Goal: Communication & Community: Answer question/provide support

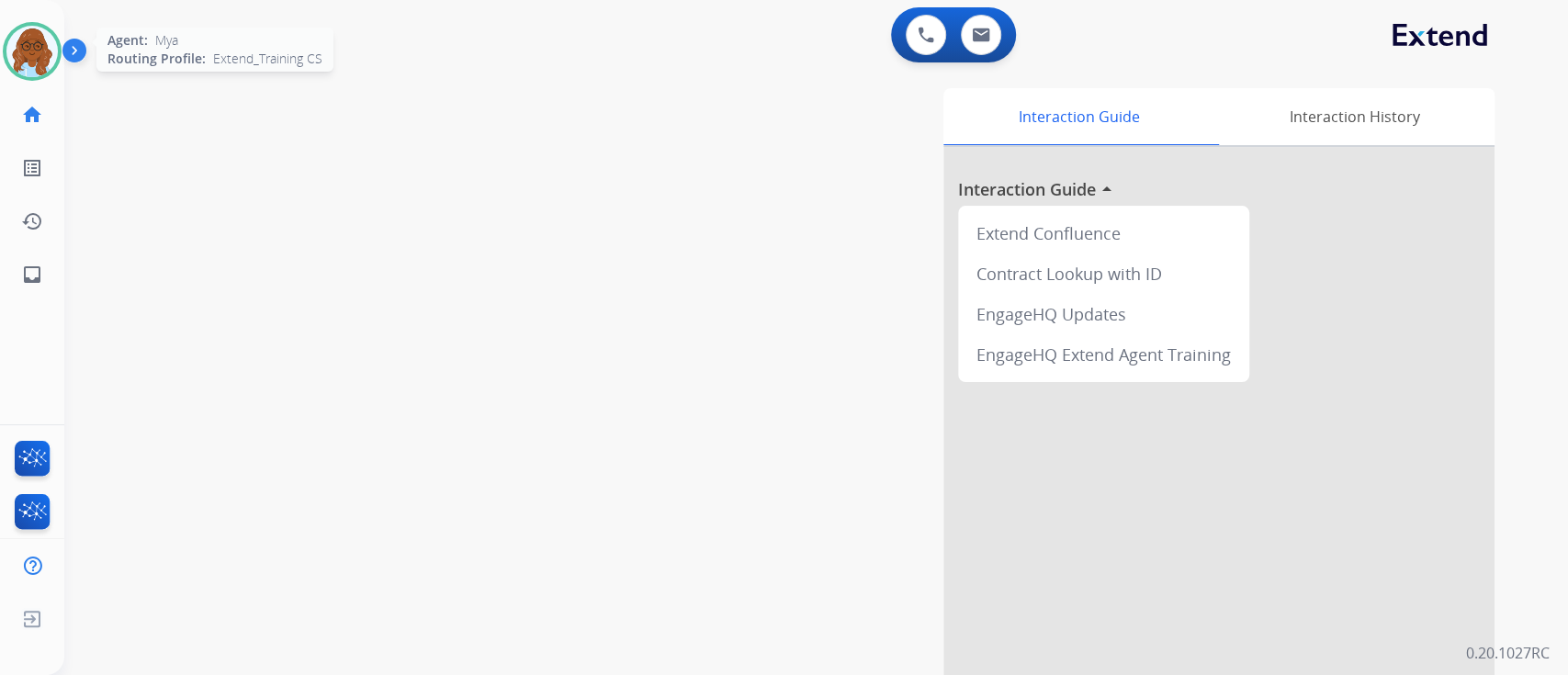
click at [15, 48] on img at bounding box center [32, 52] width 52 height 52
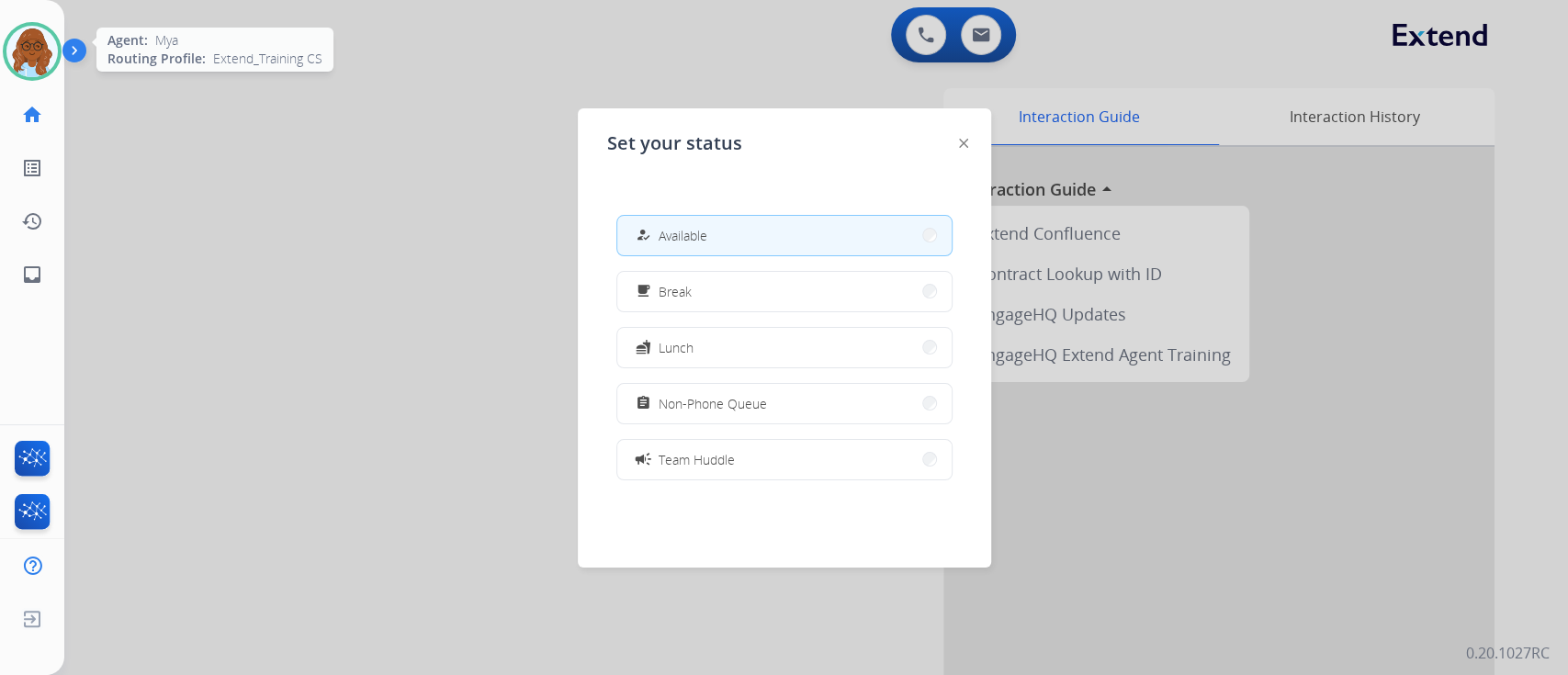
click at [15, 48] on img at bounding box center [32, 52] width 52 height 52
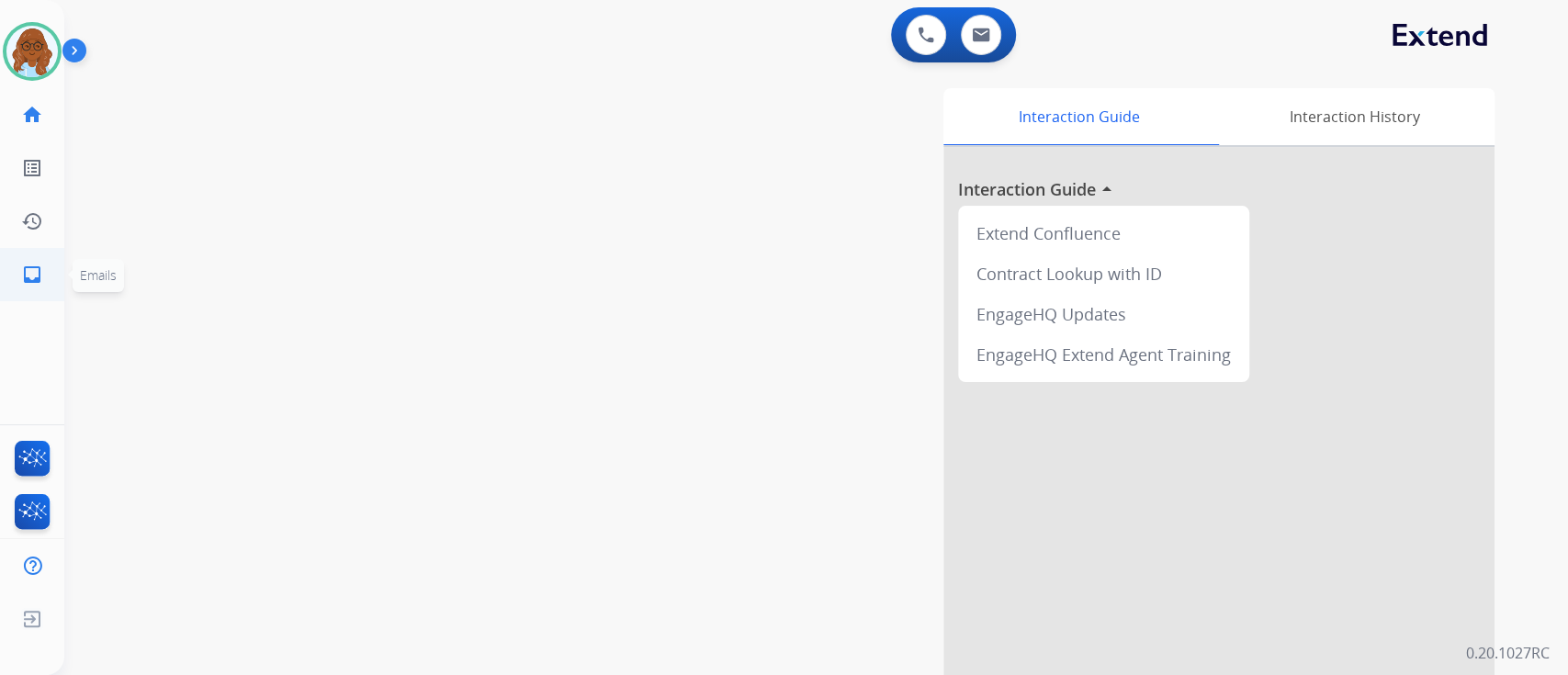
click at [34, 290] on link "inbox Emails" at bounding box center [32, 275] width 52 height 52
select select "**********"
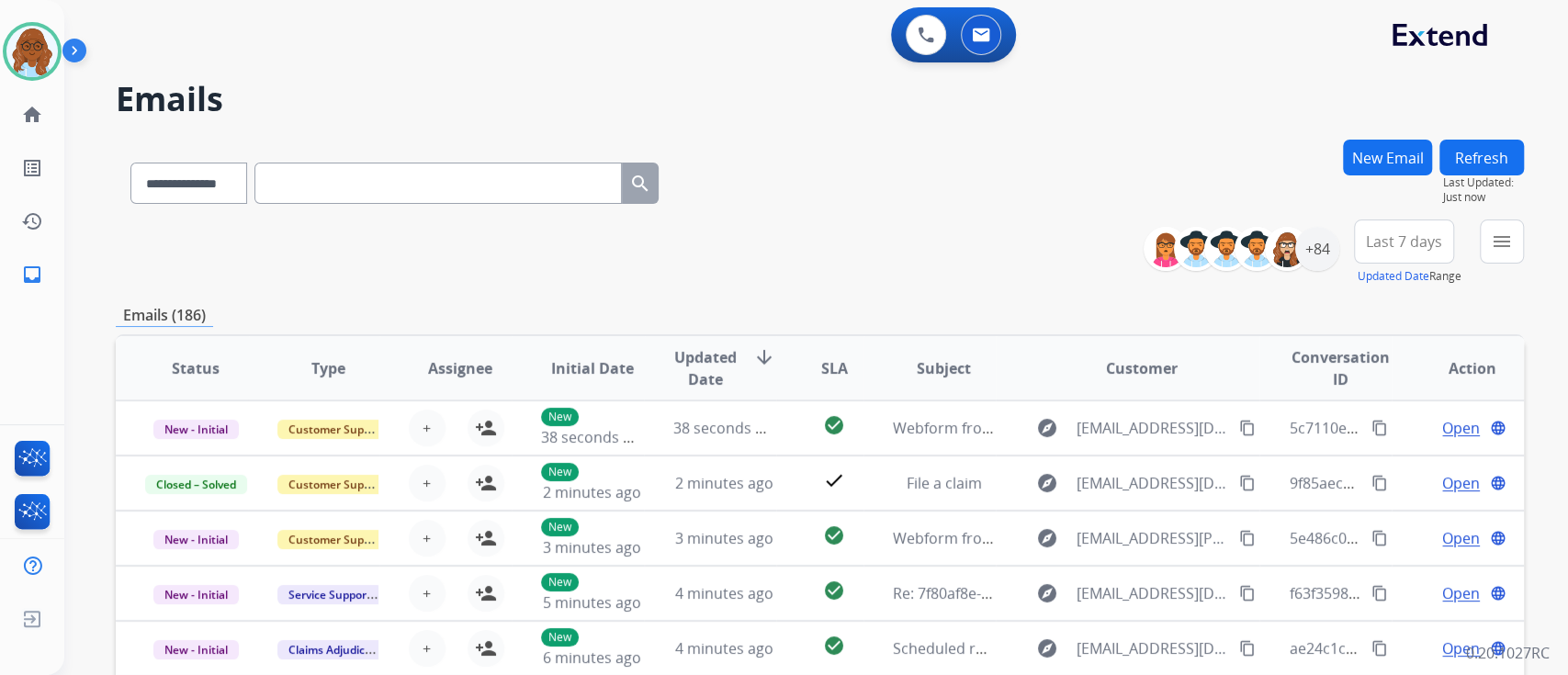
click at [1426, 244] on span "Last 7 days" at bounding box center [1404, 242] width 77 height 7
click at [1397, 307] on div "Custom" at bounding box center [1398, 309] width 101 height 28
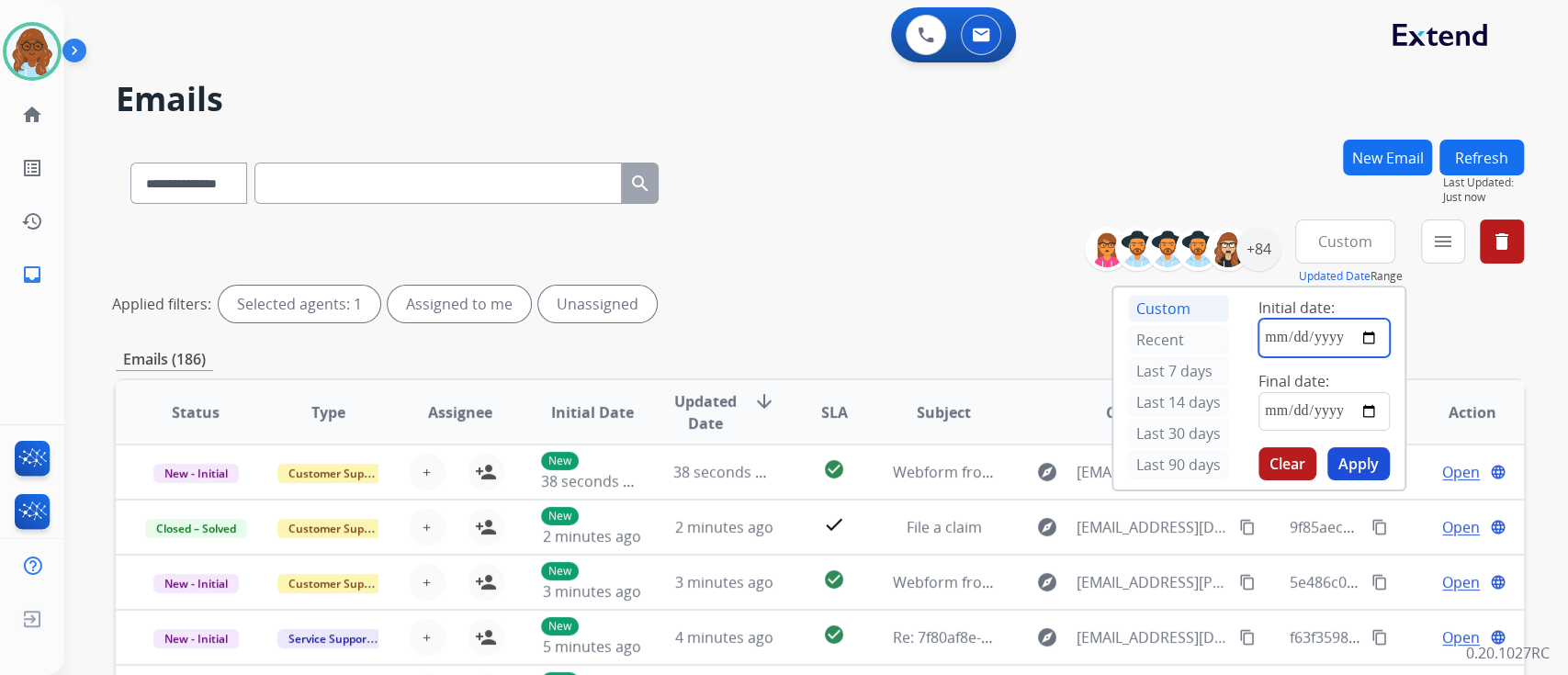
click at [1373, 336] on input "date" at bounding box center [1324, 338] width 131 height 39
type input "**********"
click at [1374, 404] on input "date" at bounding box center [1324, 411] width 131 height 39
type input "**********"
click at [1345, 465] on button "Apply" at bounding box center [1359, 464] width 63 height 33
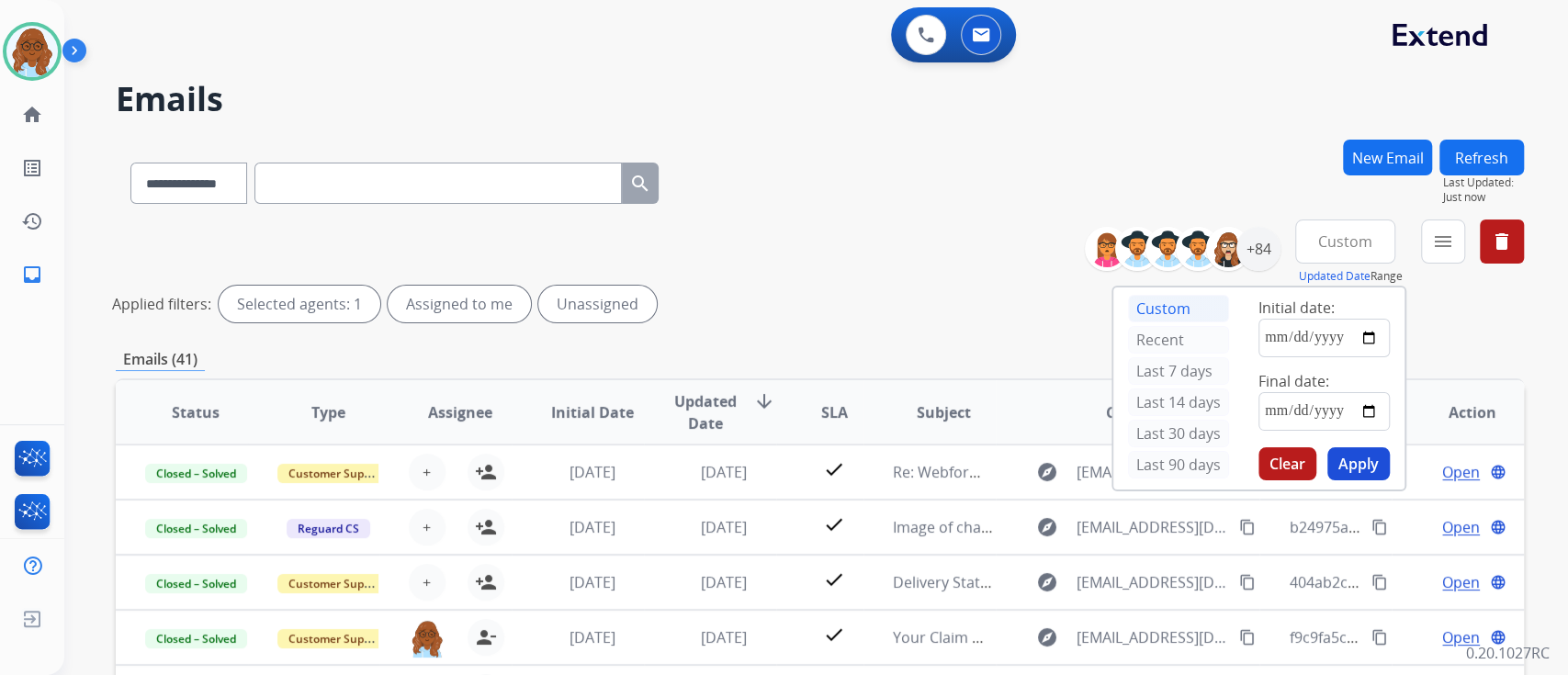
click at [1418, 314] on div "Applied filters: Selected agents: 1 Assigned to me Unassigned" at bounding box center [816, 304] width 1408 height 37
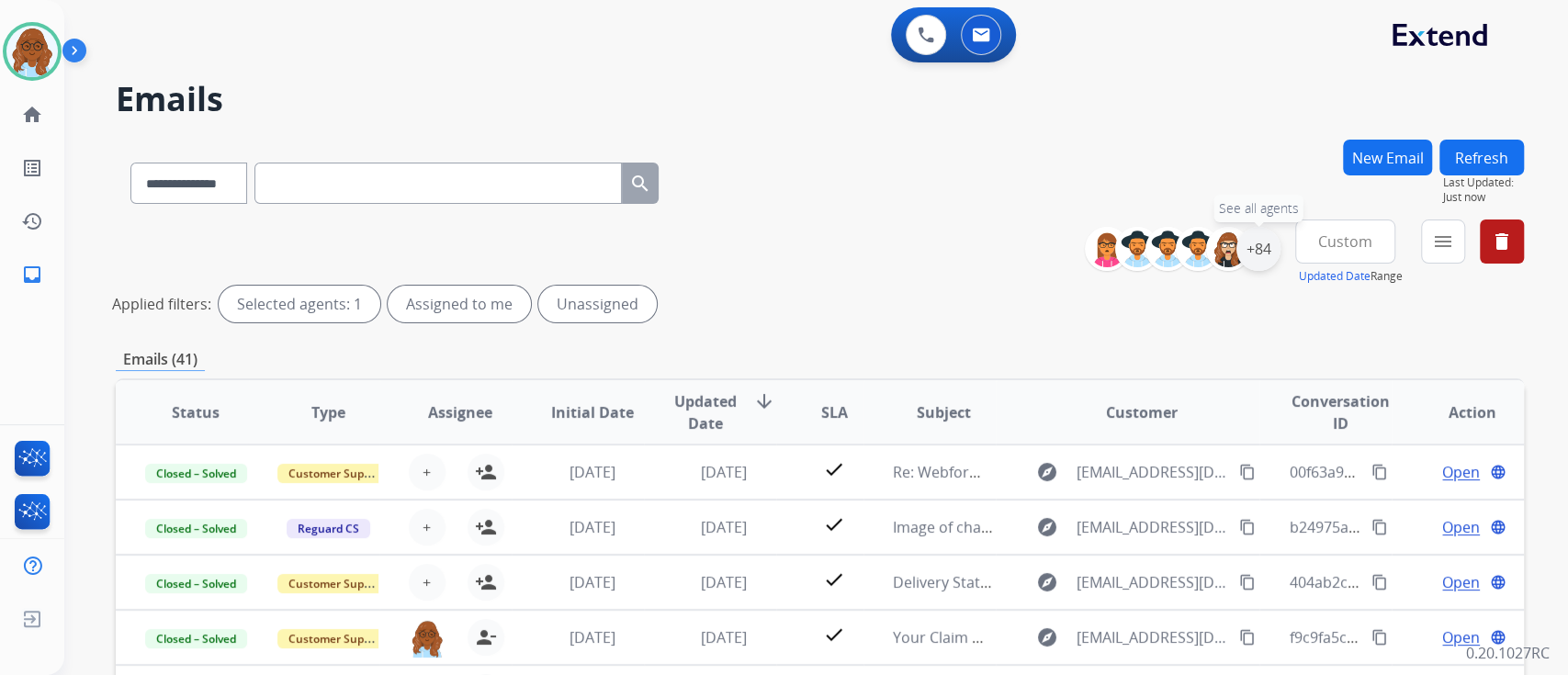
click at [1249, 256] on div "+84" at bounding box center [1258, 249] width 44 height 44
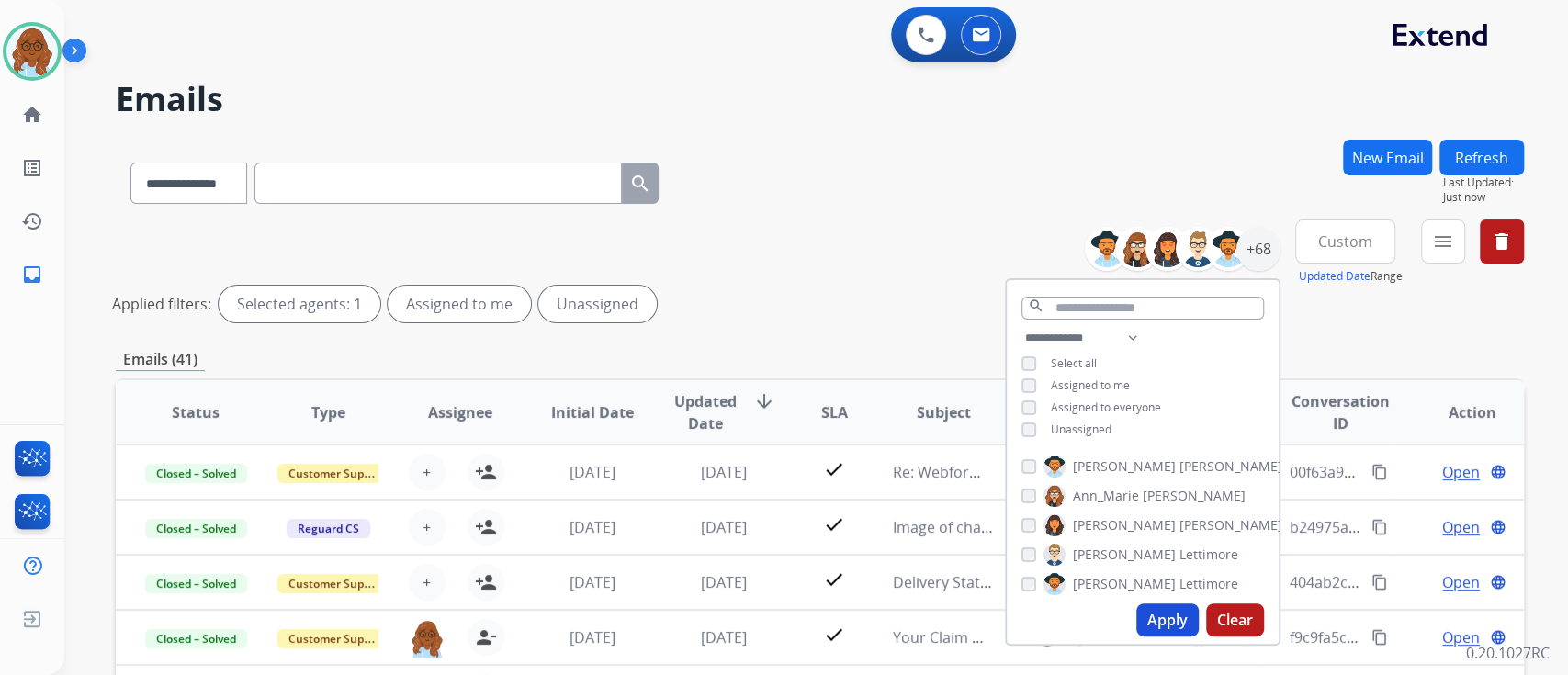
click at [1046, 430] on div "Unassigned" at bounding box center [1067, 430] width 90 height 15
click at [1081, 421] on span "Unassigned" at bounding box center [1081, 429] width 61 height 16
click at [1156, 621] on button "Apply" at bounding box center [1168, 621] width 63 height 33
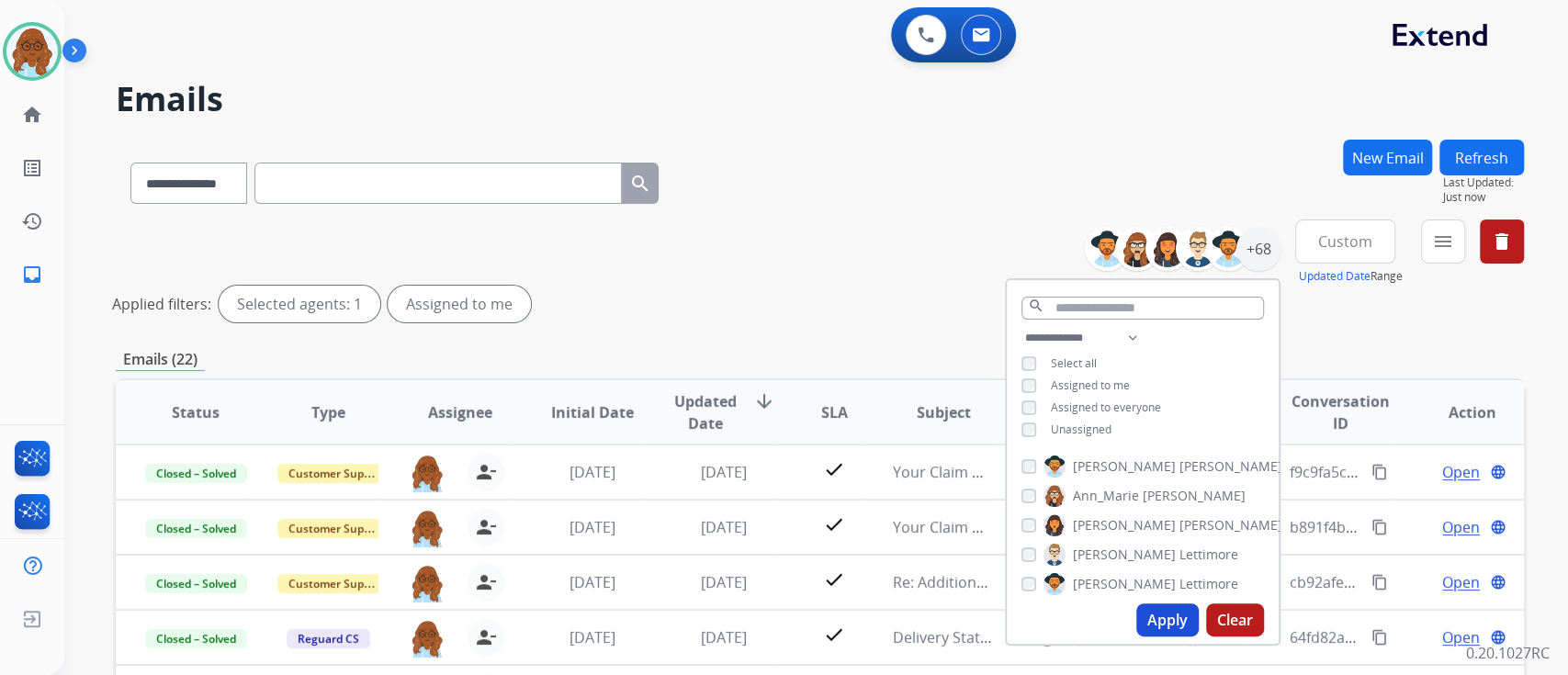
click at [1316, 312] on div "Applied filters: Selected agents: 1 Assigned to me" at bounding box center [816, 304] width 1408 height 37
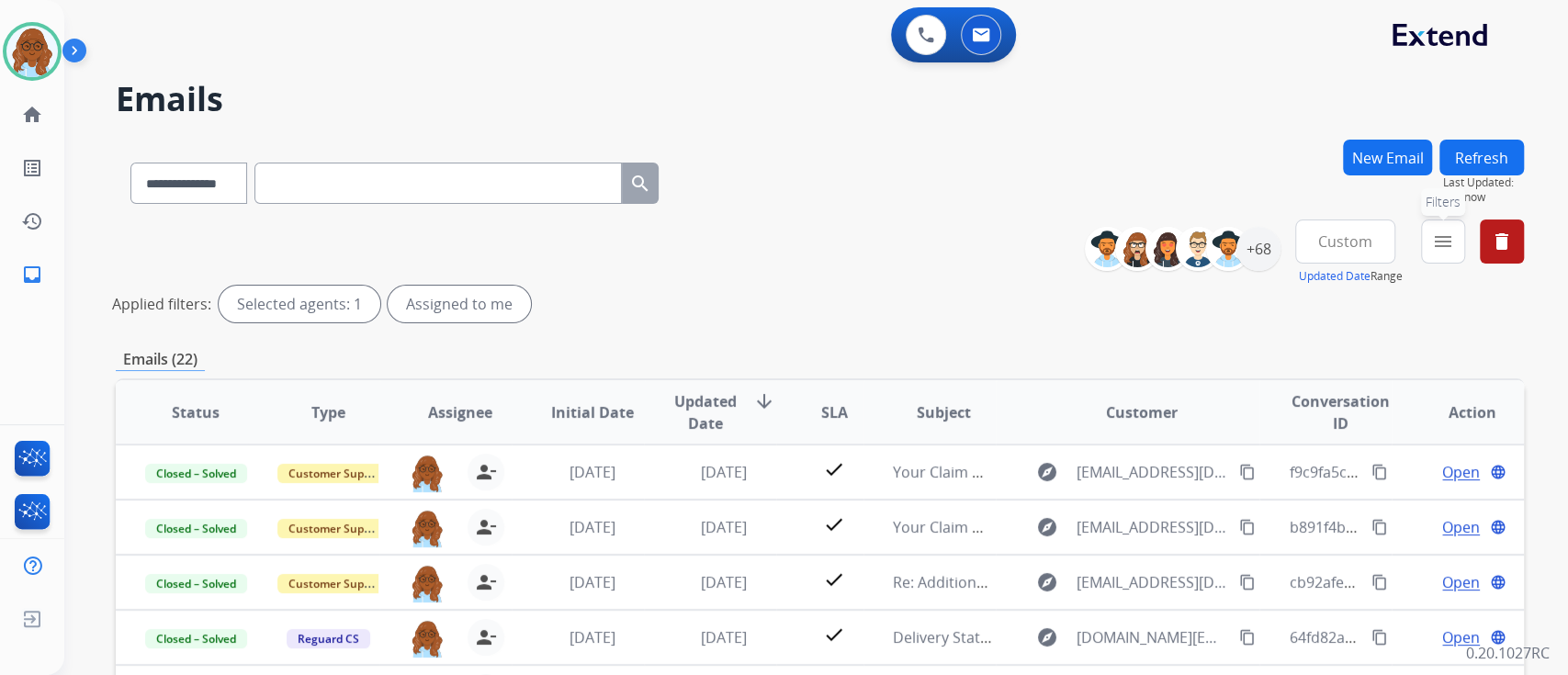
click at [1425, 238] on button "menu Filters" at bounding box center [1443, 242] width 44 height 44
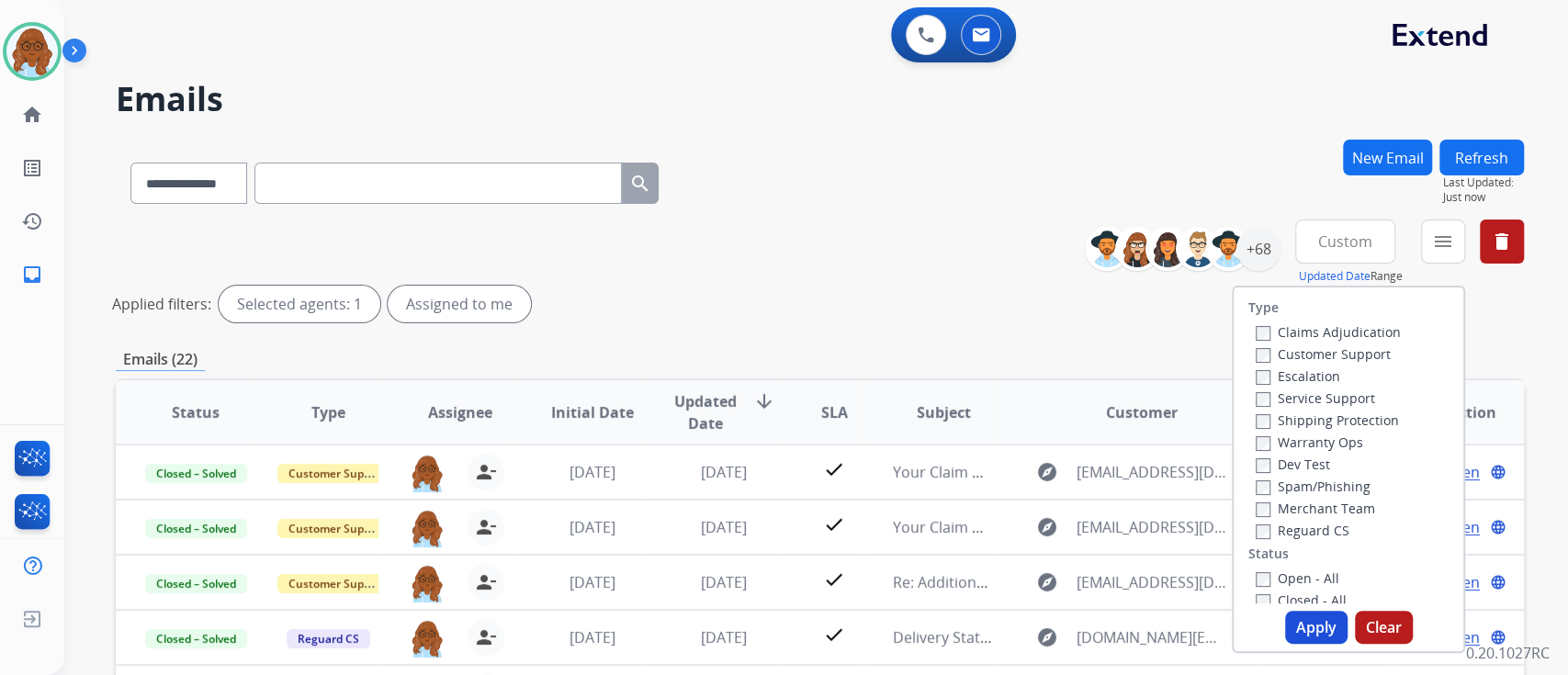
click at [1309, 348] on label "Customer Support" at bounding box center [1323, 354] width 135 height 18
click at [1286, 422] on label "Shipping Protection" at bounding box center [1326, 420] width 143 height 18
click at [1279, 529] on label "Reguard CS" at bounding box center [1303, 530] width 94 height 18
click at [1280, 575] on label "Open - All" at bounding box center [1297, 578] width 84 height 18
click at [1315, 639] on button "Apply" at bounding box center [1316, 628] width 63 height 33
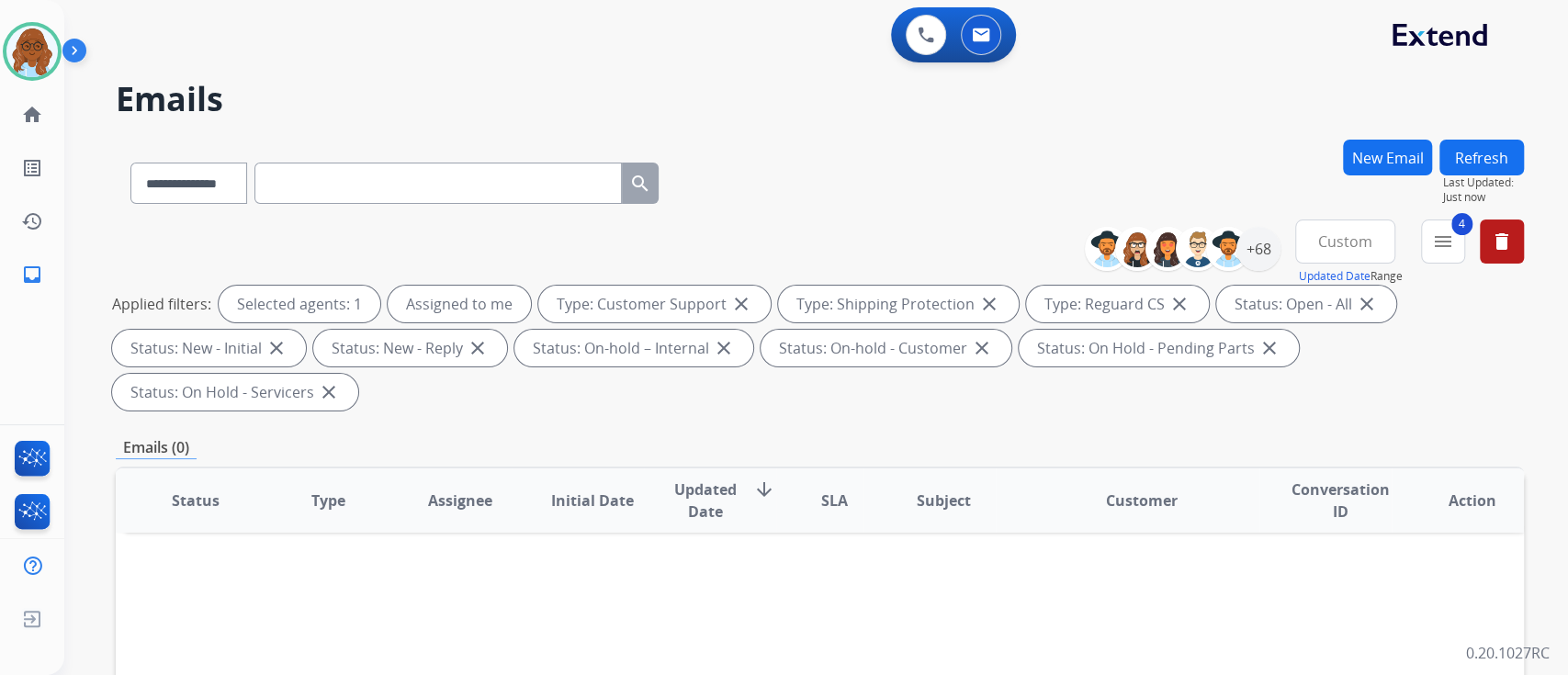
click at [1324, 255] on button "Custom" at bounding box center [1345, 242] width 100 height 44
click at [1319, 467] on div "Last 90 days" at bounding box center [1339, 465] width 101 height 28
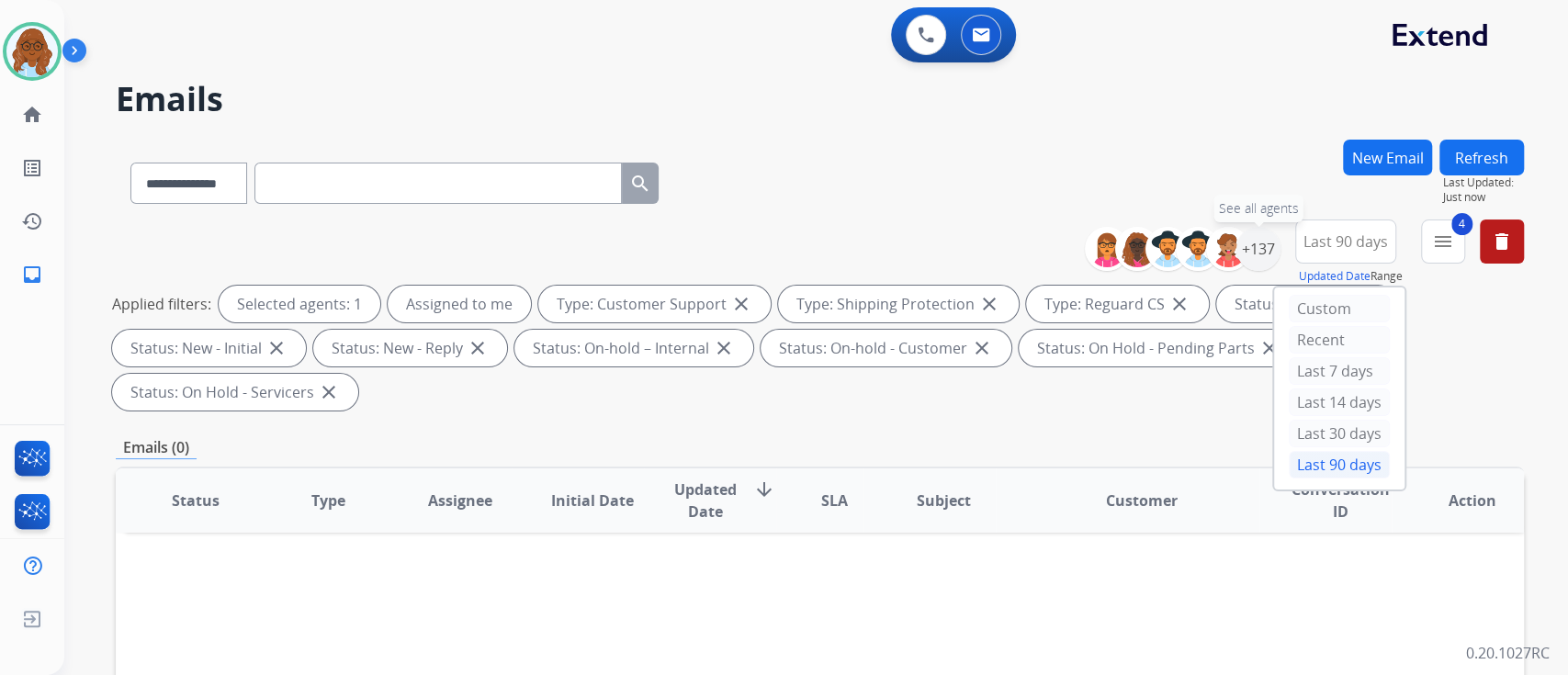
click at [1268, 254] on div "+137" at bounding box center [1258, 249] width 44 height 44
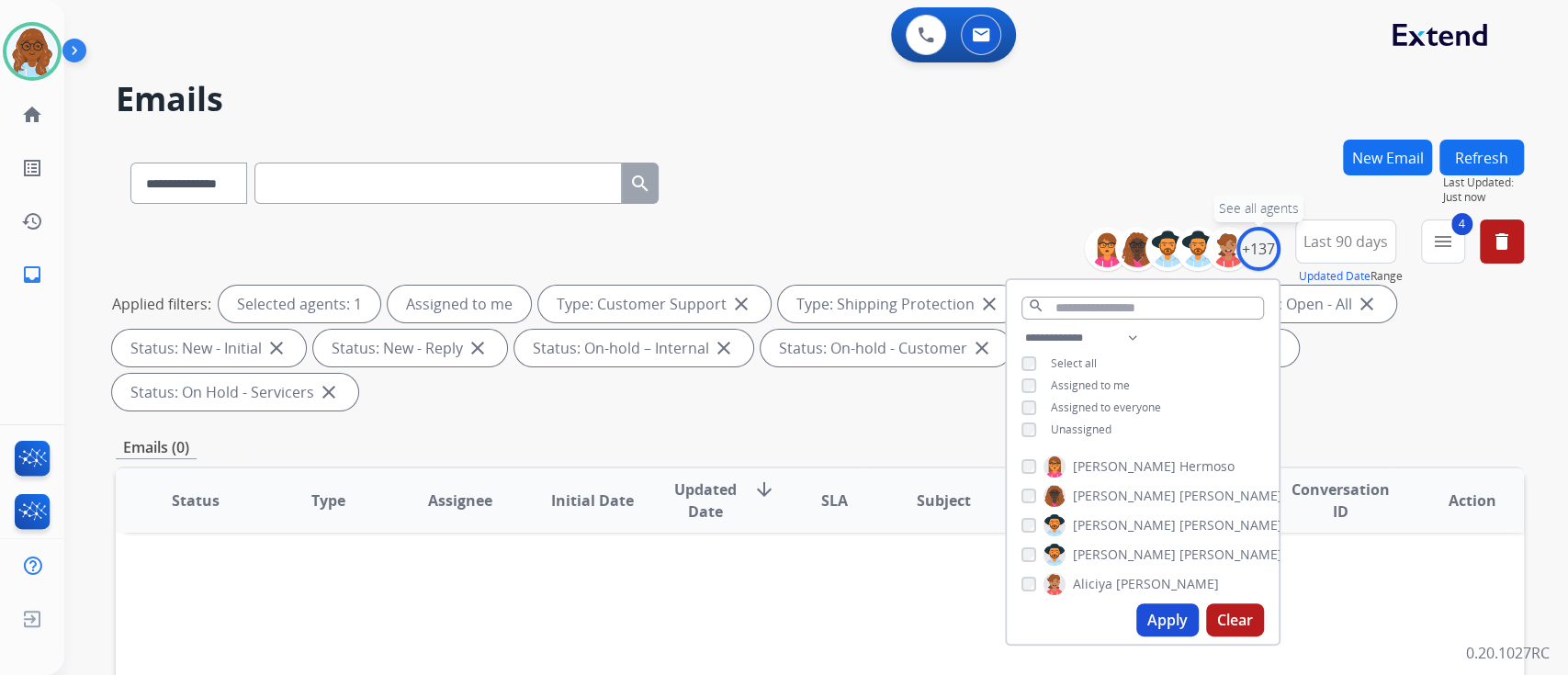
click at [1268, 254] on div "+137" at bounding box center [1258, 249] width 44 height 44
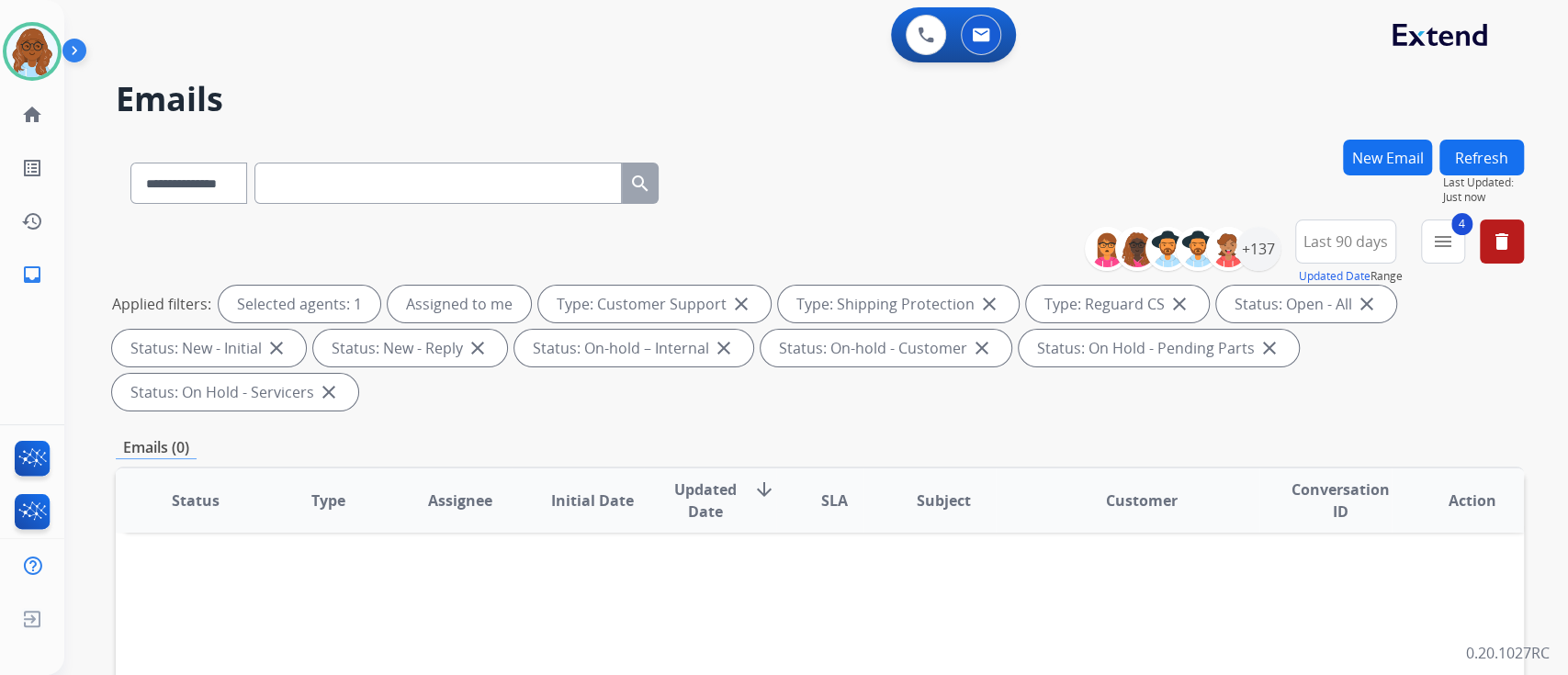
click at [1448, 264] on div "4 menu Type Claims Adjudication Customer Support Escalation Service Support Shi…" at bounding box center [1443, 253] width 44 height 66
click at [1446, 256] on button "4 menu Filters" at bounding box center [1443, 242] width 44 height 44
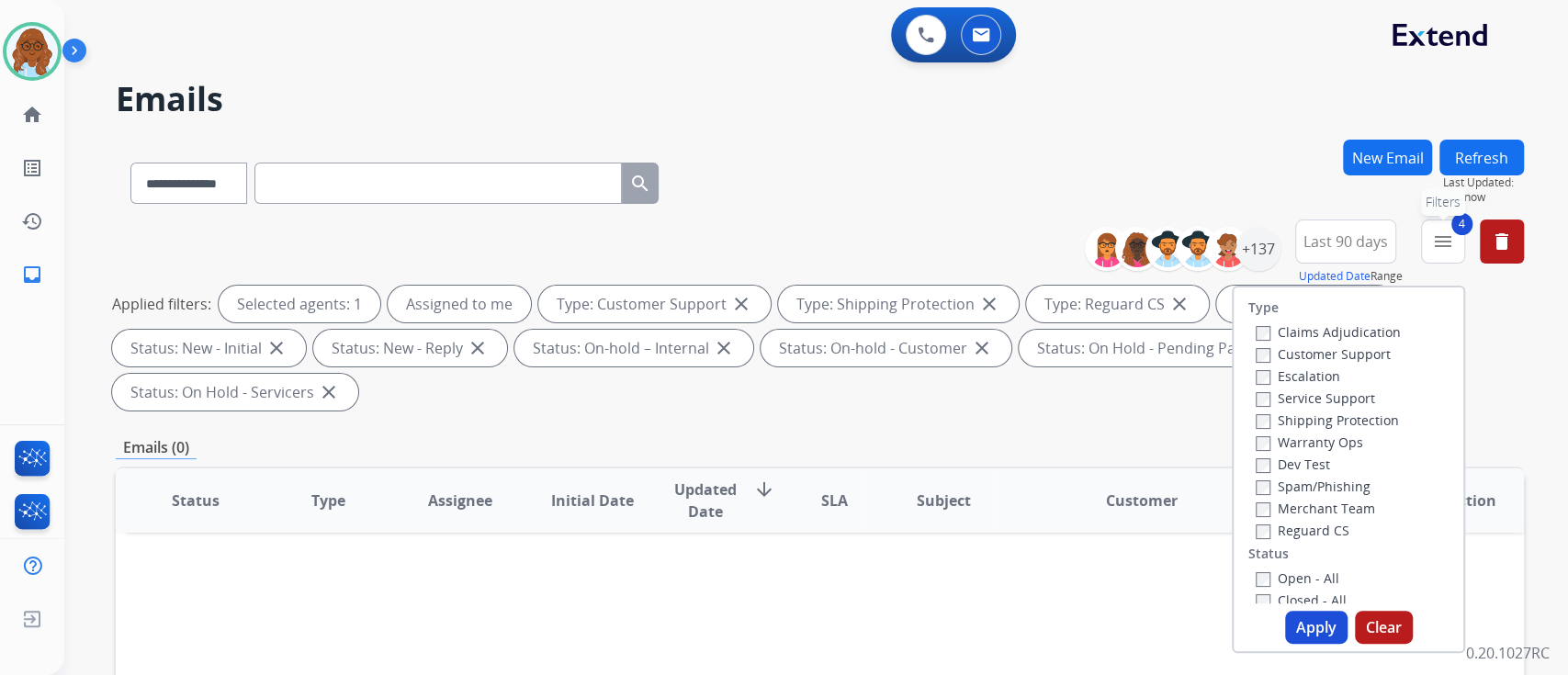
click at [1440, 232] on mat-icon "menu" at bounding box center [1443, 242] width 22 height 22
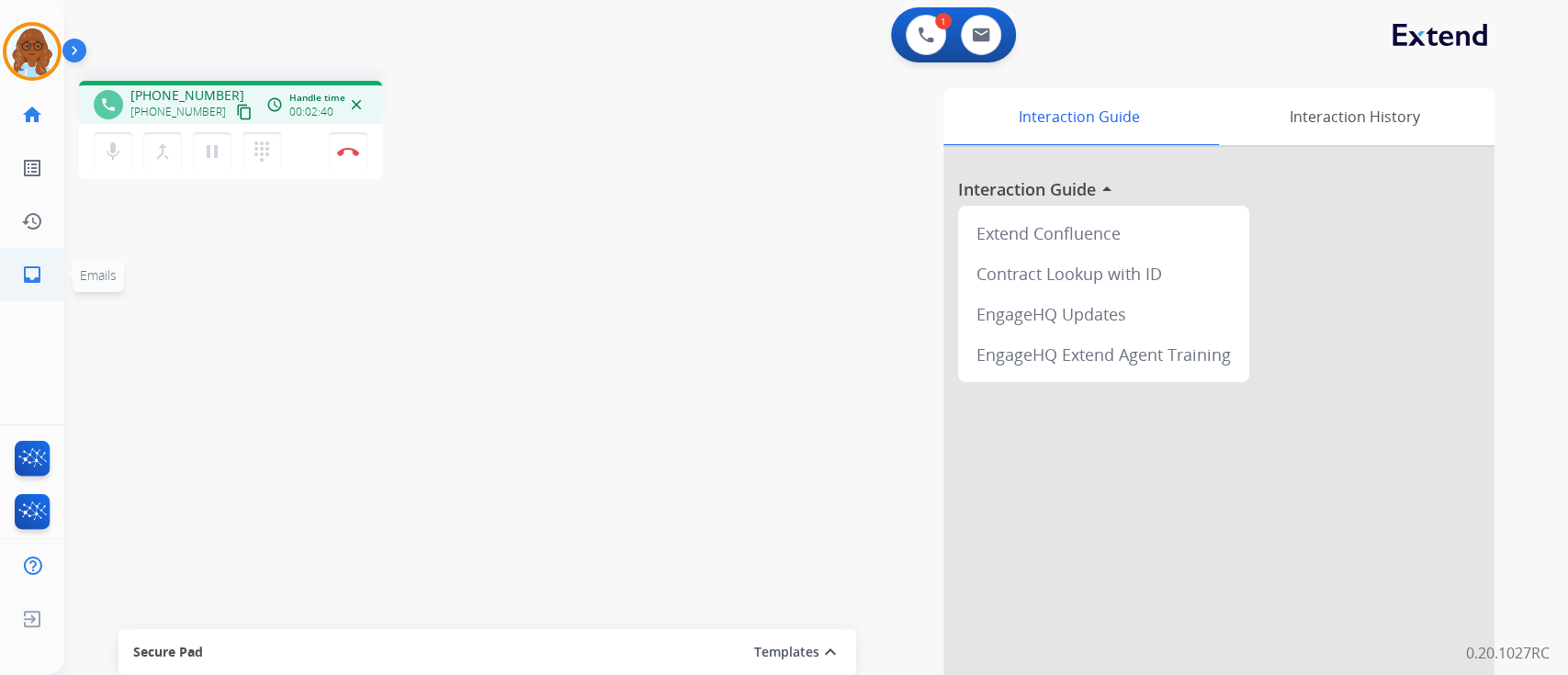
click at [31, 263] on link "inbox Emails" at bounding box center [32, 275] width 52 height 52
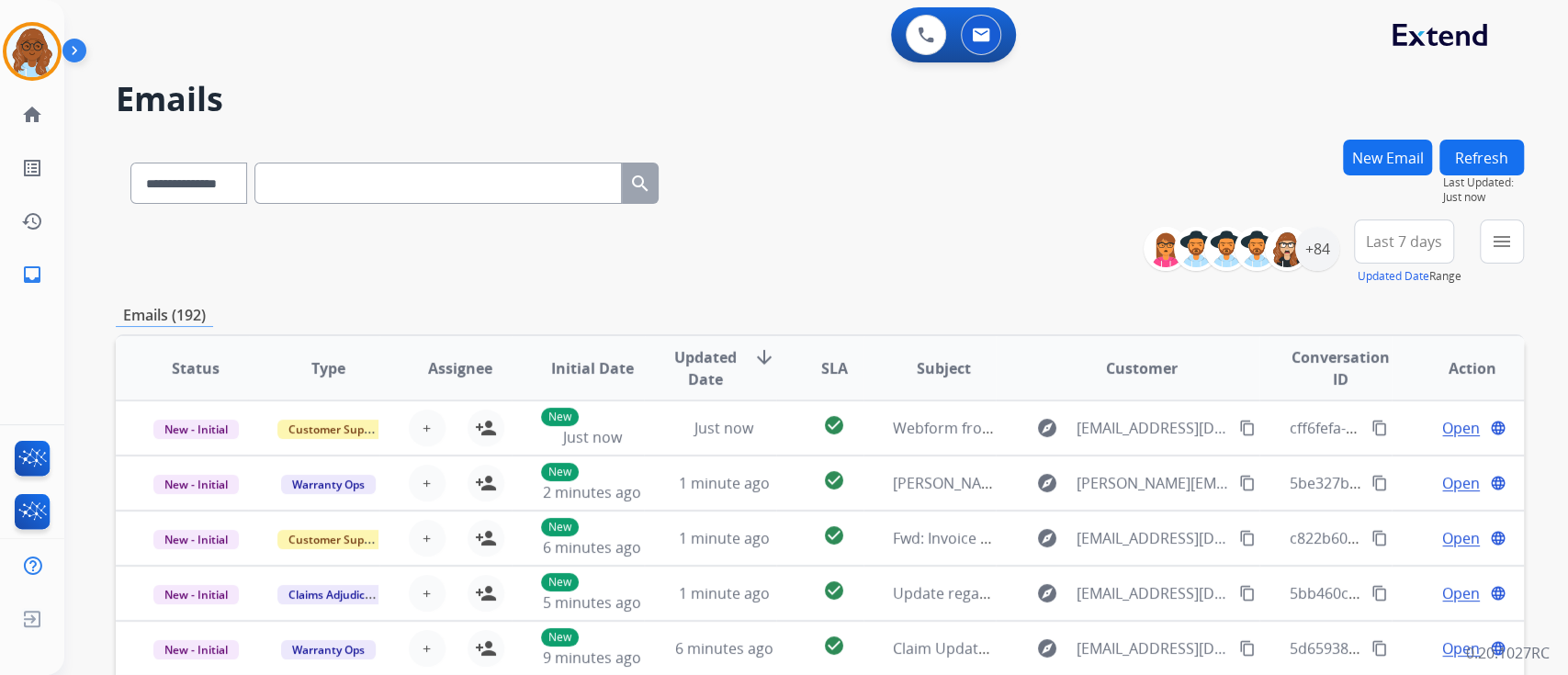
click at [1401, 149] on button "New Email" at bounding box center [1387, 157] width 89 height 36
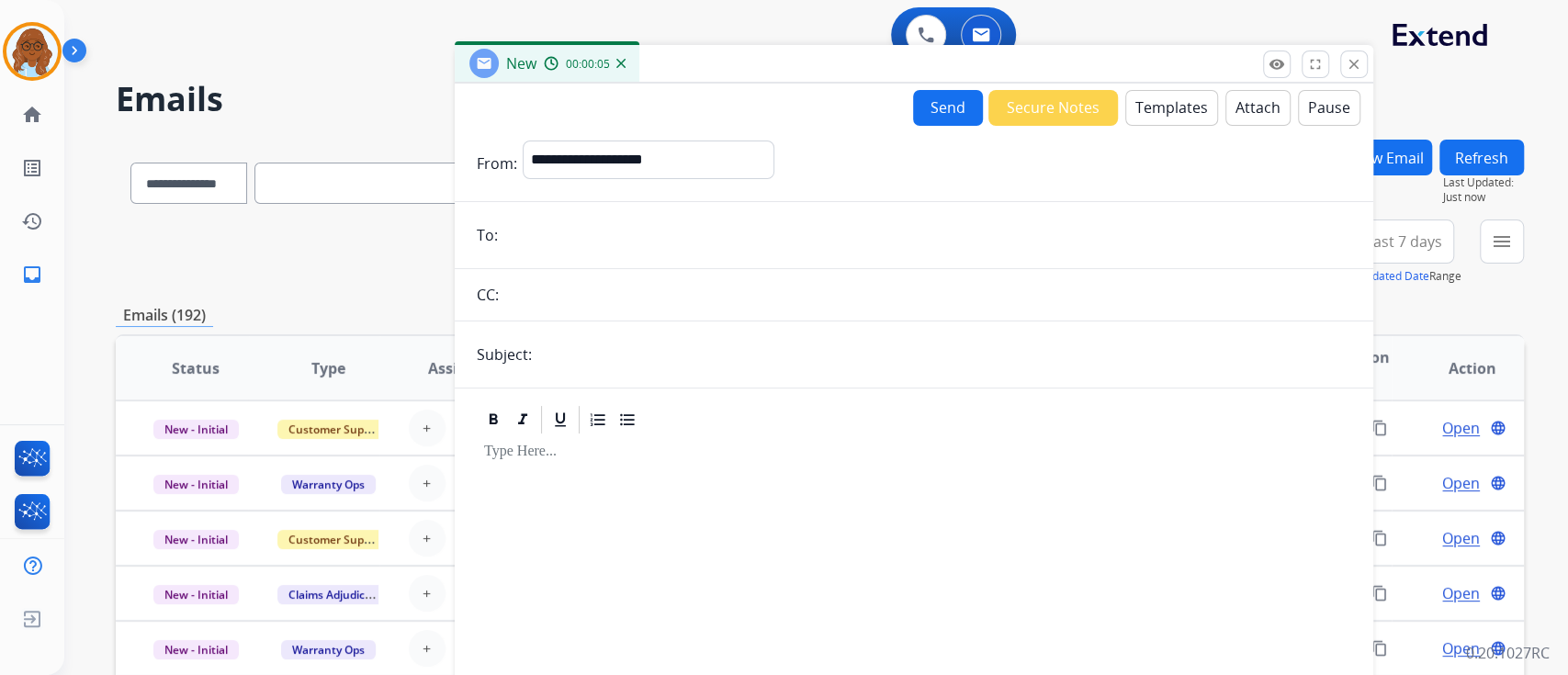
drag, startPoint x: 1181, startPoint y: 146, endPoint x: 752, endPoint y: 152, distance: 429.0
click at [1020, 79] on div "New 00:00:05" at bounding box center [914, 65] width 918 height 39
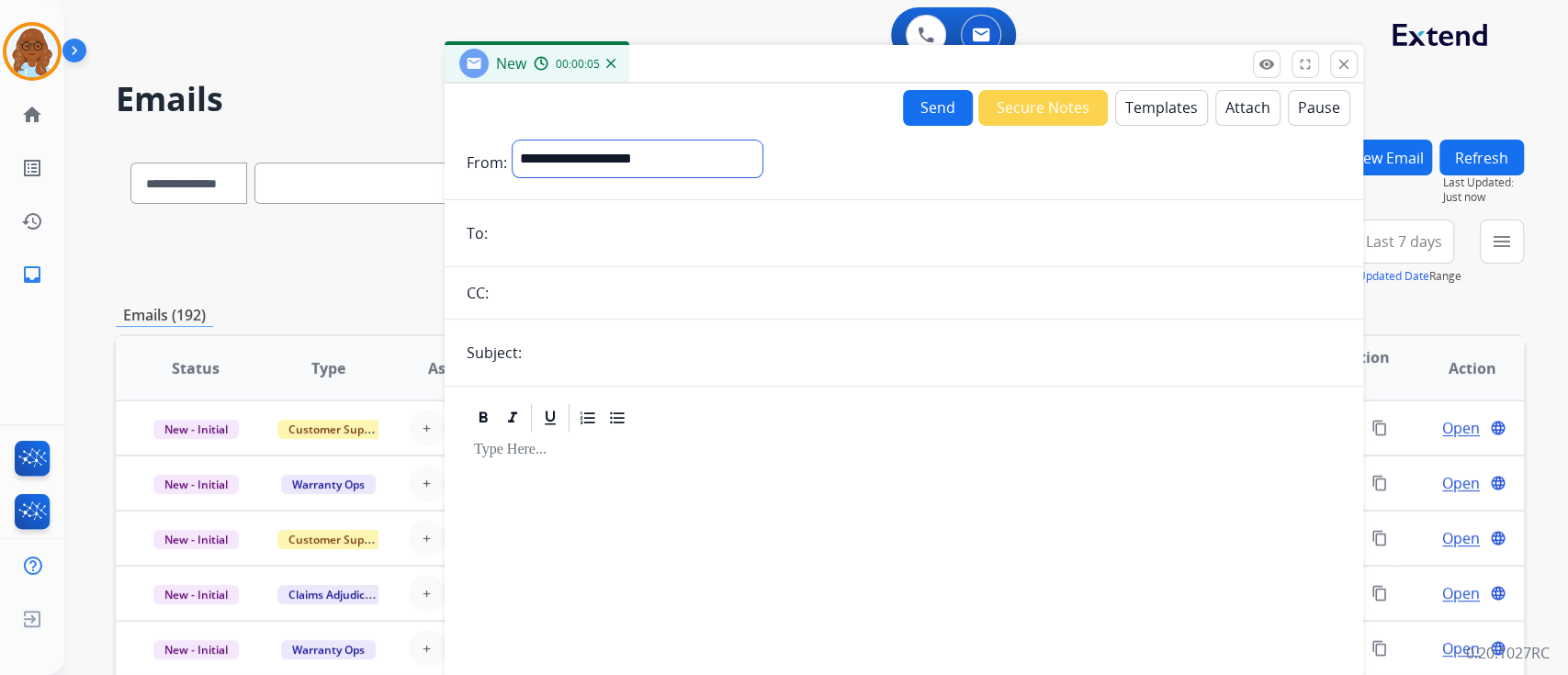
click at [716, 165] on select "**********" at bounding box center [637, 159] width 250 height 37
select select "**********"
click at [513, 140] on select "**********" at bounding box center [637, 159] width 250 height 37
click at [557, 243] on input "email" at bounding box center [917, 235] width 848 height 37
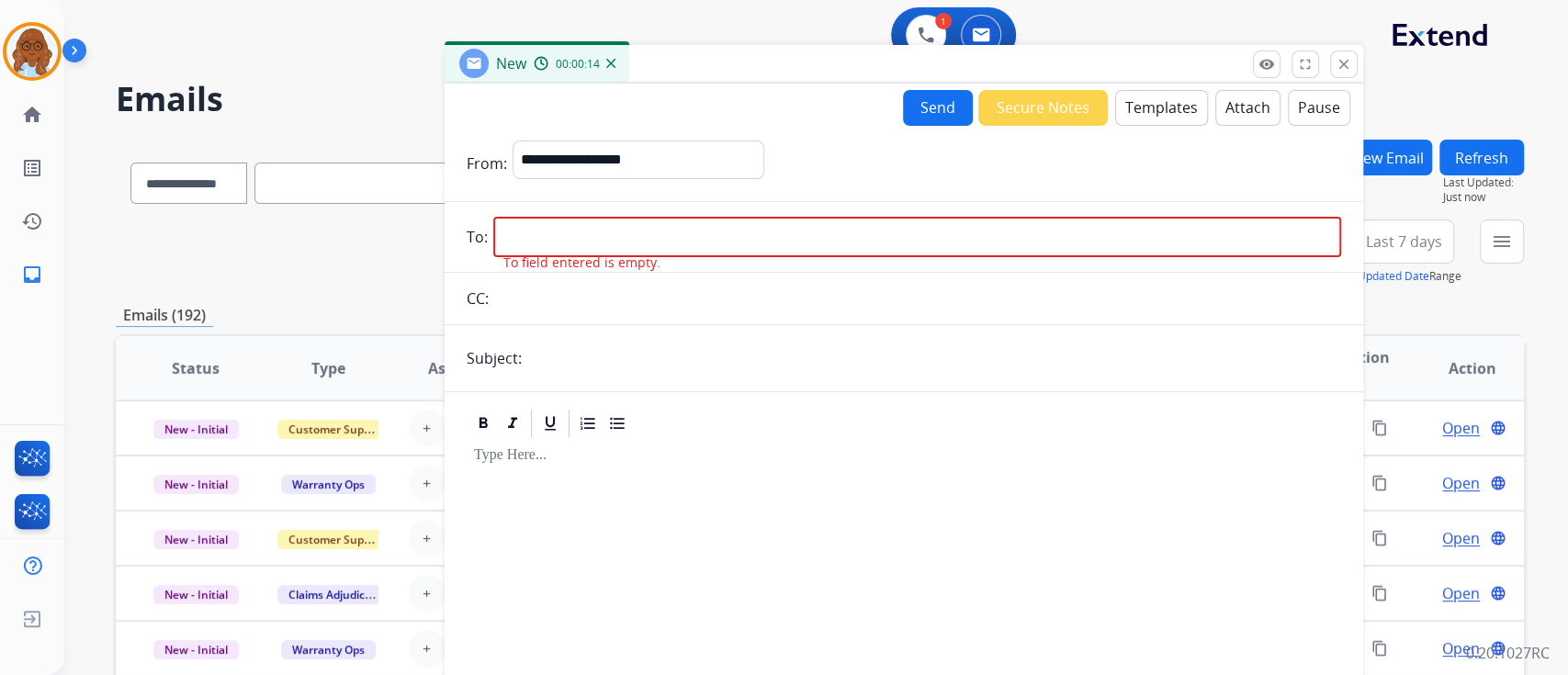
click at [549, 241] on input "email" at bounding box center [917, 237] width 848 height 41
paste input "**********"
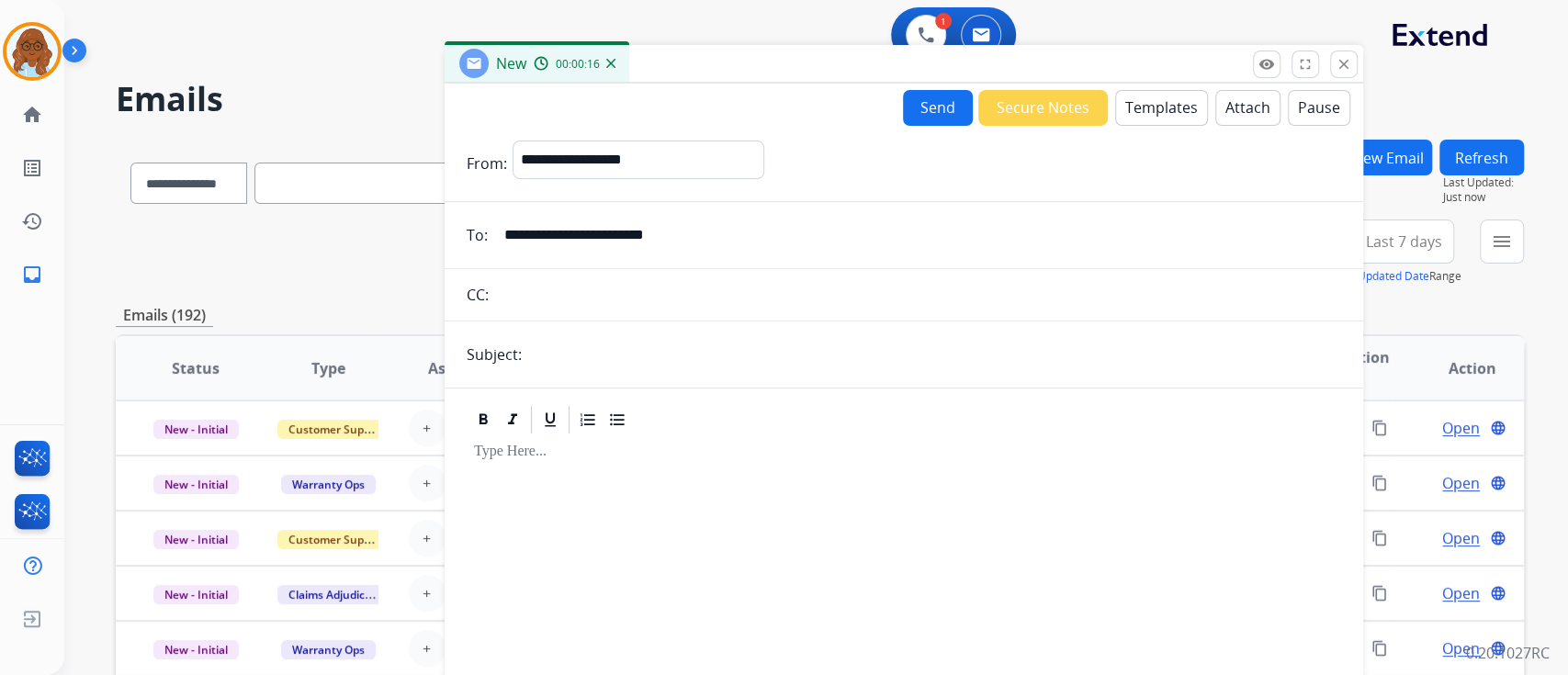
type input "**********"
click at [570, 369] on input "text" at bounding box center [934, 355] width 814 height 37
type input "**********"
click at [1148, 92] on button "Templates" at bounding box center [1161, 108] width 93 height 36
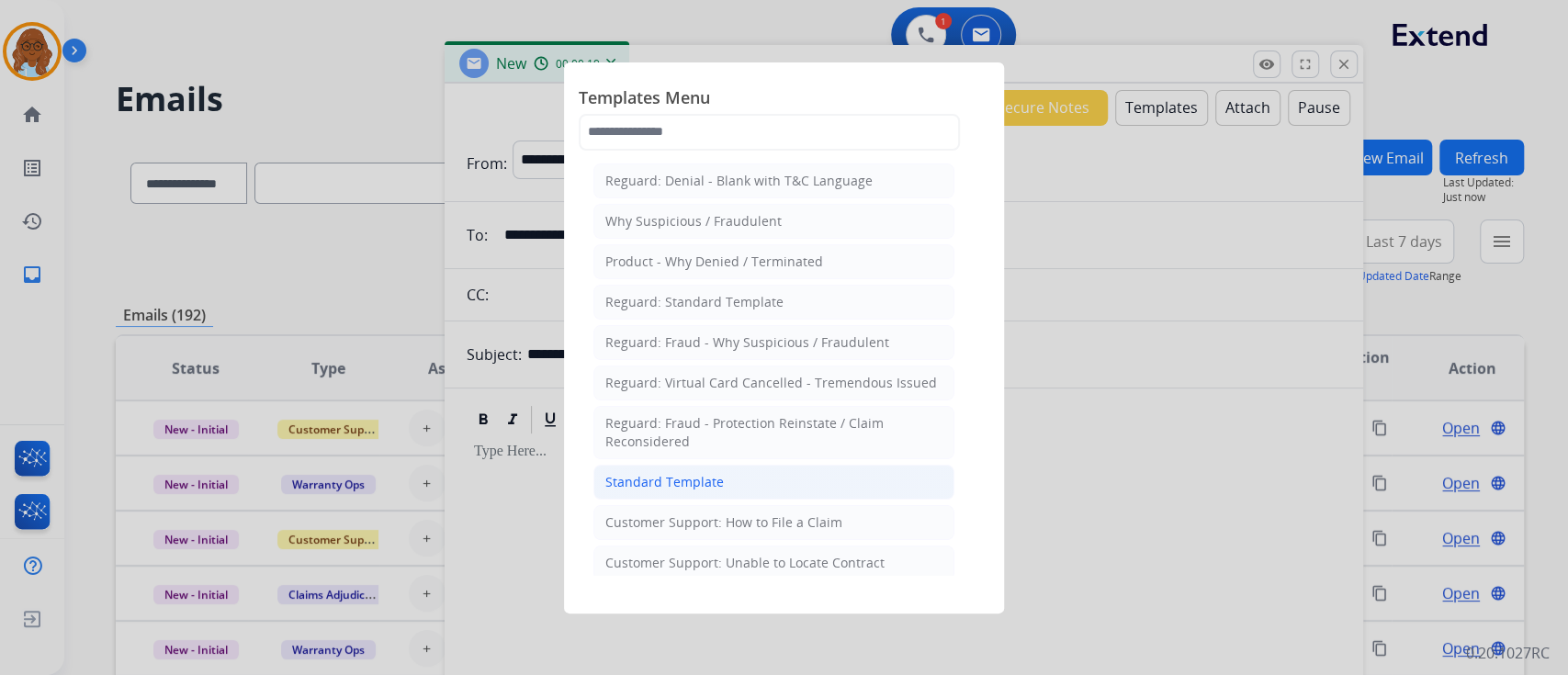
click at [715, 473] on div "Standard Template" at bounding box center [665, 482] width 119 height 18
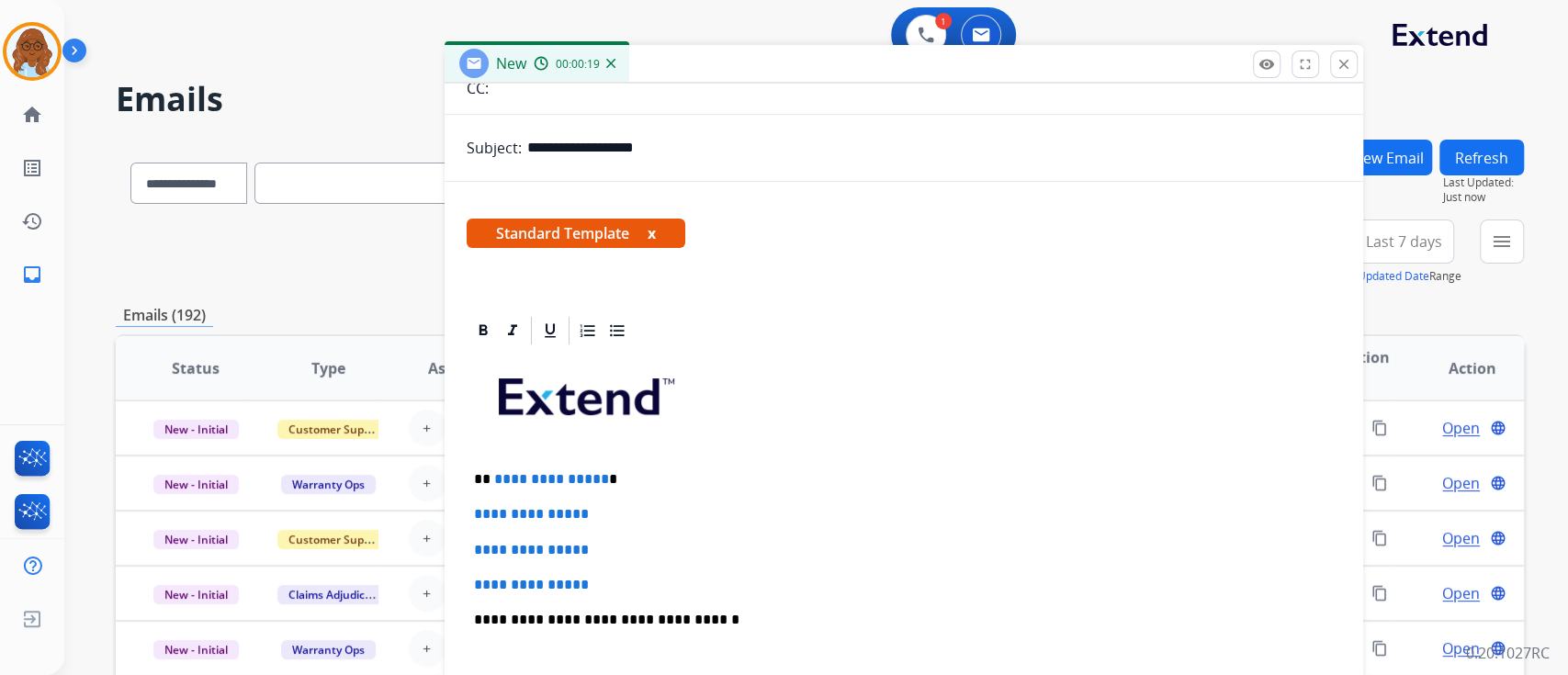
scroll to position [368, 0]
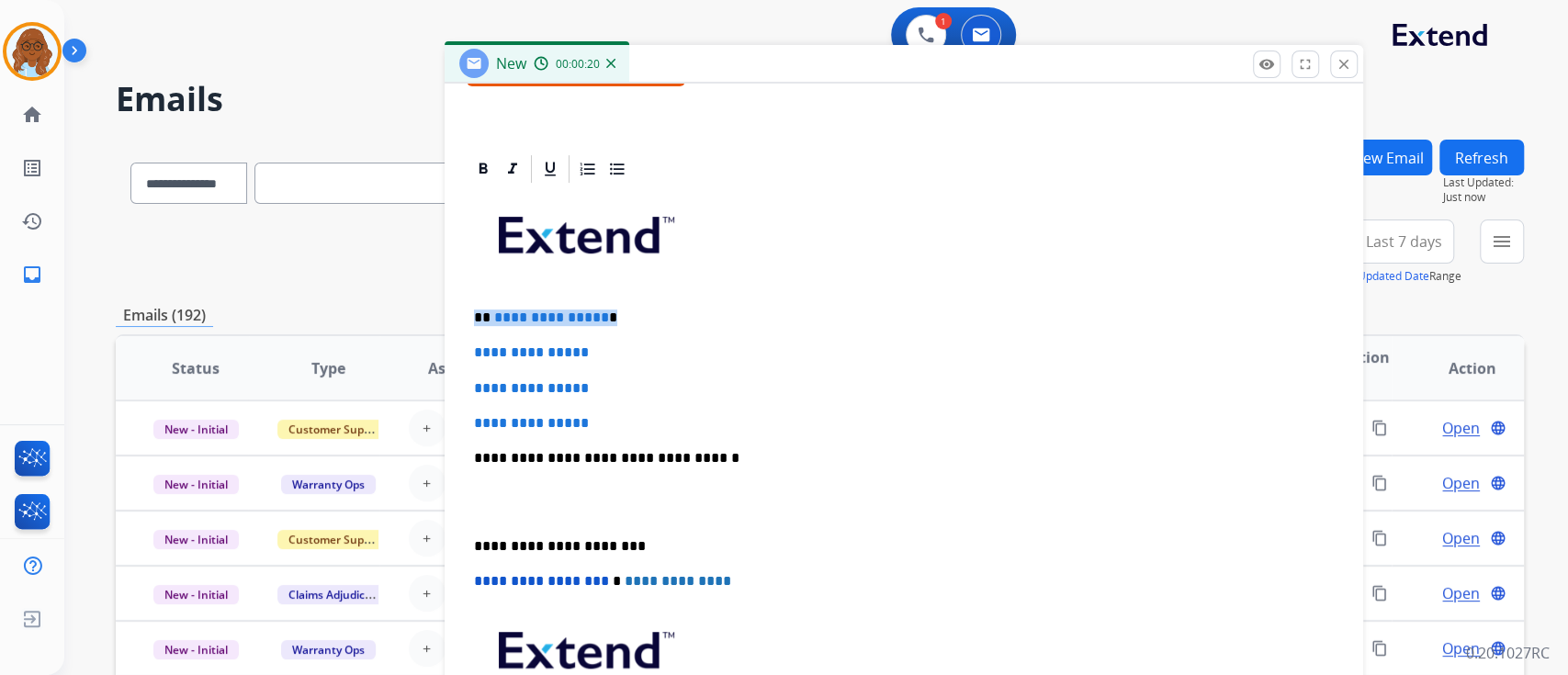
drag, startPoint x: 624, startPoint y: 317, endPoint x: 476, endPoint y: 306, distance: 148.4
click at [466, 304] on div "**********" at bounding box center [903, 502] width 875 height 633
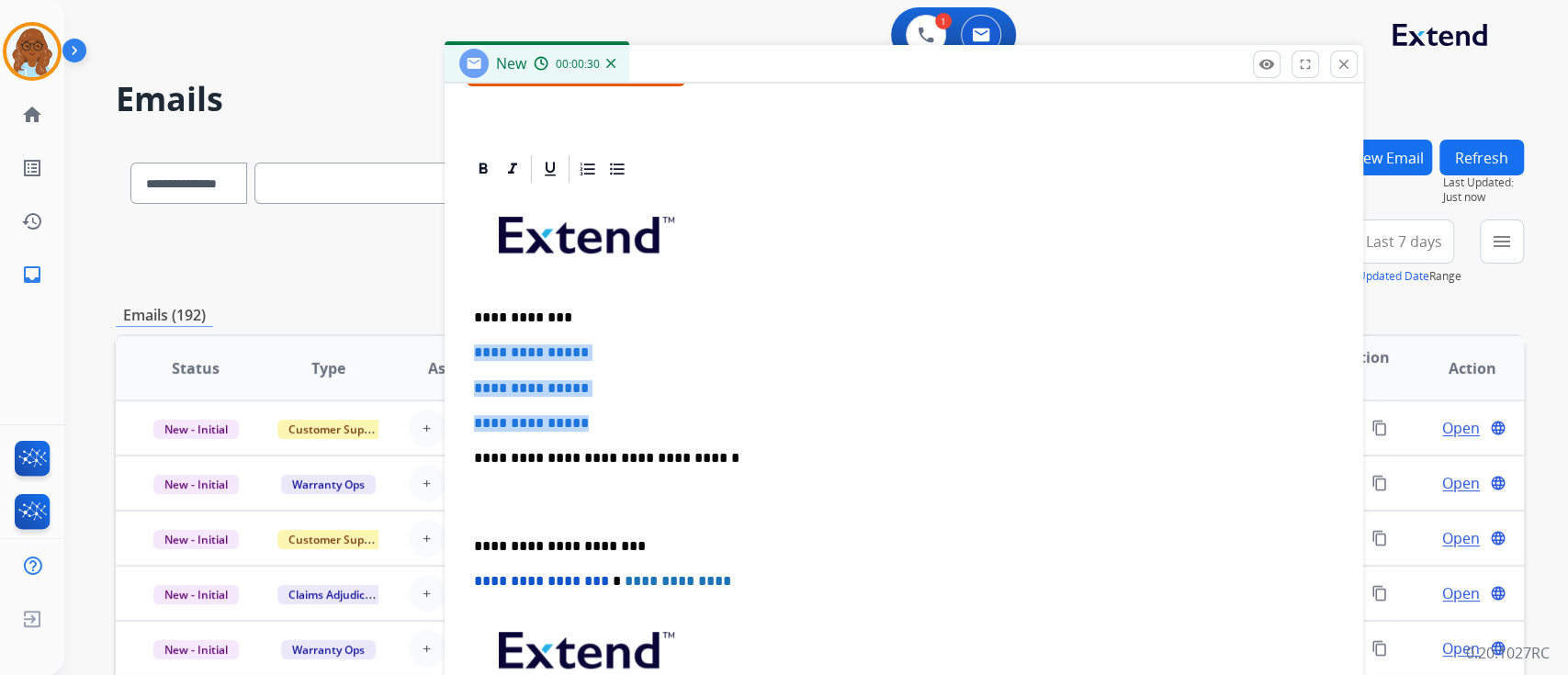
drag, startPoint x: 585, startPoint y: 421, endPoint x: 466, endPoint y: 344, distance: 141.7
click at [466, 344] on div "**********" at bounding box center [903, 502] width 875 height 633
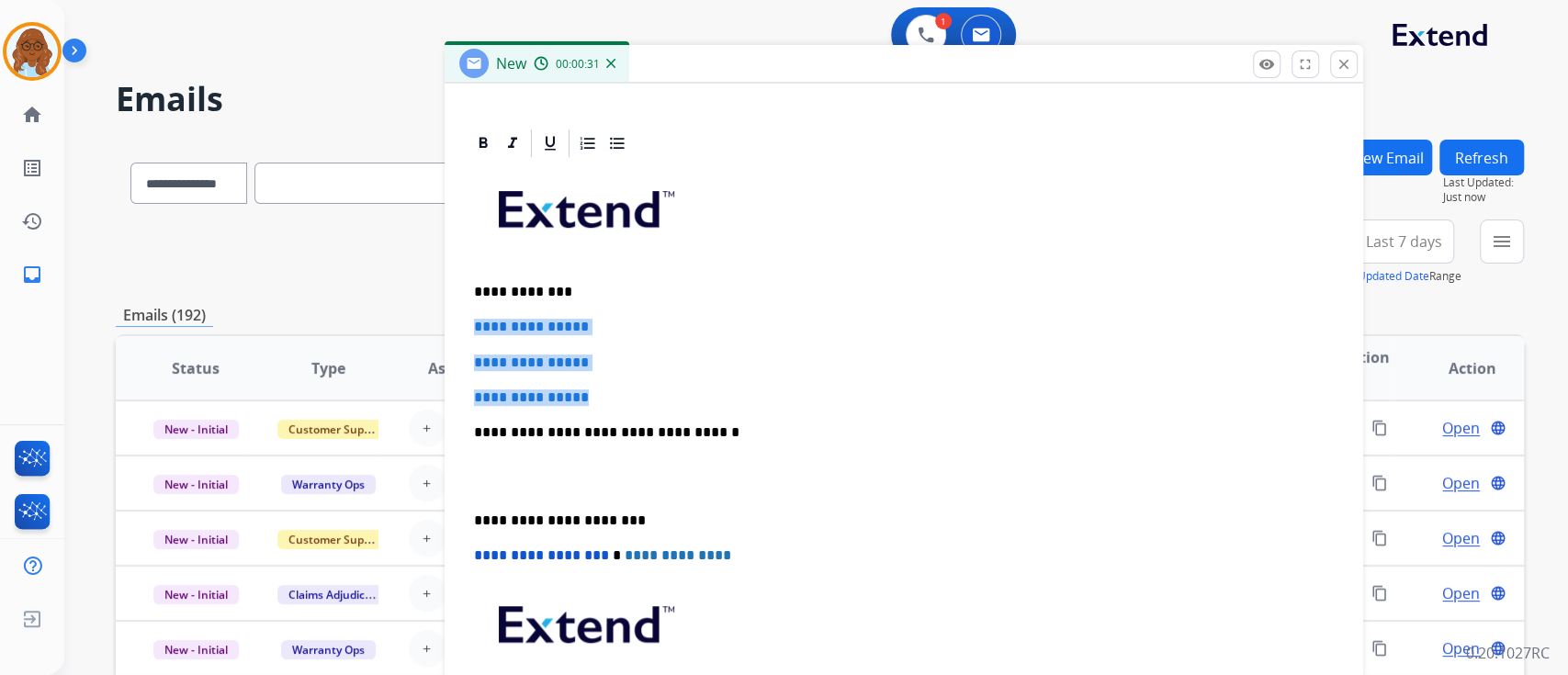
scroll to position [0, 0]
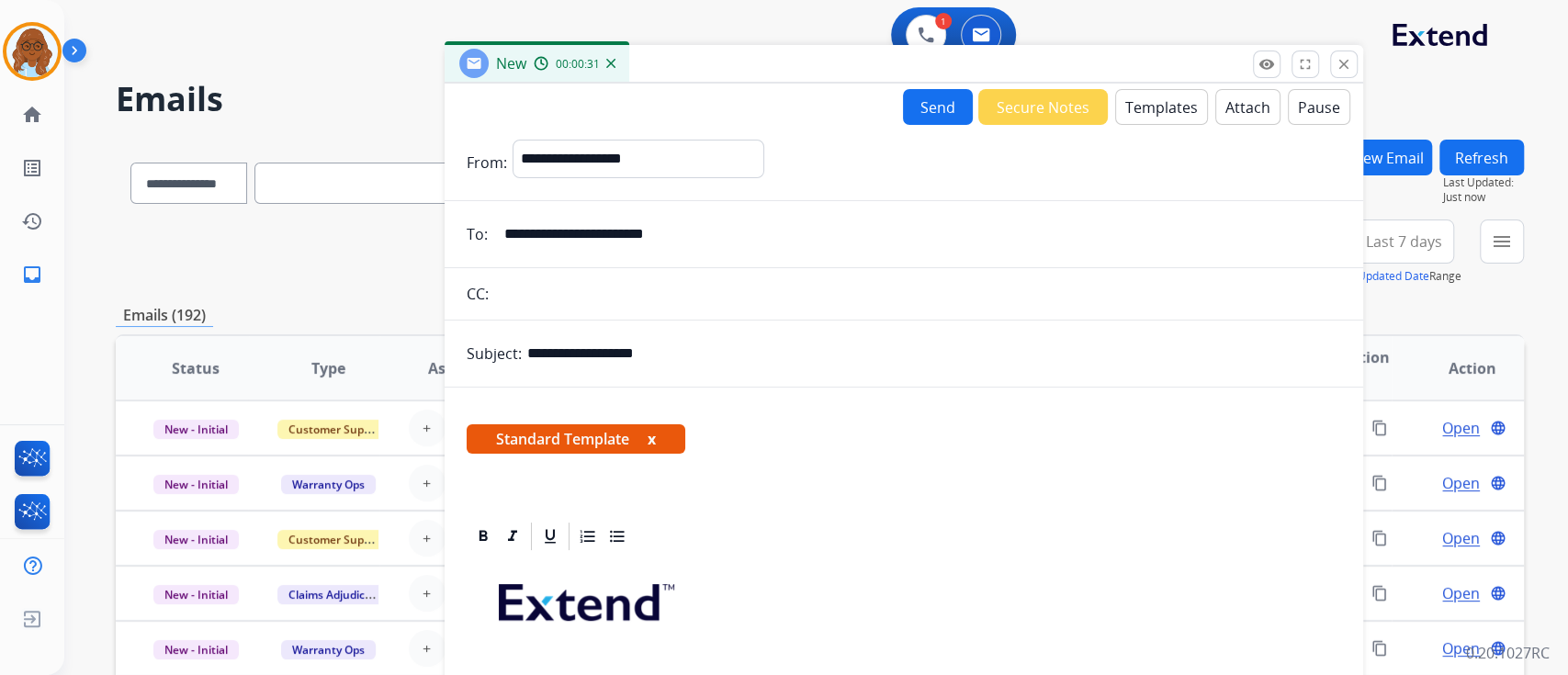
click at [1145, 105] on button "Templates" at bounding box center [1161, 107] width 93 height 36
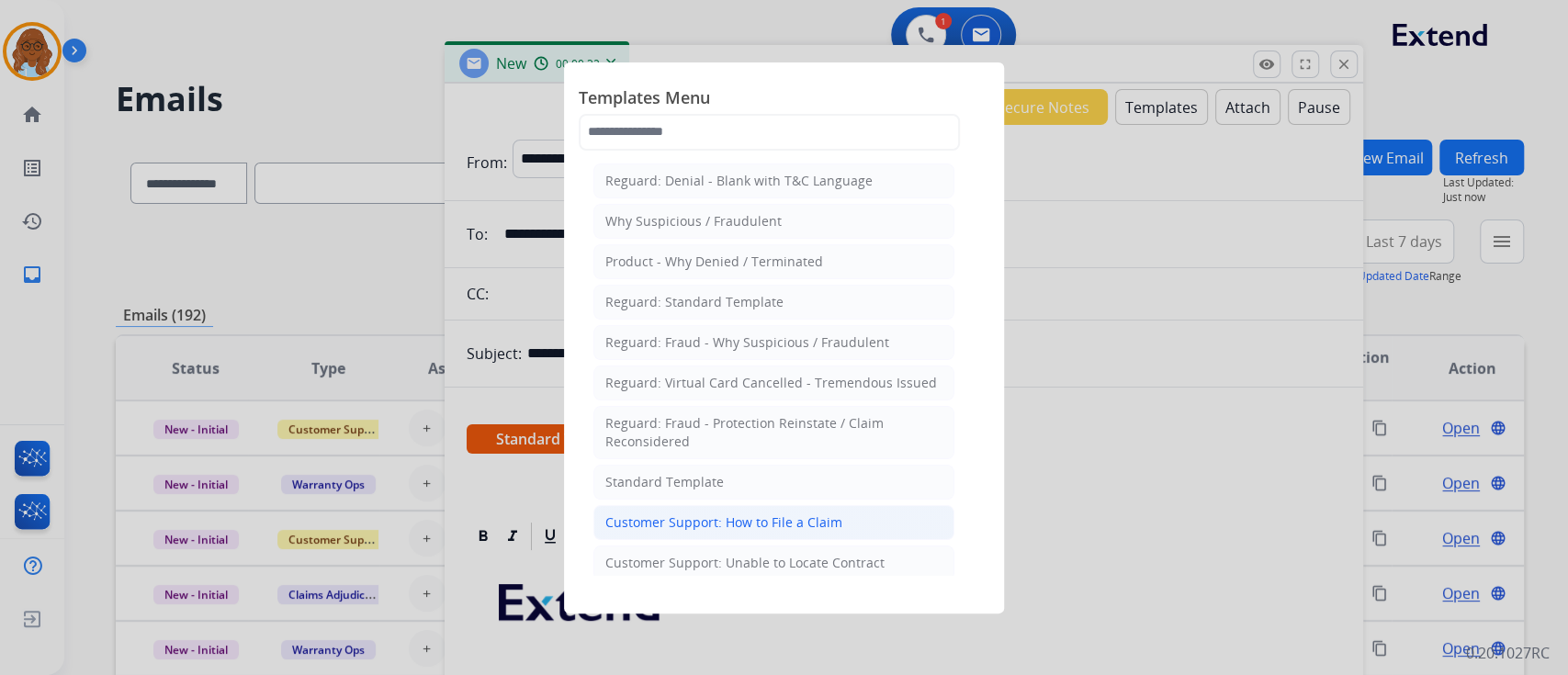
click at [705, 526] on div "Customer Support: How to File a Claim" at bounding box center [724, 523] width 237 height 18
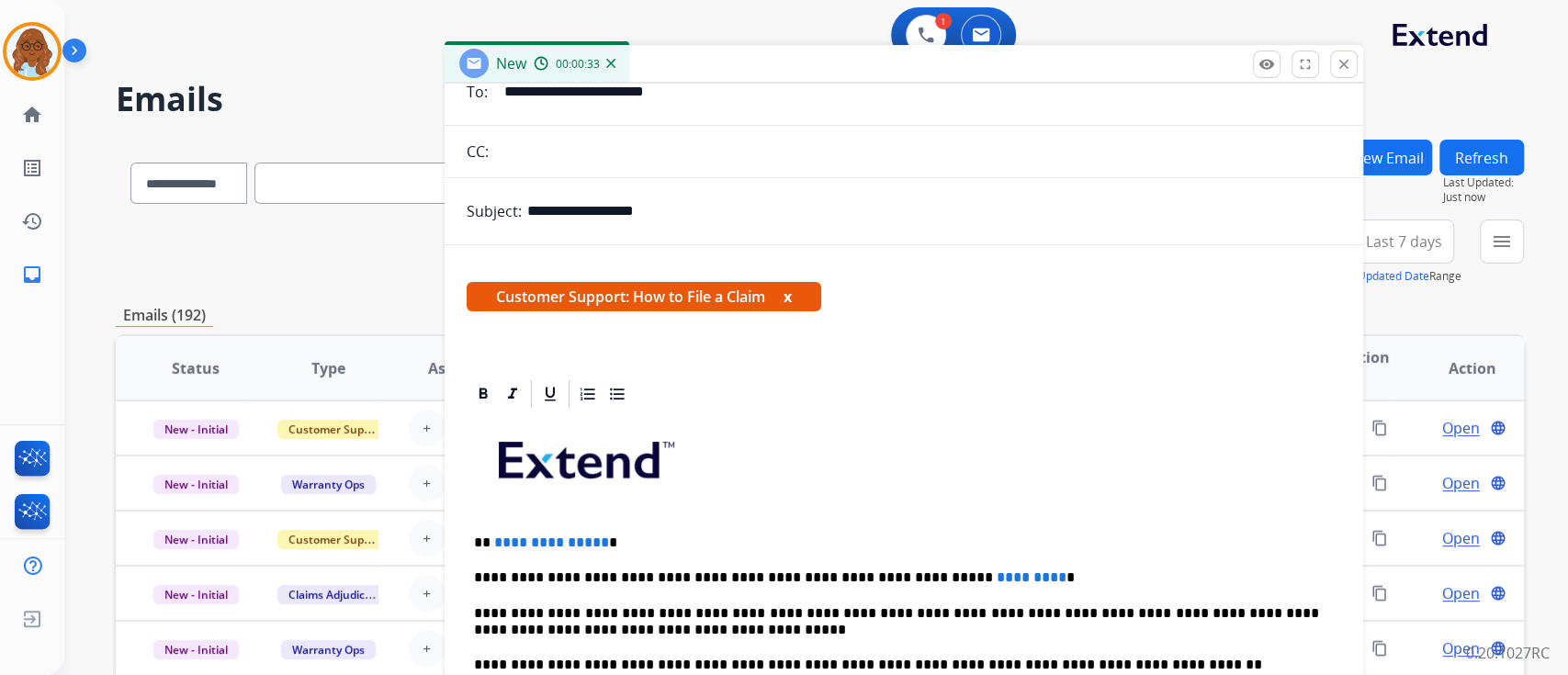
scroll to position [353, 0]
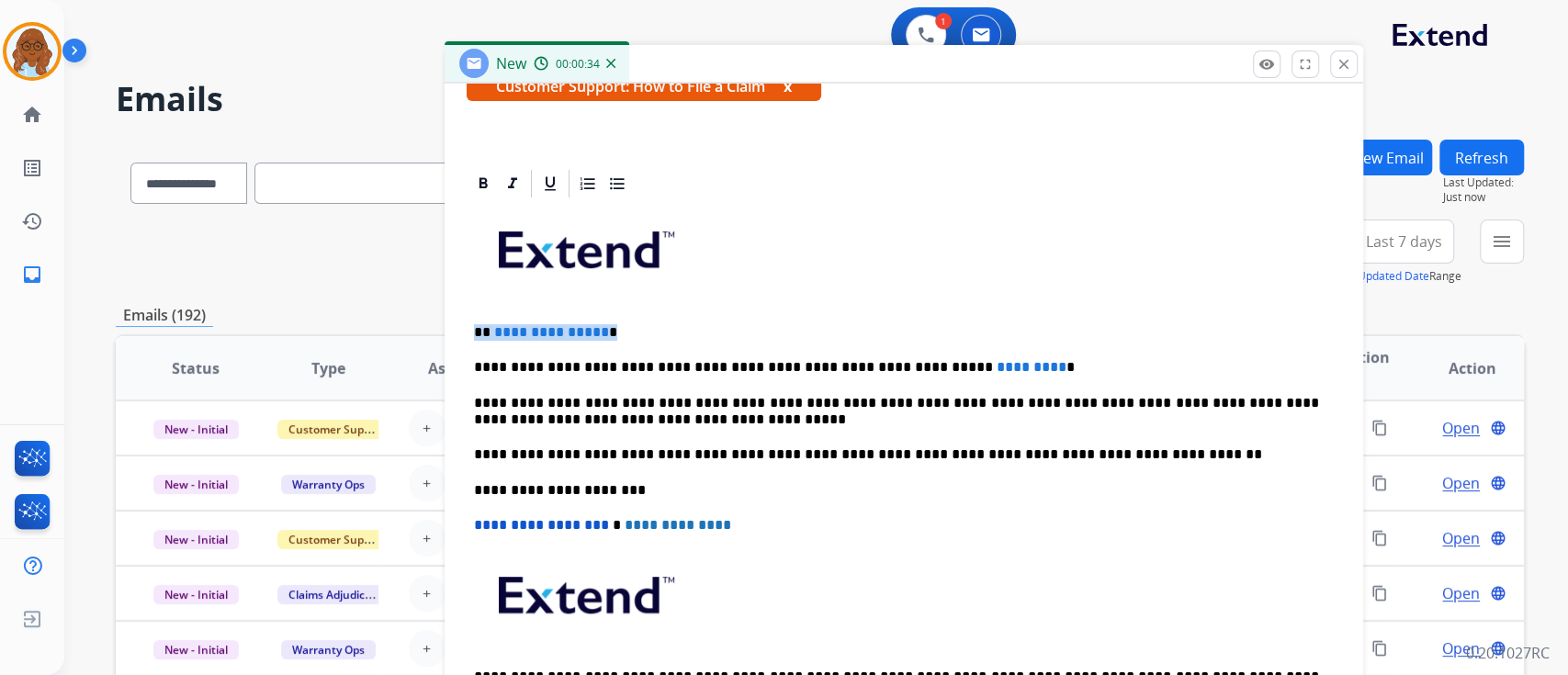
drag, startPoint x: 545, startPoint y: 320, endPoint x: 474, endPoint y: 325, distance: 71.2
click at [474, 325] on p "**********" at bounding box center [896, 333] width 845 height 17
drag, startPoint x: 1020, startPoint y: 362, endPoint x: 917, endPoint y: 363, distance: 103.0
click at [917, 363] on p "**********" at bounding box center [896, 368] width 845 height 17
click at [713, 364] on p "**********" at bounding box center [896, 368] width 845 height 17
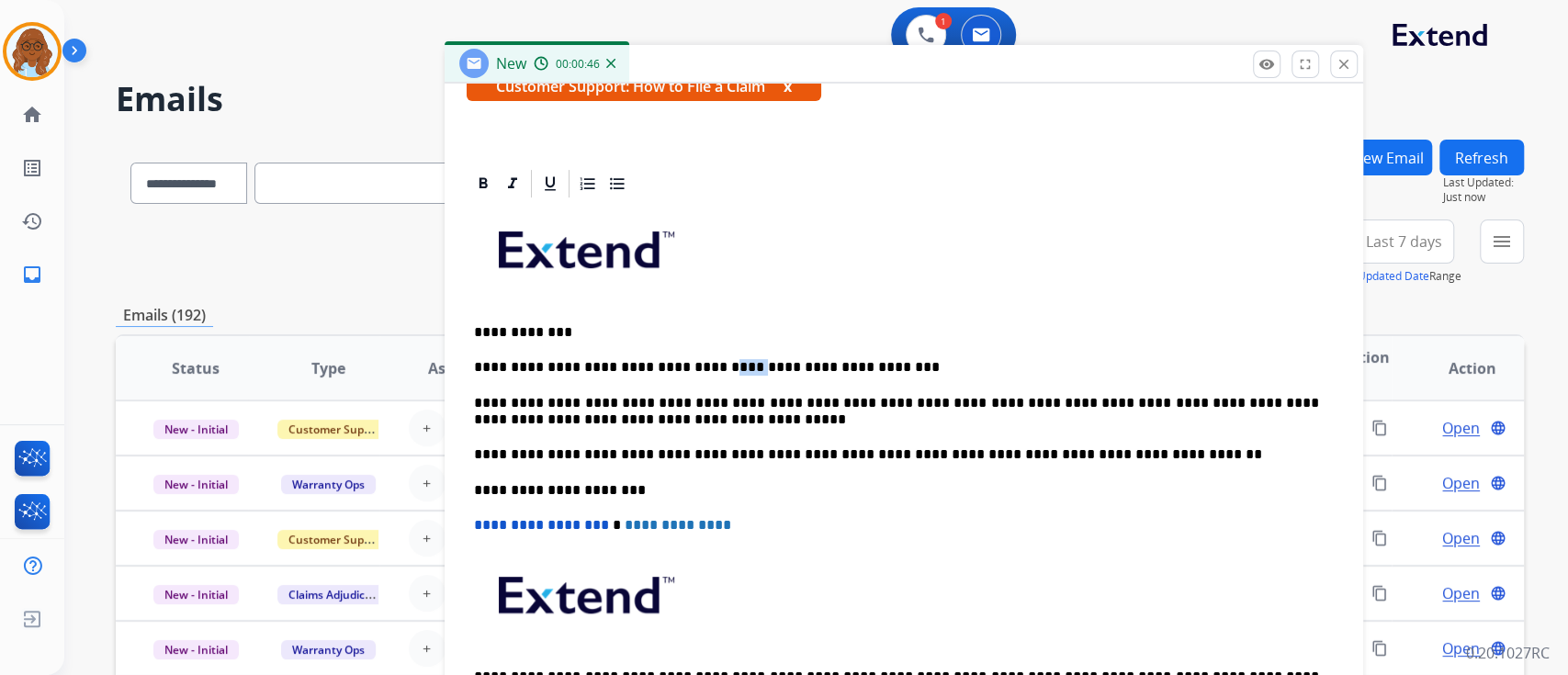
click at [713, 364] on p "**********" at bounding box center [896, 368] width 845 height 17
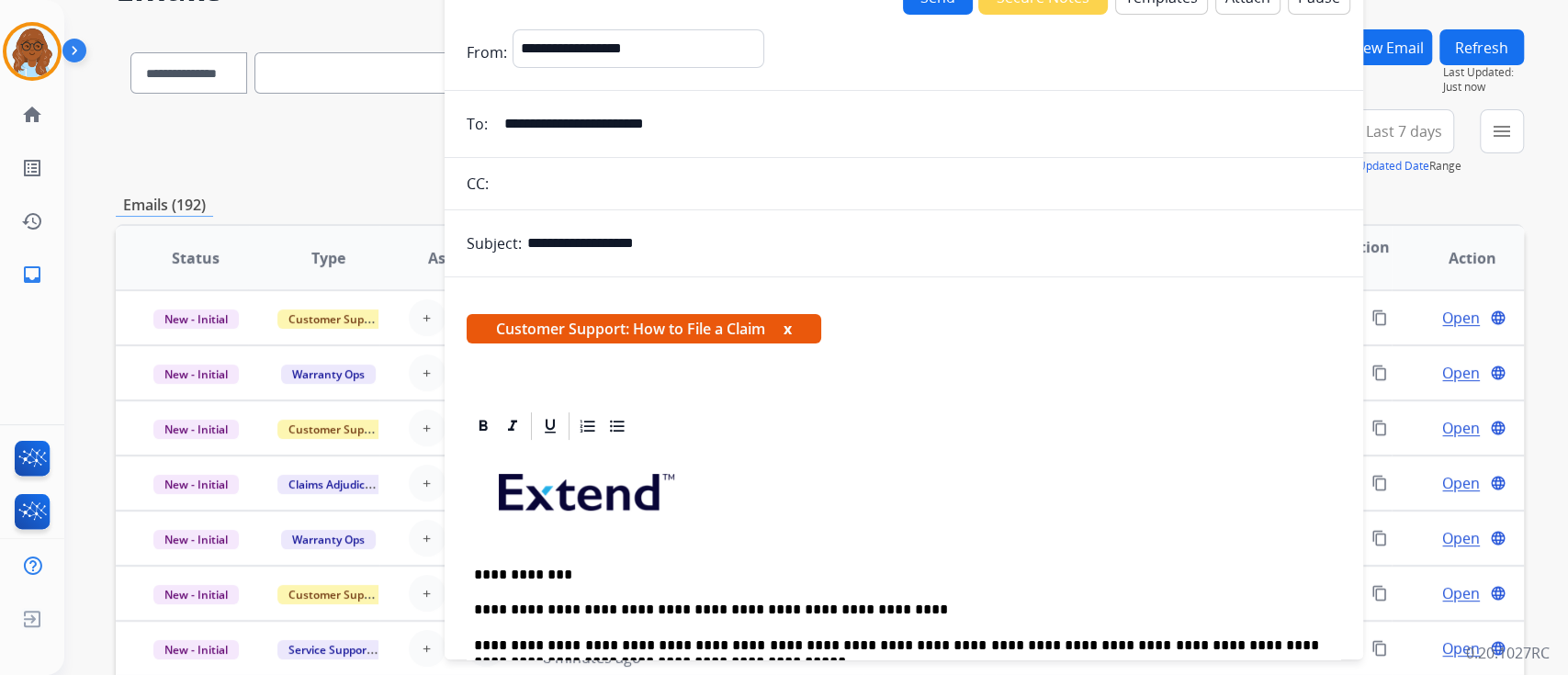
scroll to position [0, 0]
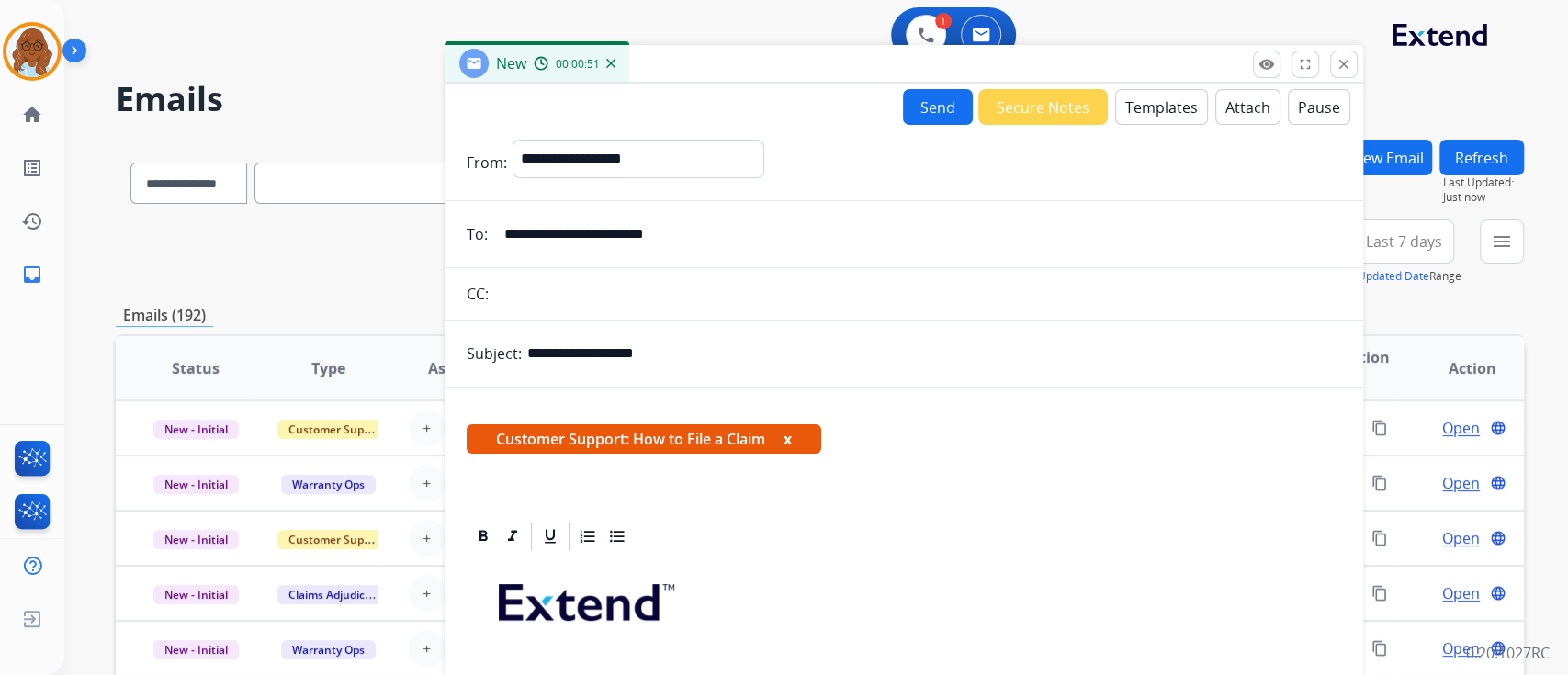
click at [789, 435] on button "x" at bounding box center [787, 439] width 8 height 22
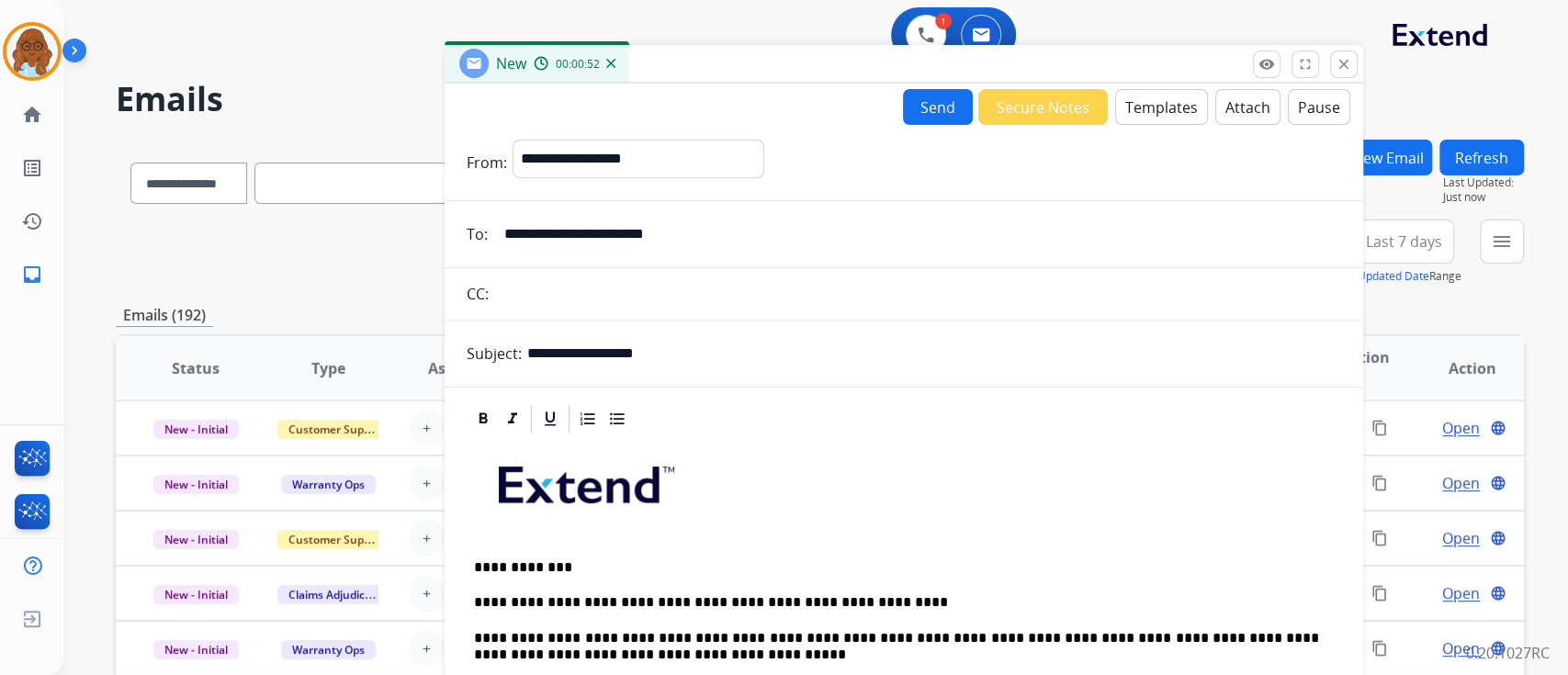
click at [905, 112] on button "Send" at bounding box center [937, 107] width 70 height 36
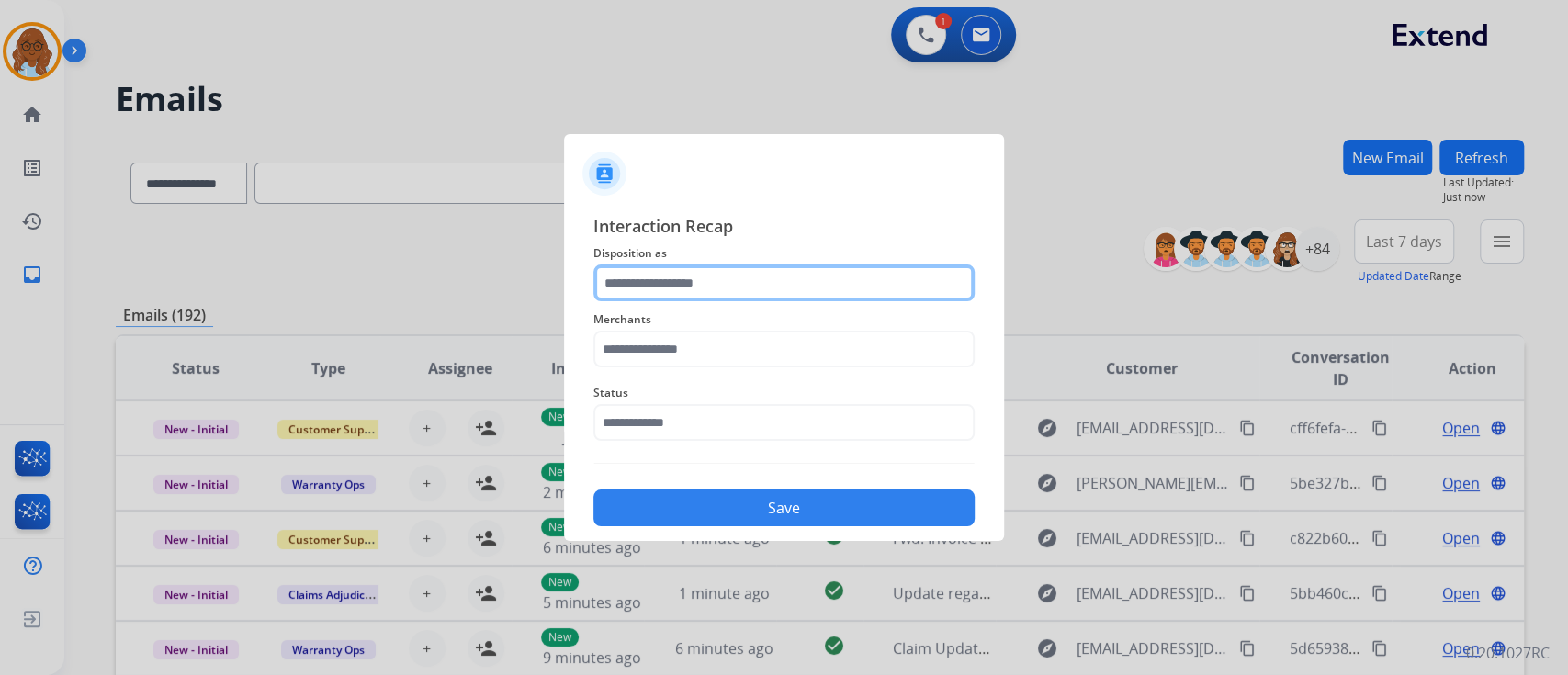
click at [855, 278] on input "text" at bounding box center [784, 283] width 382 height 37
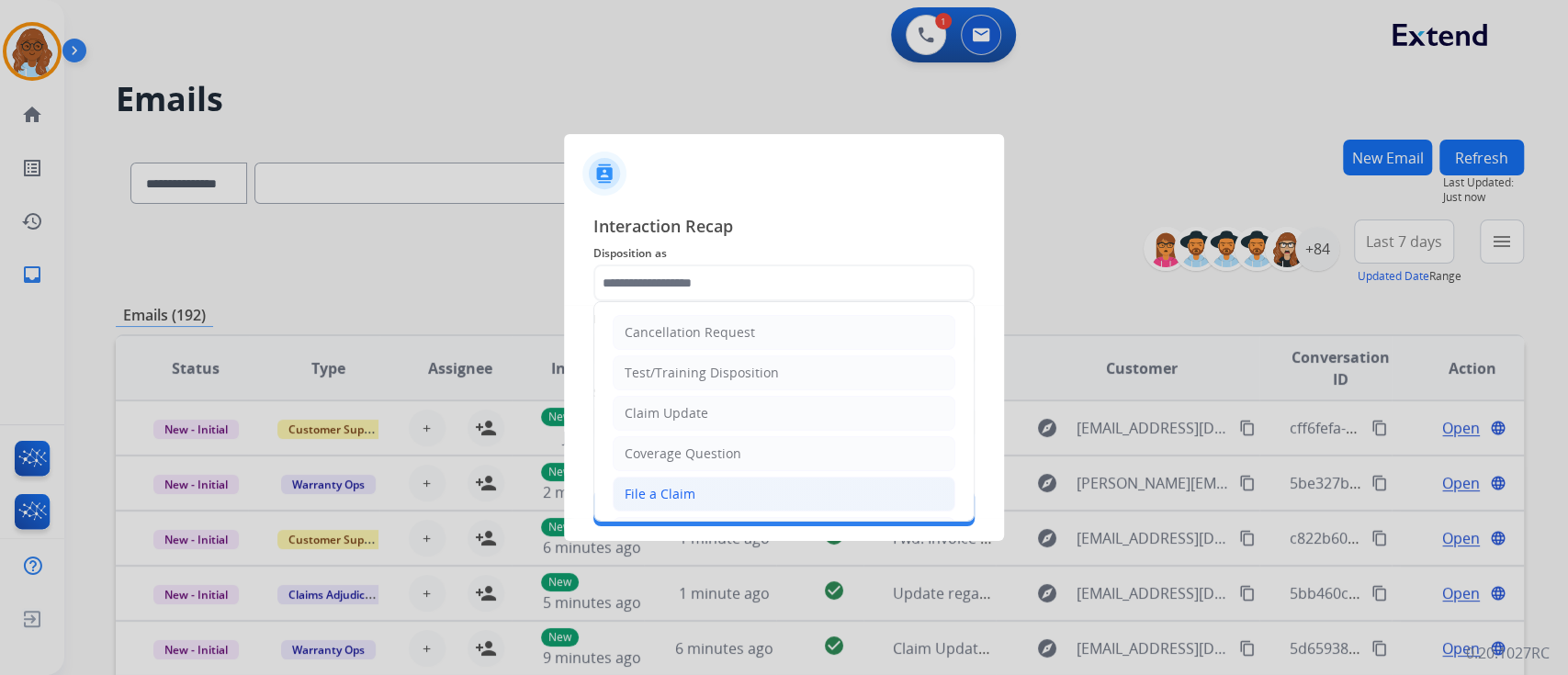
click at [681, 485] on div "File a Claim" at bounding box center [660, 494] width 71 height 18
type input "**********"
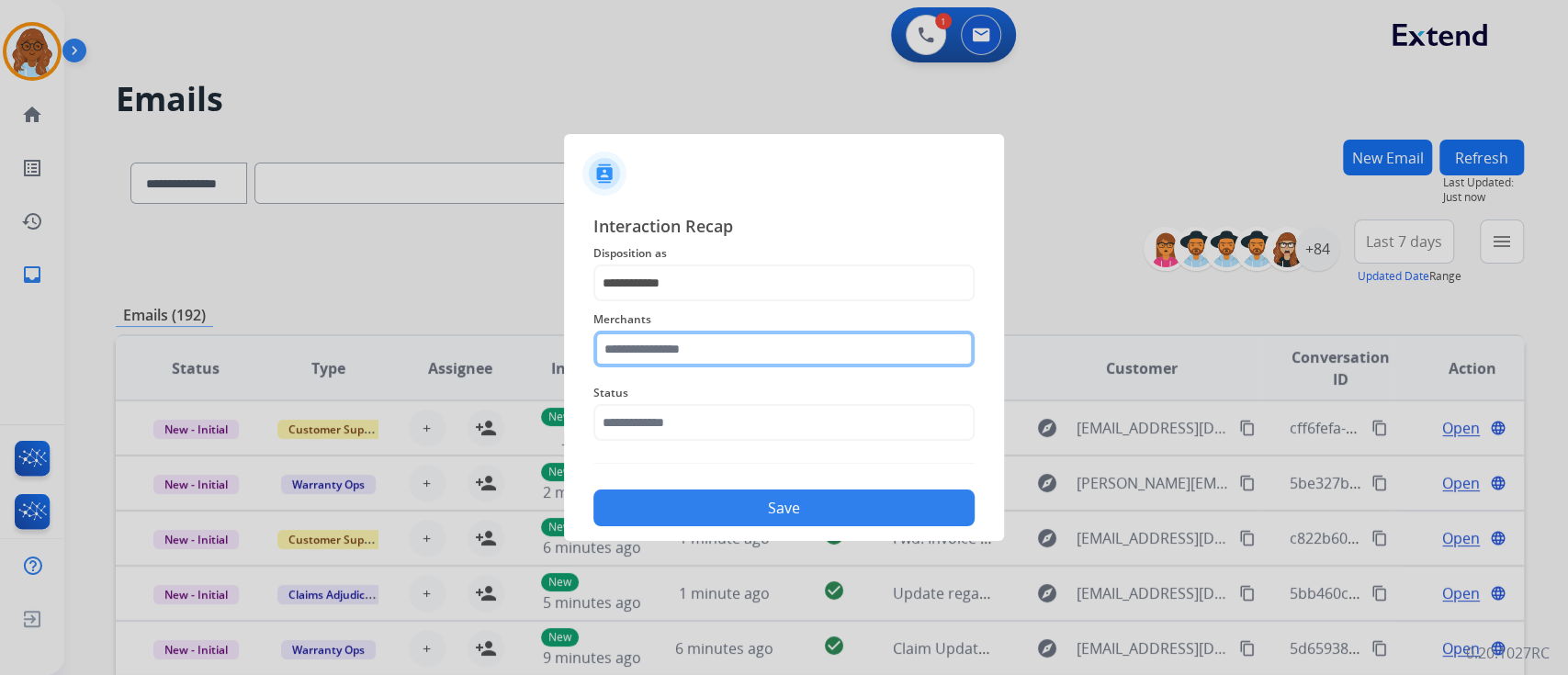
click at [676, 349] on input "text" at bounding box center [784, 349] width 382 height 37
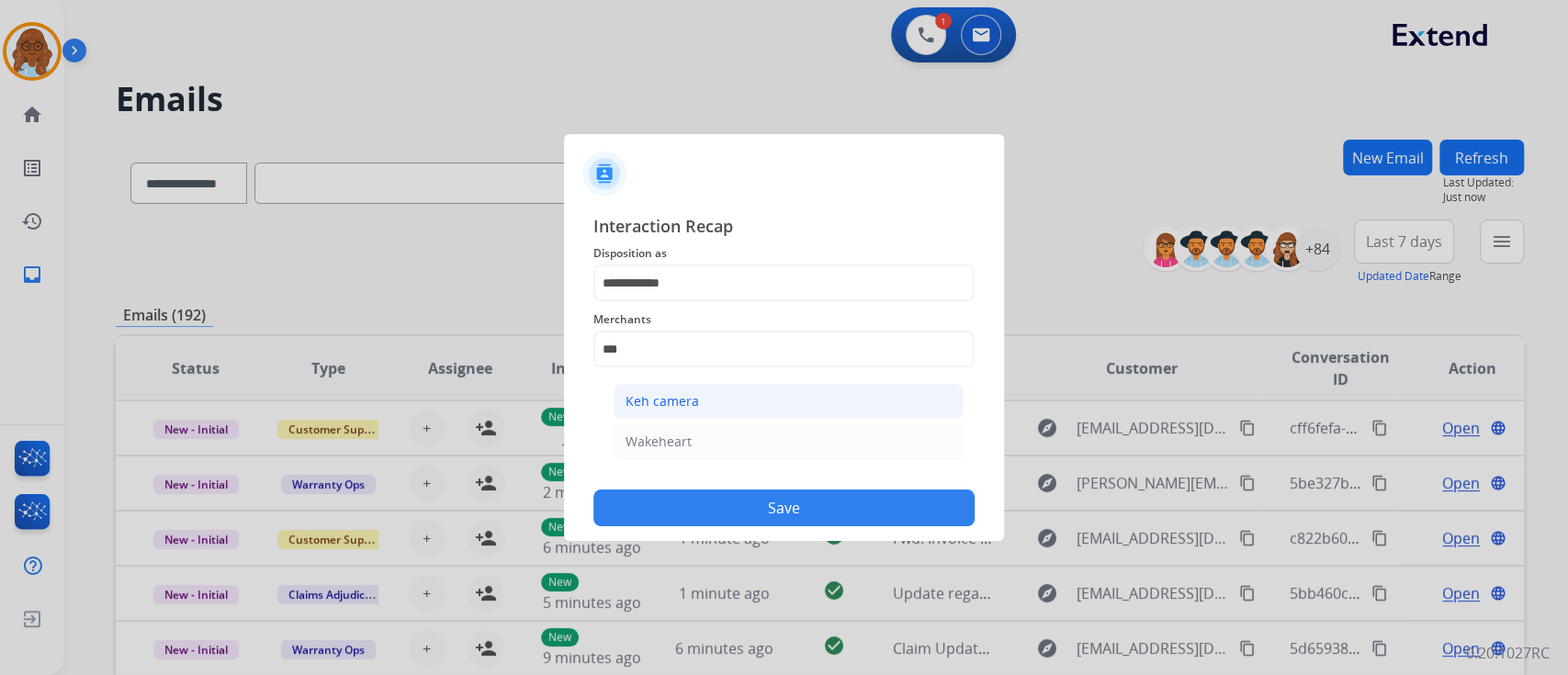
click at [679, 394] on div "Keh camera" at bounding box center [663, 401] width 74 height 18
type input "**********"
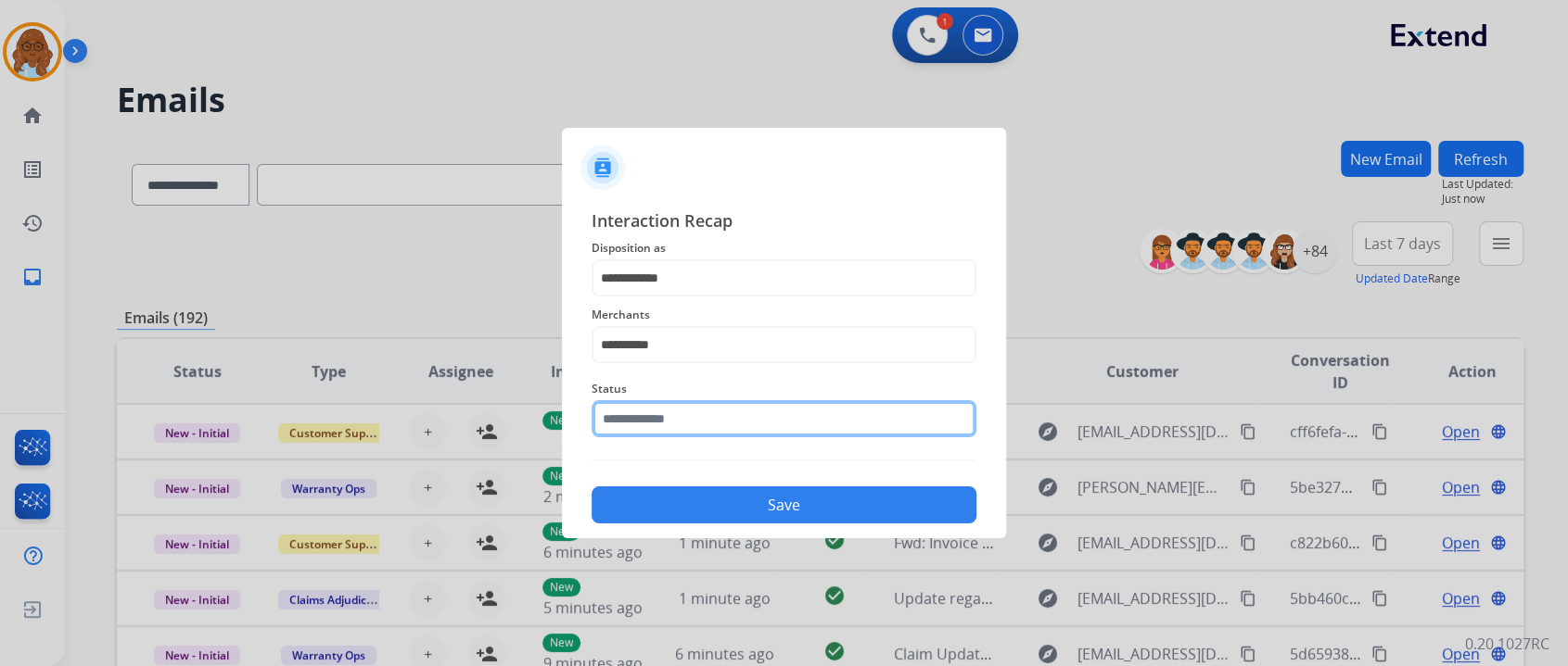
click at [653, 417] on input "text" at bounding box center [784, 419] width 385 height 37
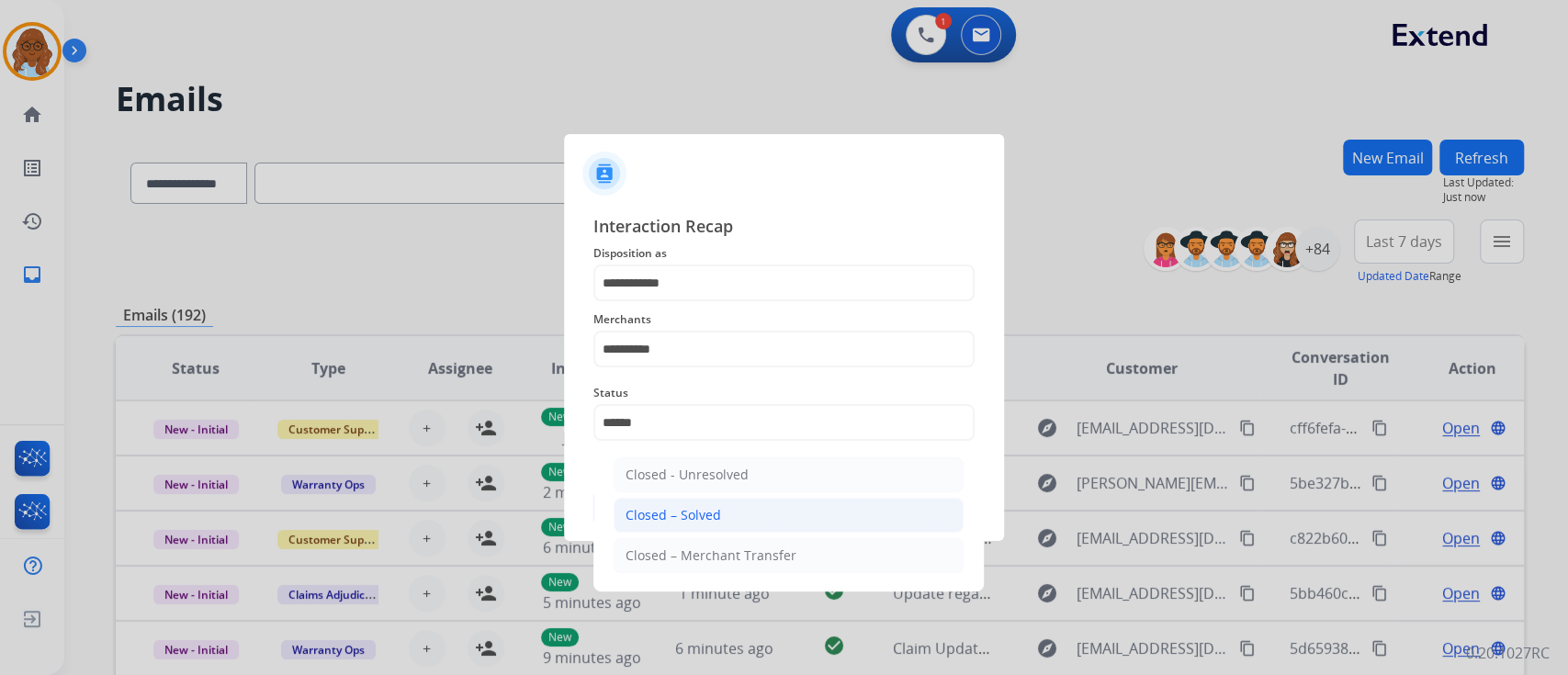
click at [656, 506] on div "Closed – Solved" at bounding box center [674, 515] width 96 height 18
type input "**********"
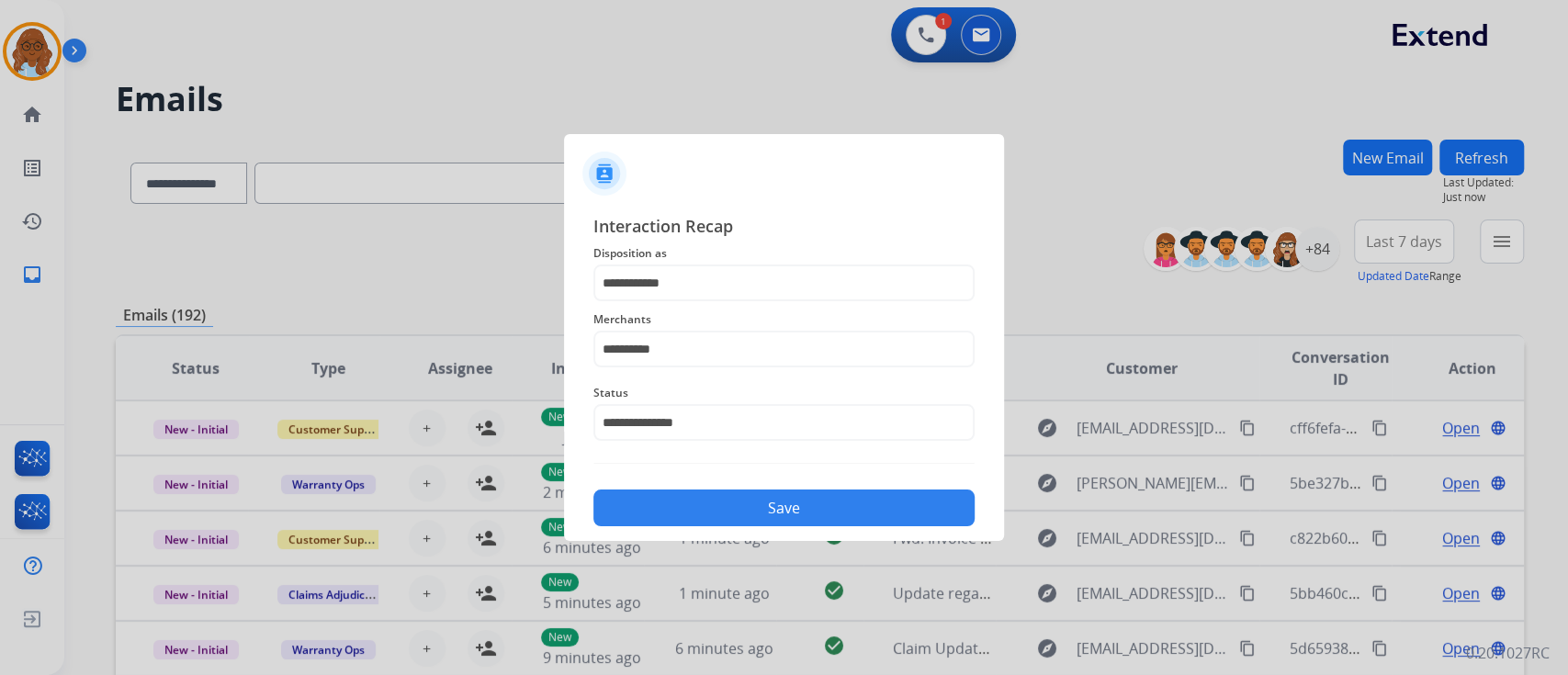
click at [731, 505] on button "Save" at bounding box center [784, 508] width 382 height 37
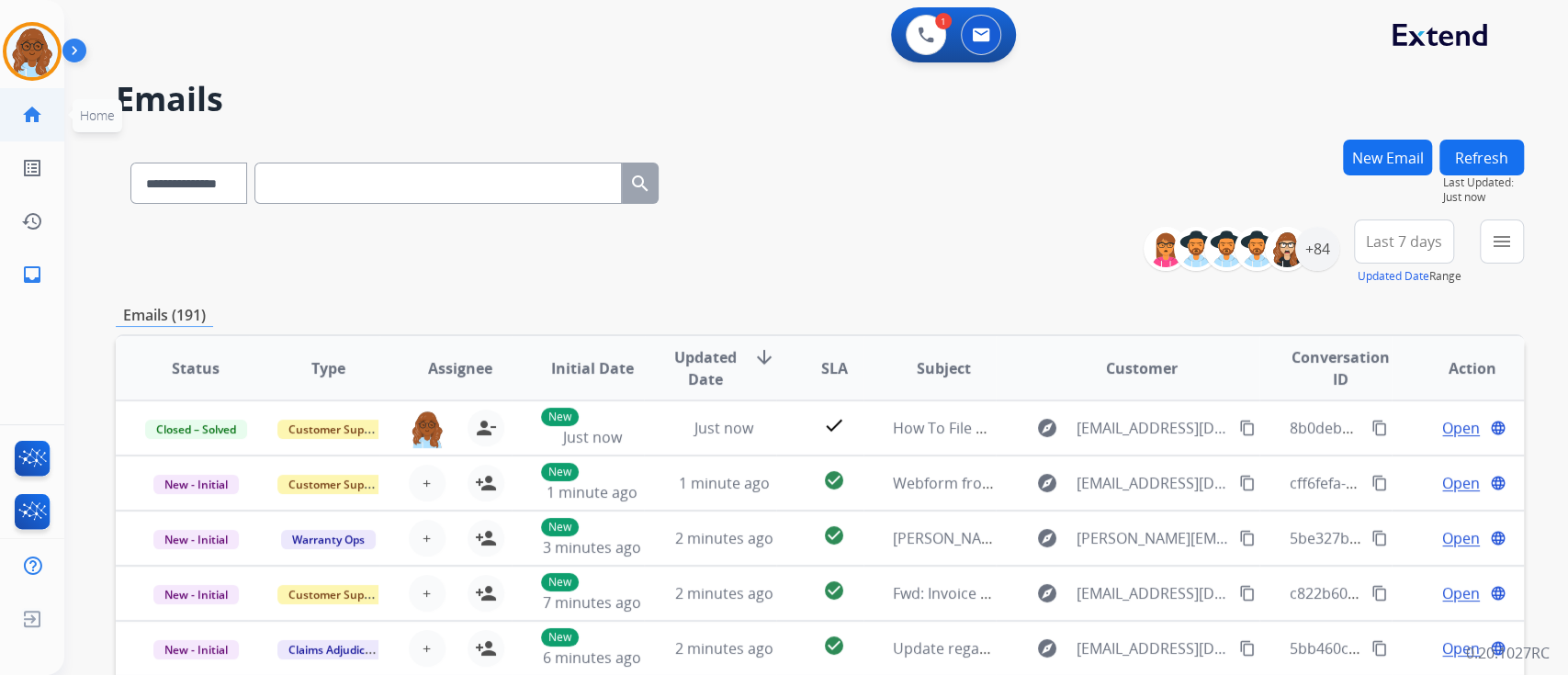
click at [40, 121] on mat-icon "home" at bounding box center [32, 115] width 22 height 22
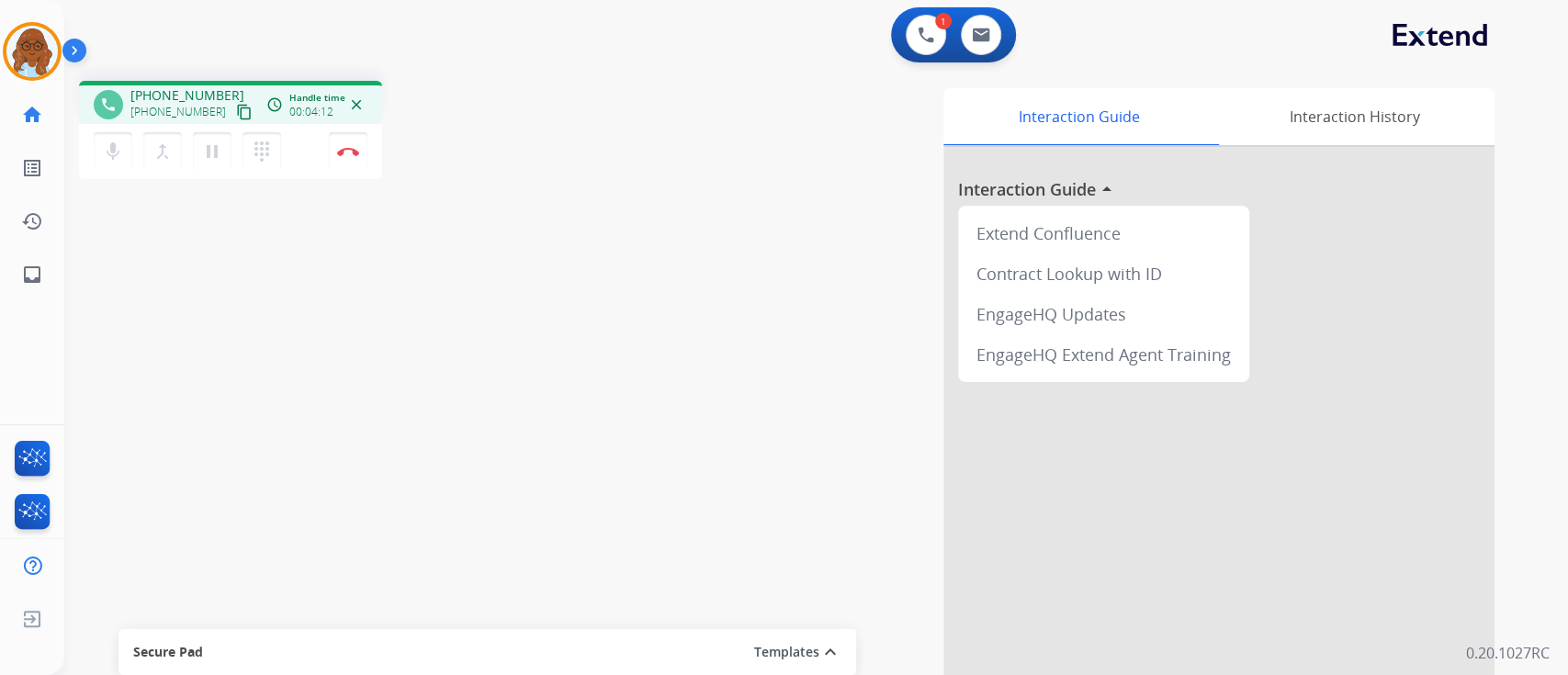
click at [475, 266] on div "phone [PHONE_NUMBER] [PHONE_NUMBER] content_copy access_time Call metrics Queue…" at bounding box center [794, 449] width 1459 height 766
click at [350, 147] on img at bounding box center [348, 151] width 22 height 9
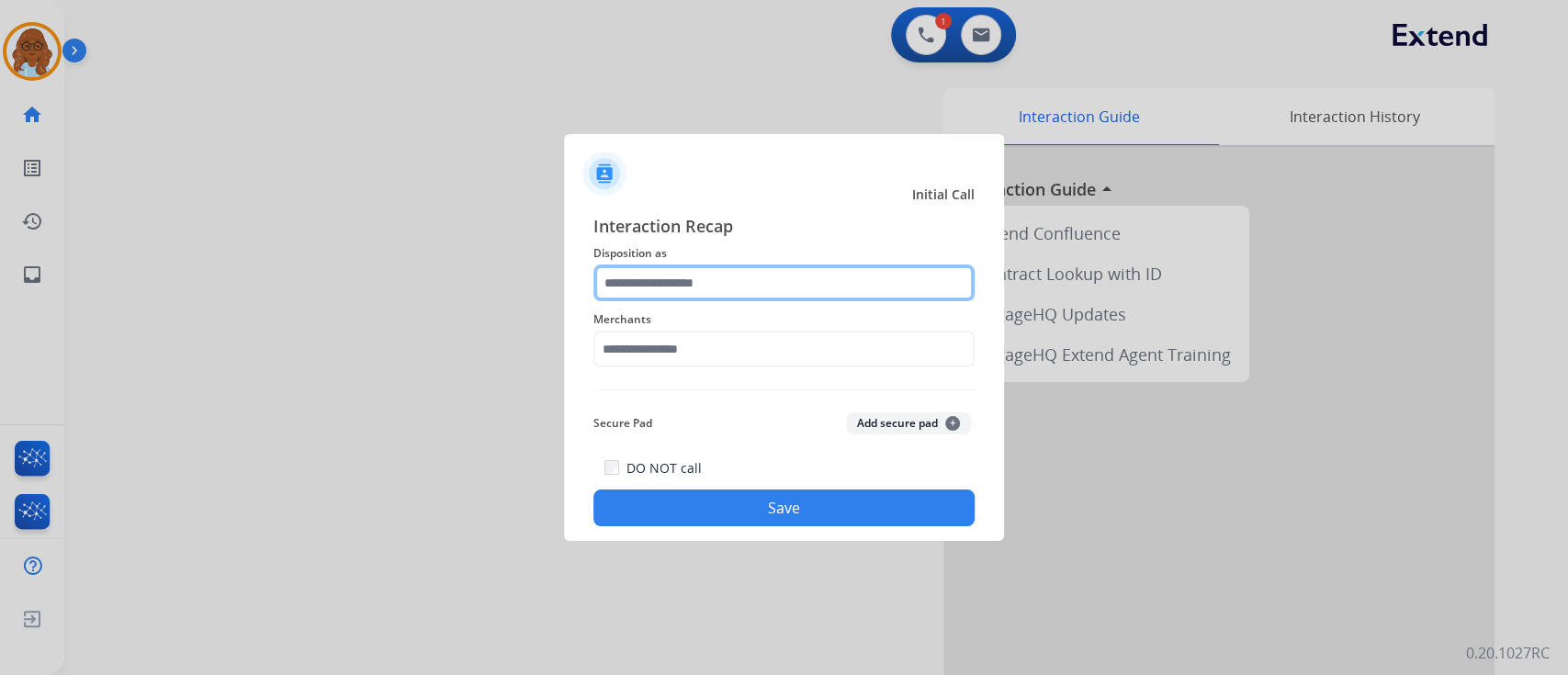
click at [678, 283] on input "text" at bounding box center [784, 283] width 382 height 37
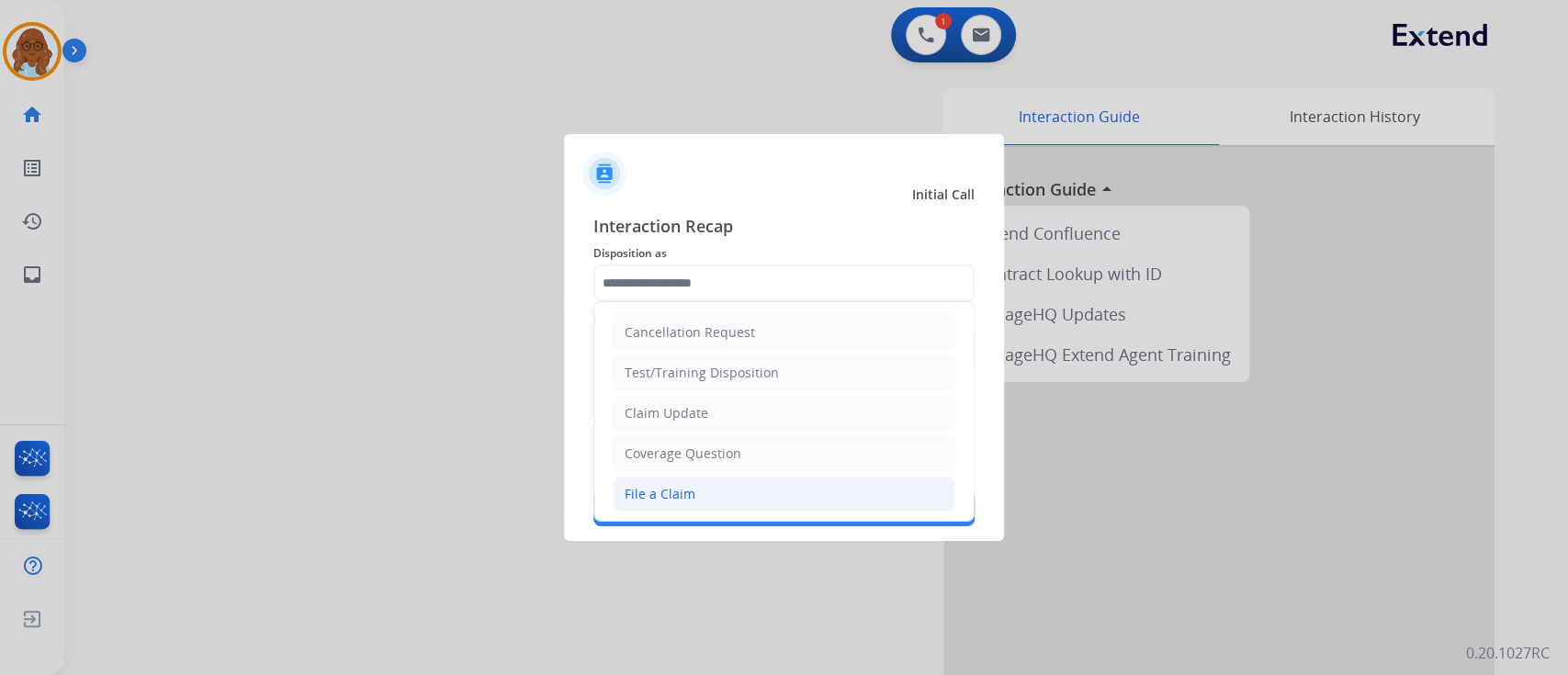
click at [696, 487] on li "File a Claim" at bounding box center [784, 494] width 343 height 35
type input "**********"
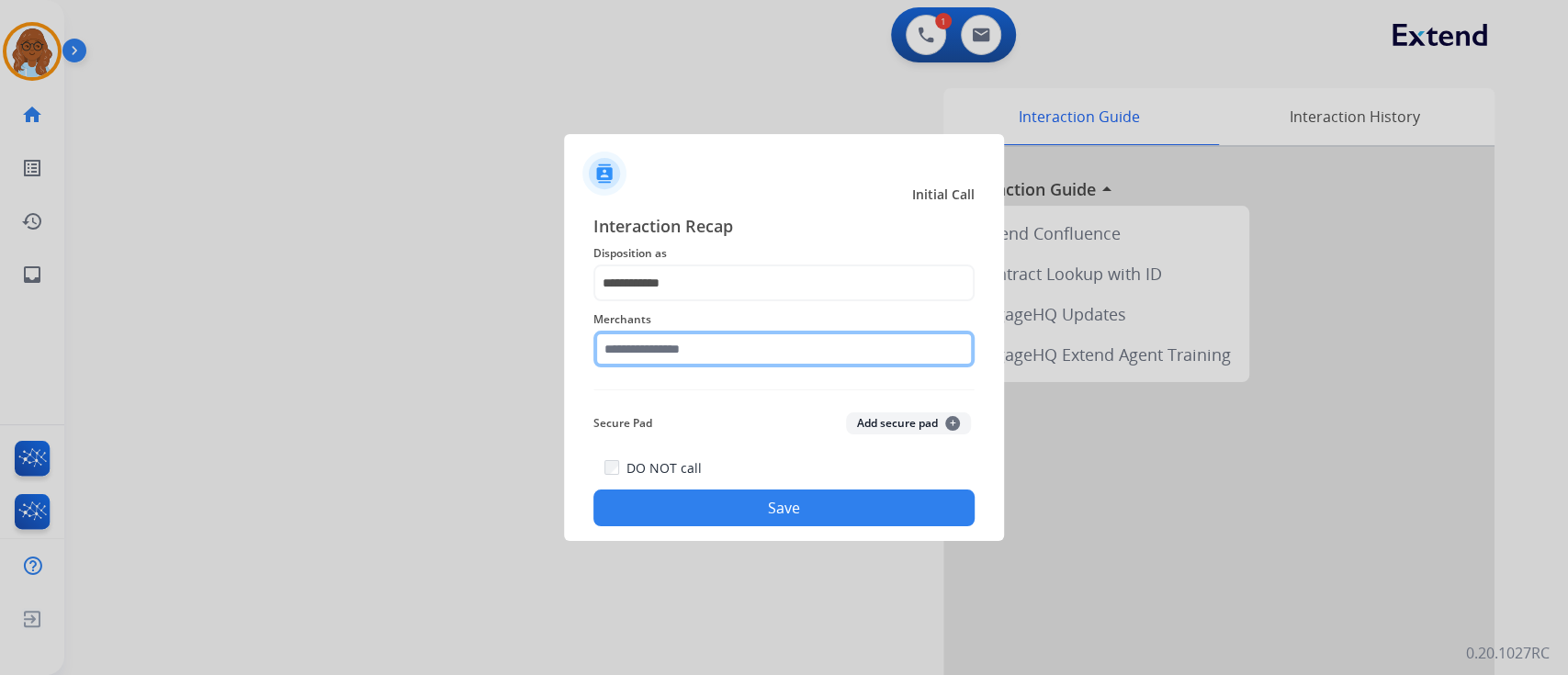
click at [677, 340] on input "text" at bounding box center [784, 349] width 382 height 37
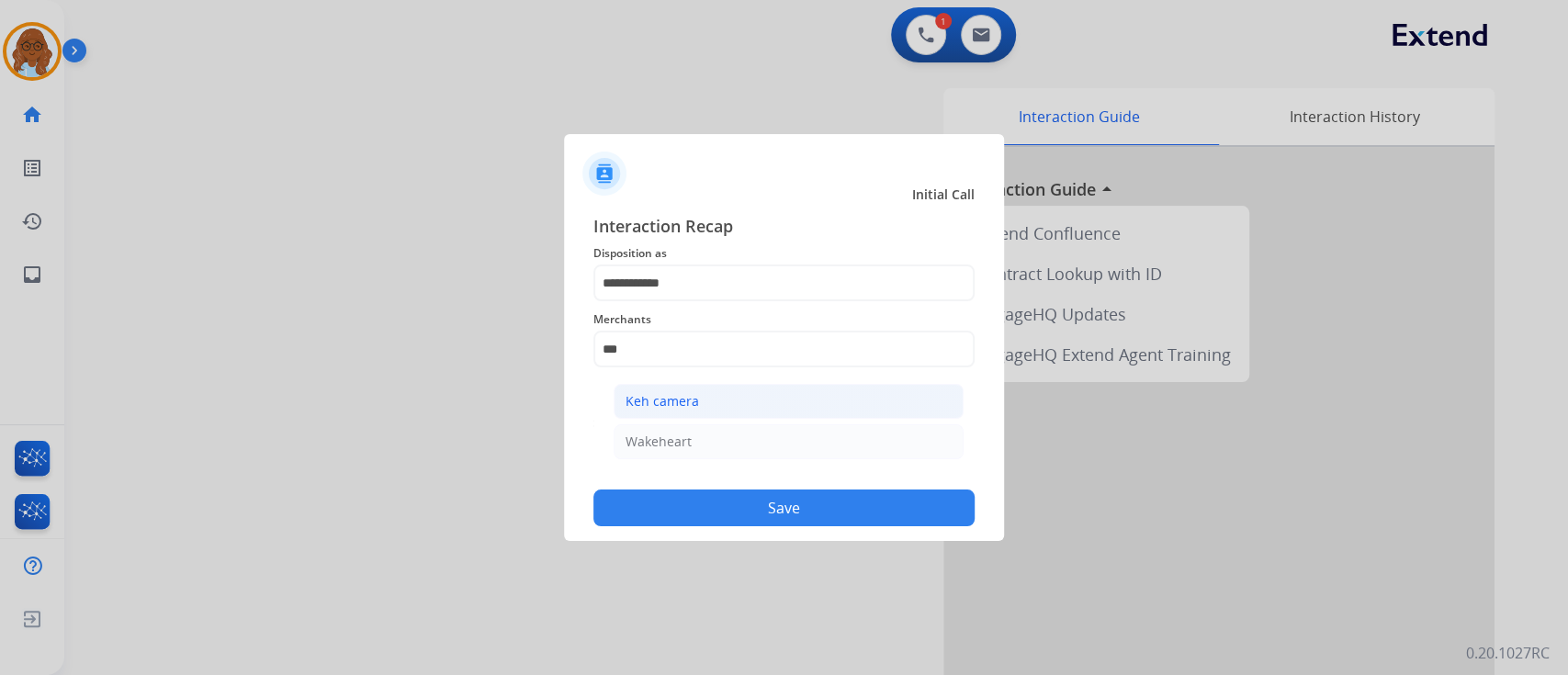
click at [683, 413] on li "Keh camera" at bounding box center [789, 401] width 350 height 35
type input "**********"
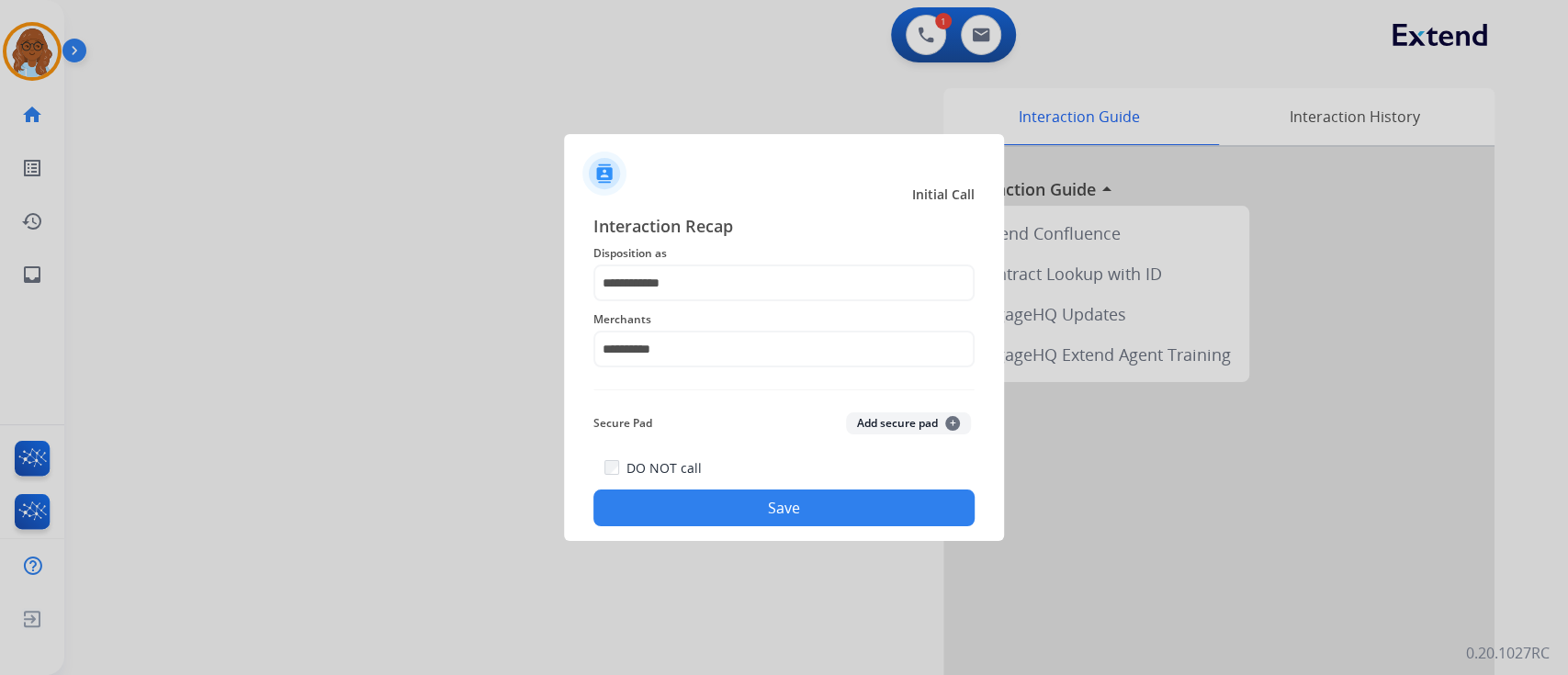
click at [734, 515] on button "Save" at bounding box center [784, 508] width 382 height 37
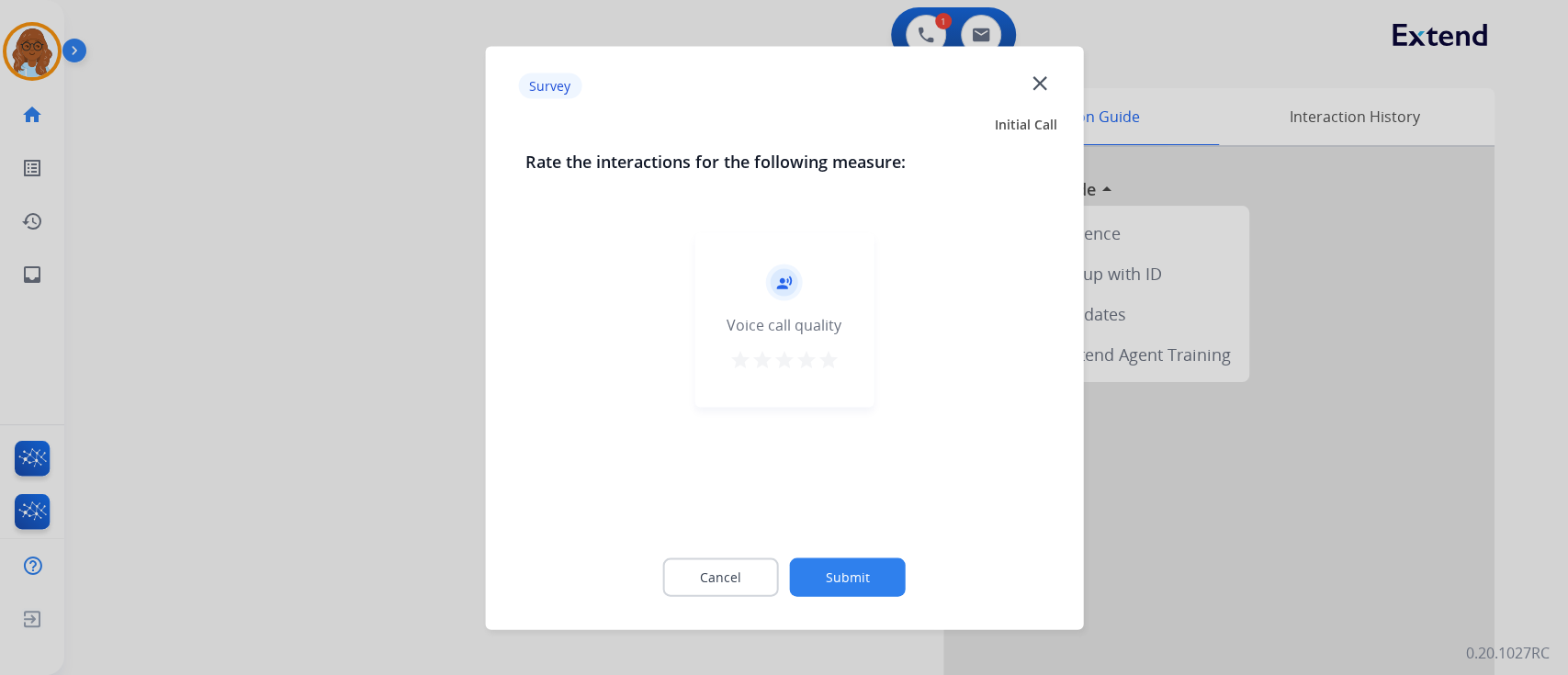
click at [829, 349] on mat-icon "star" at bounding box center [829, 360] width 22 height 22
click at [858, 584] on button "Submit" at bounding box center [848, 577] width 116 height 39
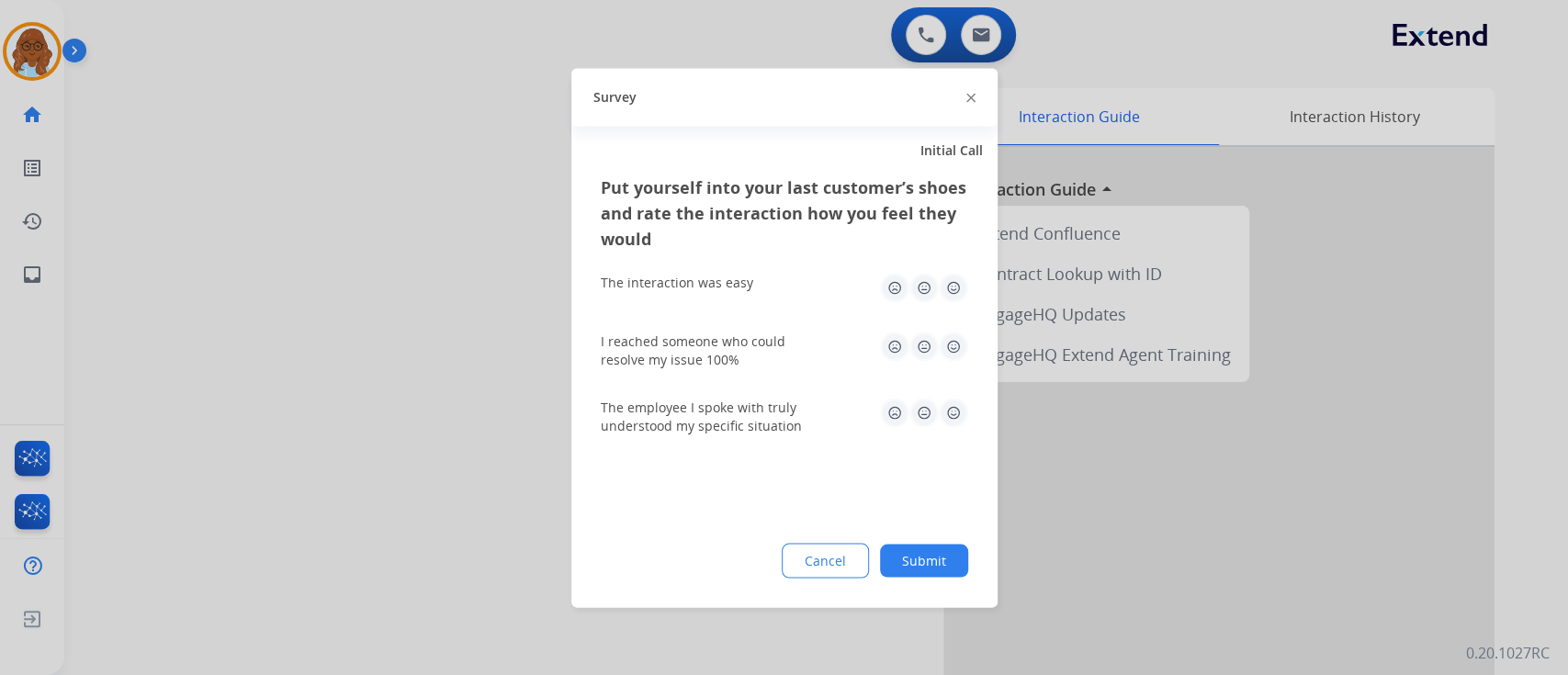
click at [948, 277] on img at bounding box center [953, 288] width 29 height 30
click at [956, 344] on img at bounding box center [953, 347] width 29 height 30
click at [955, 425] on img at bounding box center [953, 412] width 29 height 30
click at [914, 559] on button "Submit" at bounding box center [925, 561] width 88 height 33
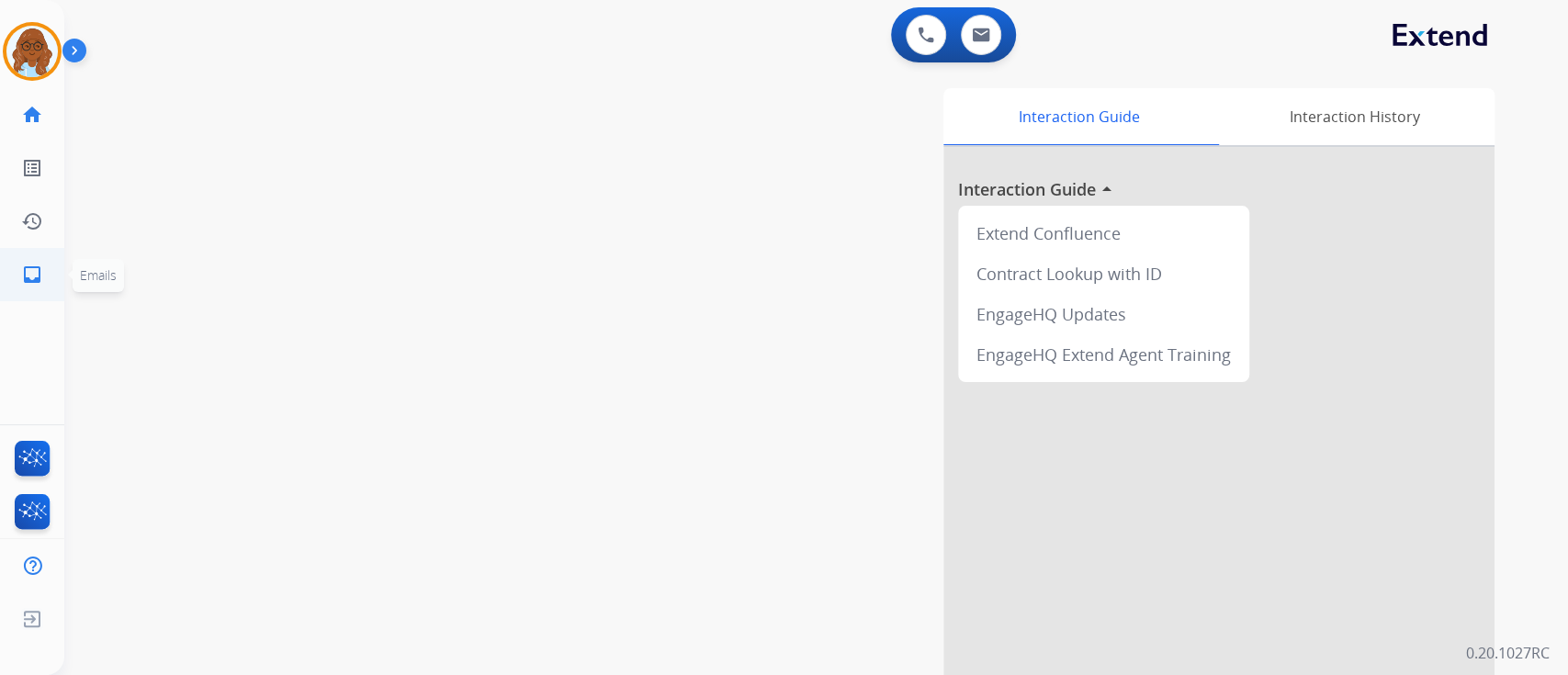
click at [44, 268] on link "inbox Emails" at bounding box center [32, 275] width 52 height 52
select select "**********"
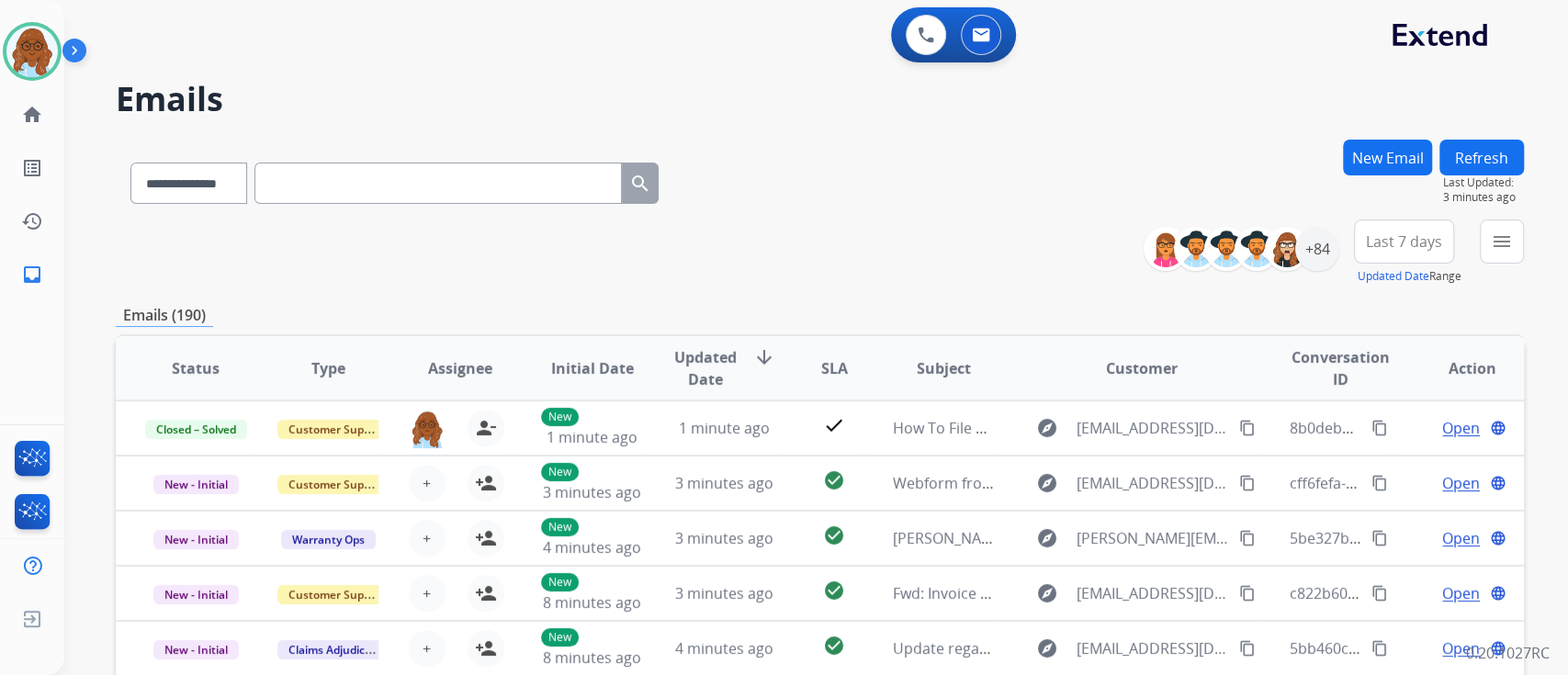
click at [1401, 165] on button "New Email" at bounding box center [1387, 157] width 89 height 36
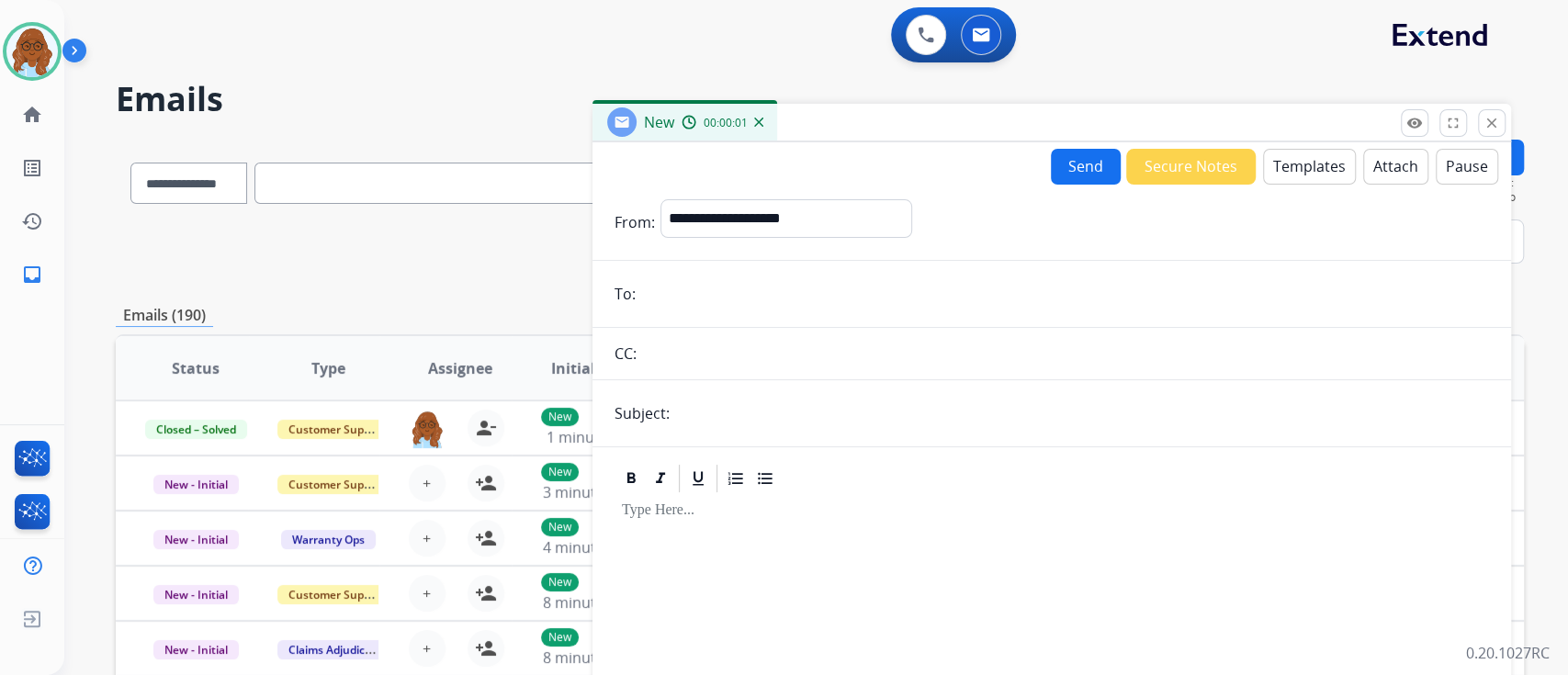
drag, startPoint x: 871, startPoint y: 131, endPoint x: 489, endPoint y: 23, distance: 397.0
click at [593, 104] on div "New 00:00:01" at bounding box center [1052, 124] width 918 height 39
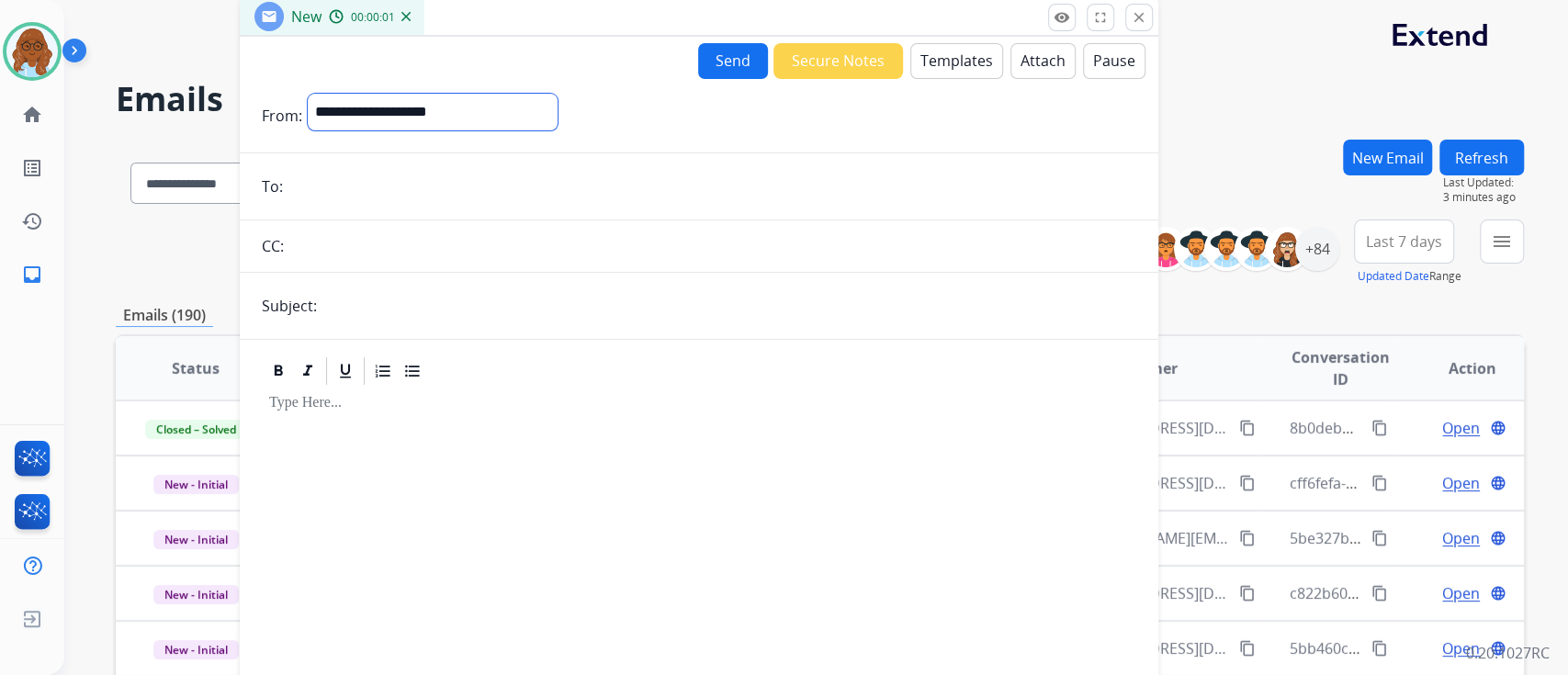
drag, startPoint x: 393, startPoint y: 113, endPoint x: 410, endPoint y: 123, distance: 19.7
click at [393, 113] on select "**********" at bounding box center [432, 112] width 250 height 37
select select "**********"
click at [308, 94] on select "**********" at bounding box center [432, 112] width 250 height 37
click at [356, 161] on form "**********" at bounding box center [699, 397] width 918 height 637
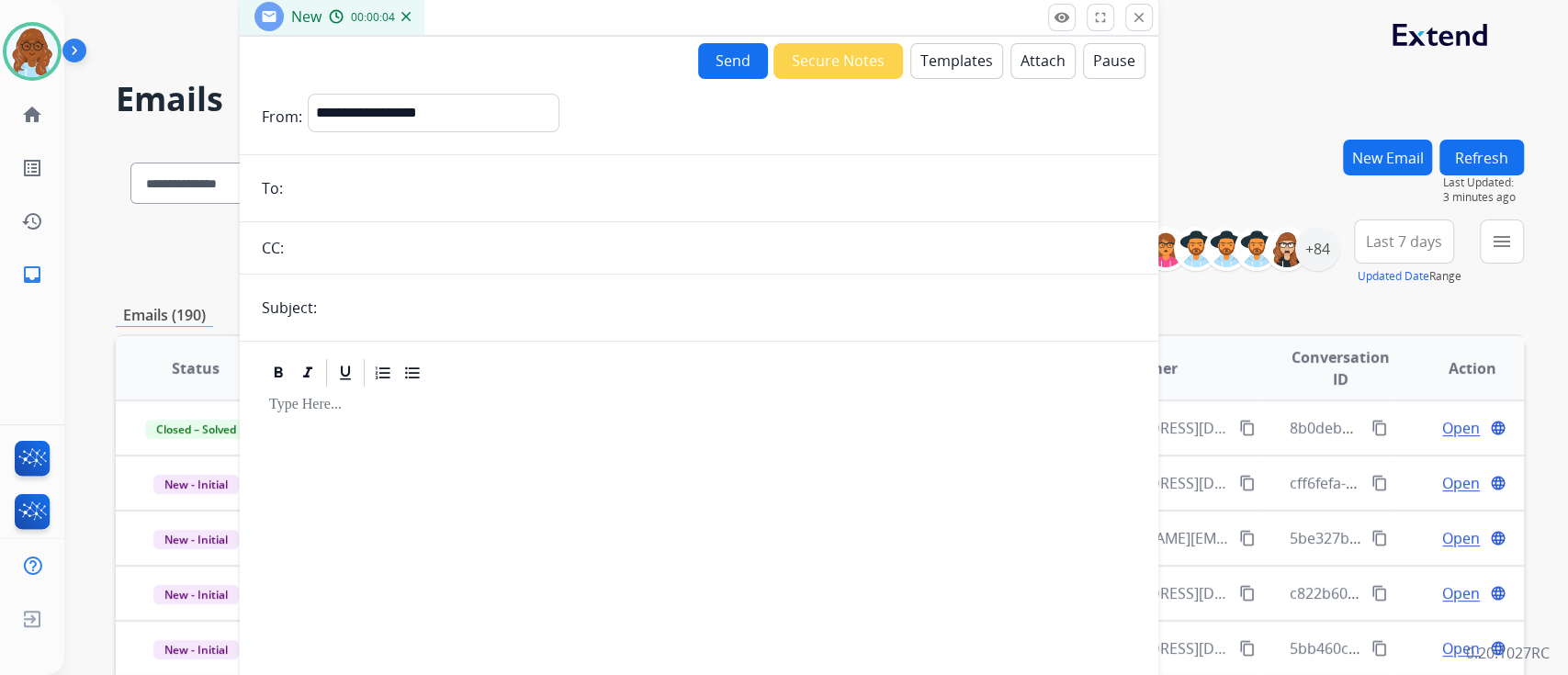
click at [351, 195] on input "email" at bounding box center [713, 188] width 848 height 37
paste input "**********"
type input "**********"
click at [364, 321] on input "text" at bounding box center [729, 308] width 814 height 37
type input "**********"
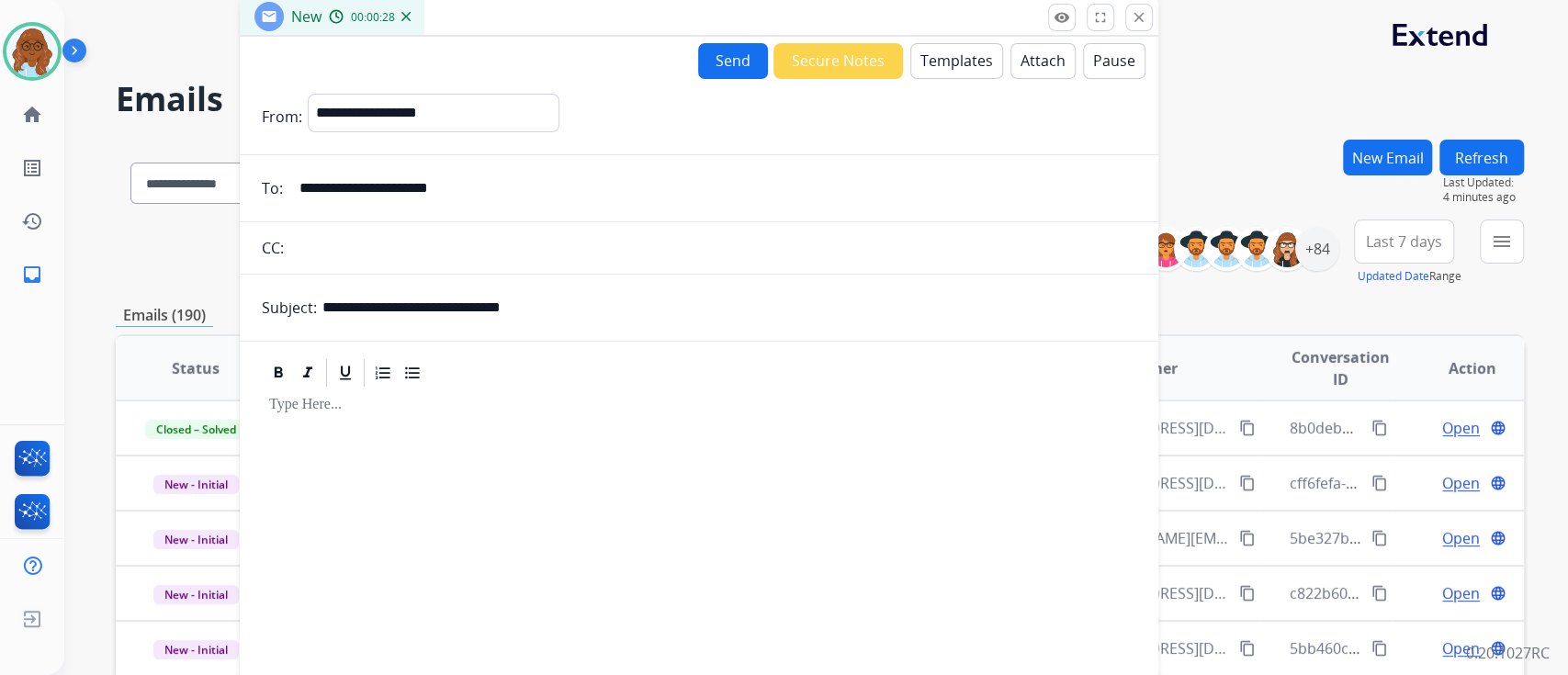
click at [952, 53] on button "Templates" at bounding box center [956, 61] width 93 height 36
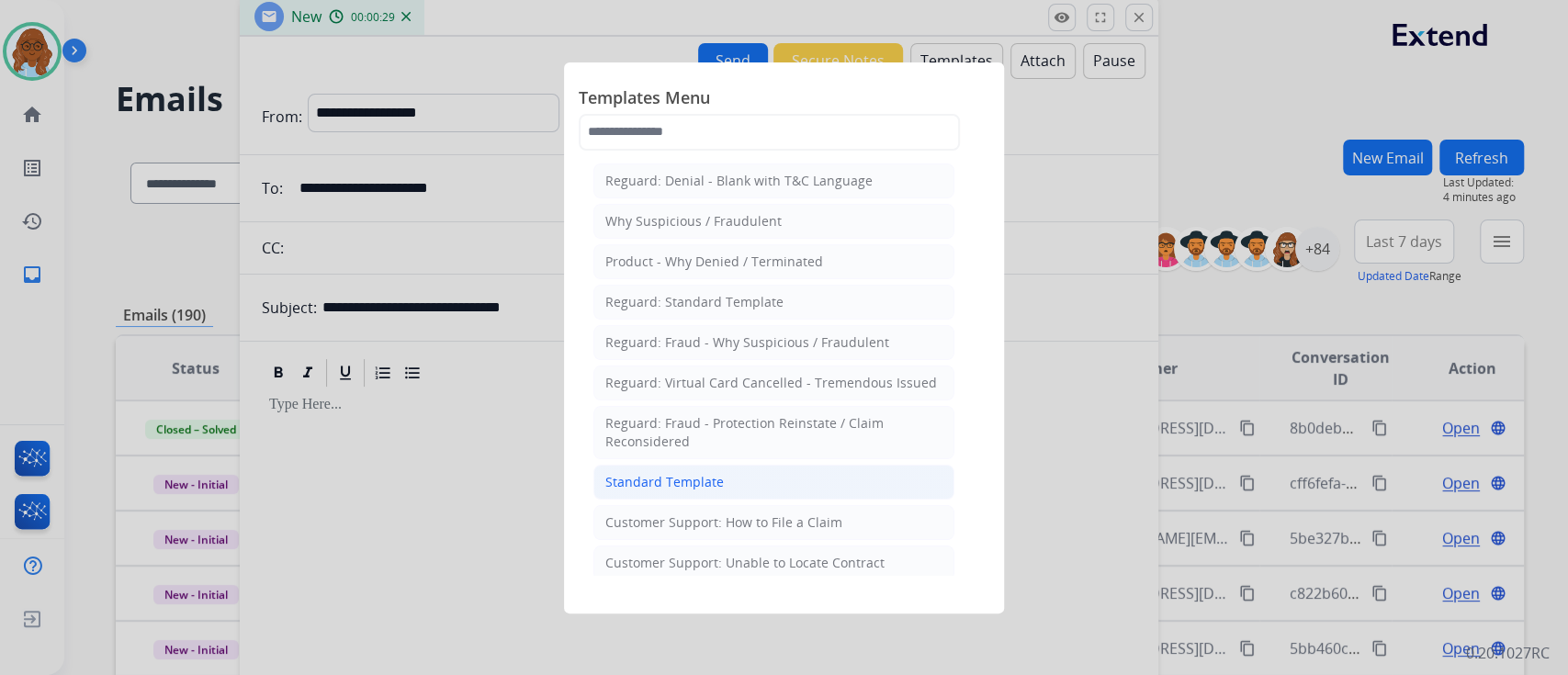
click at [710, 484] on div "Standard Template" at bounding box center [665, 482] width 119 height 18
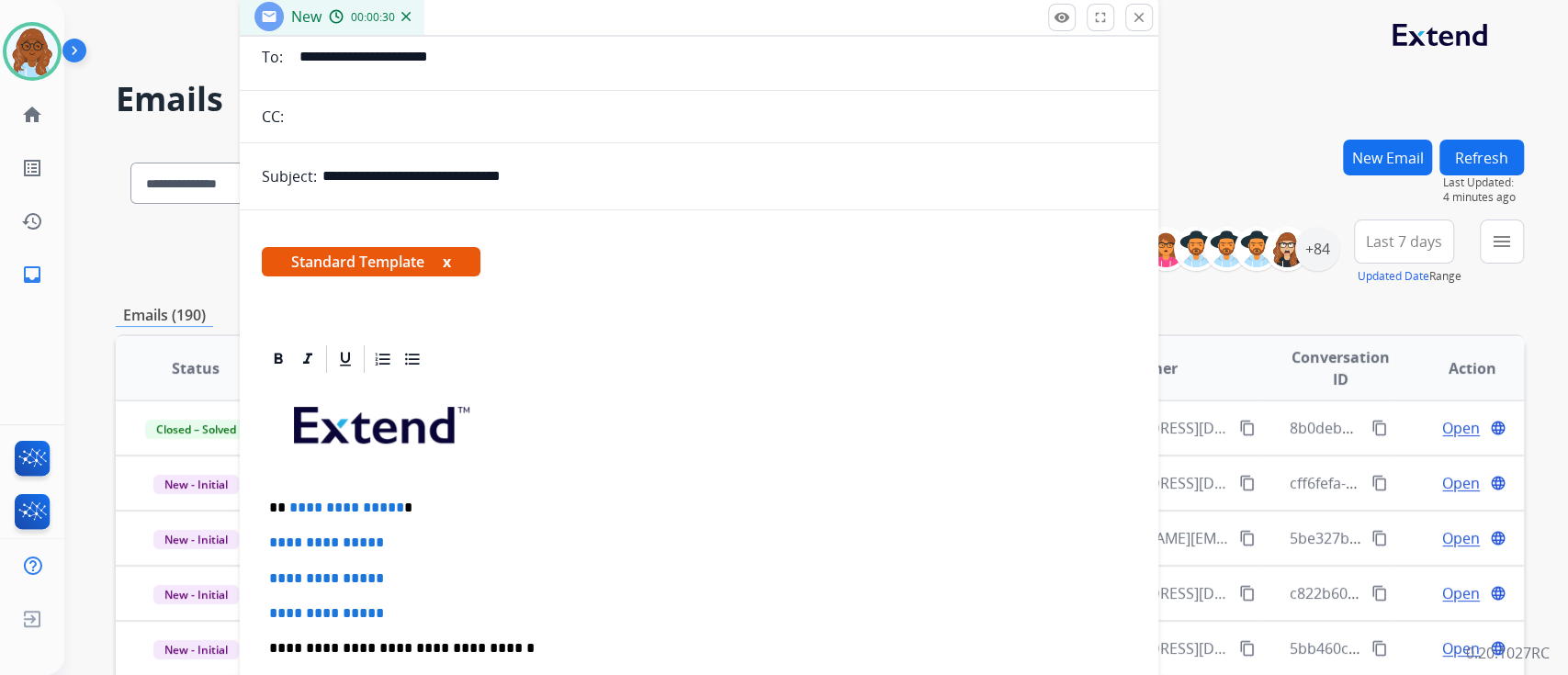
scroll to position [244, 0]
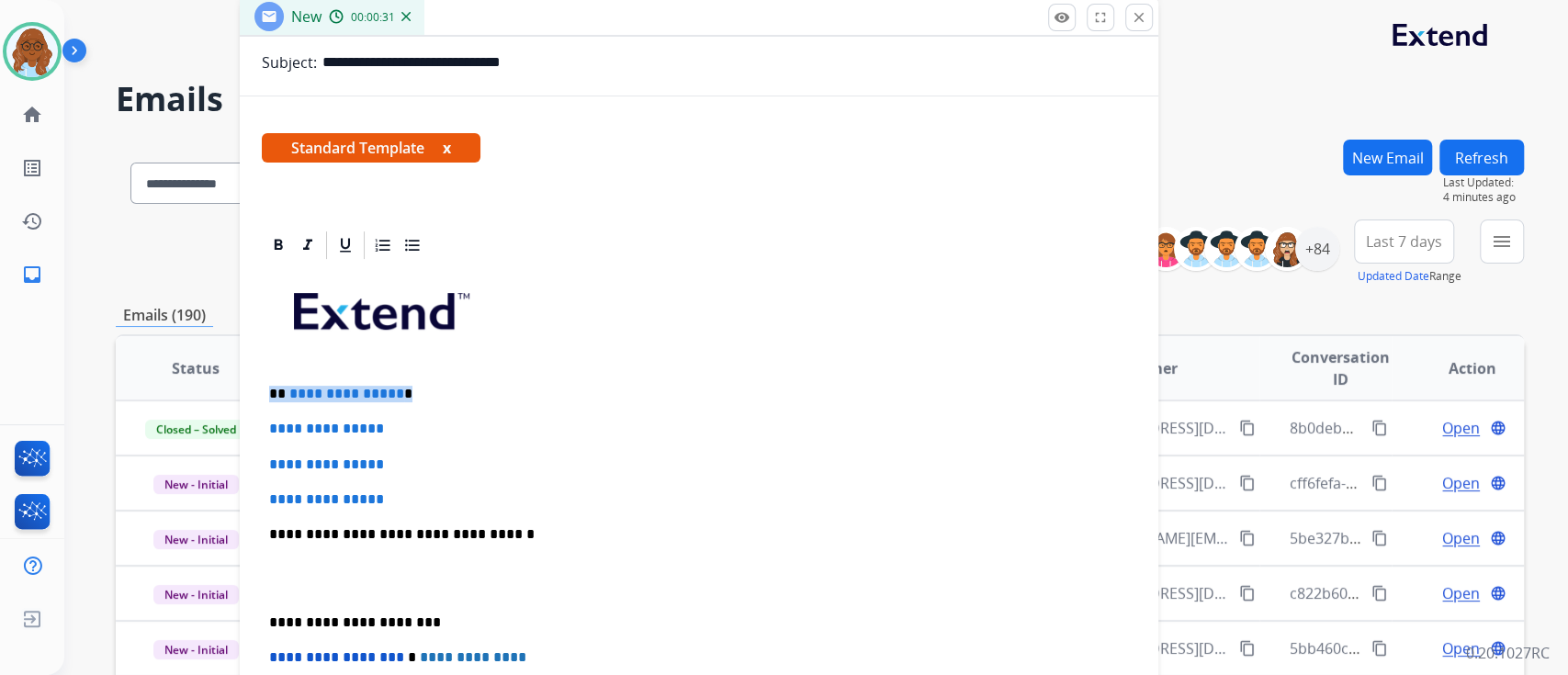
drag, startPoint x: 352, startPoint y: 387, endPoint x: 288, endPoint y: 393, distance: 64.3
click at [250, 393] on div "**********" at bounding box center [699, 559] width 918 height 661
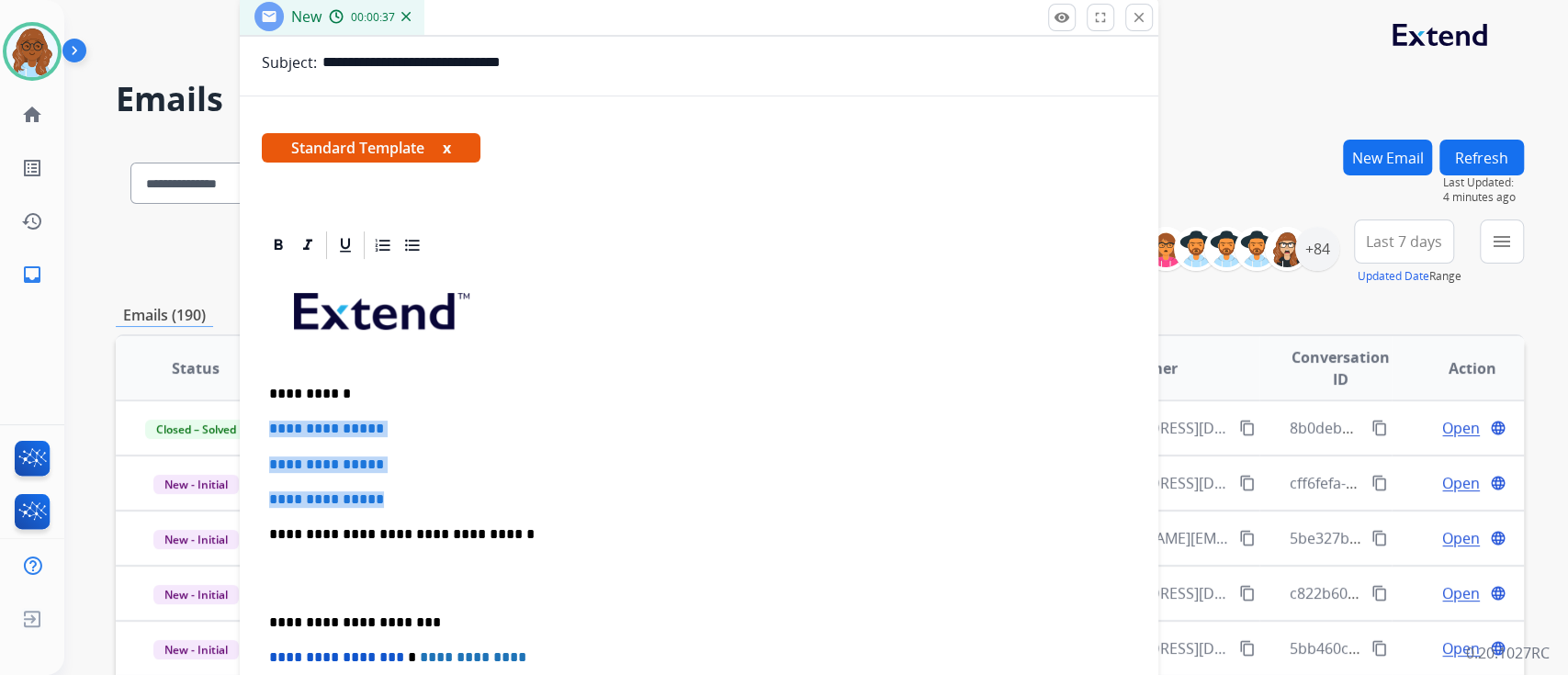
drag, startPoint x: 403, startPoint y: 482, endPoint x: 317, endPoint y: 440, distance: 95.7
click at [265, 423] on div "**********" at bounding box center [699, 578] width 875 height 633
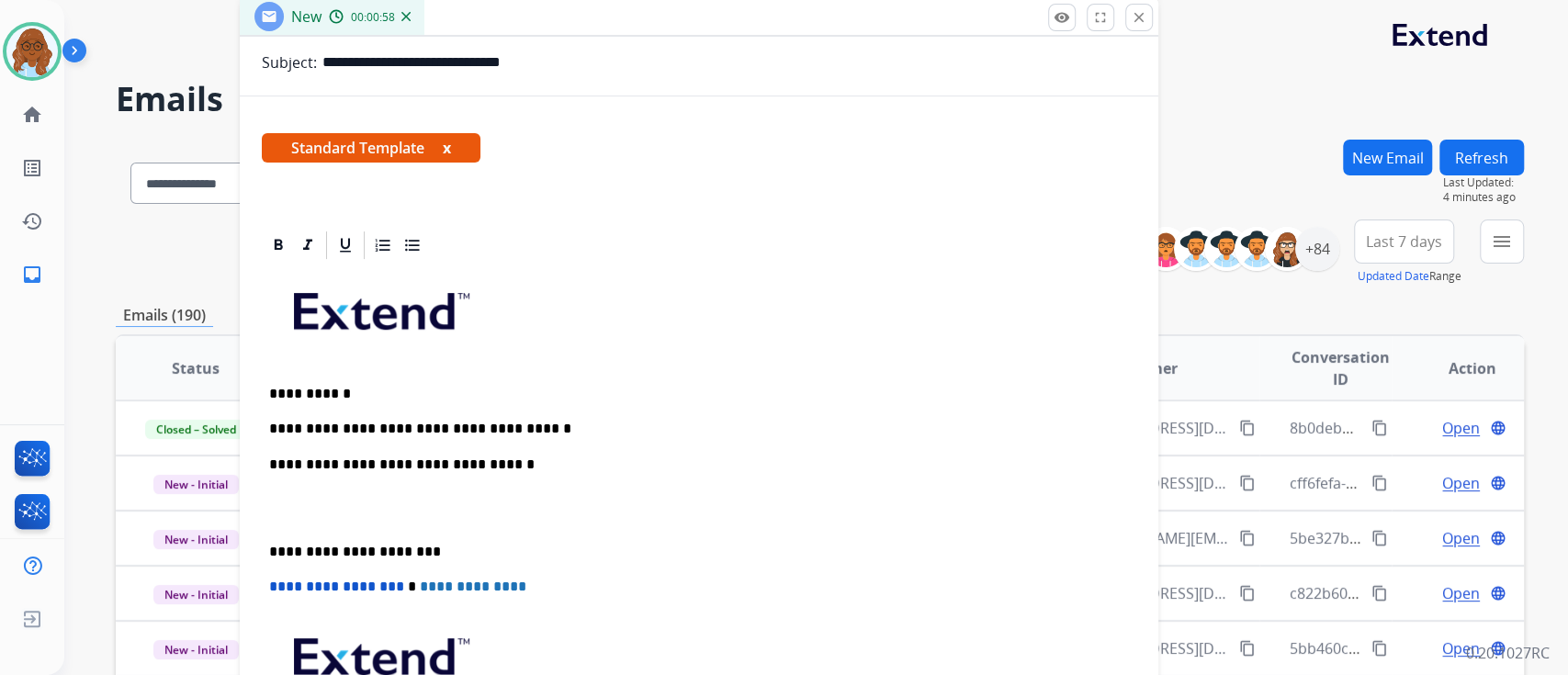
click at [265, 539] on div "**********" at bounding box center [699, 542] width 875 height 562
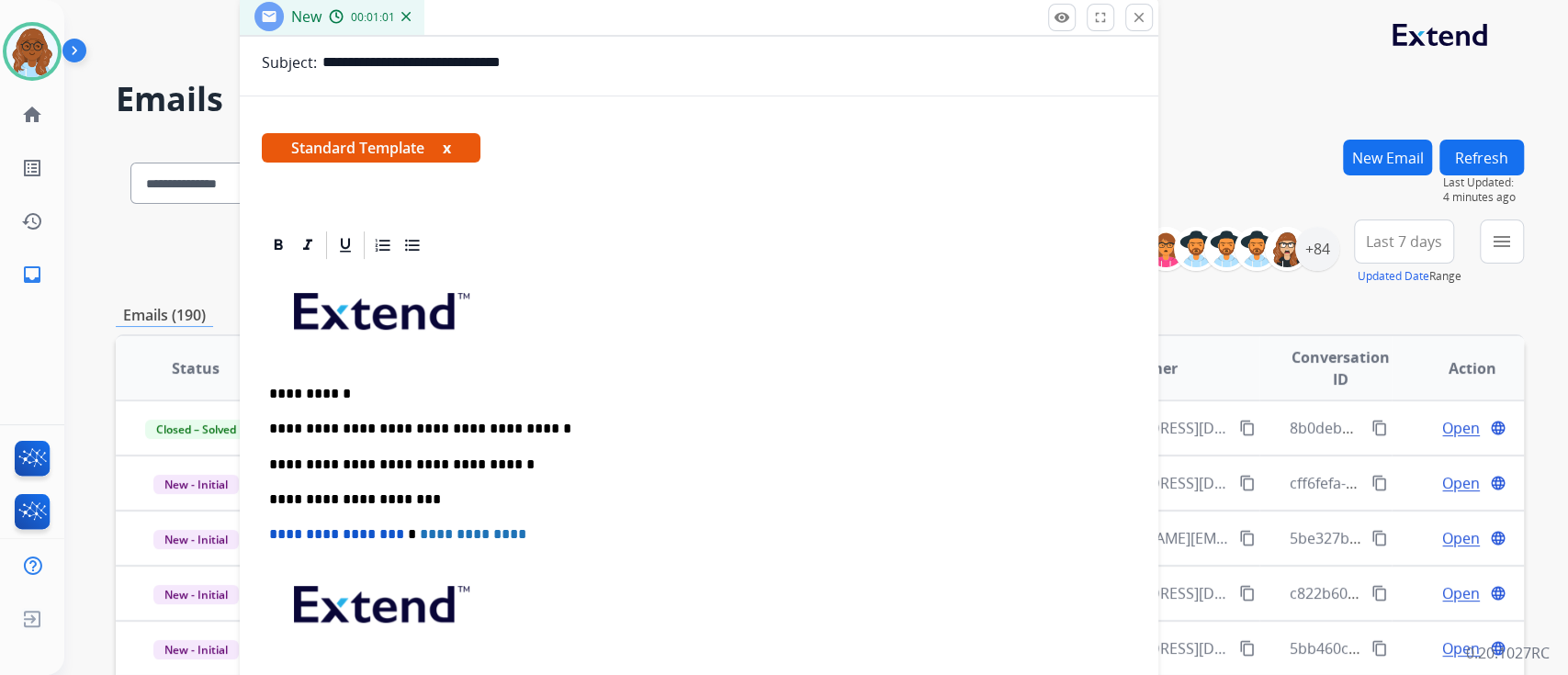
click at [604, 428] on p "**********" at bounding box center [691, 429] width 845 height 17
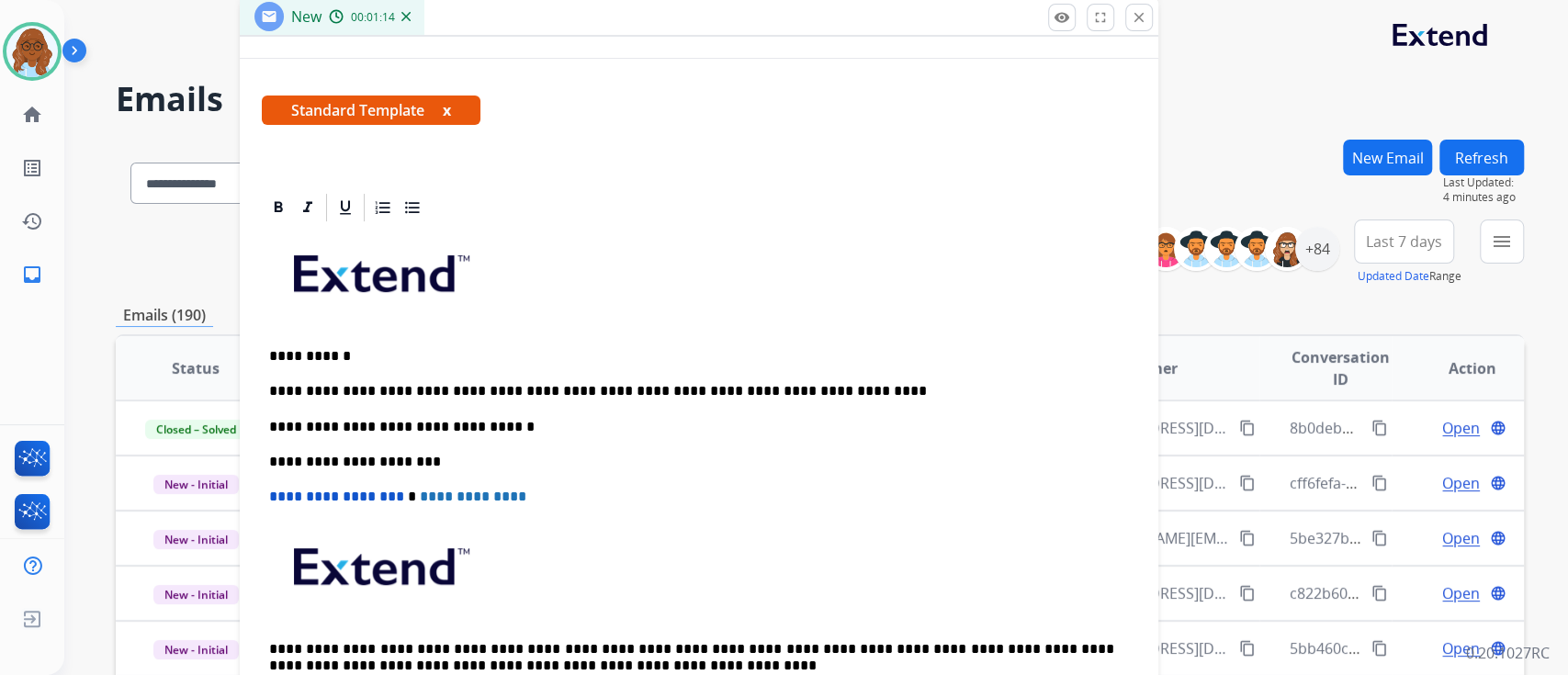
scroll to position [301, 0]
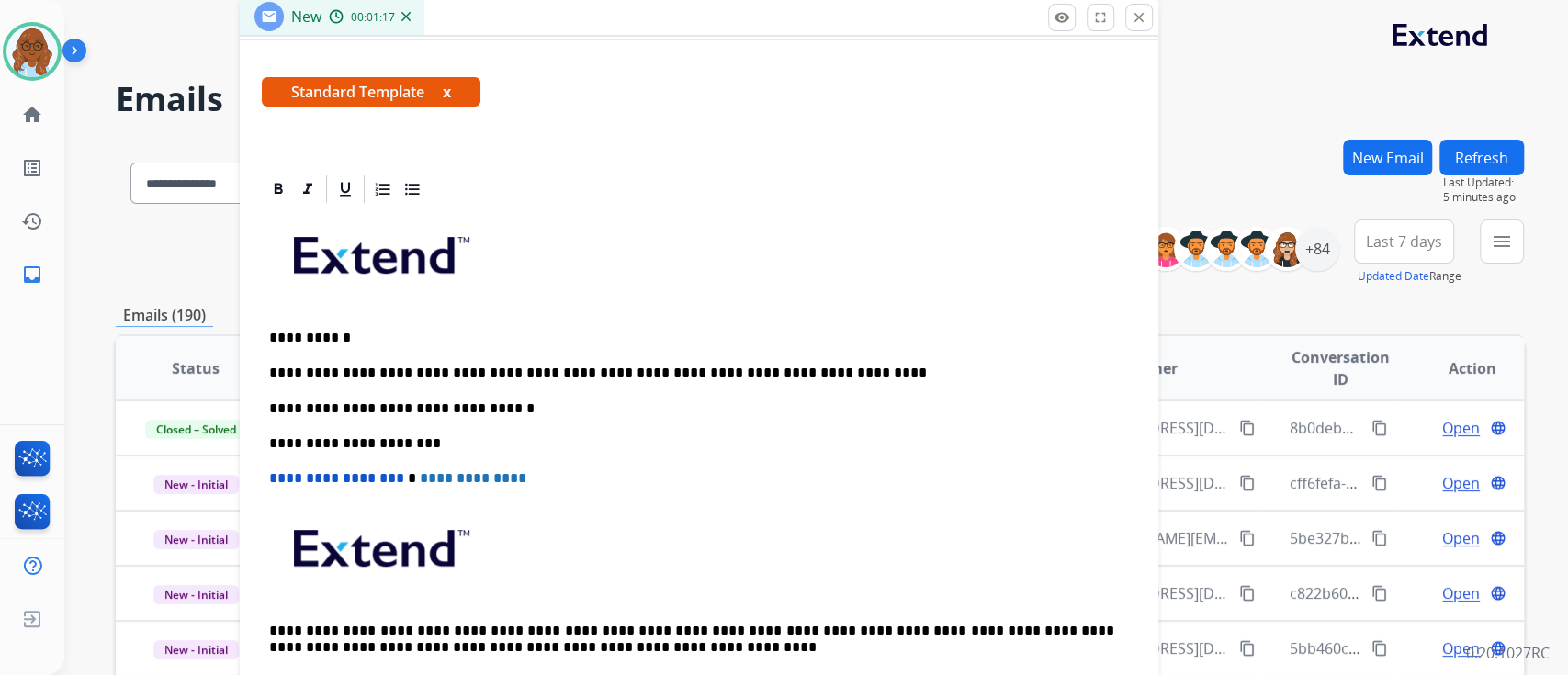
click at [909, 383] on div "**********" at bounding box center [699, 460] width 875 height 509
click at [898, 361] on div "**********" at bounding box center [699, 460] width 875 height 509
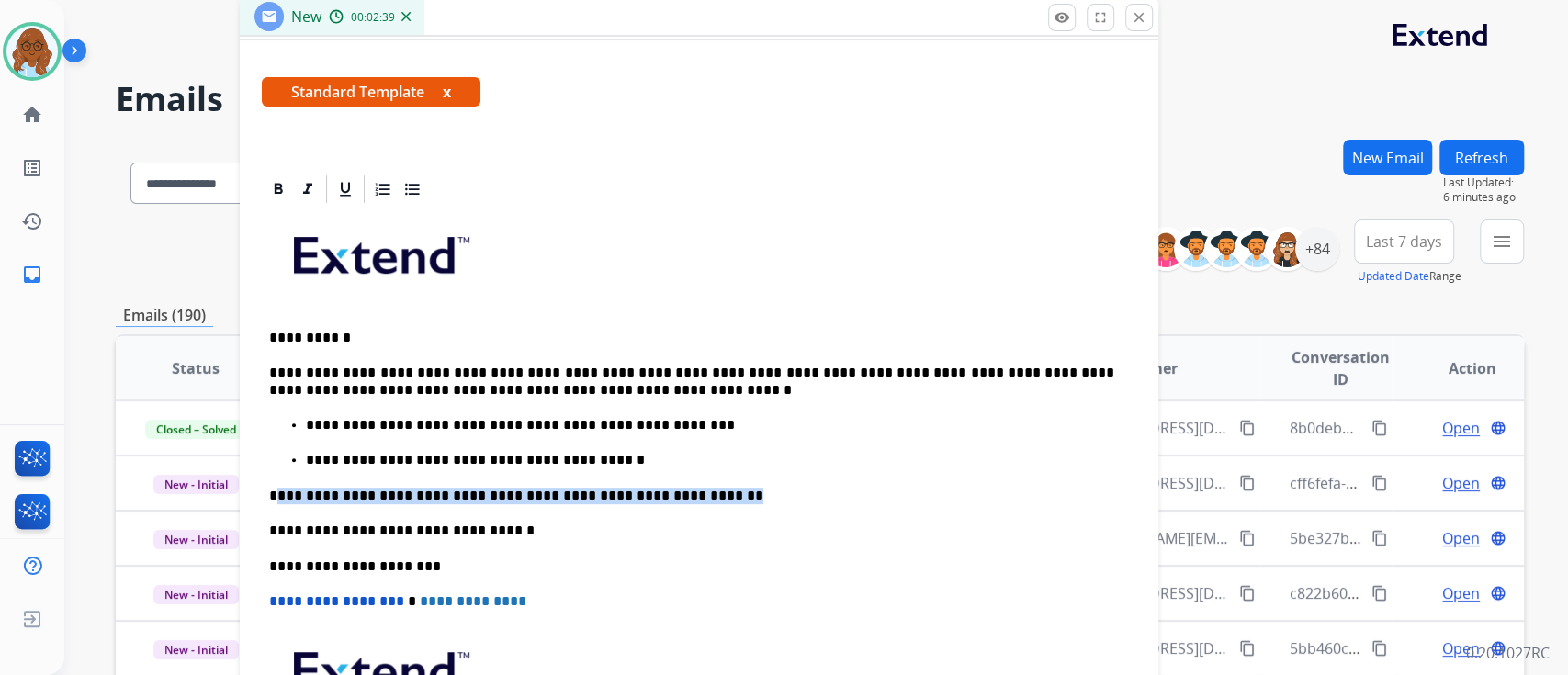
drag, startPoint x: 706, startPoint y: 500, endPoint x: 276, endPoint y: 493, distance: 430.1
click at [276, 493] on p "**********" at bounding box center [691, 496] width 845 height 17
drag, startPoint x: 702, startPoint y: 494, endPoint x: 268, endPoint y: 490, distance: 434.0
click at [269, 490] on p "**********" at bounding box center [691, 496] width 845 height 17
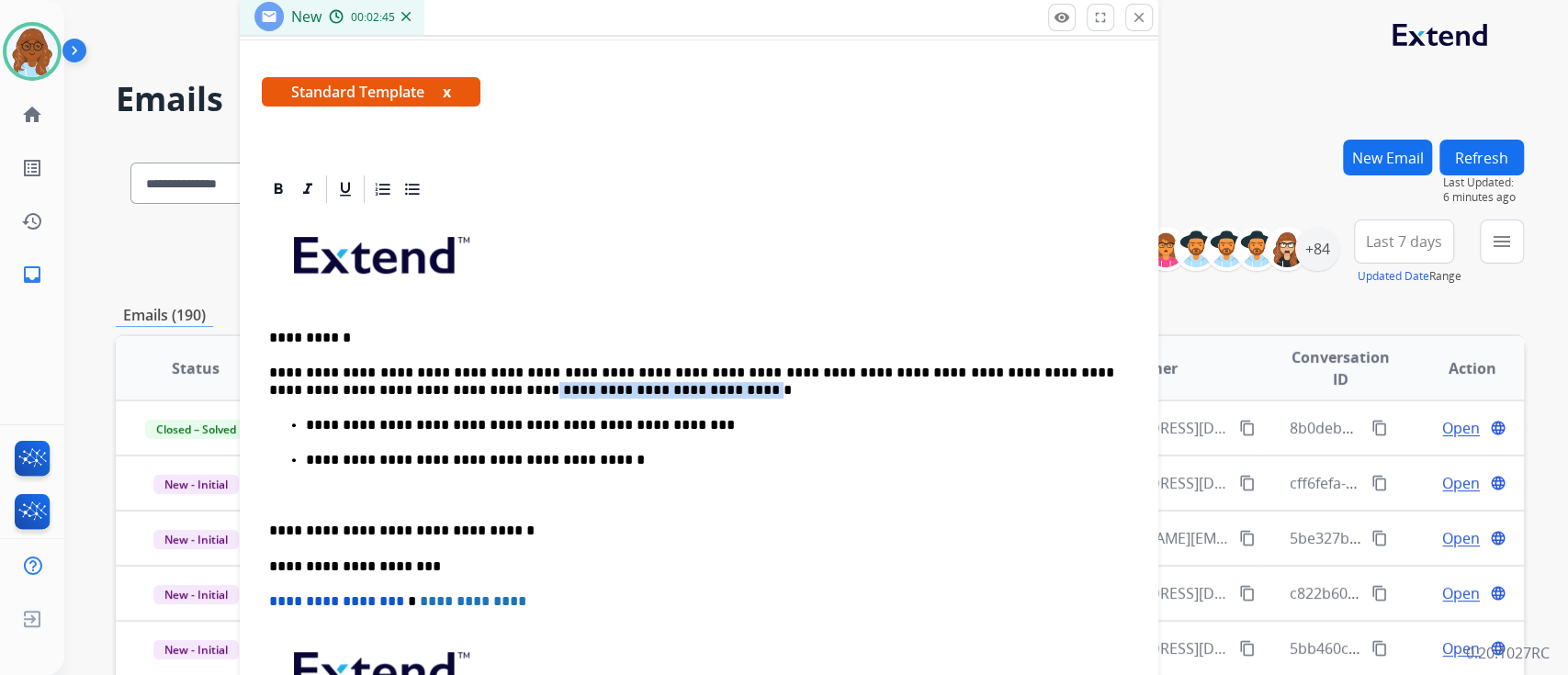
drag, startPoint x: 582, startPoint y: 386, endPoint x: 386, endPoint y: 389, distance: 196.0
click at [386, 389] on p "**********" at bounding box center [691, 382] width 845 height 34
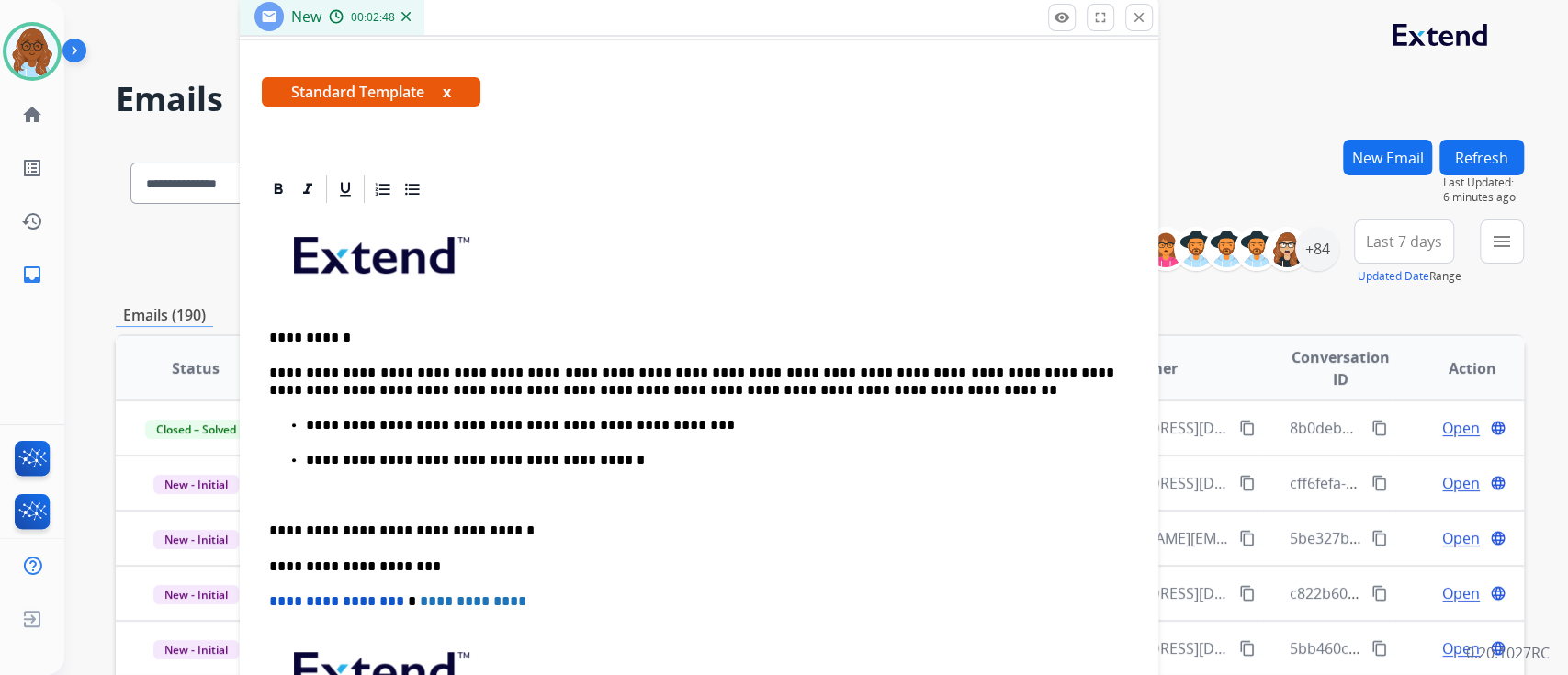
click at [389, 385] on p "**********" at bounding box center [691, 382] width 845 height 34
click at [263, 522] on div "**********" at bounding box center [699, 522] width 875 height 633
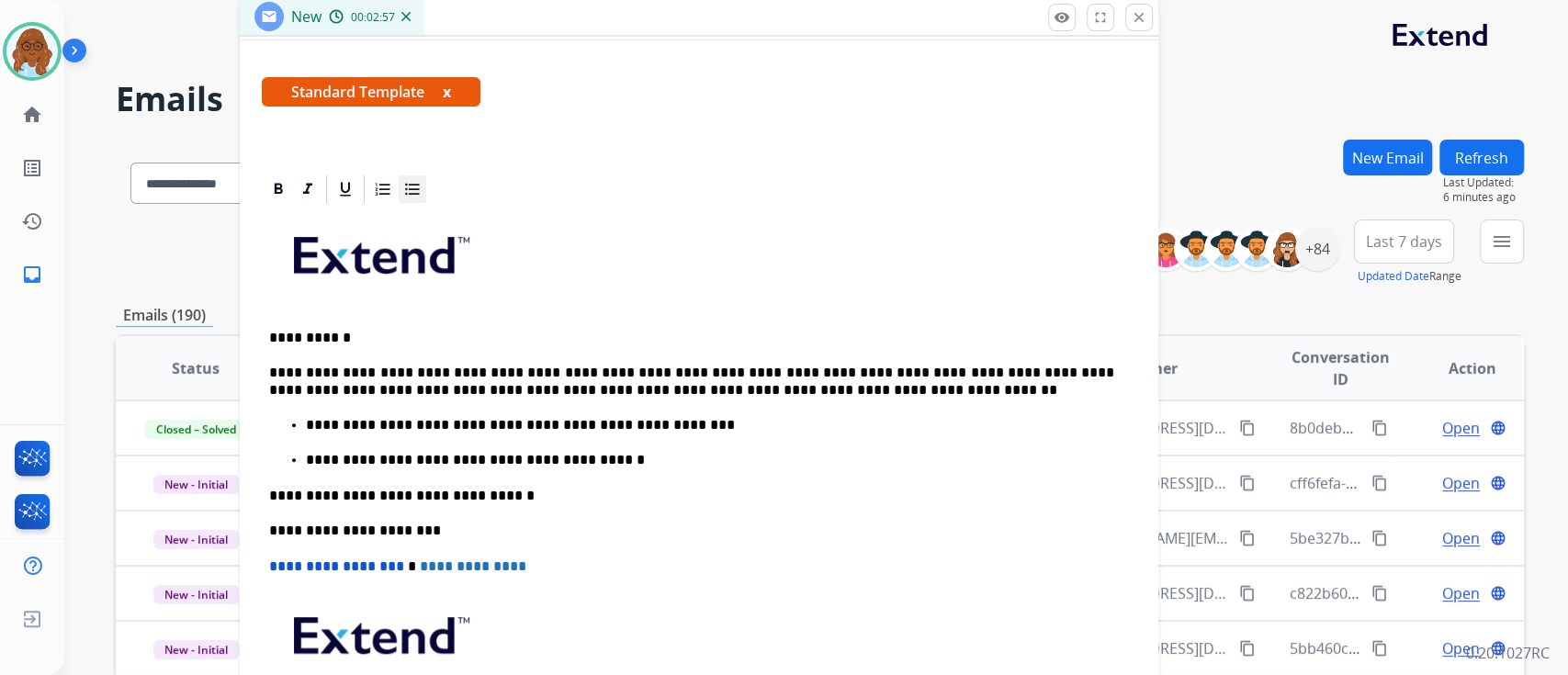
drag, startPoint x: 407, startPoint y: 194, endPoint x: 460, endPoint y: 215, distance: 57.0
click at [407, 193] on icon at bounding box center [412, 189] width 18 height 18
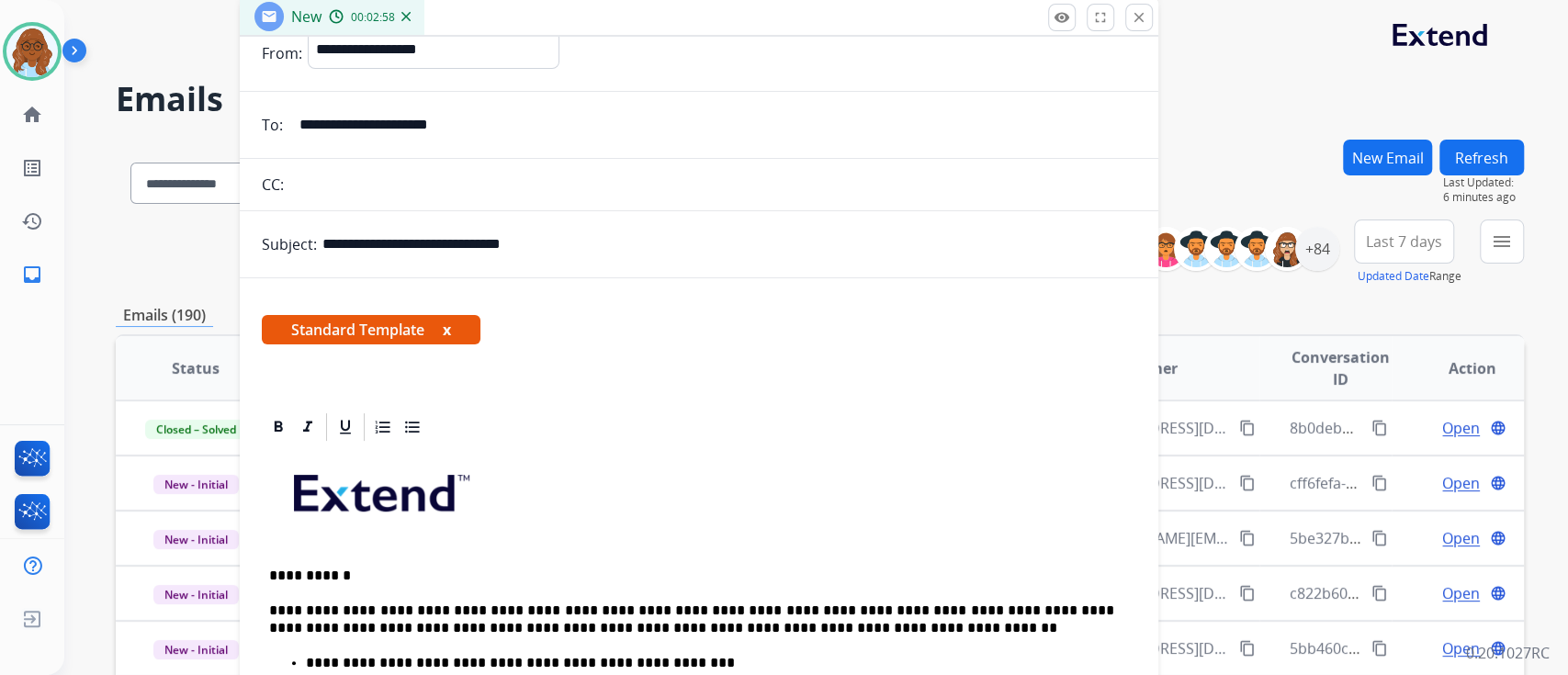
scroll to position [0, 0]
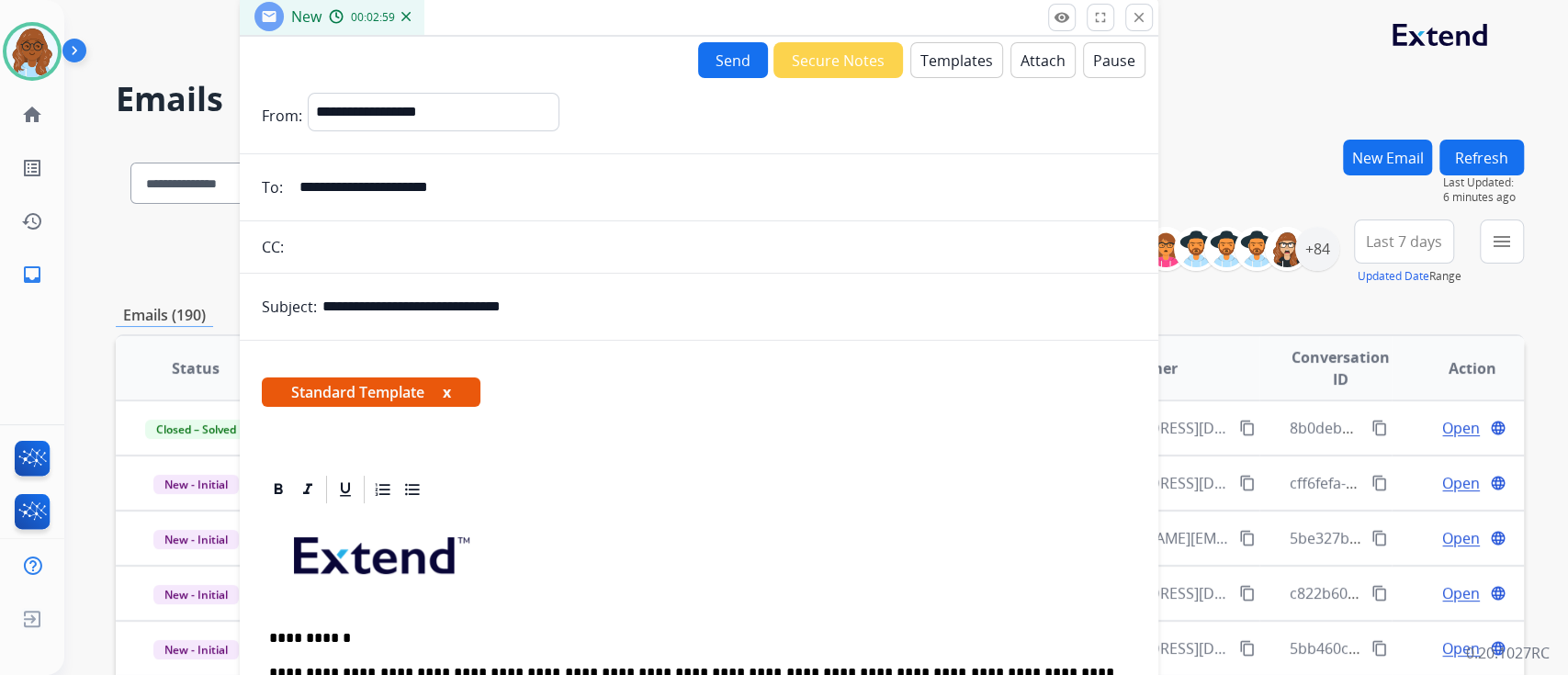
click at [705, 70] on button "Send" at bounding box center [733, 60] width 70 height 36
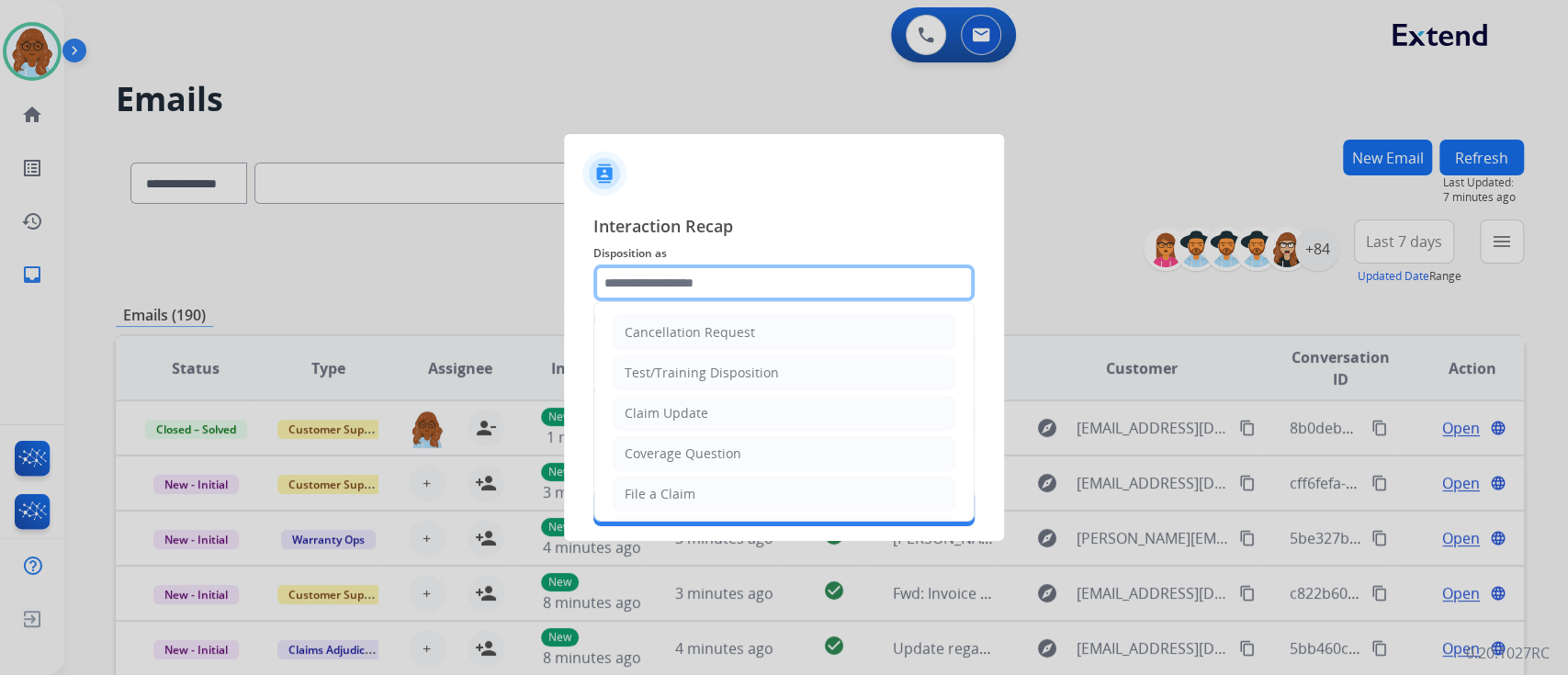
click at [639, 300] on input "text" at bounding box center [784, 283] width 382 height 37
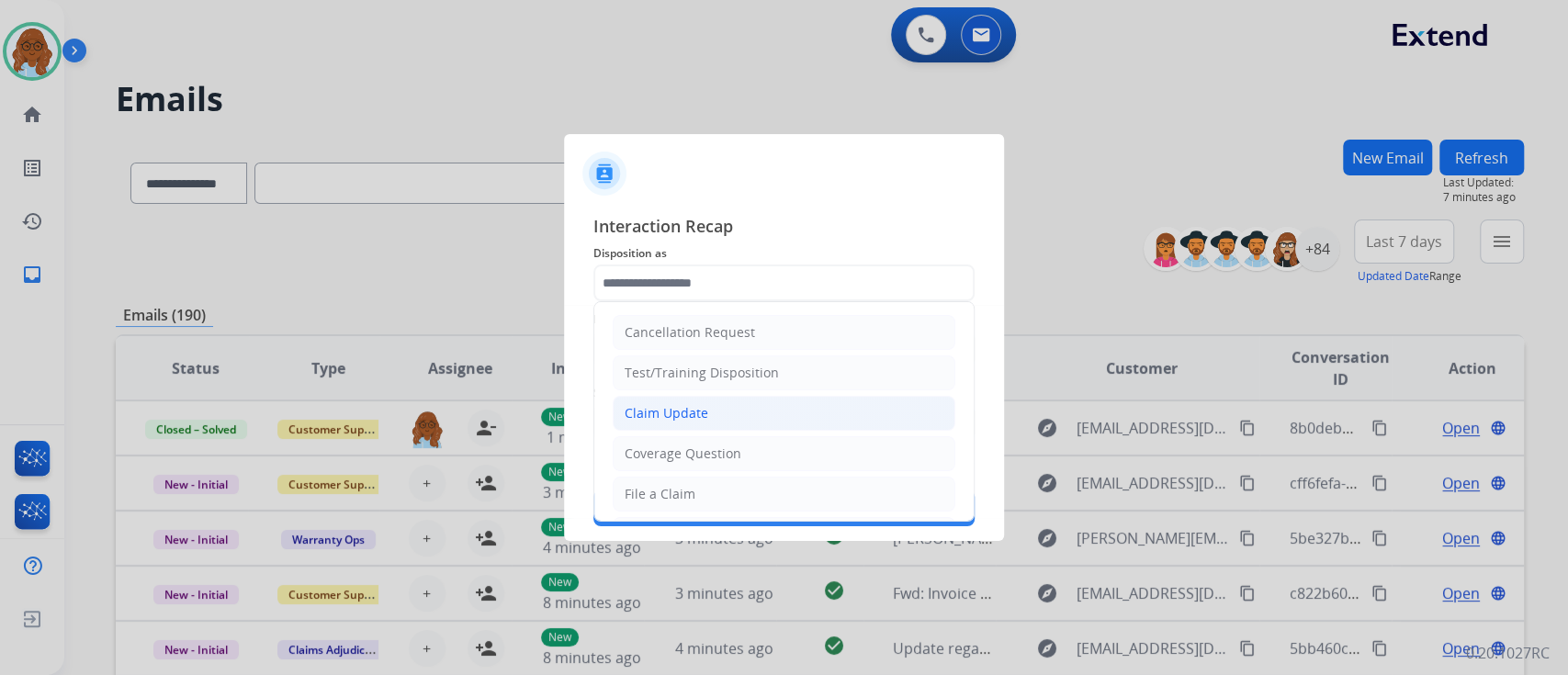
click at [682, 408] on div "Claim Update" at bounding box center [666, 413] width 84 height 18
type input "**********"
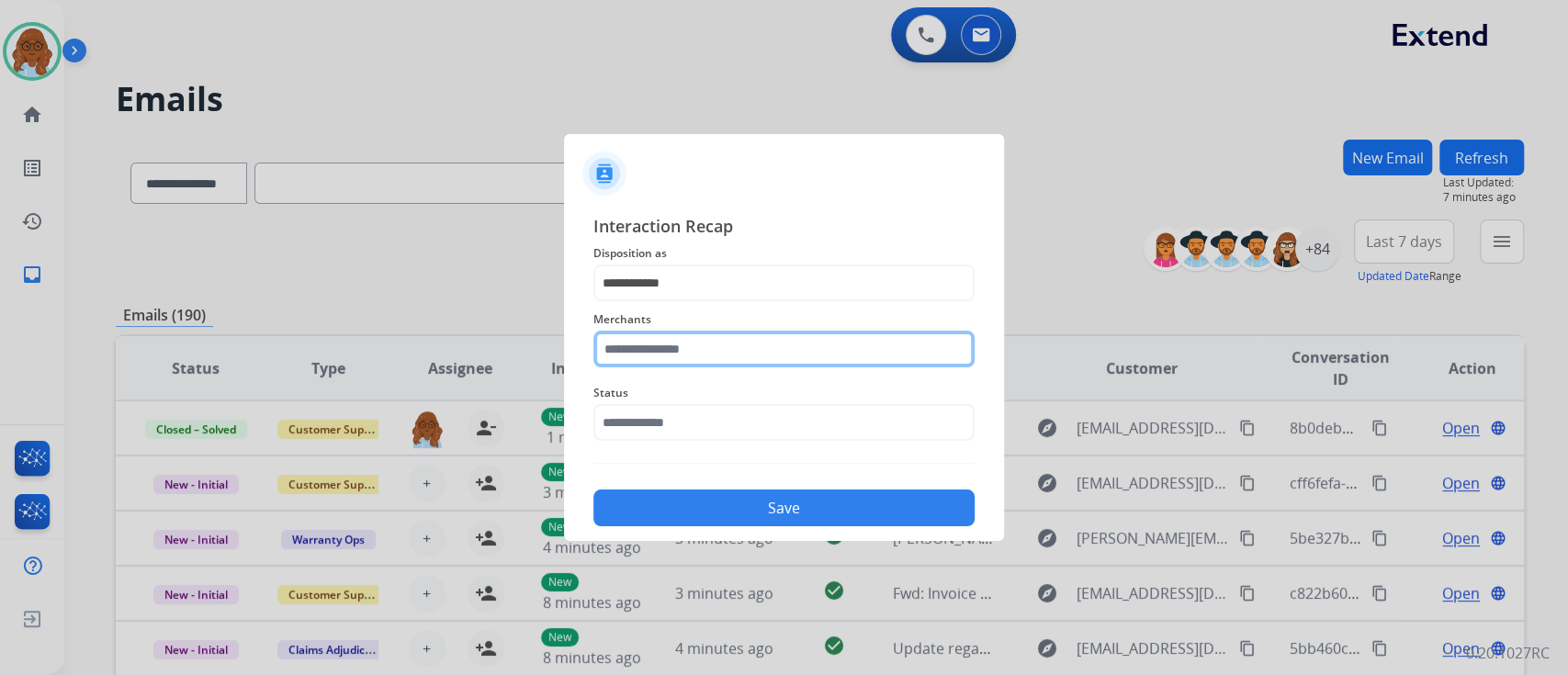
click at [698, 349] on input "text" at bounding box center [784, 349] width 382 height 37
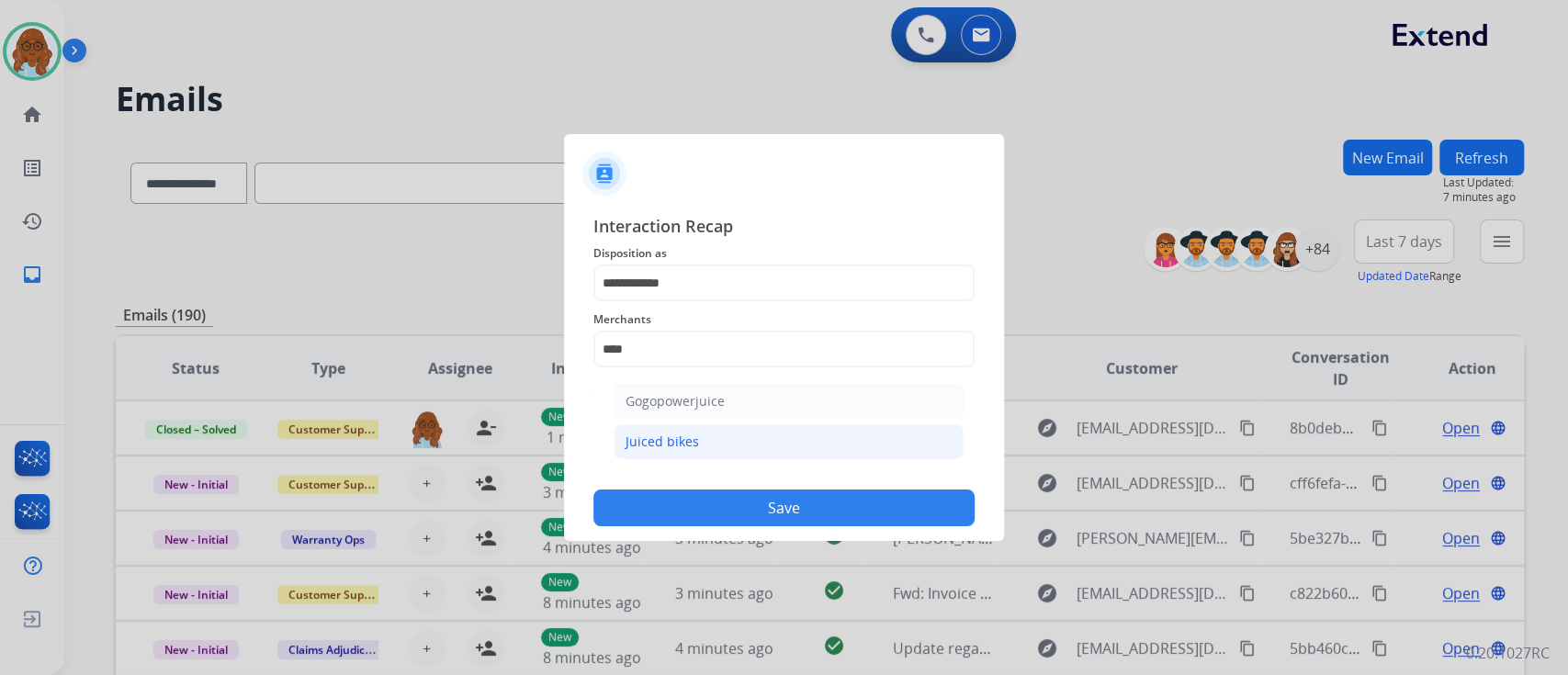
click at [746, 446] on li "Juiced bikes" at bounding box center [789, 442] width 350 height 35
type input "**********"
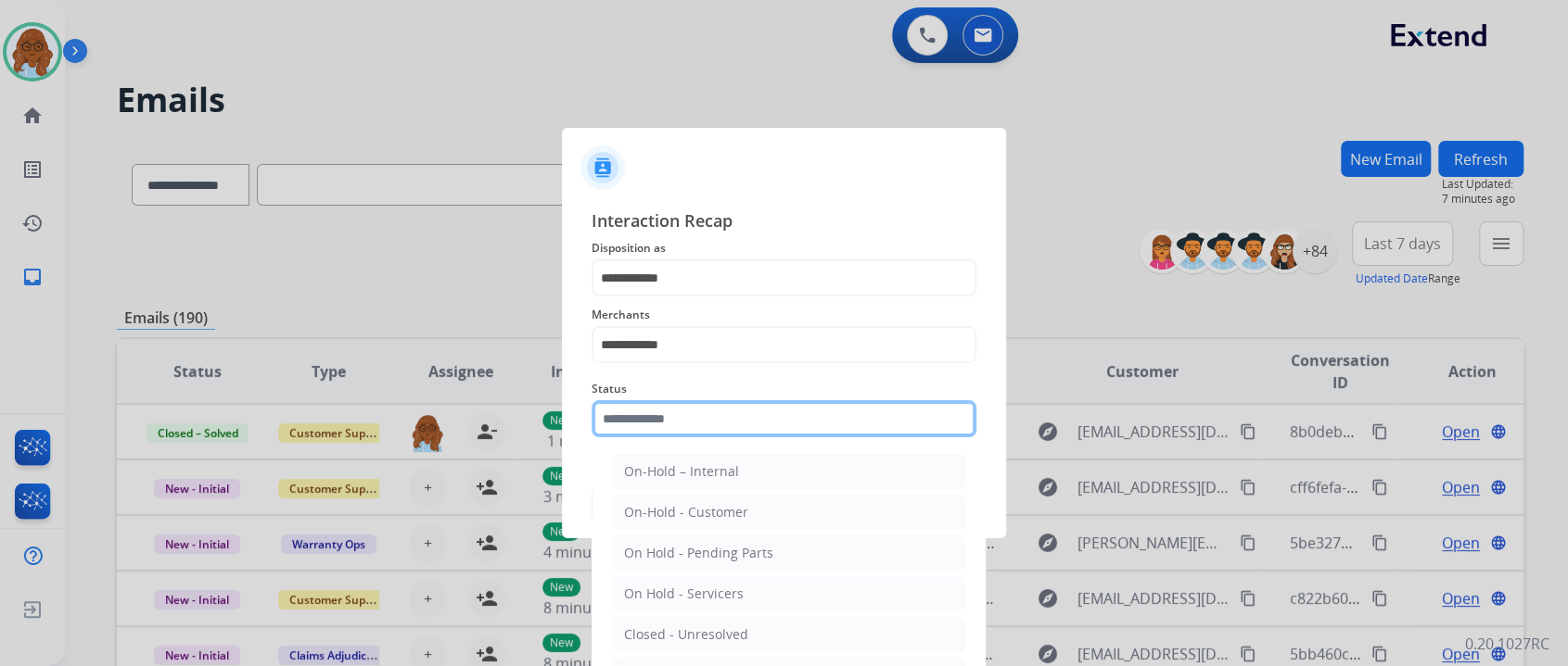
click at [708, 430] on input "text" at bounding box center [784, 419] width 385 height 37
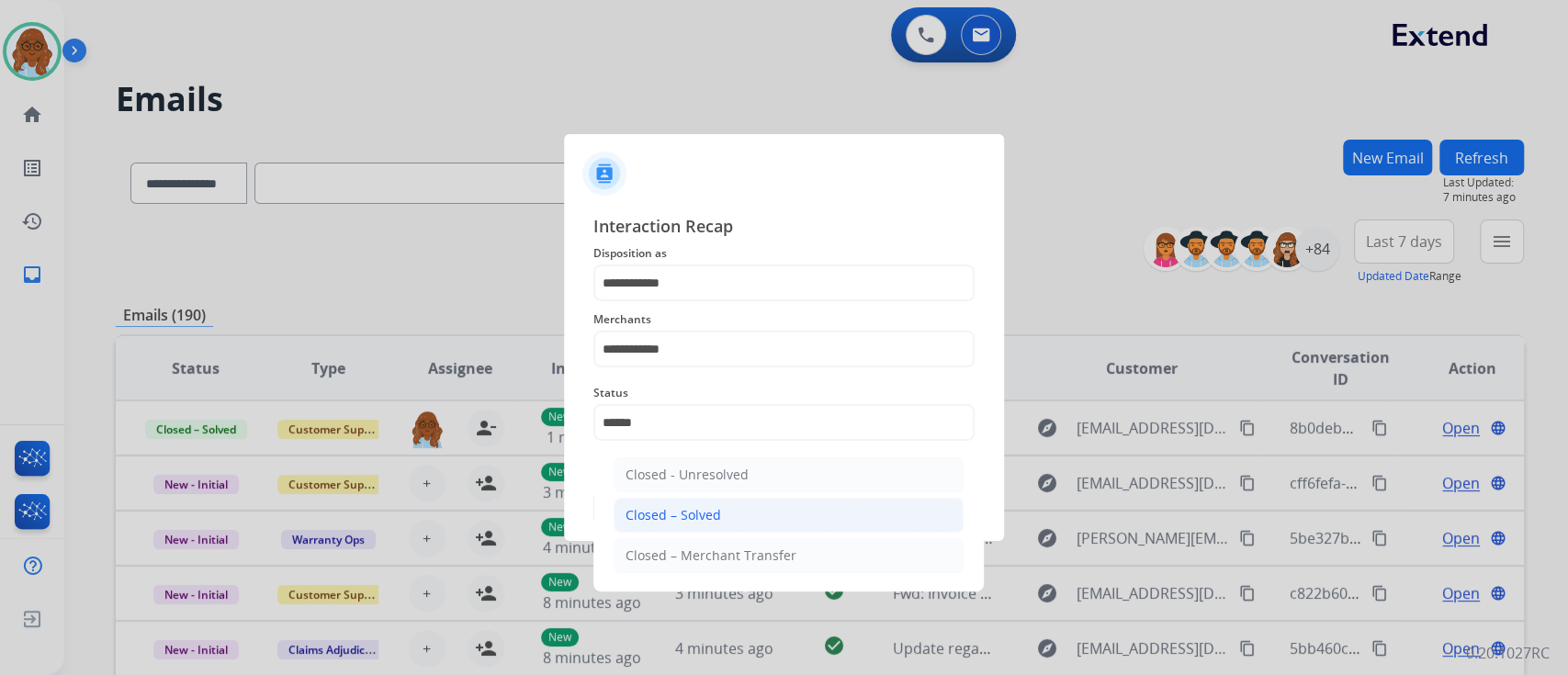
click at [690, 506] on div "Closed – Solved" at bounding box center [674, 515] width 96 height 18
type input "**********"
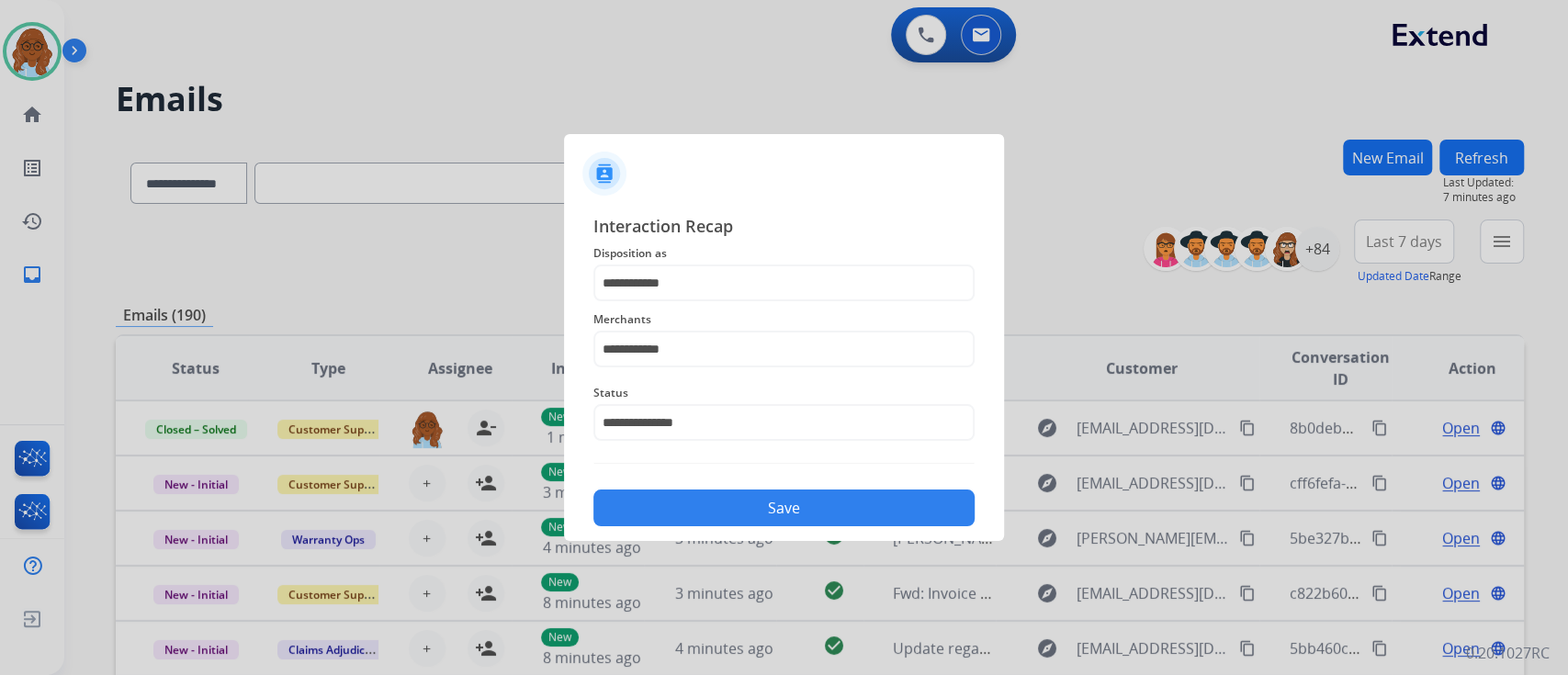
click at [742, 500] on button "Save" at bounding box center [784, 508] width 382 height 37
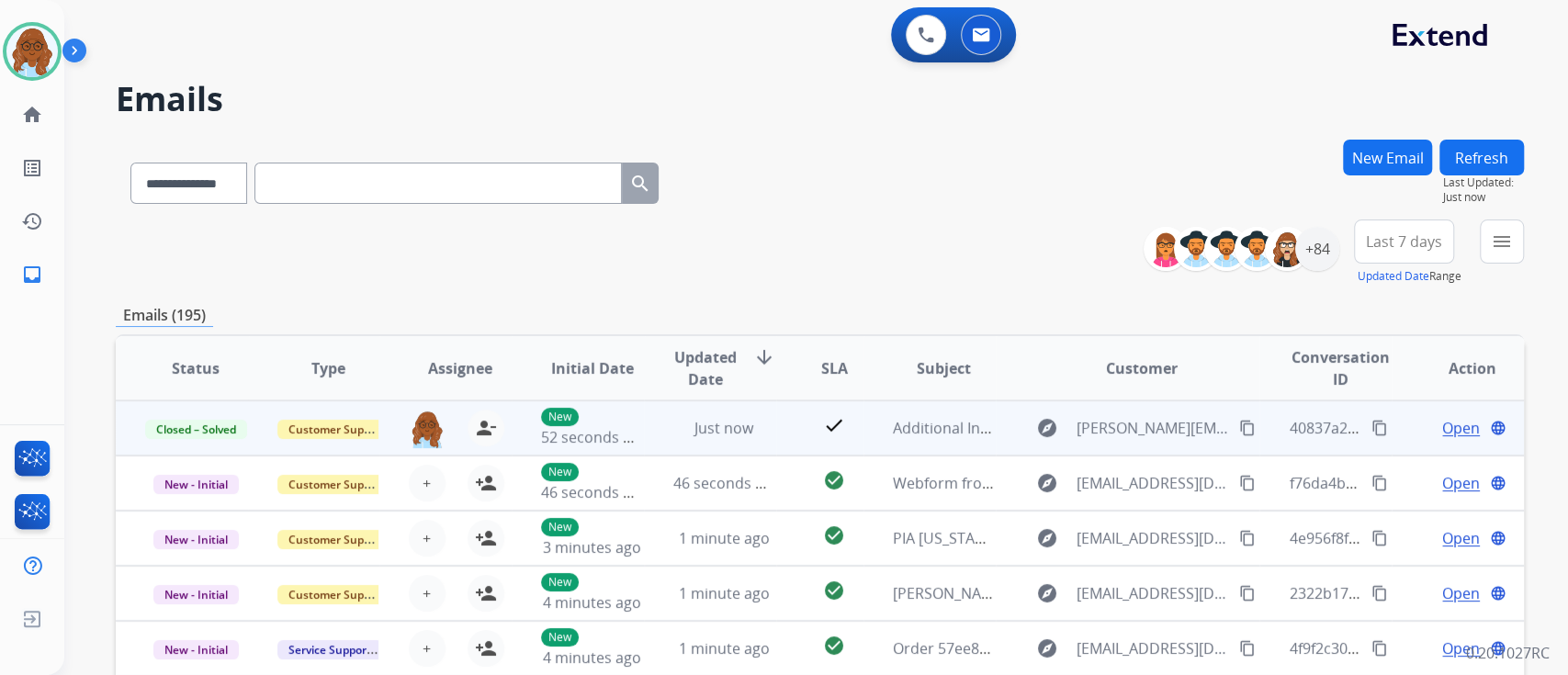
click at [1372, 422] on mat-icon "content_copy" at bounding box center [1380, 428] width 17 height 17
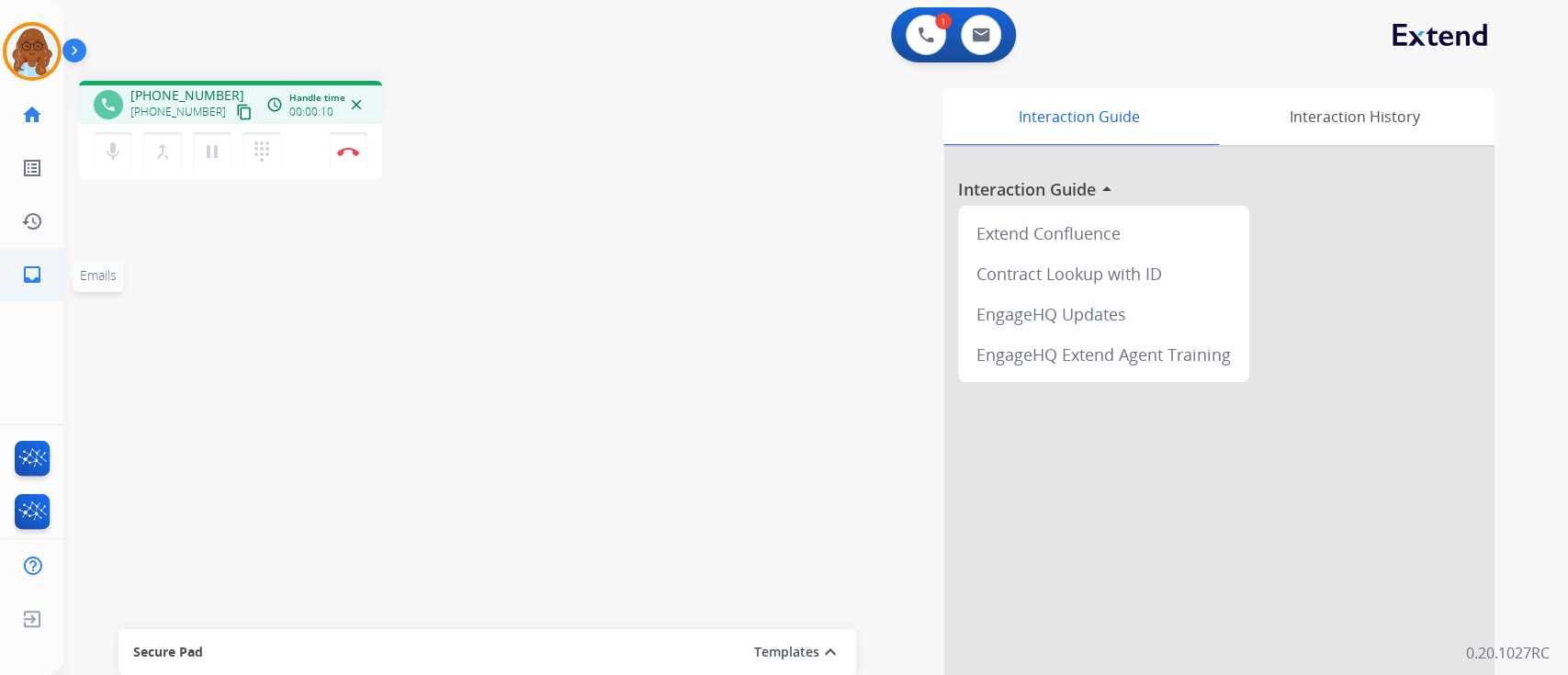
click at [41, 264] on mat-icon "inbox" at bounding box center [32, 275] width 22 height 22
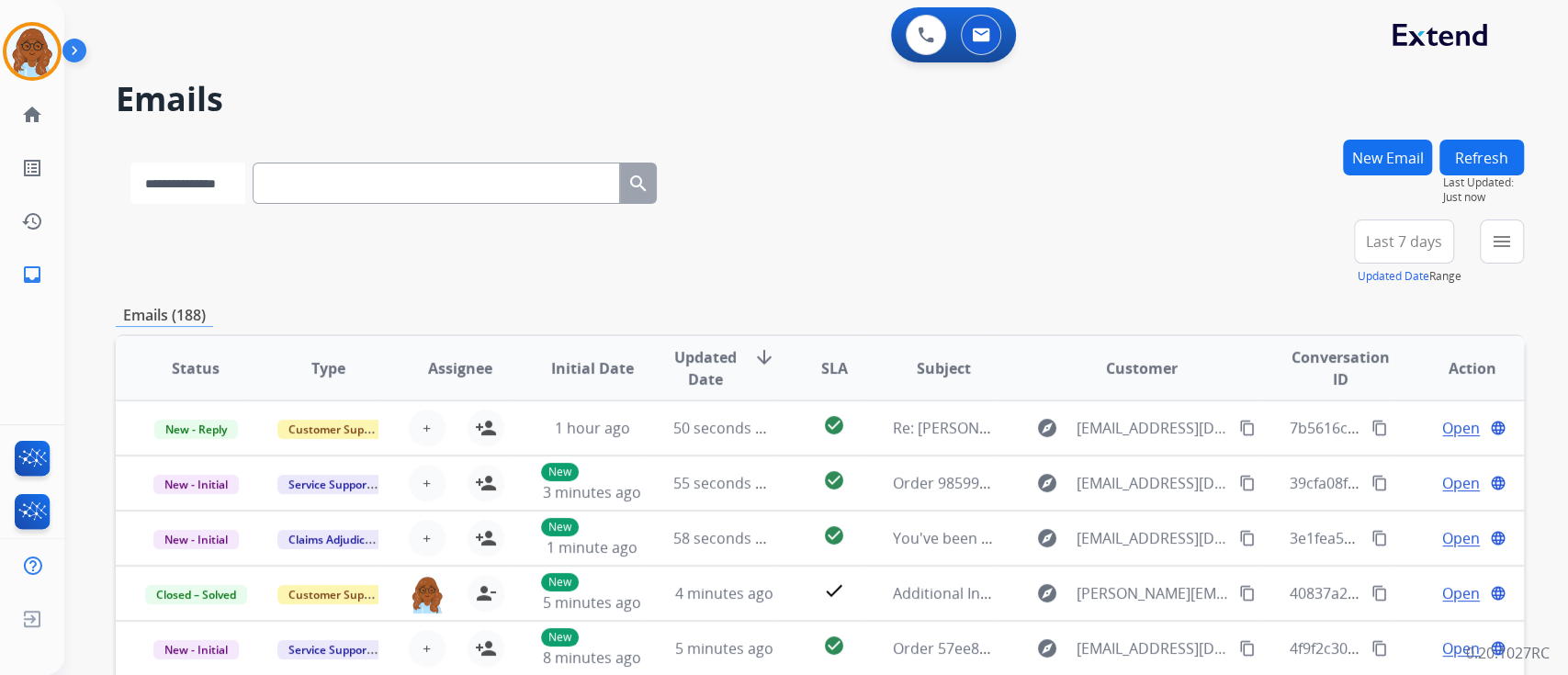
click at [242, 201] on select "**********" at bounding box center [187, 183] width 115 height 41
select select "**********"
click at [130, 162] on select "**********" at bounding box center [187, 183] width 115 height 41
paste input "**********"
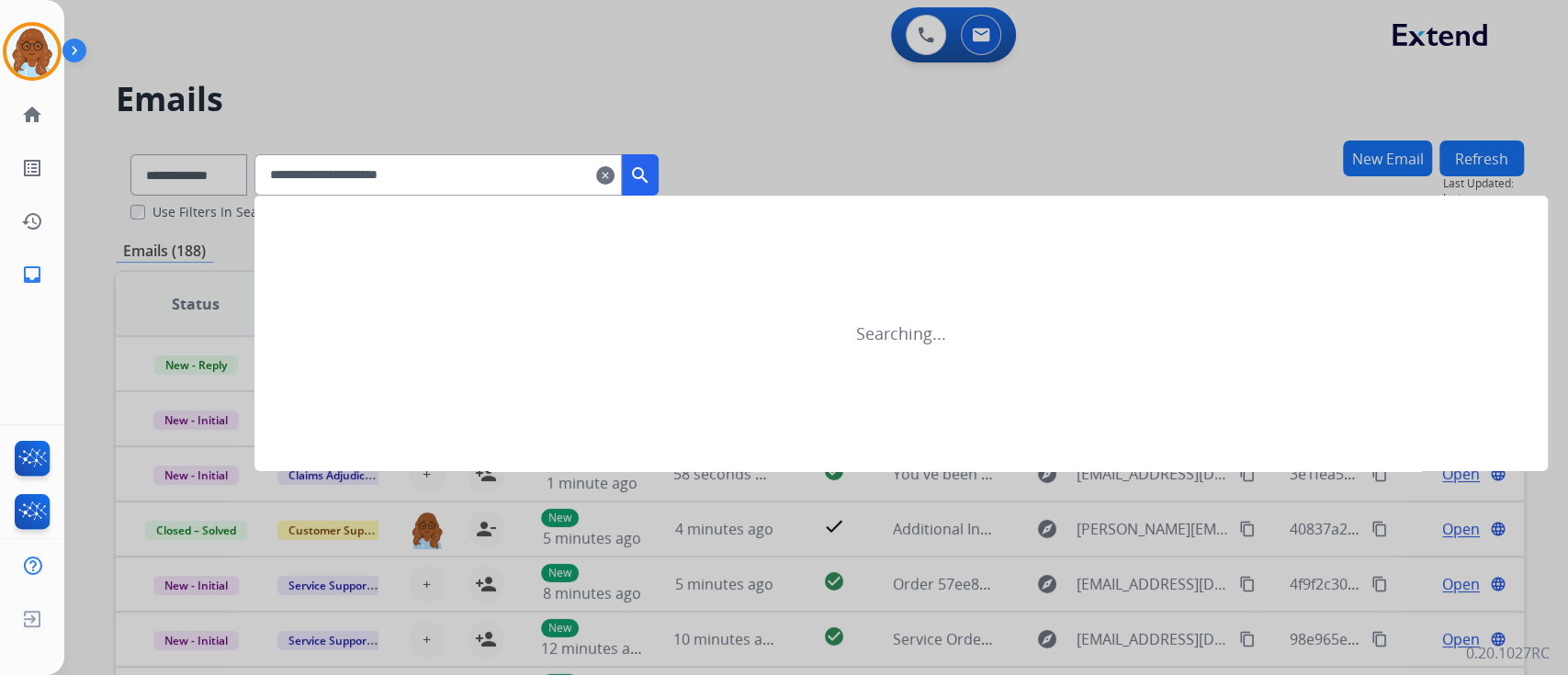
type input "**********"
click at [651, 172] on mat-icon "search" at bounding box center [641, 175] width 22 height 22
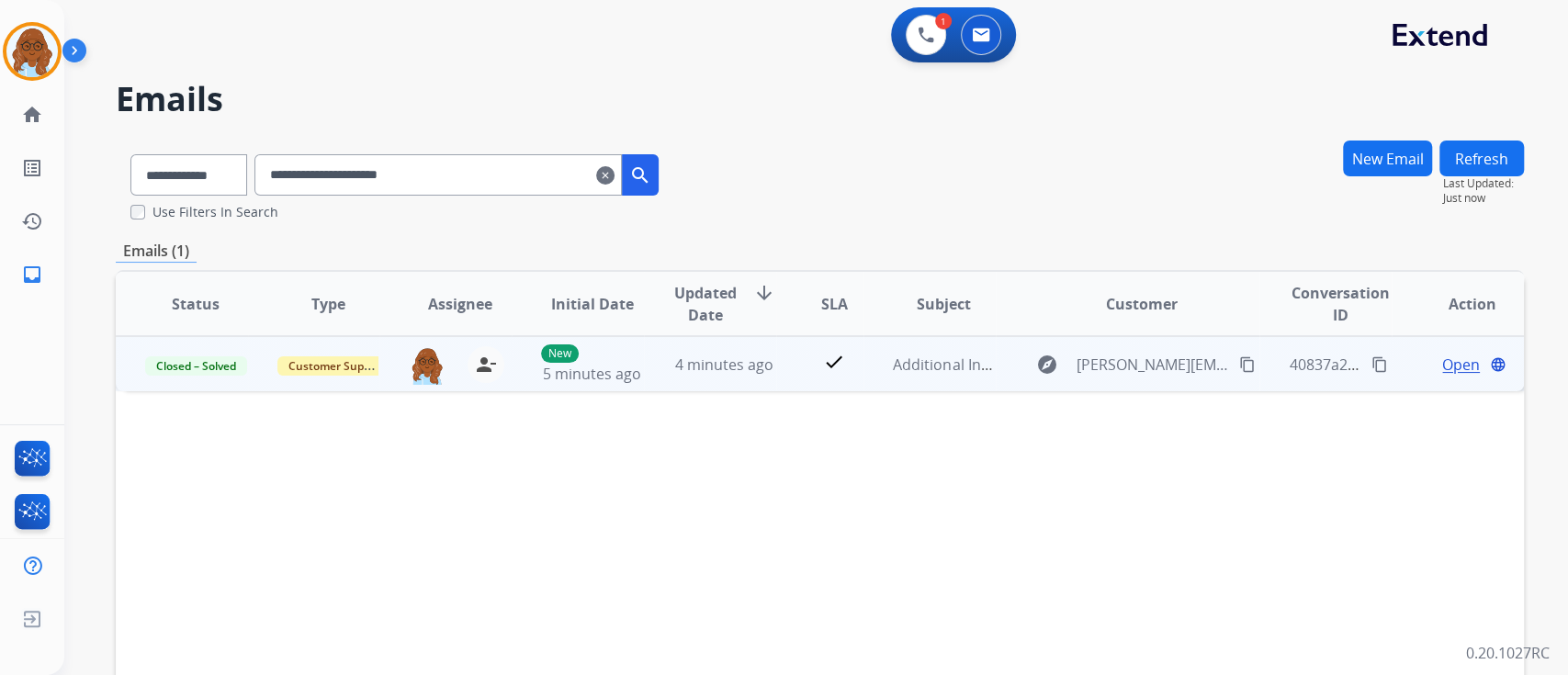
click at [1372, 363] on mat-icon "content_copy" at bounding box center [1380, 365] width 17 height 17
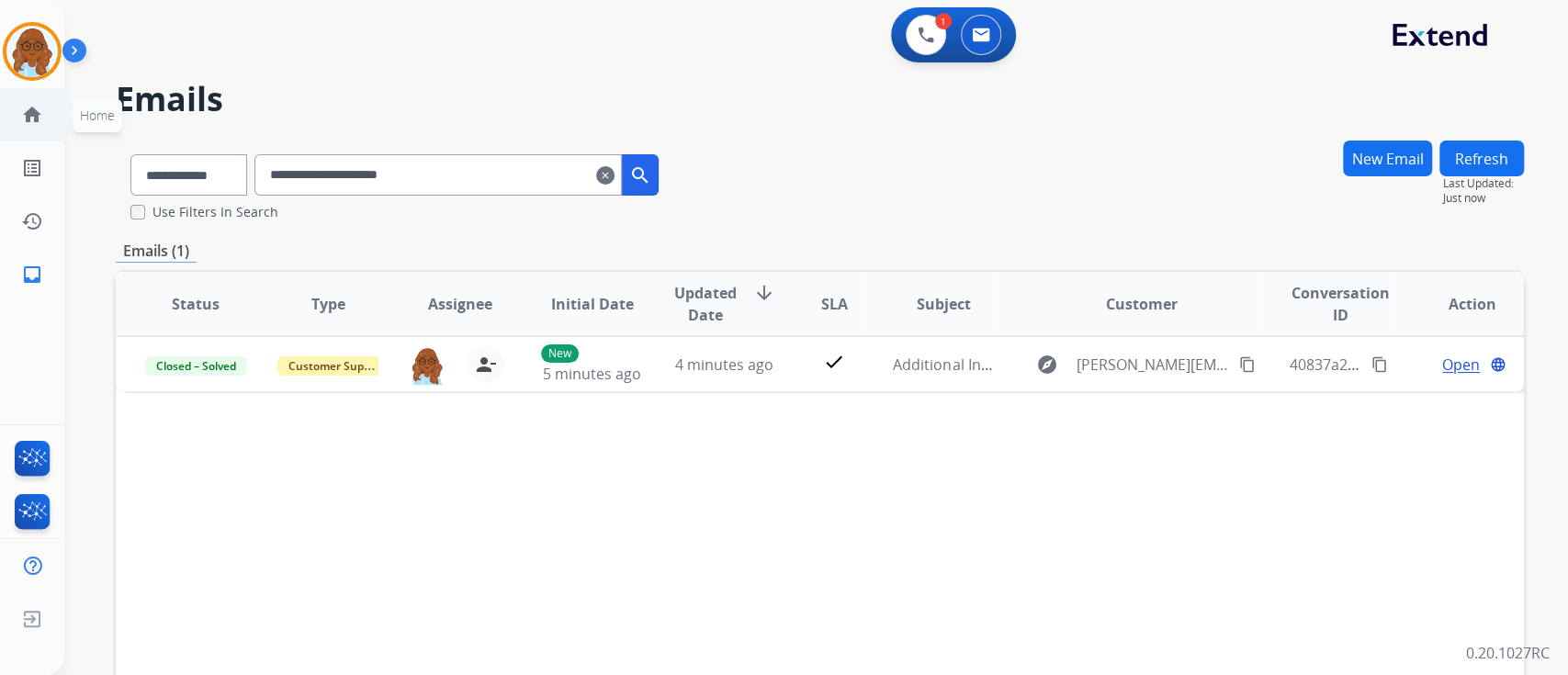
click at [48, 113] on link "home Home" at bounding box center [32, 115] width 52 height 52
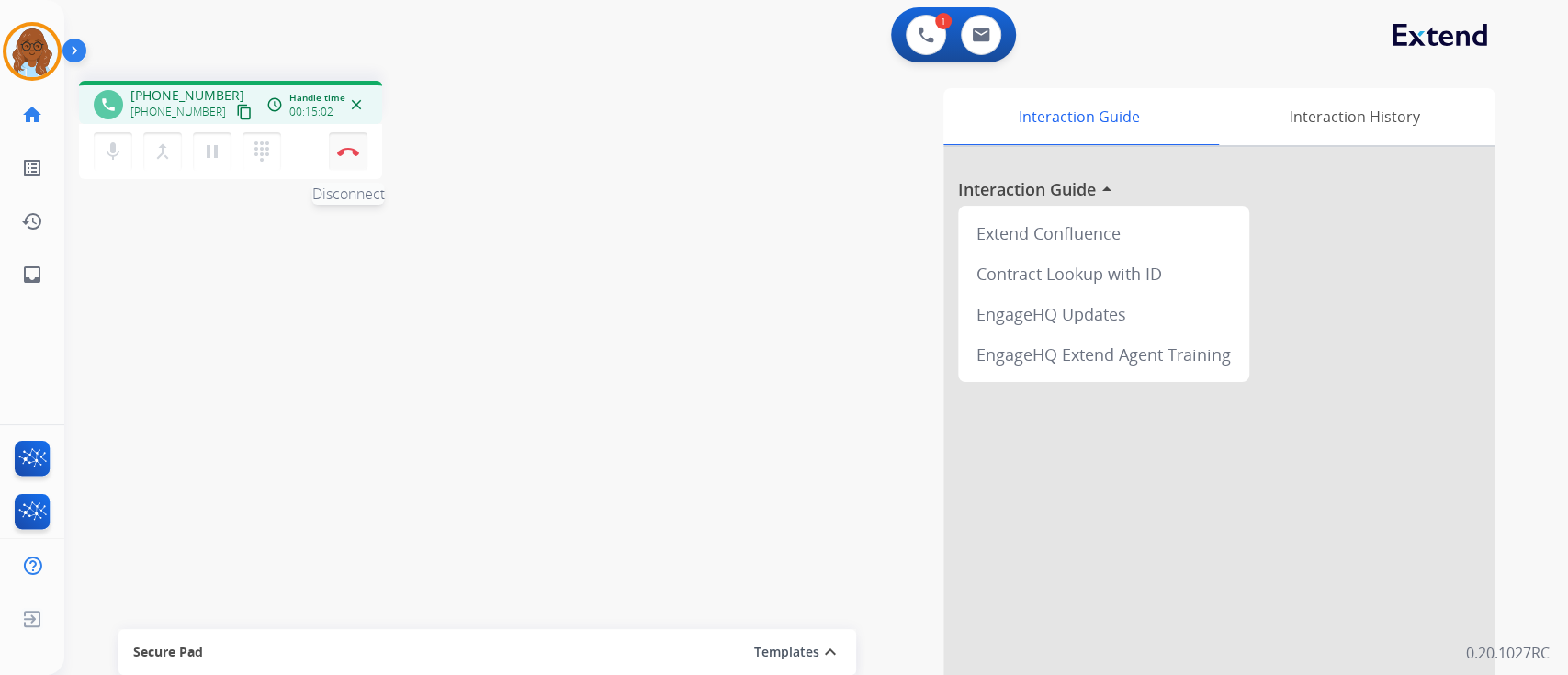
click at [350, 152] on img at bounding box center [348, 151] width 22 height 9
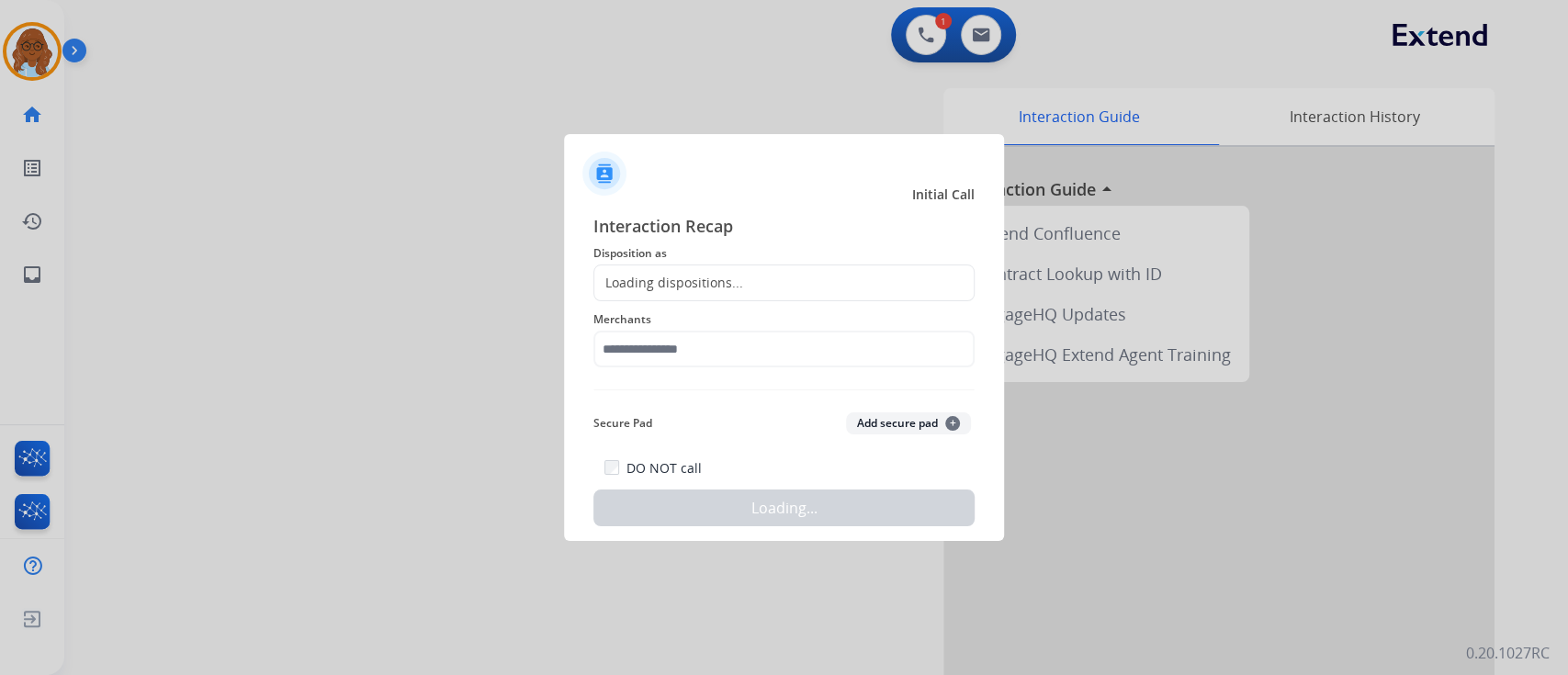
click at [706, 272] on div "Loading dispositions..." at bounding box center [784, 283] width 382 height 37
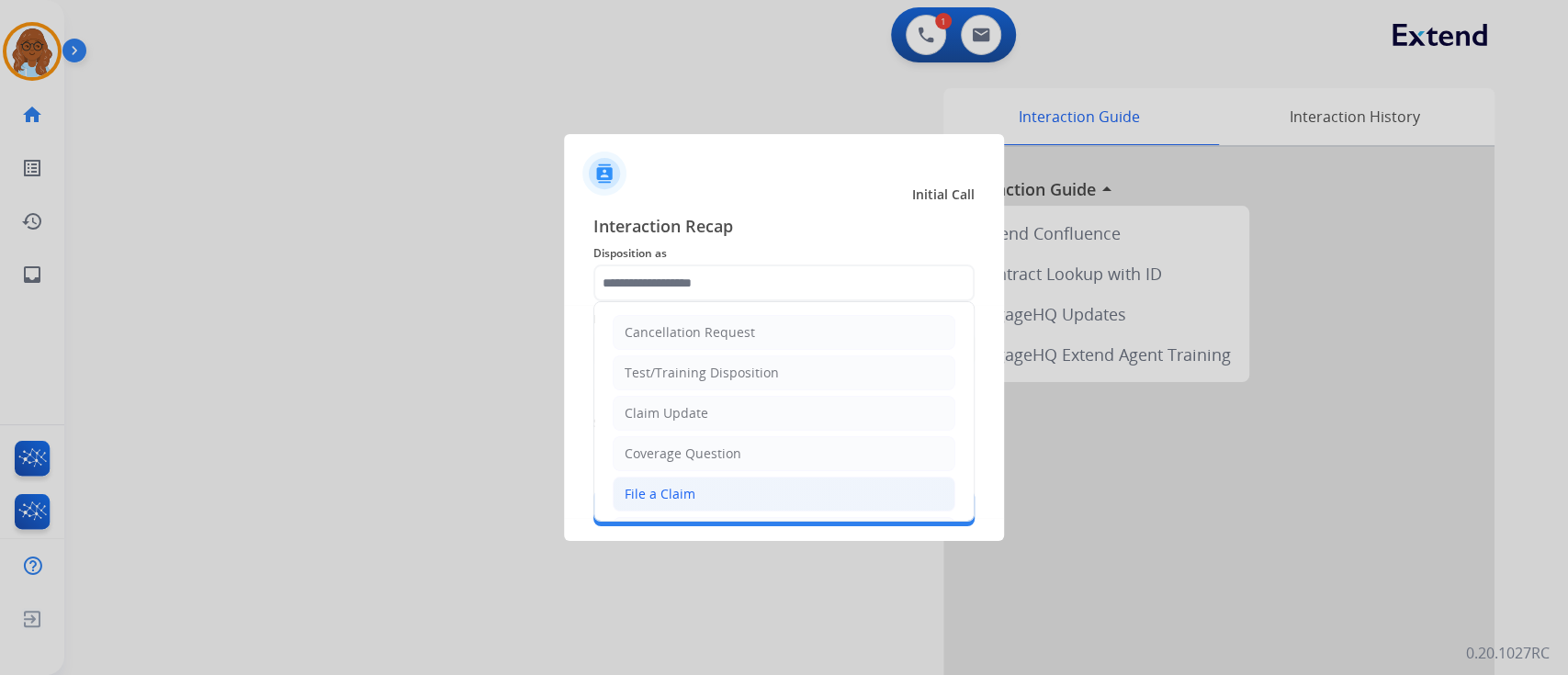
click at [684, 488] on div "File a Claim" at bounding box center [660, 494] width 71 height 18
type input "**********"
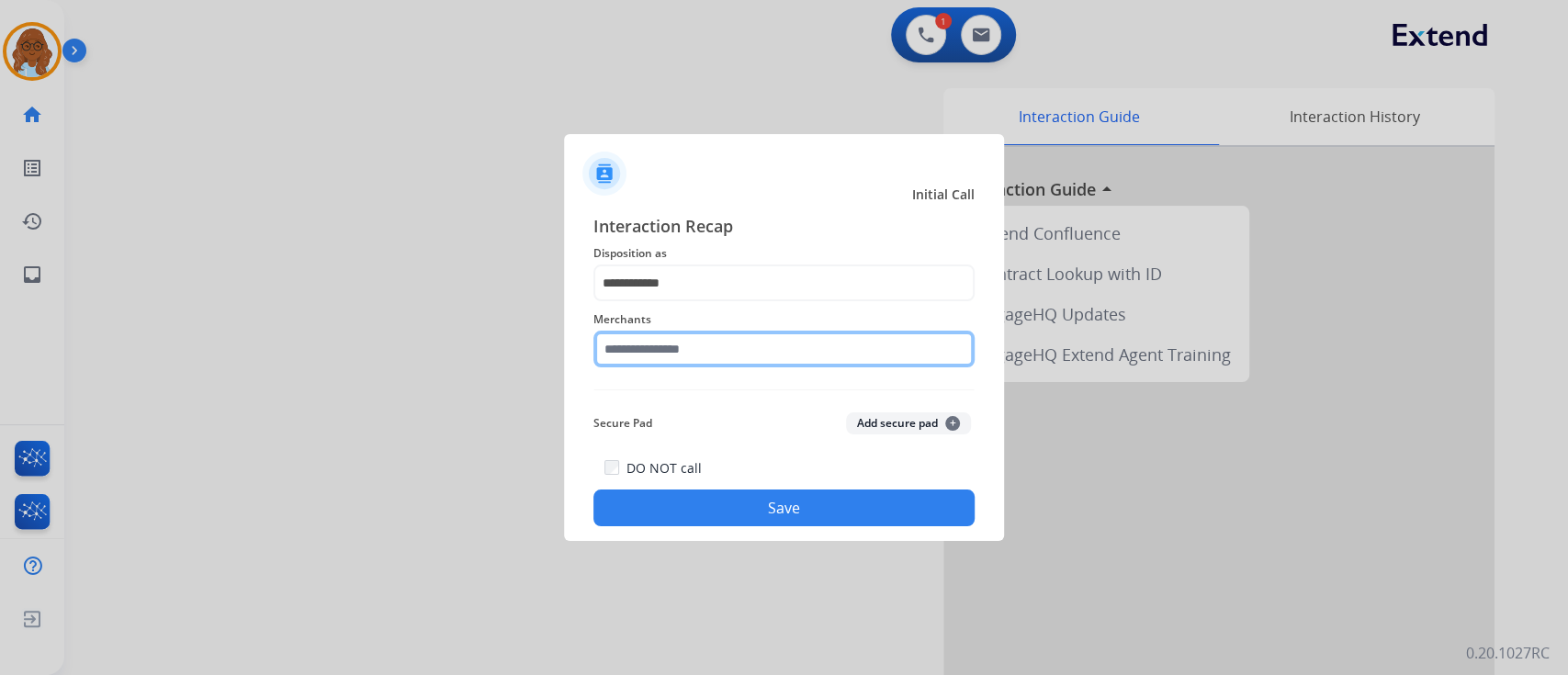
click at [658, 349] on input "text" at bounding box center [784, 349] width 382 height 37
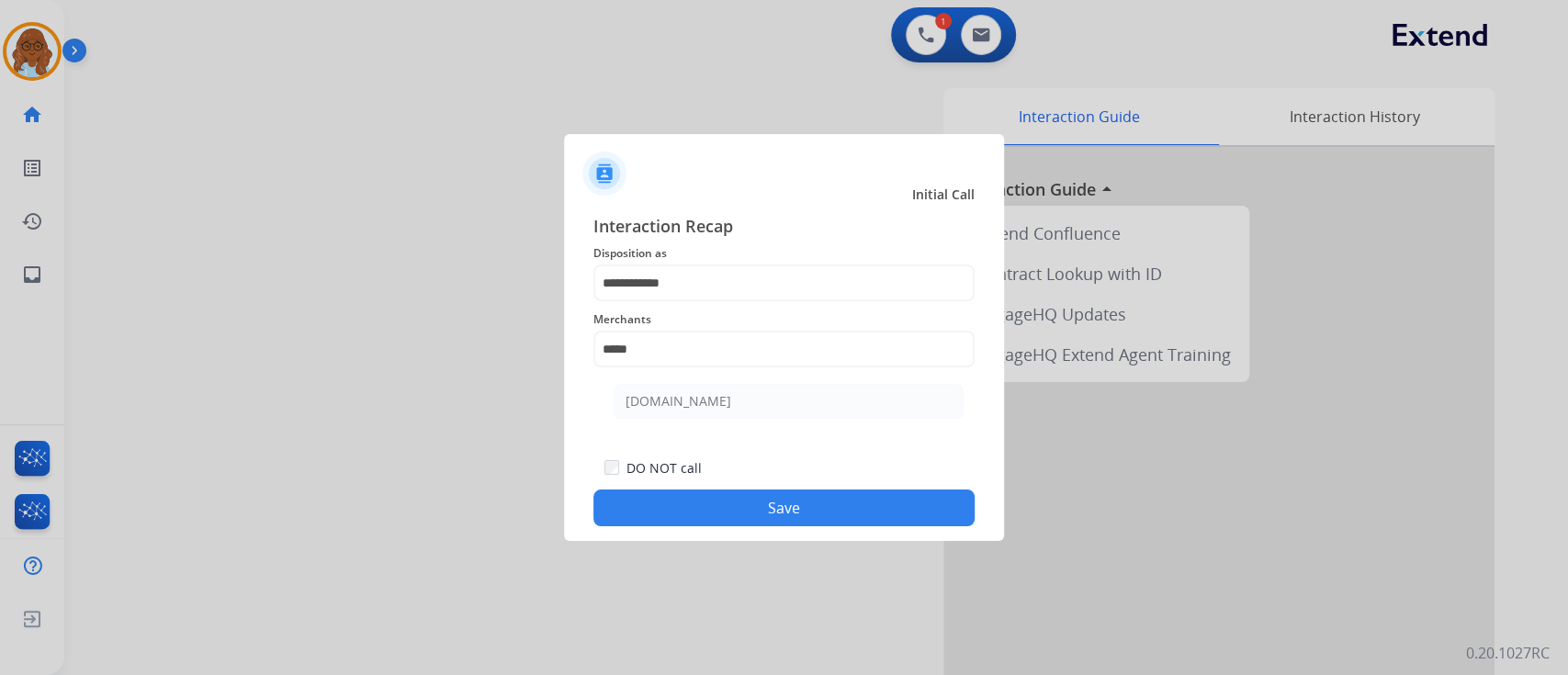
click at [695, 432] on ul "[DOMAIN_NAME]" at bounding box center [789, 407] width 361 height 63
drag, startPoint x: 718, startPoint y: 400, endPoint x: 775, endPoint y: 459, distance: 82.0
click at [719, 400] on li "[DOMAIN_NAME]" at bounding box center [789, 401] width 350 height 35
type input "**********"
click at [794, 505] on button "Save" at bounding box center [784, 508] width 382 height 37
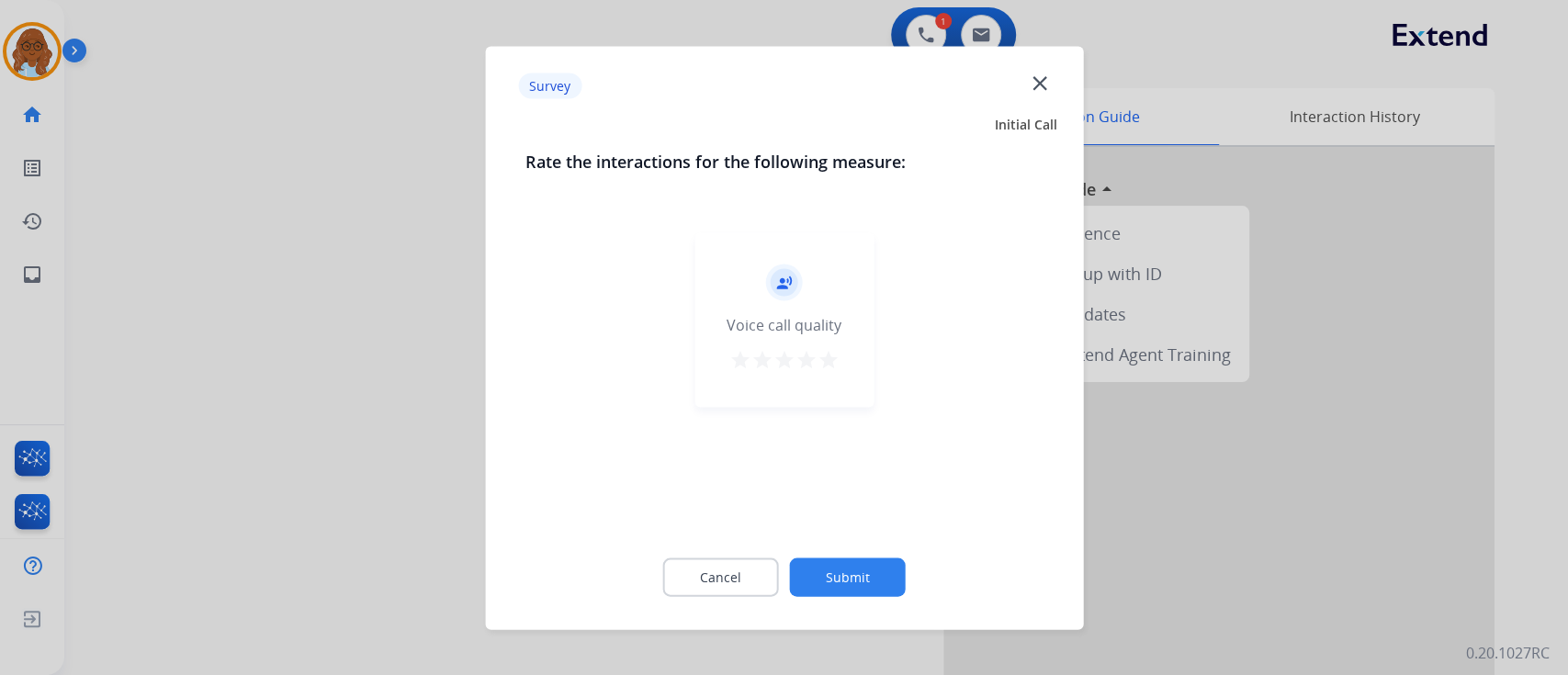
click at [822, 361] on mat-icon "star" at bounding box center [829, 360] width 22 height 22
drag, startPoint x: 867, startPoint y: 555, endPoint x: 847, endPoint y: 547, distance: 21.5
click at [867, 559] on div "Cancel Submit" at bounding box center [784, 577] width 517 height 83
click at [855, 551] on div "Cancel Submit" at bounding box center [784, 577] width 517 height 83
click at [859, 576] on button "Submit" at bounding box center [848, 577] width 116 height 39
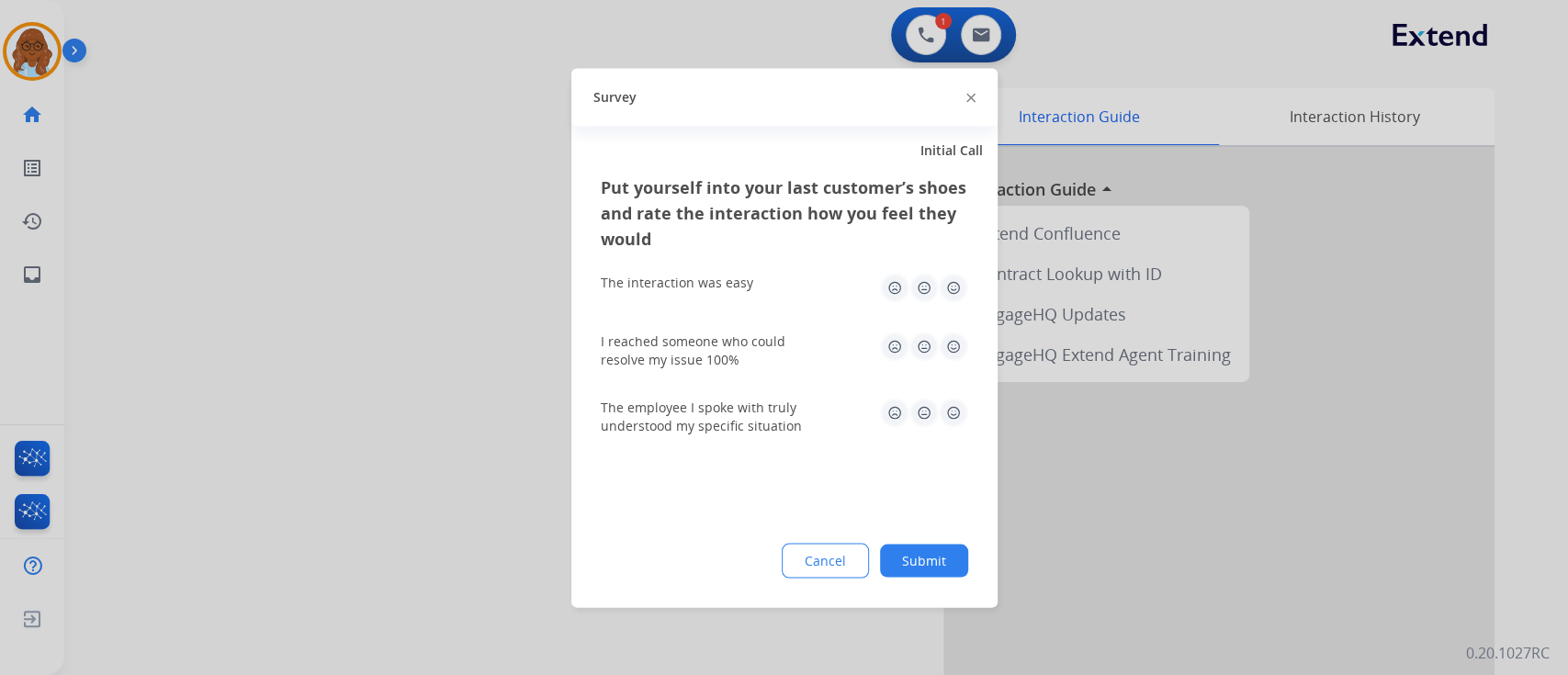
click at [940, 279] on img at bounding box center [953, 288] width 29 height 30
click at [952, 333] on img at bounding box center [953, 347] width 29 height 30
click at [955, 393] on div "The employee I spoke with truly understood my specific situation" at bounding box center [784, 416] width 368 height 66
click at [959, 416] on img at bounding box center [953, 412] width 29 height 30
click at [961, 574] on button "Submit" at bounding box center [925, 561] width 88 height 33
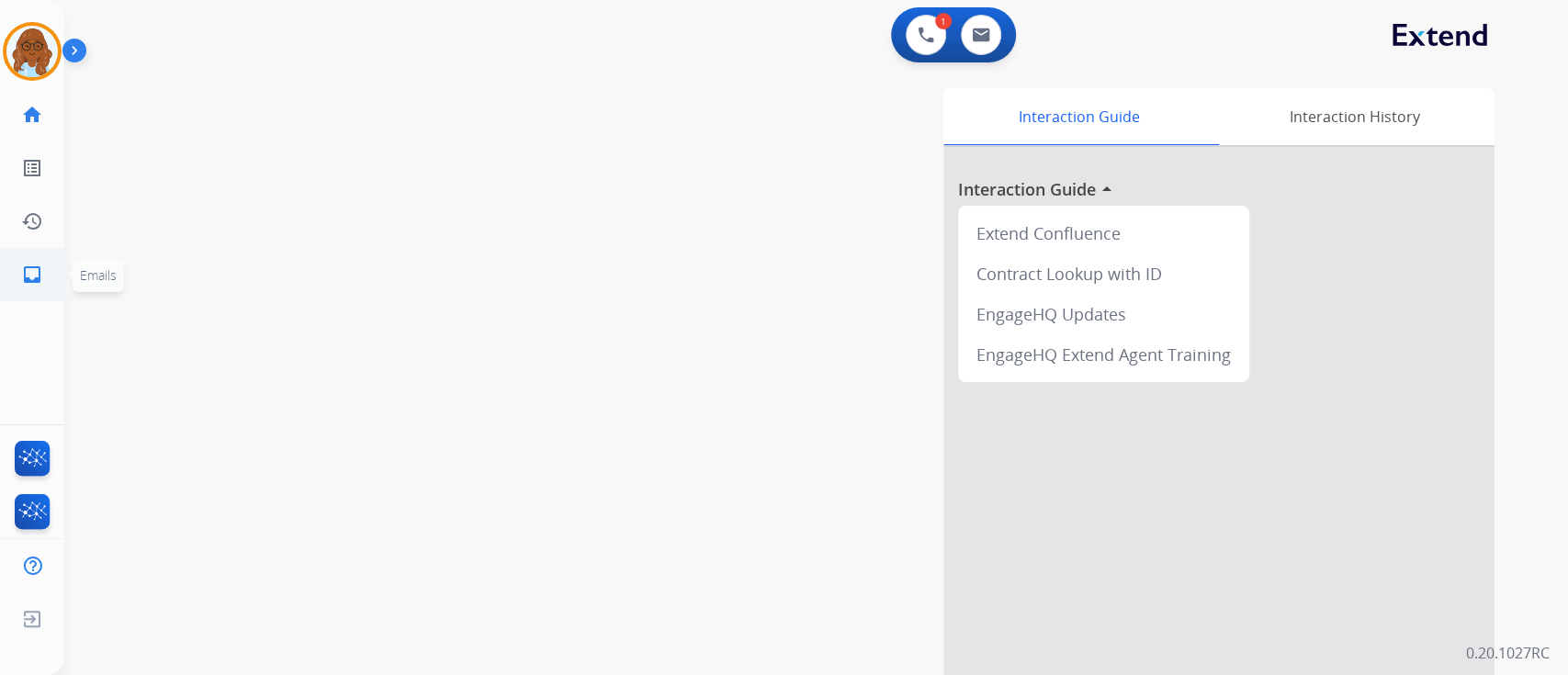
click at [30, 264] on mat-icon "inbox" at bounding box center [32, 275] width 22 height 22
select select "**********"
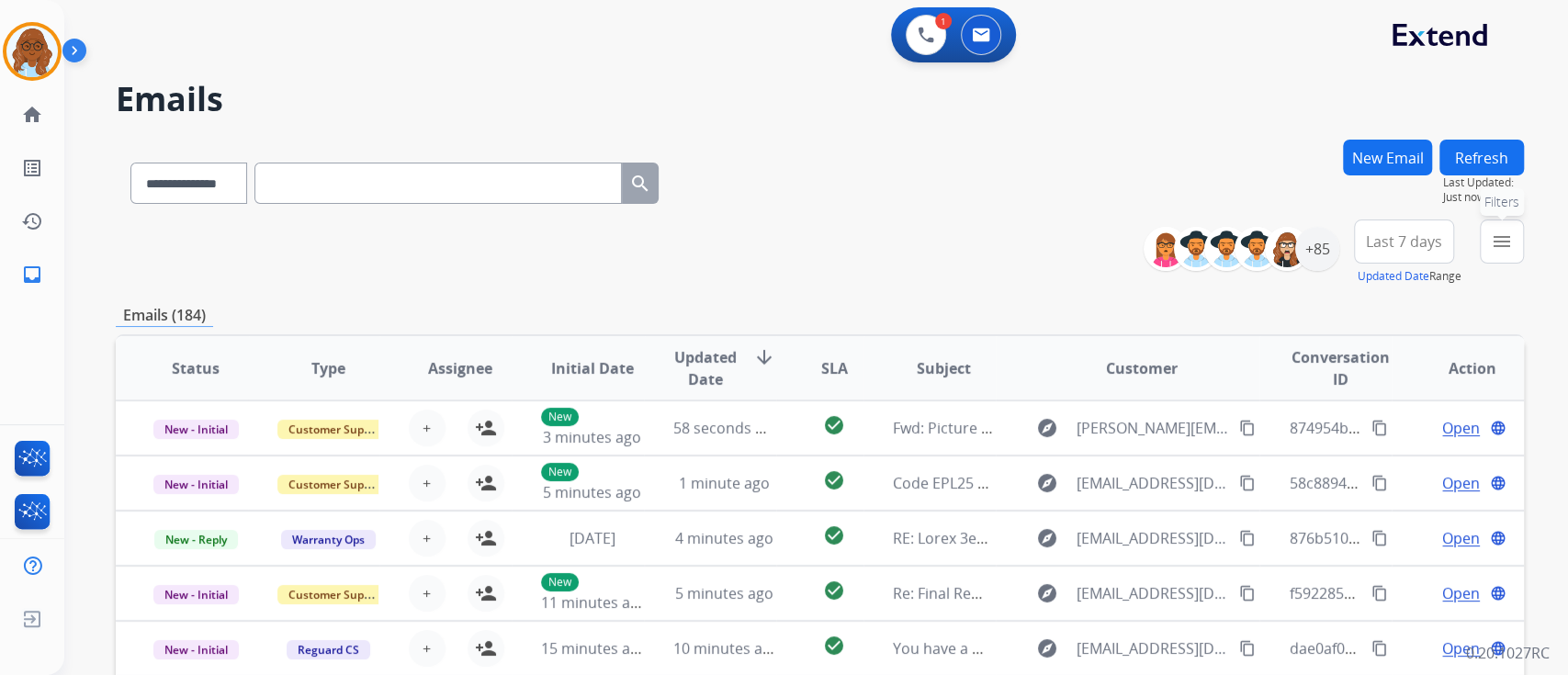
drag, startPoint x: 1514, startPoint y: 242, endPoint x: 1495, endPoint y: 278, distance: 40.7
click at [1514, 242] on button "menu Filters" at bounding box center [1502, 242] width 44 height 44
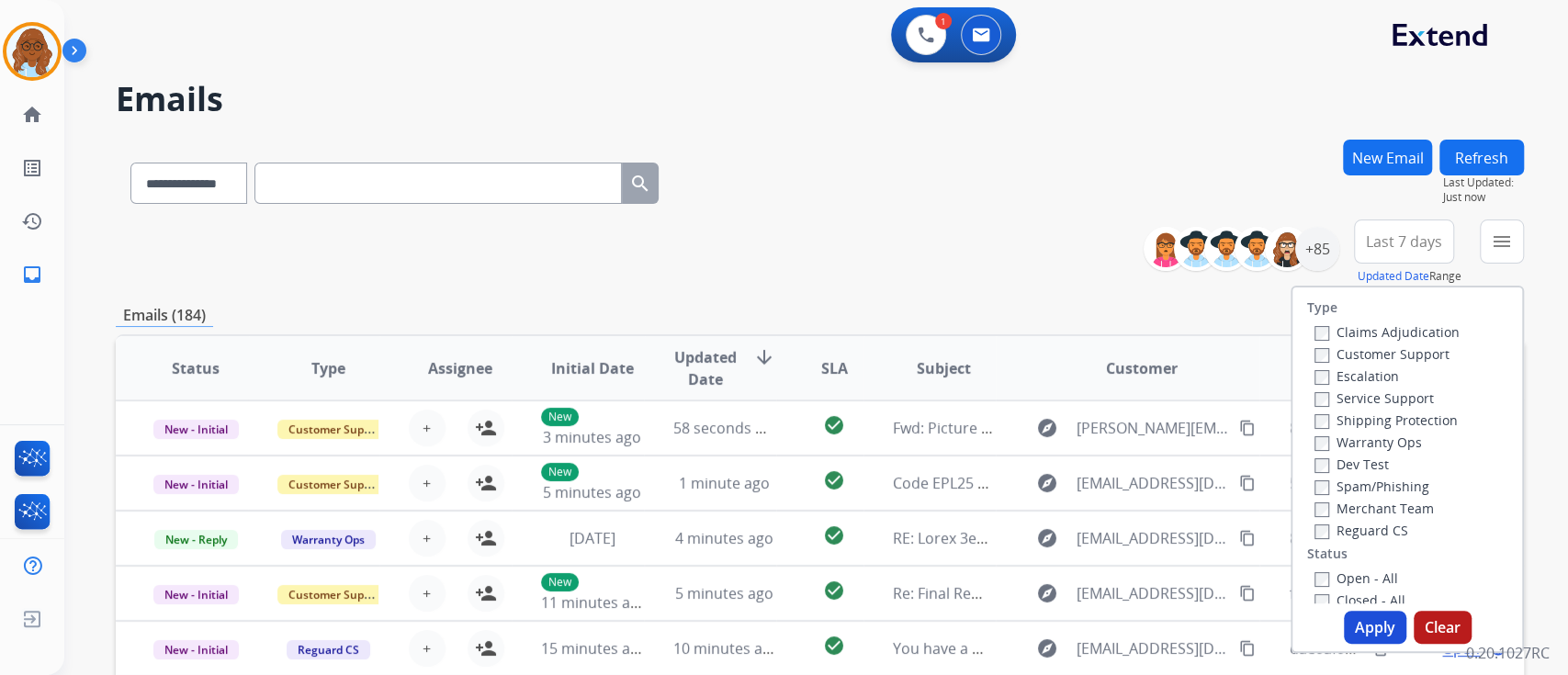
click at [1367, 352] on label "Customer Support" at bounding box center [1382, 354] width 135 height 18
click at [1358, 418] on label "Shipping Protection" at bounding box center [1385, 420] width 143 height 18
click at [1351, 527] on label "Reguard CS" at bounding box center [1362, 530] width 94 height 18
click at [1337, 579] on label "Open - All" at bounding box center [1356, 578] width 84 height 18
click at [1352, 620] on button "Apply" at bounding box center [1375, 628] width 63 height 33
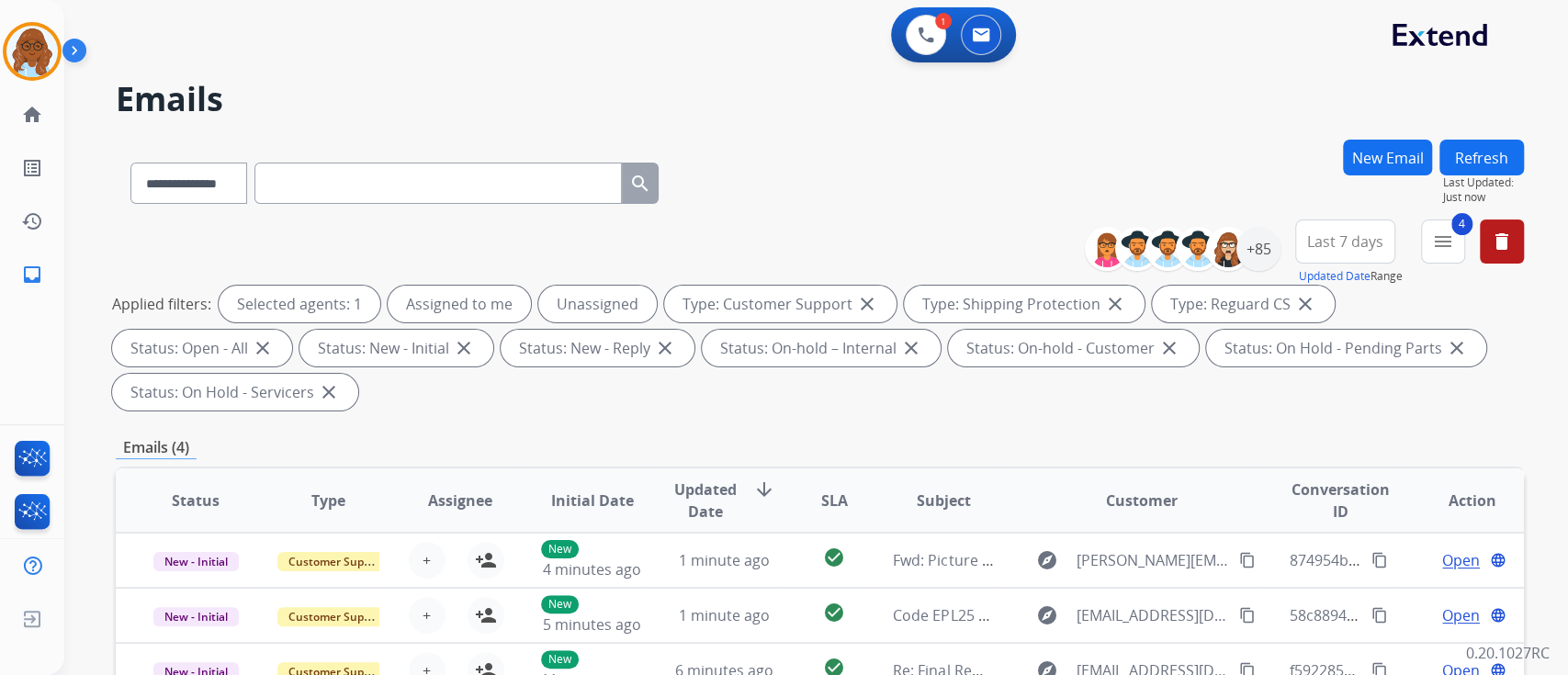
click at [1365, 231] on button "Last 7 days" at bounding box center [1345, 242] width 100 height 44
drag, startPoint x: 1296, startPoint y: 468, endPoint x: 1289, endPoint y: 438, distance: 30.8
click at [1295, 470] on div "Last 90 days" at bounding box center [1339, 465] width 101 height 28
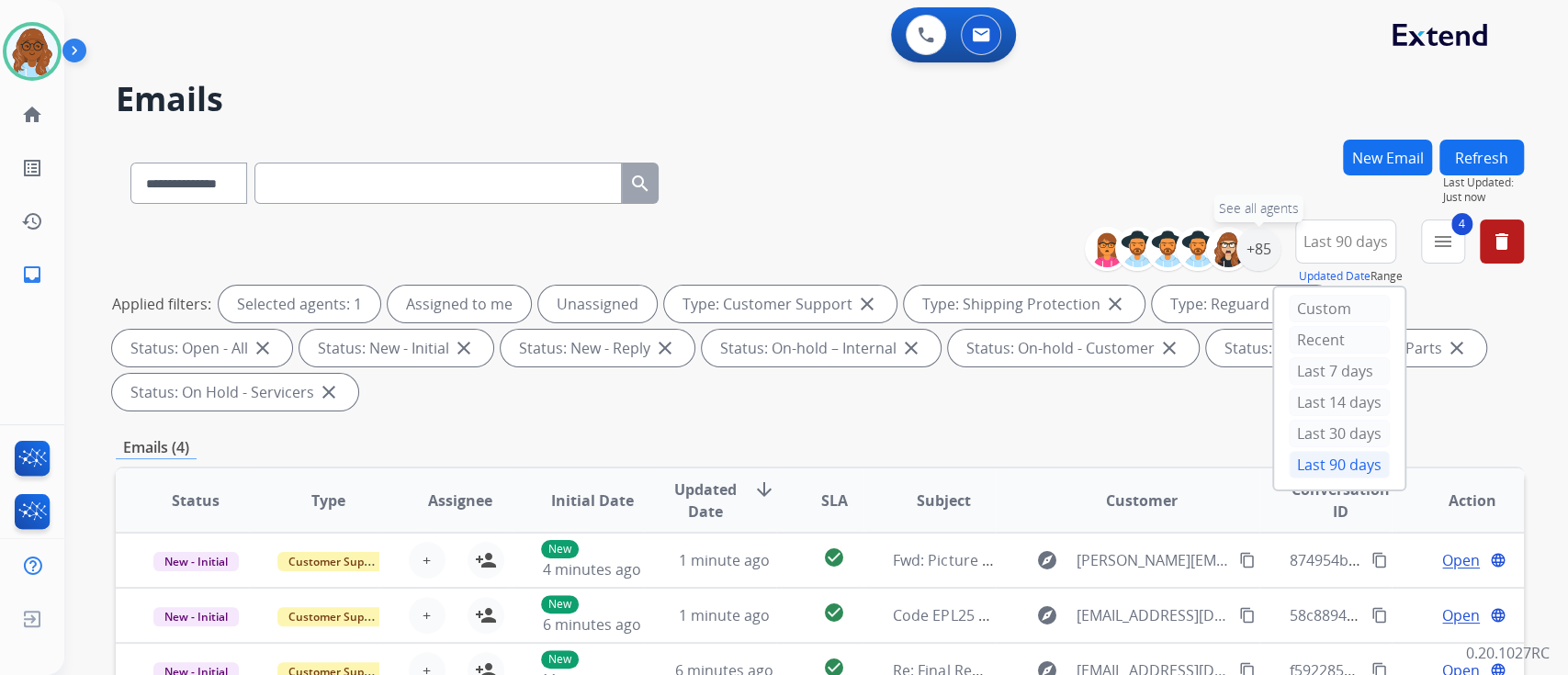
click at [1264, 253] on div "+85" at bounding box center [1258, 249] width 44 height 44
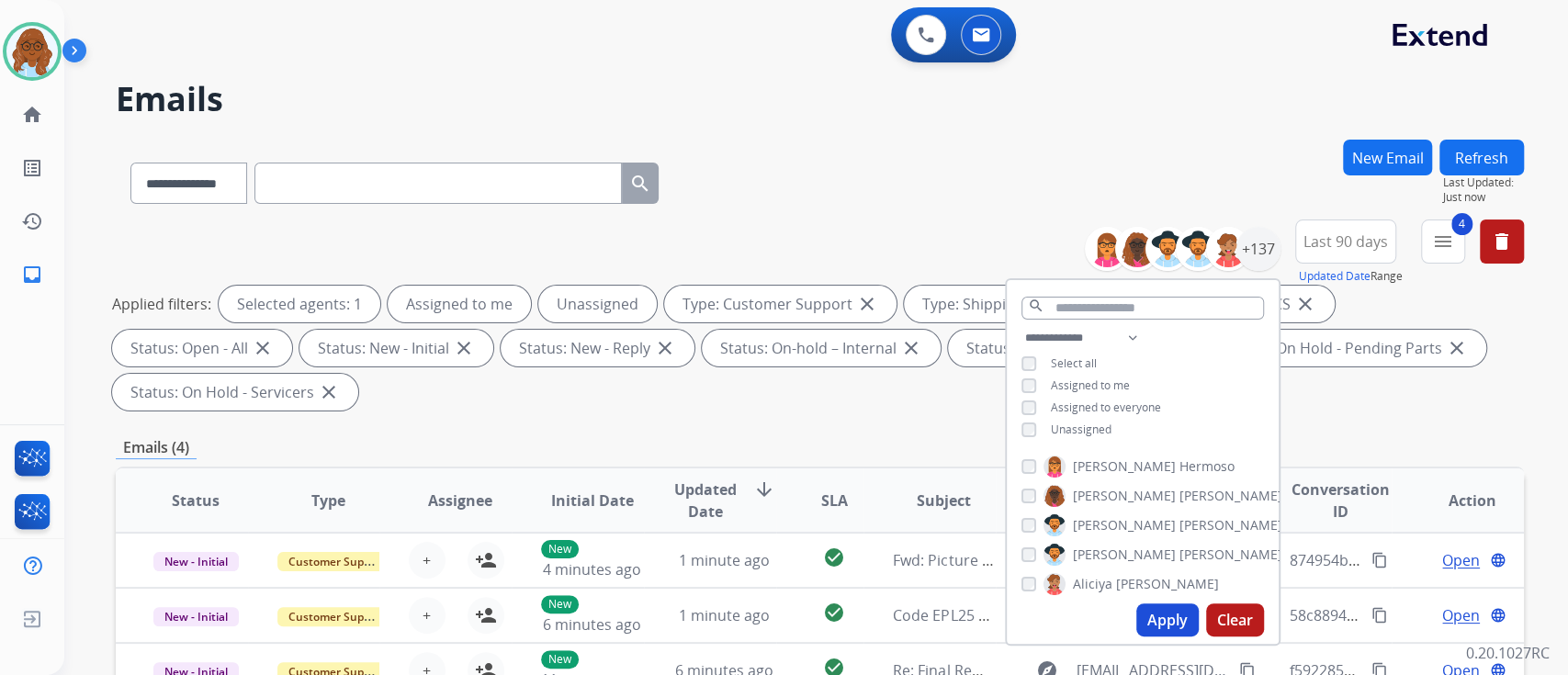
click at [1079, 426] on span "Unassigned" at bounding box center [1081, 429] width 61 height 16
click at [1156, 629] on button "Apply" at bounding box center [1168, 621] width 63 height 33
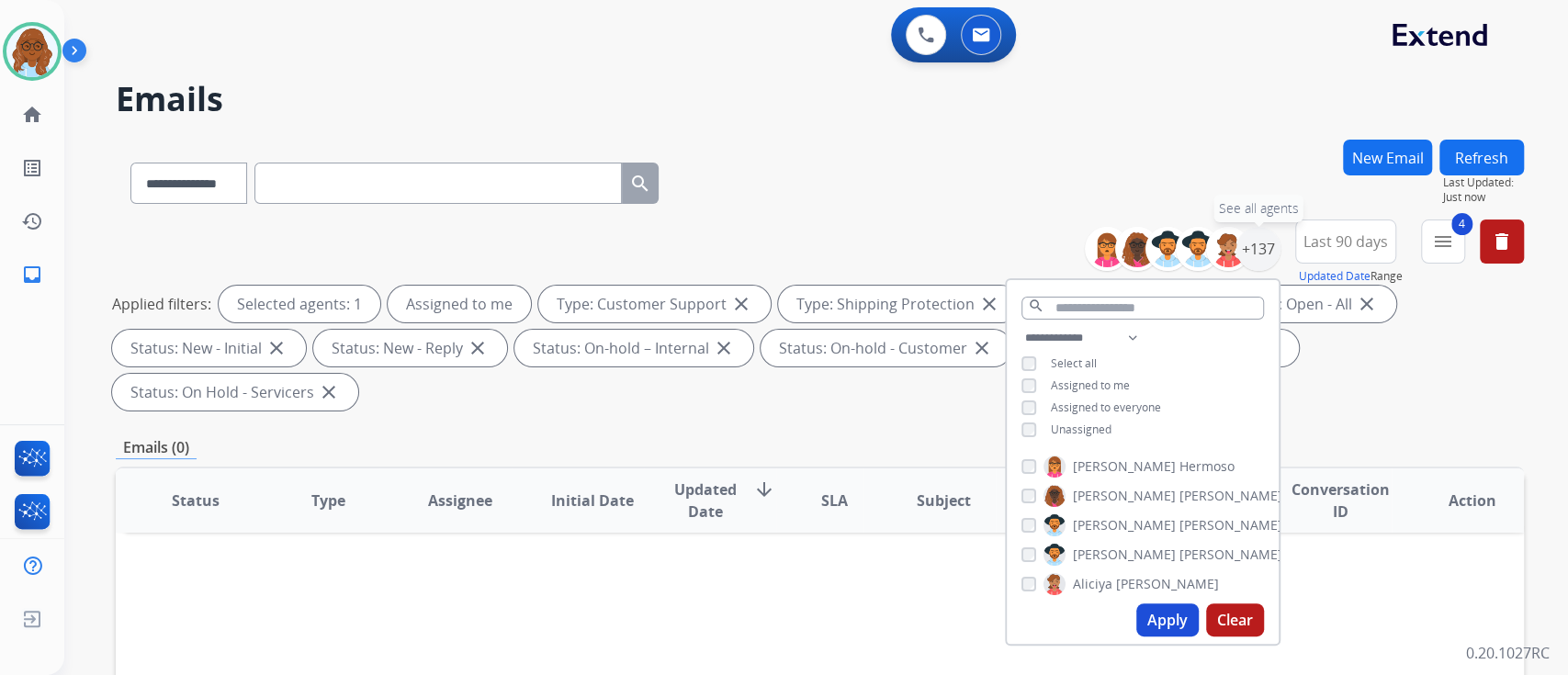
drag, startPoint x: 1252, startPoint y: 255, endPoint x: 1256, endPoint y: 272, distance: 17.5
click at [1252, 255] on div "+137" at bounding box center [1258, 249] width 44 height 44
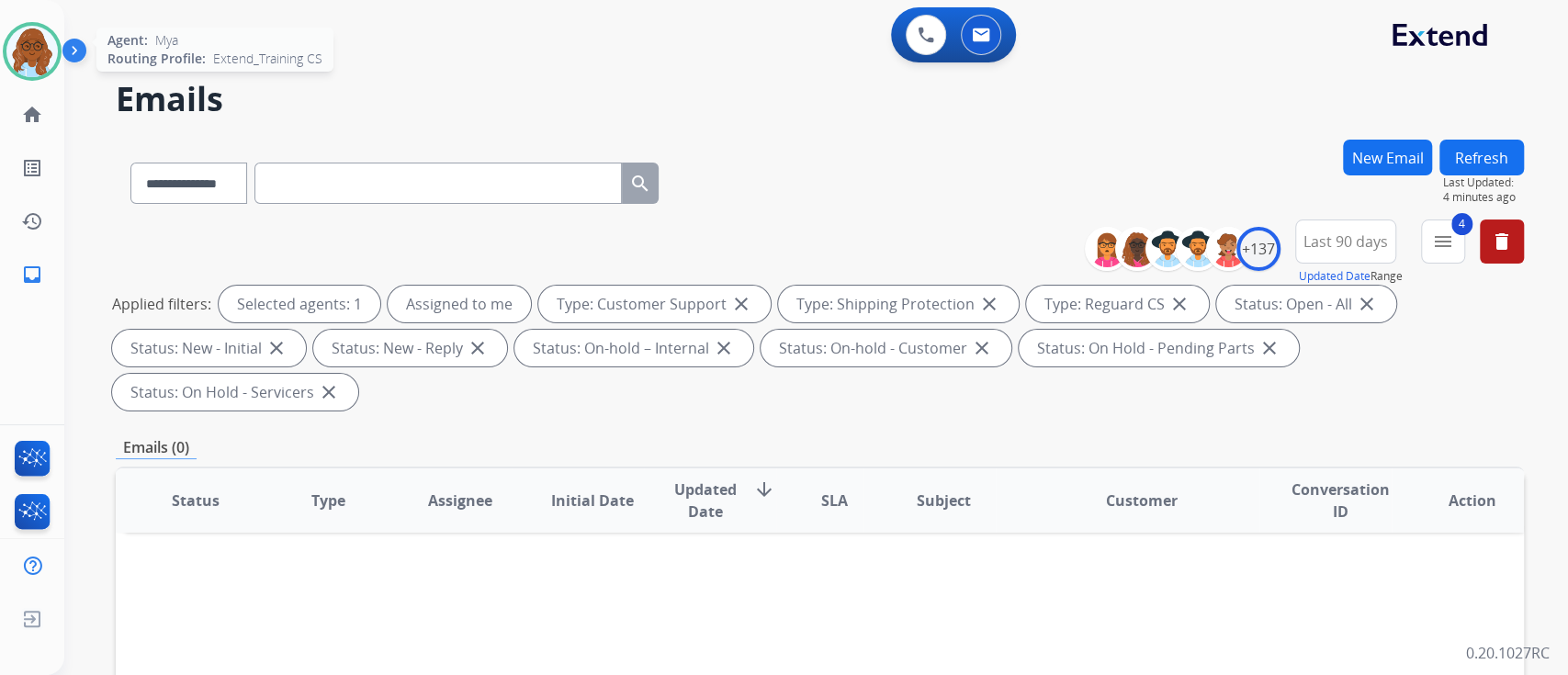
click at [18, 51] on img at bounding box center [32, 52] width 52 height 52
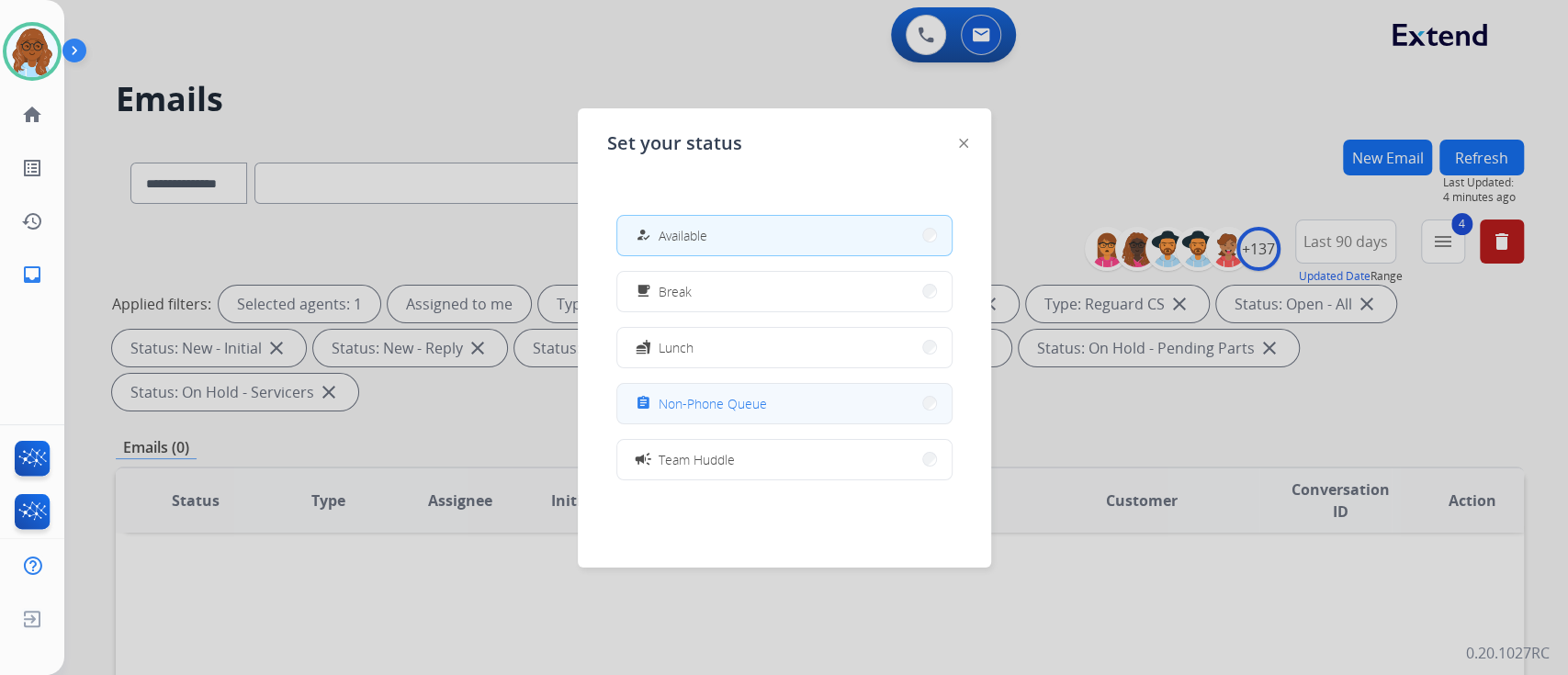
click at [658, 407] on div "assignment Non-Phone Queue" at bounding box center [700, 403] width 135 height 22
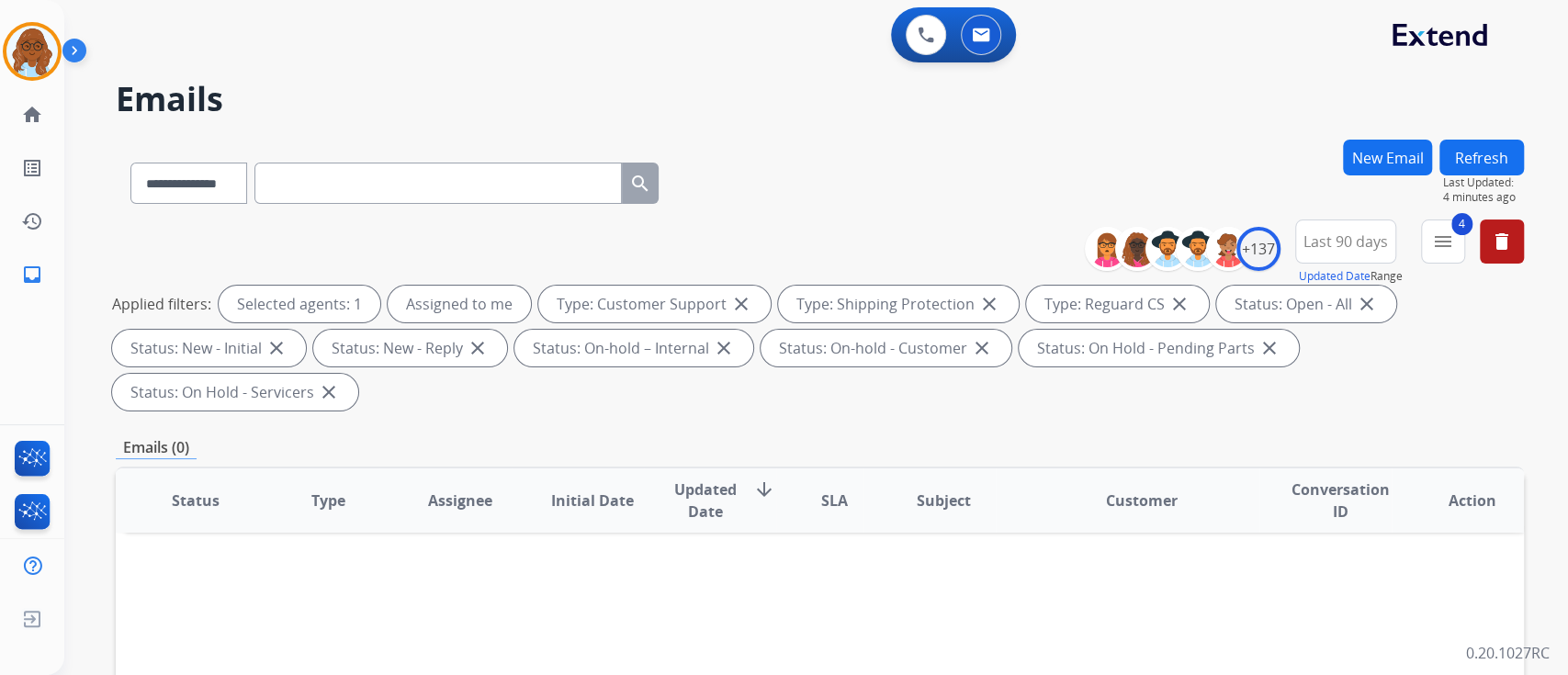
click at [992, 242] on div "**********" at bounding box center [819, 318] width 1408 height 198
click at [1266, 246] on div "+137" at bounding box center [1258, 249] width 44 height 44
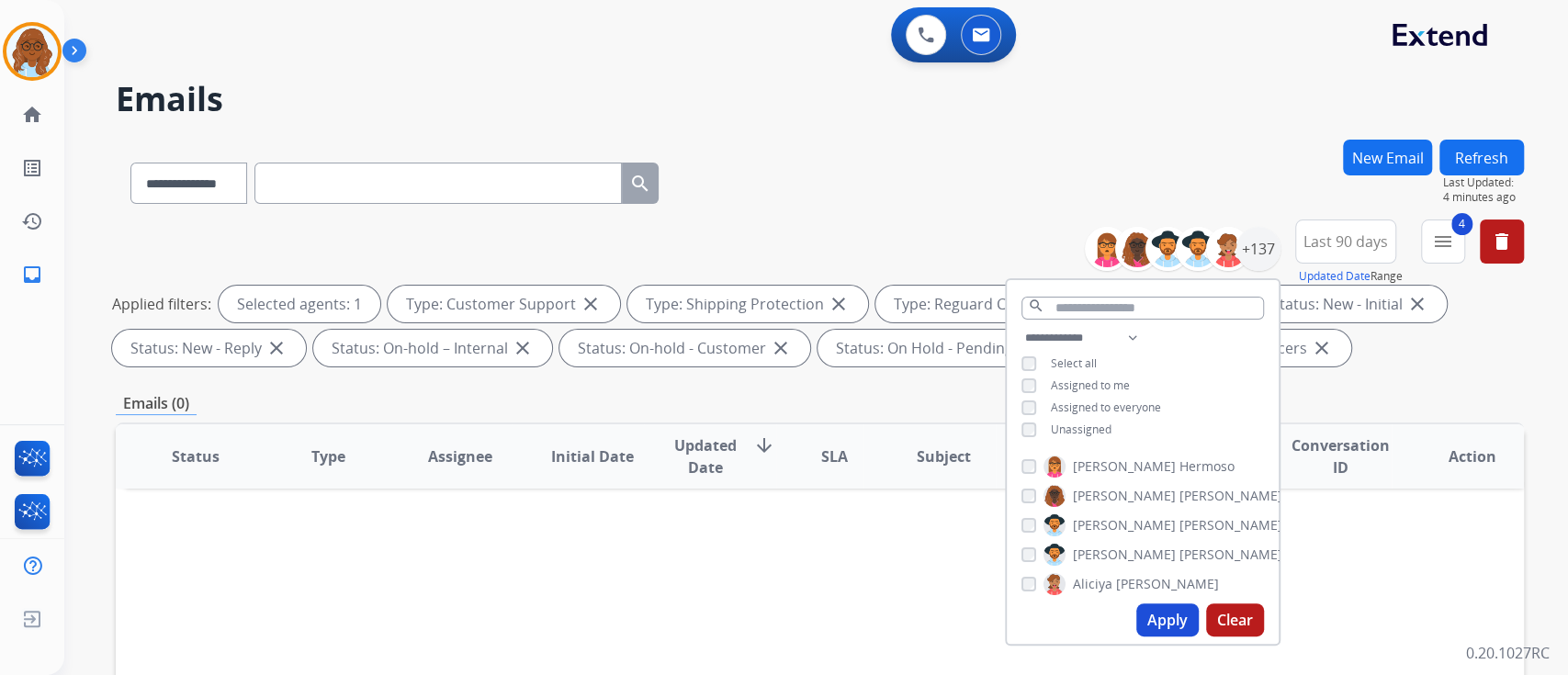
click at [1021, 422] on div "Unassigned" at bounding box center [1067, 430] width 90 height 15
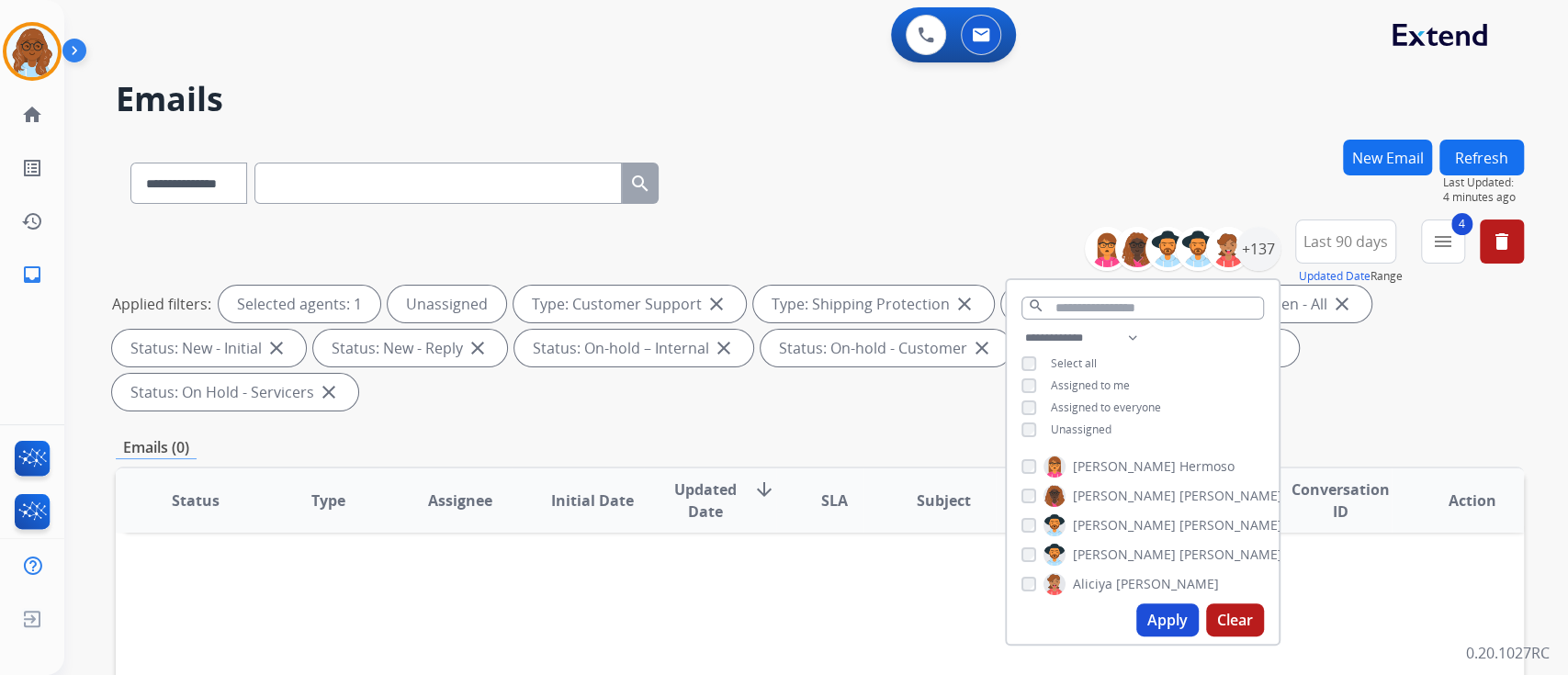
drag, startPoint x: 1156, startPoint y: 621, endPoint x: 1166, endPoint y: 610, distance: 14.9
click at [1156, 620] on button "Apply" at bounding box center [1168, 621] width 63 height 33
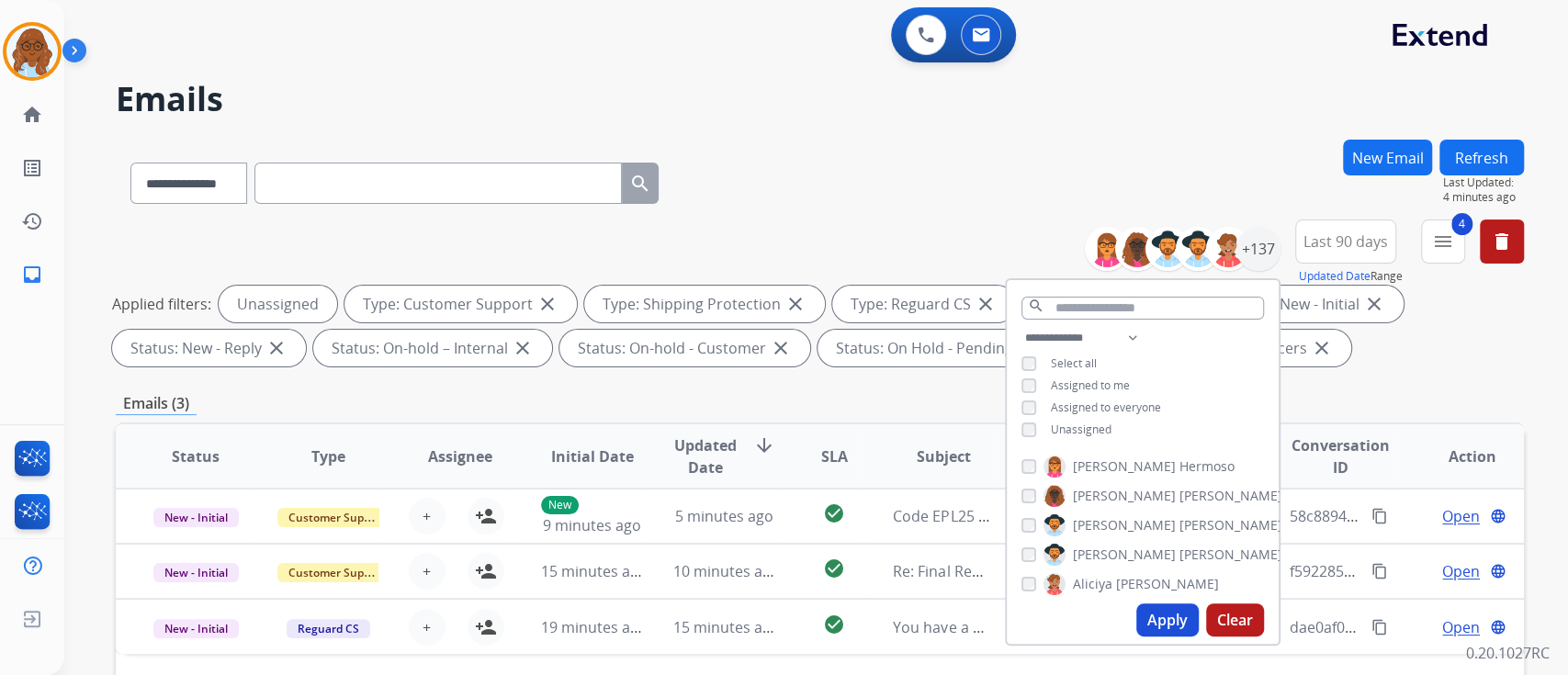
click at [944, 166] on div "**********" at bounding box center [819, 179] width 1408 height 80
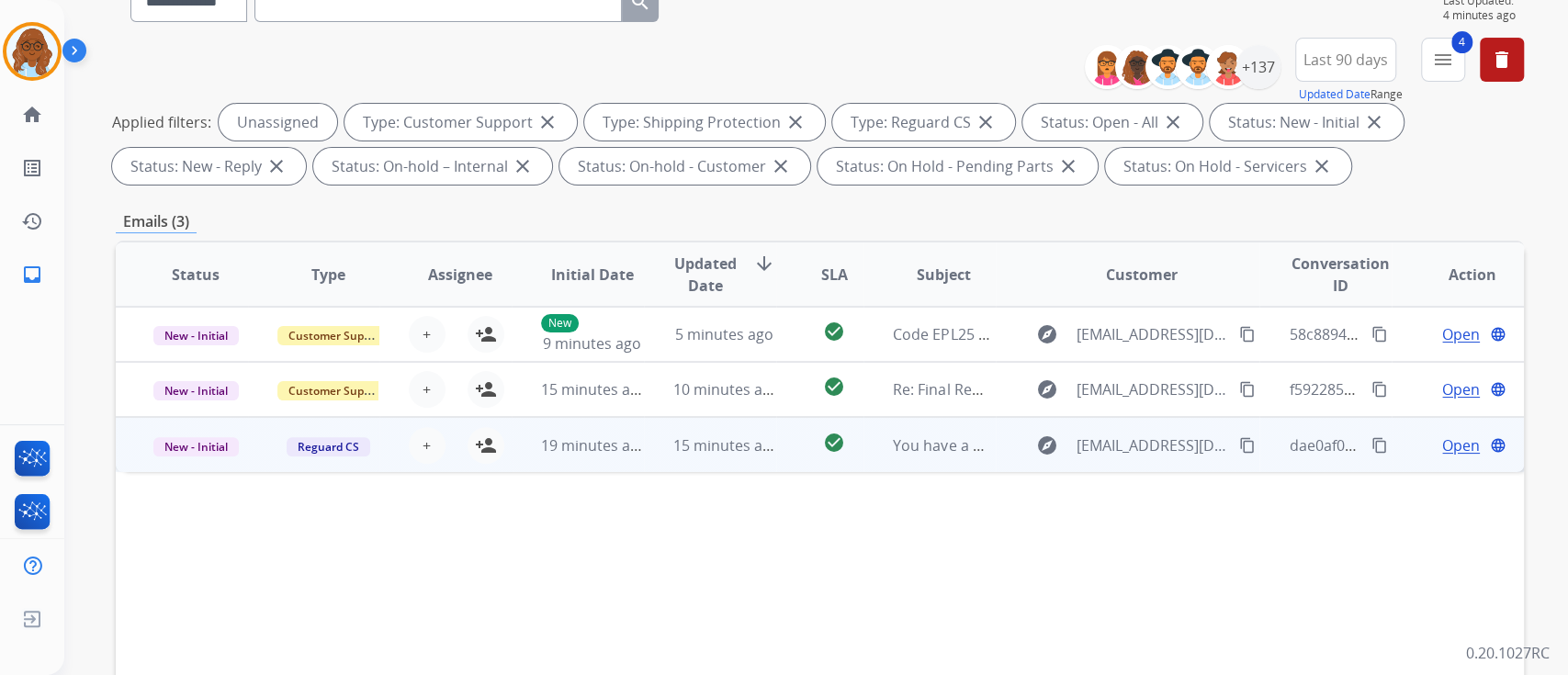
scroll to position [368, 0]
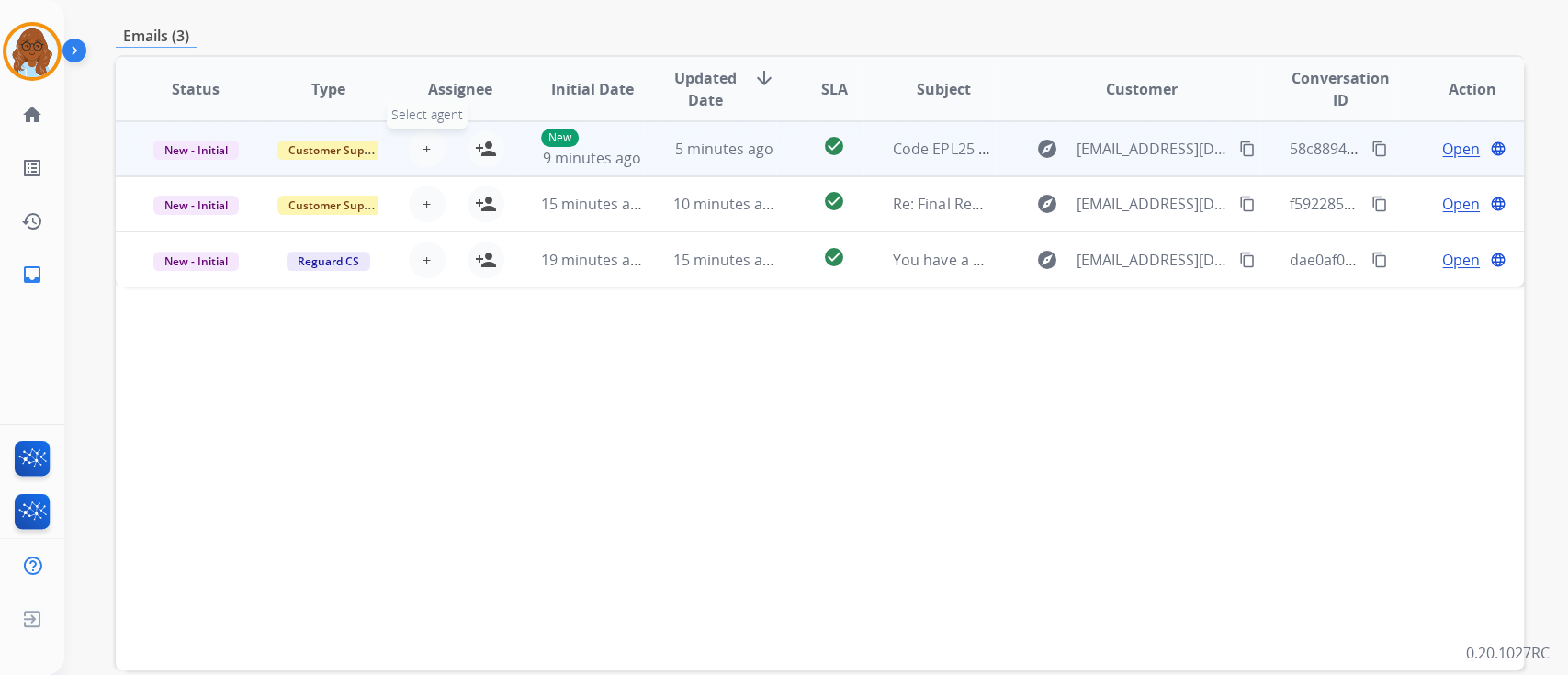
click at [423, 144] on span "+" at bounding box center [426, 148] width 8 height 22
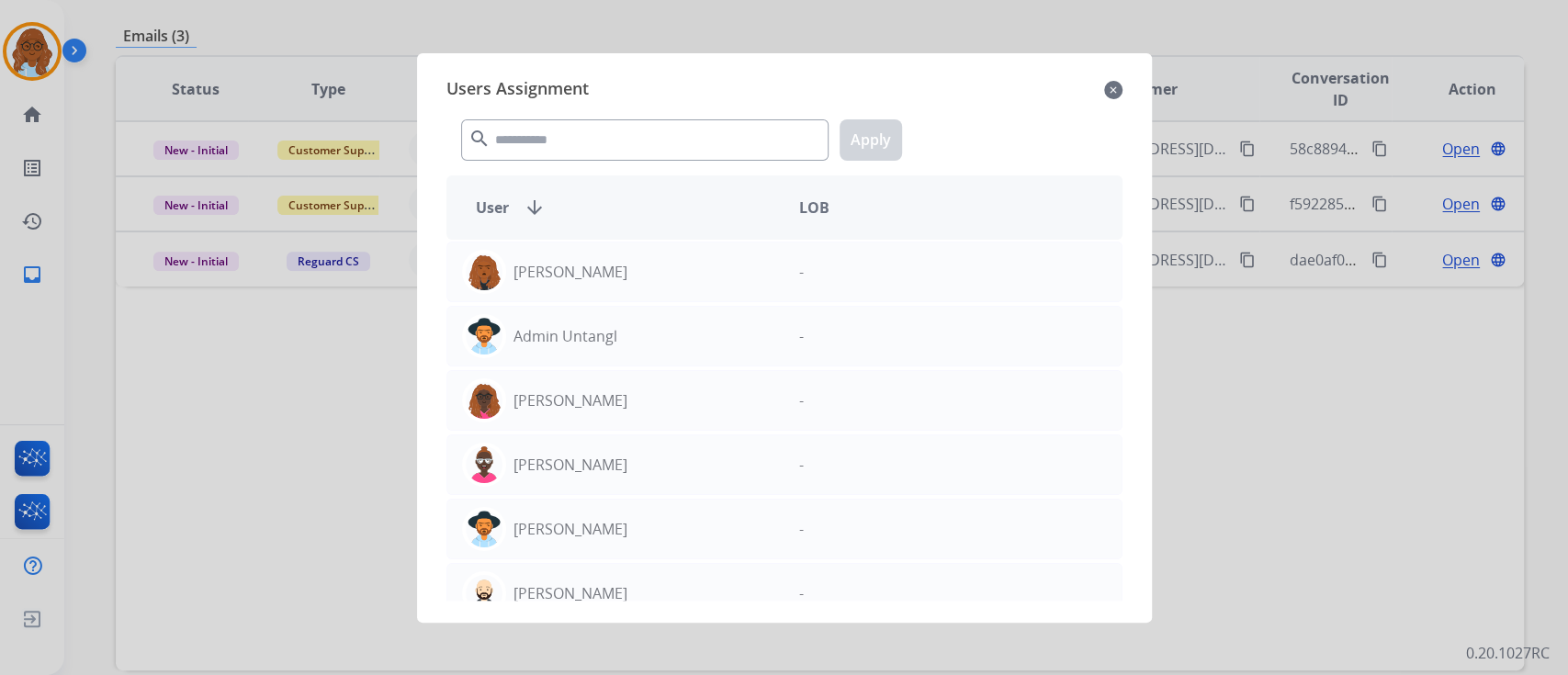
click at [1115, 92] on mat-icon "close" at bounding box center [1114, 90] width 18 height 22
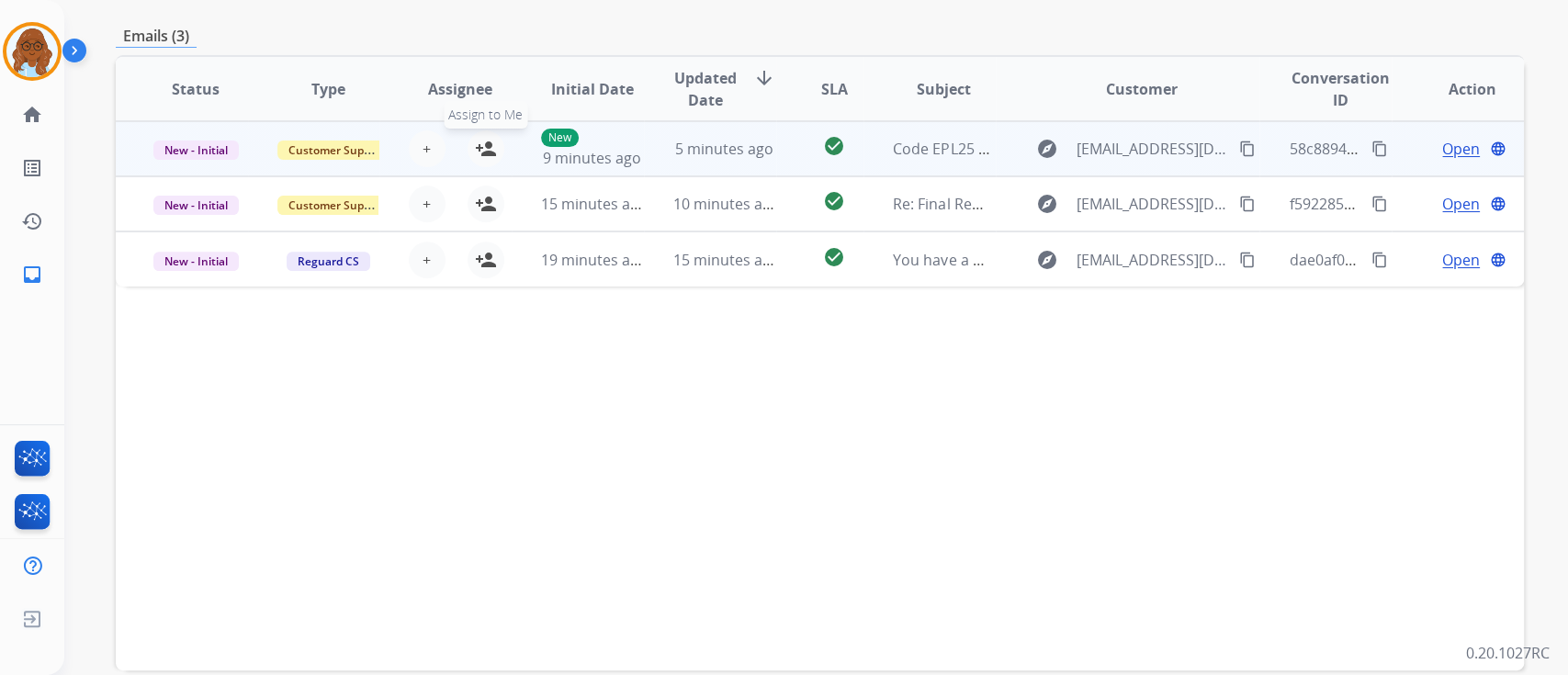
click at [485, 150] on mat-icon "person_add" at bounding box center [486, 148] width 22 height 22
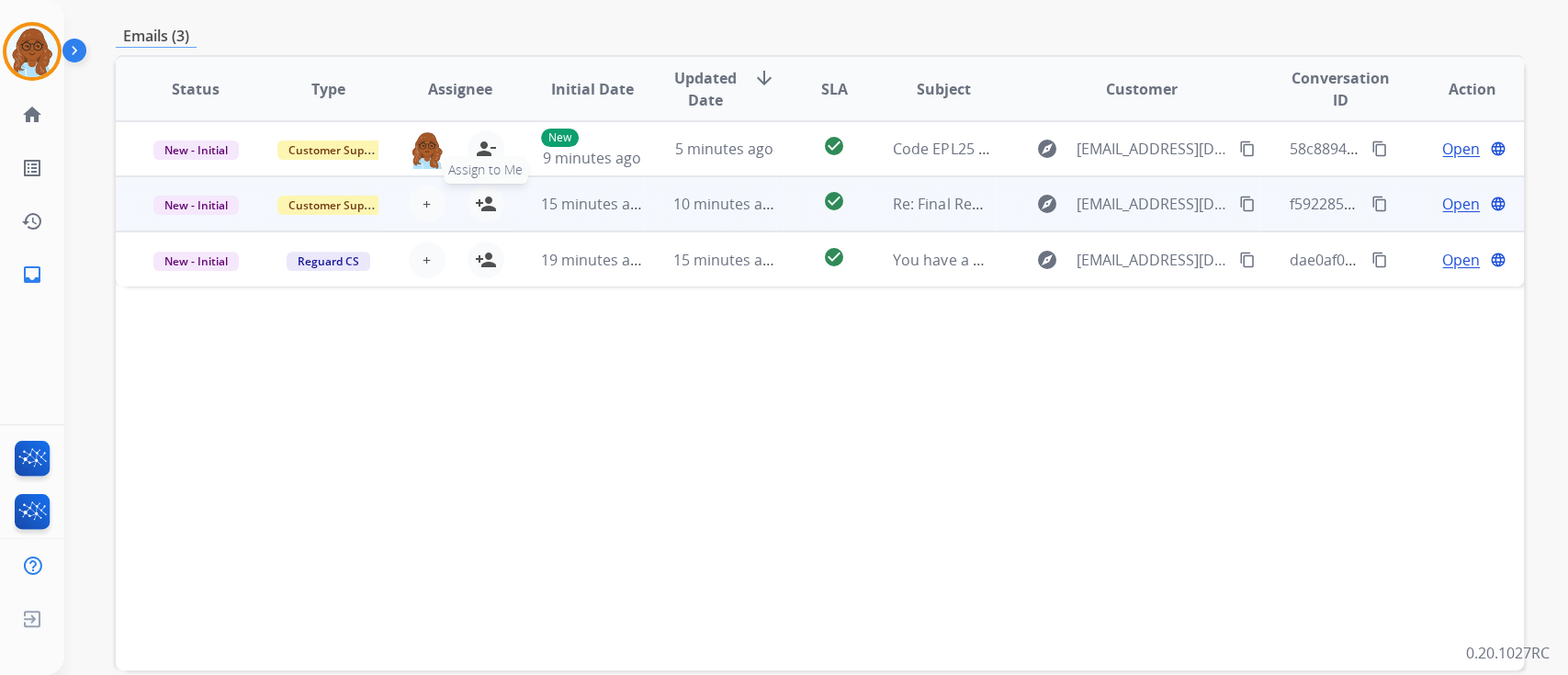
click at [484, 201] on mat-icon "person_add" at bounding box center [486, 204] width 22 height 22
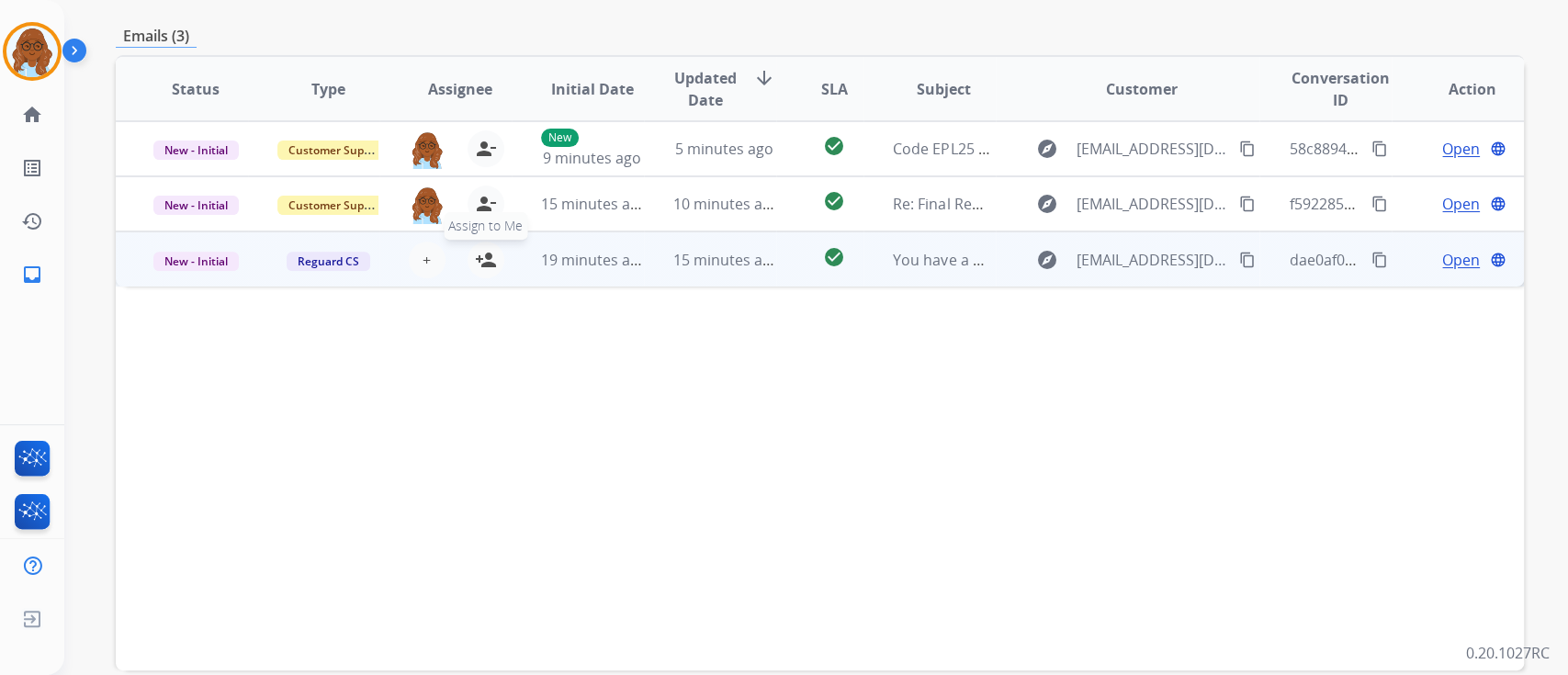
click at [481, 265] on mat-icon "person_add" at bounding box center [486, 260] width 22 height 22
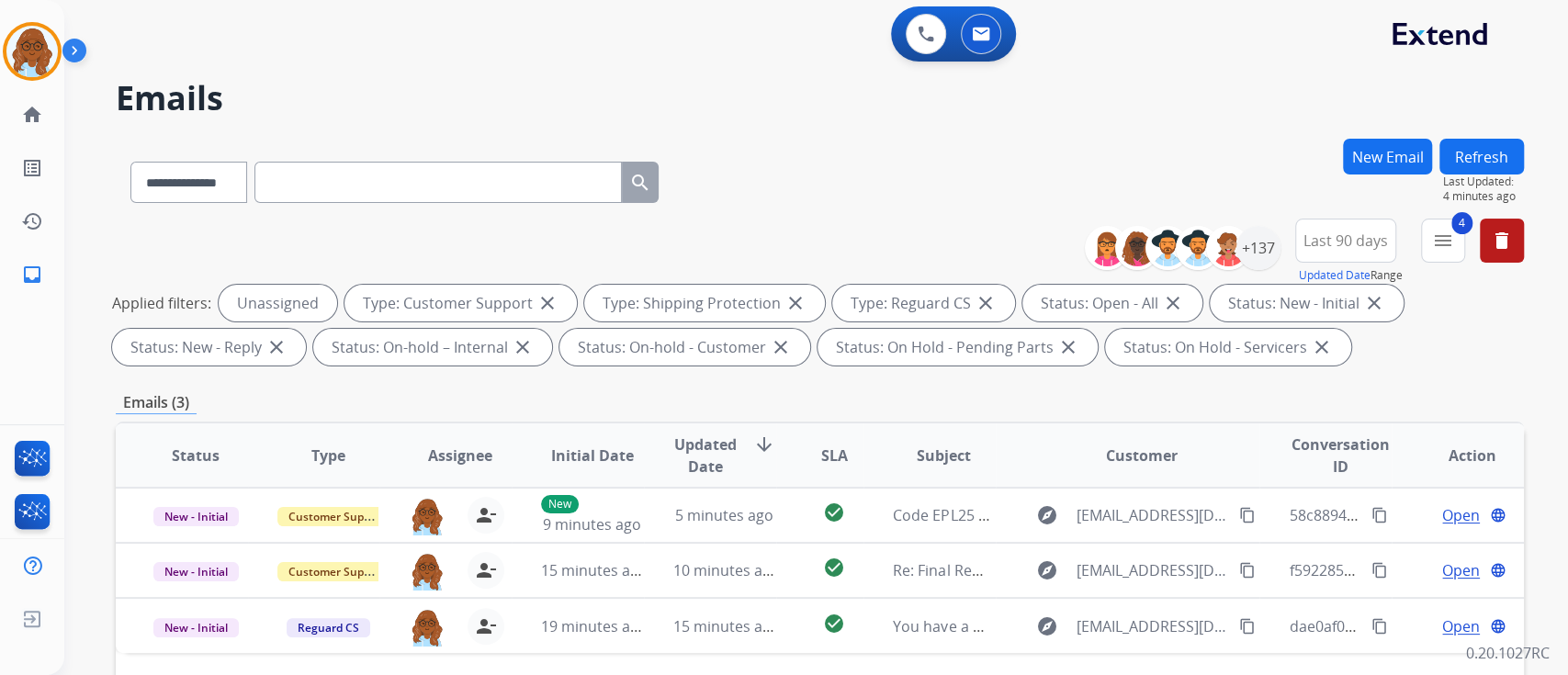
scroll to position [0, 0]
click at [1442, 258] on button "4 menu Filters" at bounding box center [1443, 242] width 44 height 44
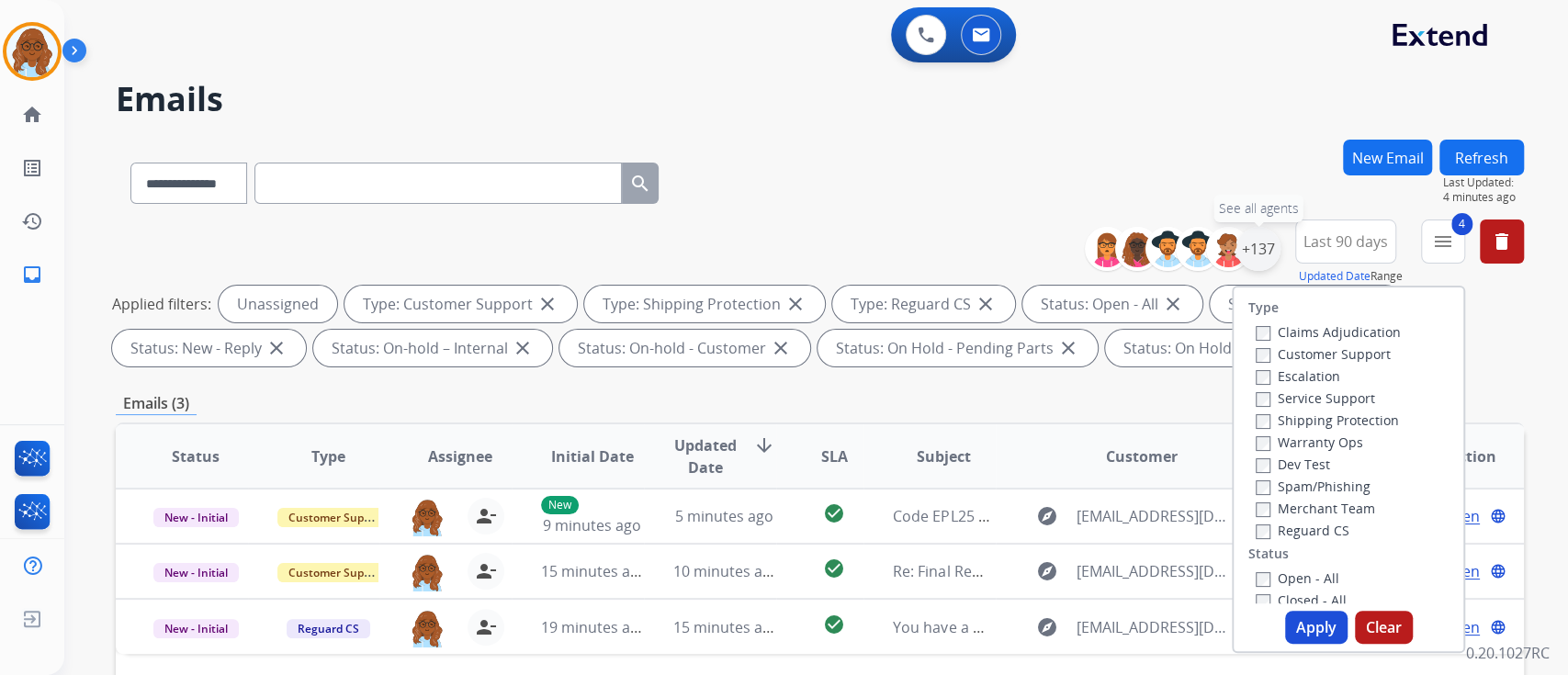
click at [1256, 245] on div "+137" at bounding box center [1258, 249] width 44 height 44
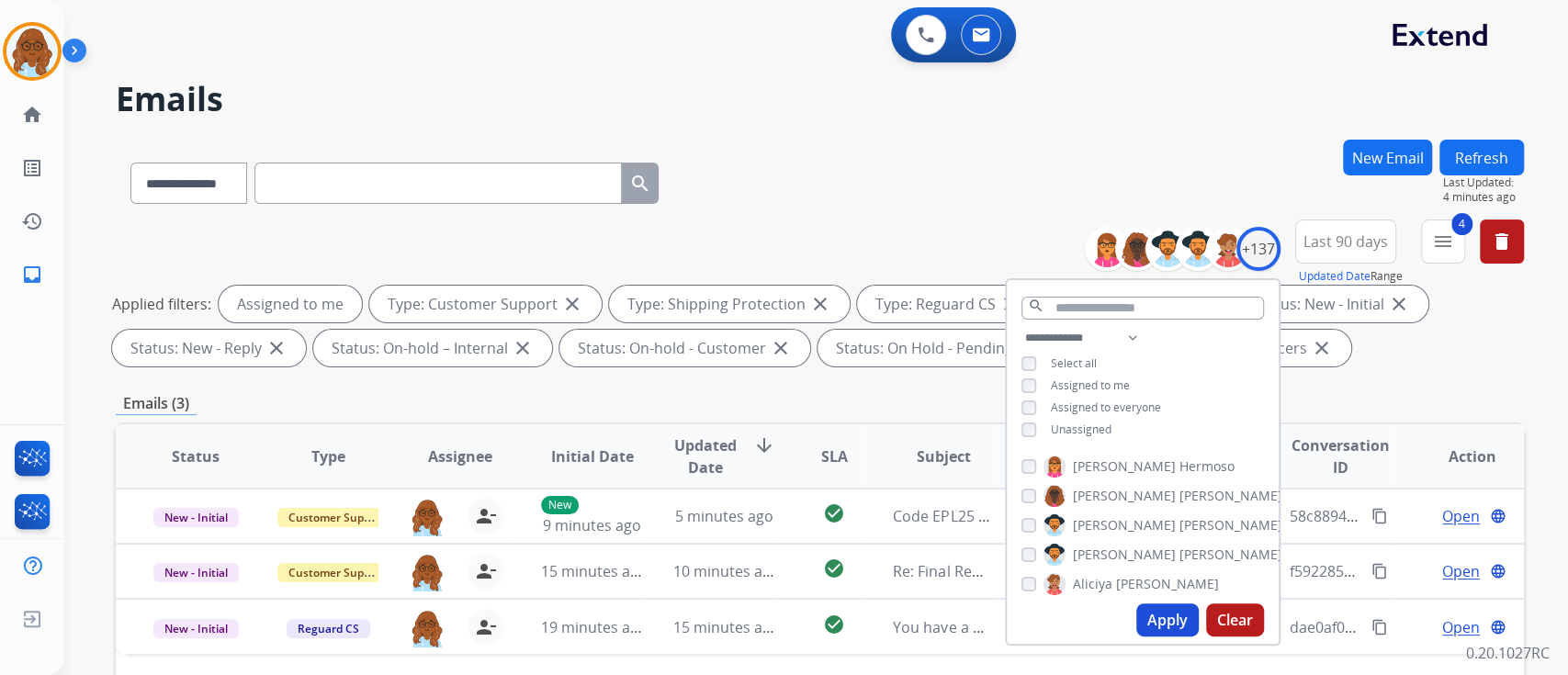
drag, startPoint x: 1139, startPoint y: 616, endPoint x: 1138, endPoint y: 536, distance: 80.0
click at [1139, 614] on button "Apply" at bounding box center [1168, 621] width 63 height 33
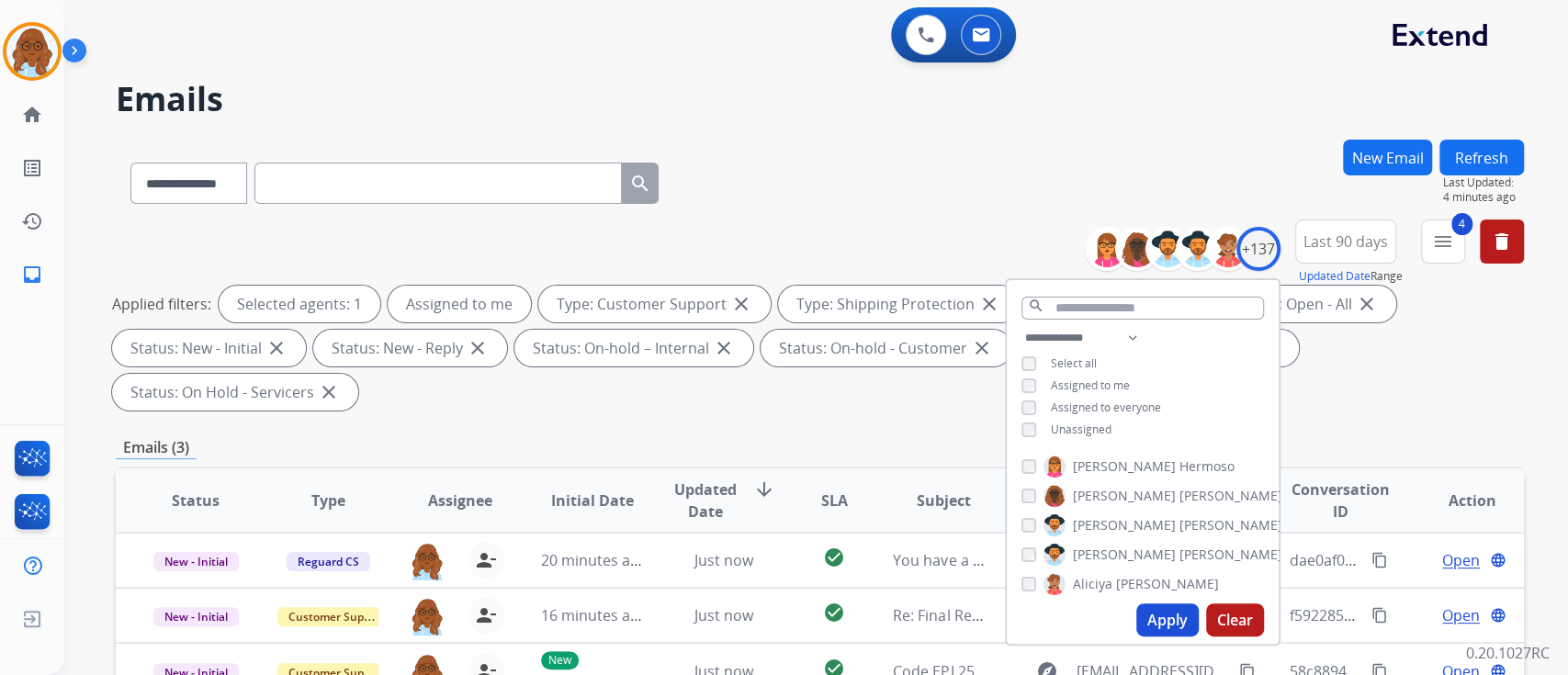
click at [655, 132] on div "**********" at bounding box center [794, 404] width 1459 height 675
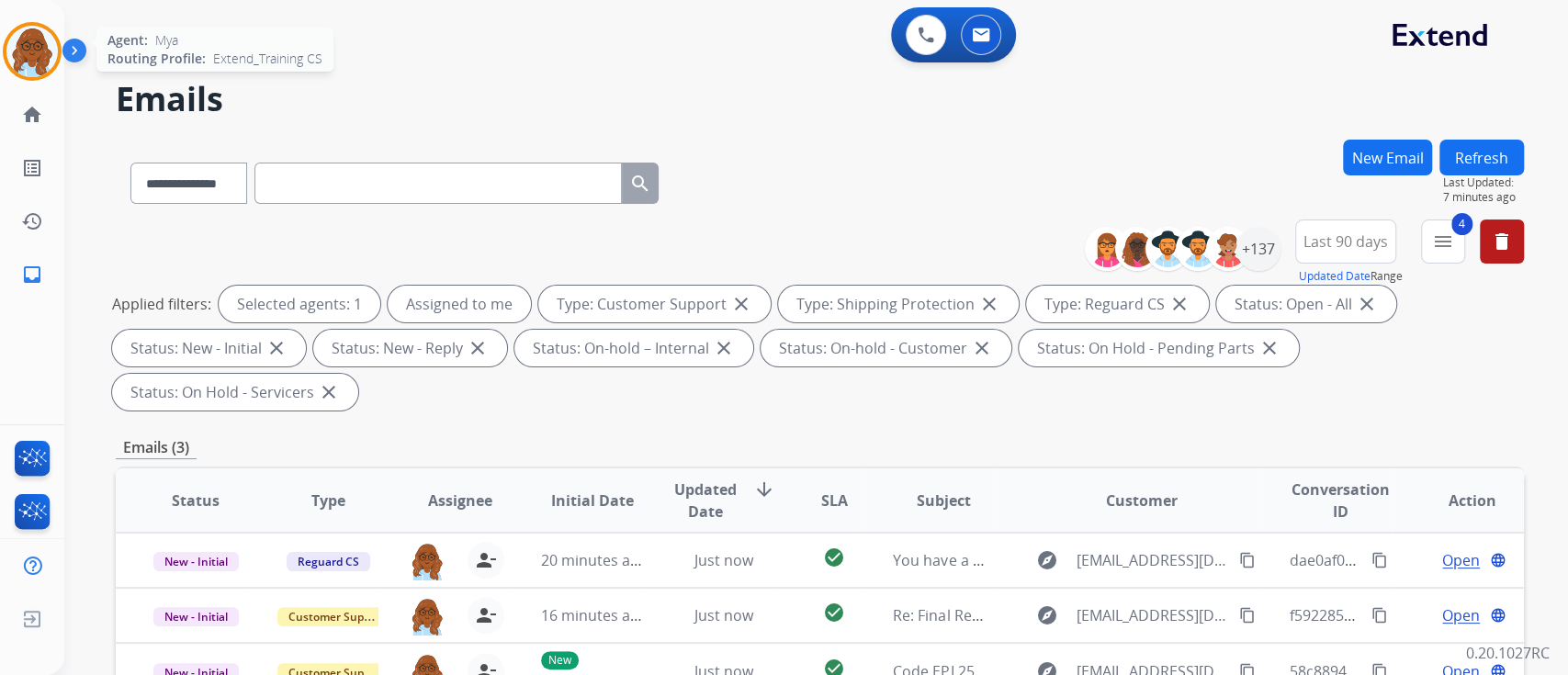
click at [44, 38] on img at bounding box center [32, 52] width 52 height 52
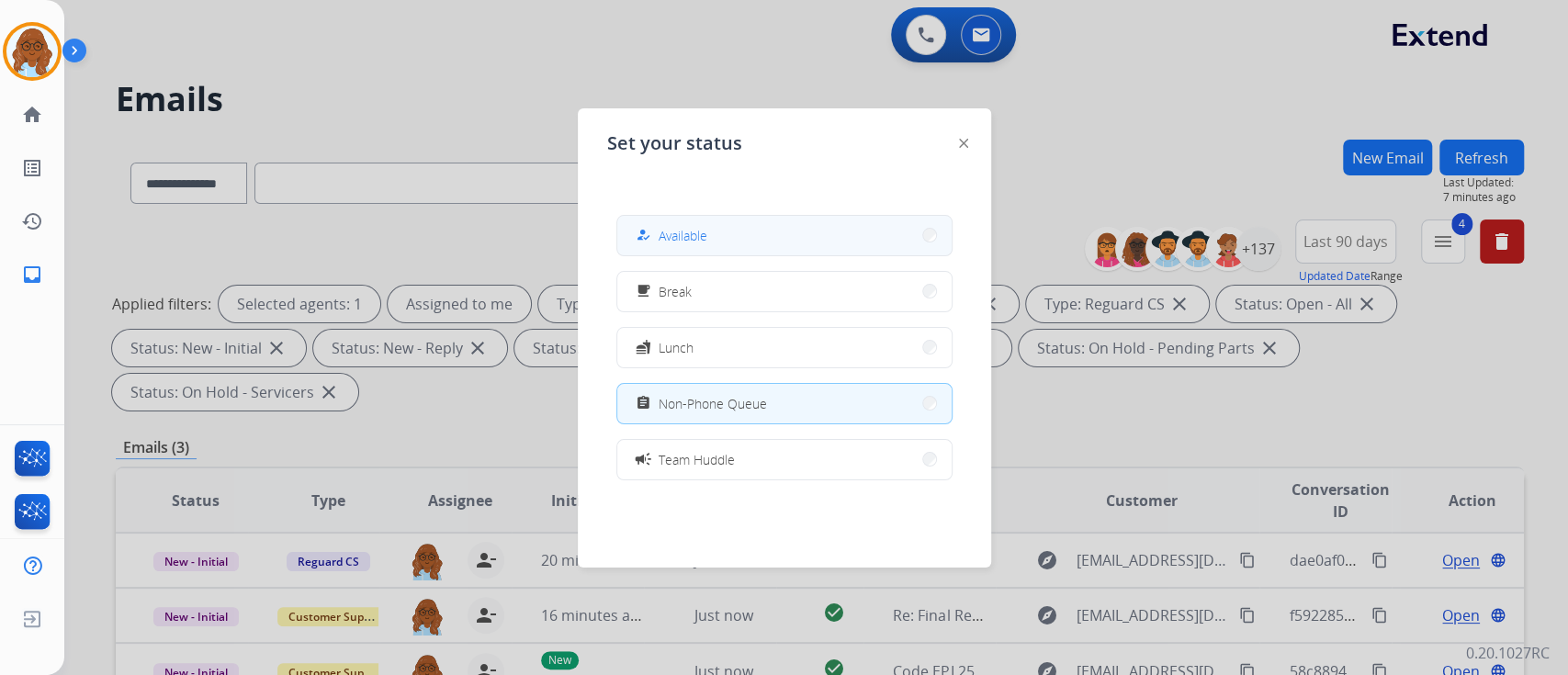
click at [698, 227] on span "Available" at bounding box center [682, 235] width 49 height 19
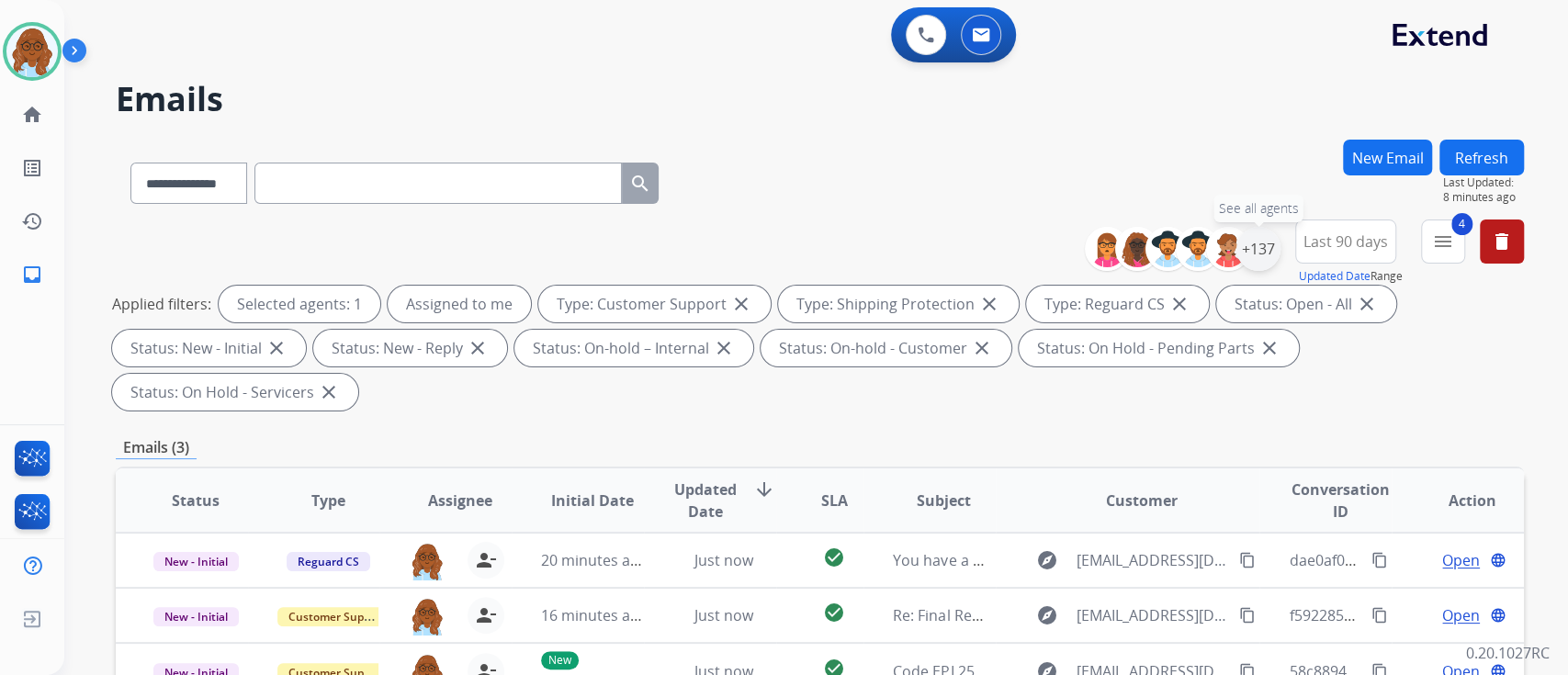
click at [1246, 246] on div "+137" at bounding box center [1258, 249] width 44 height 44
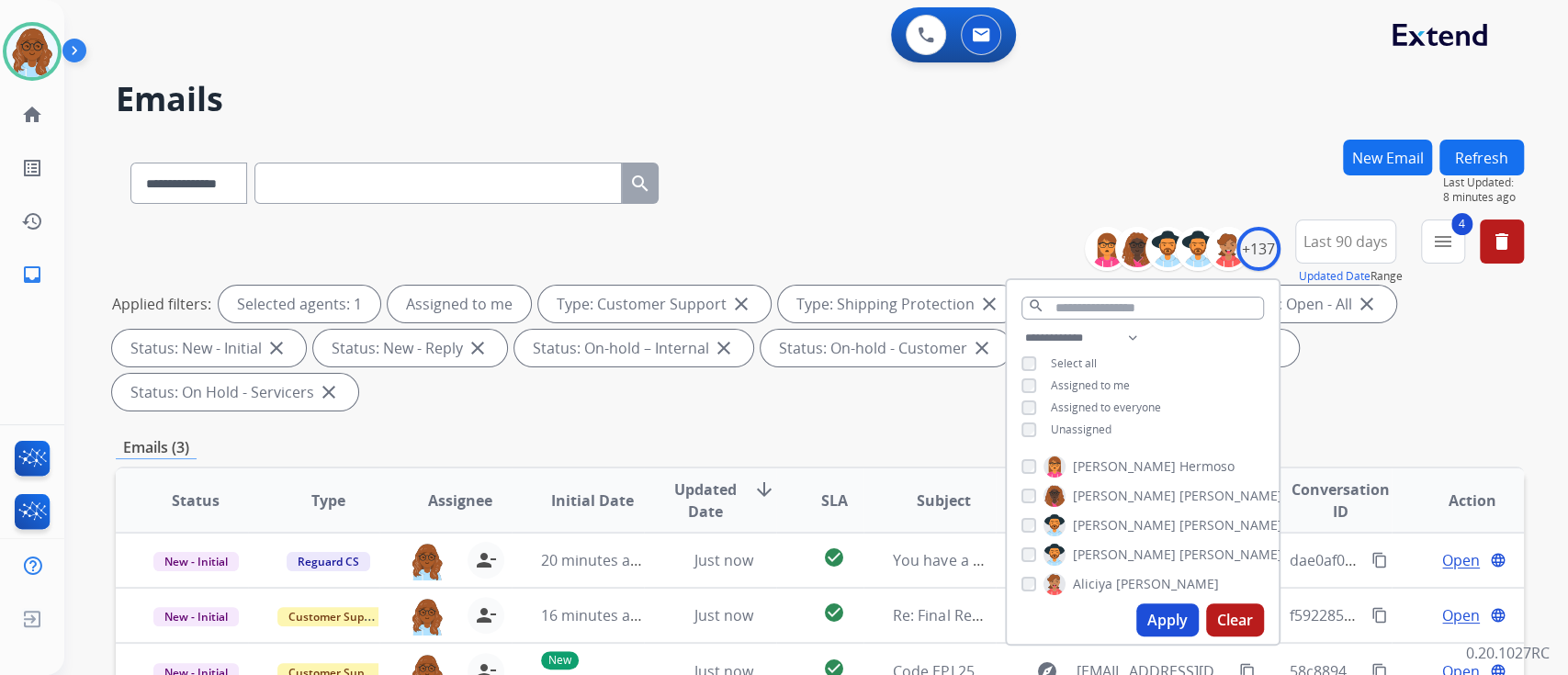
click at [1385, 405] on div "Applied filters: Selected agents: 1 Assigned to me Type: Customer Support close…" at bounding box center [816, 349] width 1408 height 125
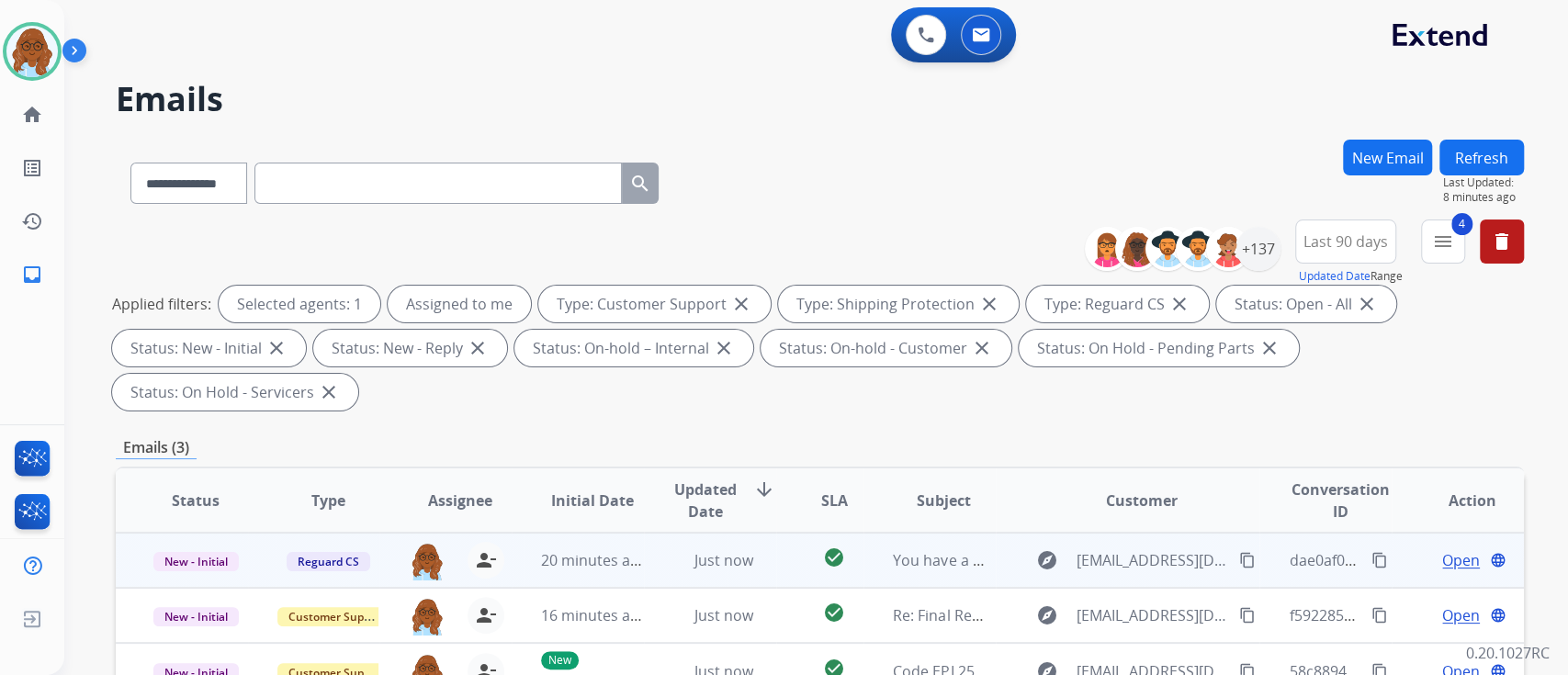
click at [1443, 561] on span "Open" at bounding box center [1460, 561] width 38 height 22
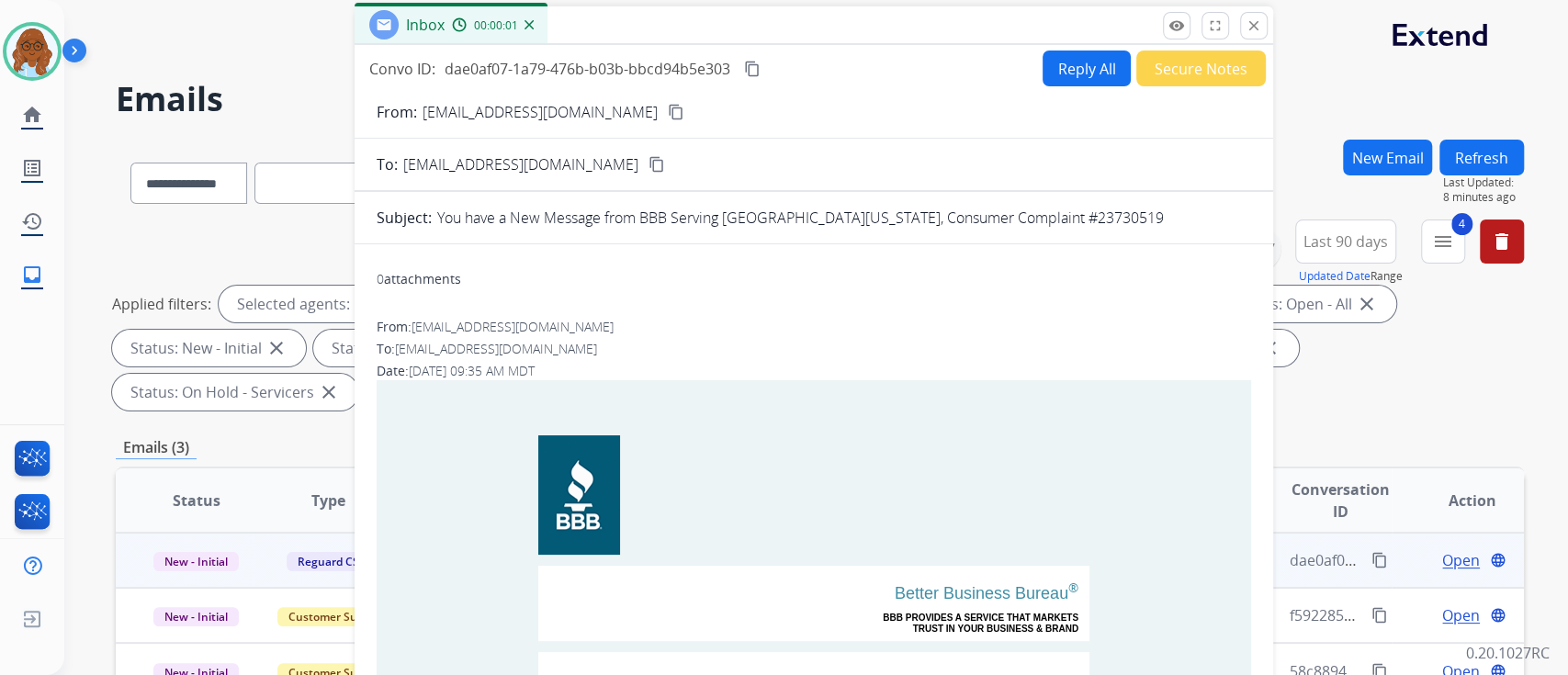
drag, startPoint x: 919, startPoint y: 133, endPoint x: 637, endPoint y: 11, distance: 307.3
click at [637, 11] on div "Inbox 00:00:01" at bounding box center [814, 26] width 918 height 39
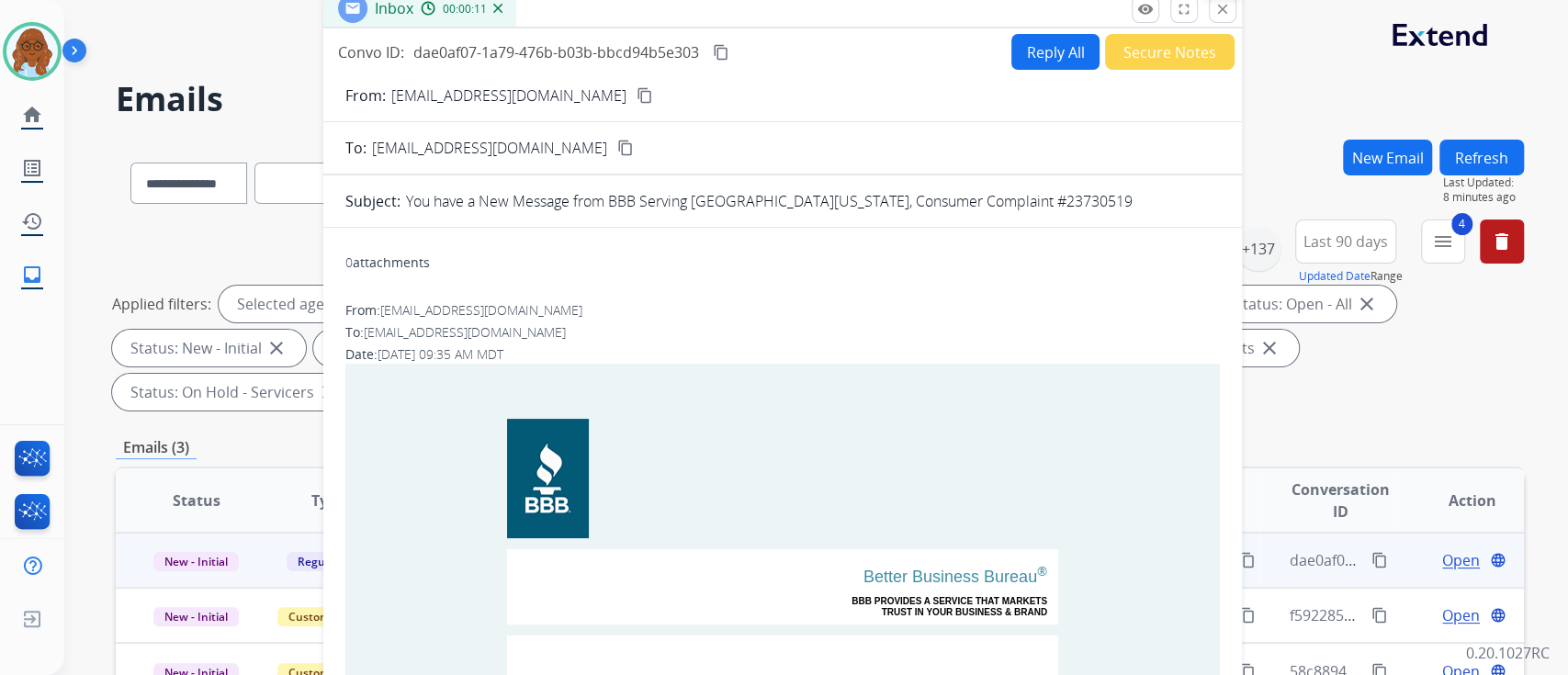
click at [1216, 6] on mat-icon "close" at bounding box center [1222, 9] width 17 height 17
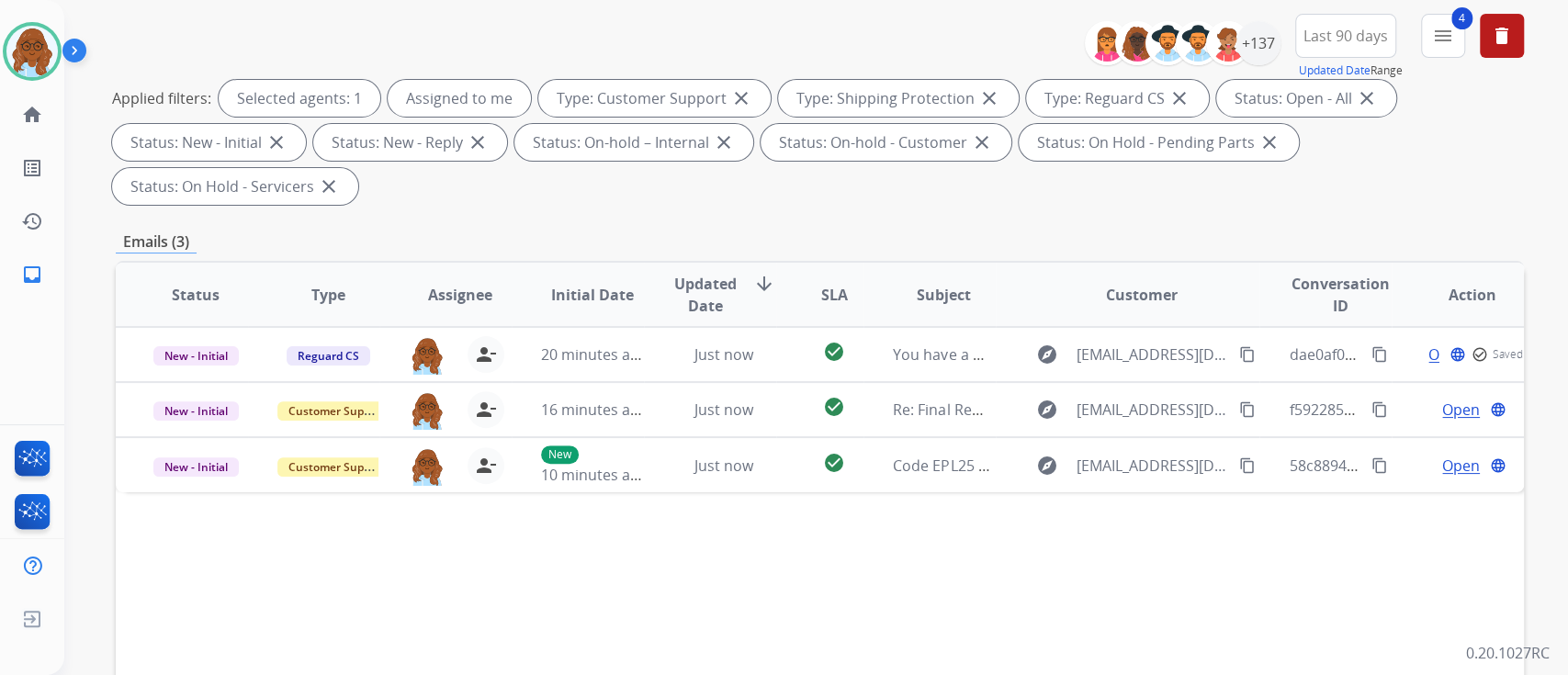
scroll to position [490, 0]
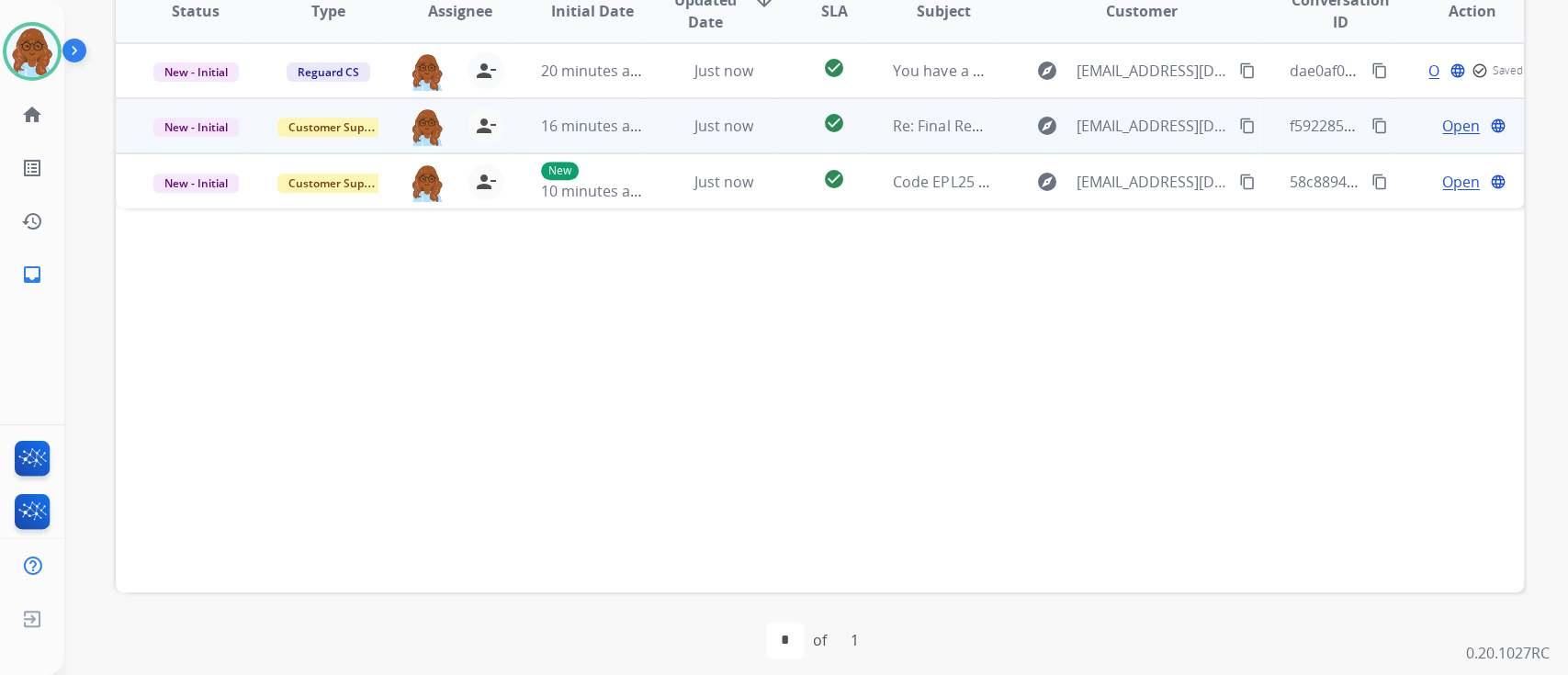
click at [1442, 118] on span "Open" at bounding box center [1460, 126] width 38 height 22
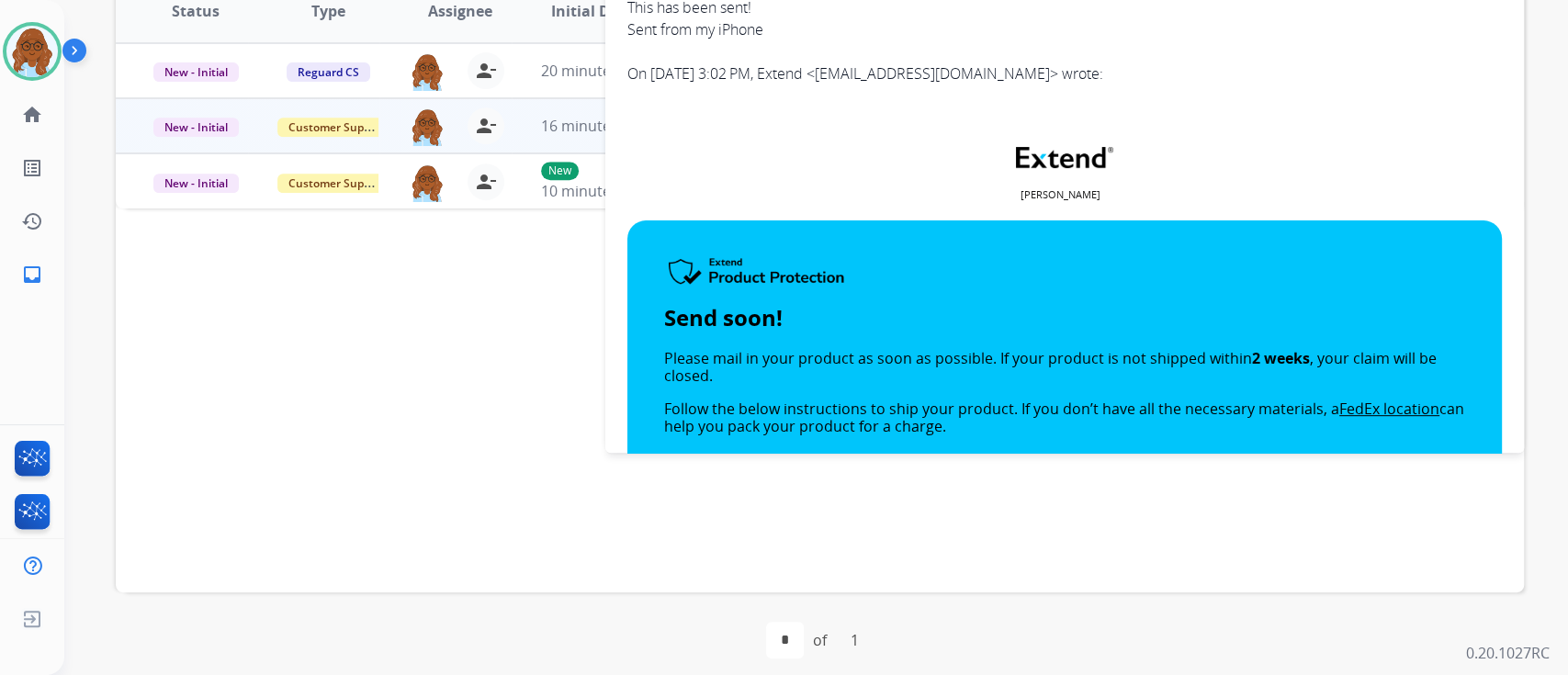
scroll to position [123, 0]
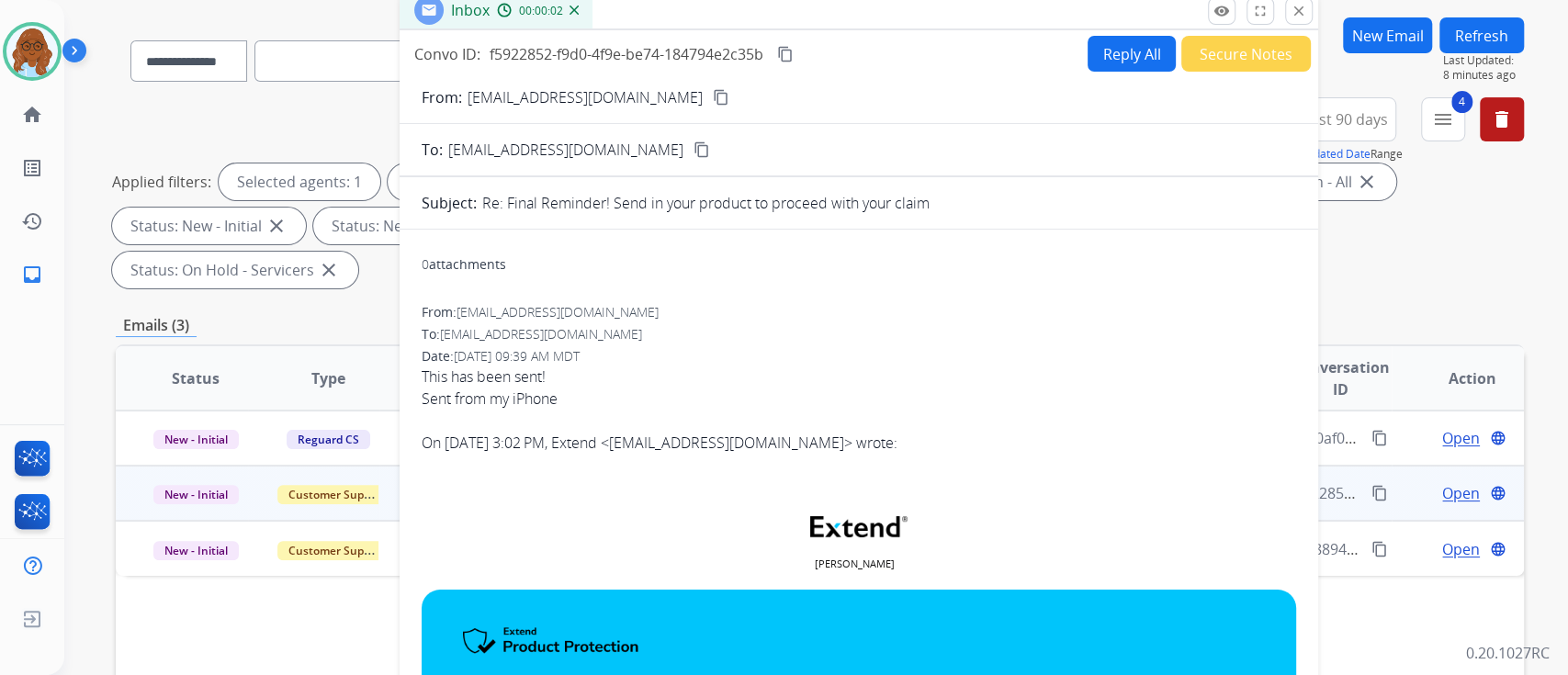
drag, startPoint x: 916, startPoint y: 9, endPoint x: 711, endPoint y: 11, distance: 205.0
click at [711, 11] on div "Inbox 00:00:02" at bounding box center [858, 11] width 918 height 39
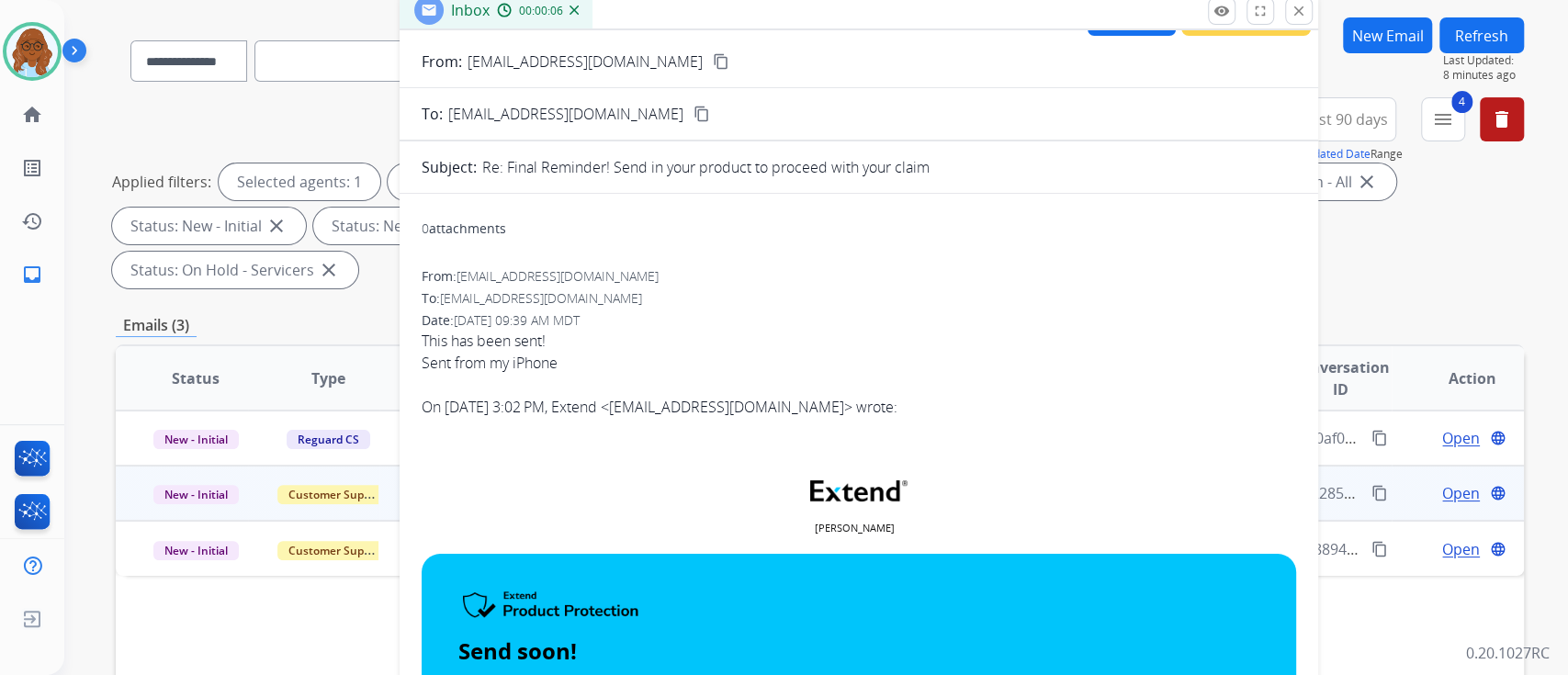
scroll to position [0, 0]
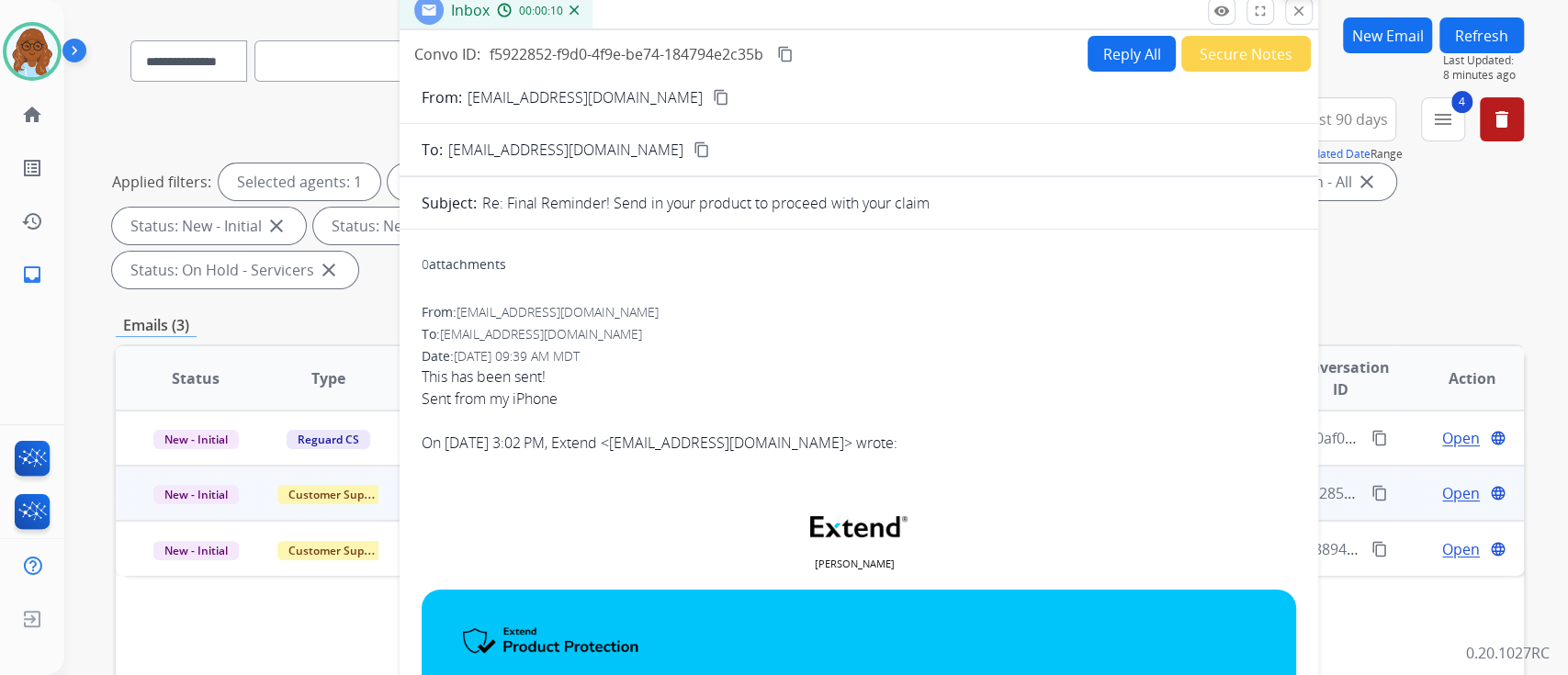
click at [1291, 10] on mat-icon "close" at bounding box center [1299, 11] width 17 height 17
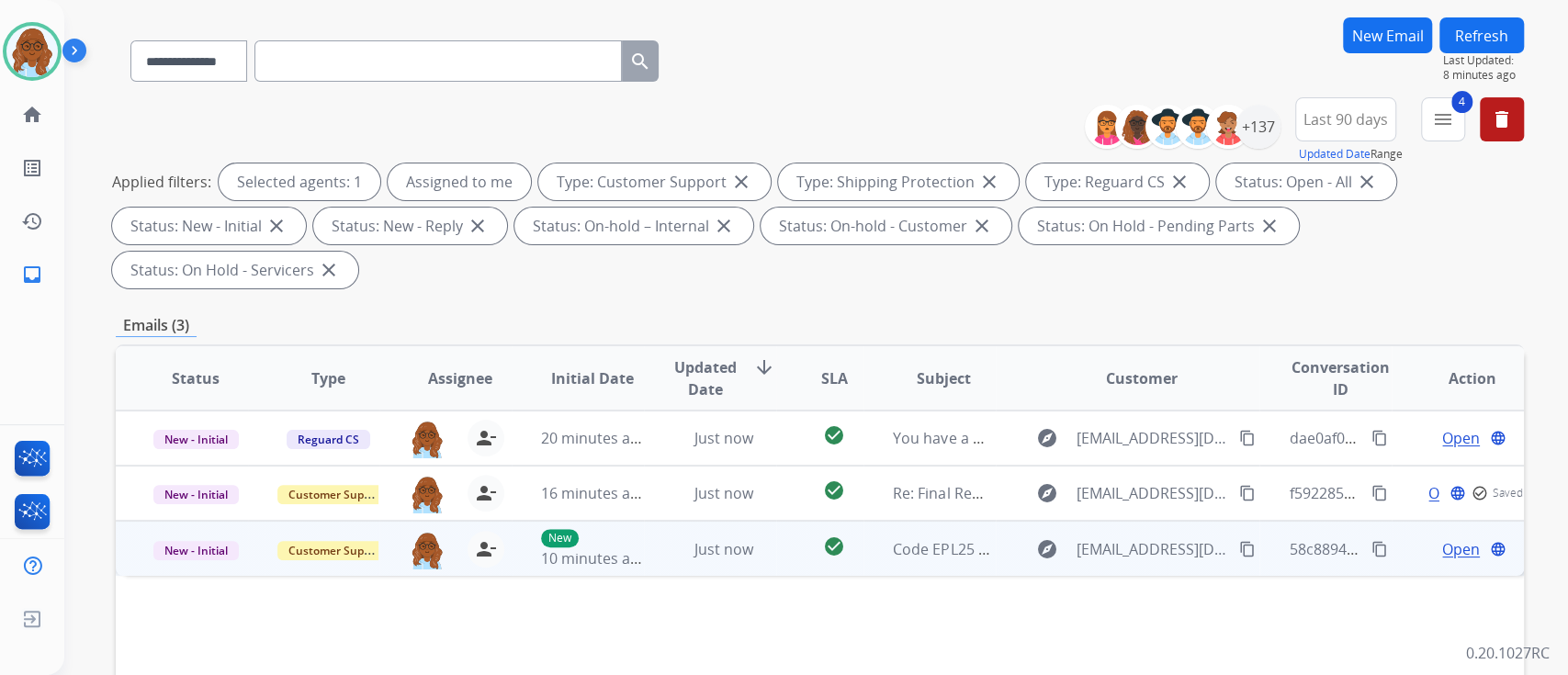
click at [1442, 555] on span "Open" at bounding box center [1460, 550] width 38 height 22
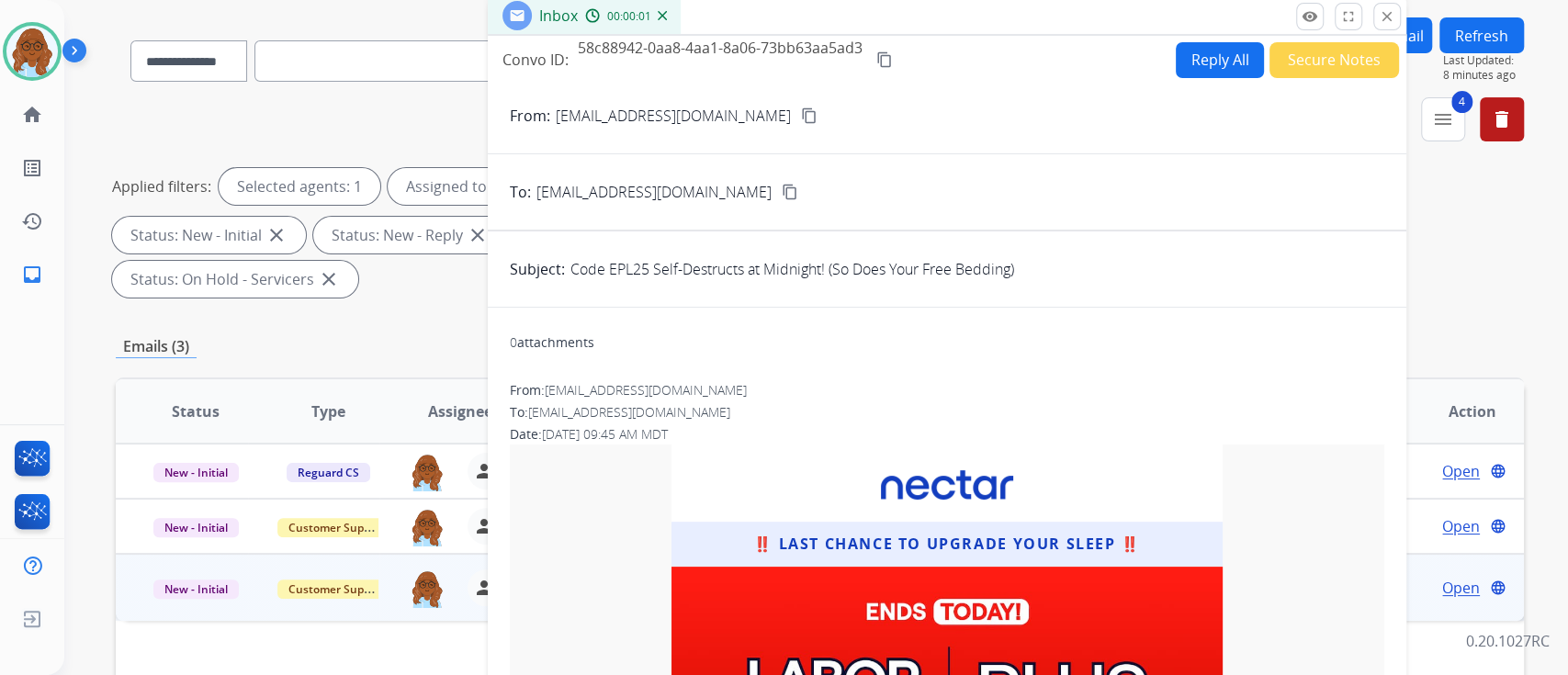
drag, startPoint x: 866, startPoint y: 11, endPoint x: 651, endPoint y: 6, distance: 215.1
click at [661, 11] on div "Inbox 00:00:01" at bounding box center [947, 17] width 918 height 39
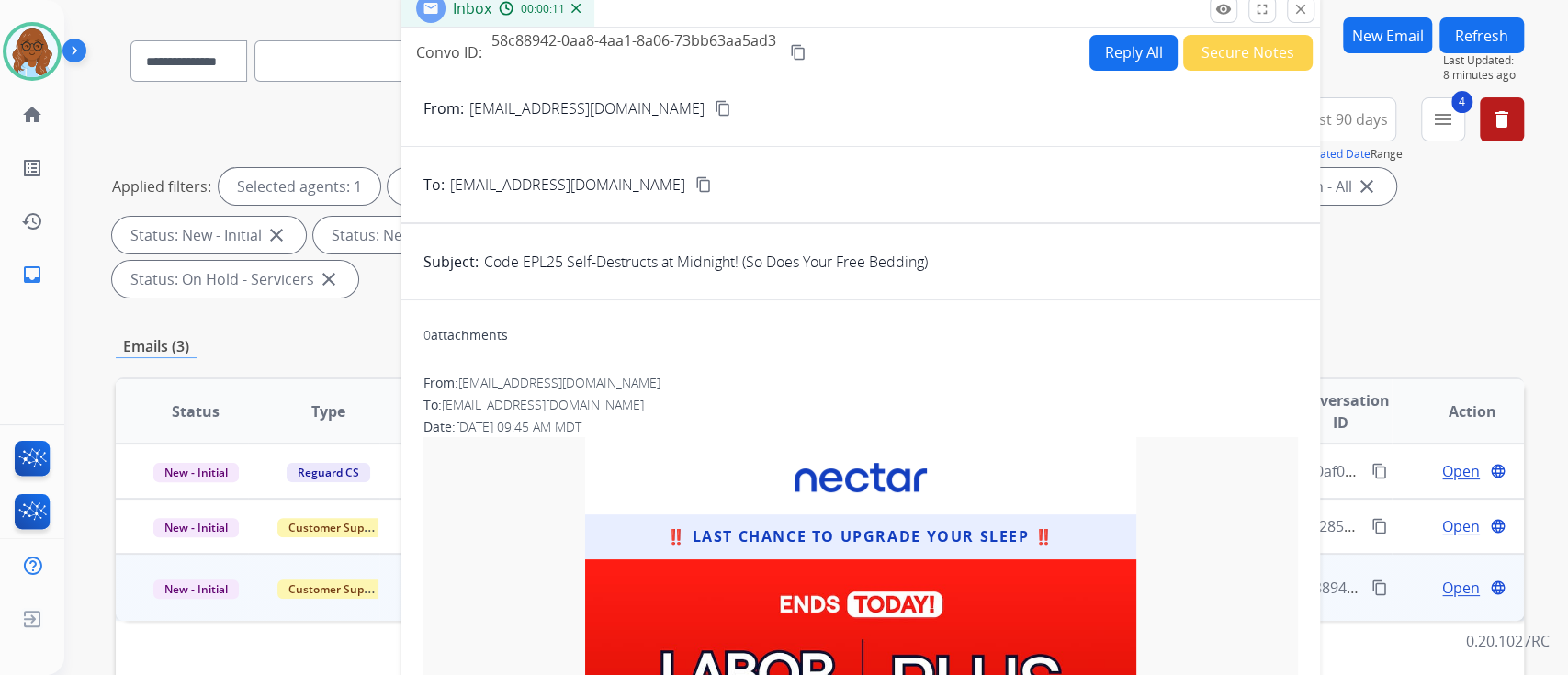
click at [1216, 47] on button "Secure Notes" at bounding box center [1247, 53] width 129 height 36
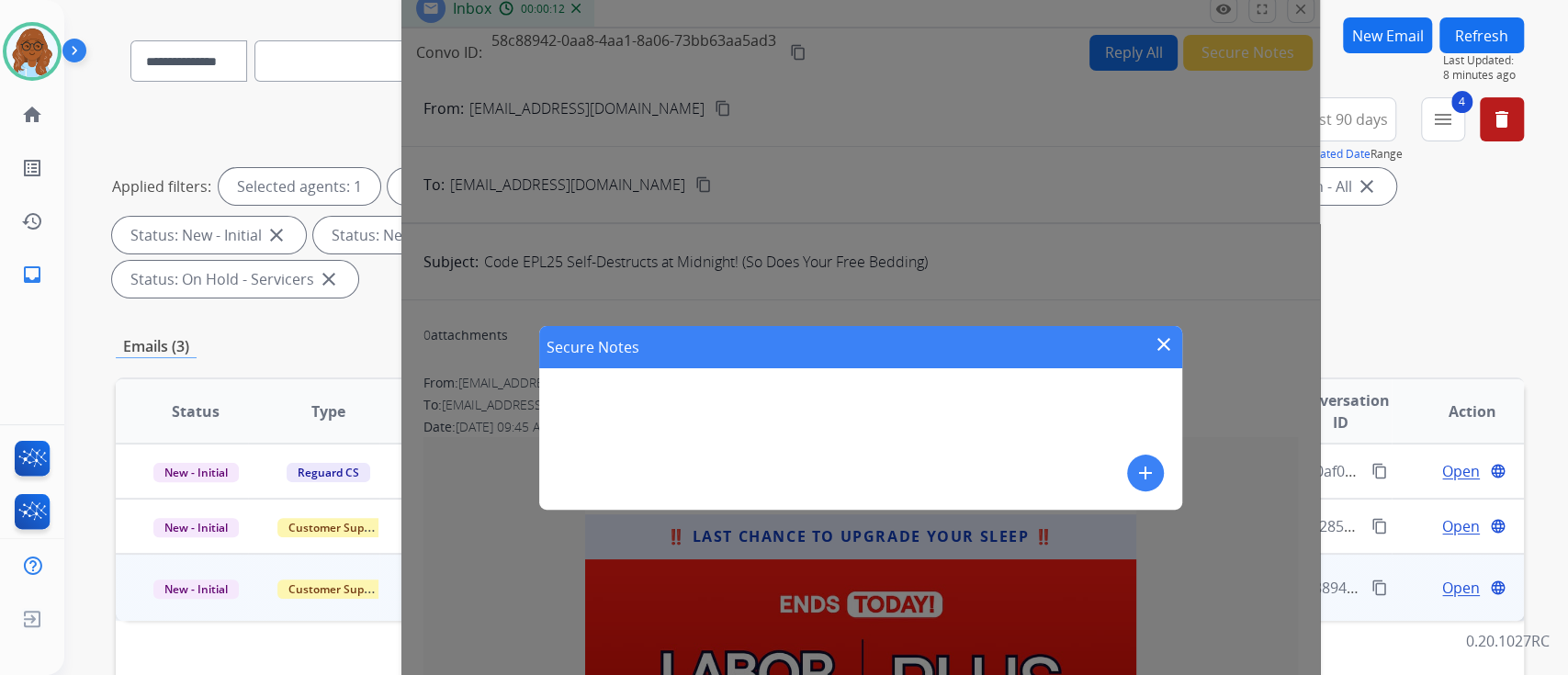
click at [1161, 471] on button "add" at bounding box center [1146, 473] width 37 height 37
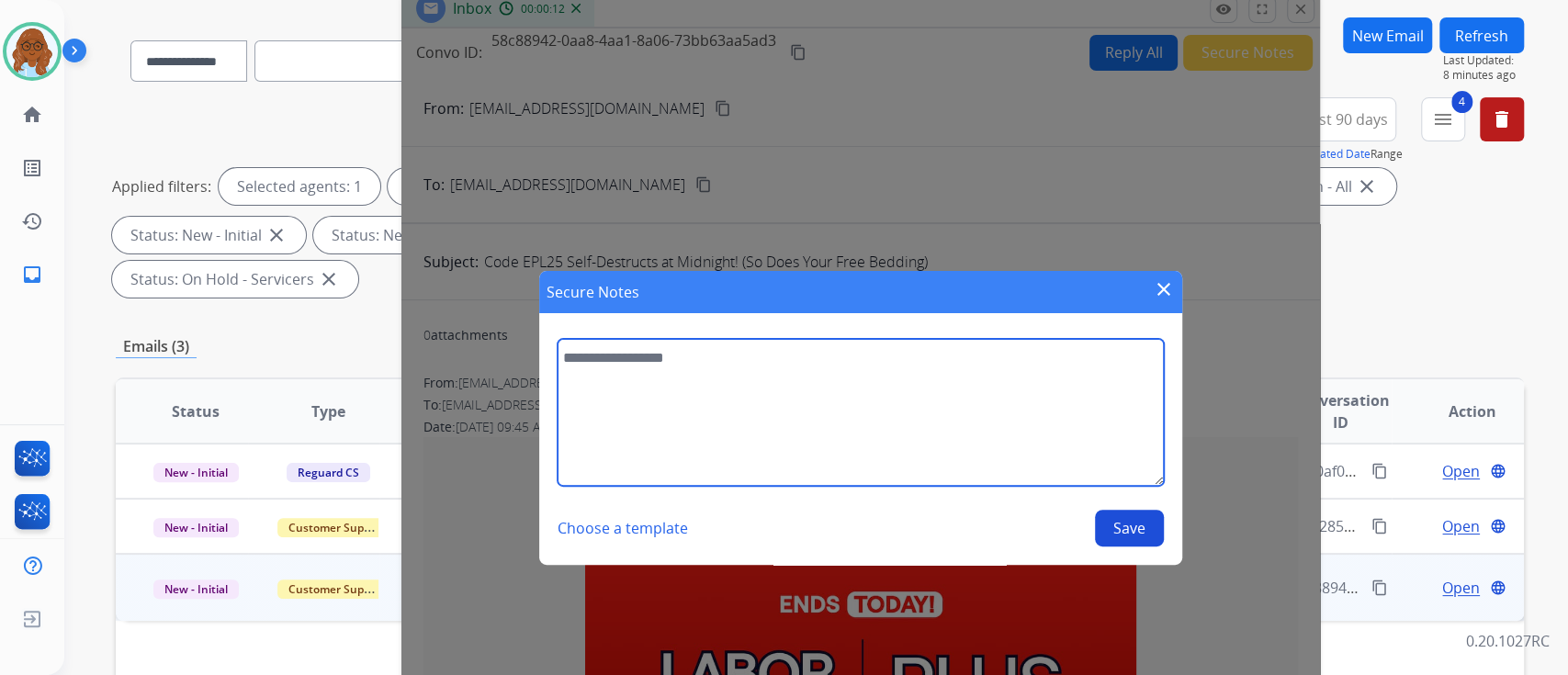
click at [982, 392] on textarea at bounding box center [861, 412] width 607 height 147
type textarea "**********"
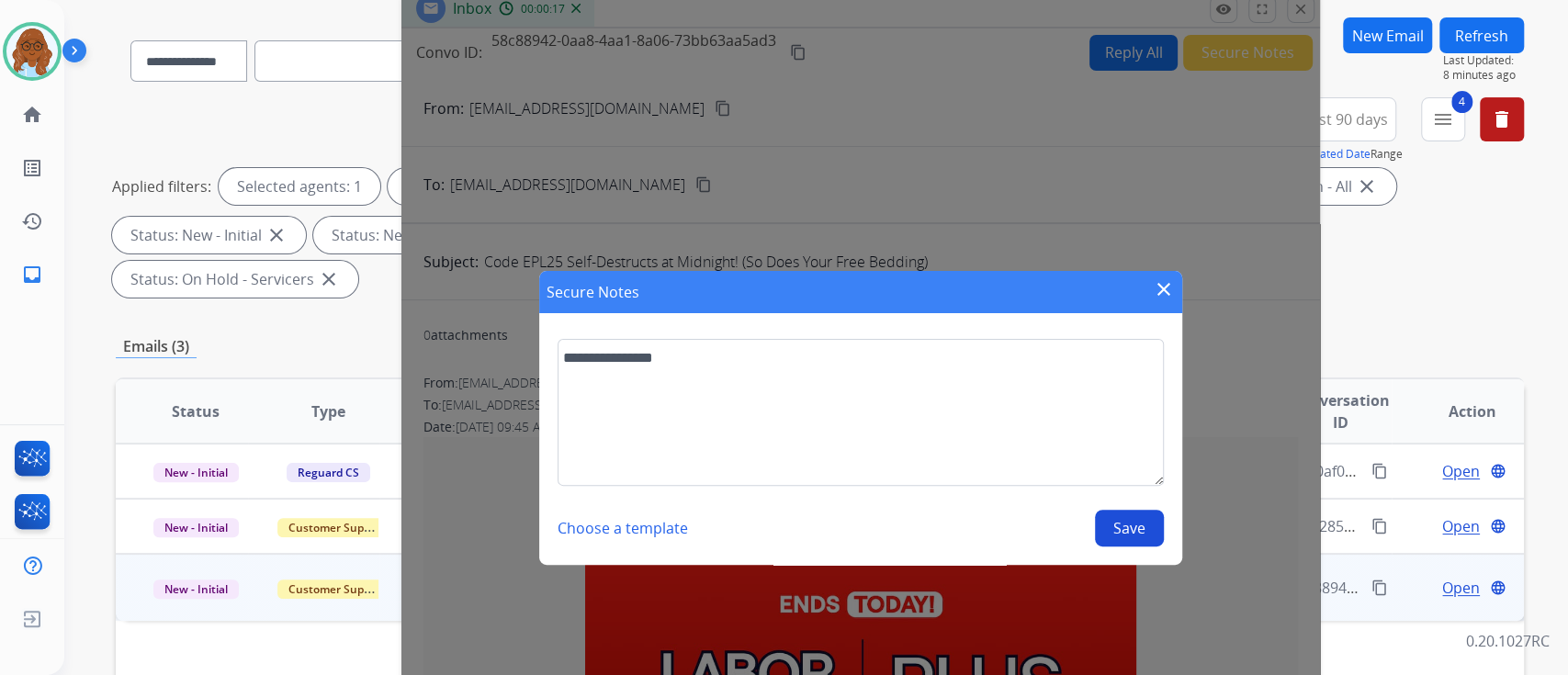
click at [1125, 534] on button "Save" at bounding box center [1129, 528] width 69 height 37
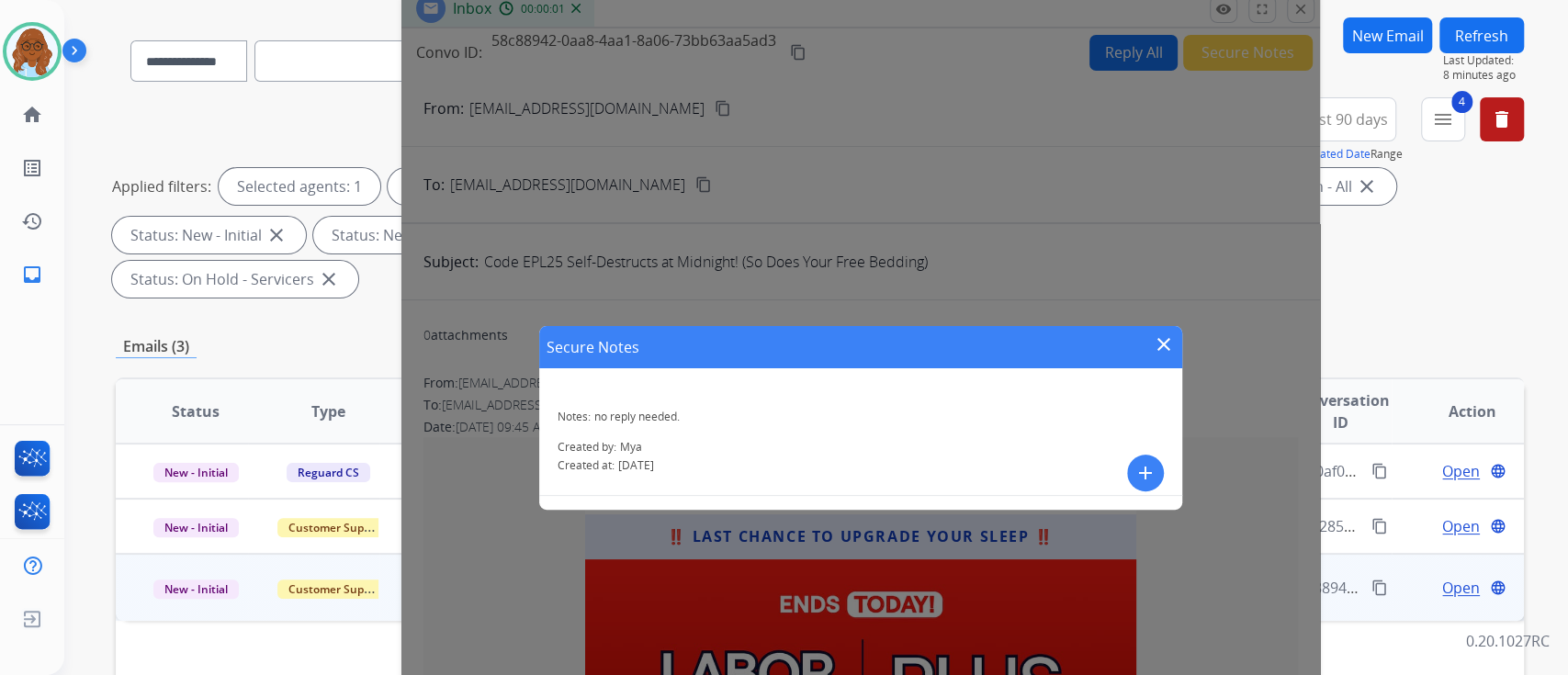
click at [1160, 346] on mat-icon "close" at bounding box center [1163, 345] width 22 height 22
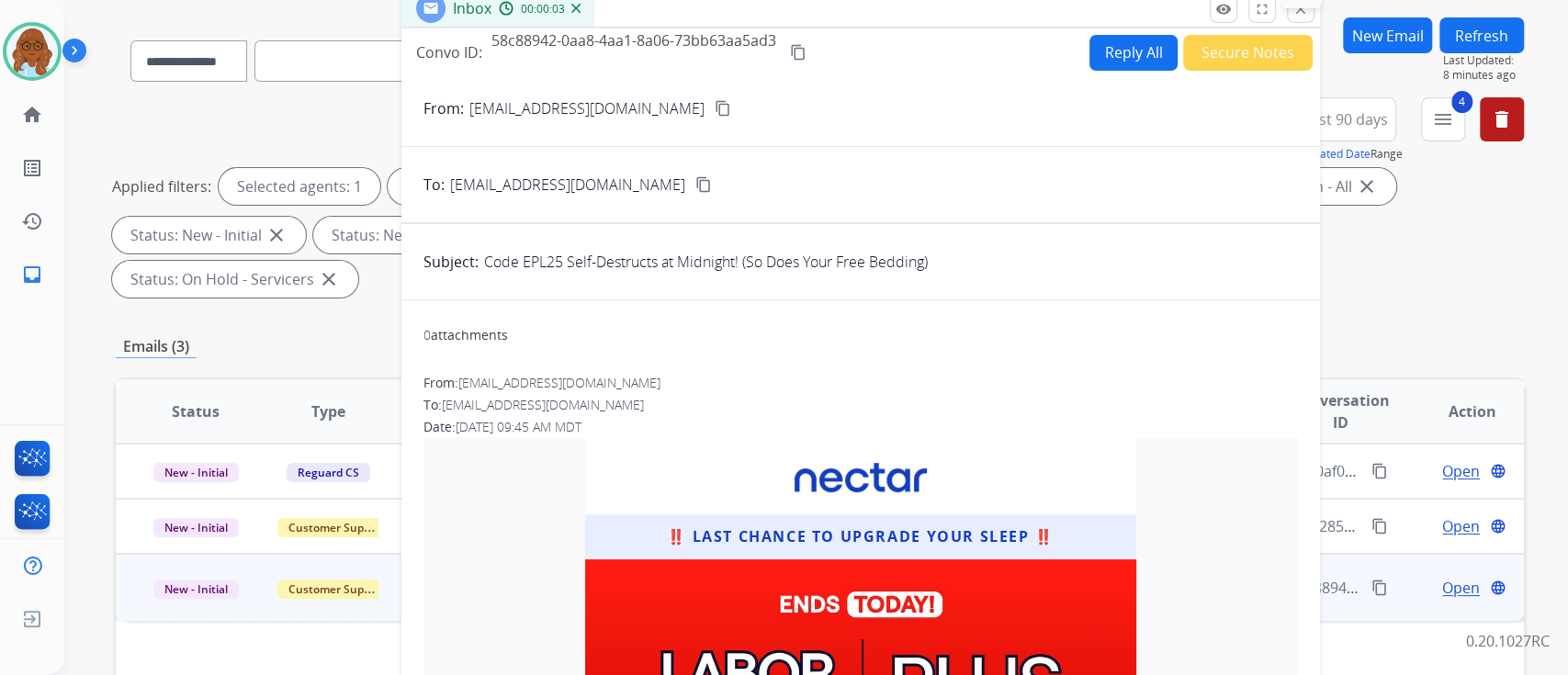
click at [1306, 18] on button "close Close" at bounding box center [1301, 9] width 28 height 28
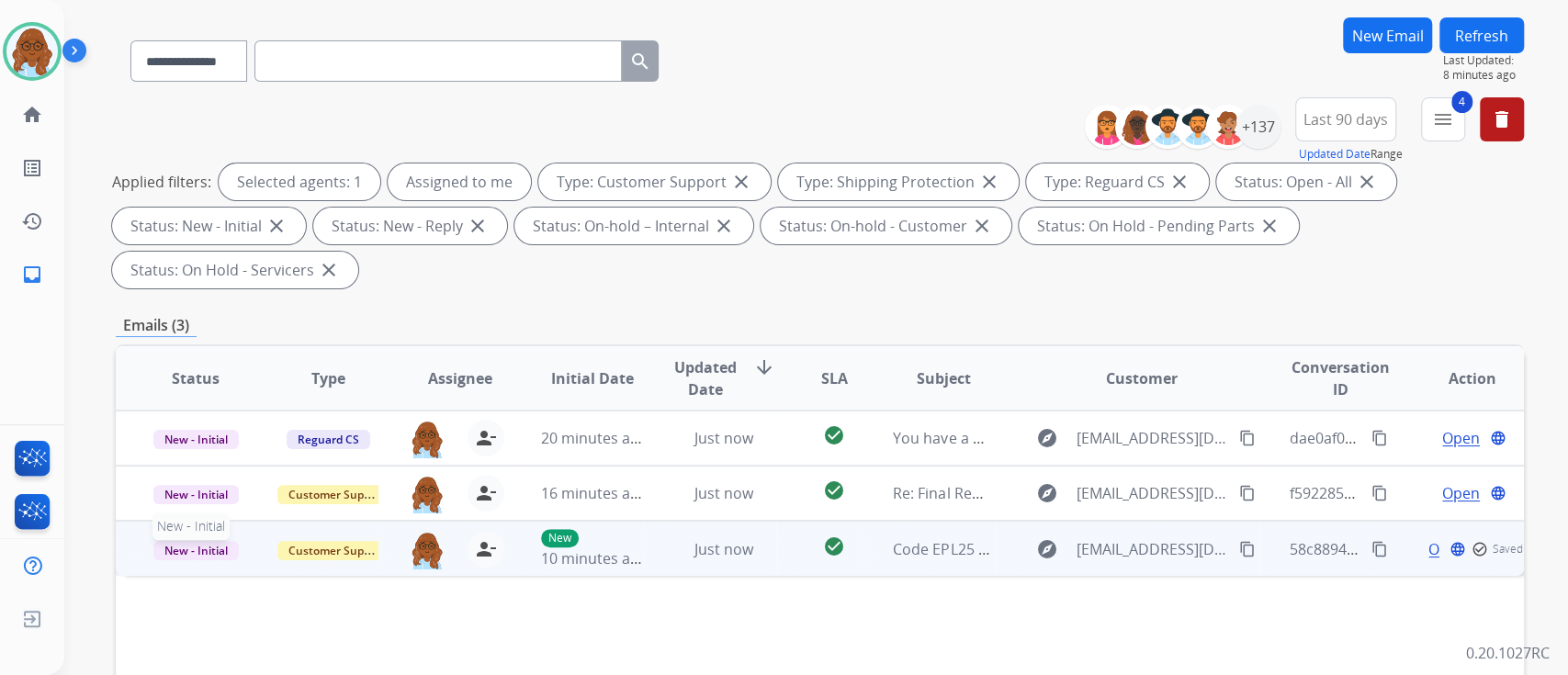
click at [220, 549] on span "New - Initial" at bounding box center [195, 551] width 86 height 19
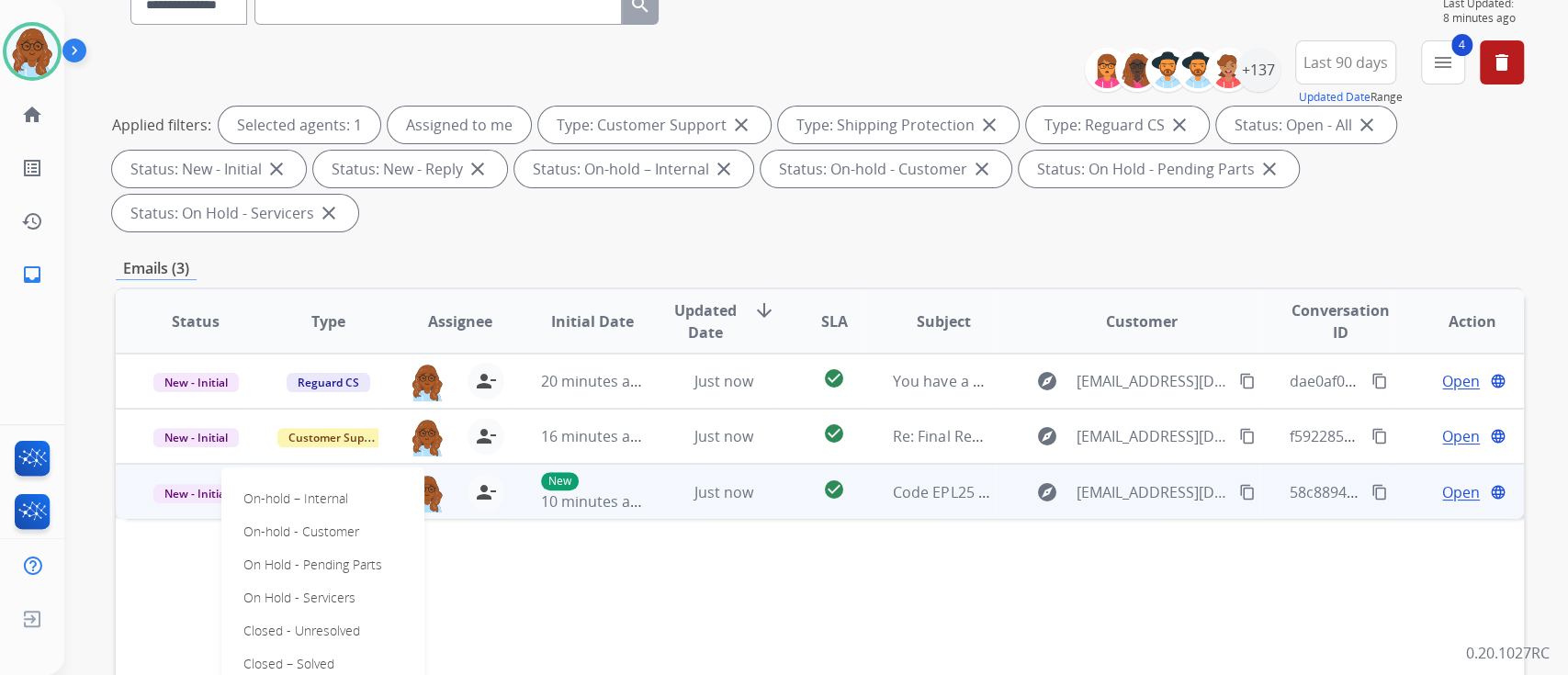
scroll to position [368, 0]
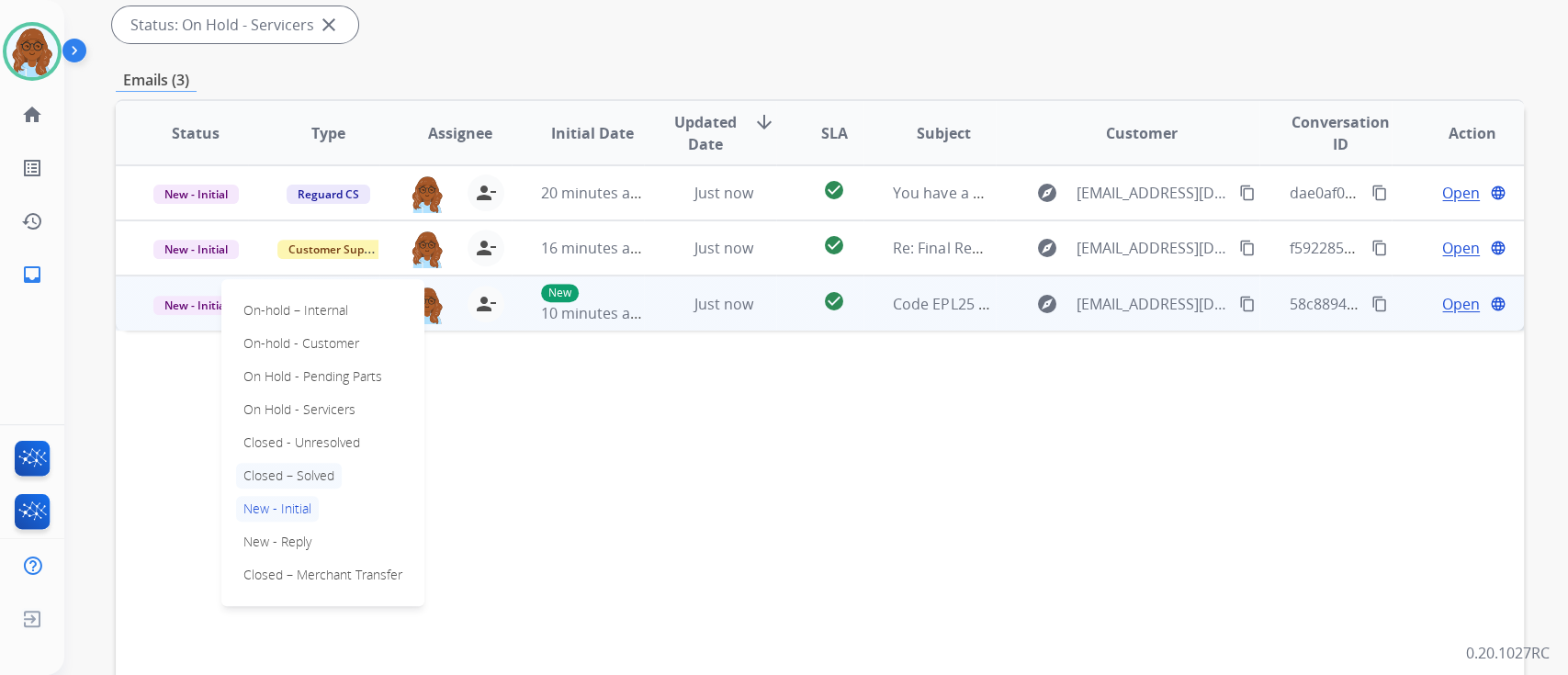
click at [297, 477] on p "Closed – Solved" at bounding box center [289, 476] width 106 height 26
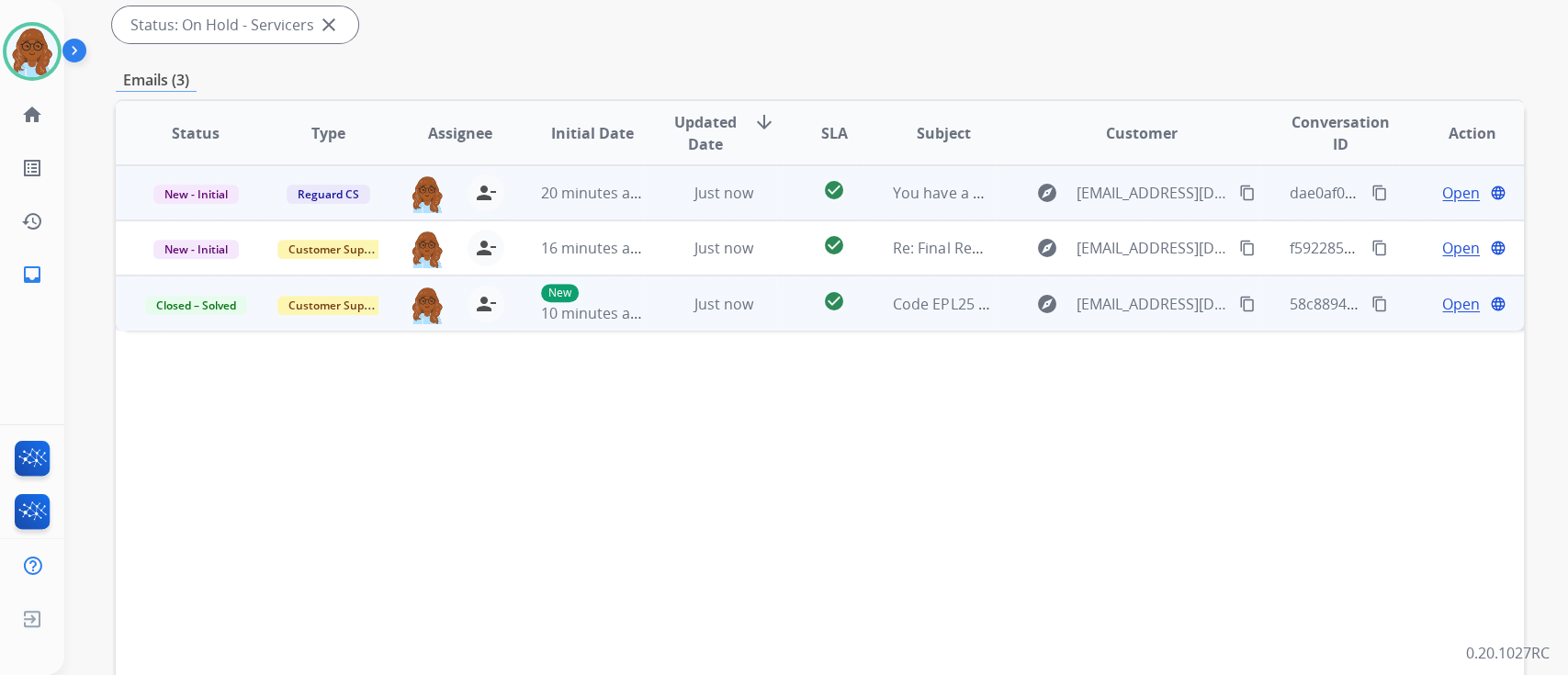
click at [1451, 188] on span "Open" at bounding box center [1460, 193] width 38 height 22
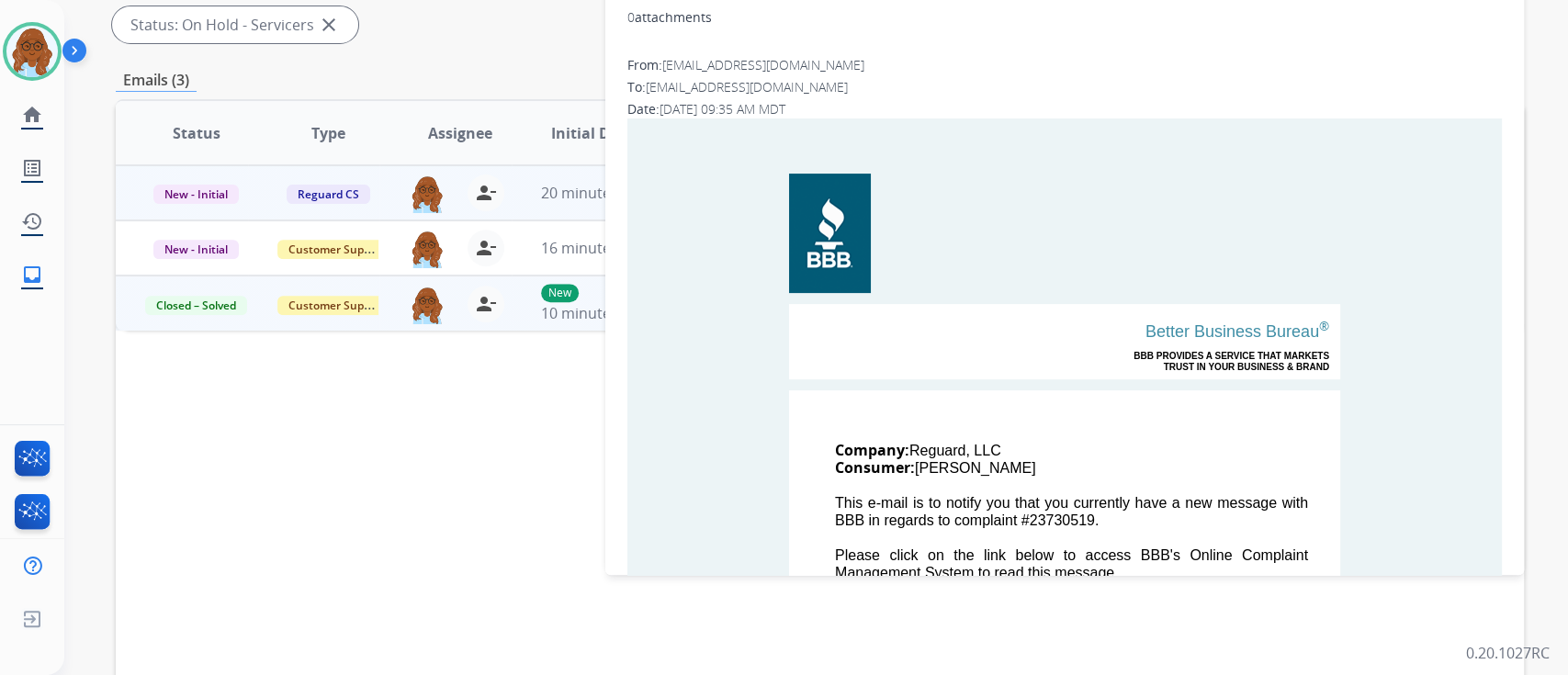
scroll to position [0, 0]
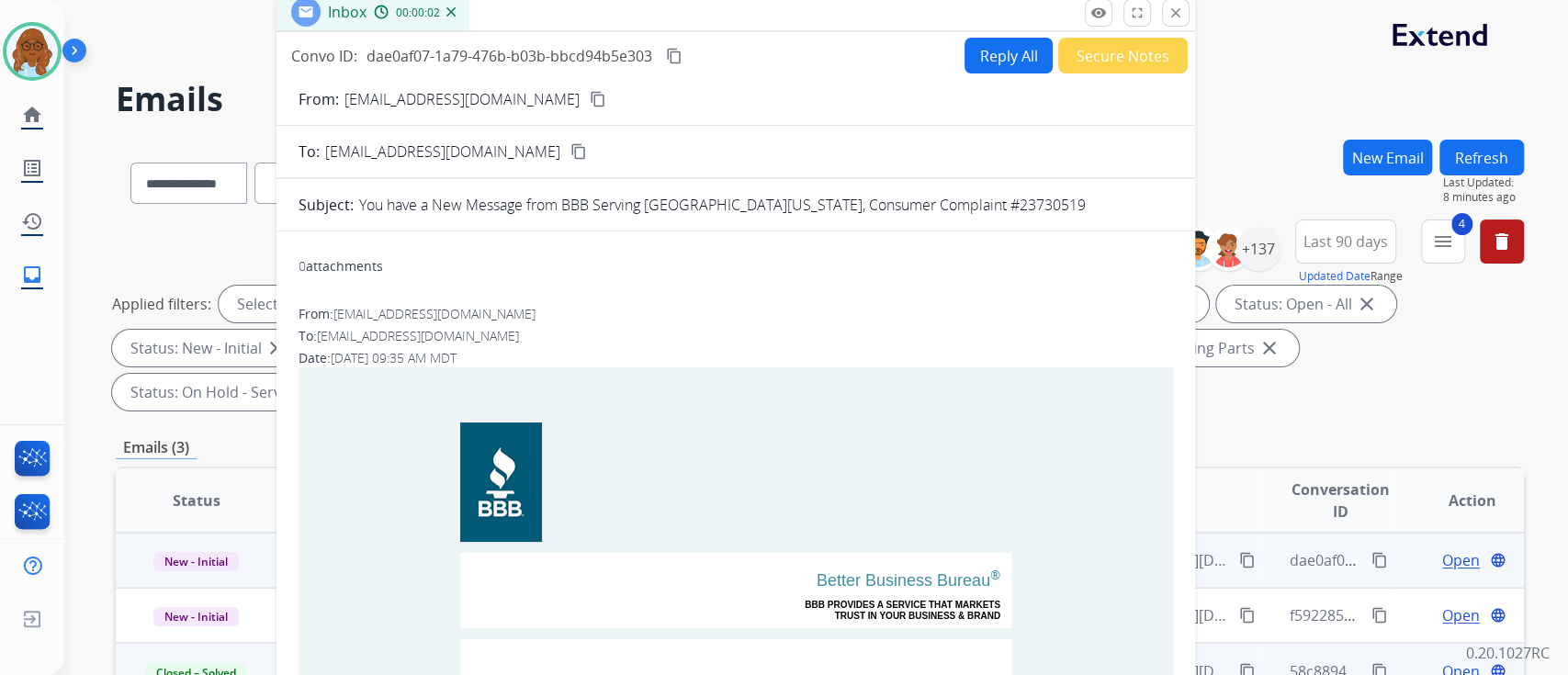
drag, startPoint x: 878, startPoint y: 126, endPoint x: 548, endPoint y: 7, distance: 350.8
click at [548, 7] on div "Inbox 00:00:02" at bounding box center [736, 13] width 918 height 39
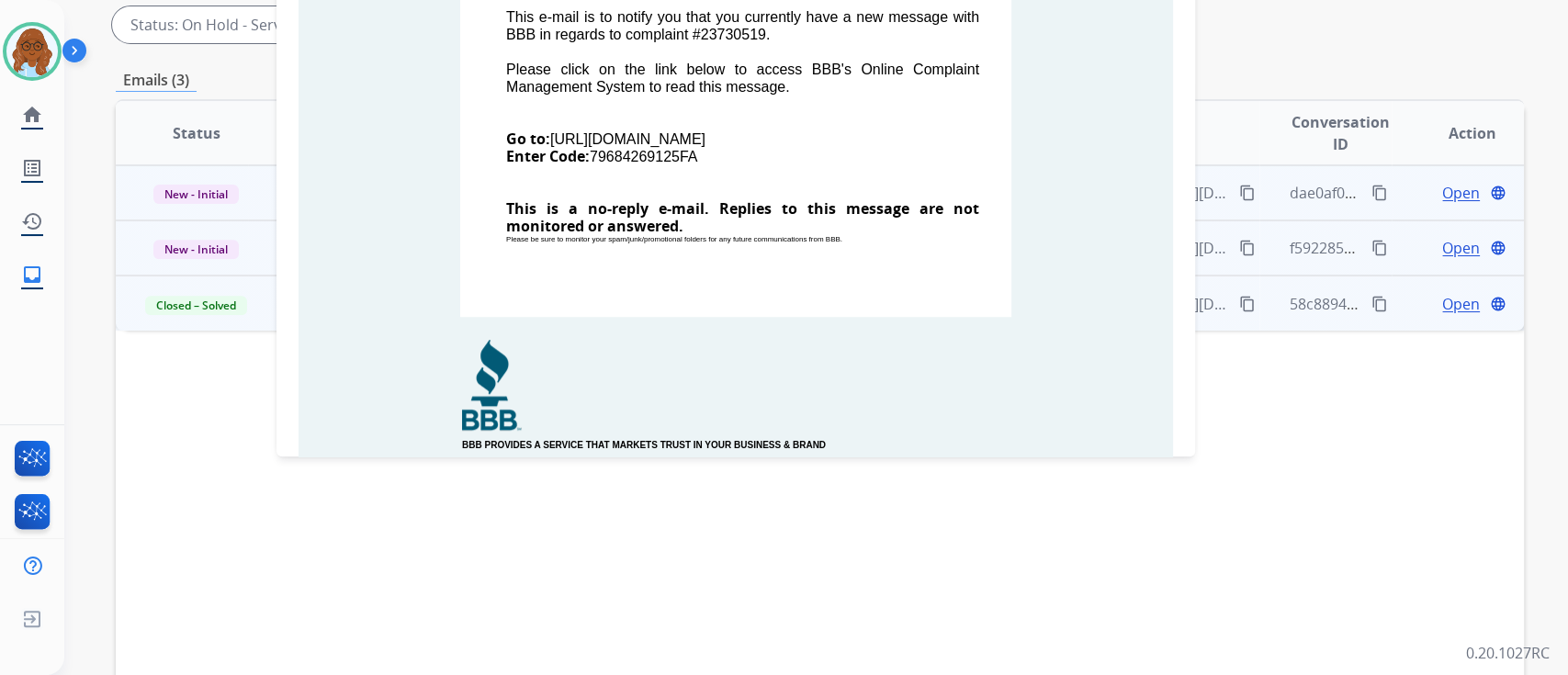
scroll to position [123, 0]
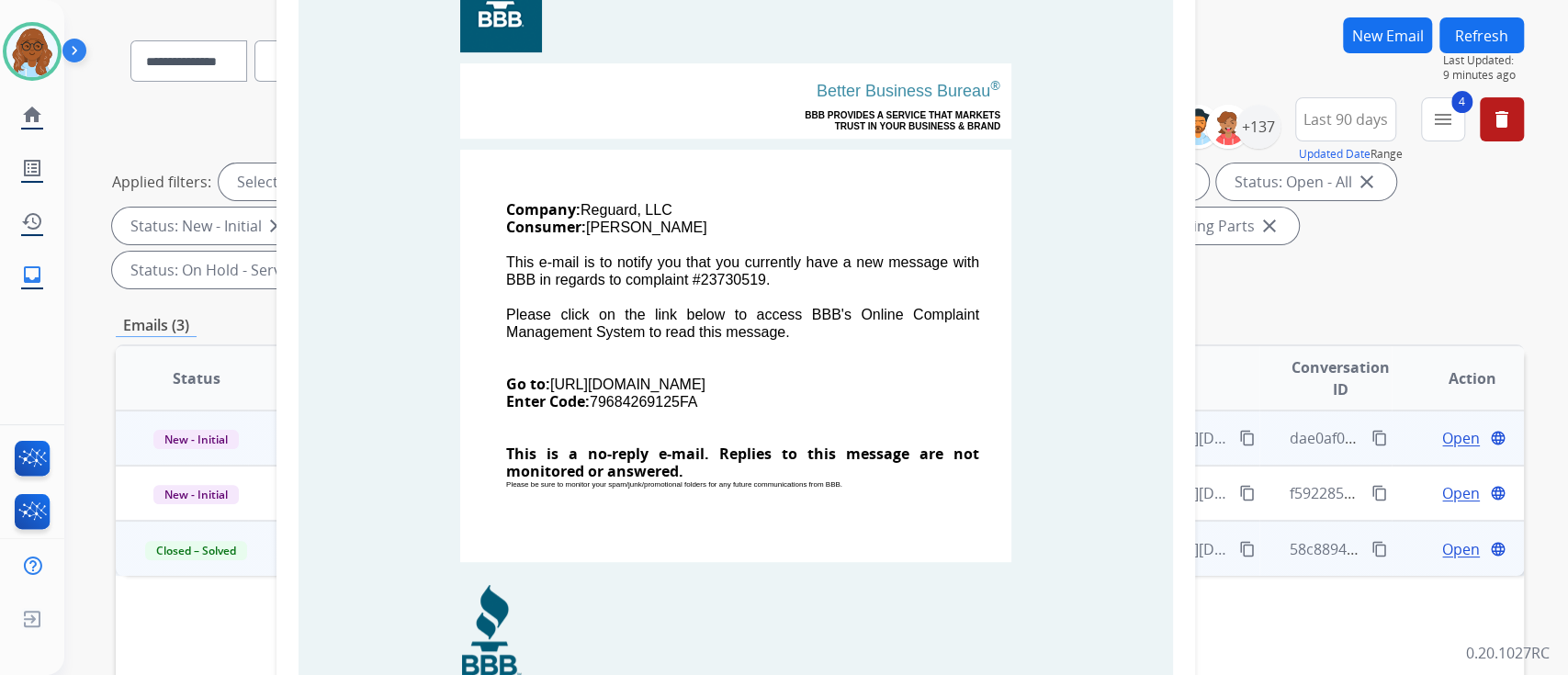
drag, startPoint x: 549, startPoint y: 385, endPoint x: 796, endPoint y: 385, distance: 247.0
click at [796, 385] on td "Company: Reguard, LLC Consumer: [PERSON_NAME] This e-mail is to notify you that…" at bounding box center [736, 355] width 551 height 412
copy td "[URL][DOMAIN_NAME]"
click at [1472, 298] on div "**********" at bounding box center [819, 537] width 1408 height 1038
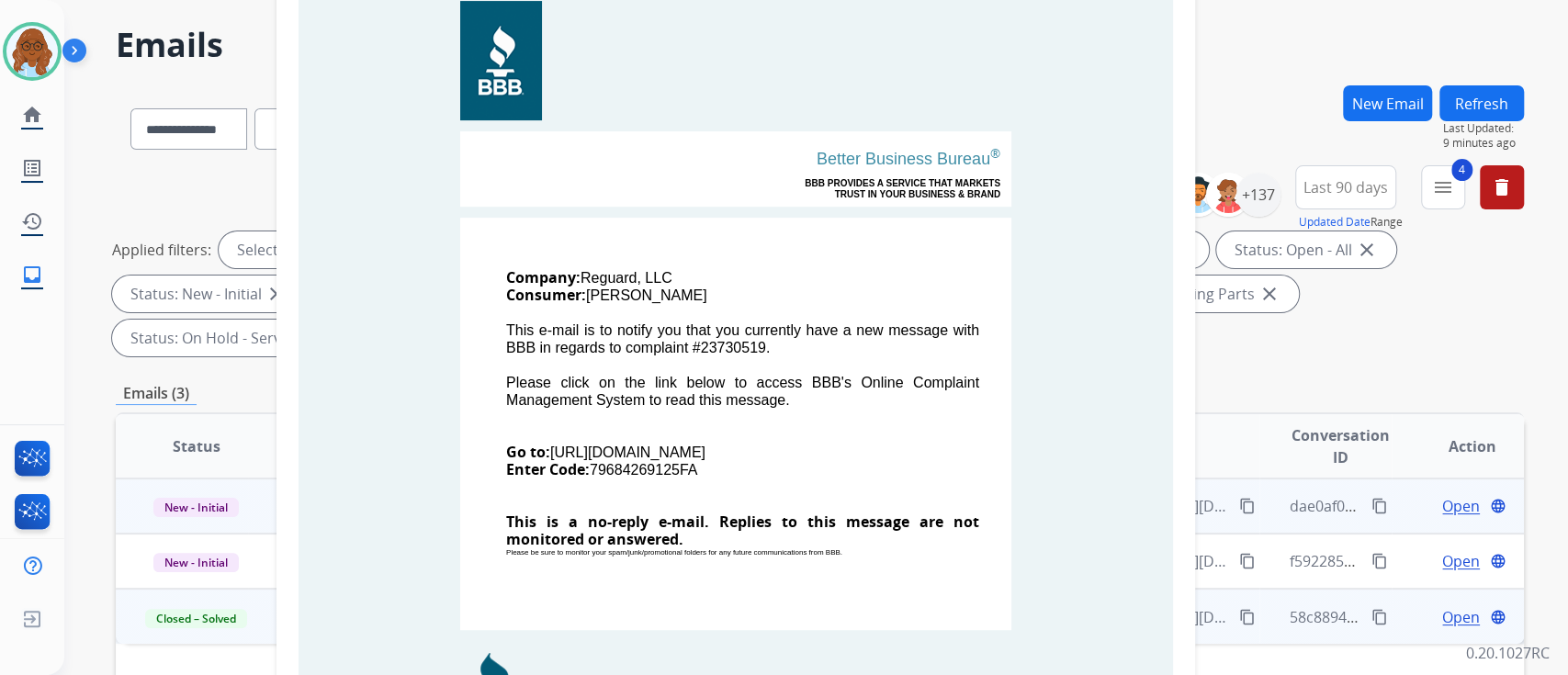
scroll to position [0, 0]
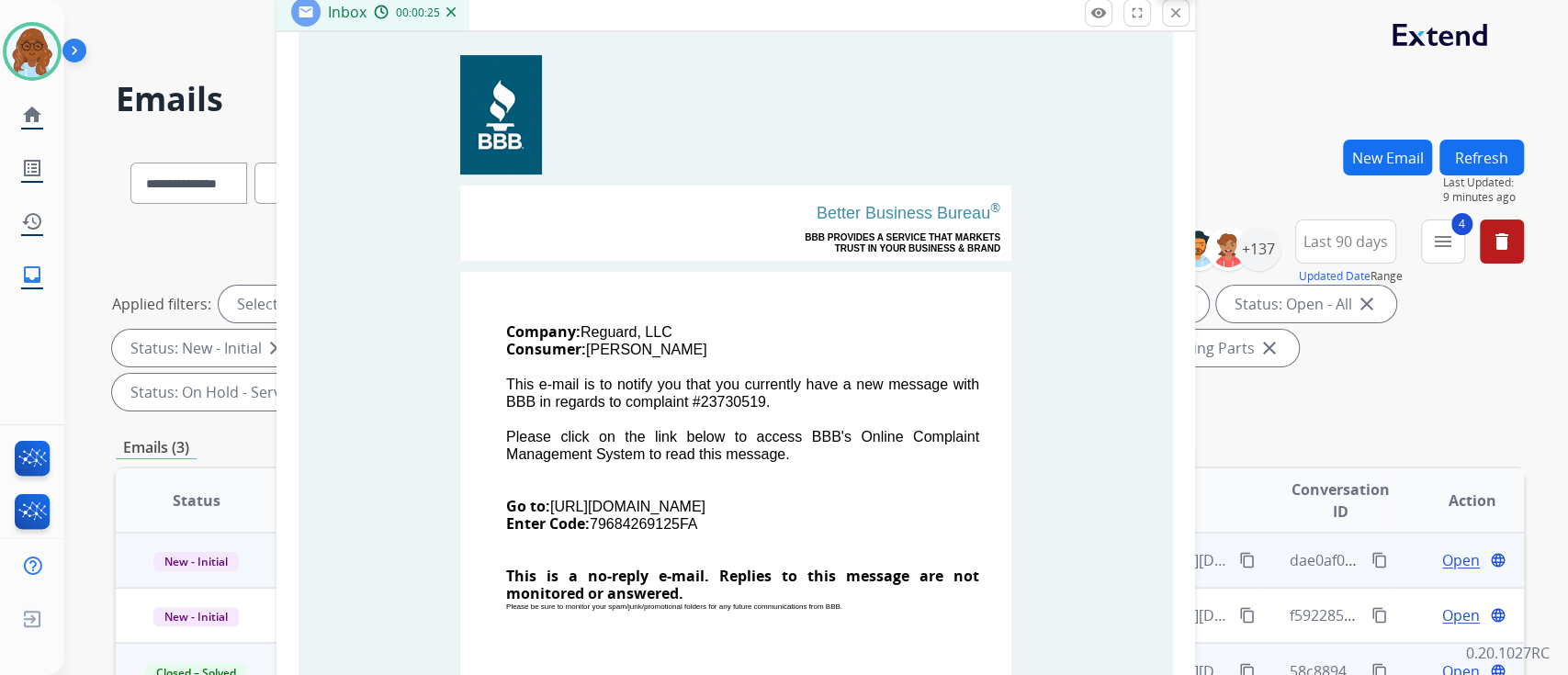
click at [1176, 20] on button "close Close" at bounding box center [1175, 13] width 28 height 28
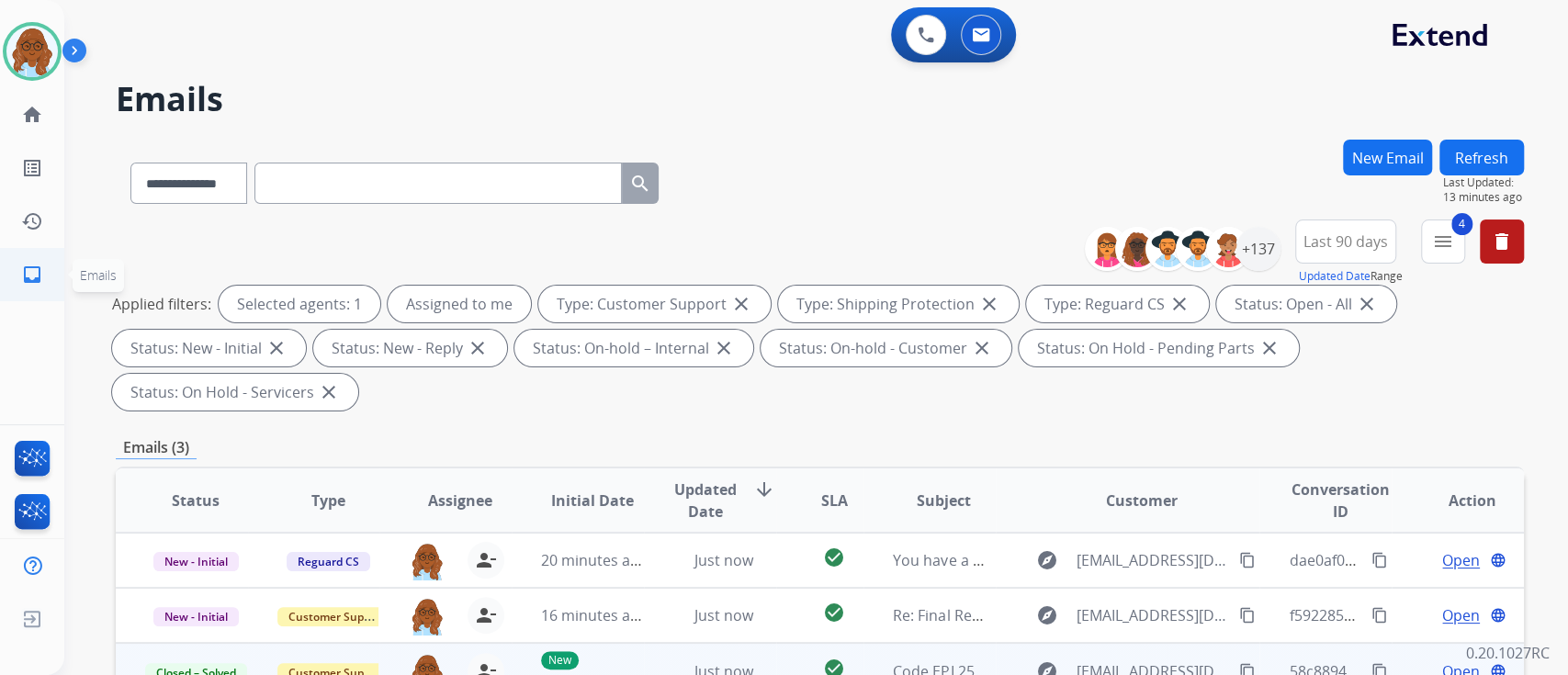
click at [44, 266] on link "inbox Emails" at bounding box center [32, 275] width 52 height 52
click at [1385, 163] on button "New Email" at bounding box center [1387, 157] width 89 height 36
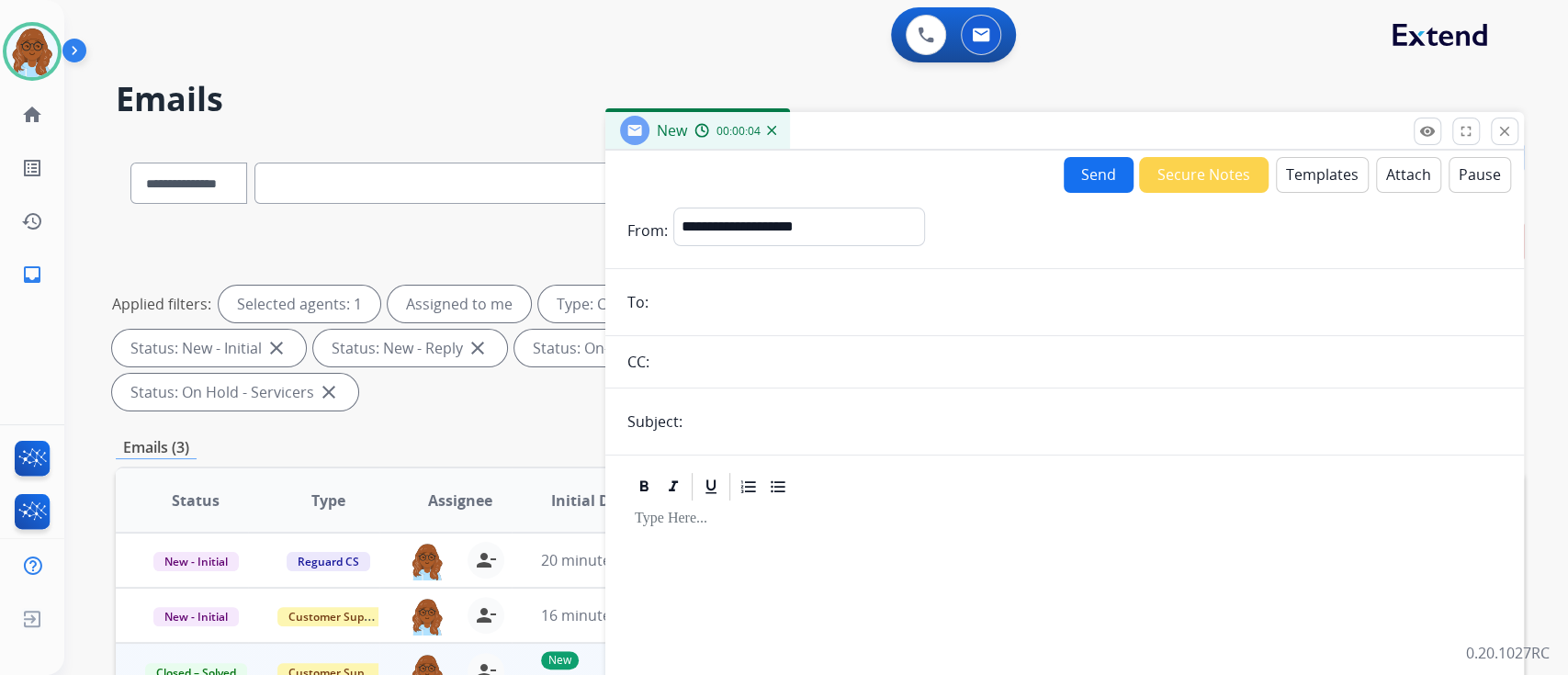
click at [725, 286] on input "email" at bounding box center [1078, 302] width 848 height 37
paste input "**********"
type input "**********"
click at [732, 416] on input "text" at bounding box center [1094, 421] width 814 height 37
type input "**********"
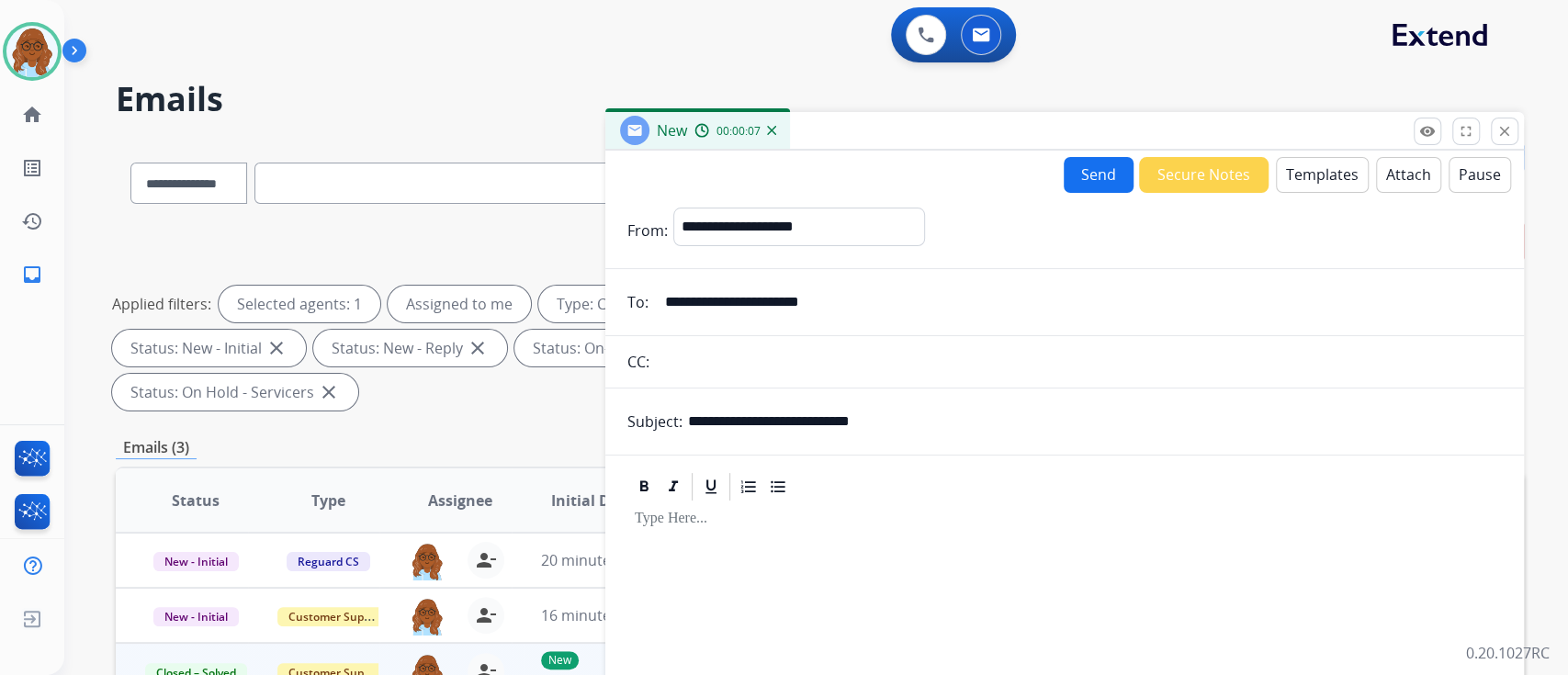
click at [1296, 166] on button "Templates" at bounding box center [1322, 174] width 93 height 36
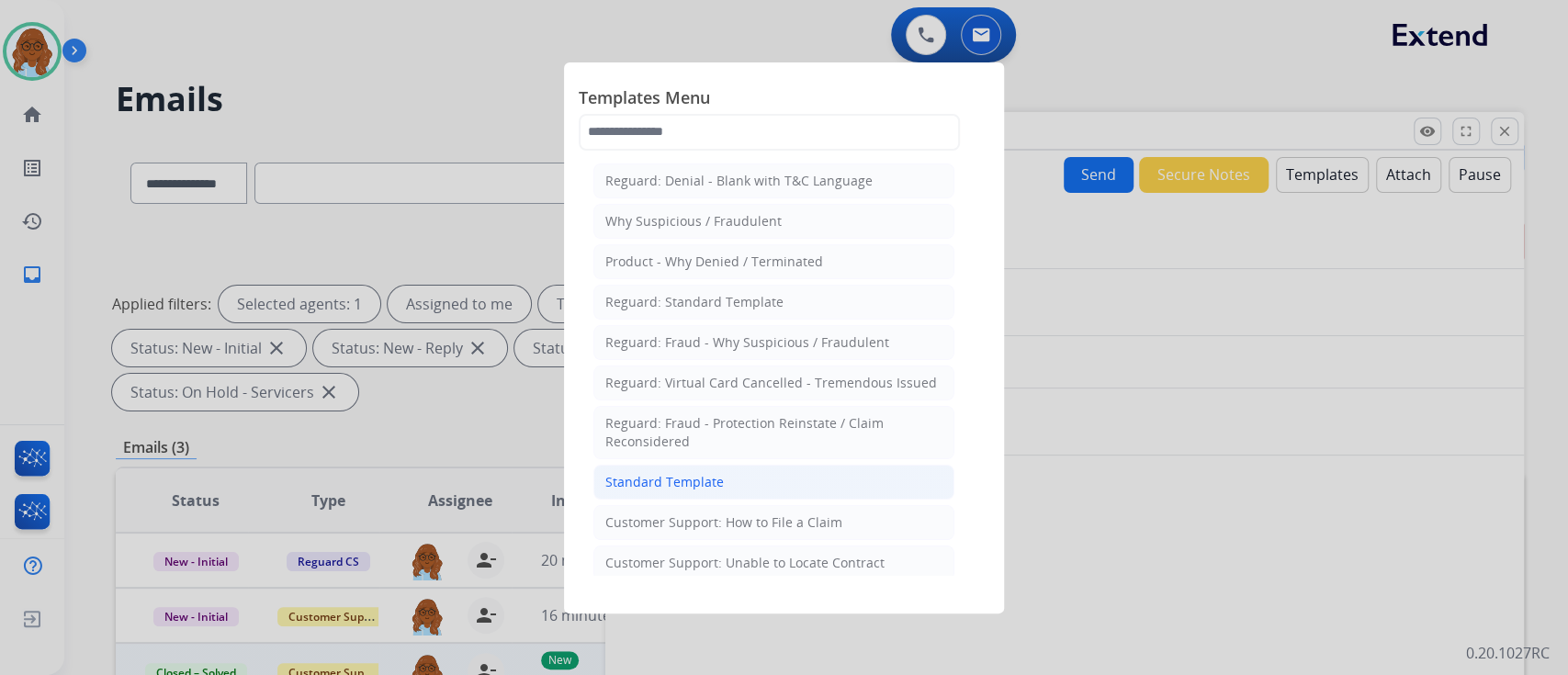
click at [746, 476] on li "Standard Template" at bounding box center [774, 482] width 361 height 35
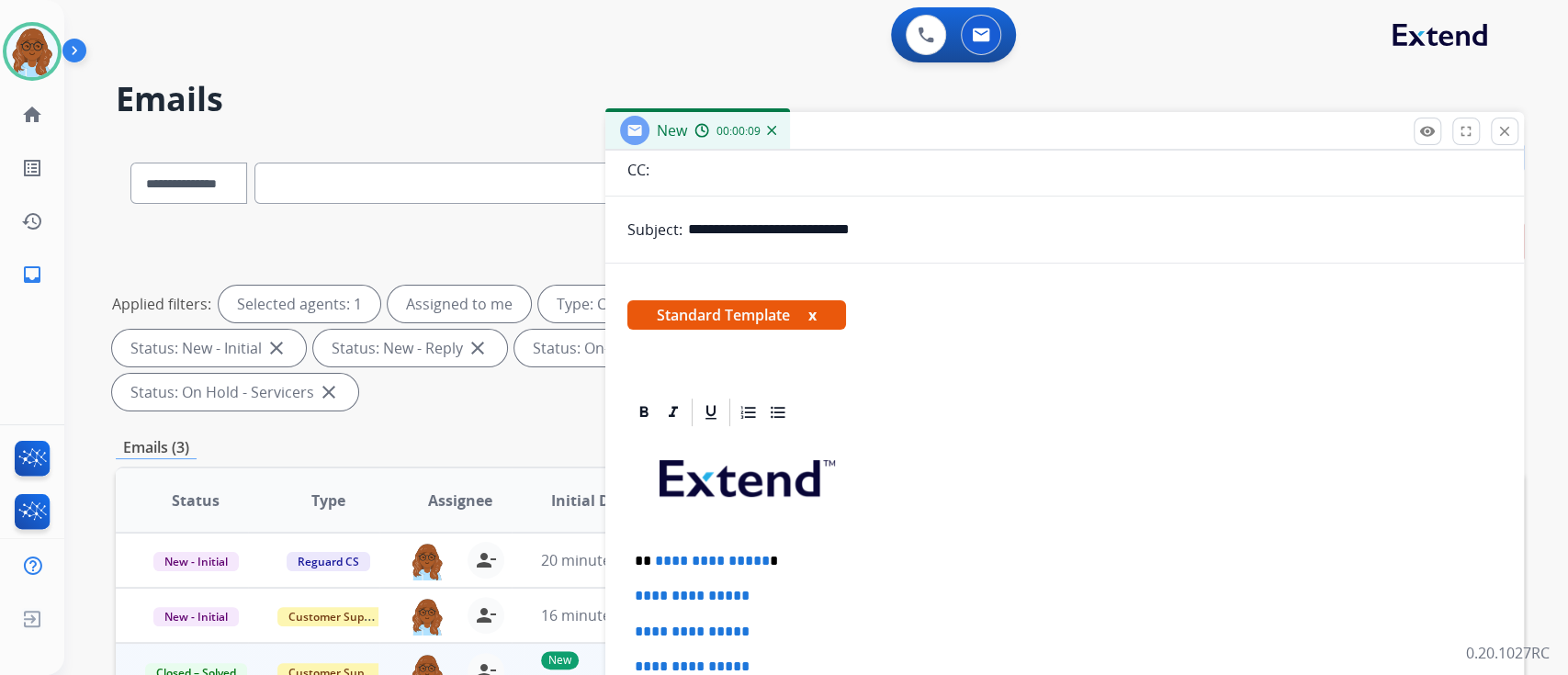
scroll to position [317, 0]
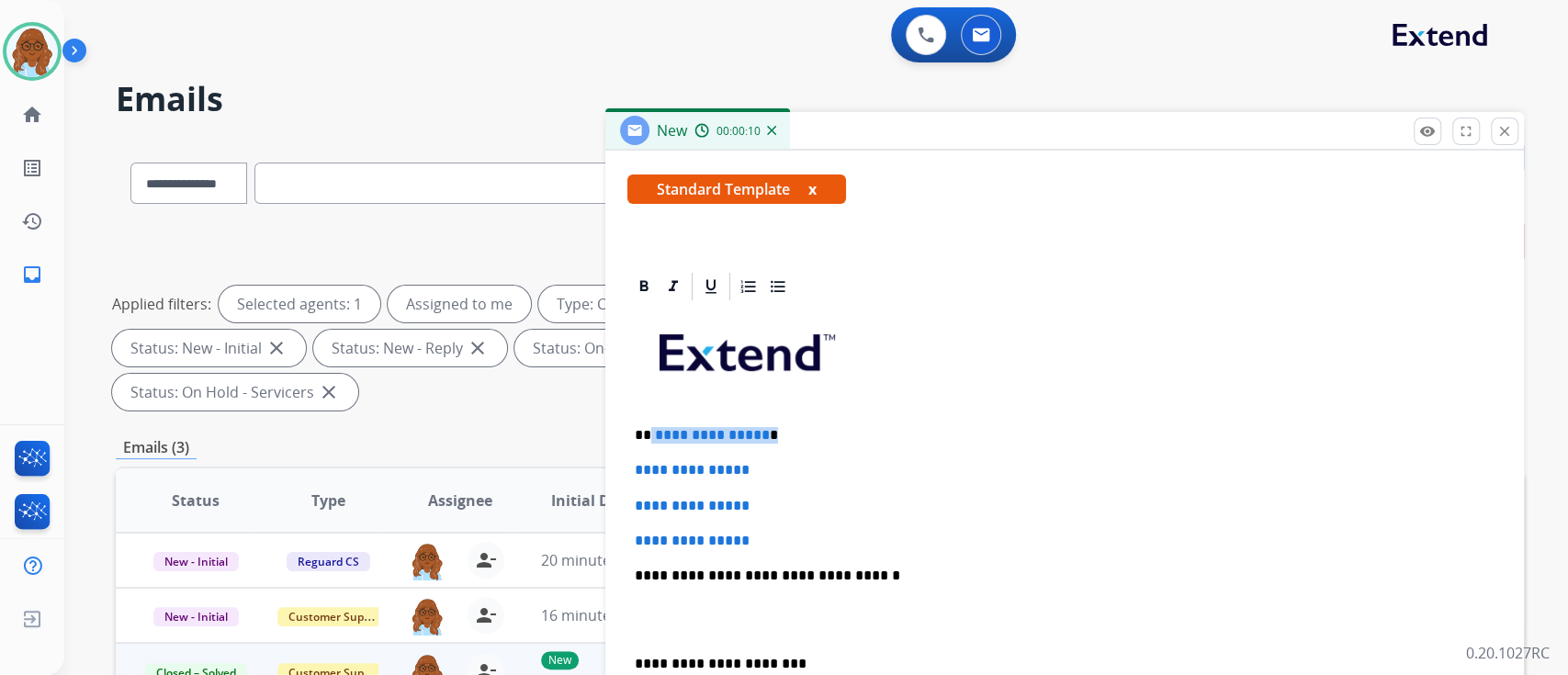
drag, startPoint x: 786, startPoint y: 430, endPoint x: 645, endPoint y: 422, distance: 141.2
click at [646, 422] on div "**********" at bounding box center [1065, 620] width 875 height 633
drag, startPoint x: 750, startPoint y: 533, endPoint x: 638, endPoint y: 464, distance: 131.5
click at [634, 464] on div "**********" at bounding box center [1065, 620] width 875 height 633
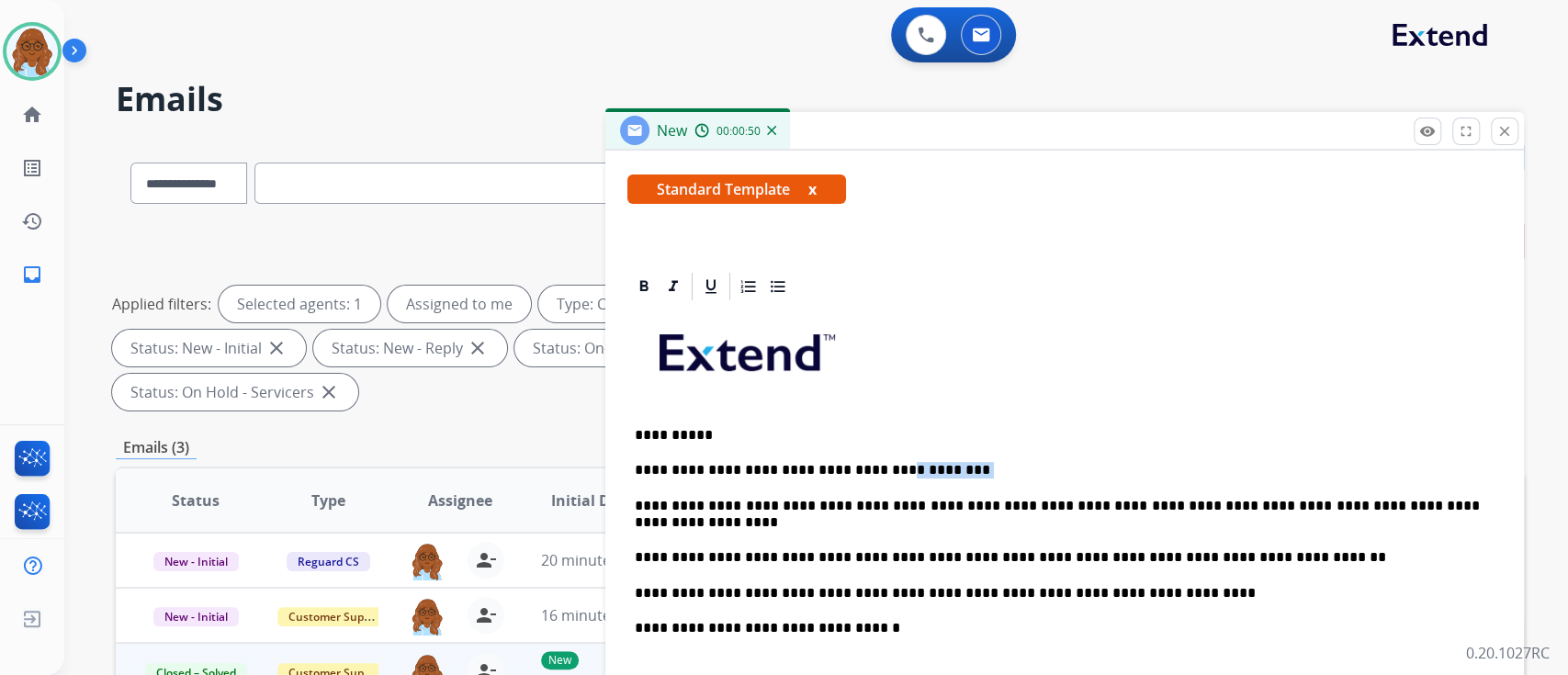
drag, startPoint x: 937, startPoint y: 468, endPoint x: 866, endPoint y: 468, distance: 71.0
click at [866, 468] on p "**********" at bounding box center [1057, 470] width 845 height 17
click at [820, 467] on p "**********" at bounding box center [1057, 470] width 845 height 17
drag, startPoint x: 1056, startPoint y: 507, endPoint x: 1129, endPoint y: 507, distance: 73.0
click at [1129, 507] on p "**********" at bounding box center [1057, 515] width 845 height 34
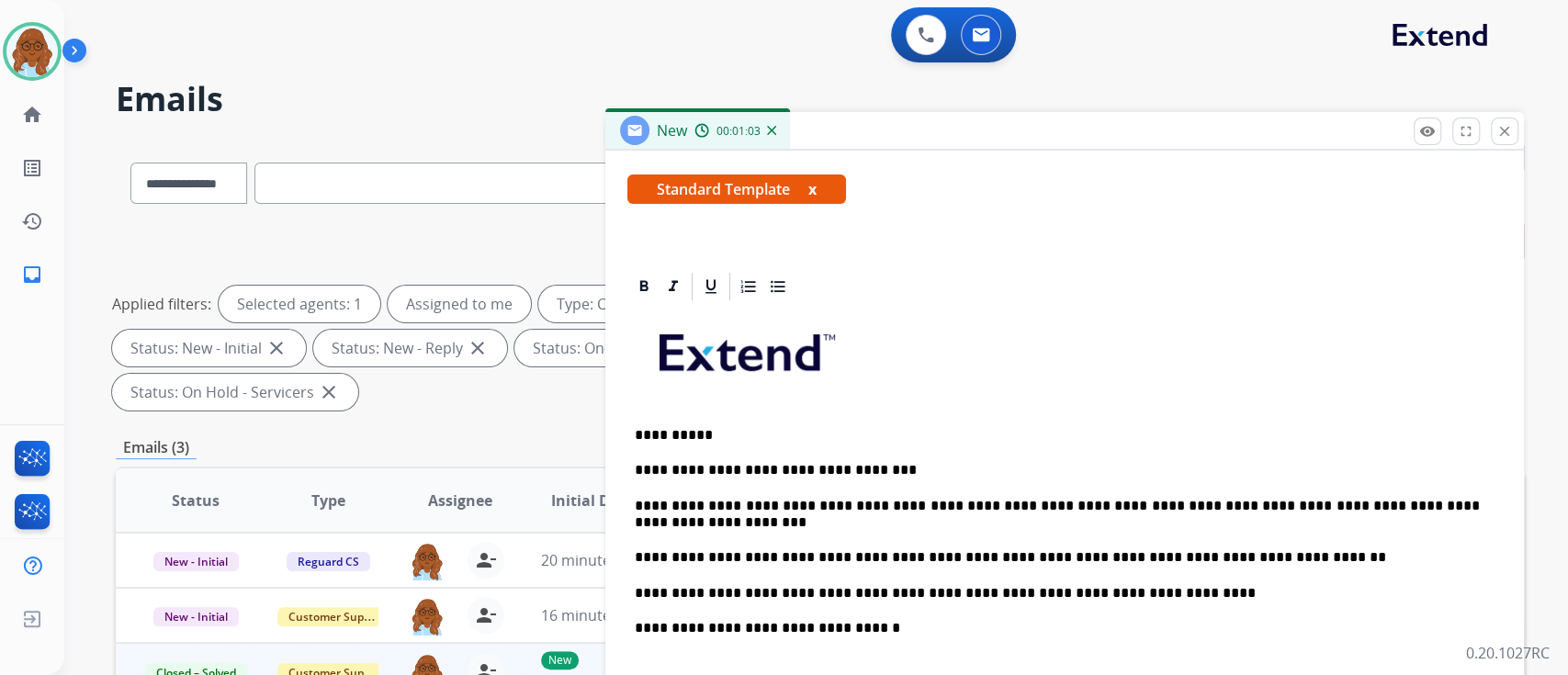
click at [713, 527] on p "**********" at bounding box center [1057, 515] width 845 height 34
drag, startPoint x: 713, startPoint y: 519, endPoint x: 632, endPoint y: 523, distance: 81.1
click at [632, 523] on div "**********" at bounding box center [1065, 645] width 875 height 684
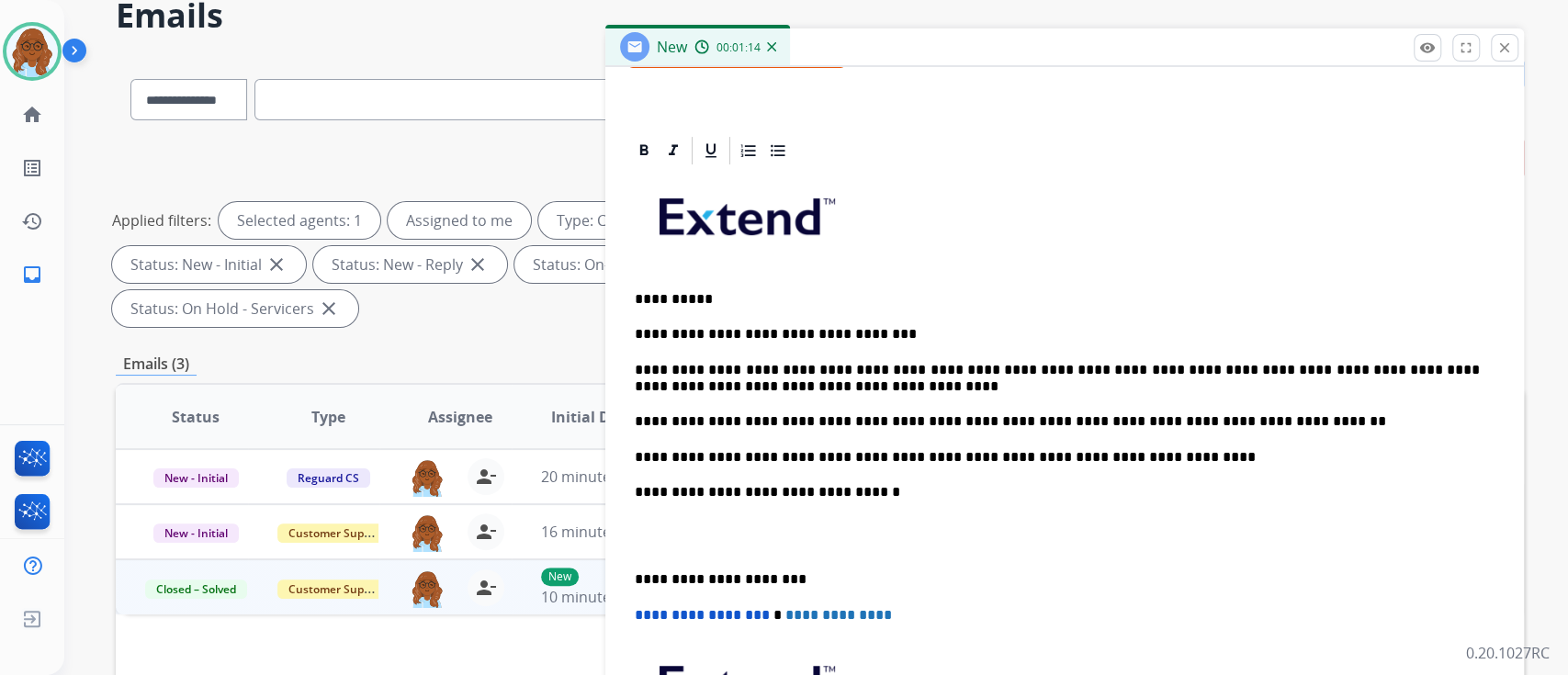
scroll to position [123, 0]
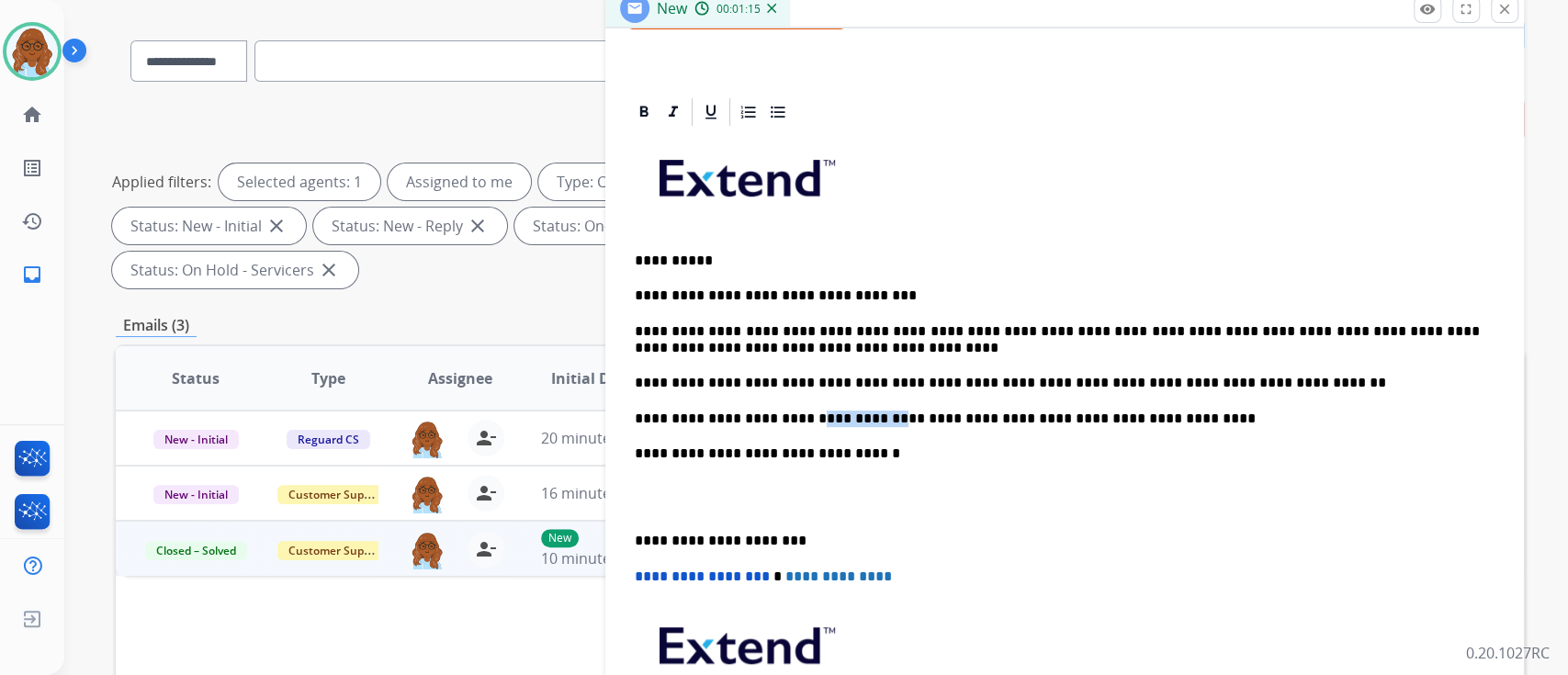
drag, startPoint x: 788, startPoint y: 420, endPoint x: 902, endPoint y: 439, distance: 115.6
click at [862, 419] on p "**********" at bounding box center [1057, 419] width 845 height 17
click at [661, 535] on p "**********" at bounding box center [1057, 541] width 845 height 17
click at [631, 533] on div "**********" at bounding box center [1065, 470] width 875 height 684
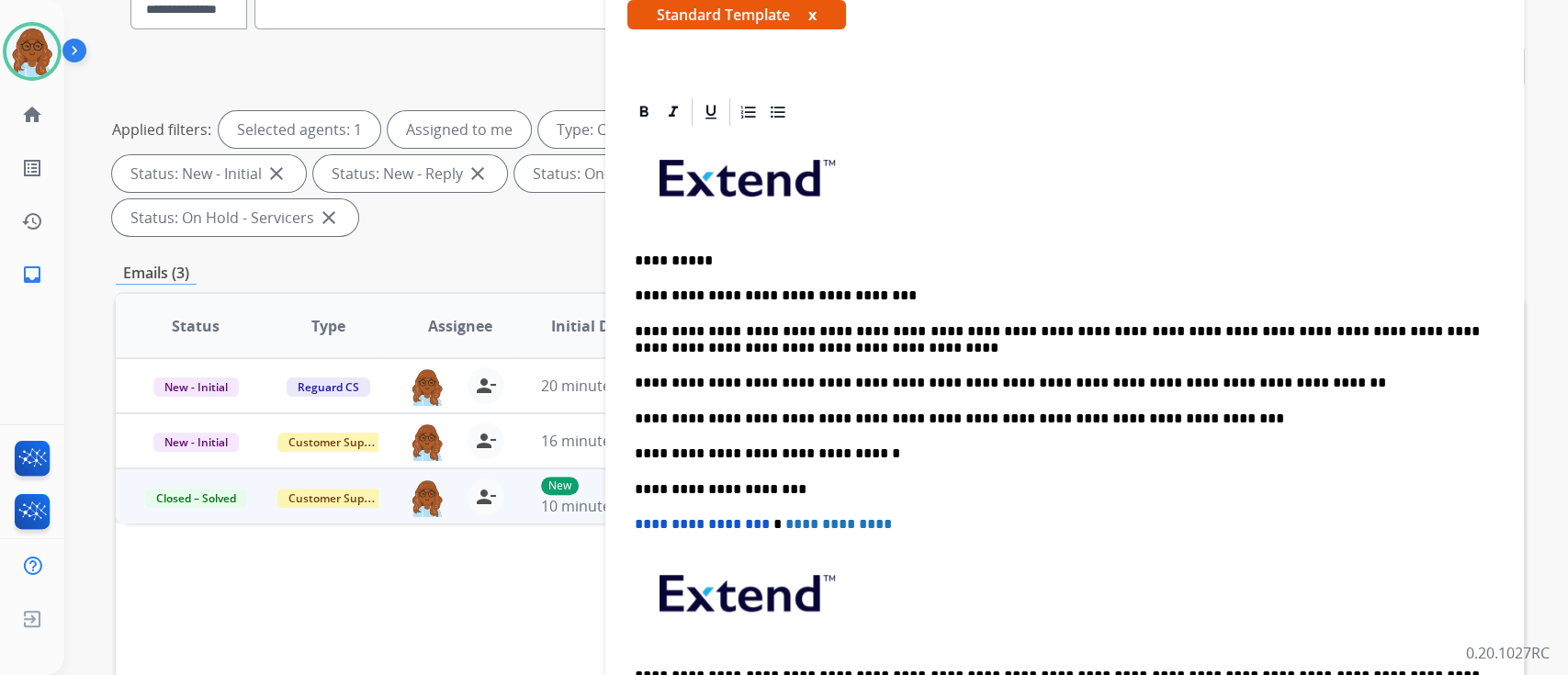
scroll to position [0, 0]
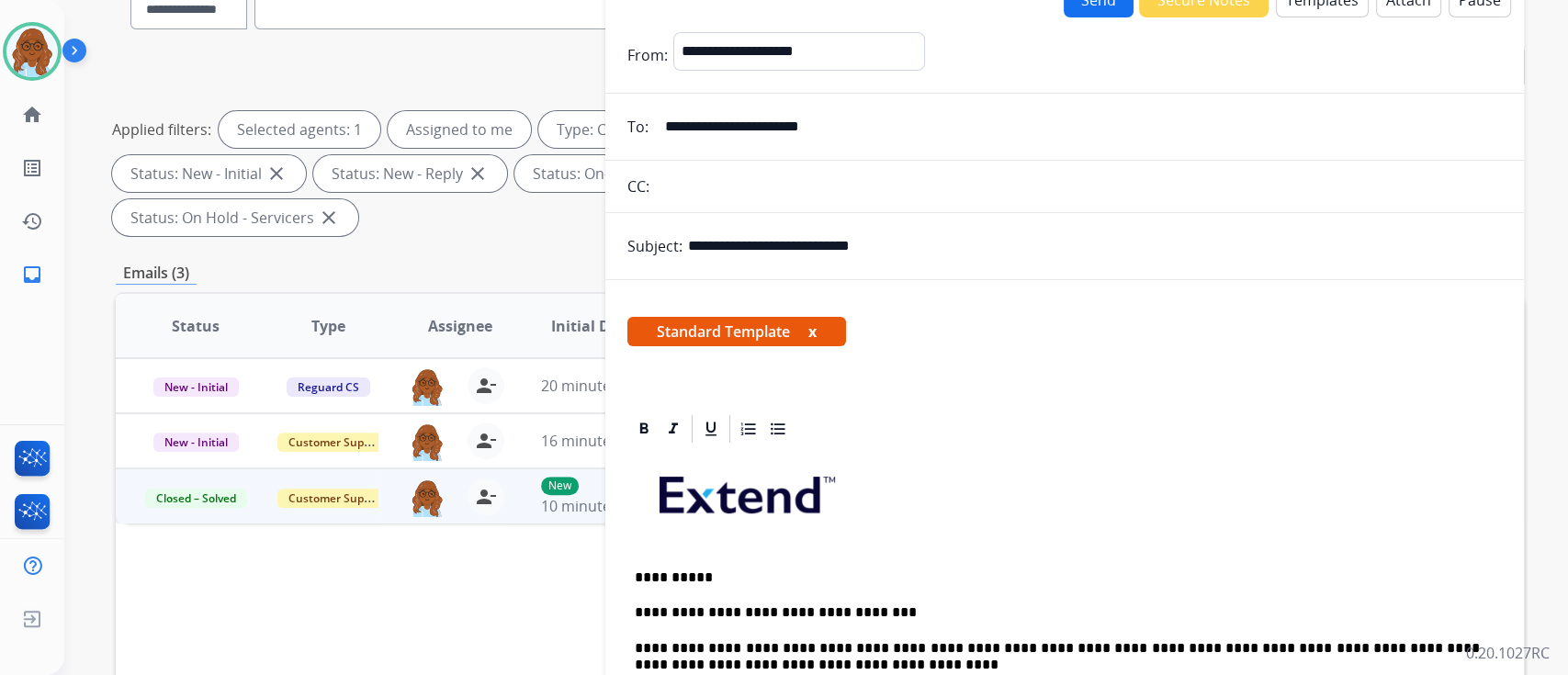
click at [813, 327] on button "x" at bounding box center [812, 332] width 8 height 22
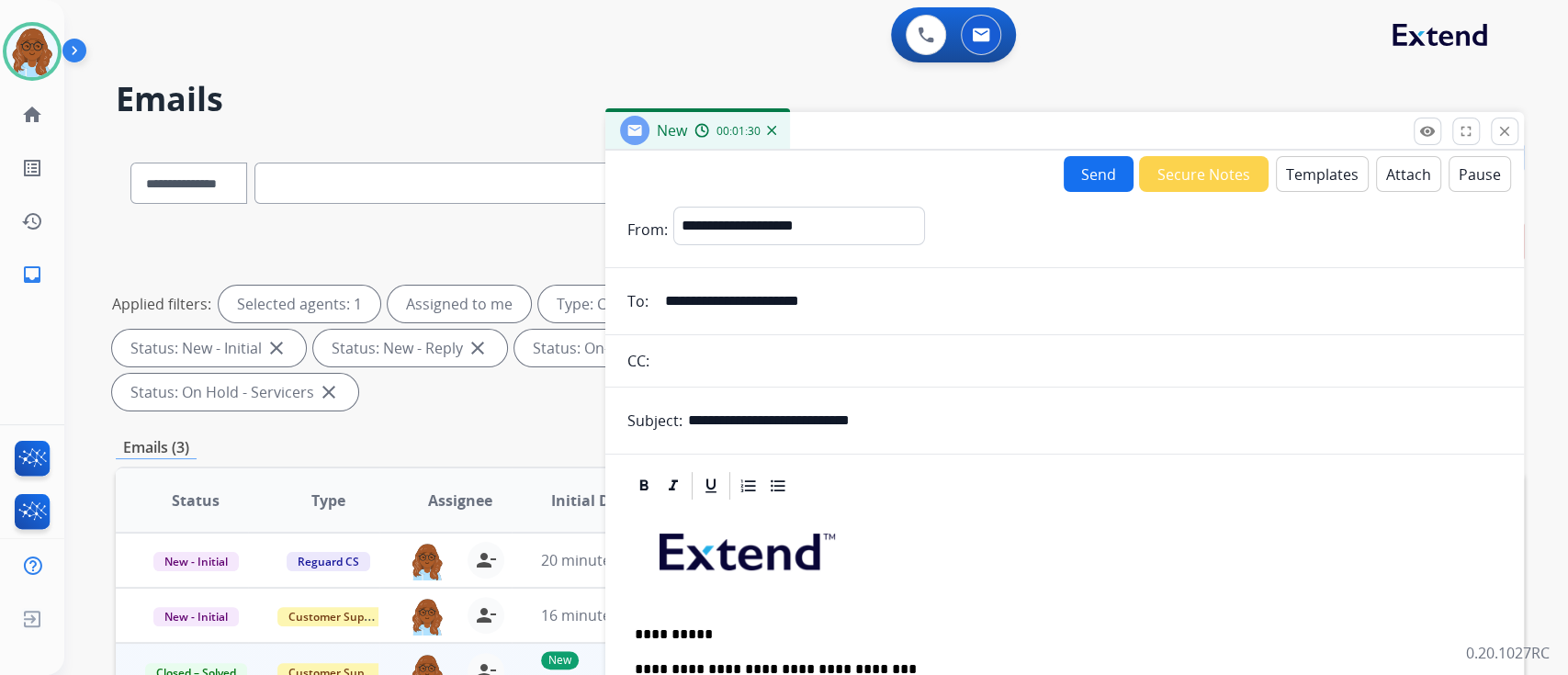
click at [892, 199] on form "**********" at bounding box center [1065, 669] width 918 height 953
click at [880, 226] on select "**********" at bounding box center [797, 225] width 250 height 37
select select "**********"
click at [673, 207] on select "**********" at bounding box center [797, 225] width 250 height 37
click at [1073, 180] on button "Send" at bounding box center [1099, 173] width 70 height 36
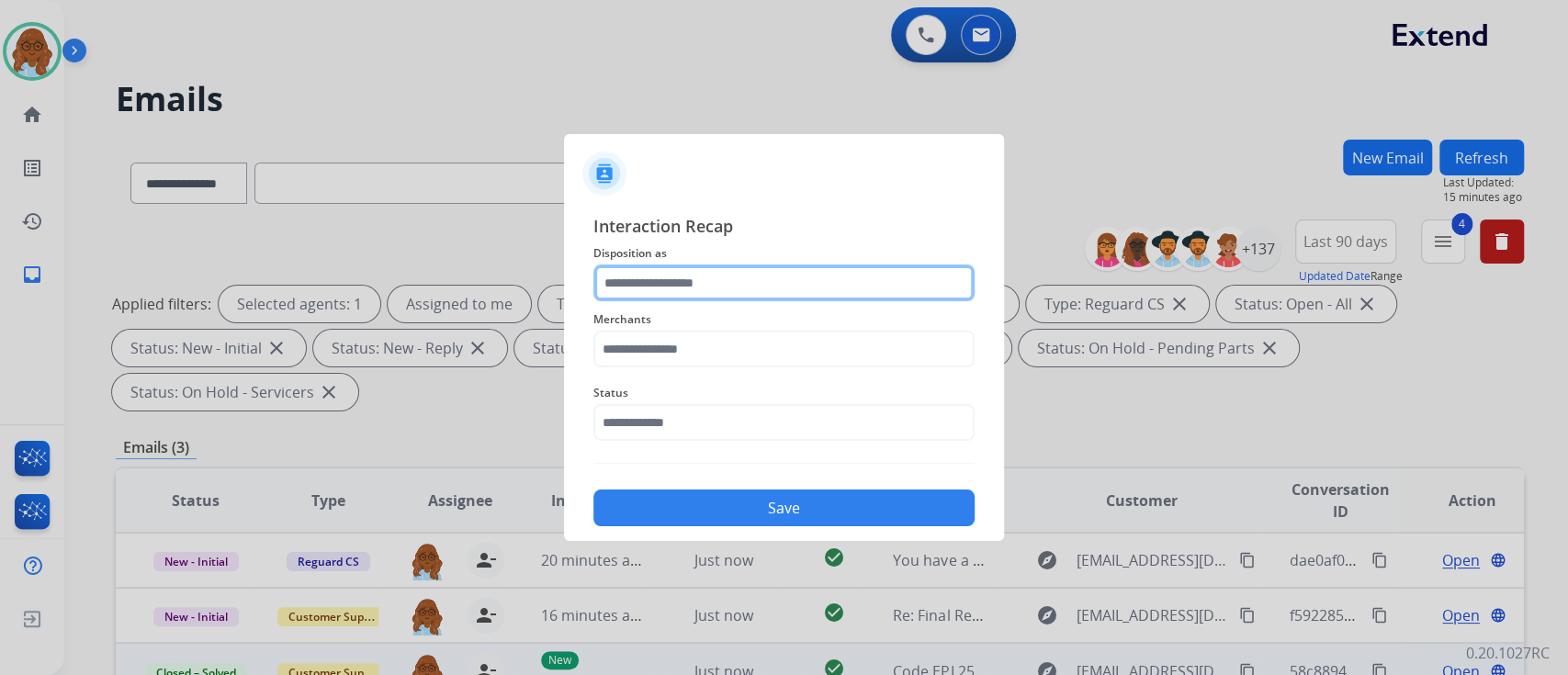
click at [689, 280] on input "text" at bounding box center [784, 283] width 382 height 37
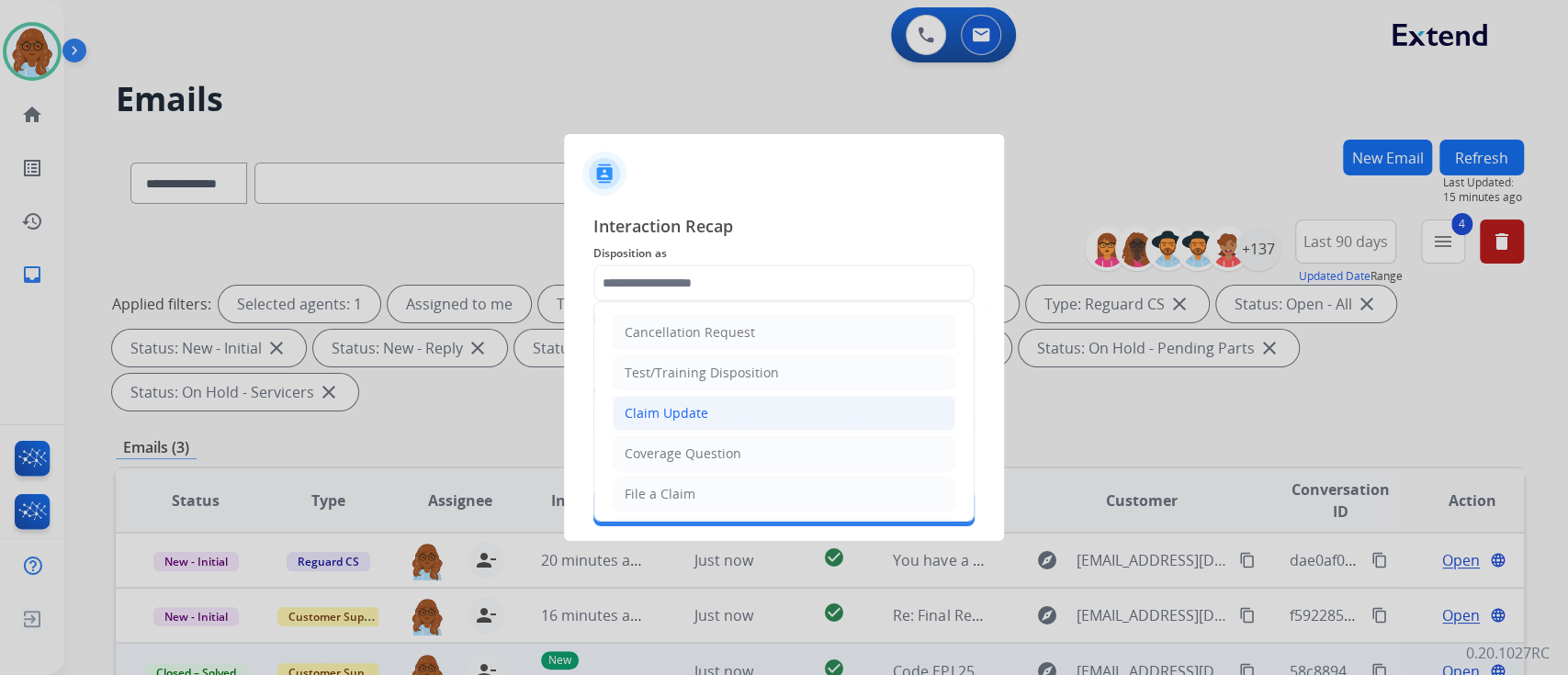
click at [687, 404] on div "Claim Update" at bounding box center [666, 413] width 84 height 18
type input "**********"
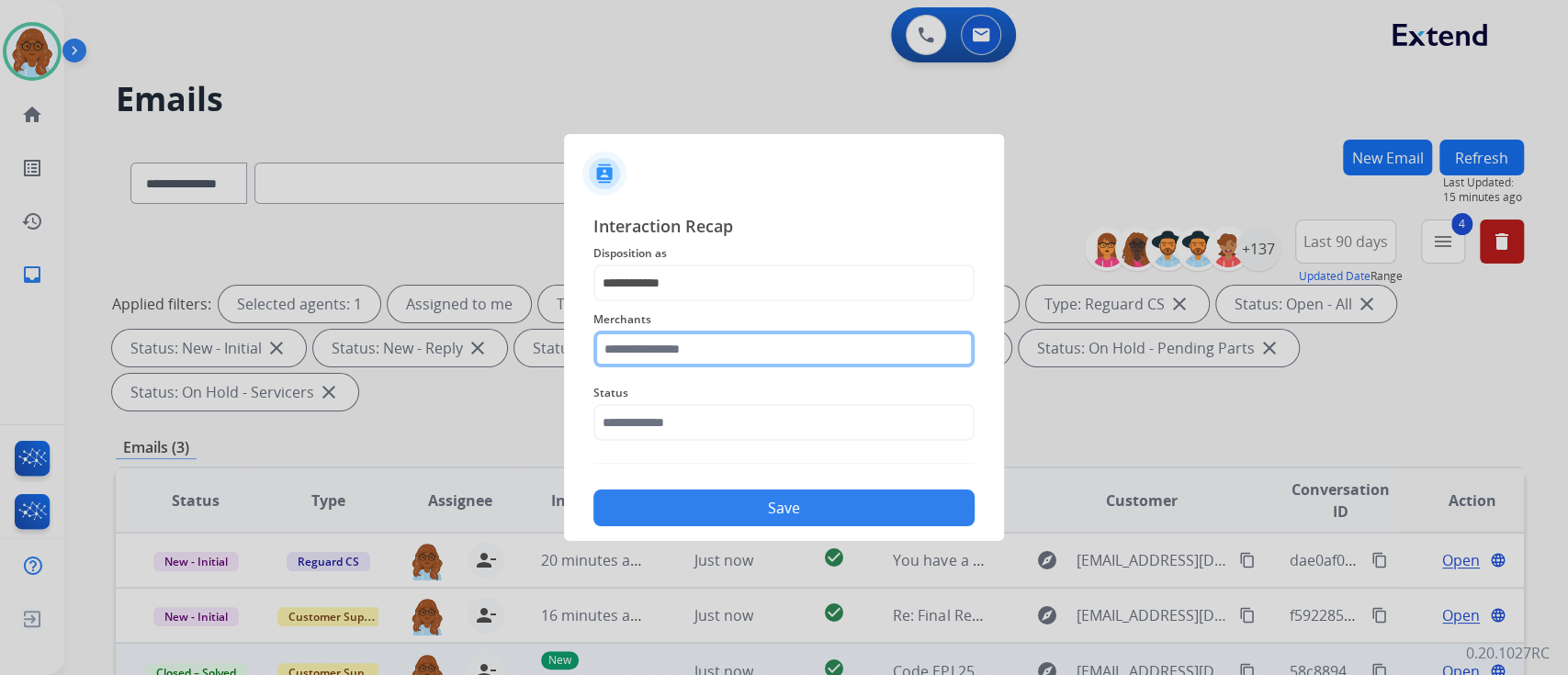
click at [680, 346] on input "text" at bounding box center [784, 349] width 382 height 37
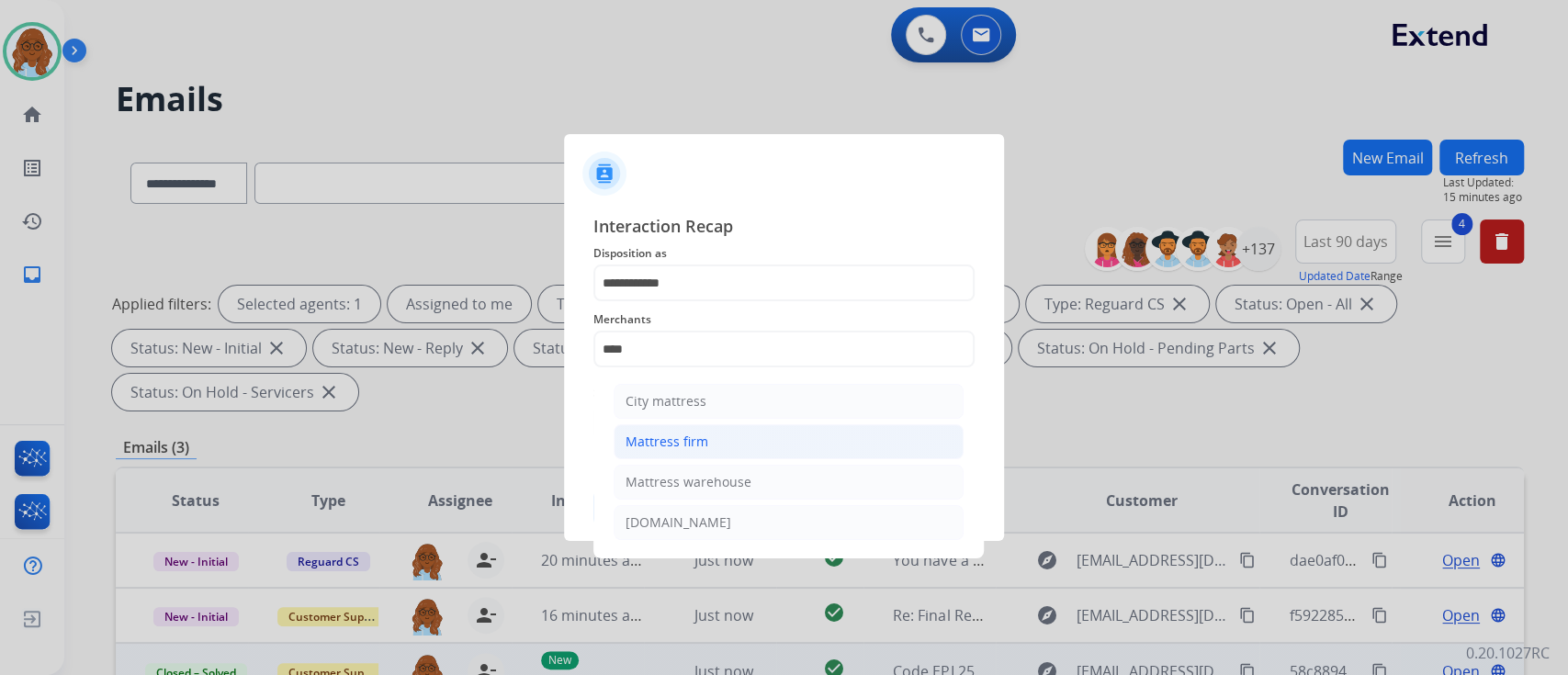
click at [648, 445] on div "Mattress firm" at bounding box center [667, 442] width 83 height 18
type input "**********"
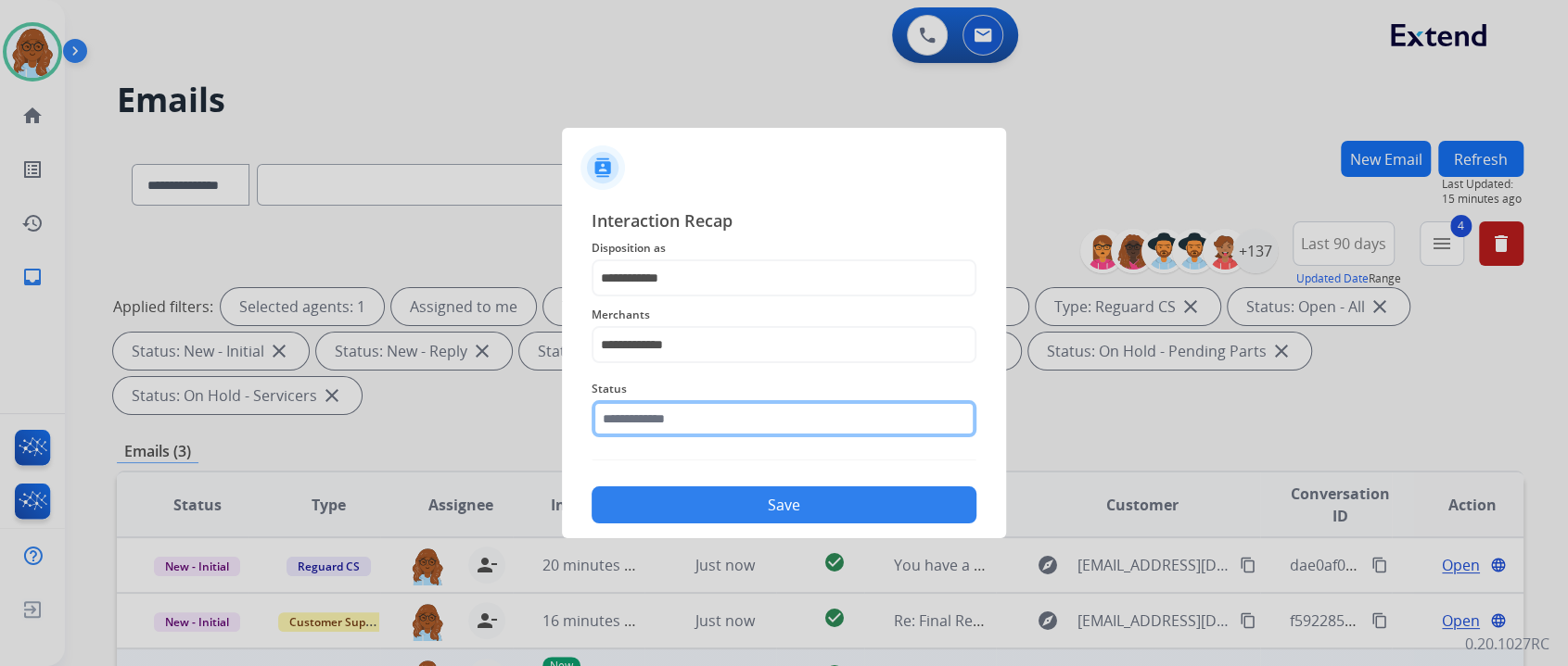
click at [657, 423] on input "text" at bounding box center [784, 419] width 385 height 37
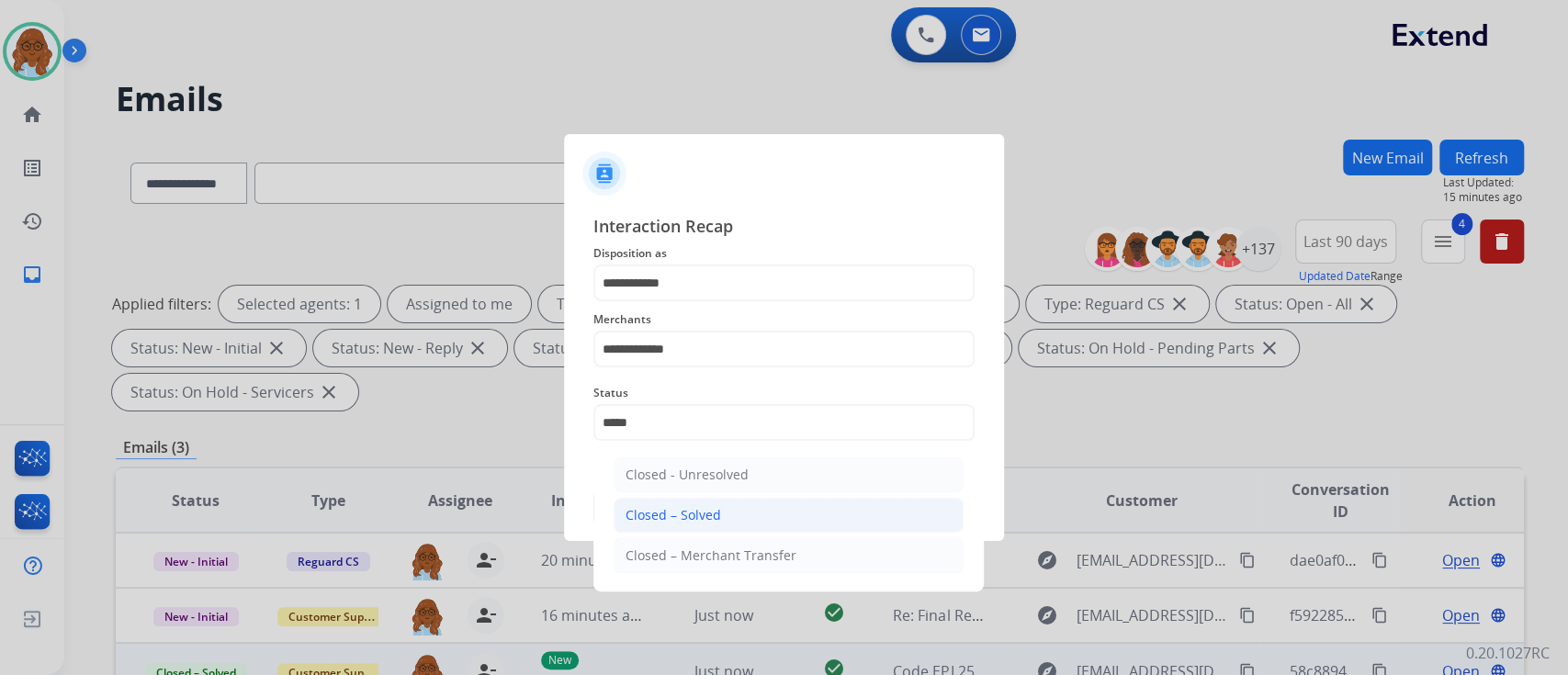
click at [666, 501] on li "Closed – Solved" at bounding box center [789, 515] width 350 height 35
type input "**********"
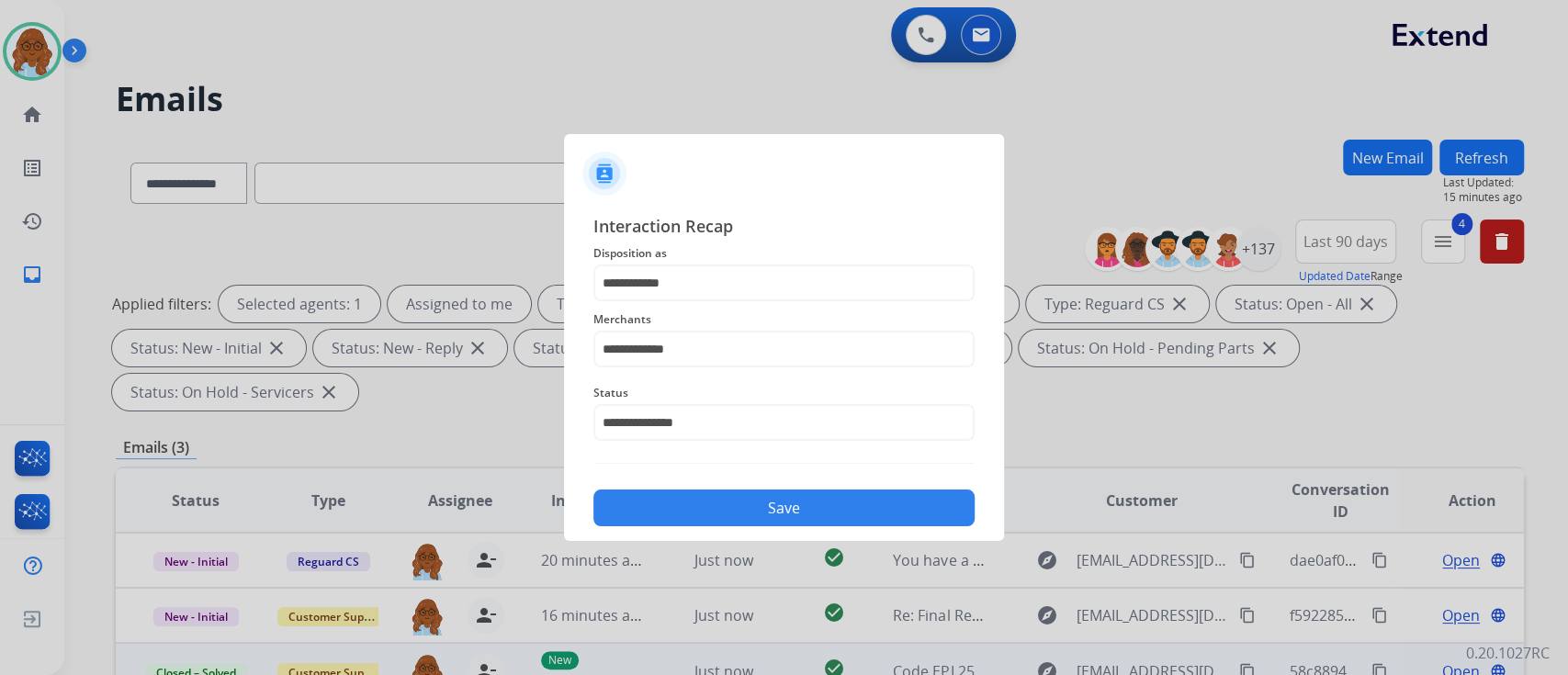
click at [709, 502] on button "Save" at bounding box center [784, 508] width 382 height 37
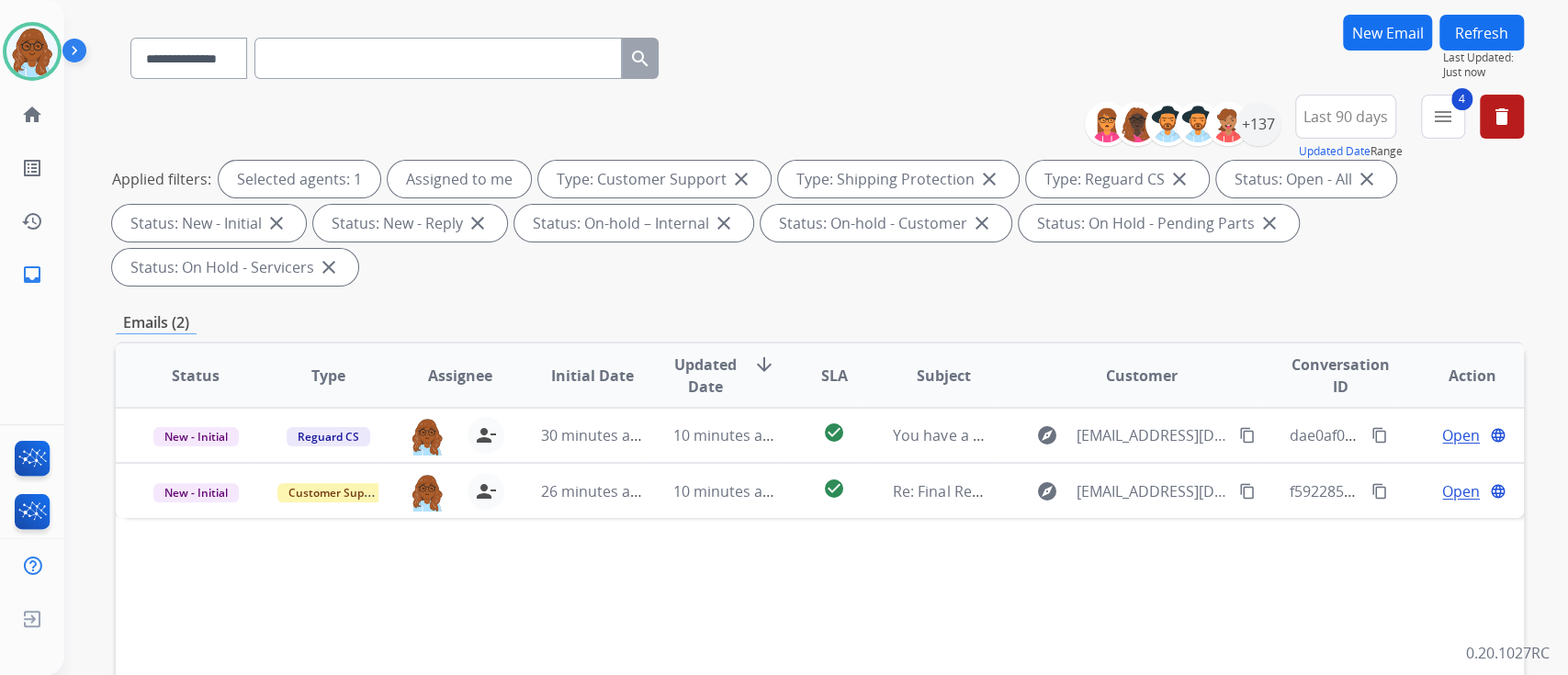
scroll to position [244, 0]
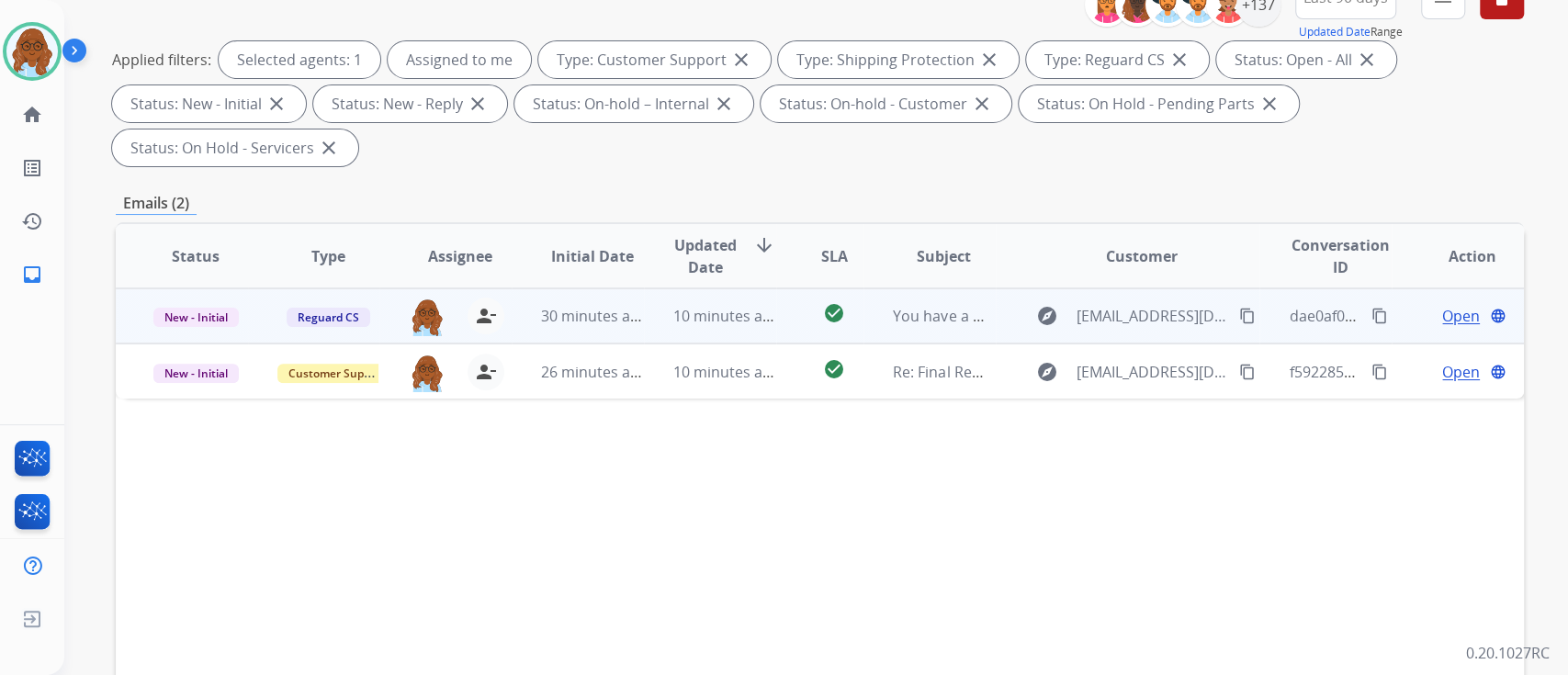
click at [1462, 315] on span "Open" at bounding box center [1460, 316] width 38 height 22
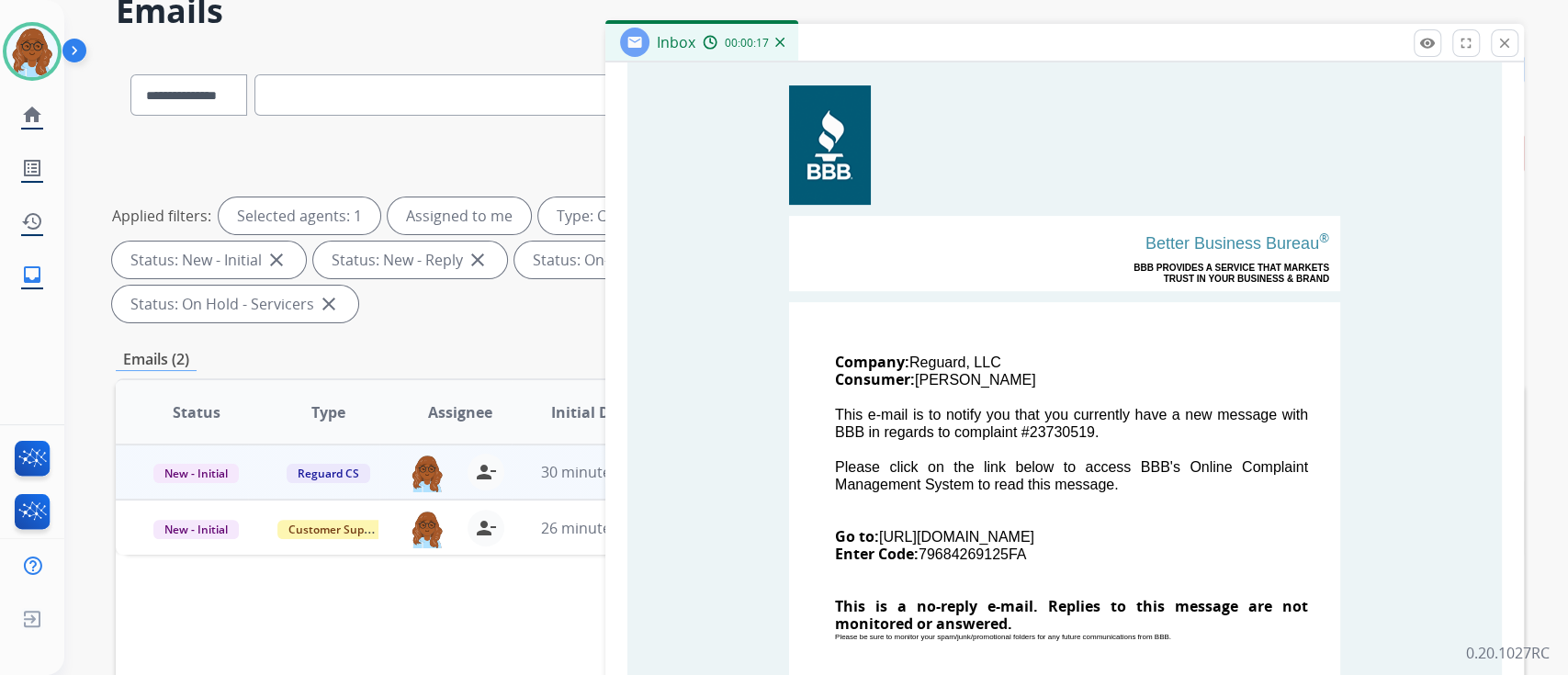
scroll to position [0, 0]
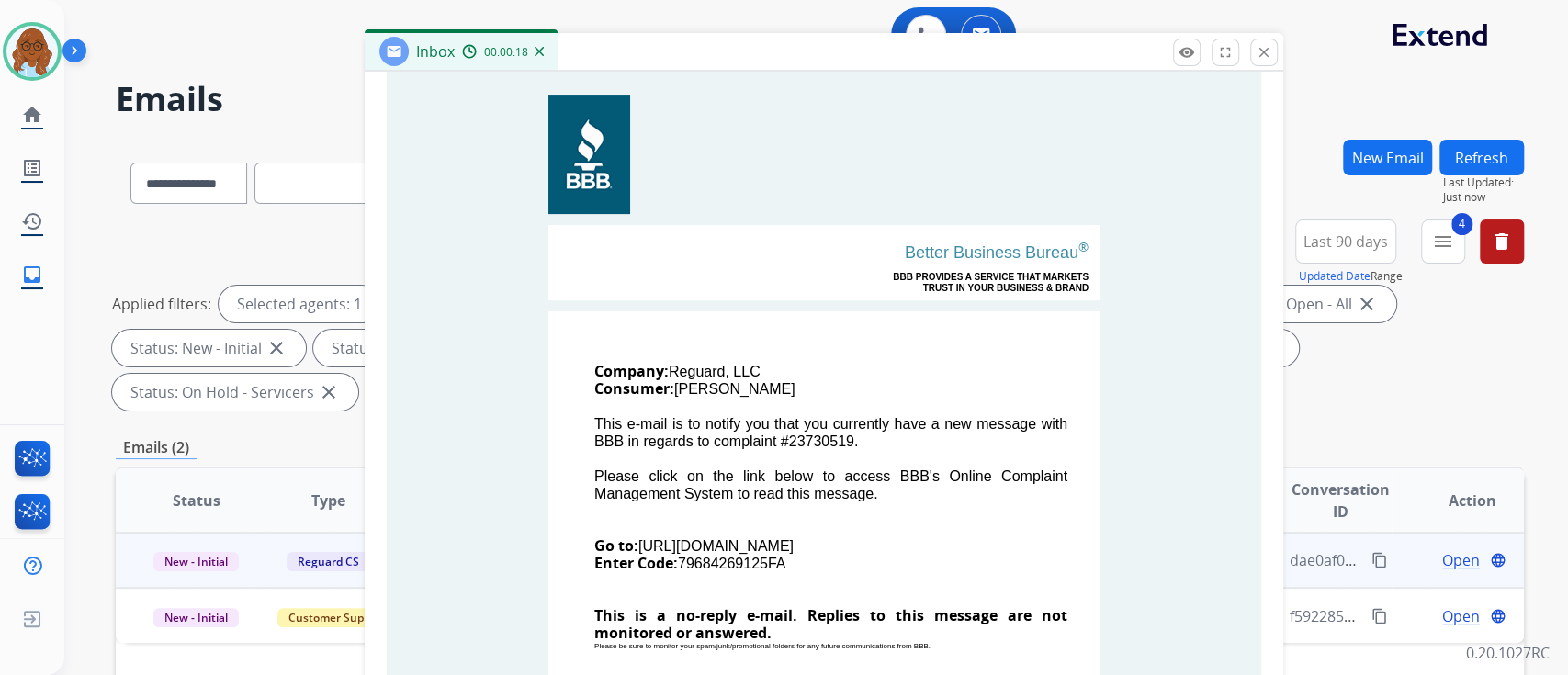
drag, startPoint x: 996, startPoint y: 118, endPoint x: 756, endPoint y: 39, distance: 252.7
click at [756, 39] on div "Inbox 00:00:18" at bounding box center [824, 53] width 918 height 39
click at [1250, 53] on button "close Close" at bounding box center [1264, 53] width 28 height 28
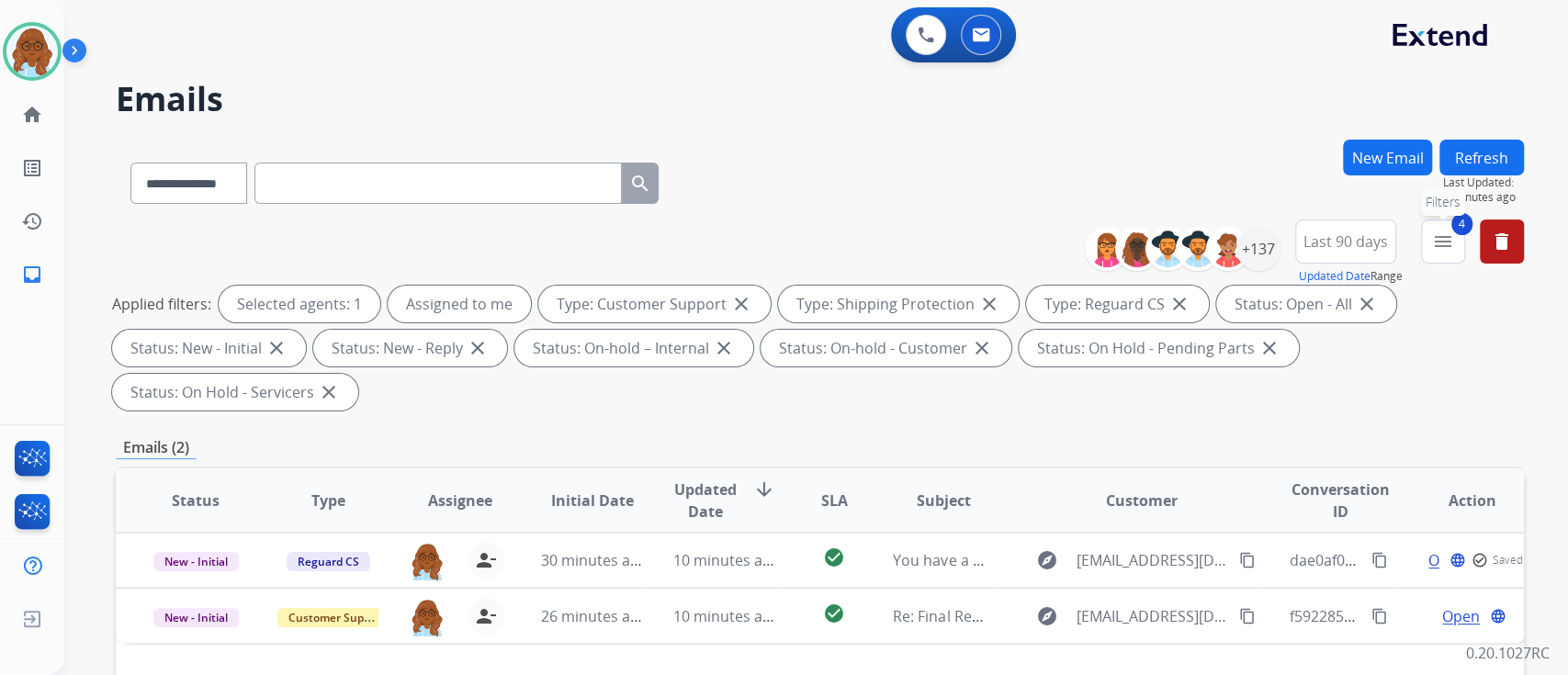
click at [1436, 244] on mat-icon "menu" at bounding box center [1443, 242] width 22 height 22
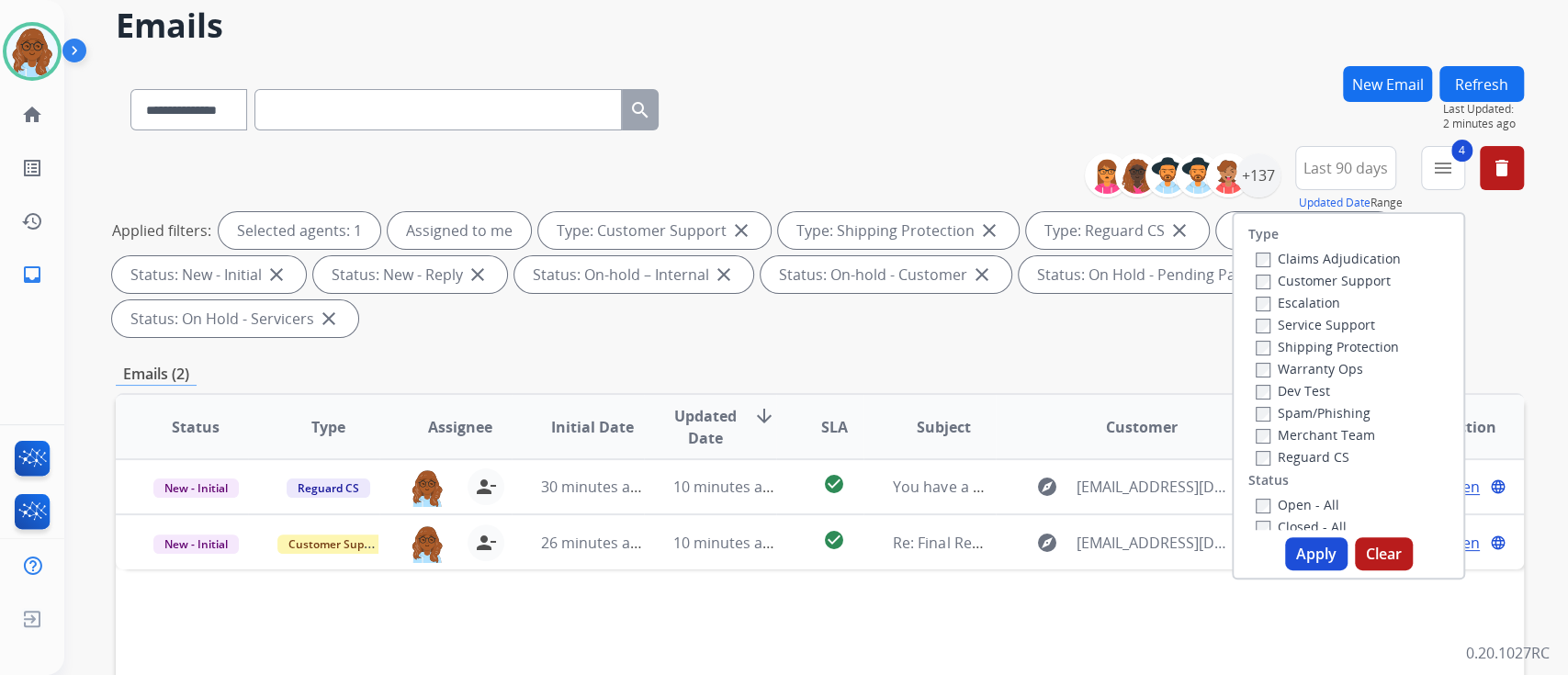
scroll to position [123, 0]
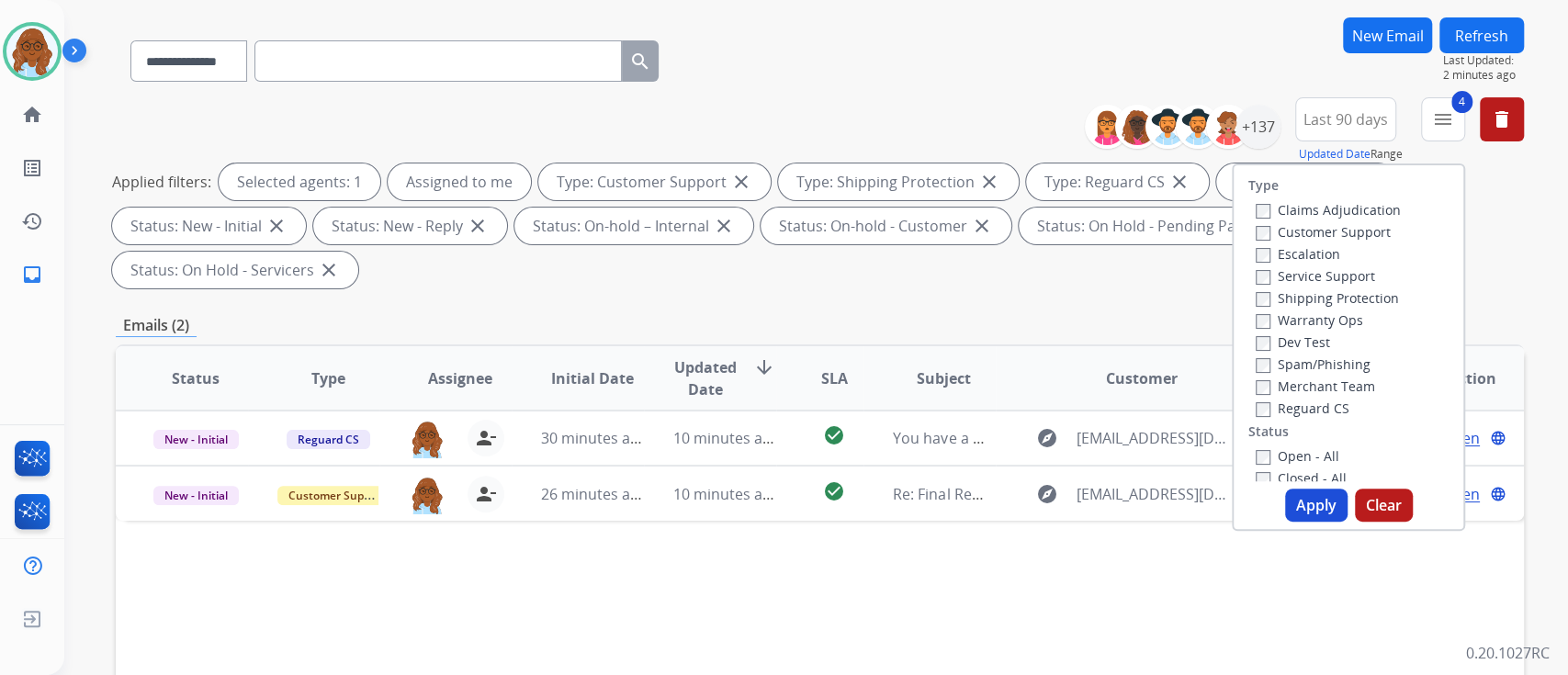
click at [1256, 447] on label "Open - All" at bounding box center [1297, 456] width 84 height 18
click at [1303, 509] on button "Apply" at bounding box center [1316, 505] width 63 height 33
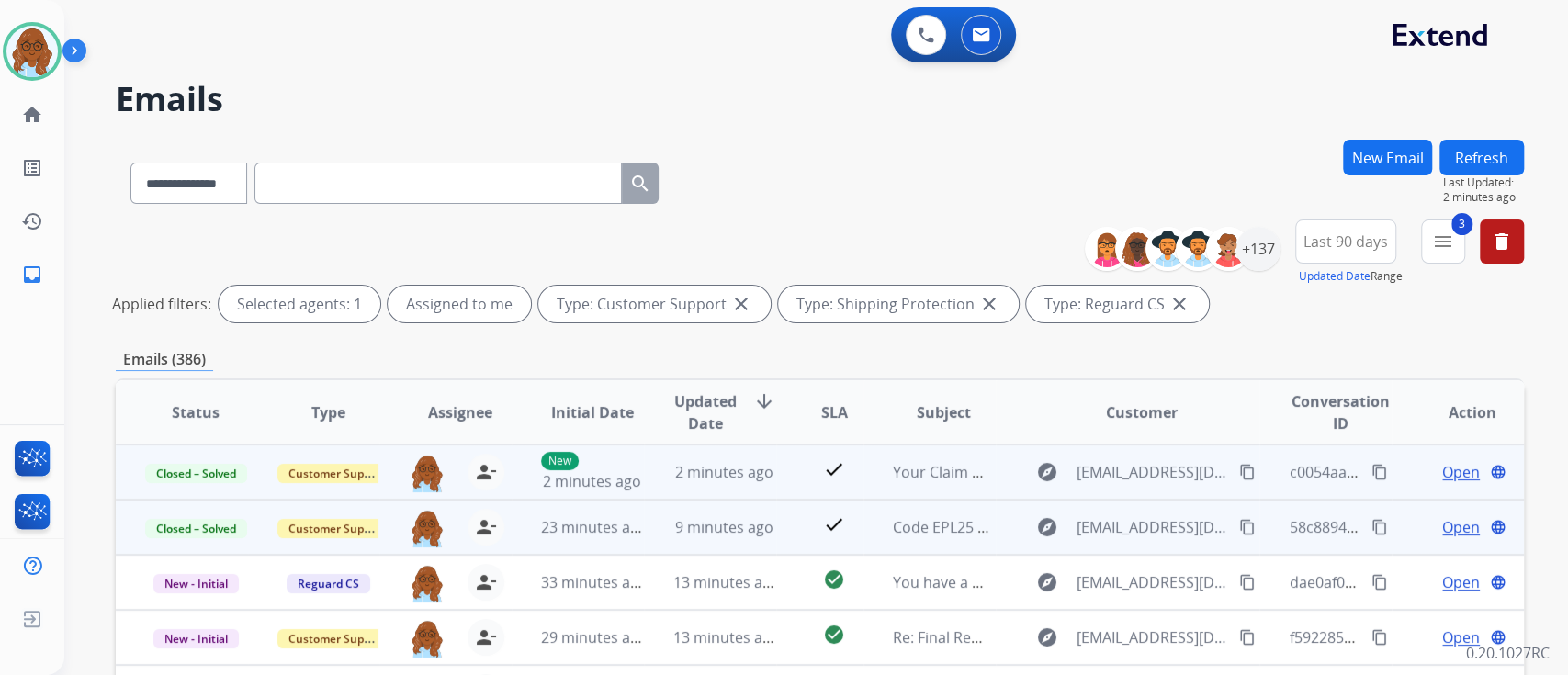
click at [1372, 474] on mat-icon "content_copy" at bounding box center [1380, 472] width 17 height 17
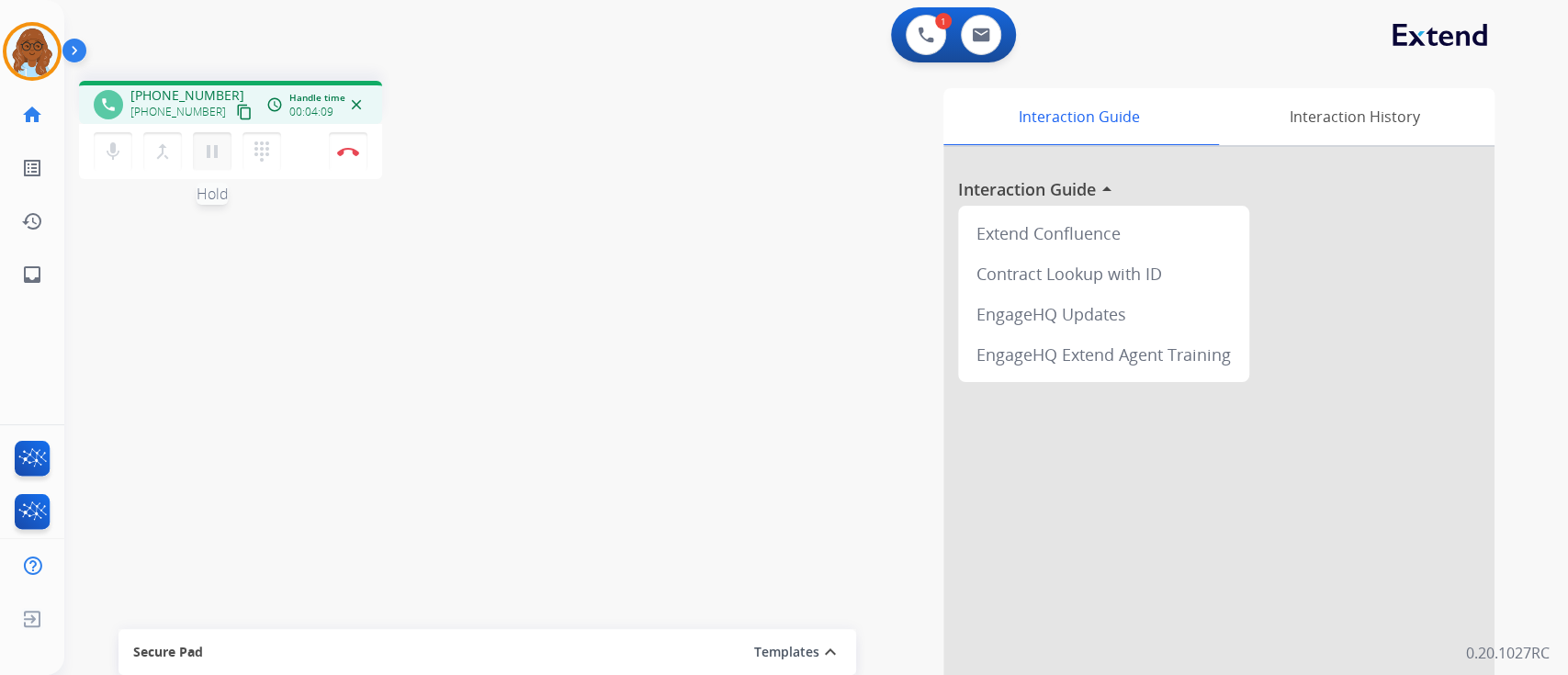
click at [222, 142] on button "pause Hold" at bounding box center [212, 151] width 39 height 39
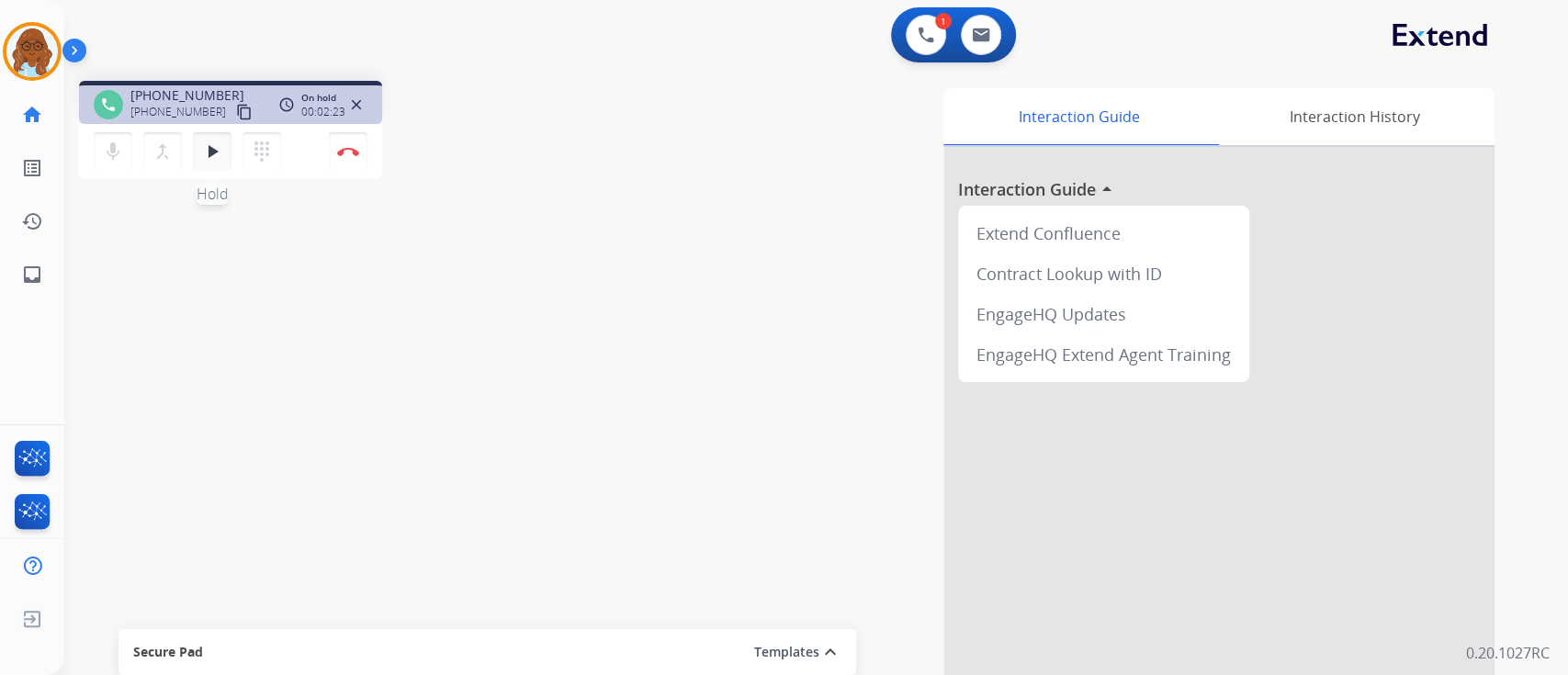
click at [219, 166] on button "play_arrow Hold" at bounding box center [212, 151] width 39 height 39
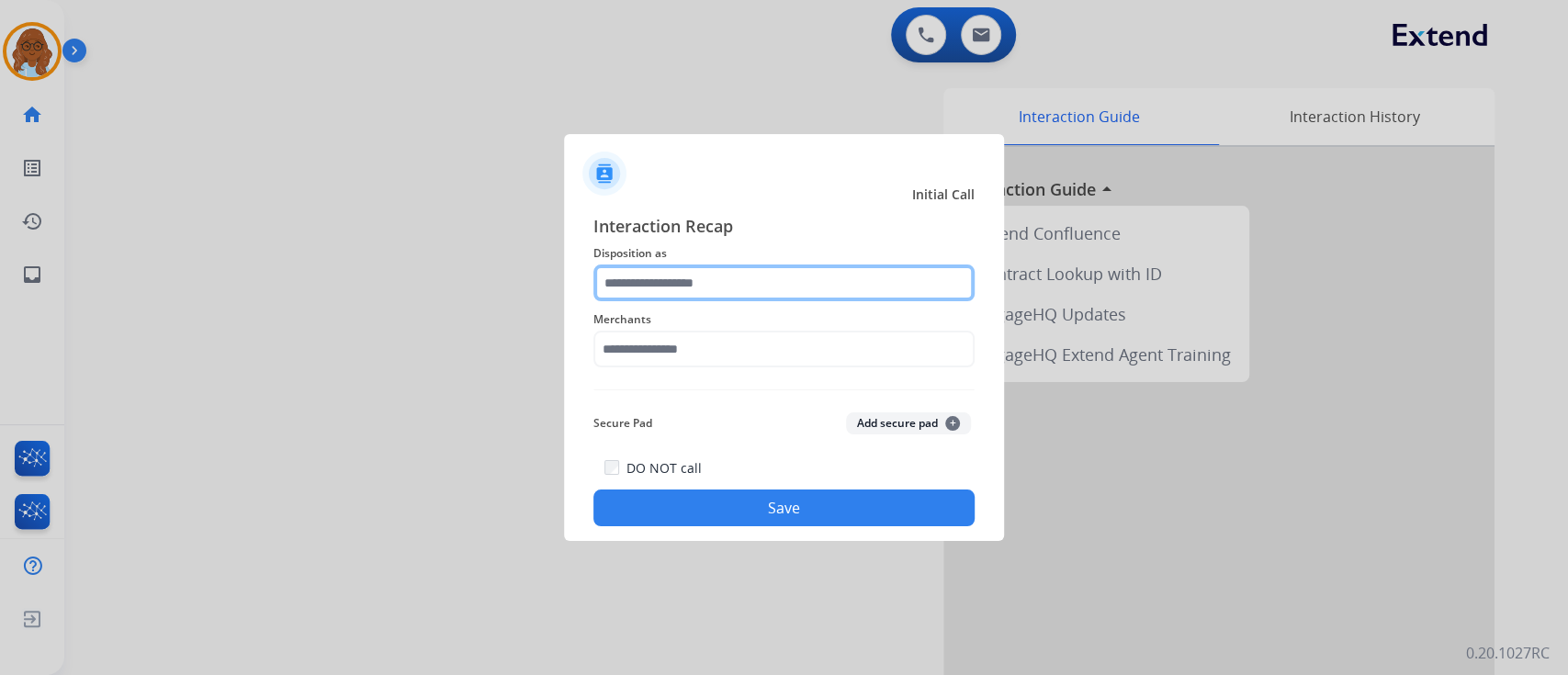
click at [703, 297] on input "text" at bounding box center [784, 283] width 382 height 37
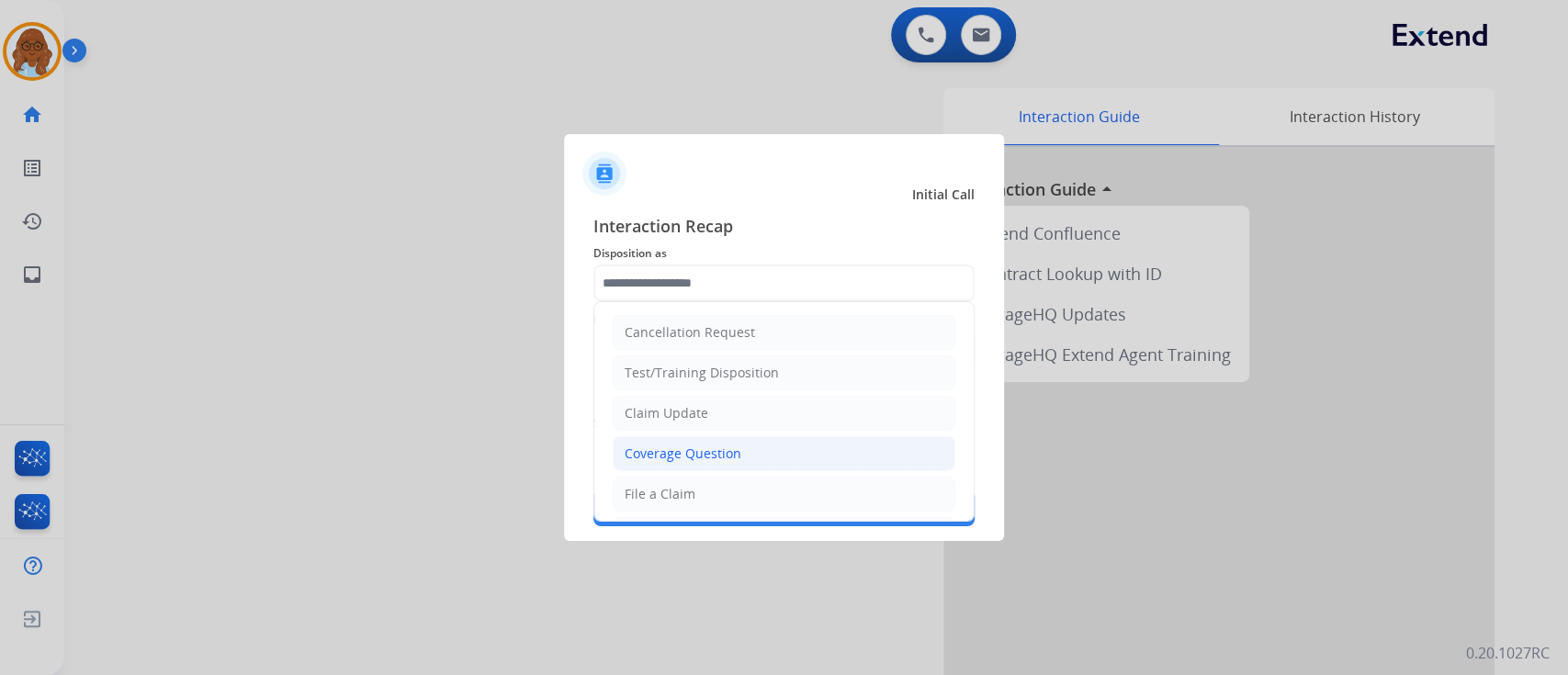
click at [685, 448] on div "Coverage Question" at bounding box center [683, 454] width 117 height 18
type input "**********"
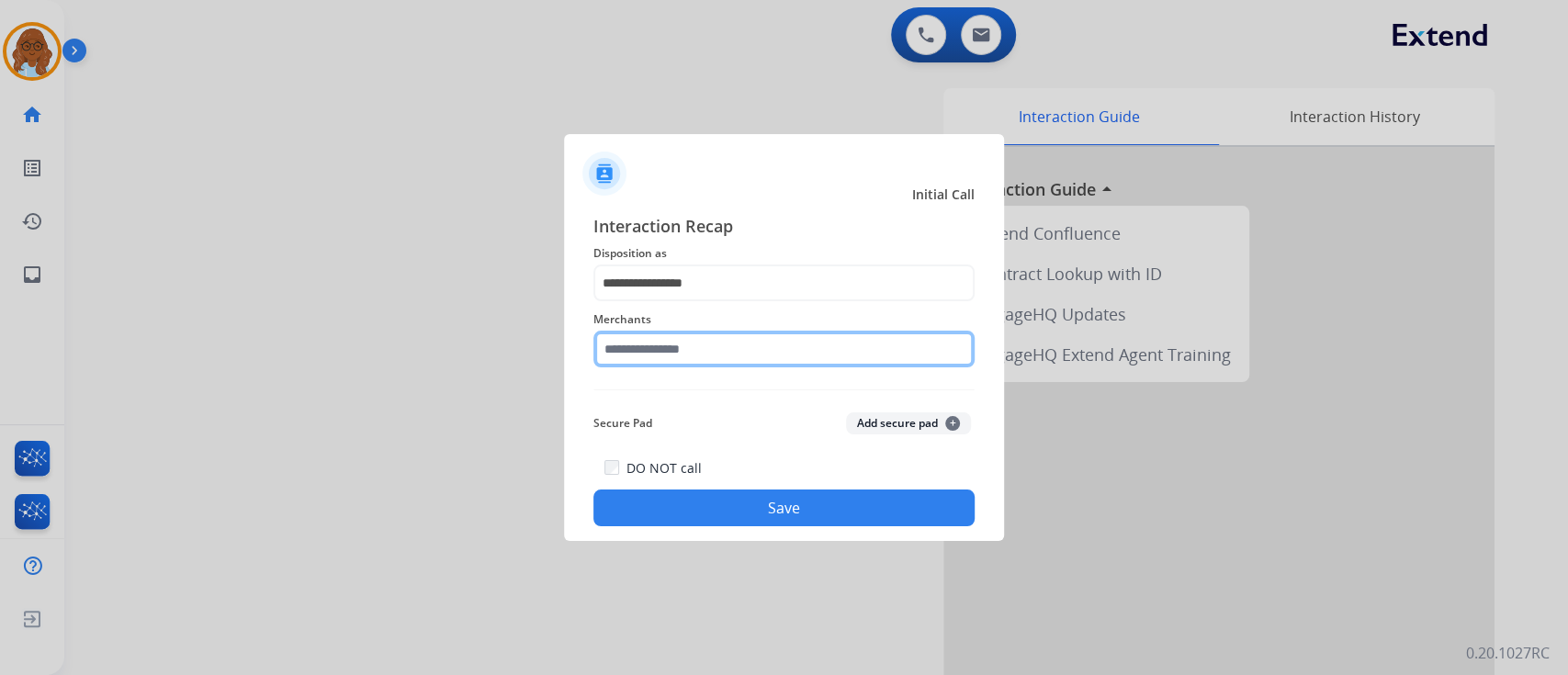
click at [675, 335] on input "text" at bounding box center [784, 349] width 382 height 37
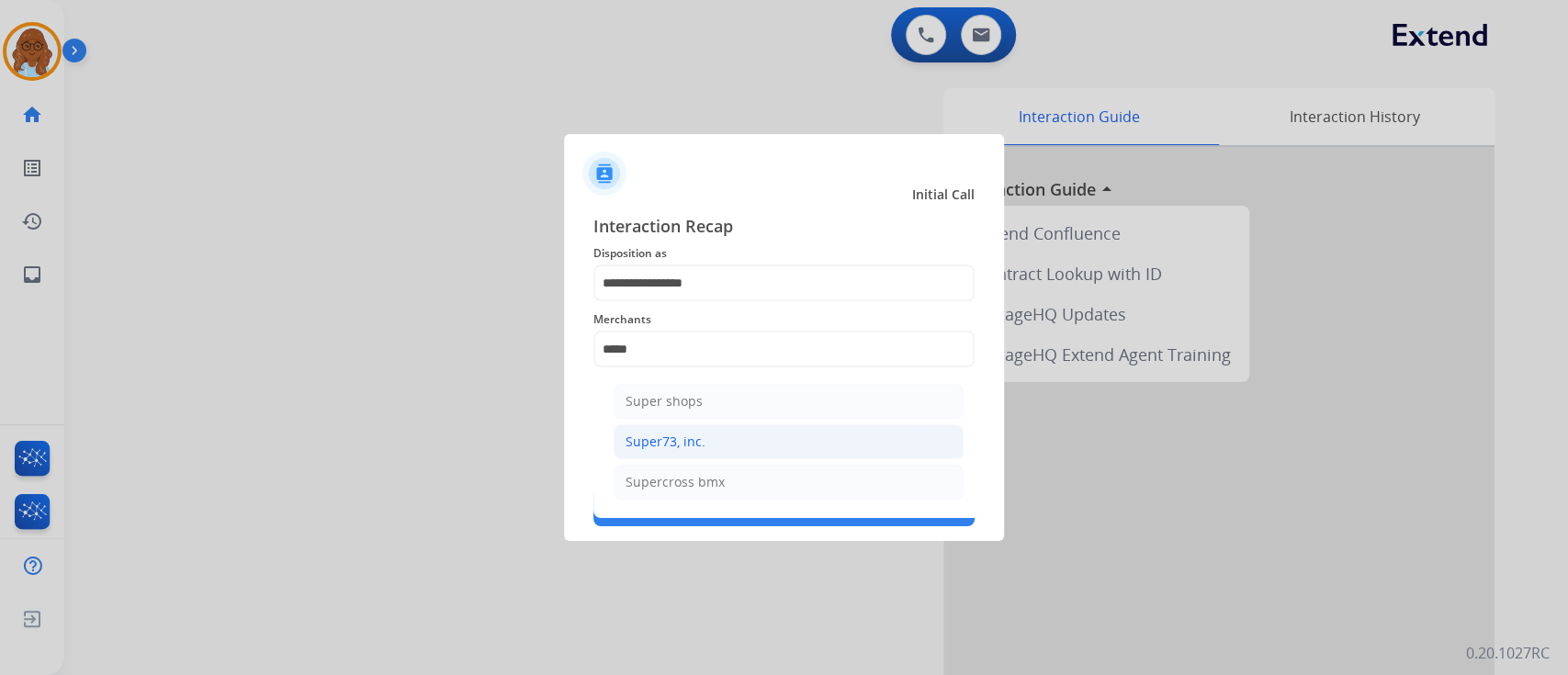
click at [658, 440] on div "Super73, inc." at bounding box center [666, 442] width 80 height 18
type input "**********"
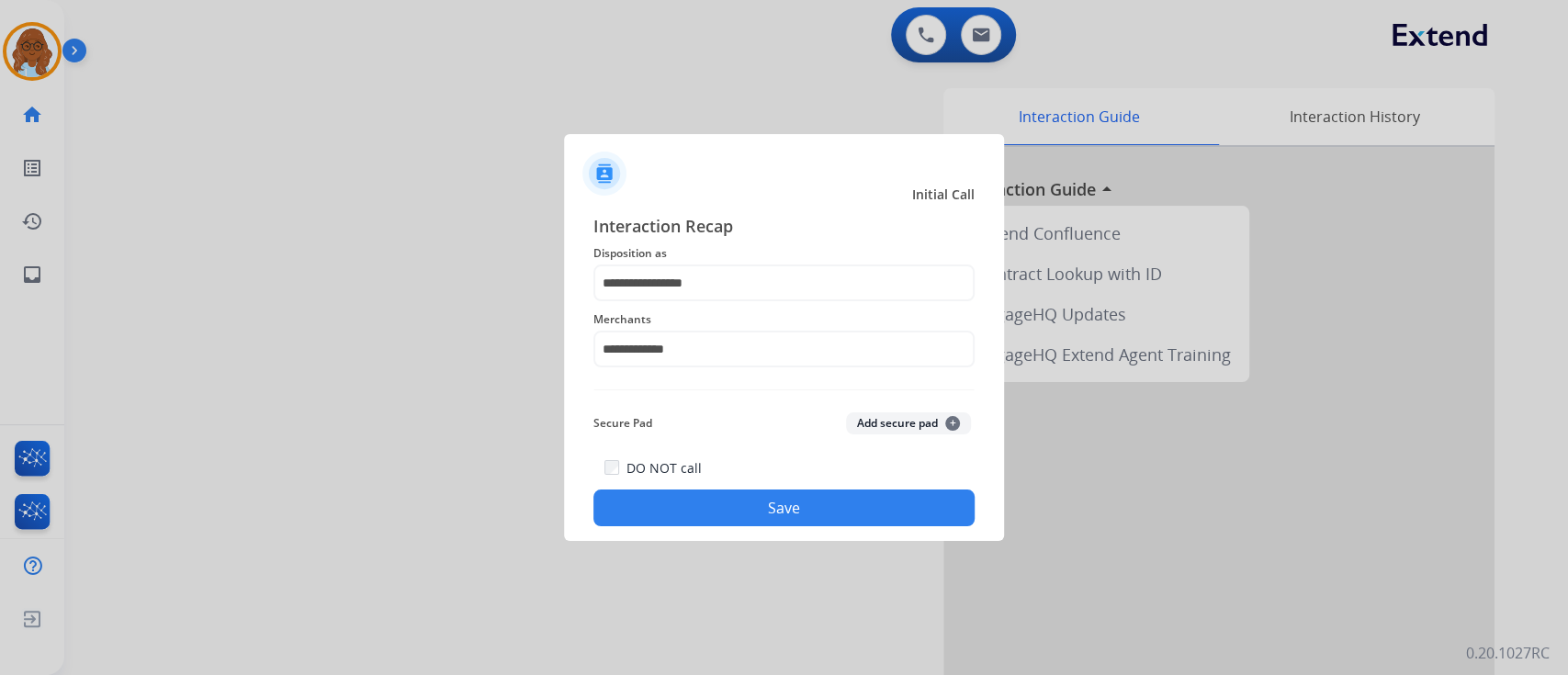
click at [722, 500] on button "Save" at bounding box center [784, 508] width 382 height 37
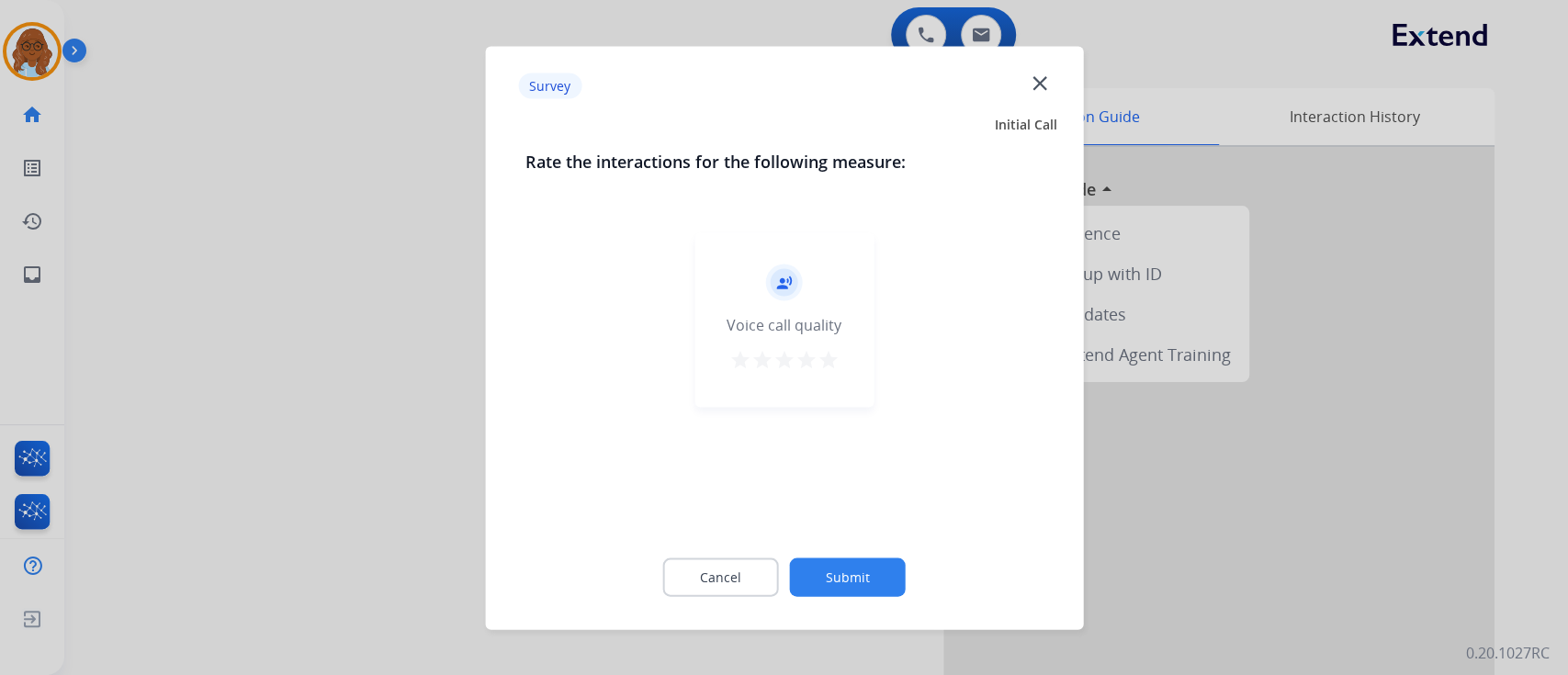
click at [827, 364] on mat-icon "star" at bounding box center [829, 360] width 22 height 22
click at [872, 584] on button "Submit" at bounding box center [848, 577] width 116 height 39
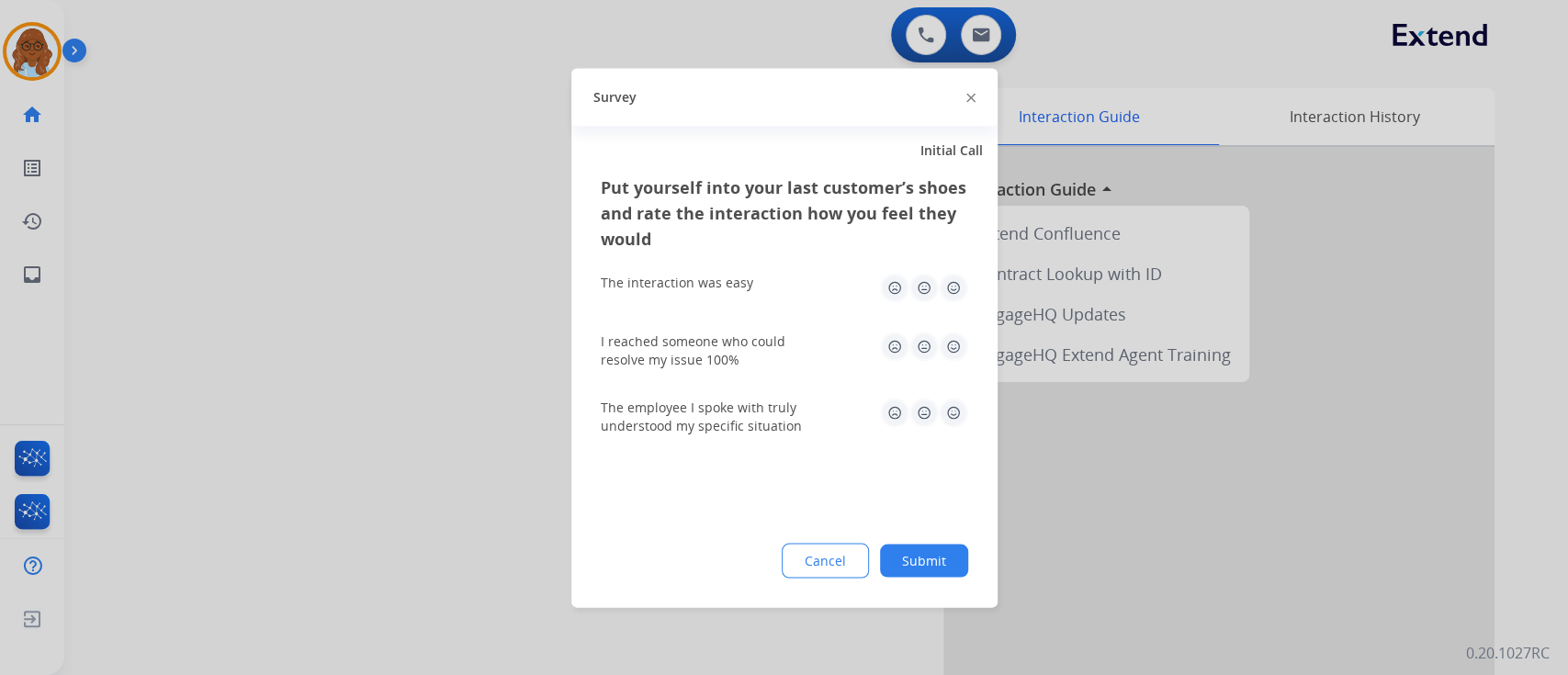
click at [949, 285] on img at bounding box center [953, 288] width 29 height 30
click at [959, 355] on img at bounding box center [953, 347] width 29 height 30
click at [948, 423] on img at bounding box center [953, 412] width 29 height 30
click at [933, 560] on button "Submit" at bounding box center [925, 561] width 88 height 33
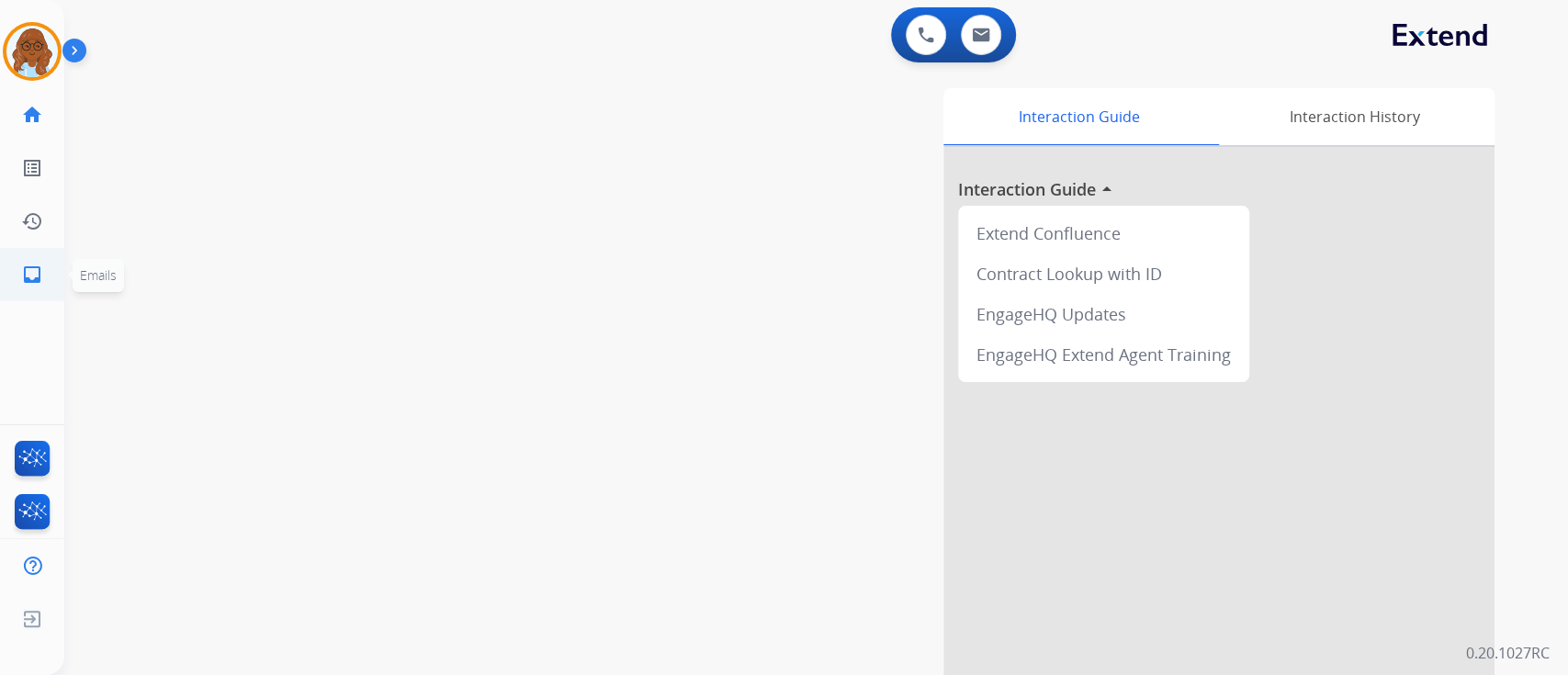
click at [42, 276] on mat-icon "inbox" at bounding box center [32, 275] width 22 height 22
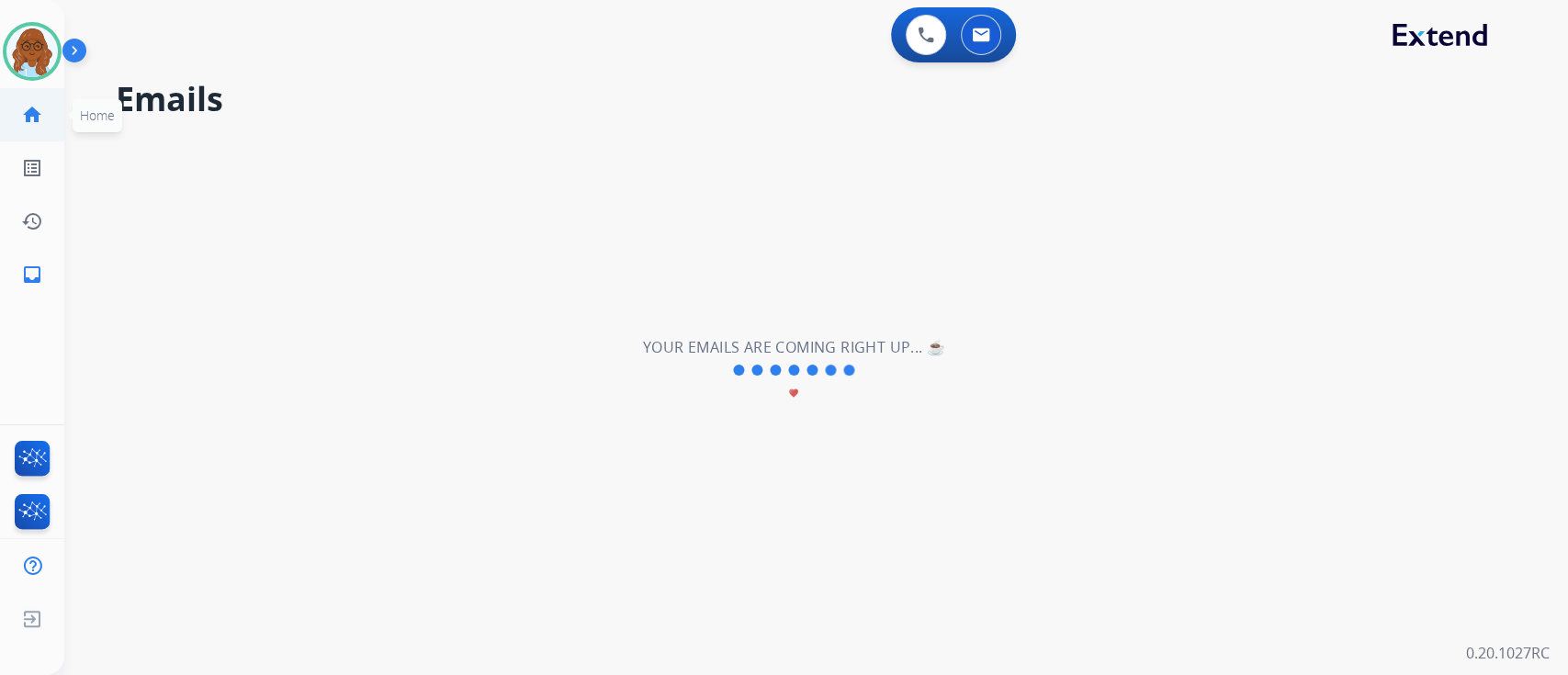
click at [24, 107] on mat-icon "home" at bounding box center [32, 115] width 22 height 22
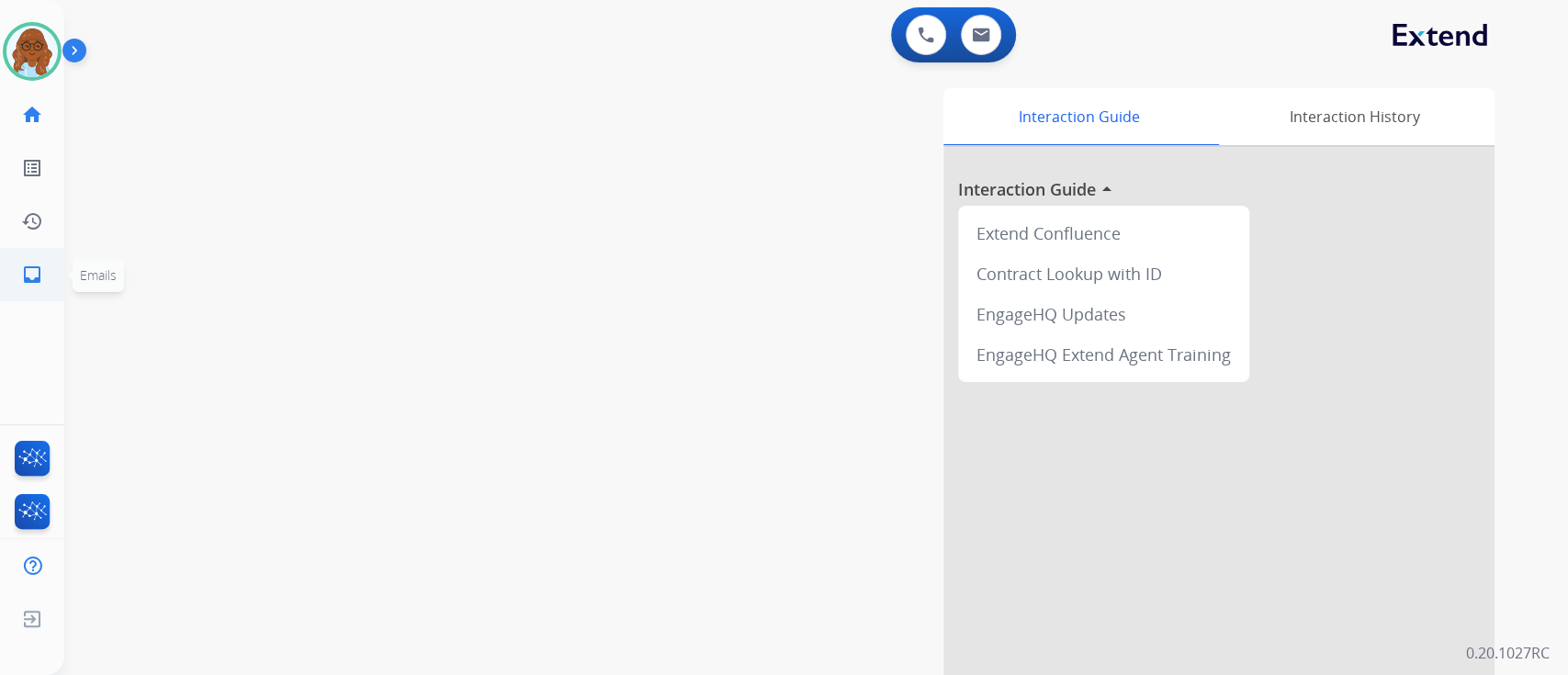
click at [23, 280] on mat-icon "inbox" at bounding box center [32, 275] width 22 height 22
select select "**********"
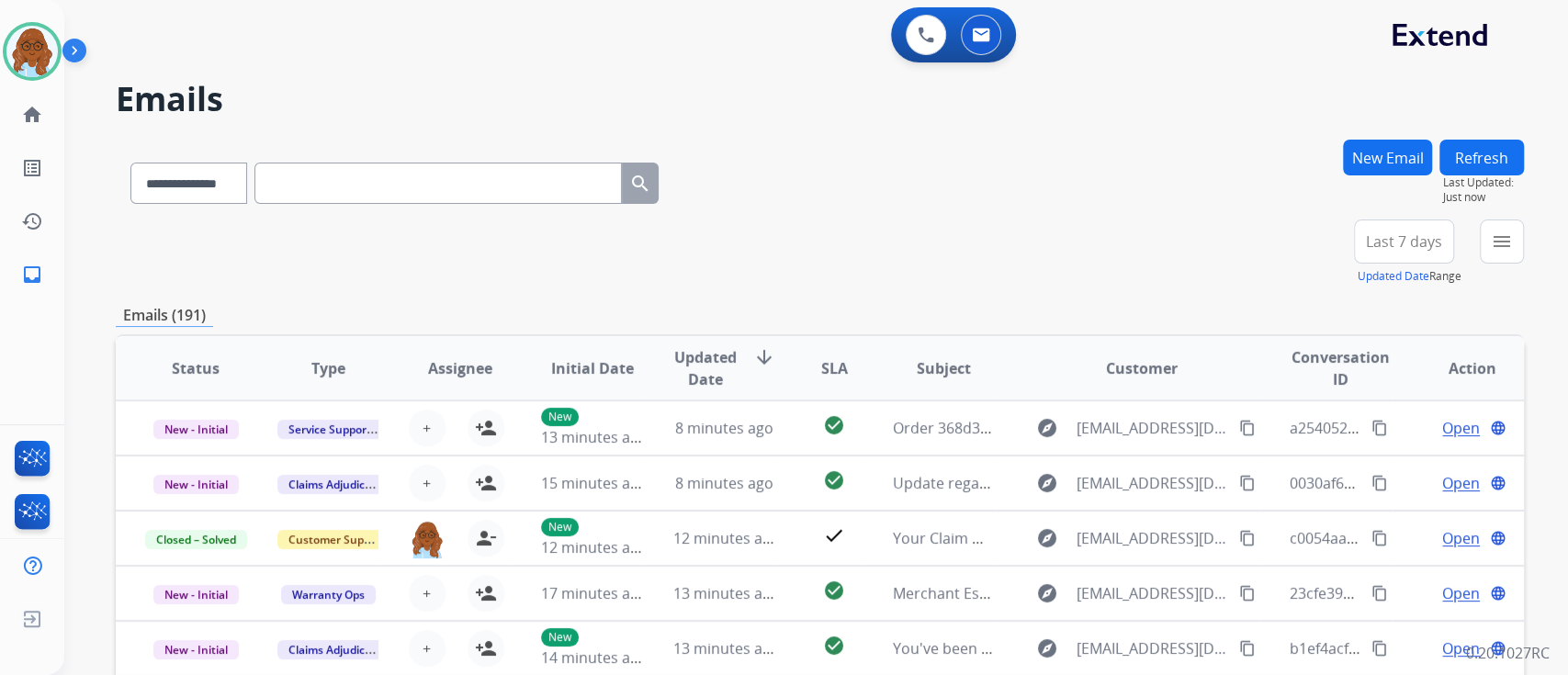
click at [1389, 163] on button "New Email" at bounding box center [1387, 157] width 89 height 36
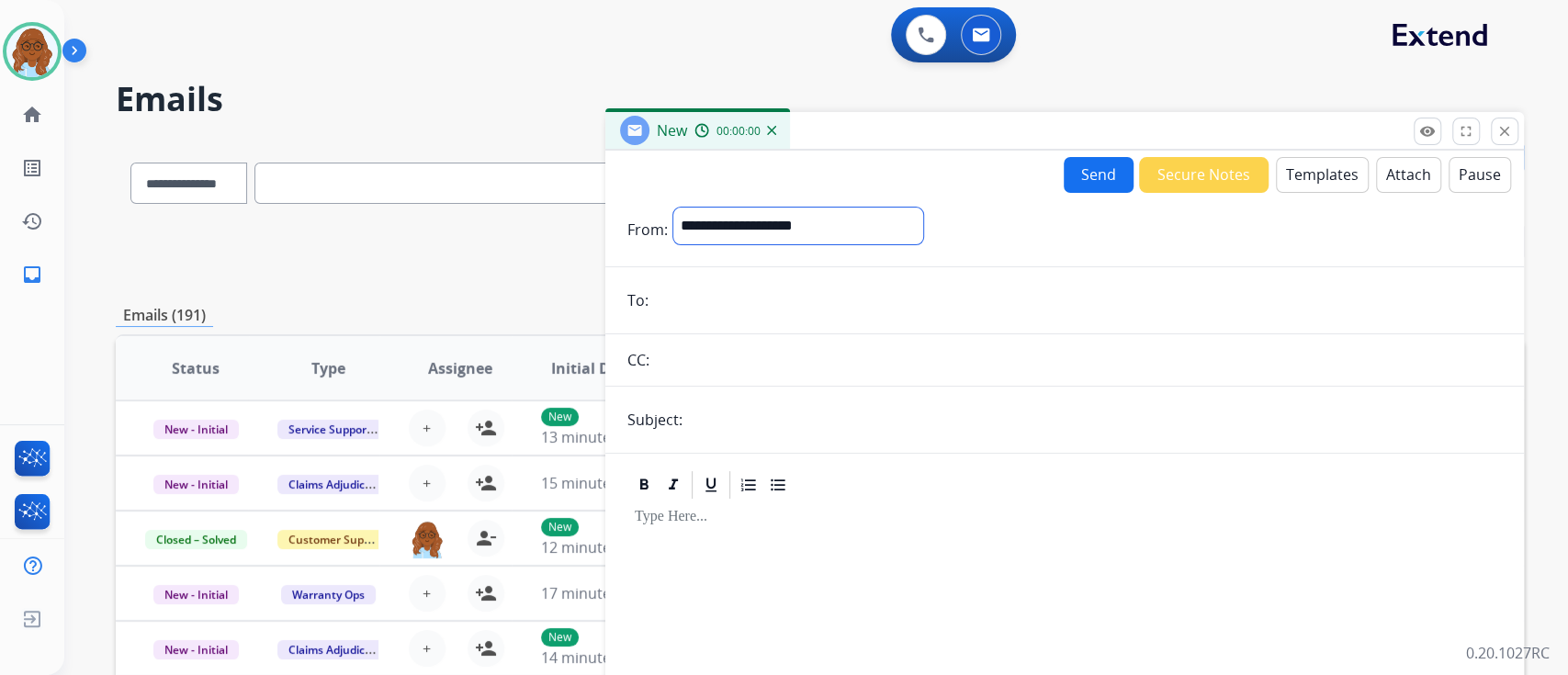
click at [772, 239] on select "**********" at bounding box center [797, 226] width 250 height 37
select select "**********"
click at [673, 207] on select "**********" at bounding box center [797, 226] width 250 height 37
paste input "**********"
type input "**********"
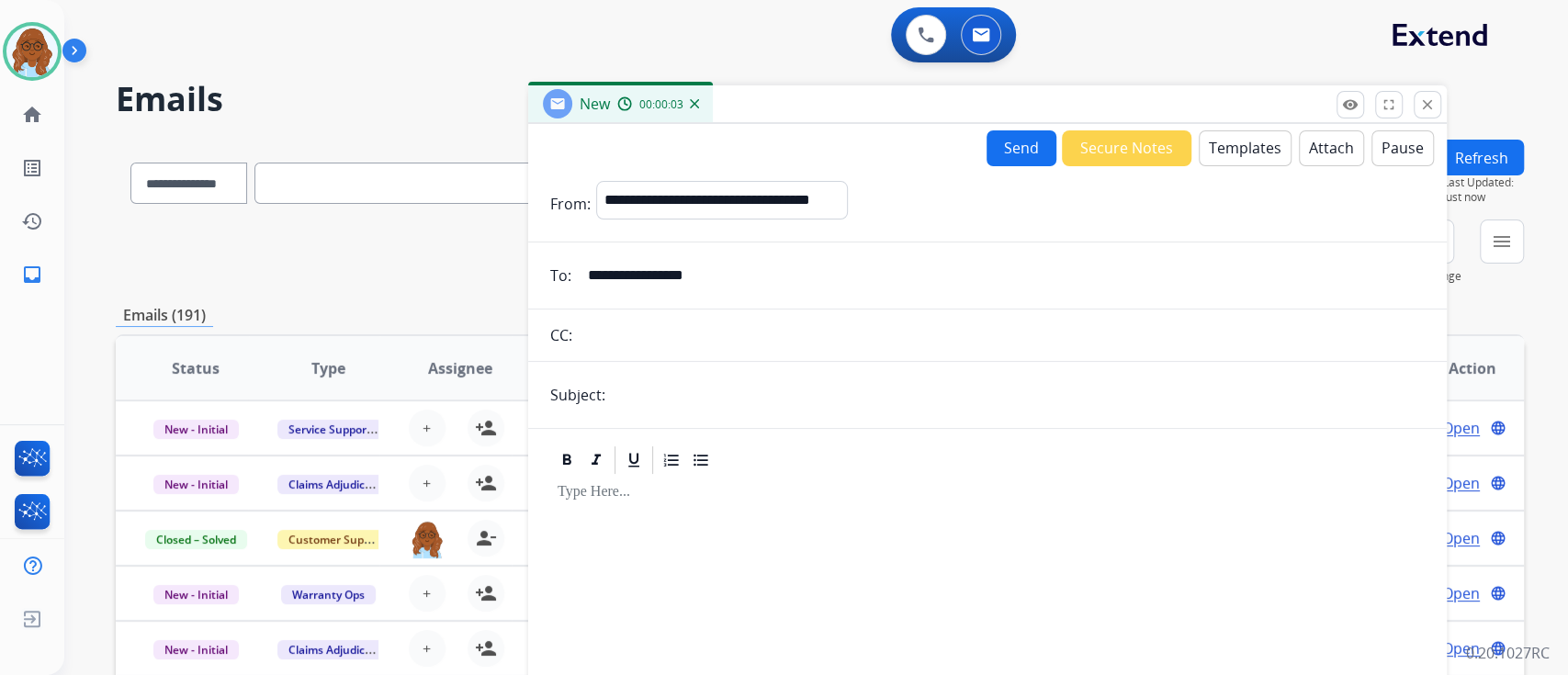
drag, startPoint x: 784, startPoint y: 120, endPoint x: 621, endPoint y: 63, distance: 172.7
click at [631, 86] on div "New 00:00:03" at bounding box center [987, 105] width 918 height 39
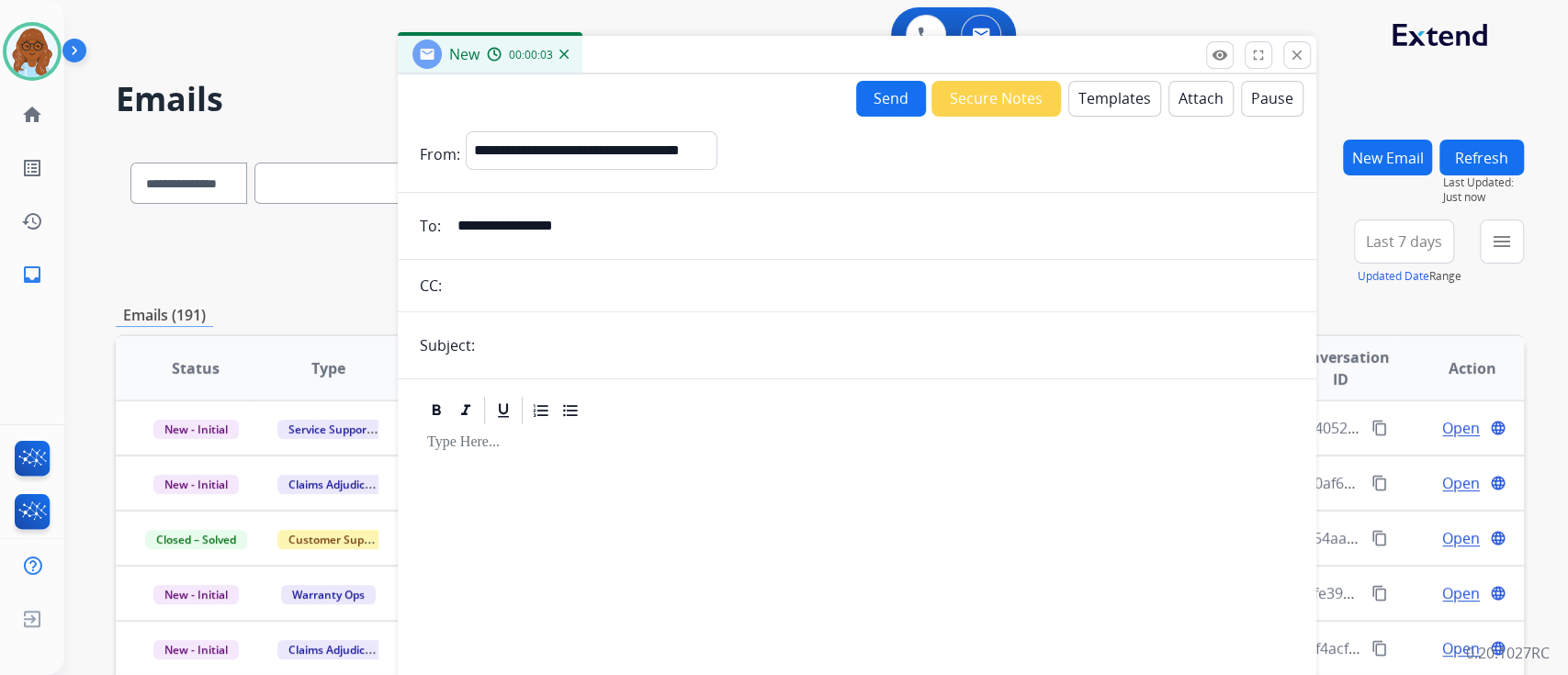
click at [544, 330] on input "text" at bounding box center [887, 346] width 814 height 37
type input "**********"
click at [1120, 101] on button "Templates" at bounding box center [1114, 99] width 93 height 36
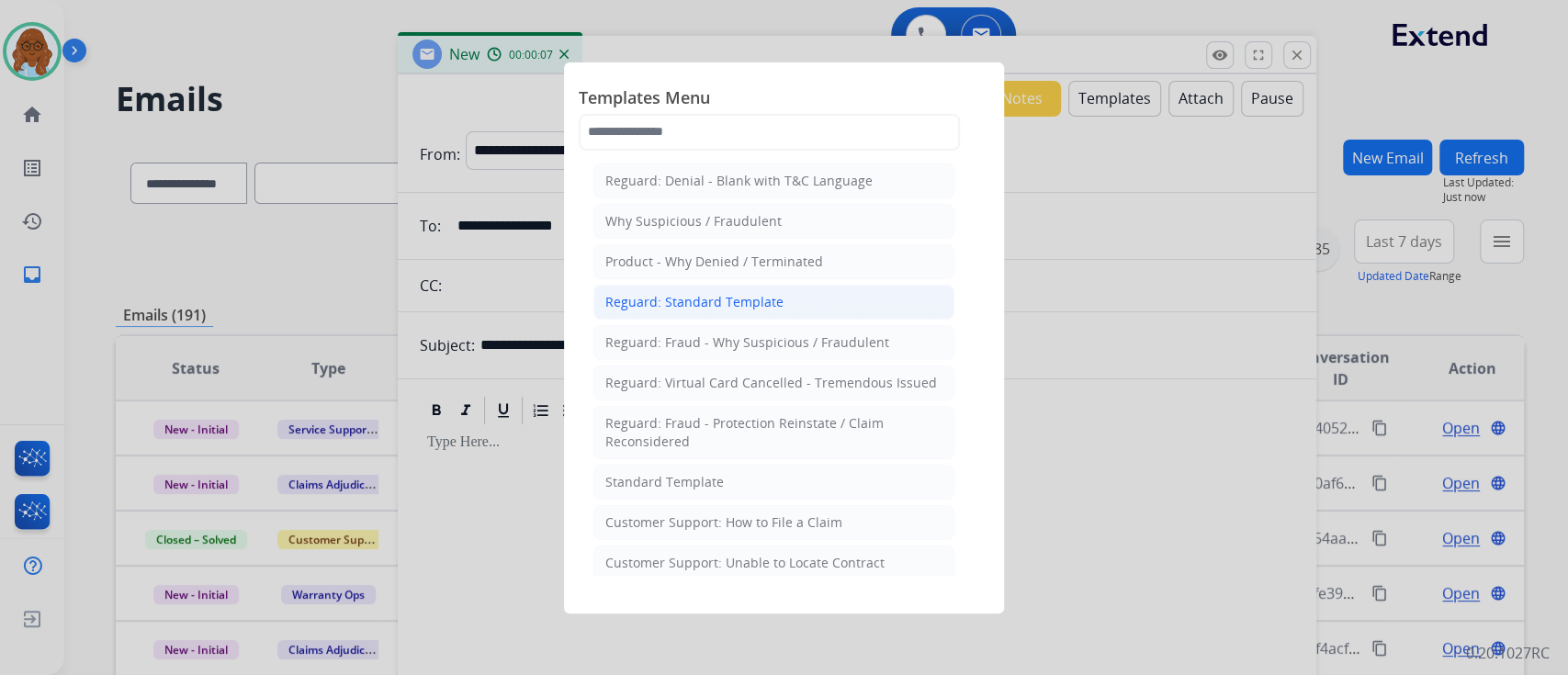
click at [782, 290] on li "Reguard: Standard Template" at bounding box center [774, 302] width 361 height 35
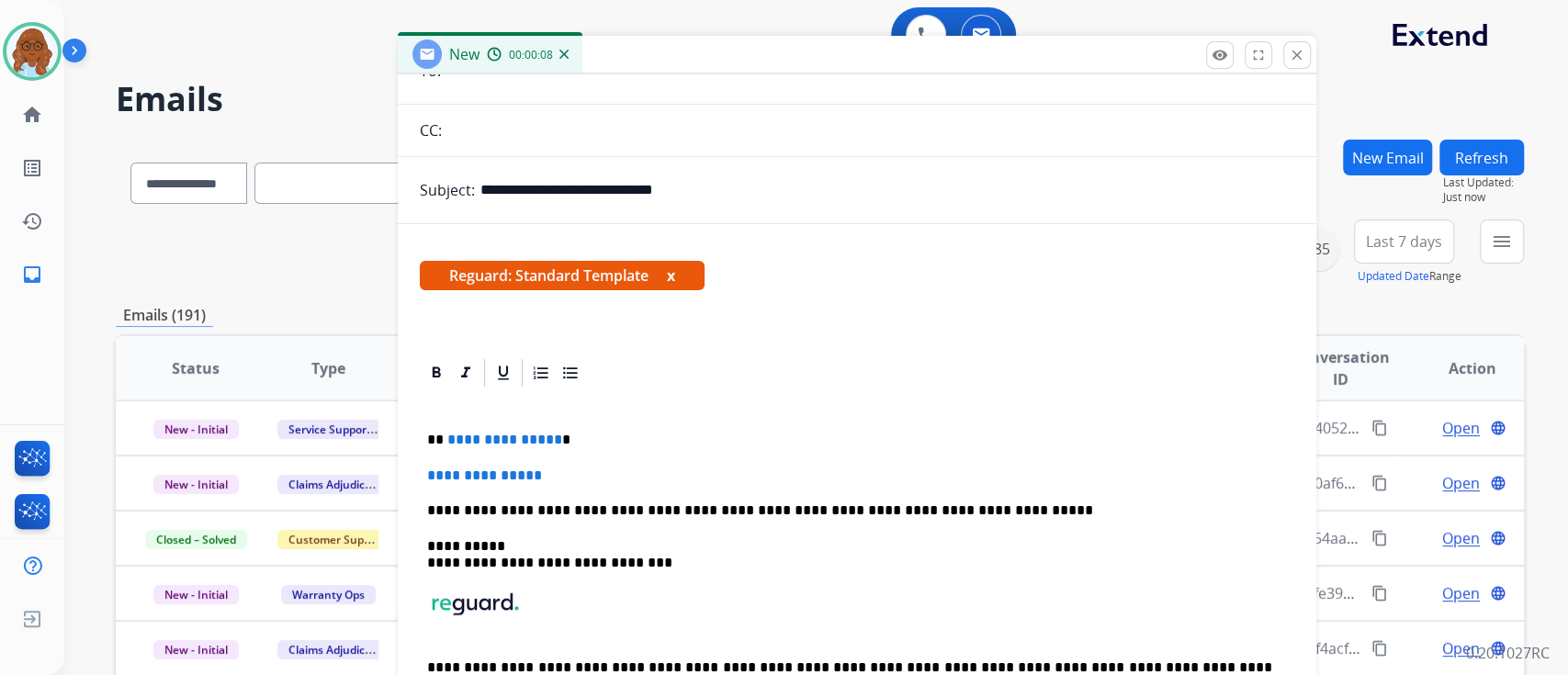
scroll to position [154, 0]
drag, startPoint x: 598, startPoint y: 433, endPoint x: 445, endPoint y: 444, distance: 153.4
click at [425, 444] on div "**********" at bounding box center [856, 571] width 875 height 363
drag, startPoint x: 548, startPoint y: 474, endPoint x: 426, endPoint y: 476, distance: 122.0
click at [427, 476] on p "**********" at bounding box center [856, 476] width 860 height 17
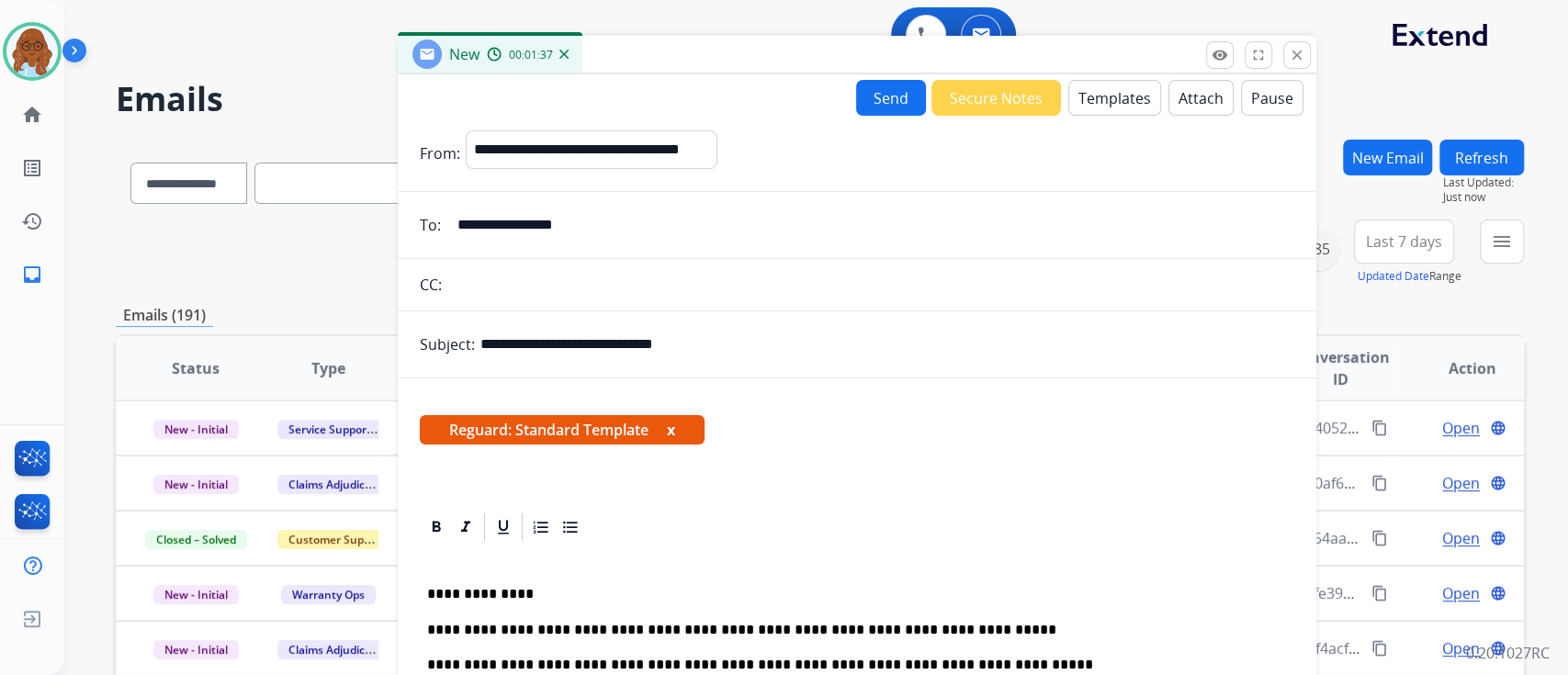
scroll to position [0, 0]
click at [1254, 112] on button "Pause" at bounding box center [1272, 98] width 63 height 36
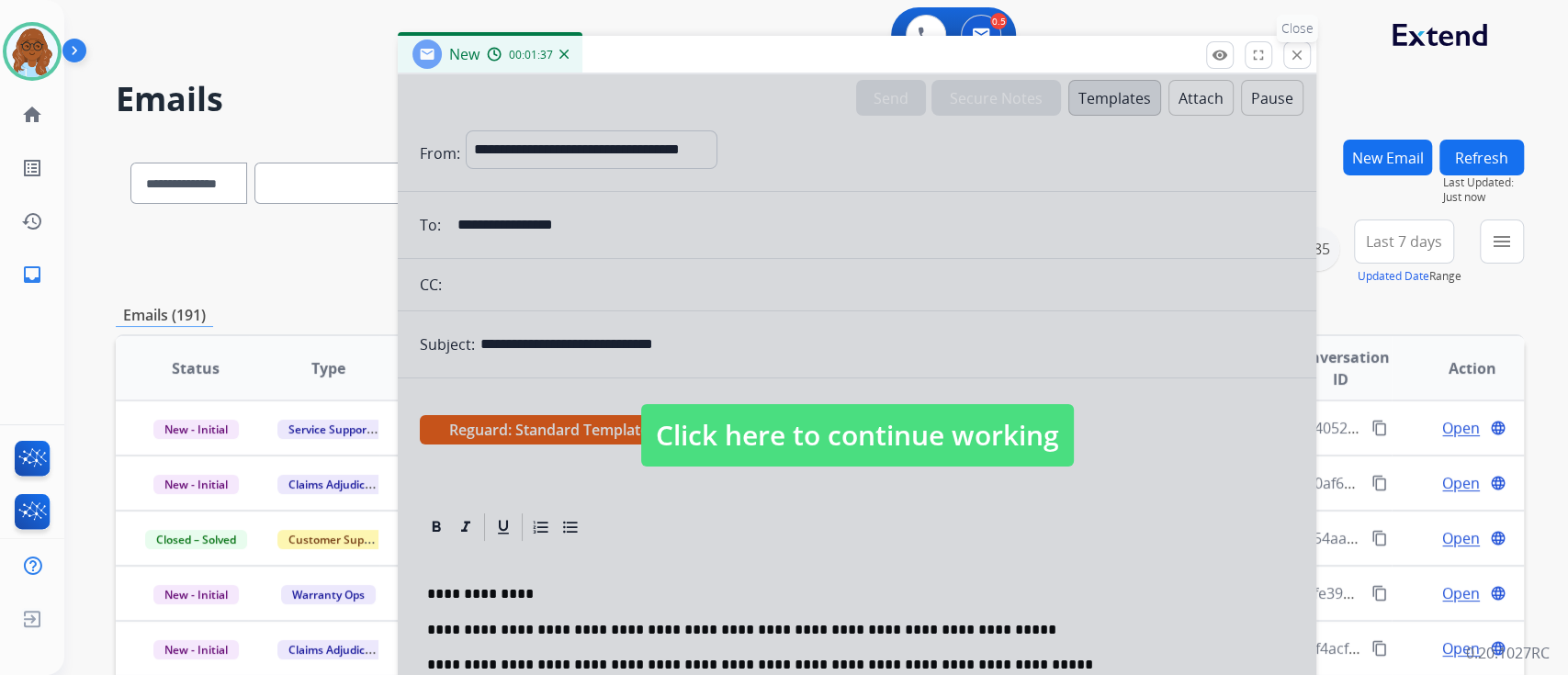
click at [1291, 60] on mat-icon "close" at bounding box center [1297, 55] width 17 height 17
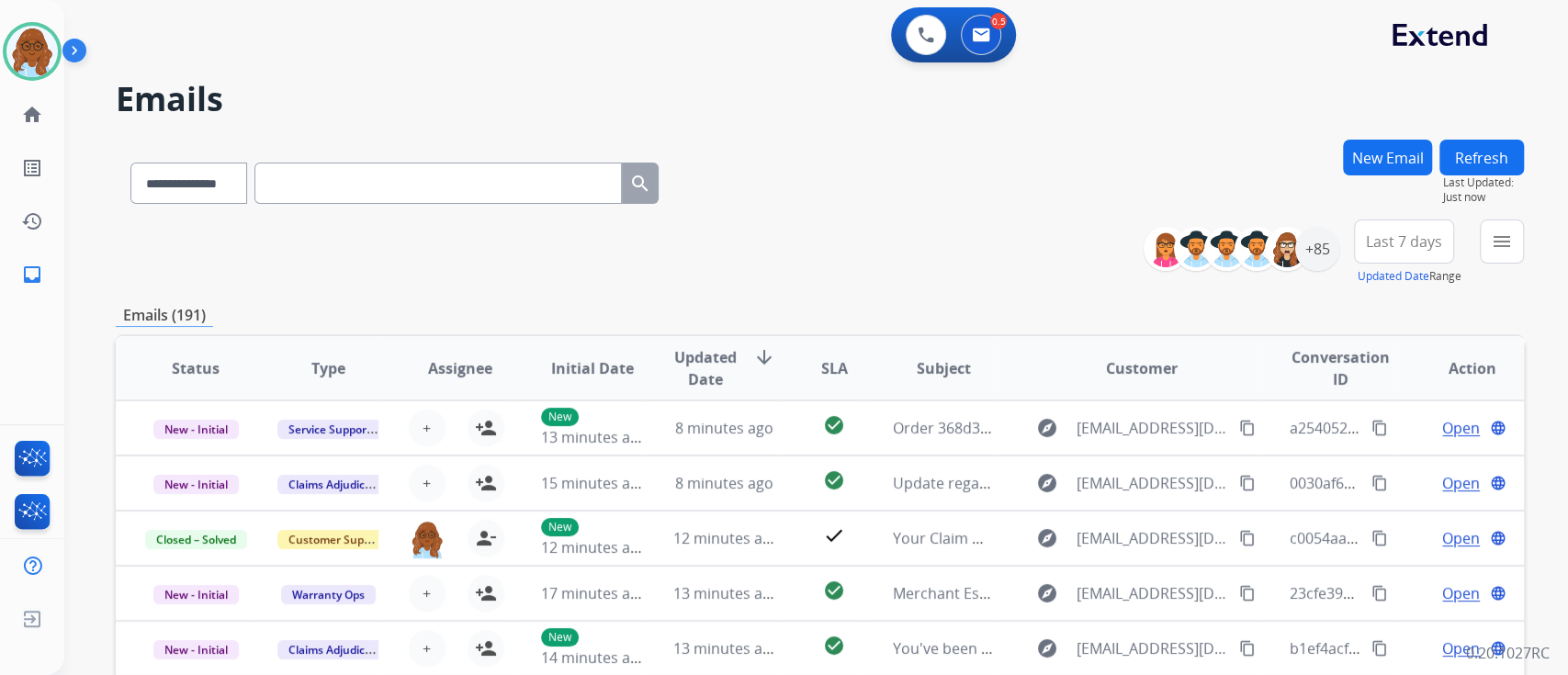
click at [1373, 140] on button "New Email" at bounding box center [1387, 157] width 89 height 36
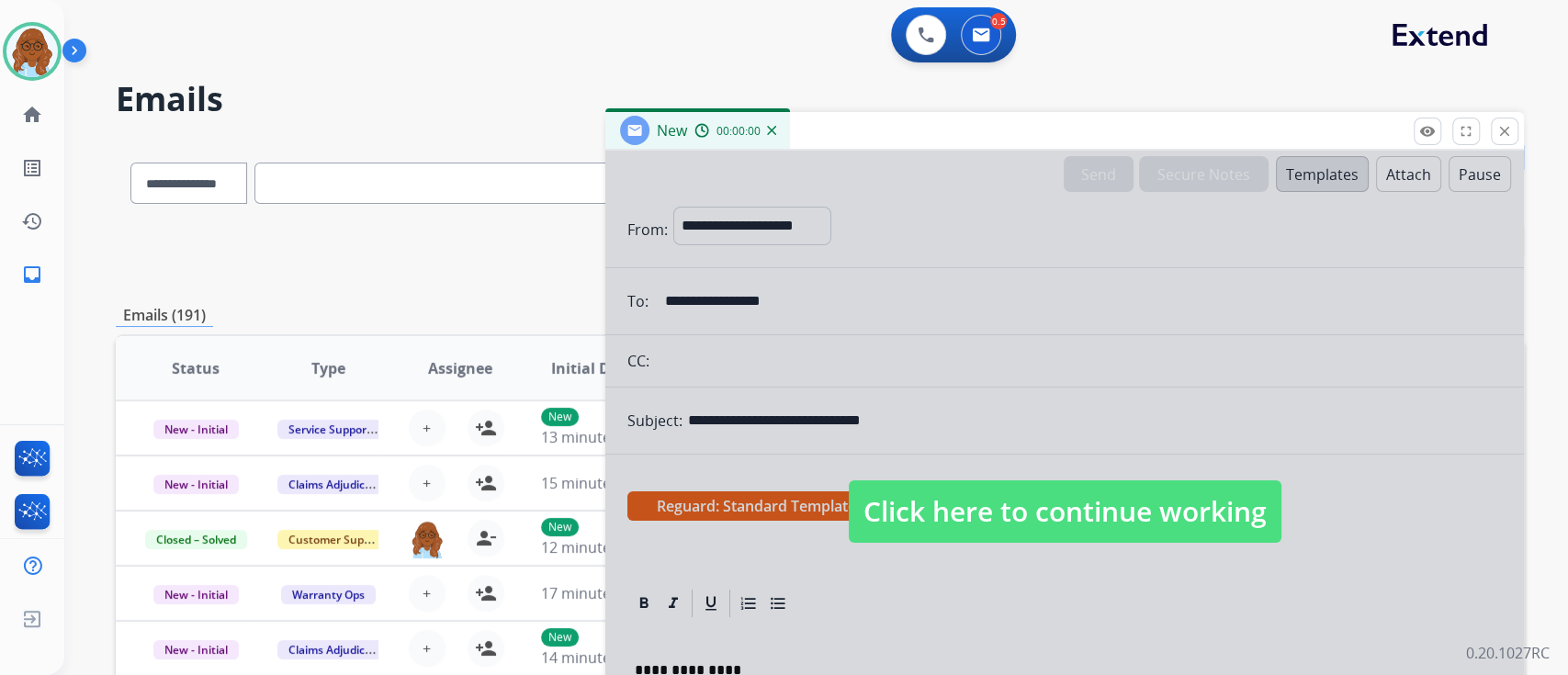
select select "**********"
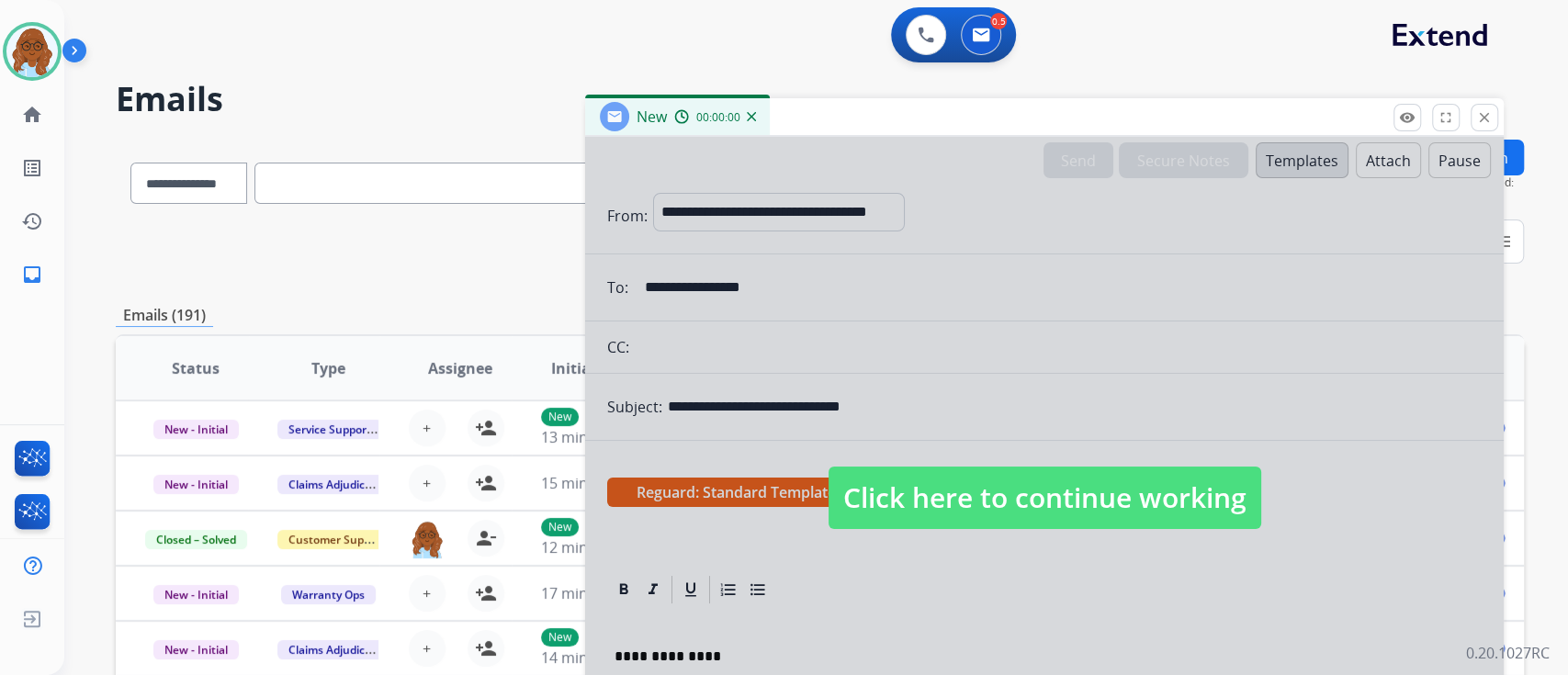
drag, startPoint x: 1040, startPoint y: 138, endPoint x: 887, endPoint y: 45, distance: 179.0
click at [887, 99] on div "New 00:00:00" at bounding box center [1044, 118] width 918 height 39
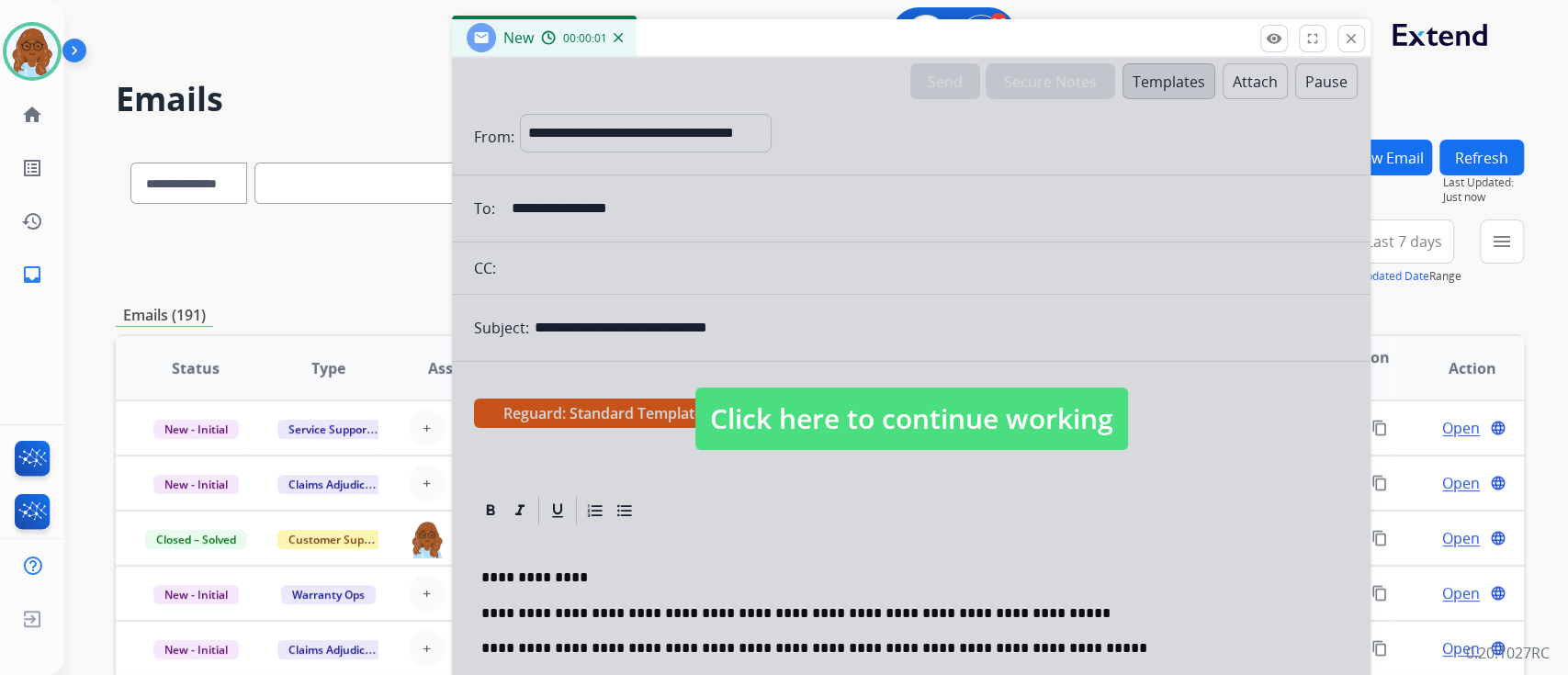
drag, startPoint x: 886, startPoint y: 46, endPoint x: 992, endPoint y: 107, distance: 122.3
click at [899, 58] on div "New 00:00:01" at bounding box center [911, 39] width 918 height 39
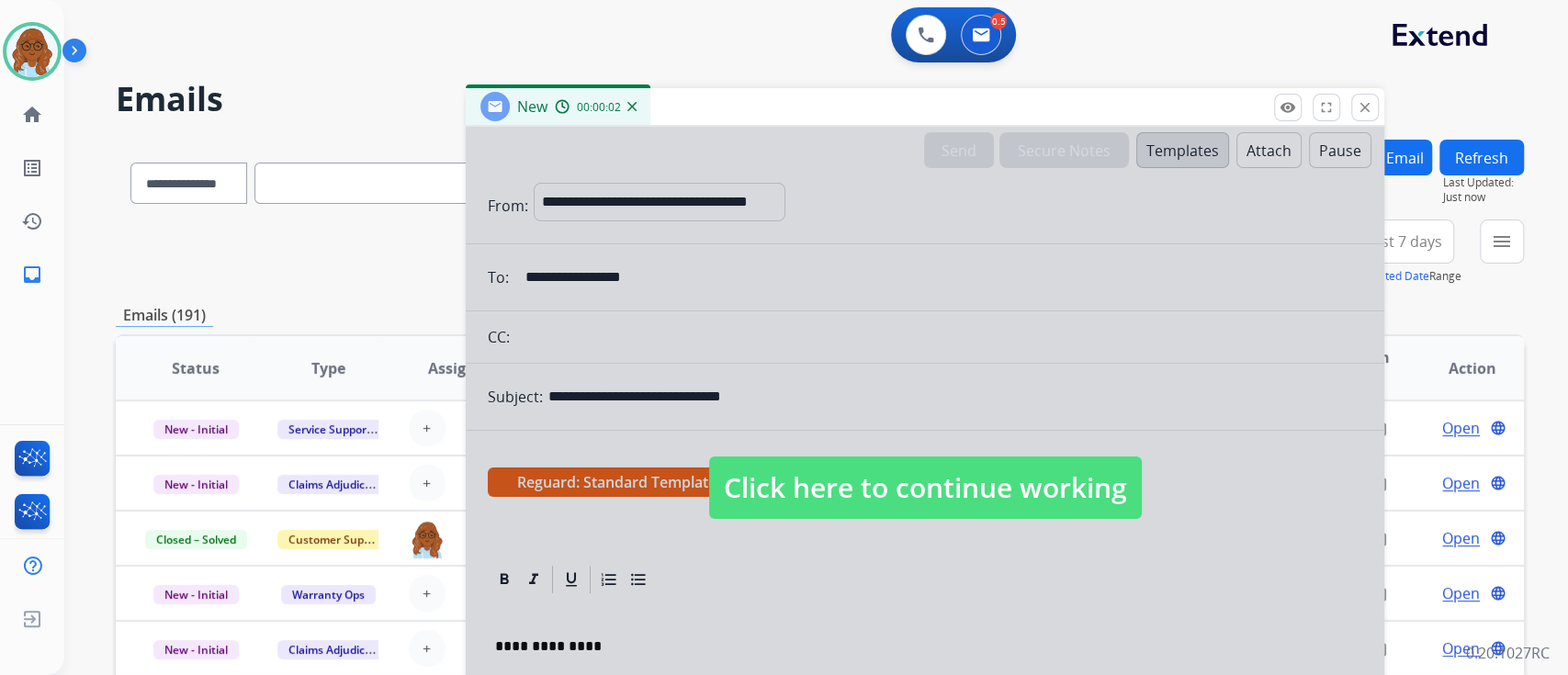
drag, startPoint x: 1364, startPoint y: 104, endPoint x: 1114, endPoint y: 243, distance: 286.0
click at [1364, 105] on mat-icon "close" at bounding box center [1365, 108] width 17 height 17
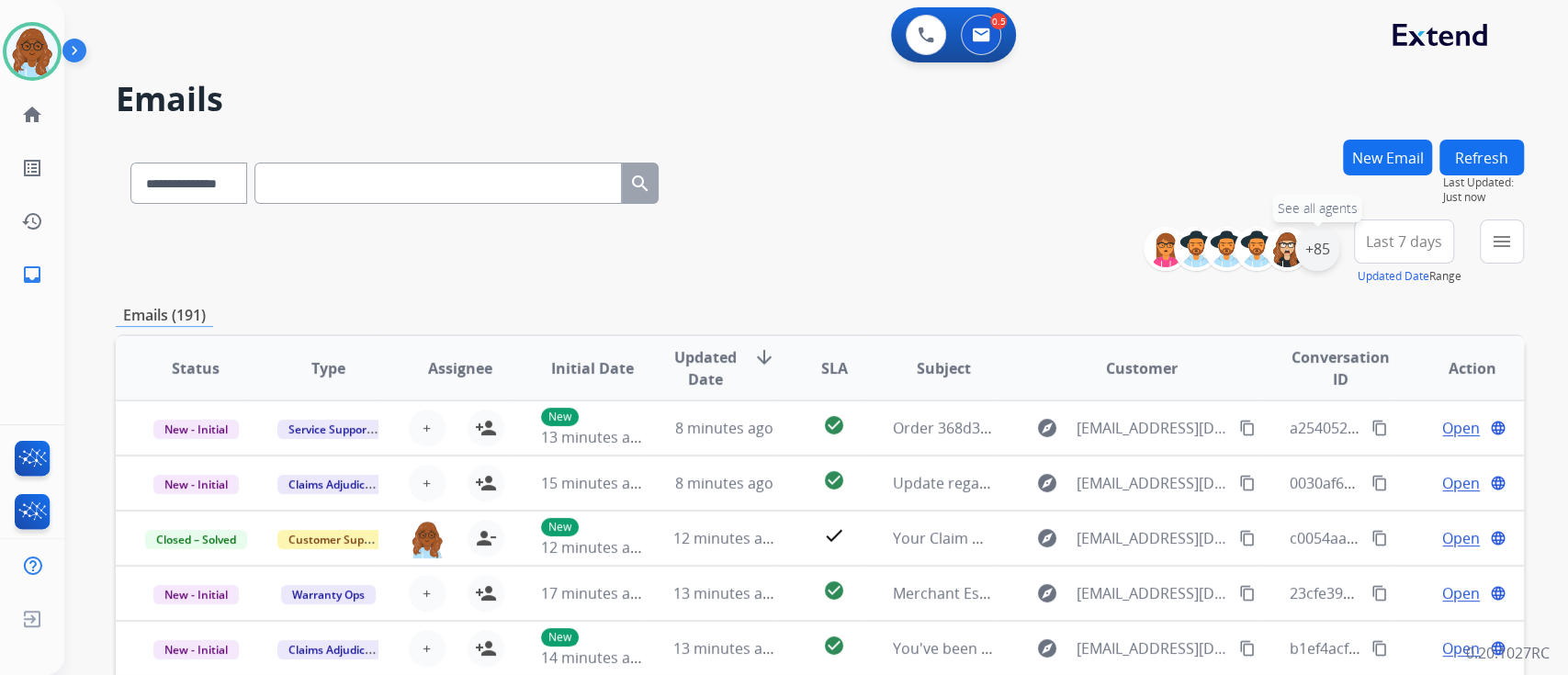
click at [1321, 248] on div "+85" at bounding box center [1317, 249] width 44 height 44
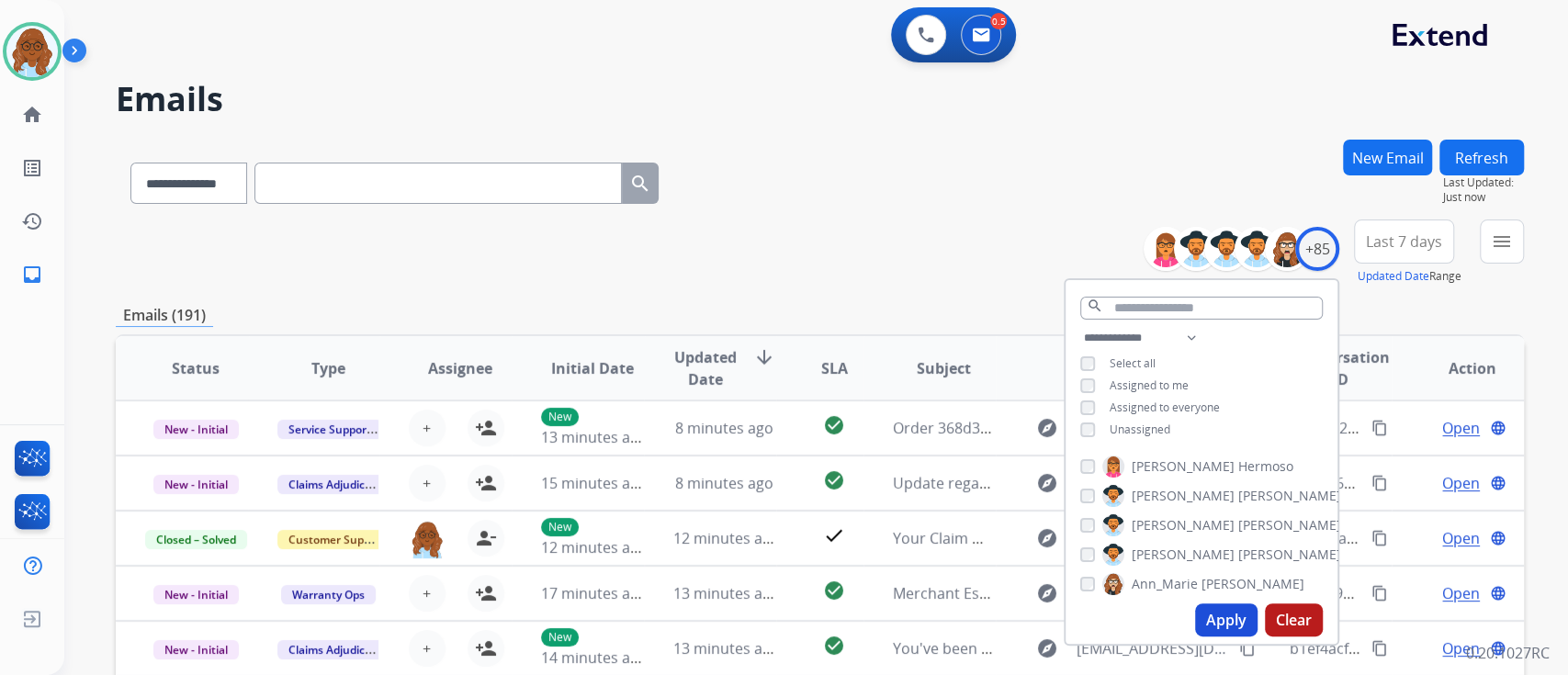
click at [1138, 423] on span "Unassigned" at bounding box center [1140, 429] width 61 height 16
click at [1205, 617] on button "Apply" at bounding box center [1226, 621] width 63 height 33
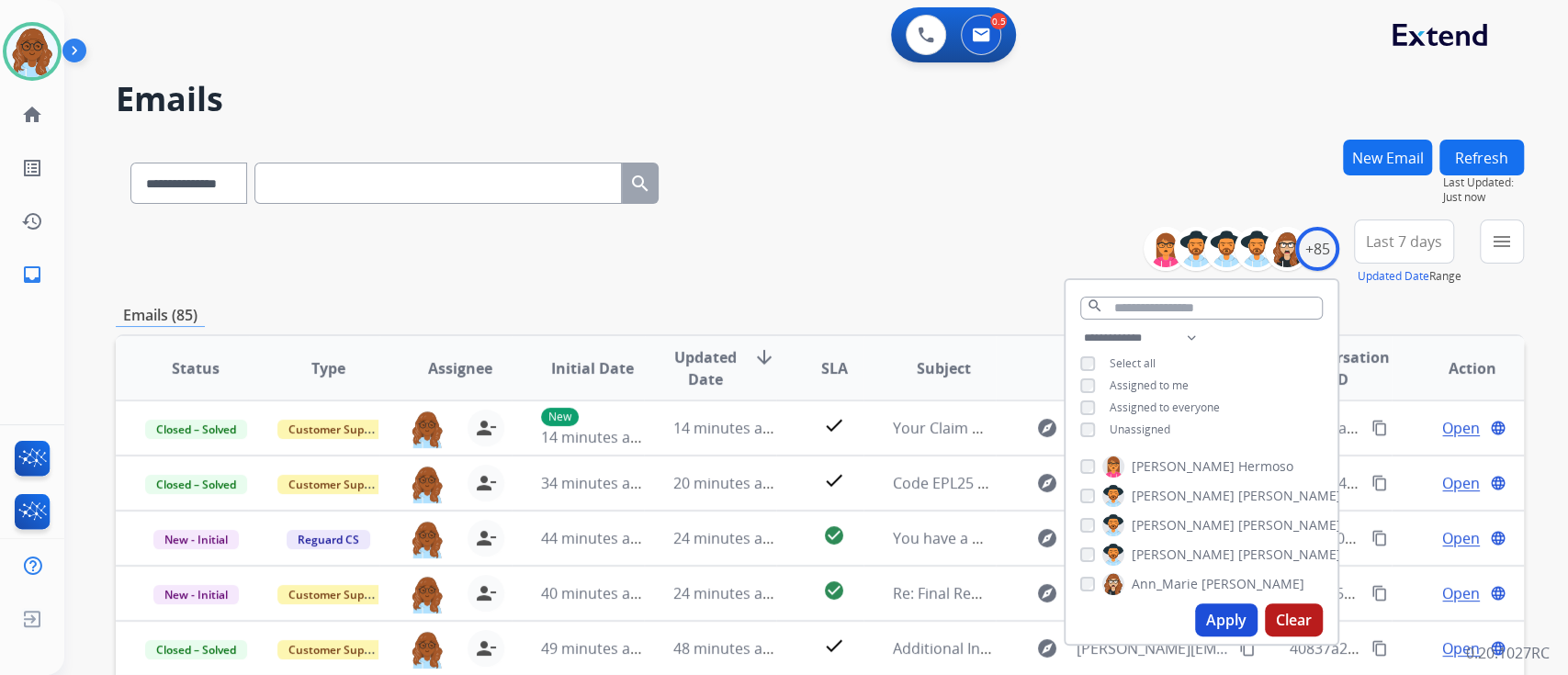
click at [1416, 245] on span "Last 7 days" at bounding box center [1404, 242] width 77 height 7
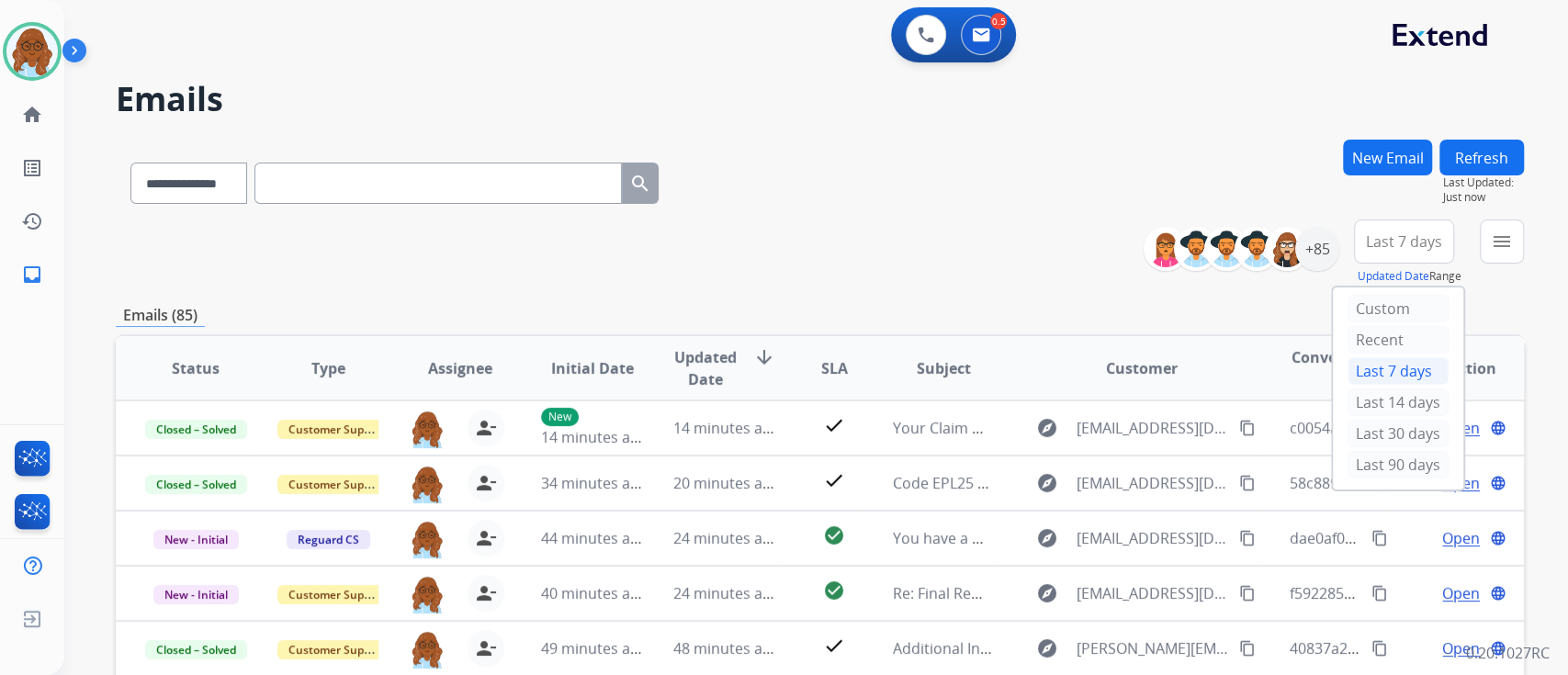
click at [1494, 241] on mat-icon "menu" at bounding box center [1502, 242] width 22 height 22
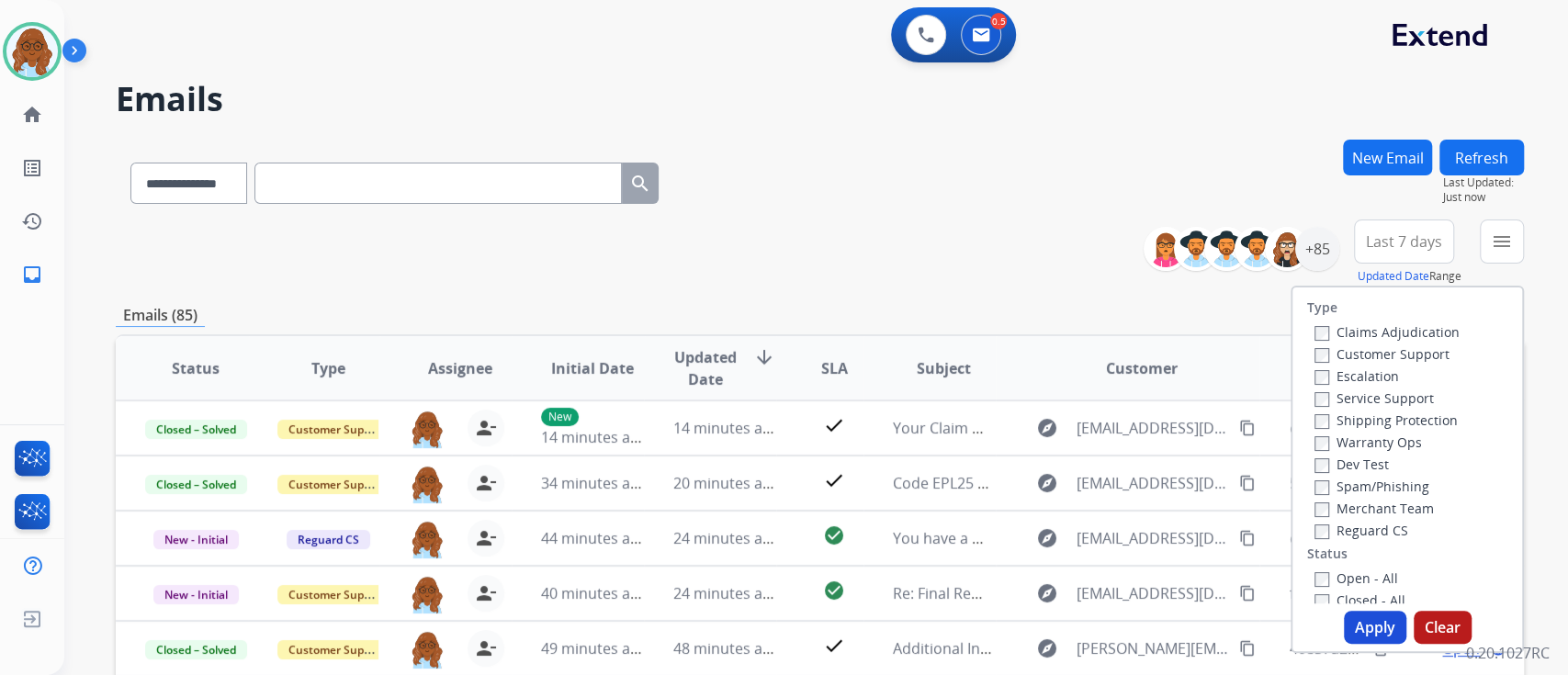
click at [1359, 571] on label "Open - All" at bounding box center [1356, 578] width 84 height 18
click at [1364, 615] on button "Apply" at bounding box center [1375, 628] width 63 height 33
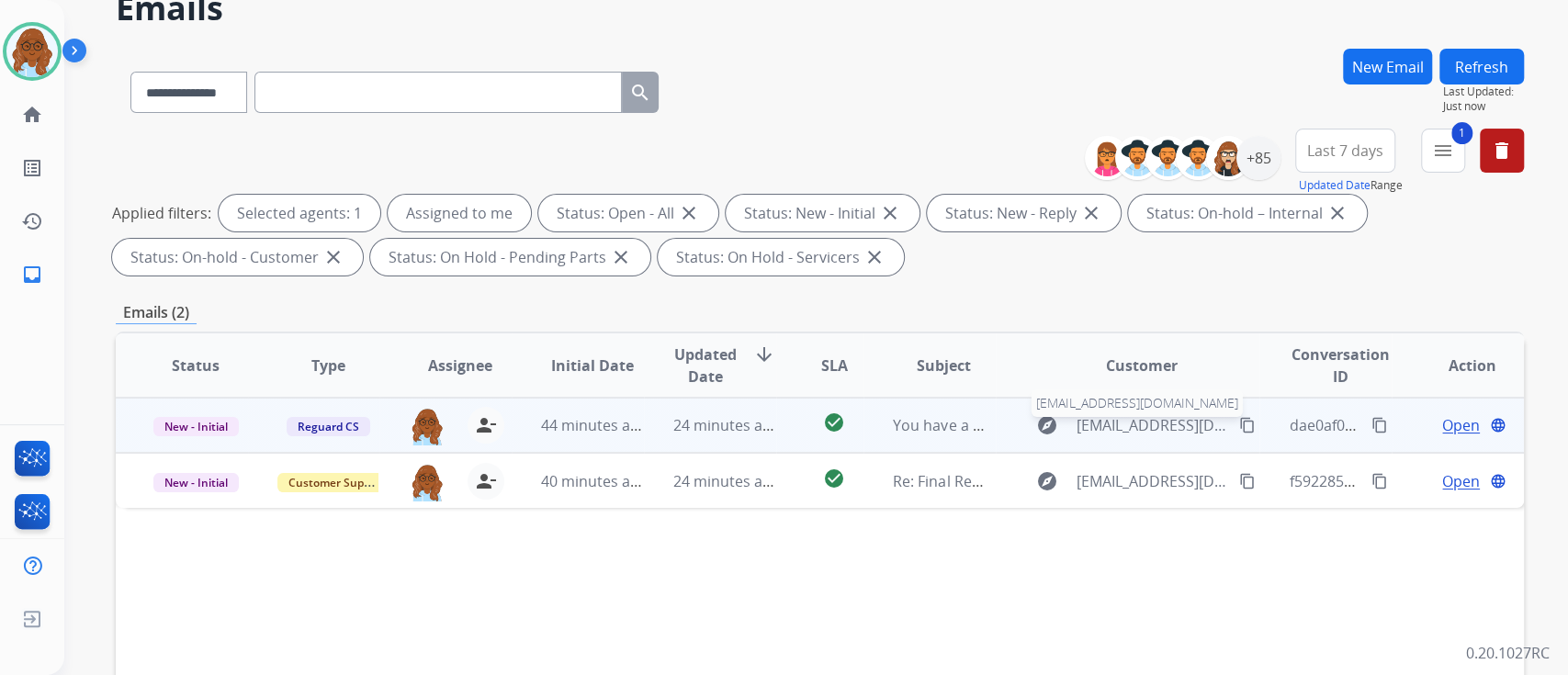
scroll to position [123, 0]
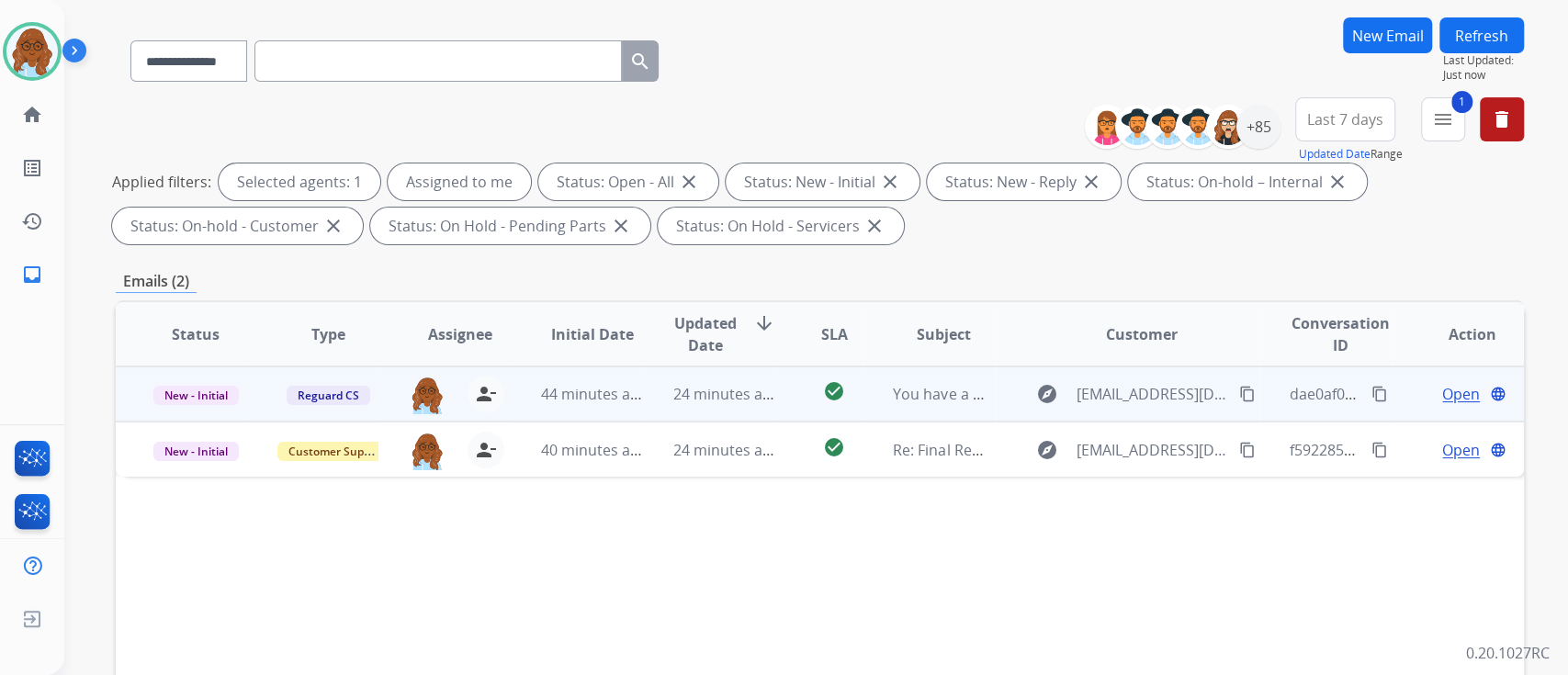
click at [1447, 395] on span "Open" at bounding box center [1460, 394] width 38 height 22
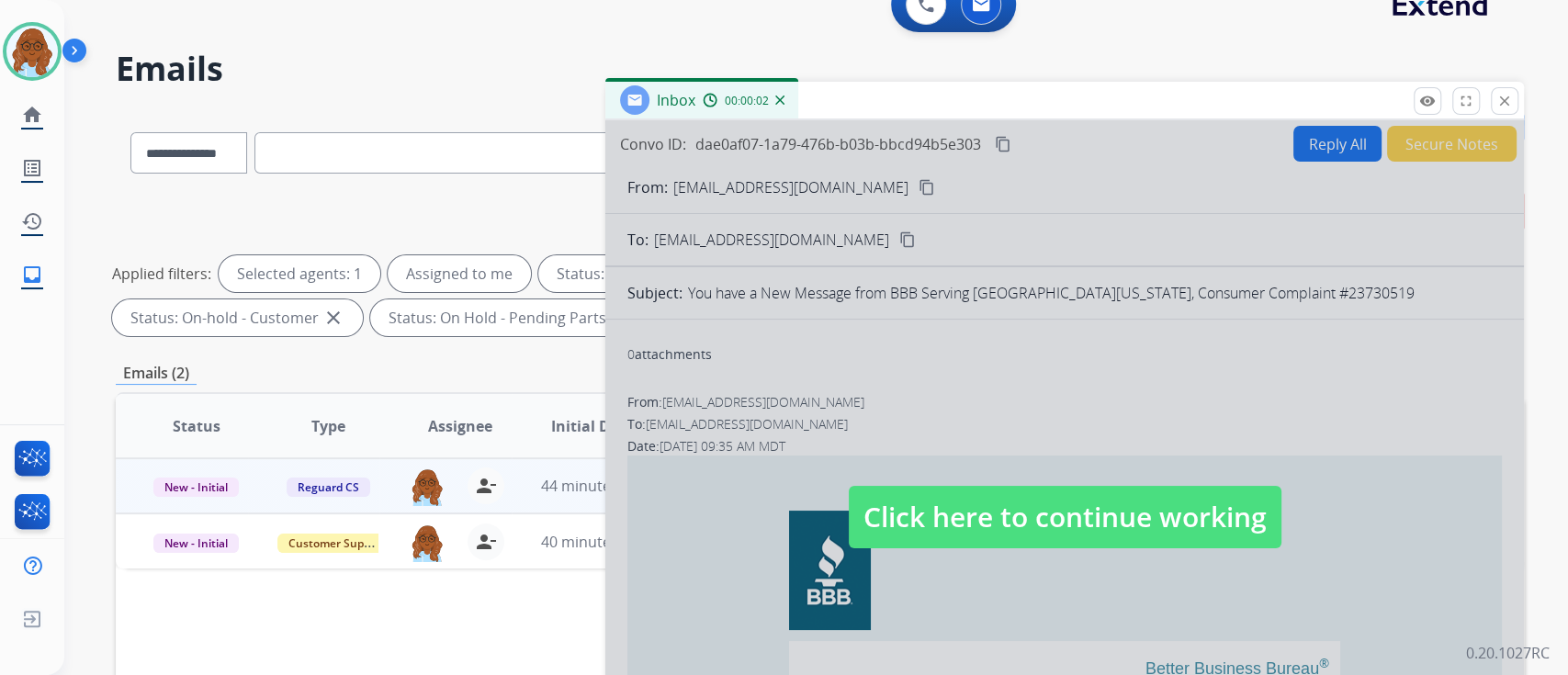
scroll to position [0, 0]
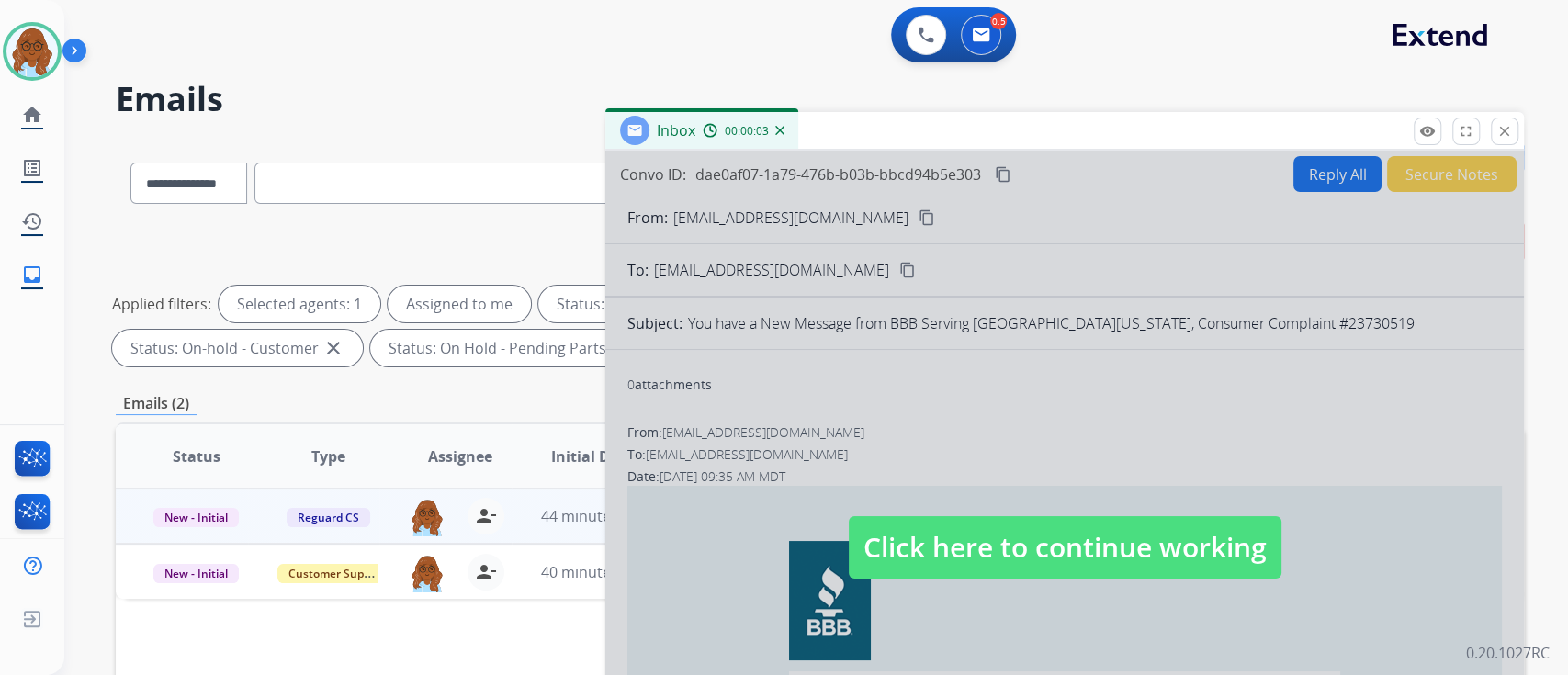
drag, startPoint x: 840, startPoint y: 124, endPoint x: 802, endPoint y: 103, distance: 43.4
click at [802, 112] on div "Inbox 00:00:03" at bounding box center [1065, 132] width 918 height 39
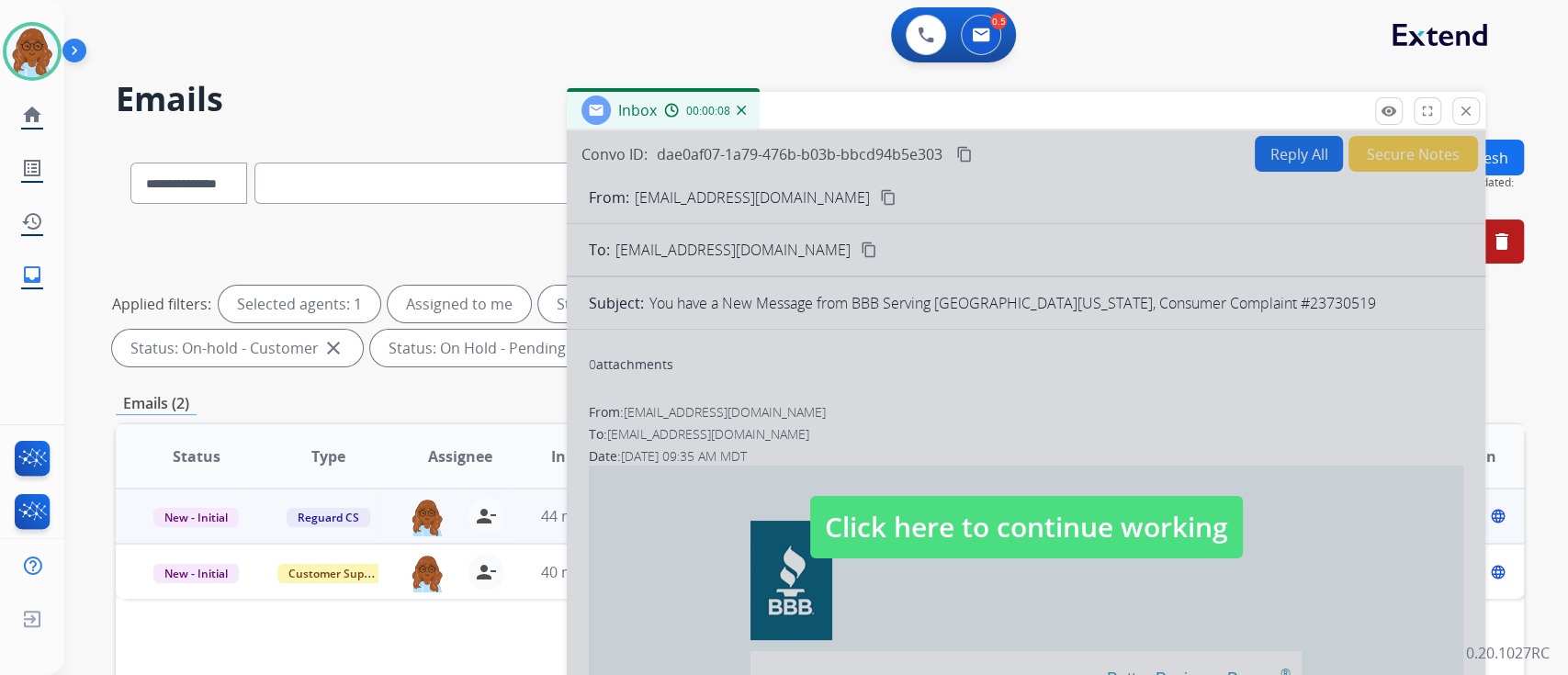
click at [1232, 264] on div at bounding box center [1026, 508] width 918 height 757
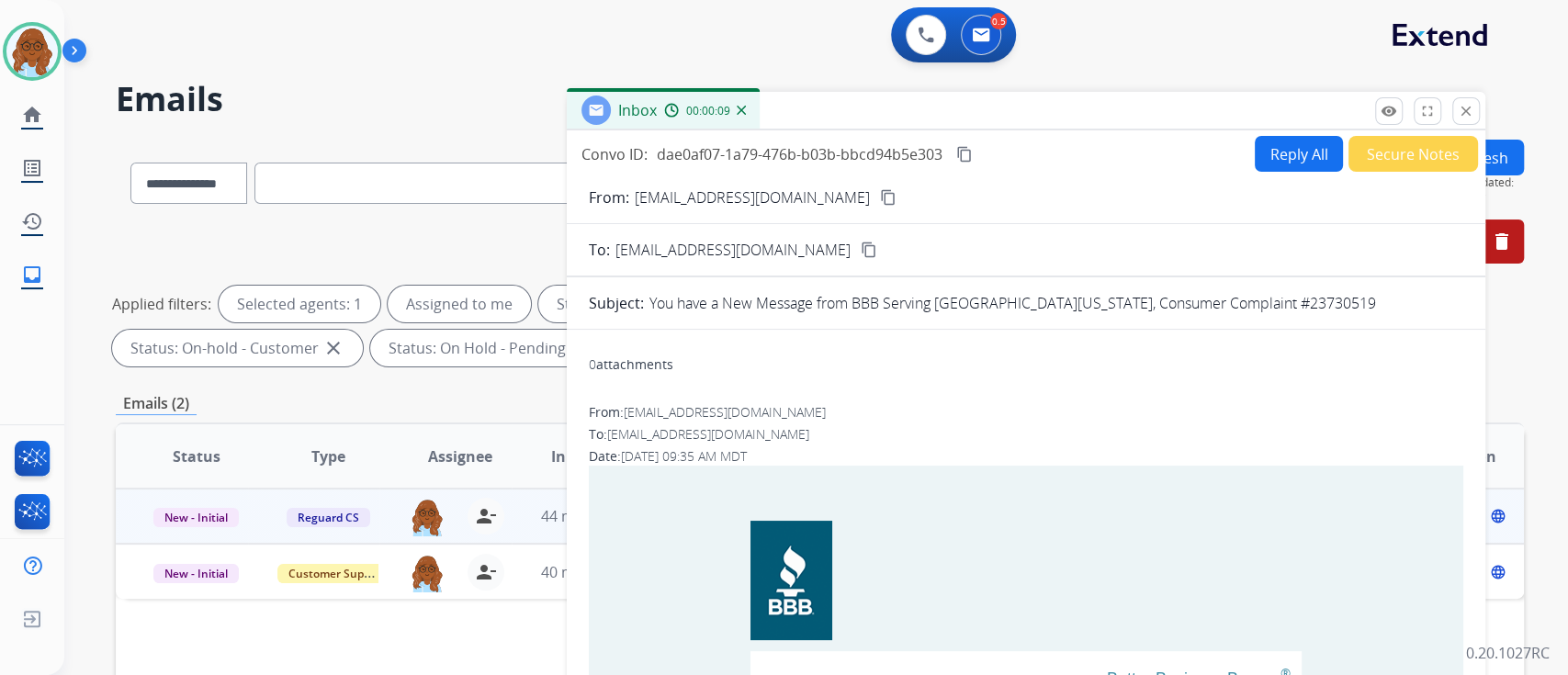
click at [1391, 156] on button "Secure Notes" at bounding box center [1413, 153] width 129 height 36
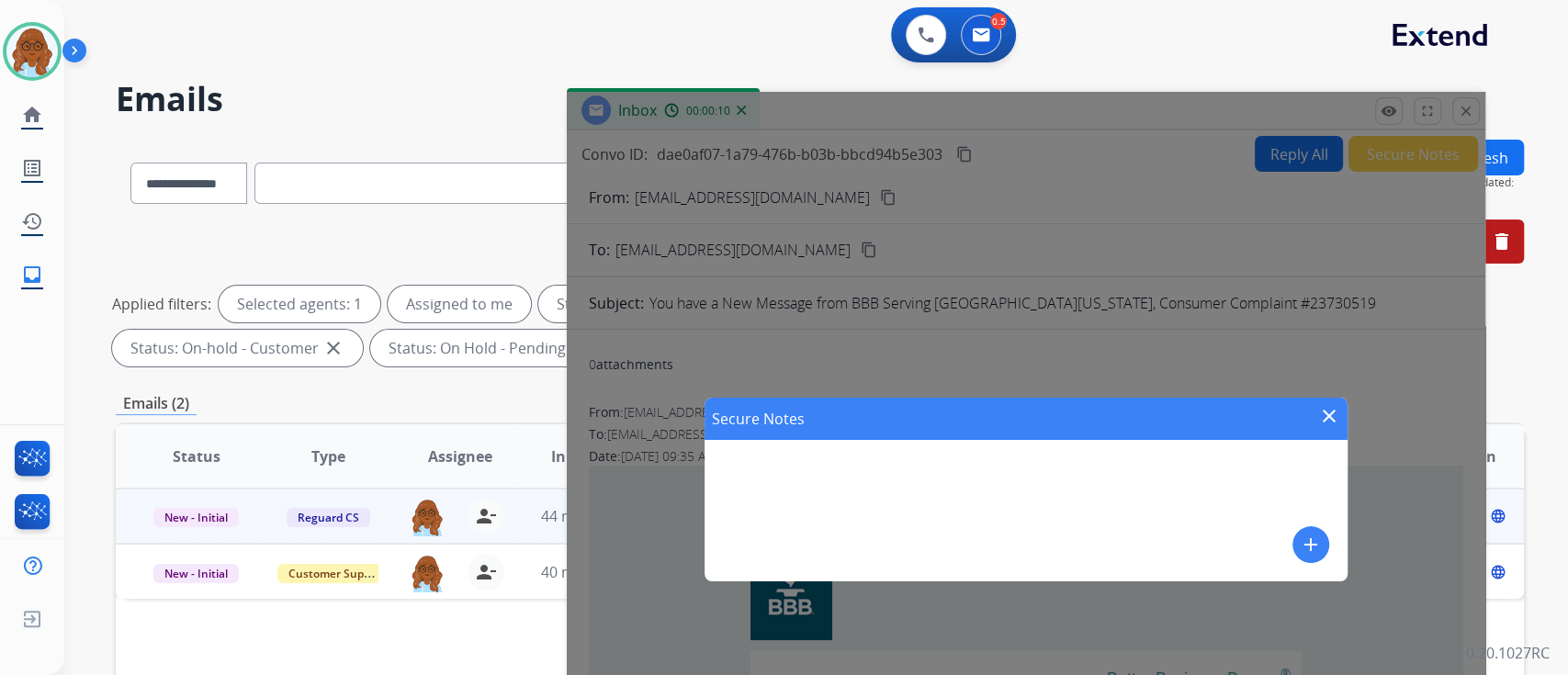
click at [913, 514] on div "Secure Notes close add" at bounding box center [1025, 489] width 643 height 184
click at [1329, 415] on mat-icon "close" at bounding box center [1329, 416] width 22 height 22
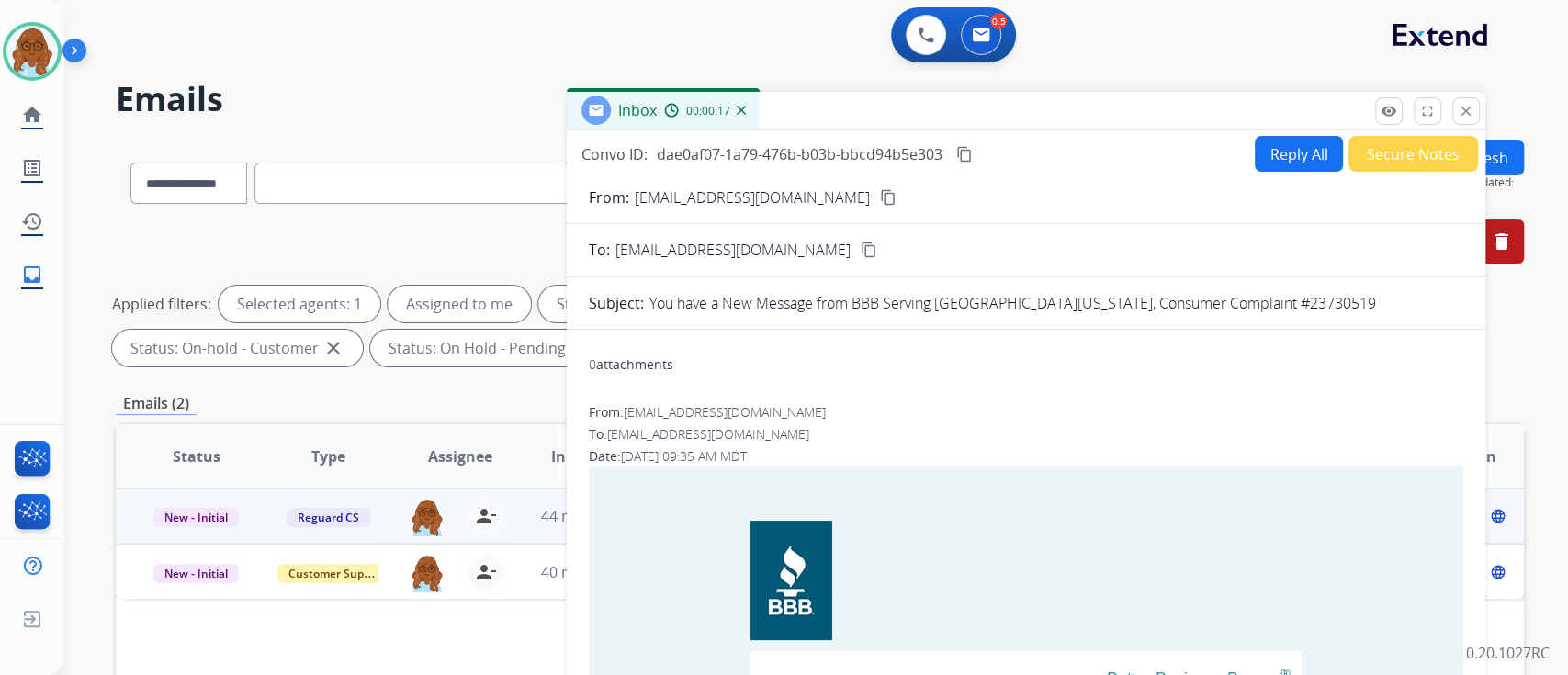
click at [1468, 126] on div "Inbox 00:00:17" at bounding box center [1026, 112] width 918 height 39
click at [1459, 109] on mat-icon "close" at bounding box center [1466, 112] width 17 height 17
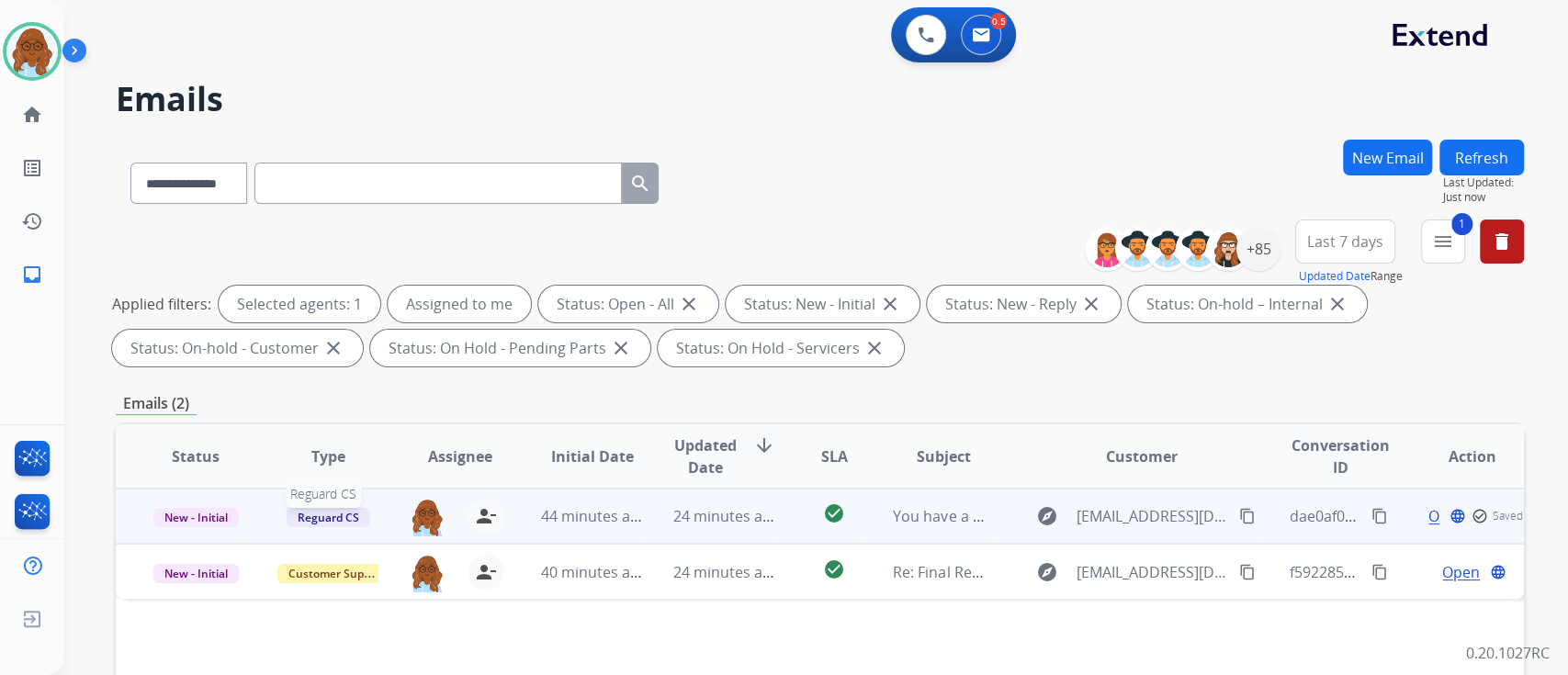
click at [333, 518] on span "Reguard CS" at bounding box center [328, 517] width 84 height 19
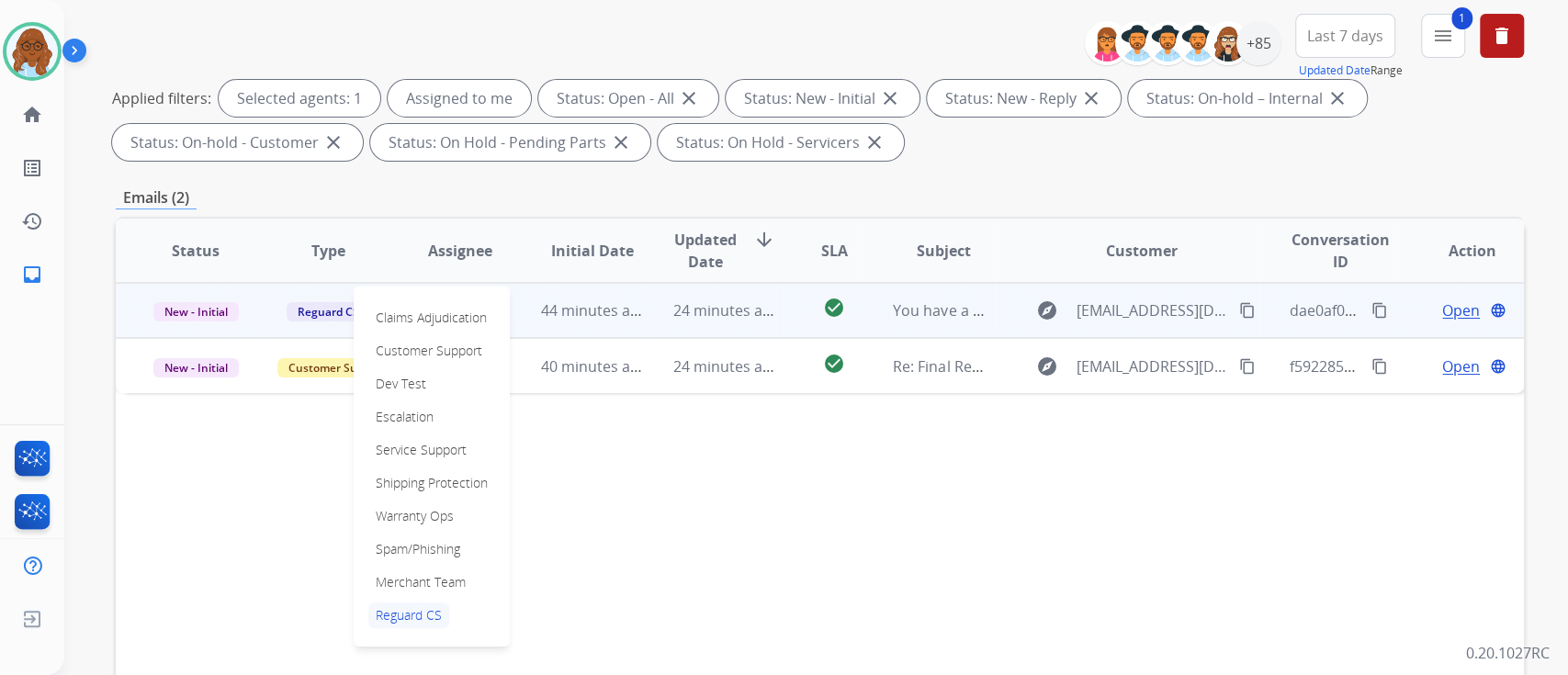
scroll to position [244, 0]
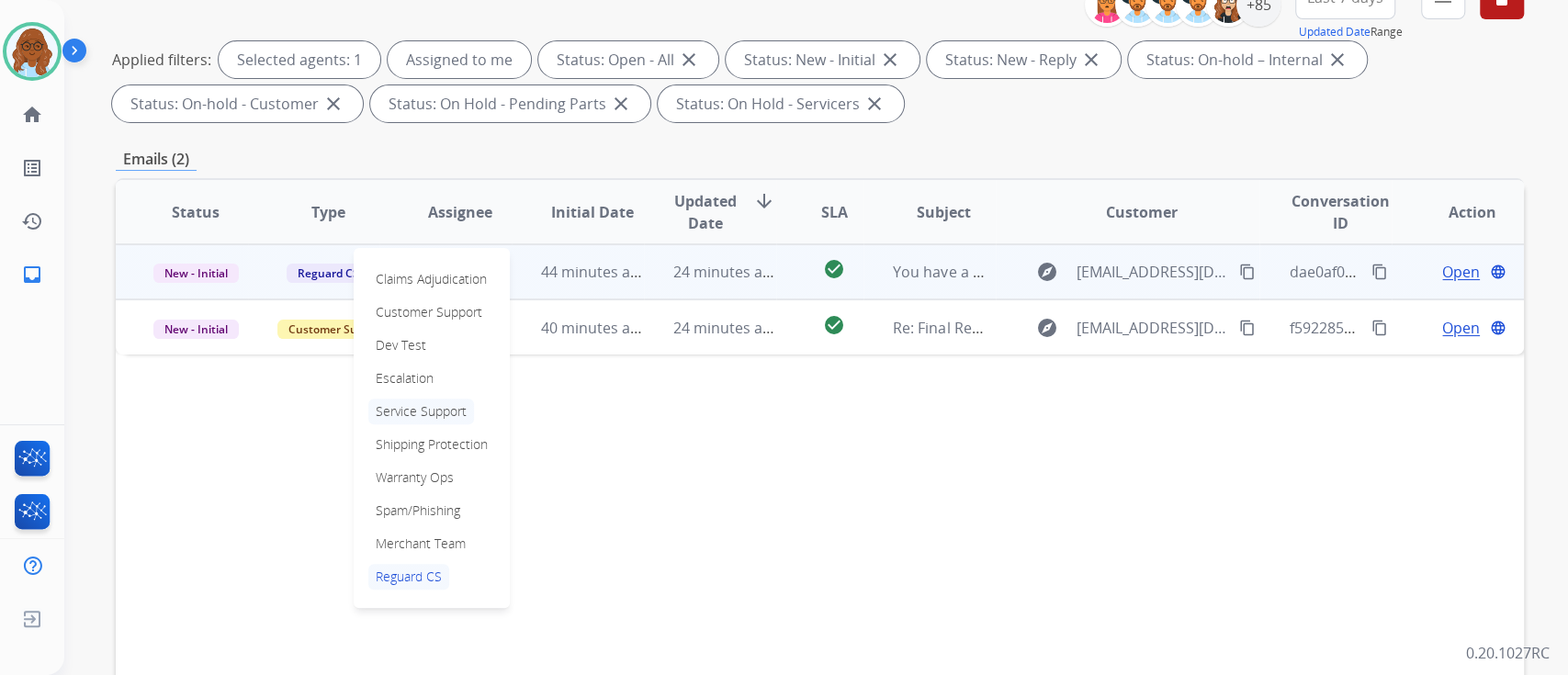
click at [415, 410] on p "Service Support" at bounding box center [421, 411] width 106 height 26
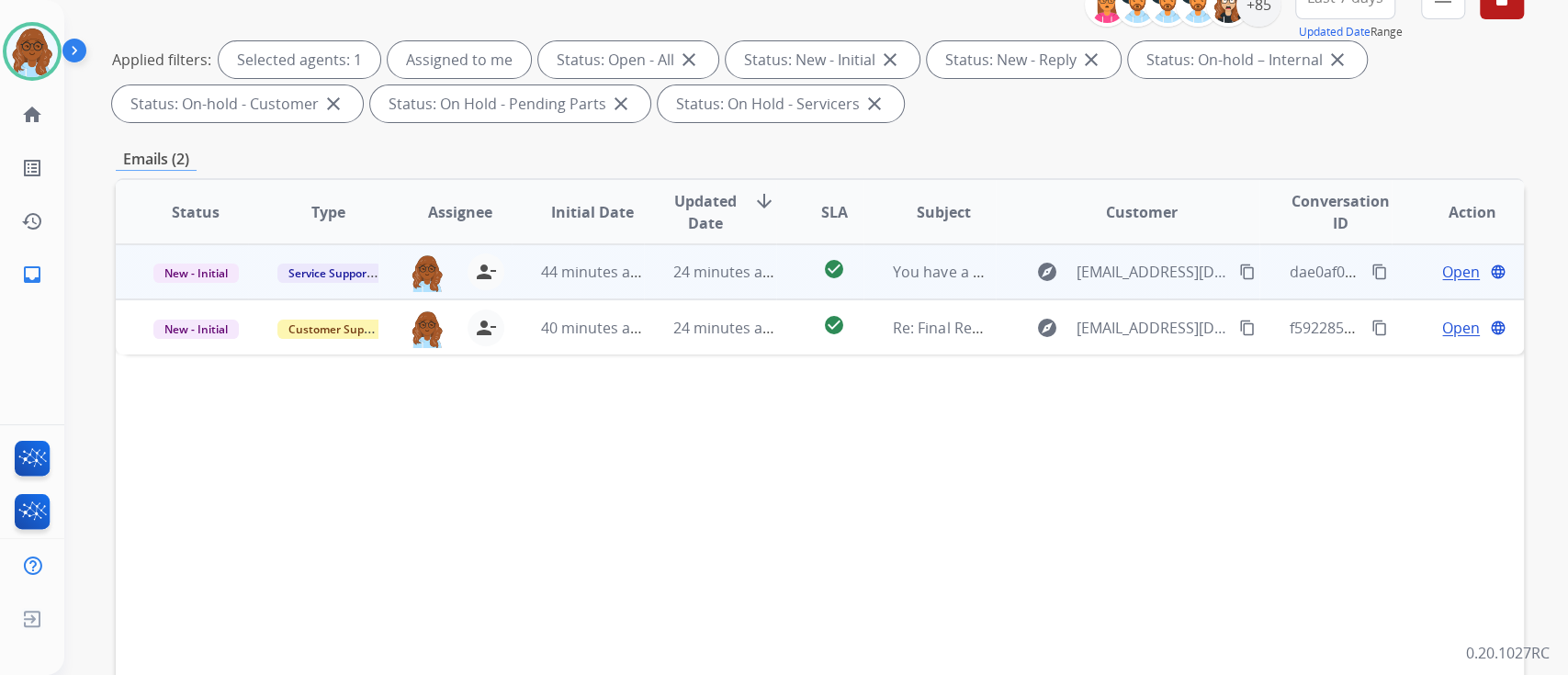
click at [1442, 271] on span "Open" at bounding box center [1460, 272] width 38 height 22
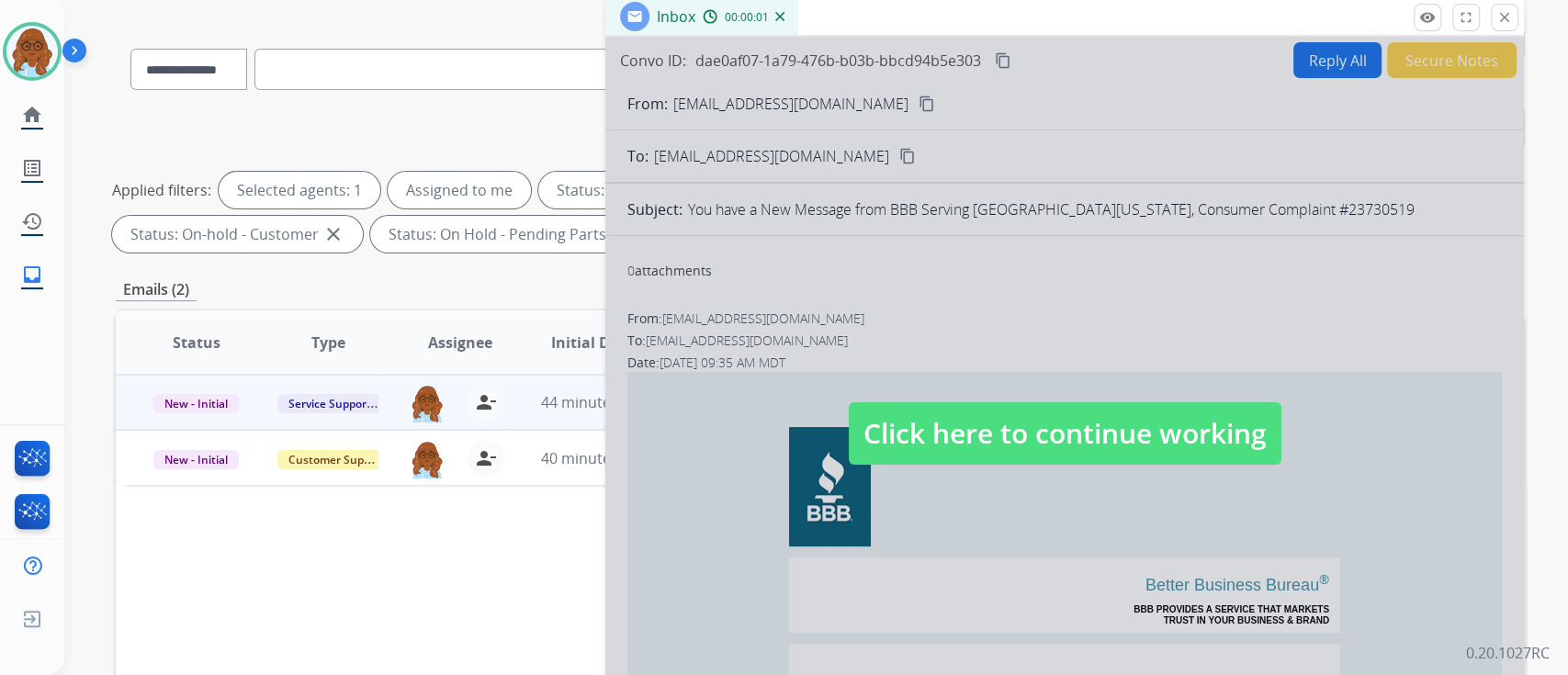
scroll to position [0, 0]
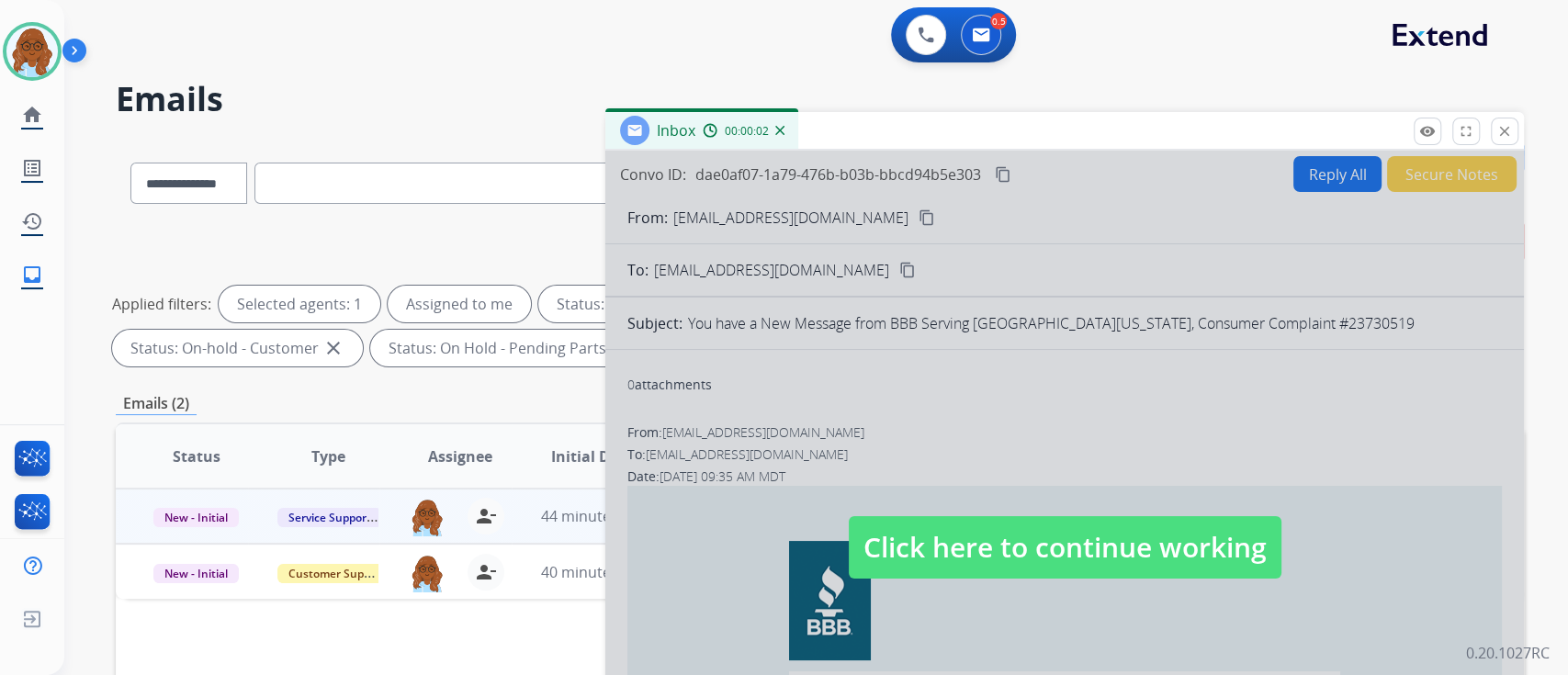
click at [1421, 172] on div at bounding box center [1065, 528] width 918 height 757
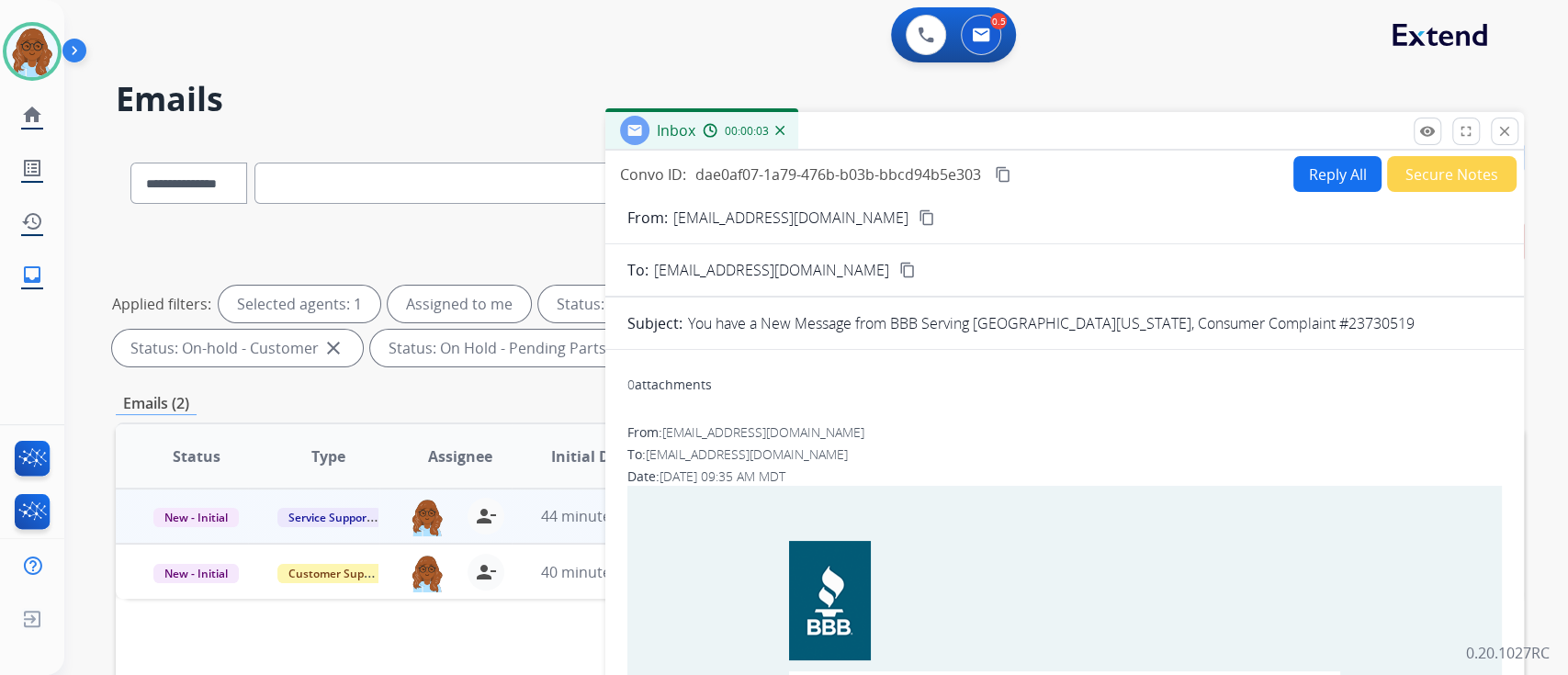
click at [1451, 182] on button "Secure Notes" at bounding box center [1452, 173] width 129 height 36
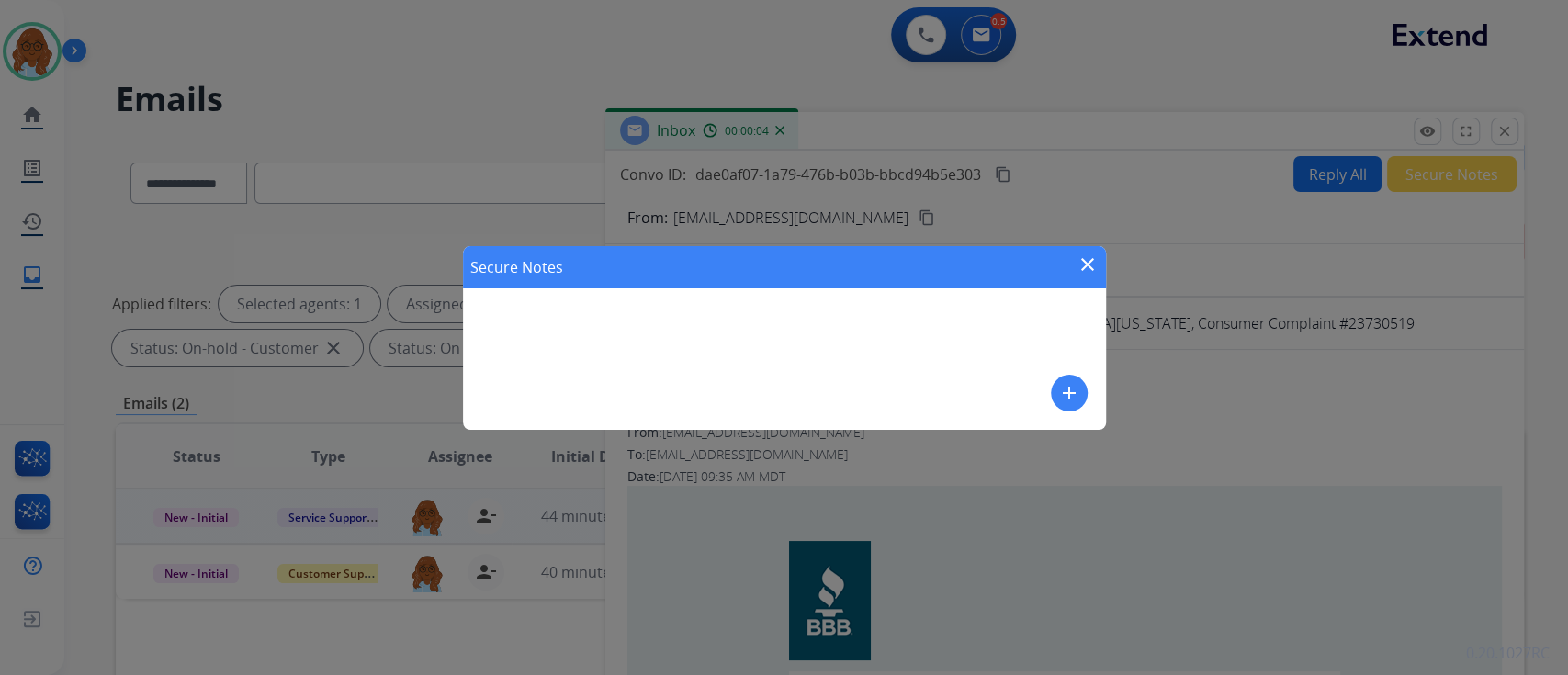
click at [821, 364] on div "Secure Notes close add" at bounding box center [784, 338] width 643 height 184
click at [1079, 385] on button "add" at bounding box center [1069, 394] width 37 height 37
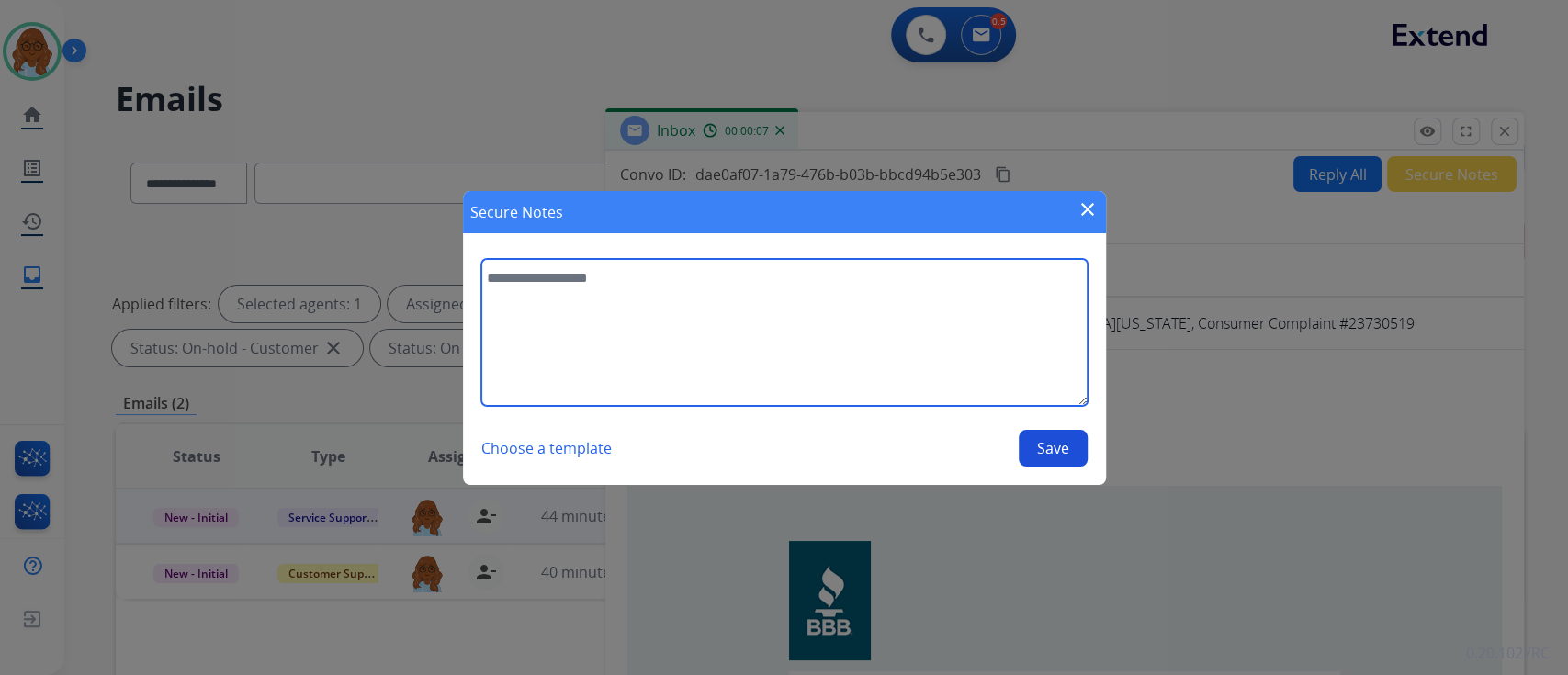
click at [935, 345] on textarea at bounding box center [784, 332] width 607 height 147
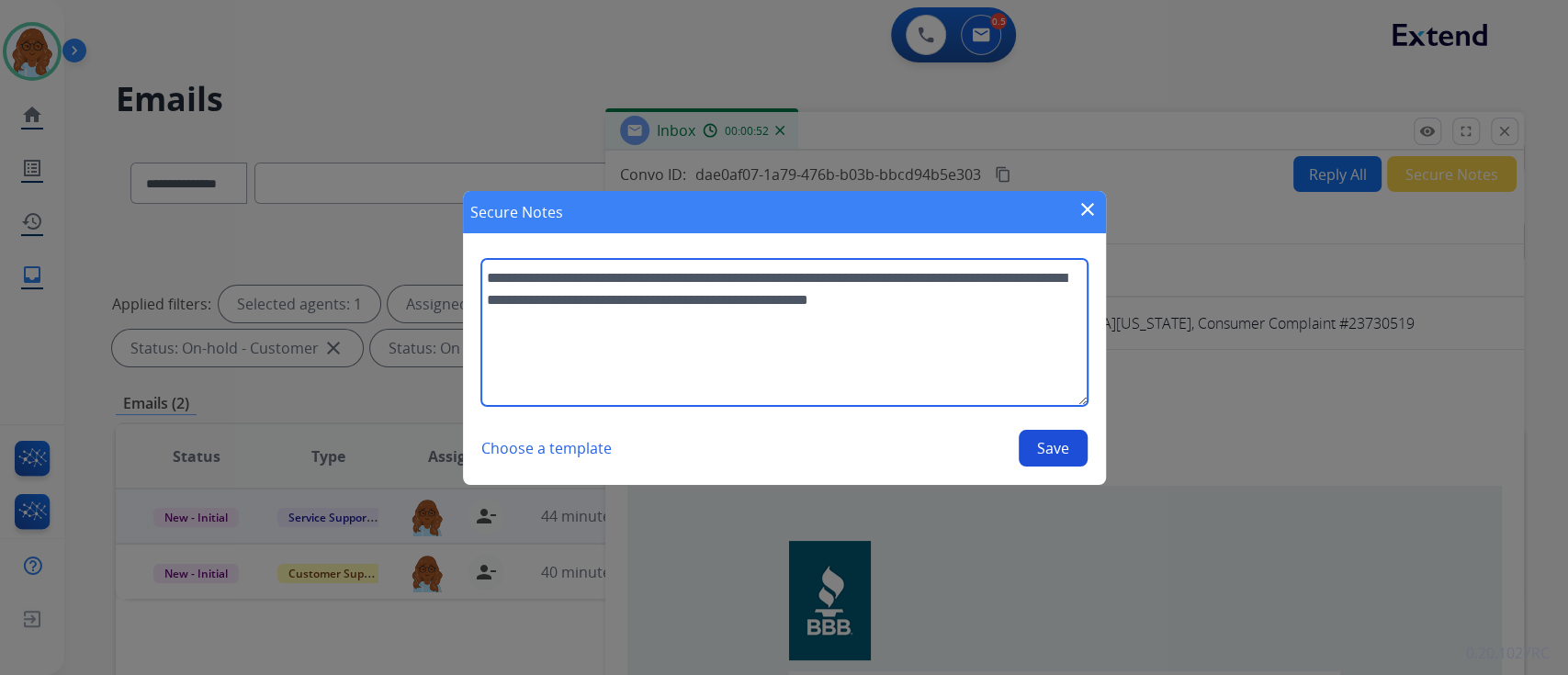
type textarea "**********"
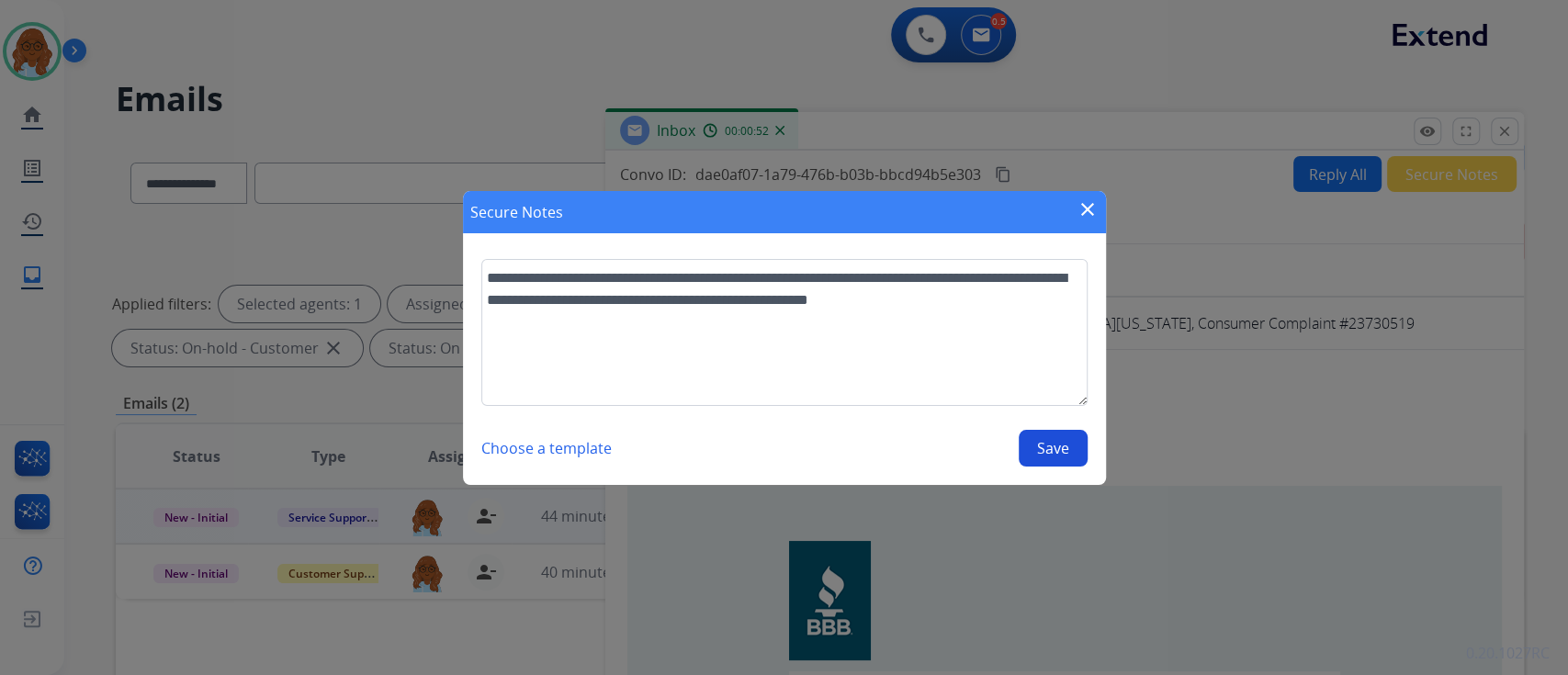
click at [1075, 463] on button "Save" at bounding box center [1053, 448] width 69 height 37
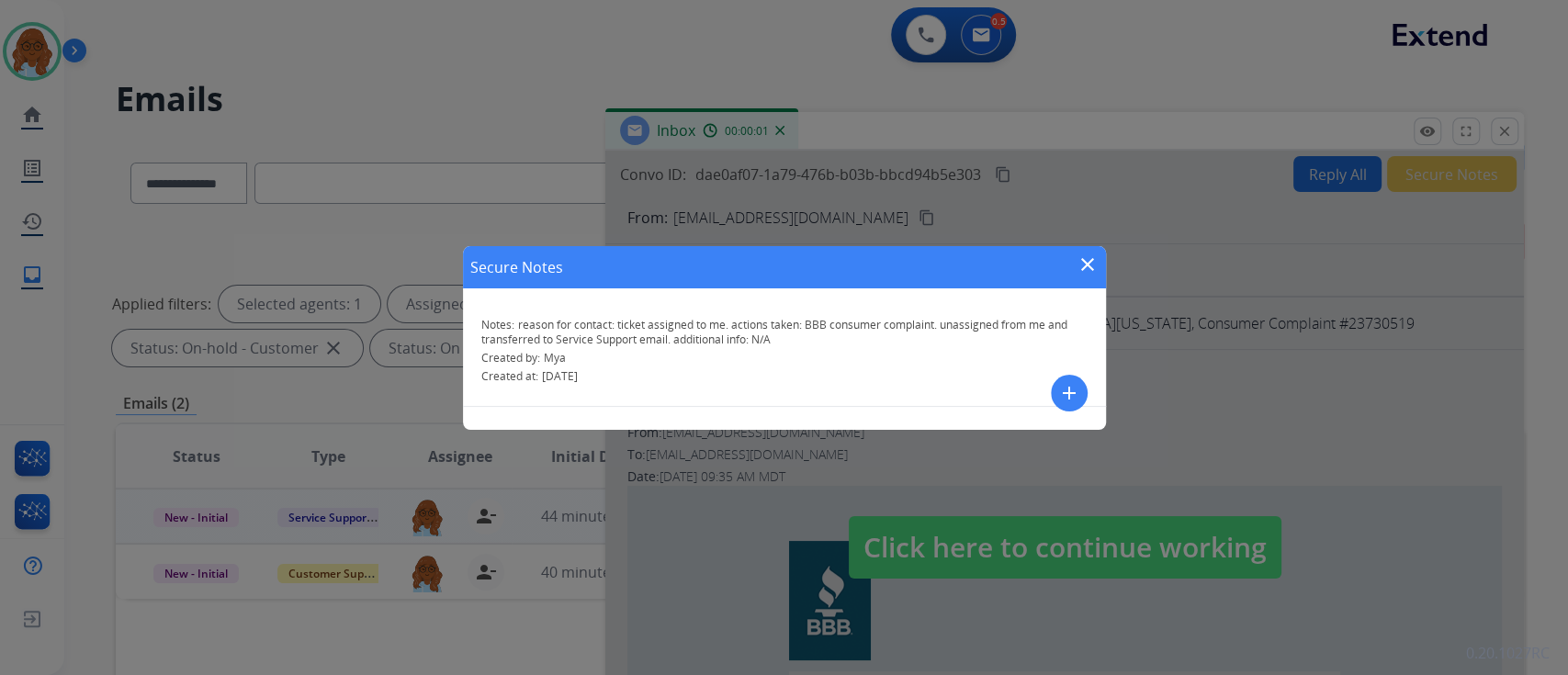
click at [1095, 263] on mat-icon "close" at bounding box center [1088, 265] width 22 height 22
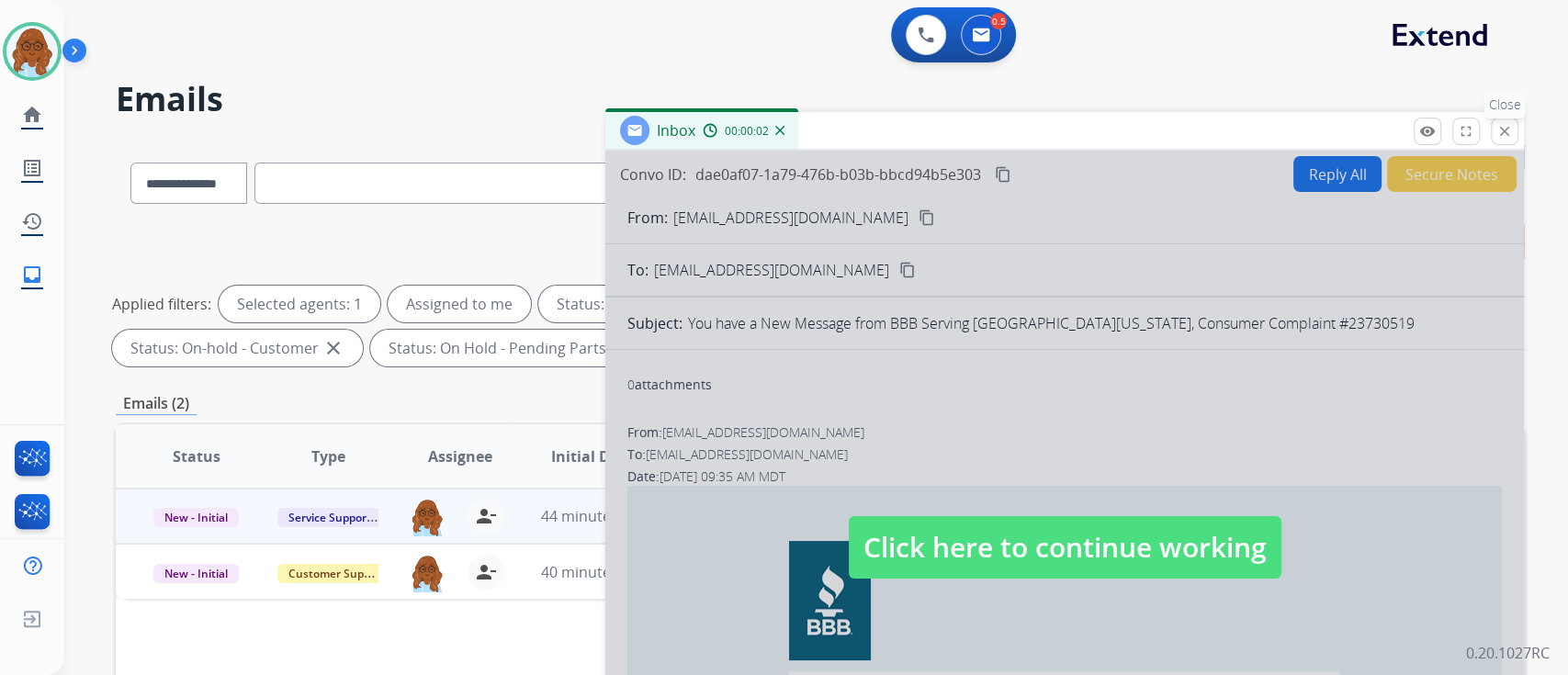
click at [1504, 119] on button "close Close" at bounding box center [1504, 132] width 28 height 28
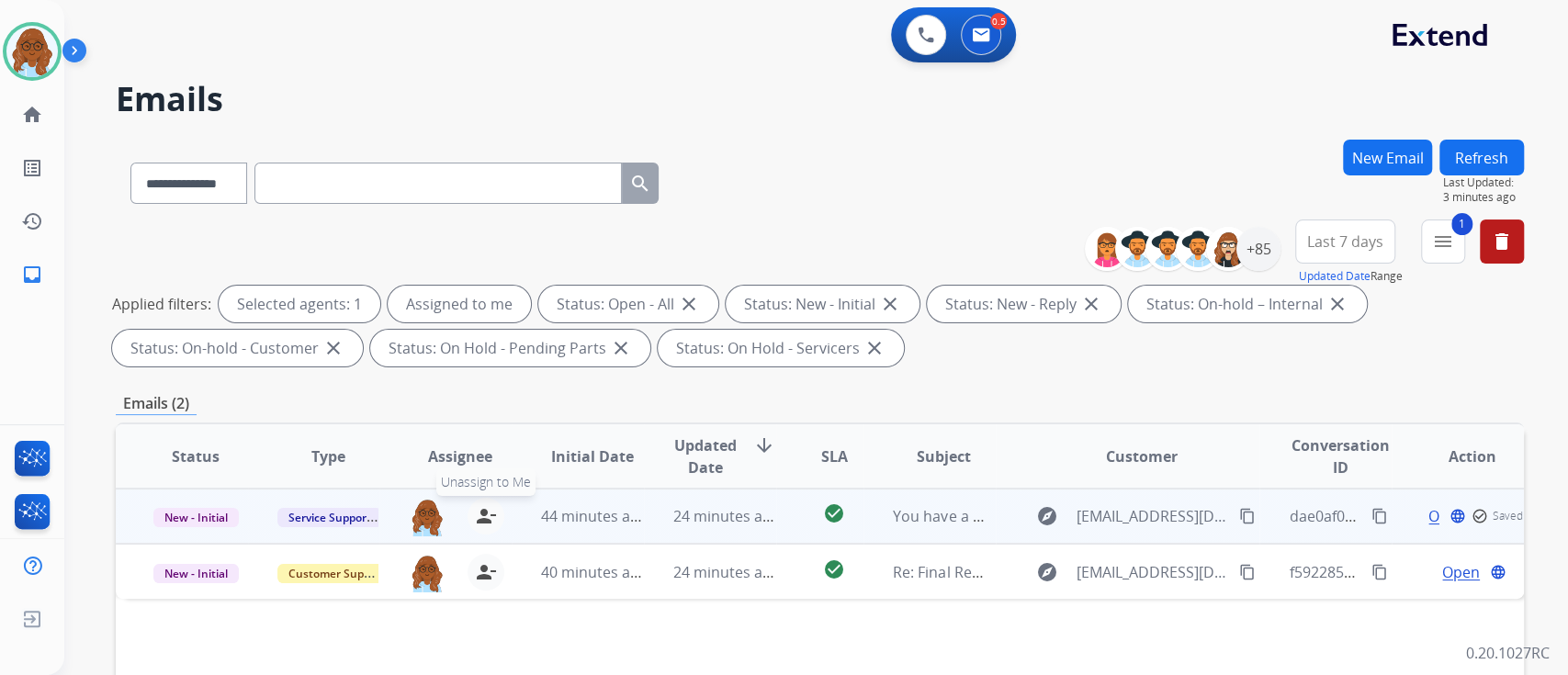
click at [478, 513] on mat-icon "person_remove" at bounding box center [486, 516] width 22 height 22
click at [1497, 147] on button "Refresh" at bounding box center [1481, 157] width 85 height 36
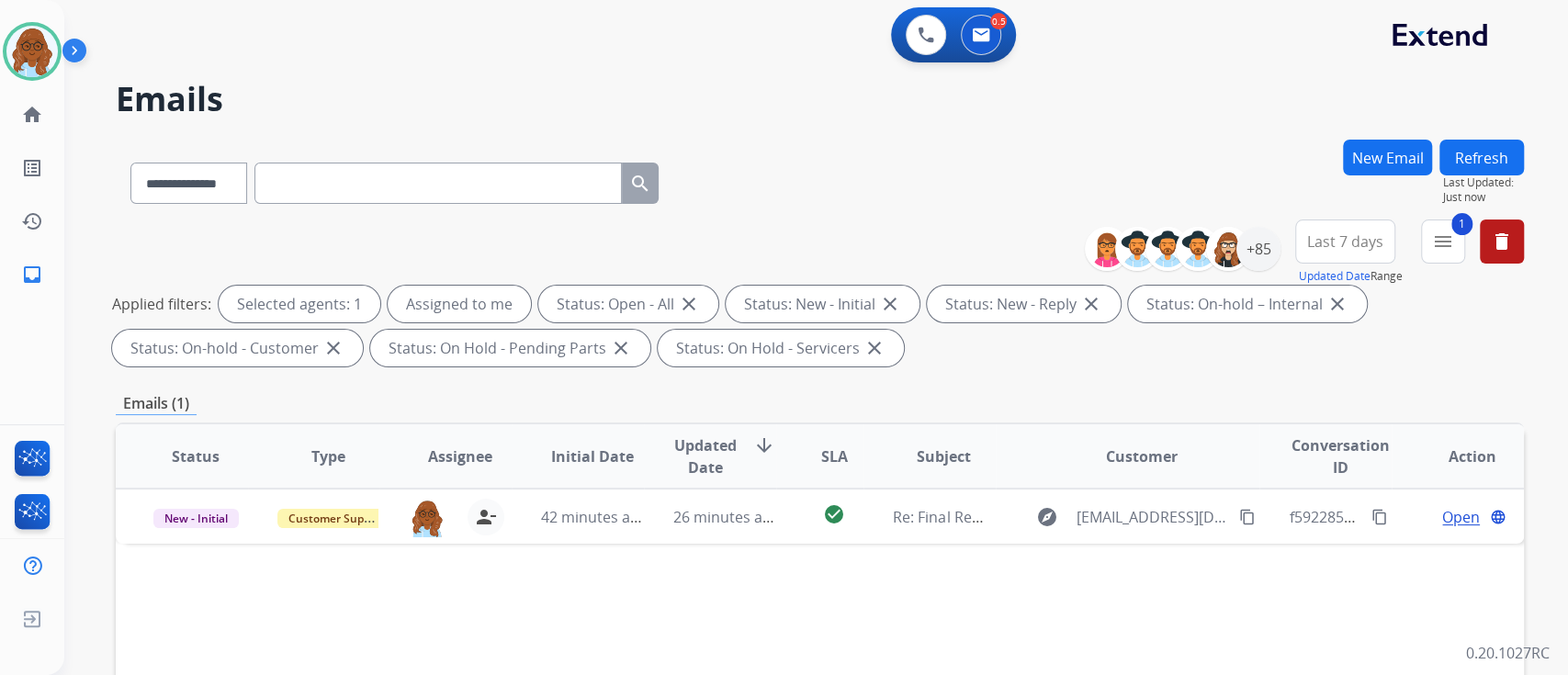
click at [1372, 151] on button "New Email" at bounding box center [1387, 157] width 89 height 36
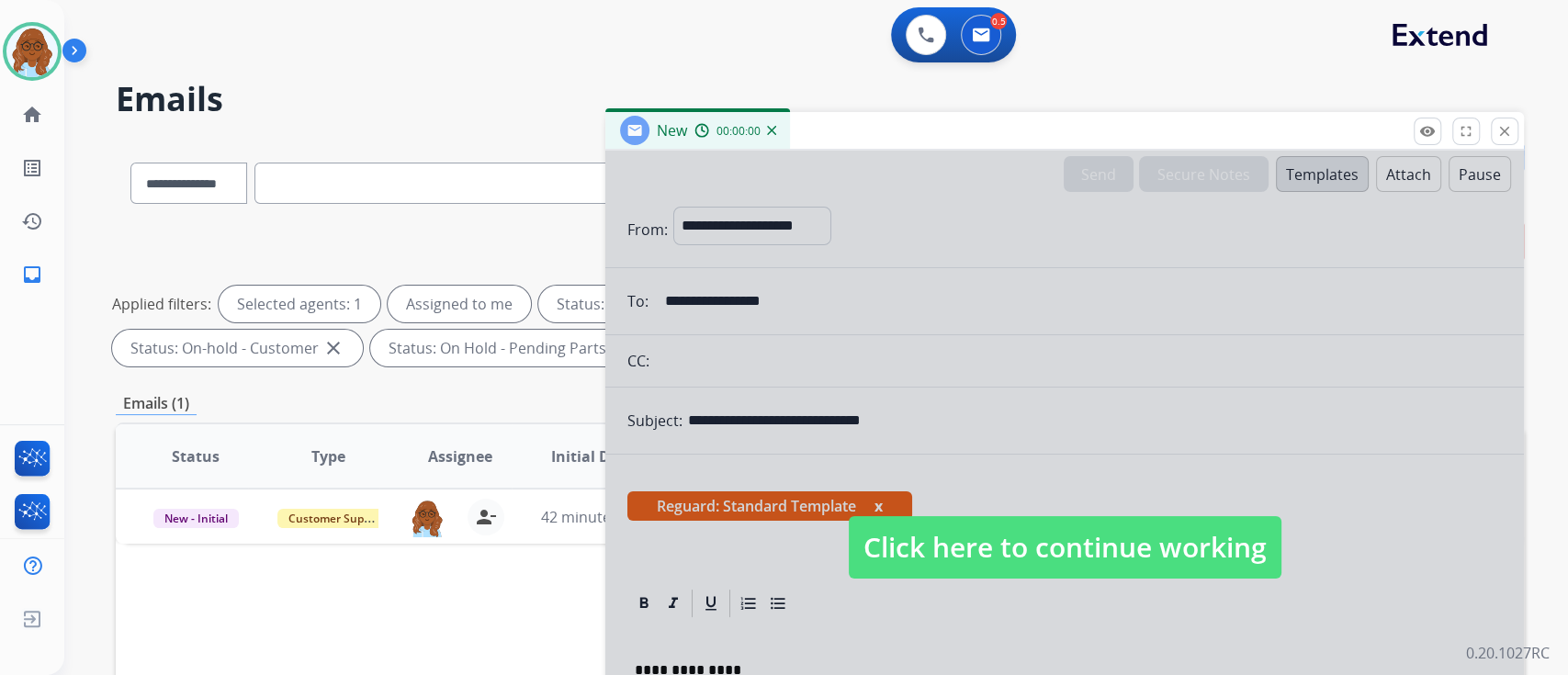
select select "**********"
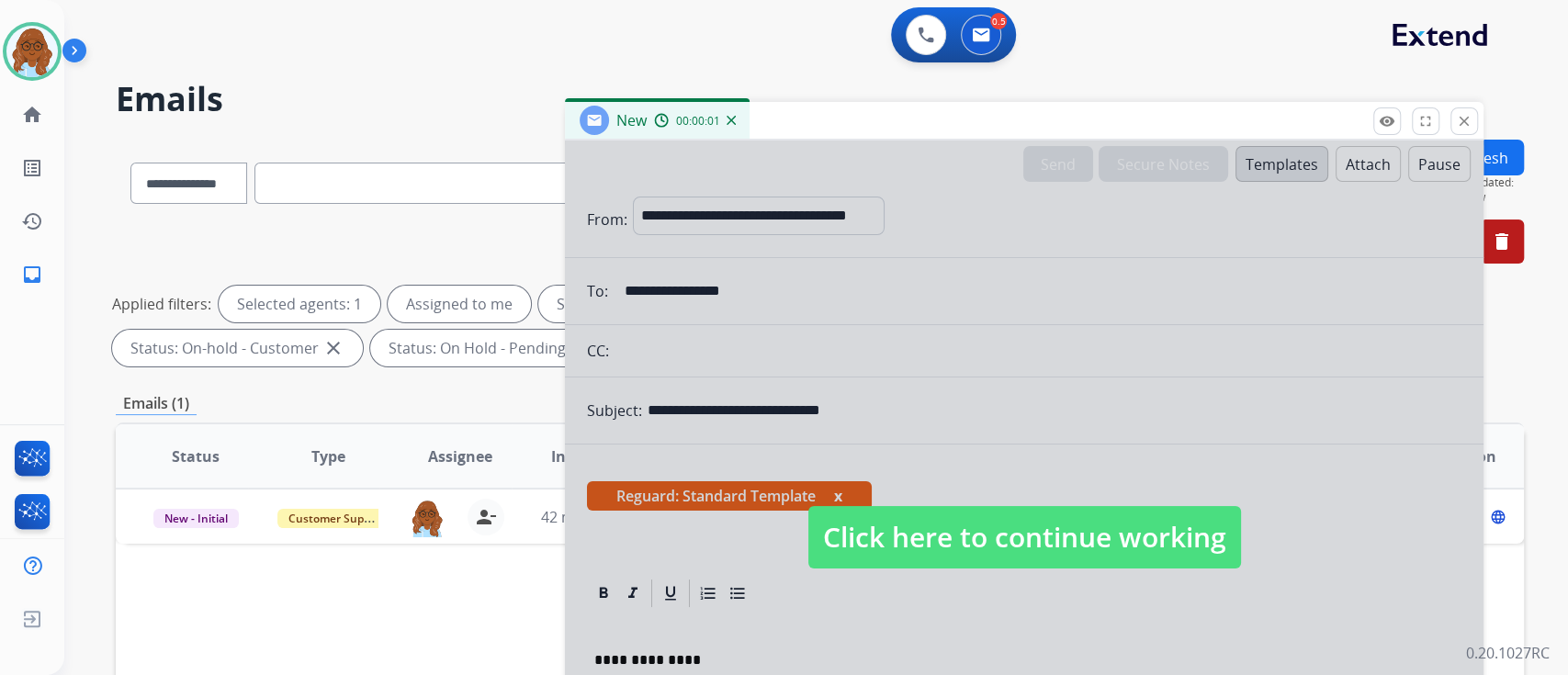
drag, startPoint x: 853, startPoint y: 122, endPoint x: 463, endPoint y: -2, distance: 409.2
click at [463, 0] on html "**********" at bounding box center [784, 338] width 1568 height 675
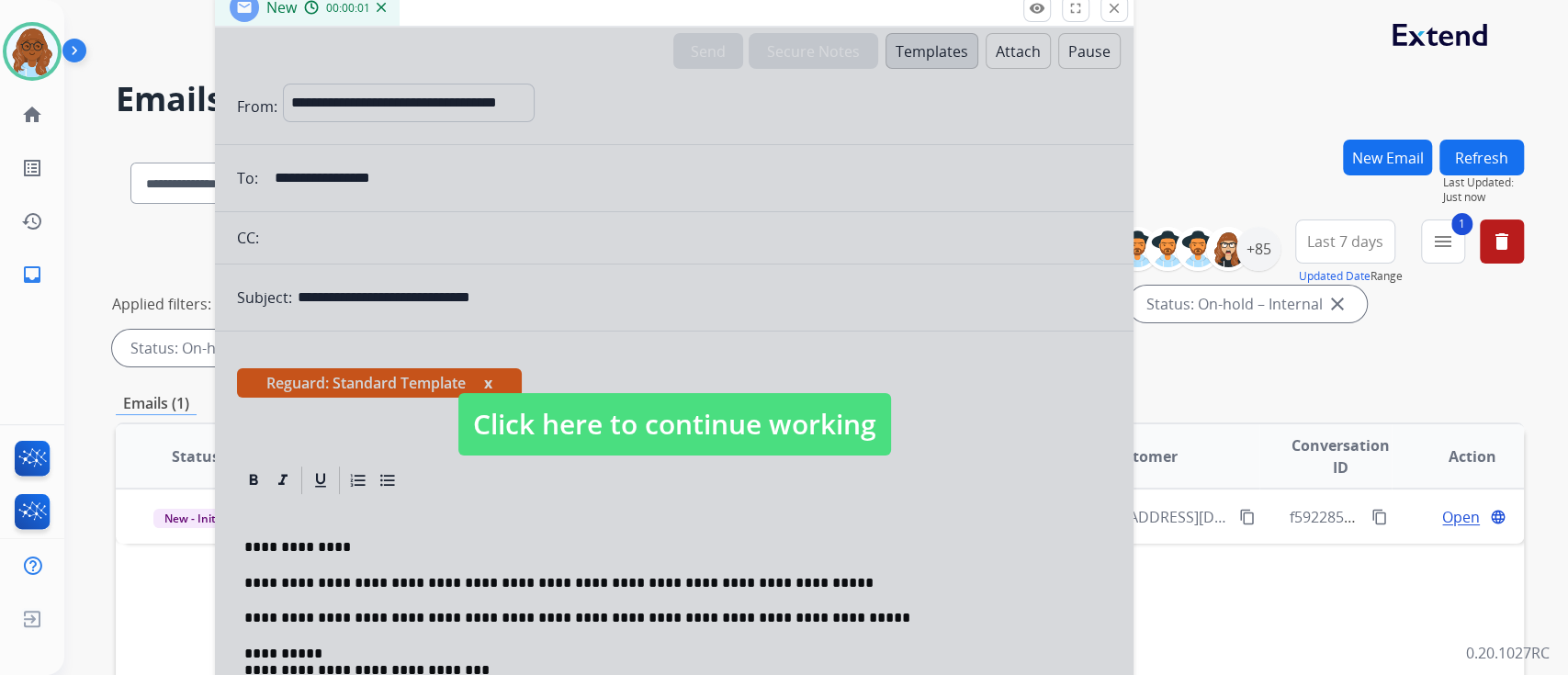
click at [525, 320] on div at bounding box center [674, 406] width 918 height 757
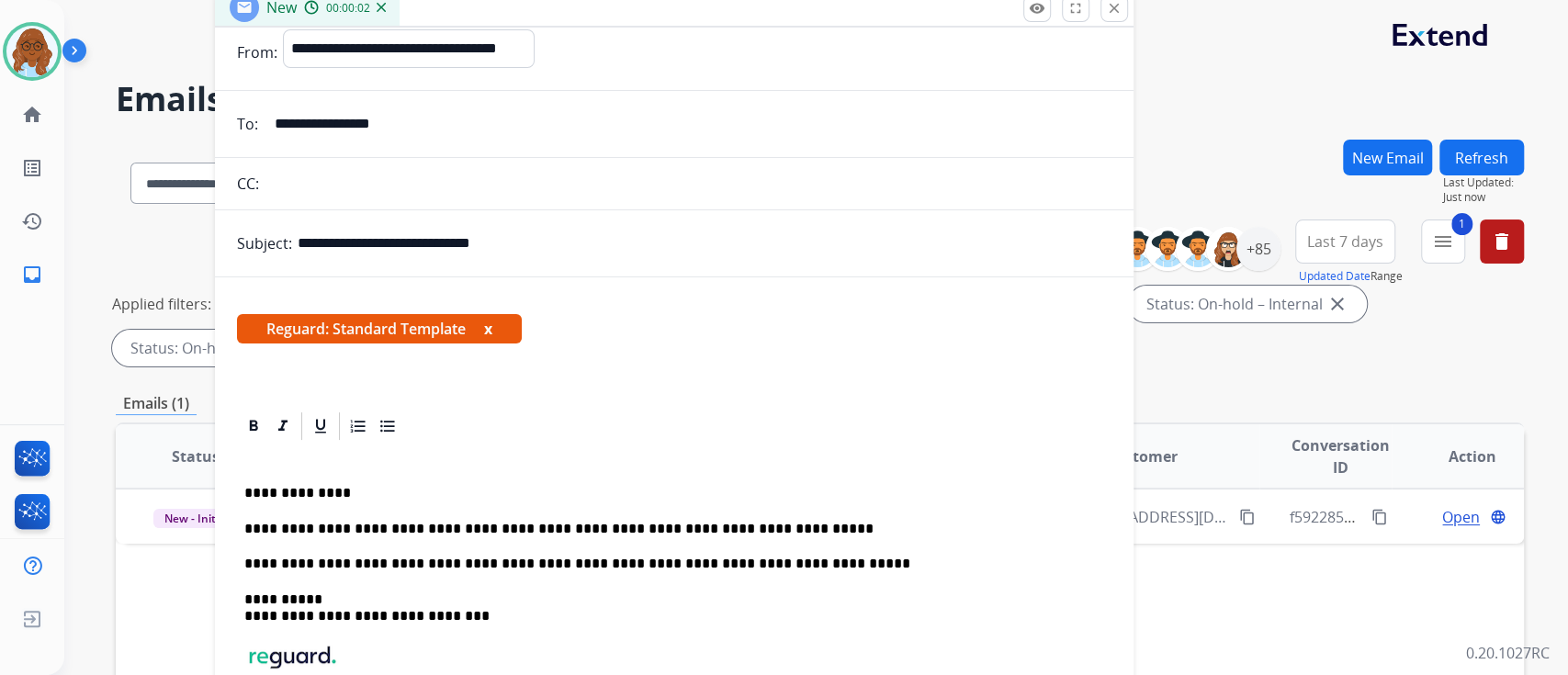
scroll to position [85, 0]
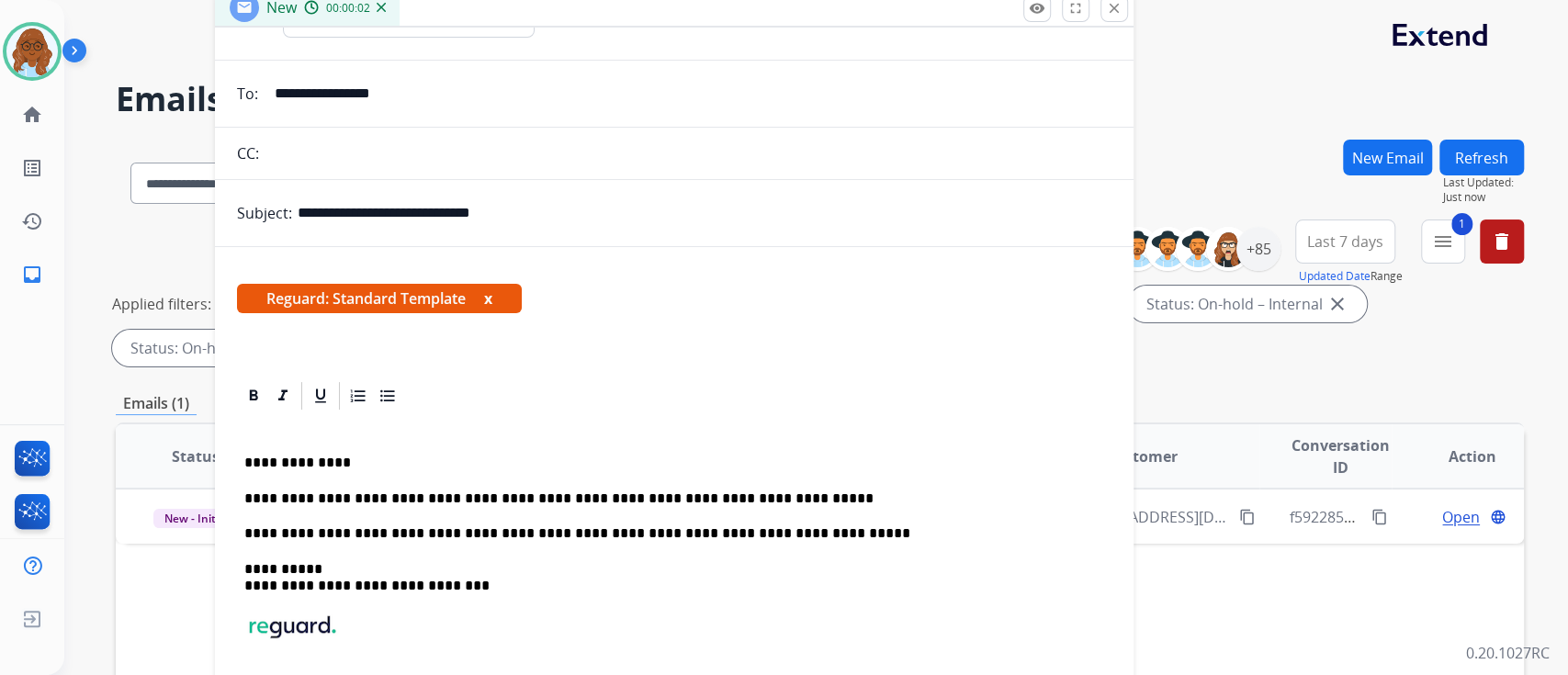
click at [826, 491] on p "**********" at bounding box center [666, 499] width 845 height 17
click at [870, 493] on p "**********" at bounding box center [666, 499] width 845 height 17
click at [984, 501] on p "**********" at bounding box center [666, 499] width 845 height 17
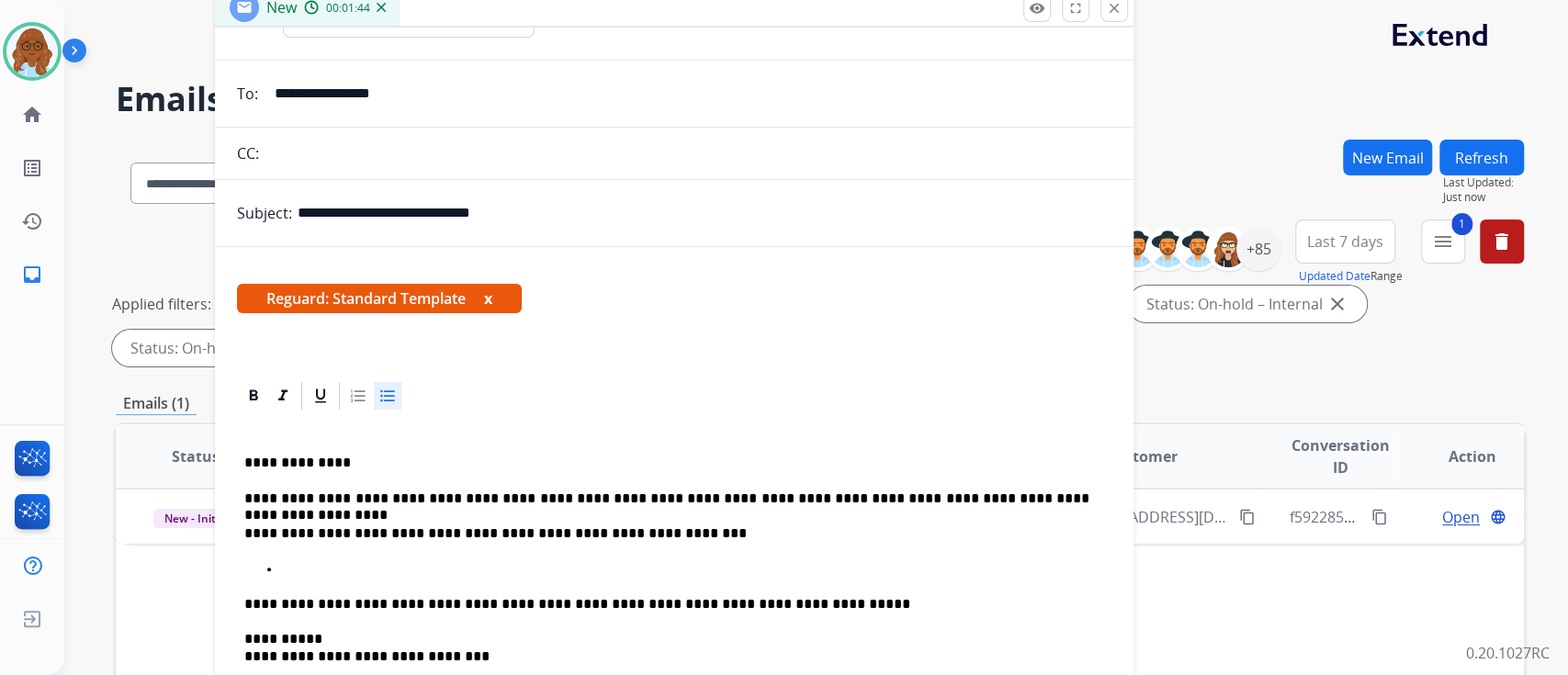
click at [516, 563] on p at bounding box center [692, 570] width 823 height 17
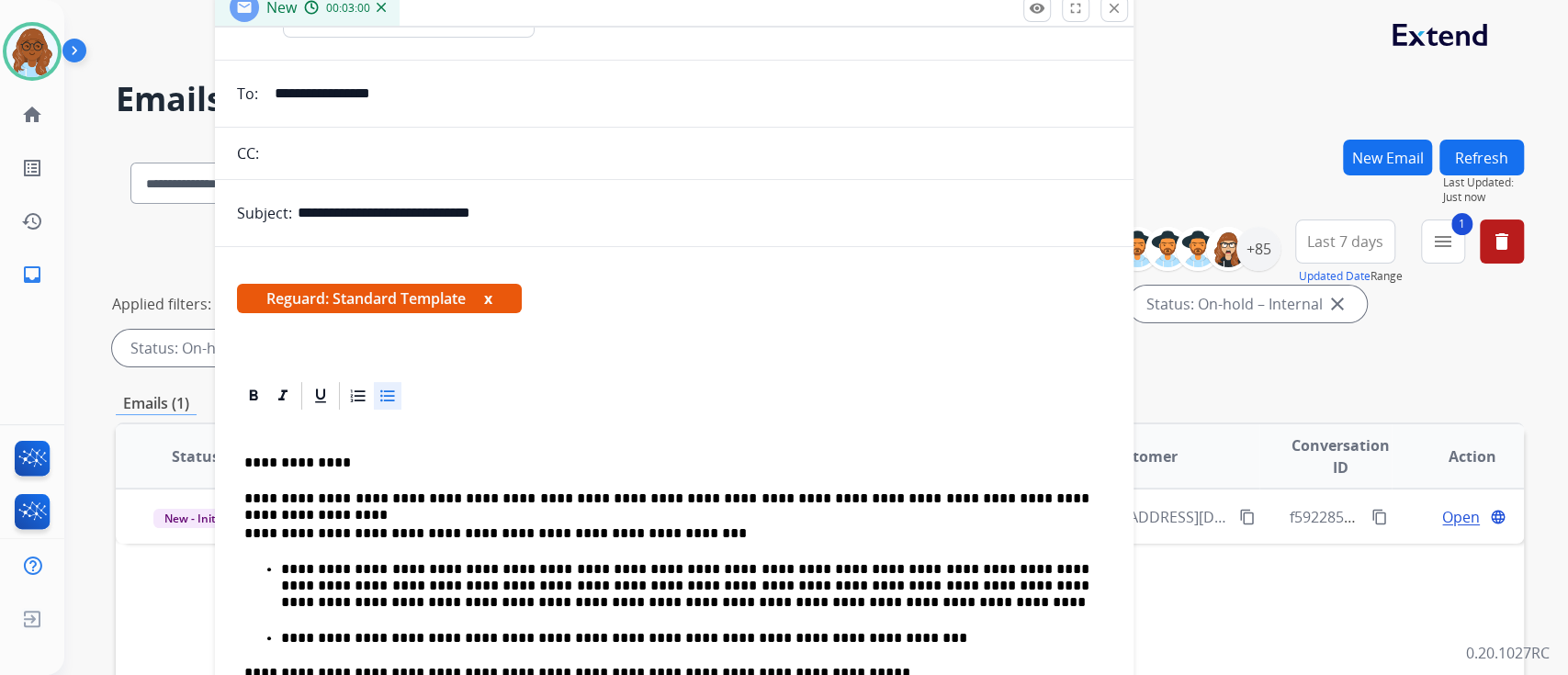
click at [781, 631] on p "**********" at bounding box center [685, 639] width 808 height 17
click at [890, 643] on p "**********" at bounding box center [685, 639] width 808 height 17
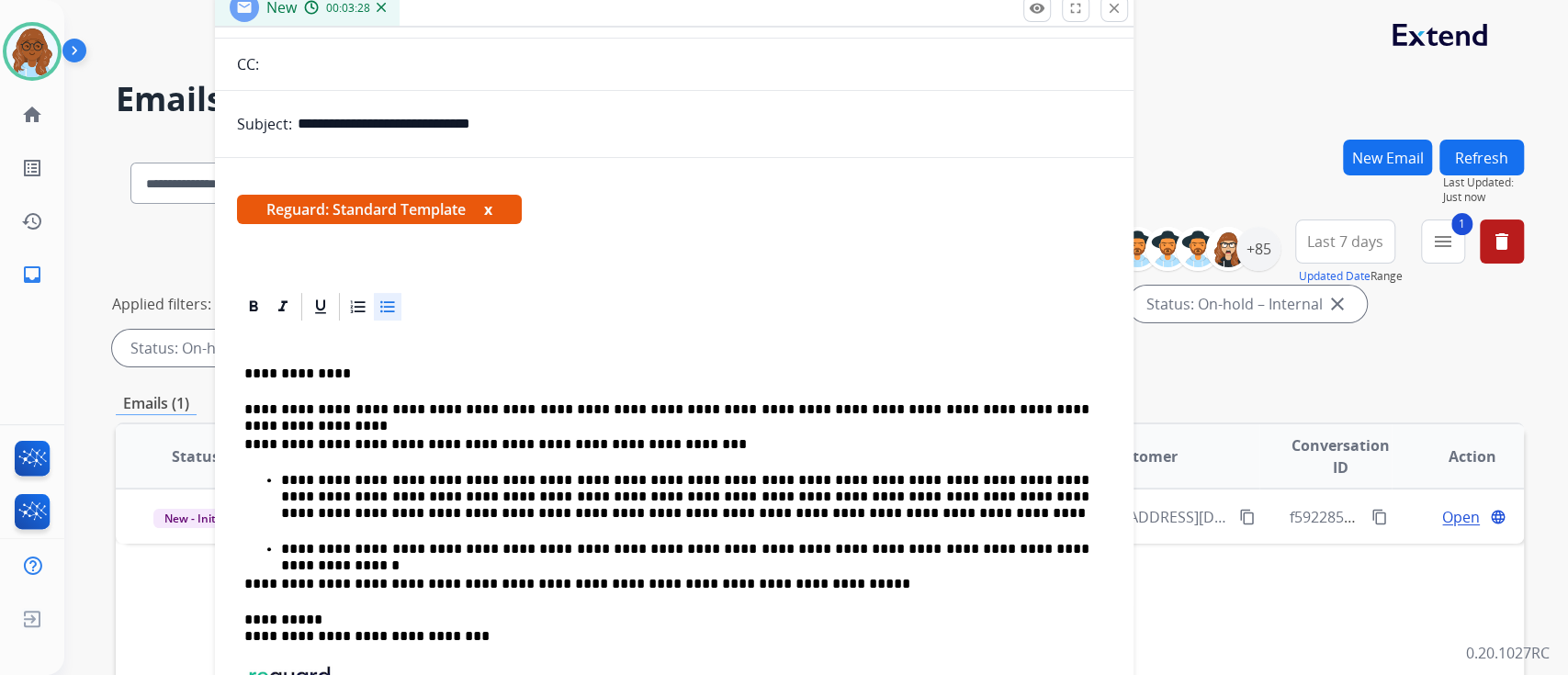
scroll to position [224, 0]
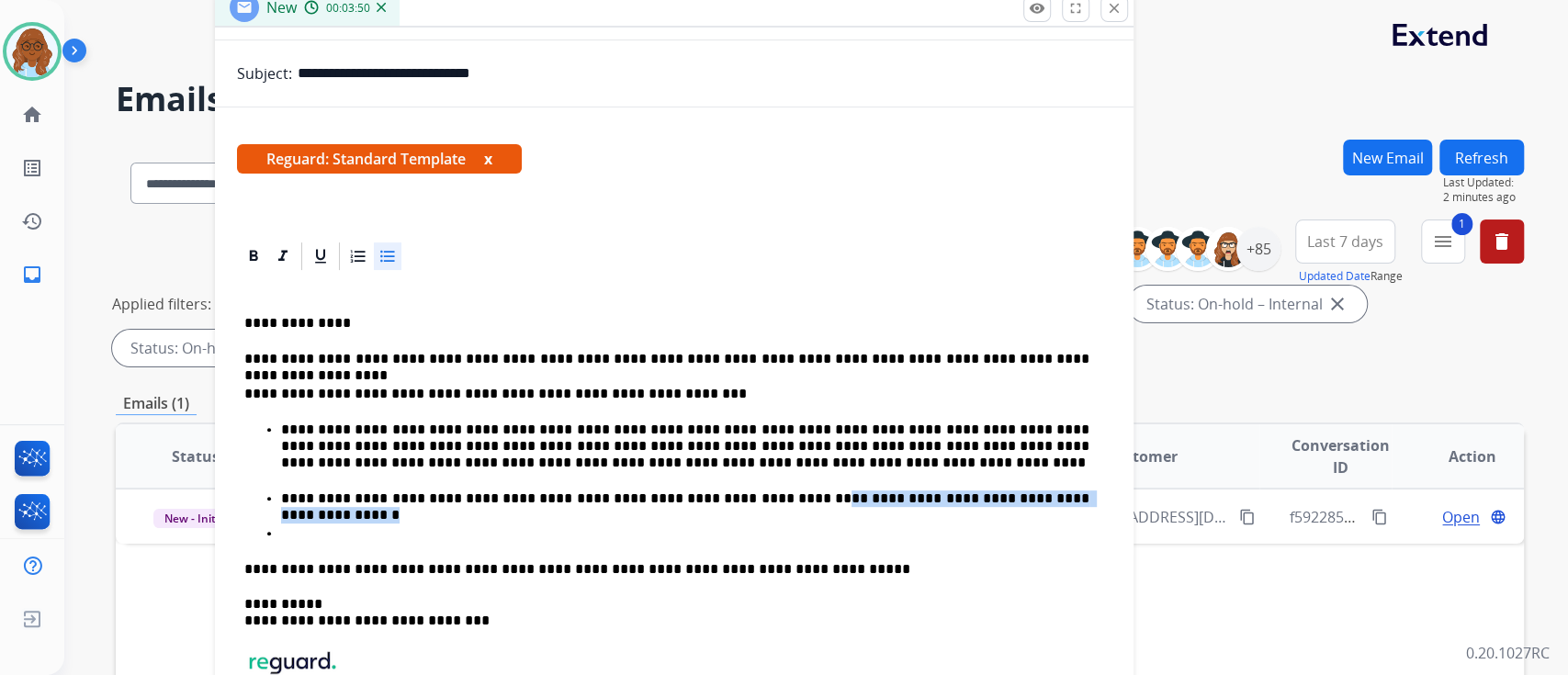
drag, startPoint x: 1083, startPoint y: 499, endPoint x: 766, endPoint y: 497, distance: 317.0
click at [766, 497] on p "**********" at bounding box center [685, 499] width 808 height 17
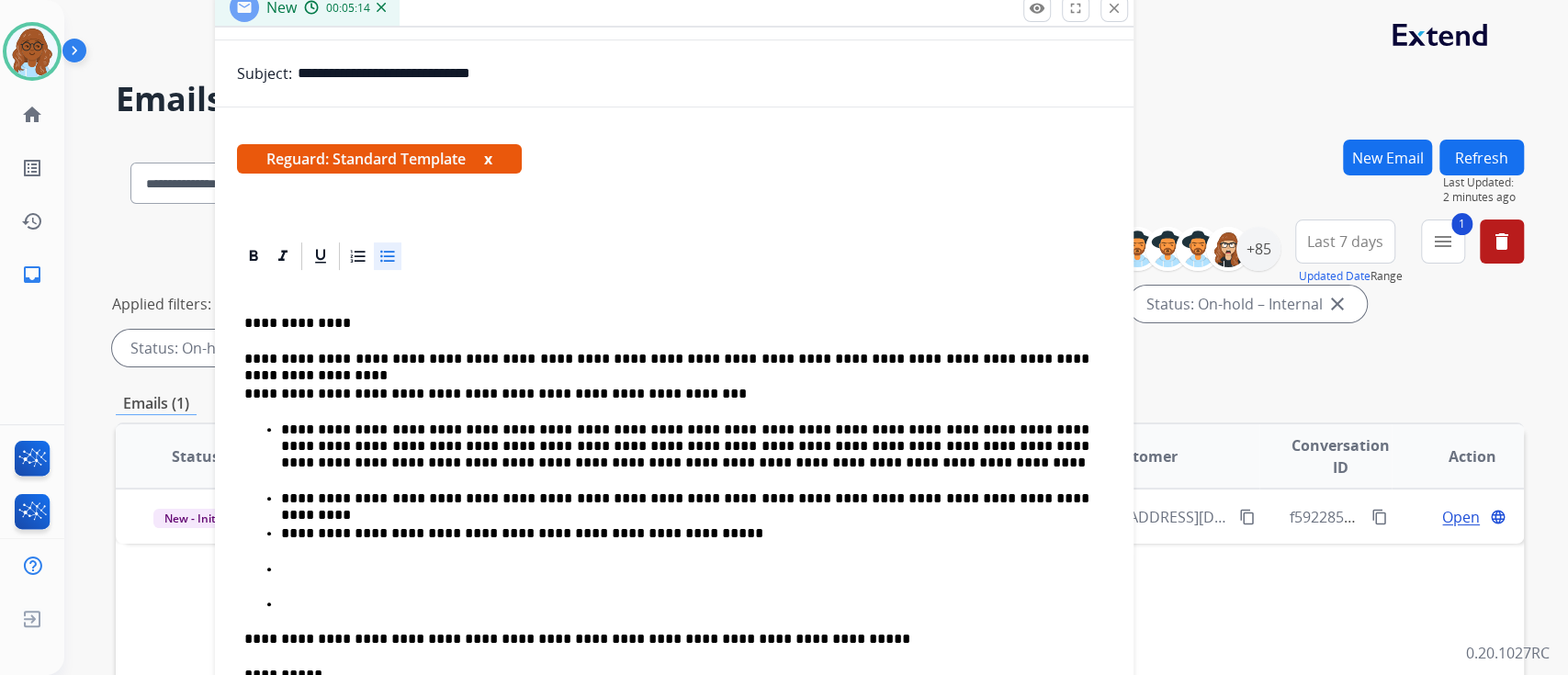
click at [348, 534] on p "**********" at bounding box center [685, 534] width 808 height 17
drag, startPoint x: 354, startPoint y: 531, endPoint x: 335, endPoint y: 532, distance: 19.0
click at [335, 532] on p "**********" at bounding box center [685, 534] width 808 height 17
drag, startPoint x: 333, startPoint y: 533, endPoint x: 355, endPoint y: 534, distance: 22.0
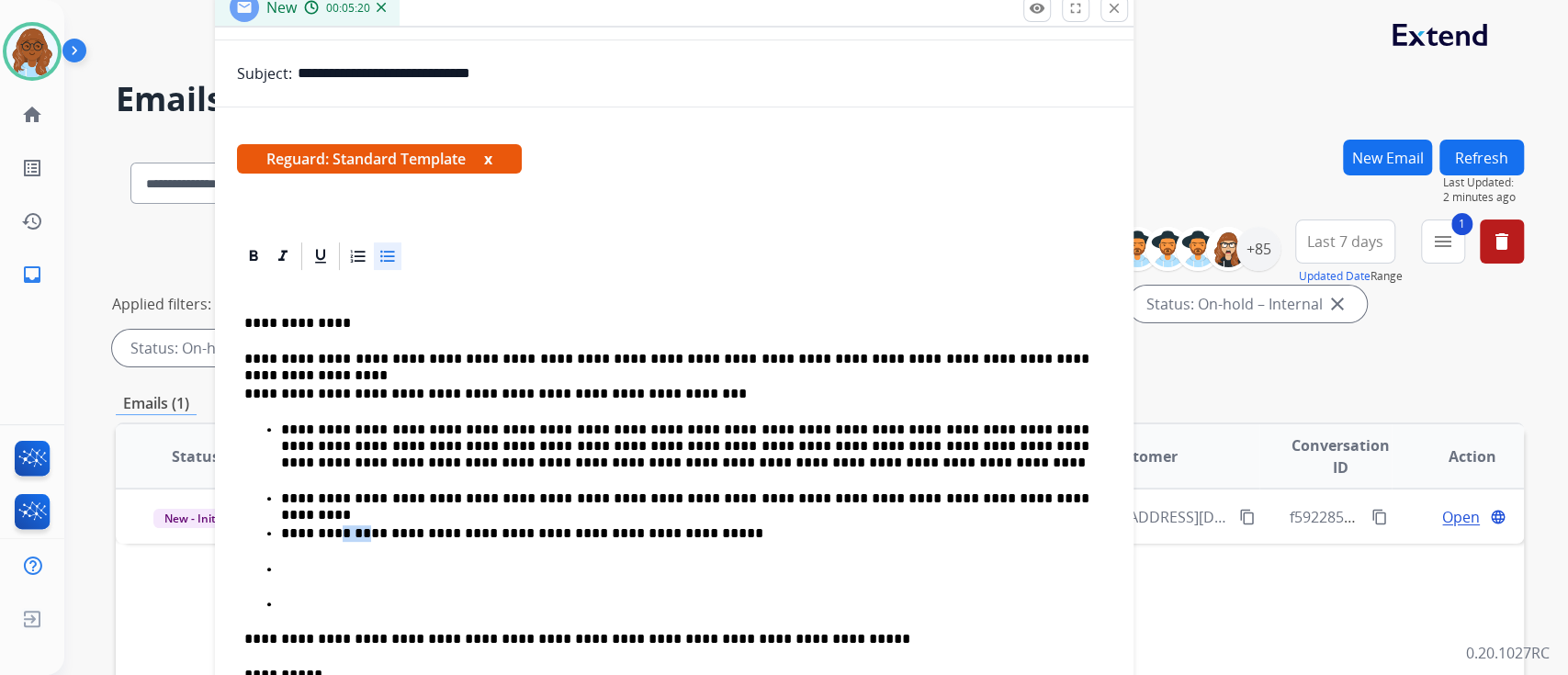
click at [352, 534] on p "**********" at bounding box center [685, 534] width 808 height 17
click at [402, 527] on p "**********" at bounding box center [685, 534] width 808 height 17
click at [378, 562] on p at bounding box center [692, 570] width 823 height 17
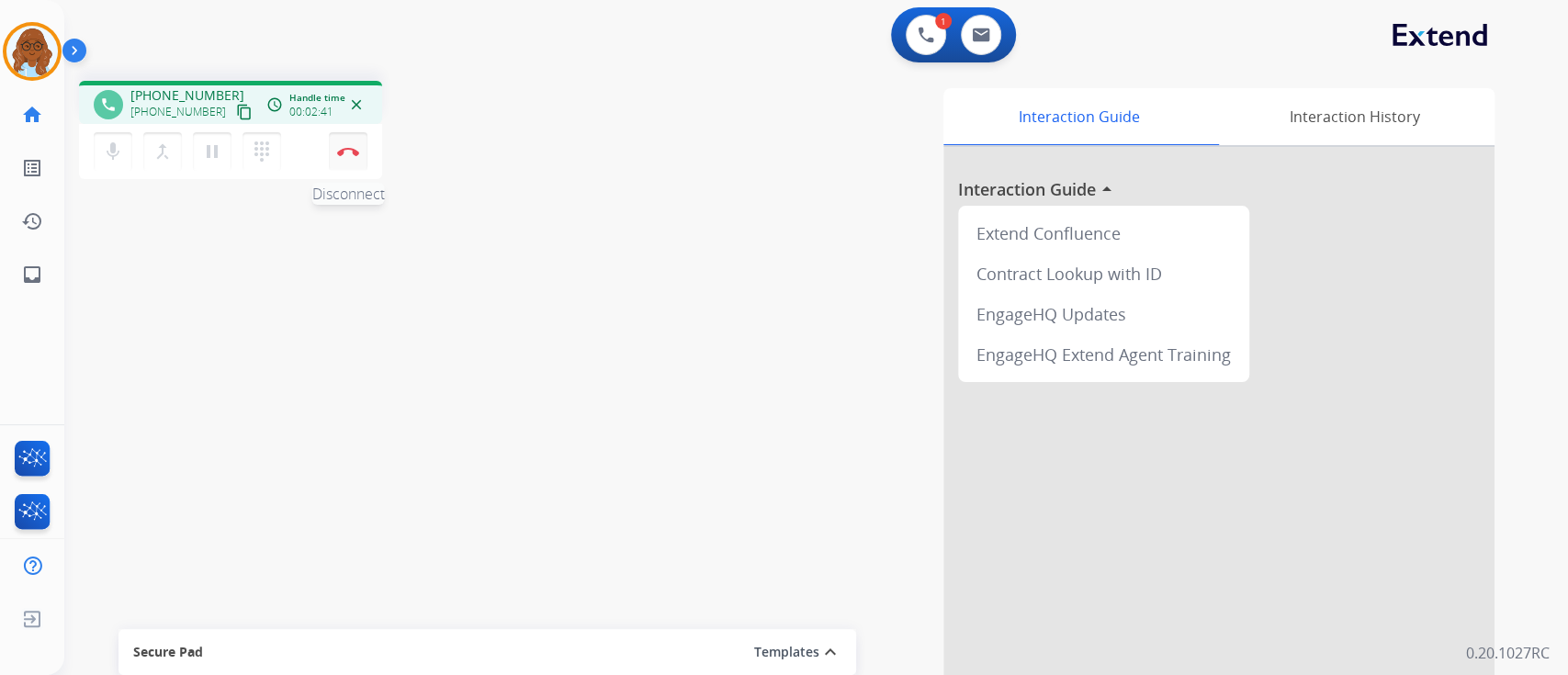
click at [350, 153] on img at bounding box center [348, 151] width 22 height 9
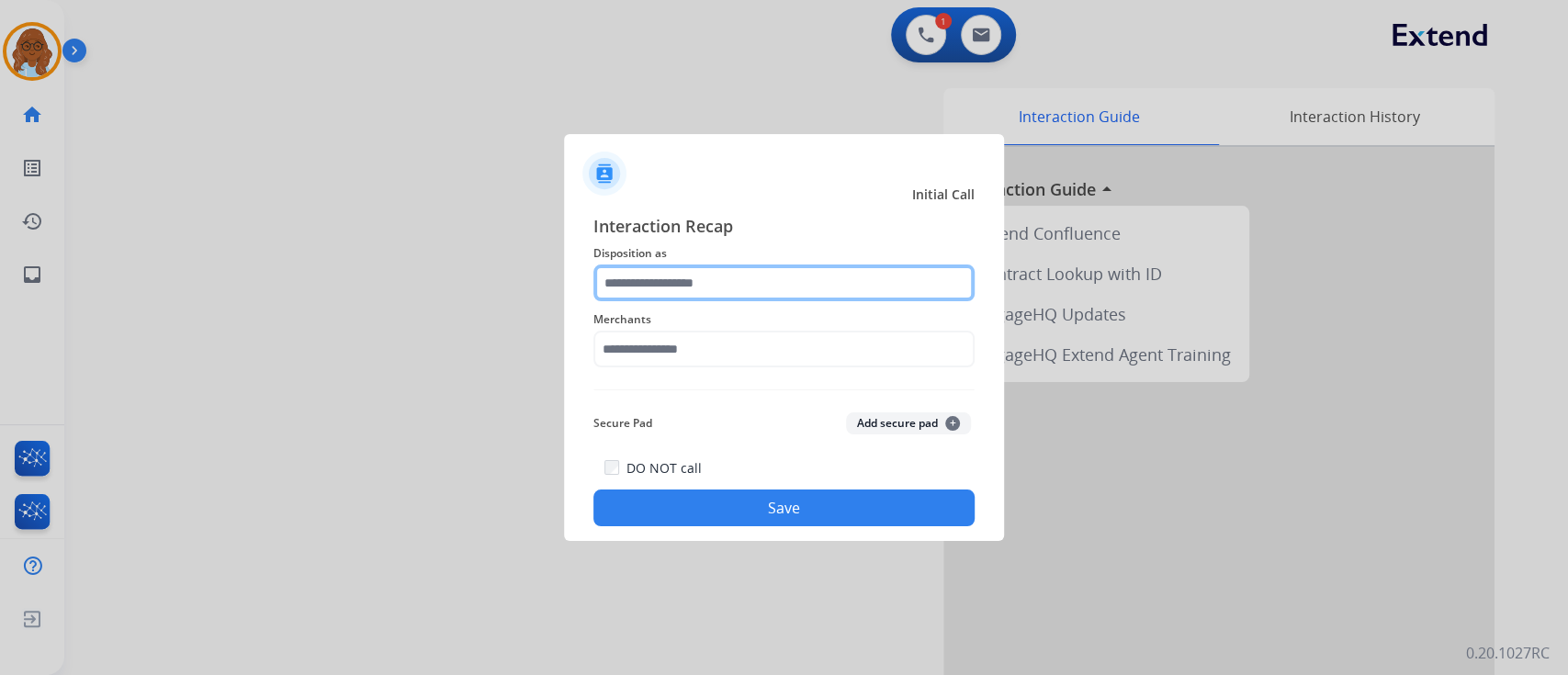
click at [694, 278] on input "text" at bounding box center [784, 283] width 382 height 37
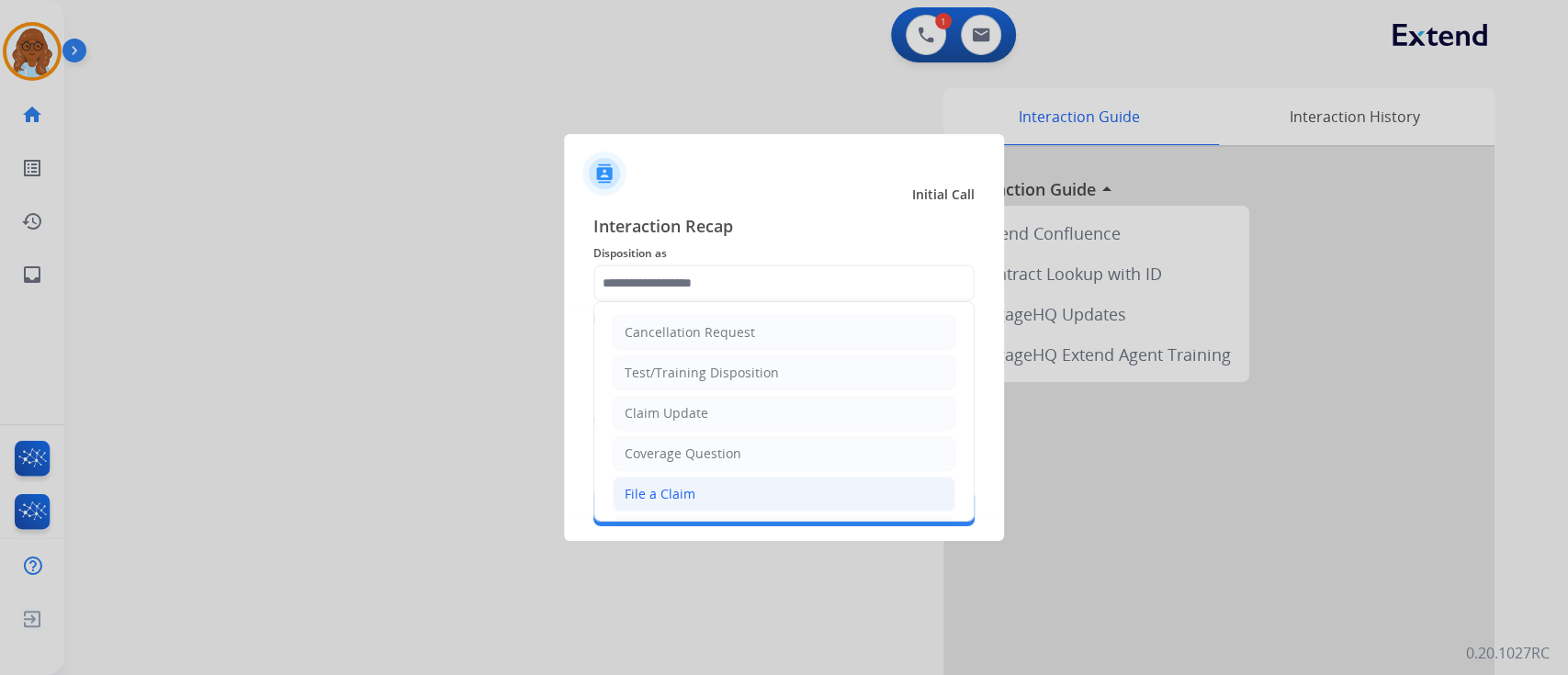
click at [688, 489] on div "File a Claim" at bounding box center [660, 494] width 71 height 18
type input "**********"
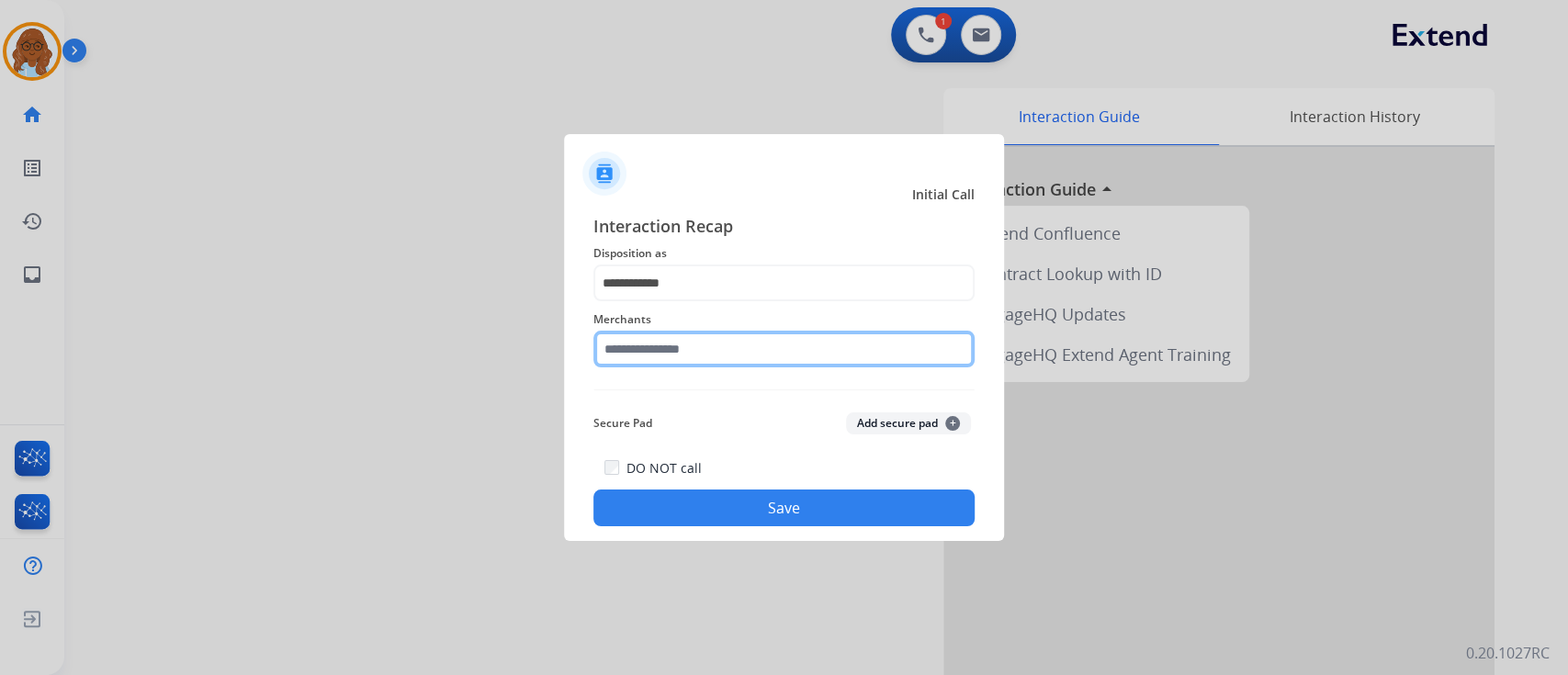
click at [658, 357] on input "text" at bounding box center [784, 349] width 382 height 37
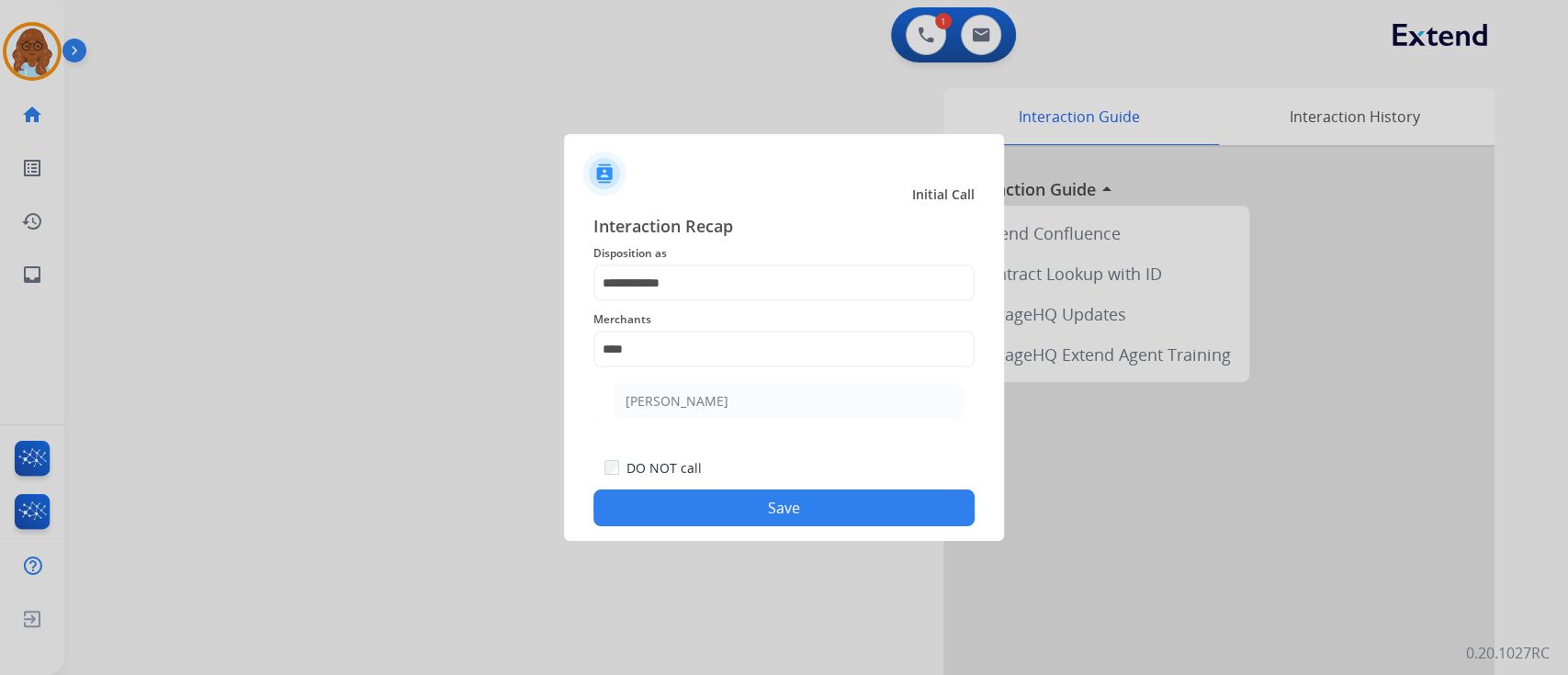
click at [700, 382] on ul "[PERSON_NAME]" at bounding box center [789, 407] width 361 height 63
click at [703, 390] on li "[PERSON_NAME]" at bounding box center [789, 401] width 350 height 35
type input "**********"
click at [799, 524] on button "Save" at bounding box center [784, 508] width 382 height 37
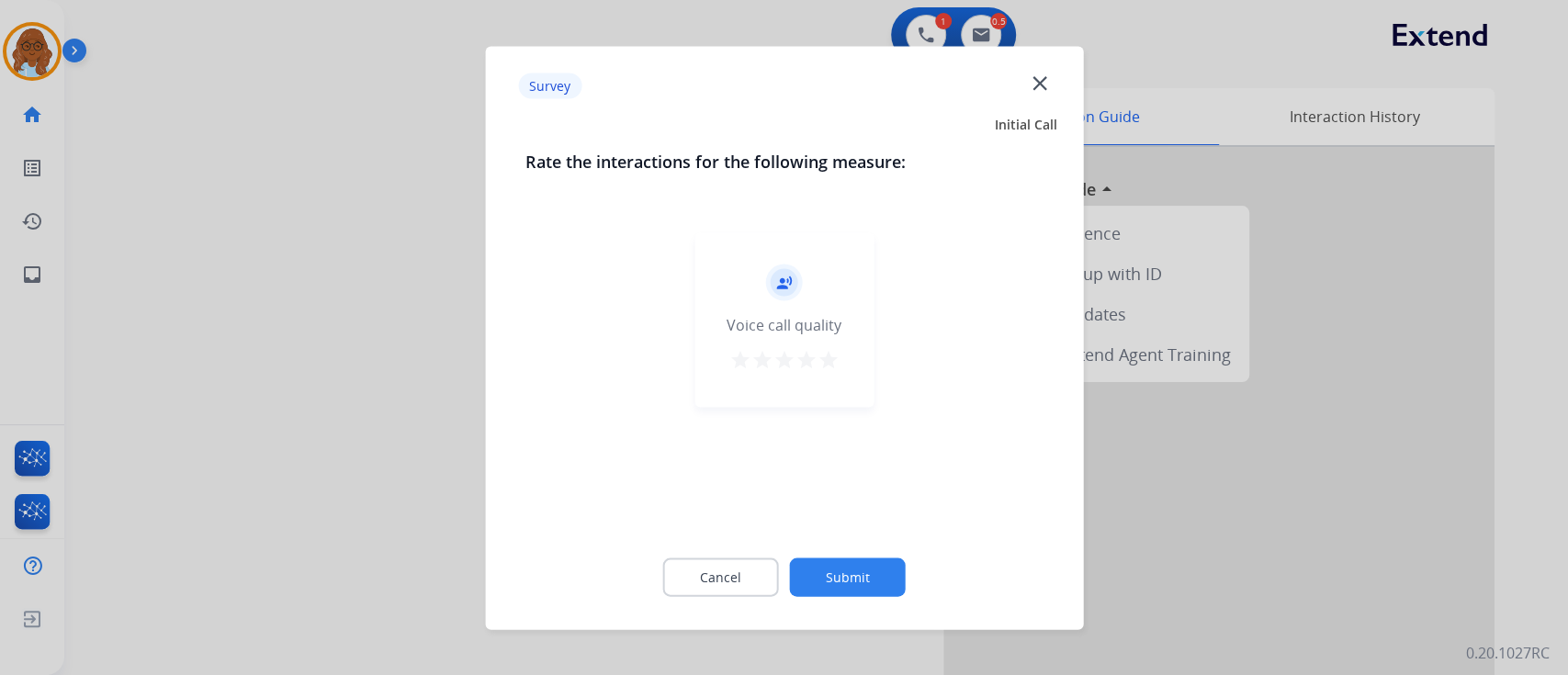
click at [831, 356] on mat-icon "star" at bounding box center [829, 360] width 22 height 22
click at [855, 572] on button "Submit" at bounding box center [848, 577] width 116 height 39
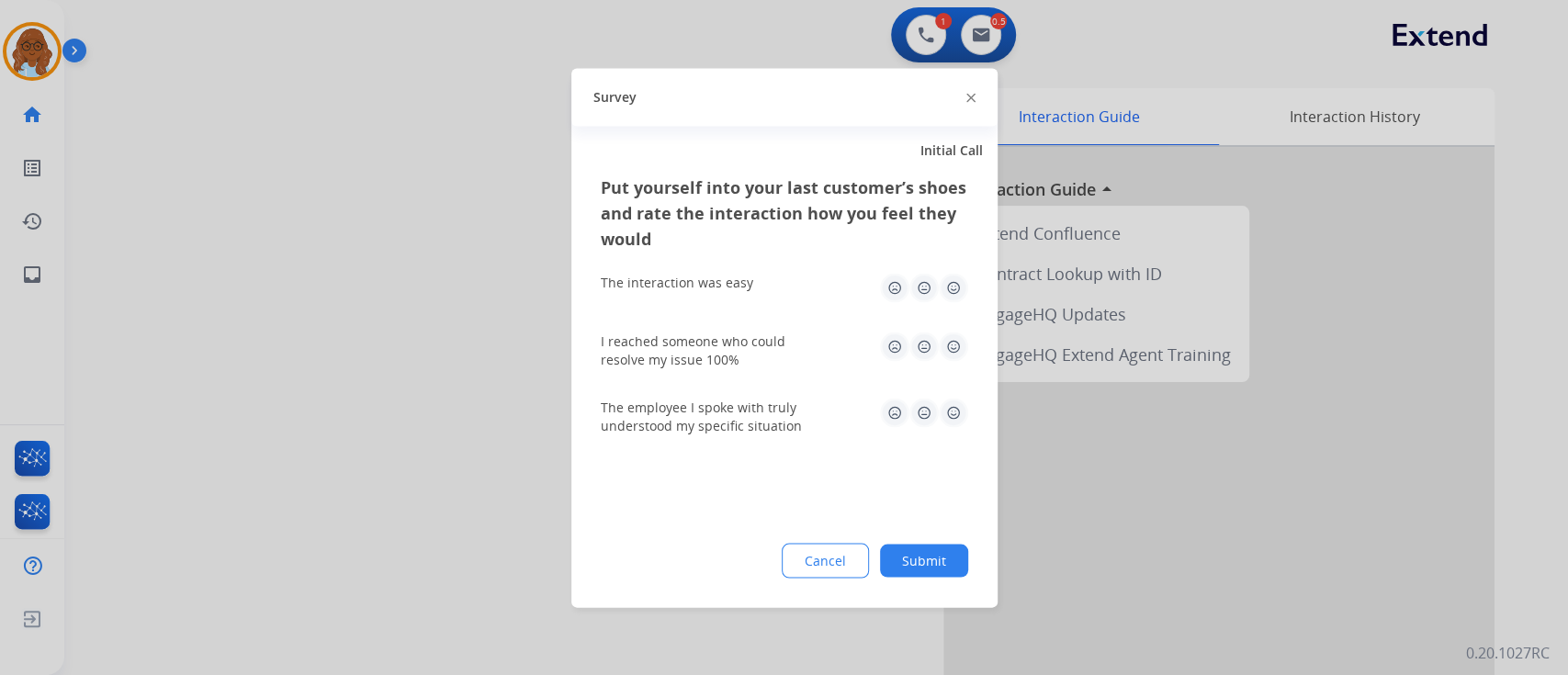
click at [952, 287] on img at bounding box center [953, 288] width 29 height 30
click at [938, 379] on div "I reached someone who could resolve my issue 100%" at bounding box center [784, 350] width 368 height 66
click at [952, 356] on img at bounding box center [953, 347] width 29 height 30
drag, startPoint x: 956, startPoint y: 415, endPoint x: 961, endPoint y: 443, distance: 28.4
click at [956, 415] on img at bounding box center [953, 412] width 29 height 30
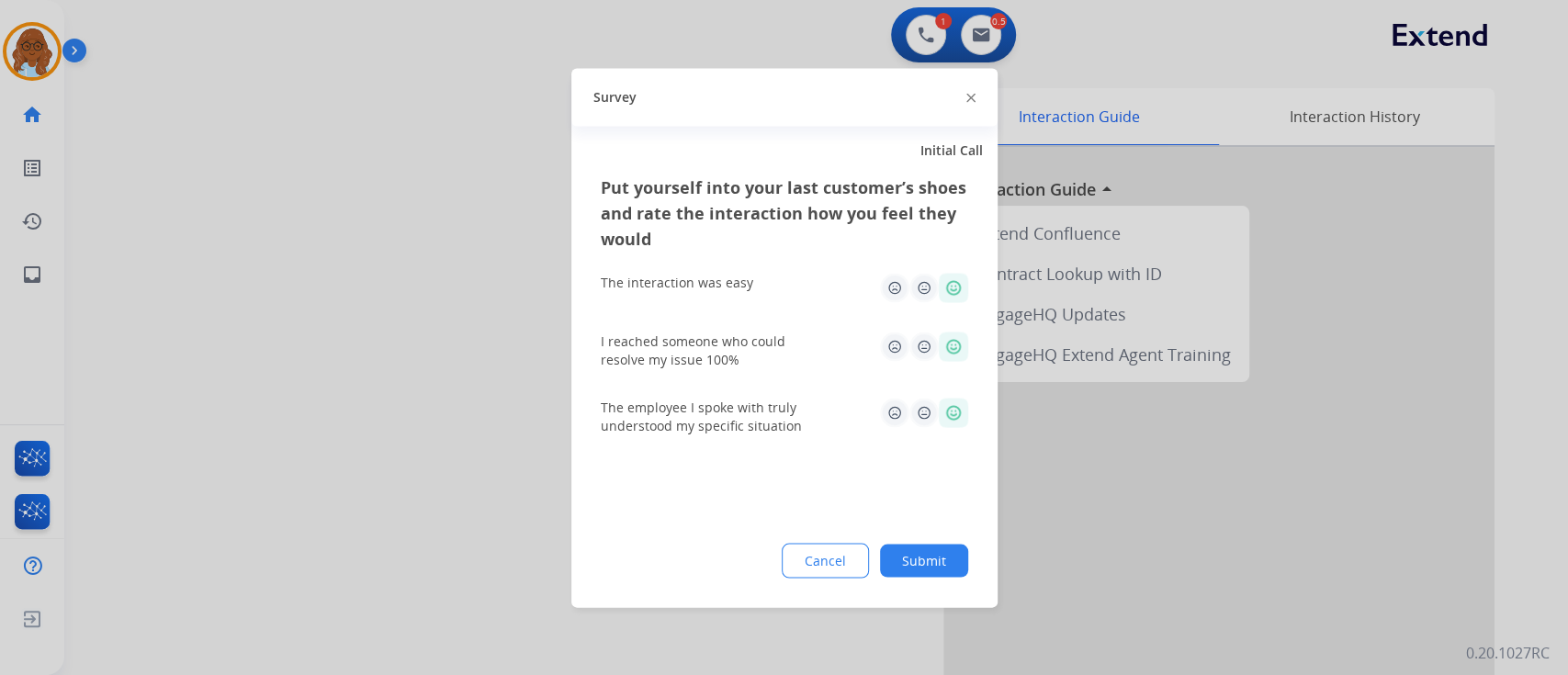
click at [923, 587] on div "Put yourself into your last customer’s shoes and rate the interaction how you f…" at bounding box center [784, 390] width 426 height 433
click at [924, 565] on button "Submit" at bounding box center [925, 561] width 88 height 33
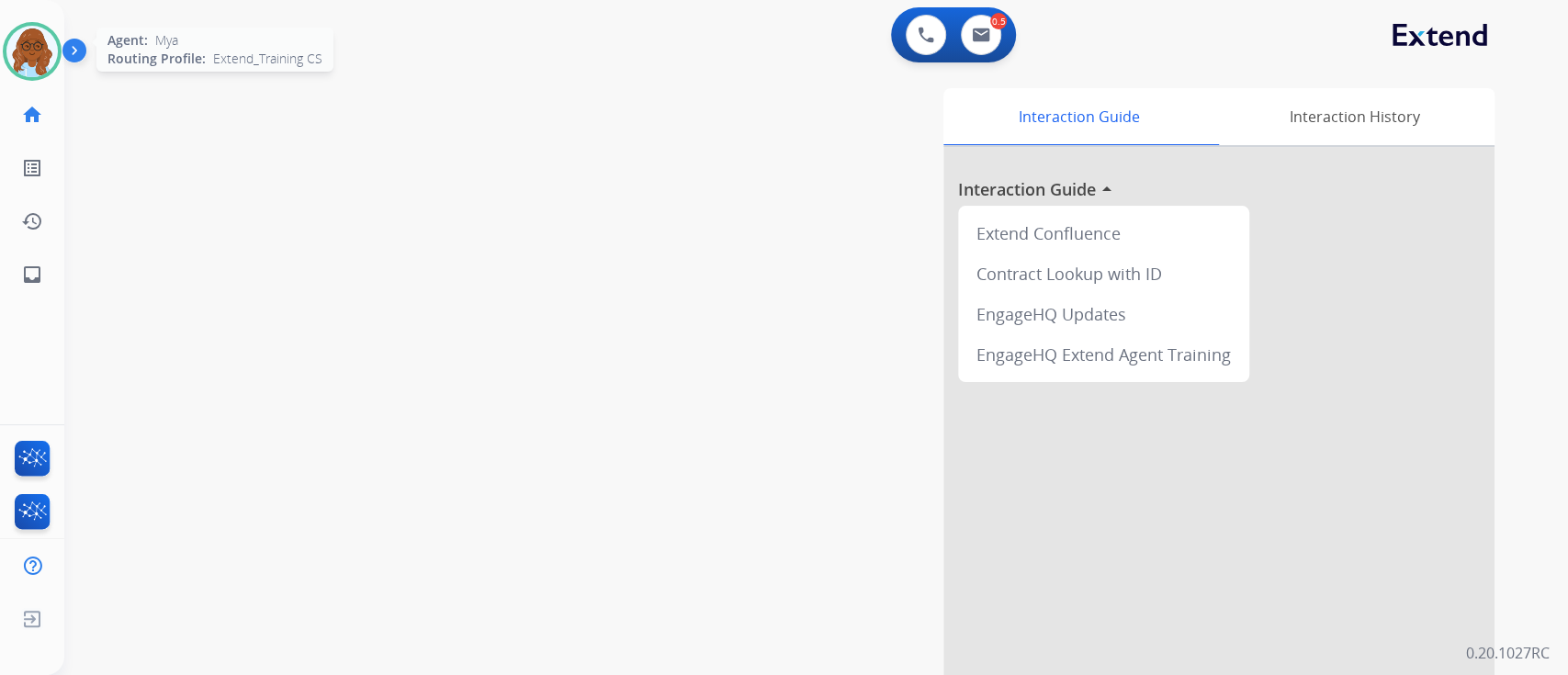
click at [44, 52] on img at bounding box center [32, 52] width 52 height 52
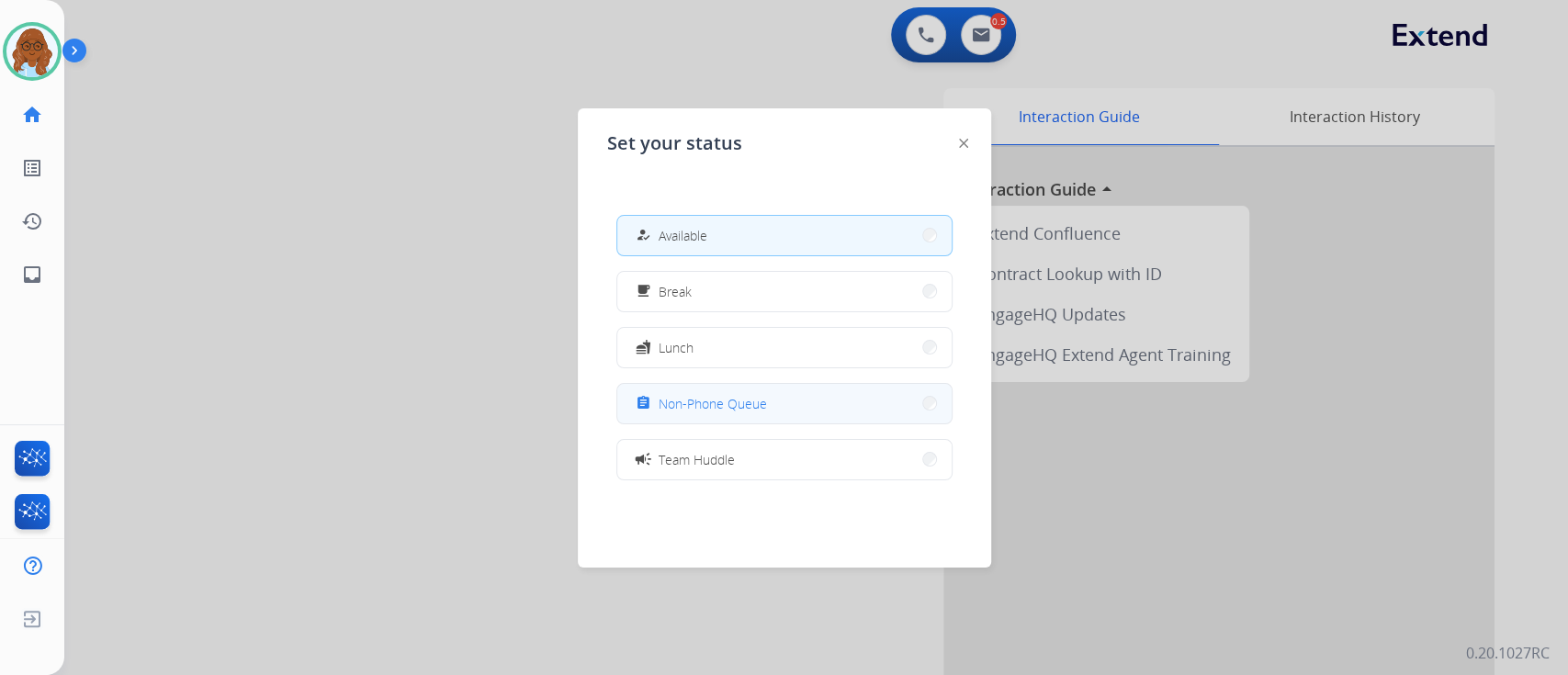
click at [713, 398] on span "Non-Phone Queue" at bounding box center [713, 403] width 109 height 19
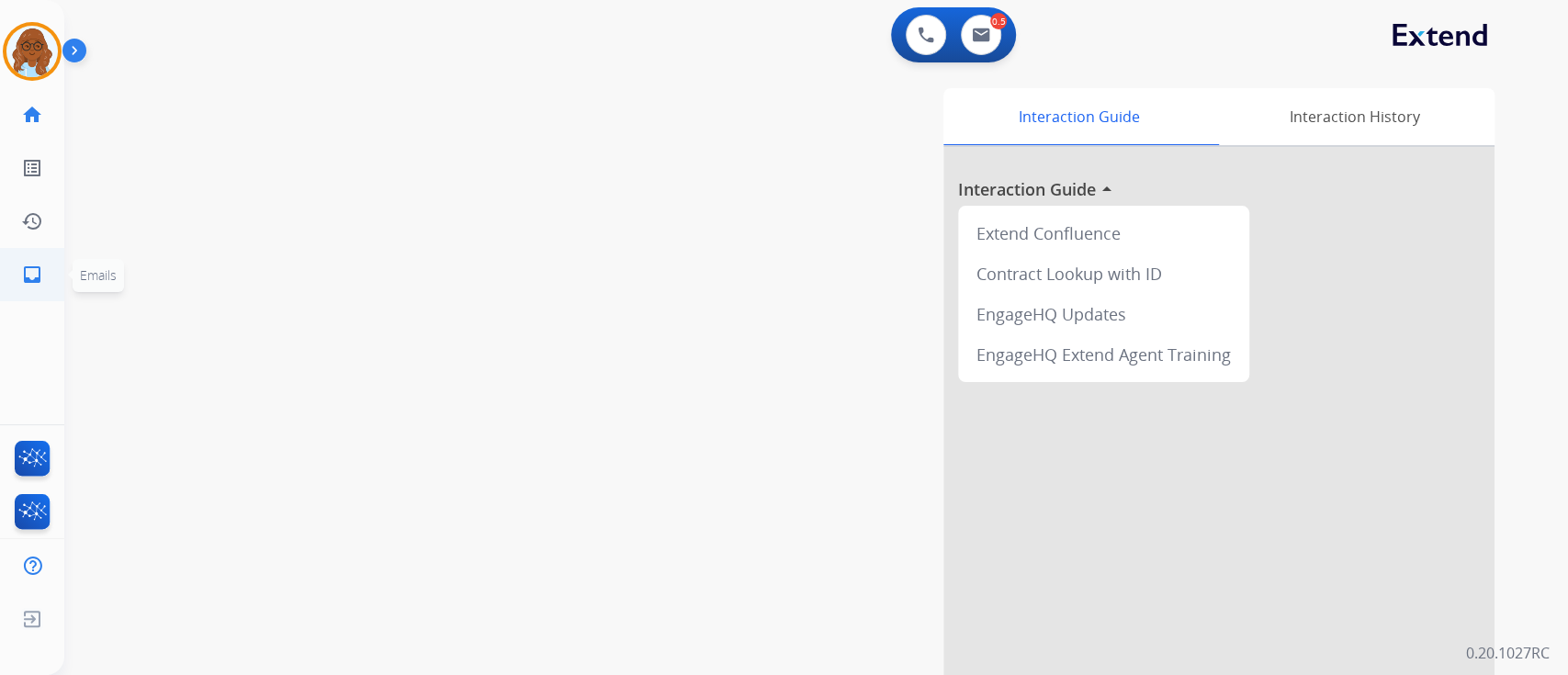
click at [23, 272] on mat-icon "inbox" at bounding box center [32, 275] width 22 height 22
select select "**********"
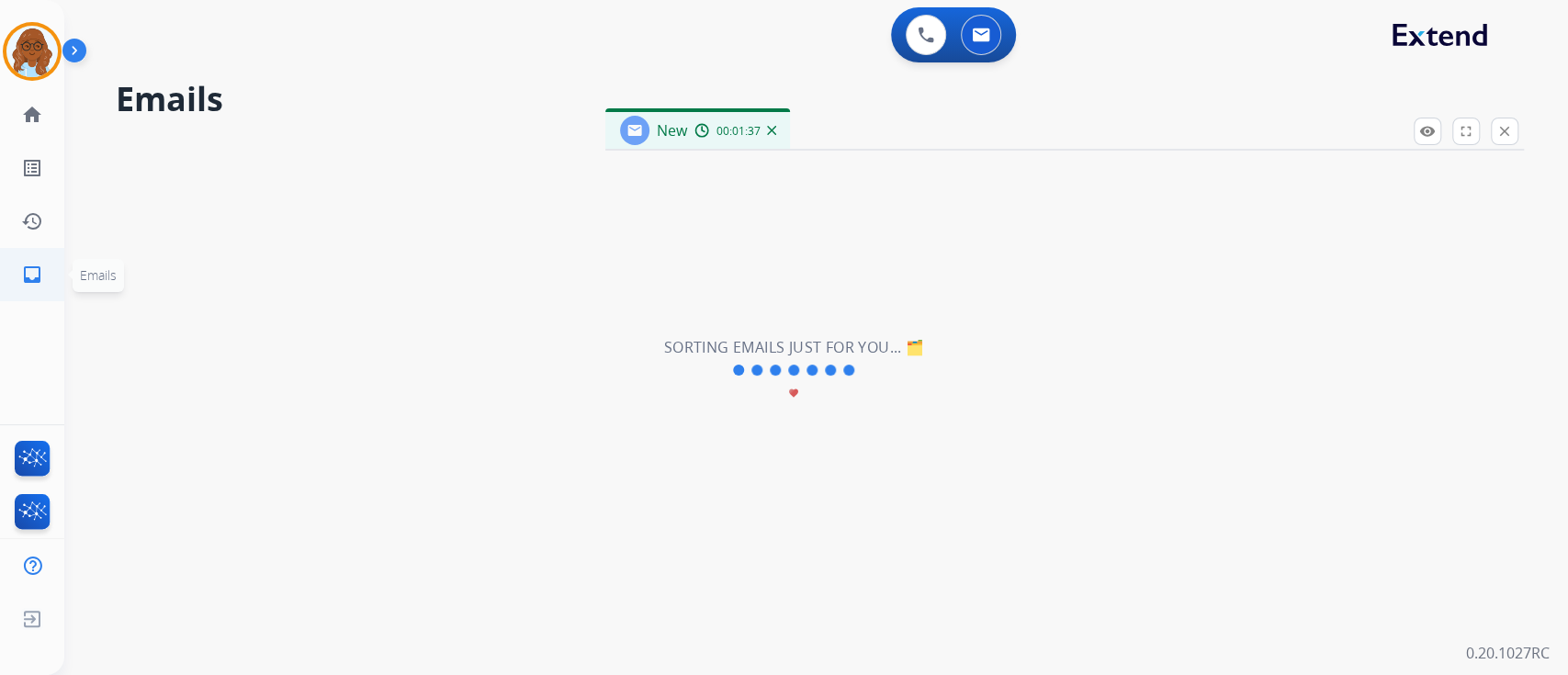
select select "**********"
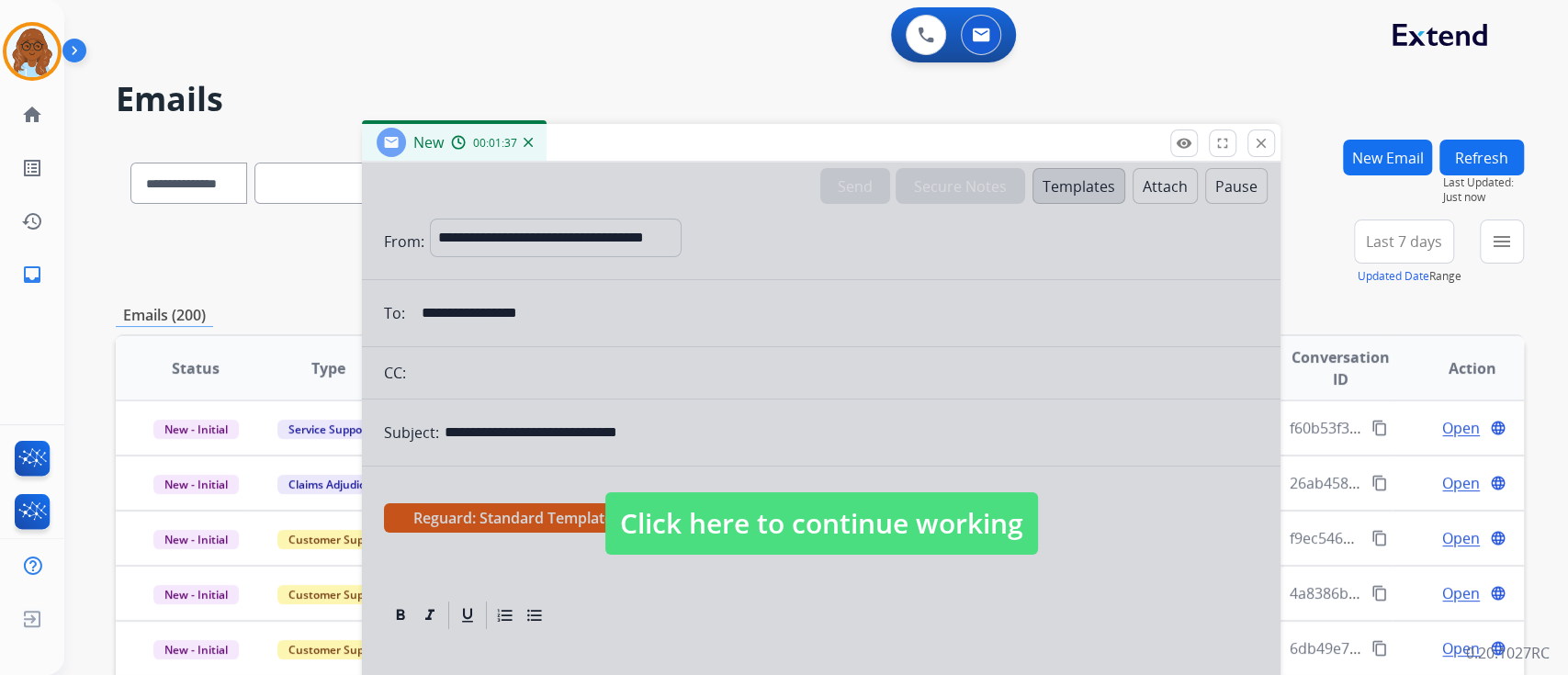
drag, startPoint x: 818, startPoint y: 126, endPoint x: 476, endPoint y: 139, distance: 342.2
click at [476, 139] on div "New 00:01:37" at bounding box center [821, 144] width 918 height 39
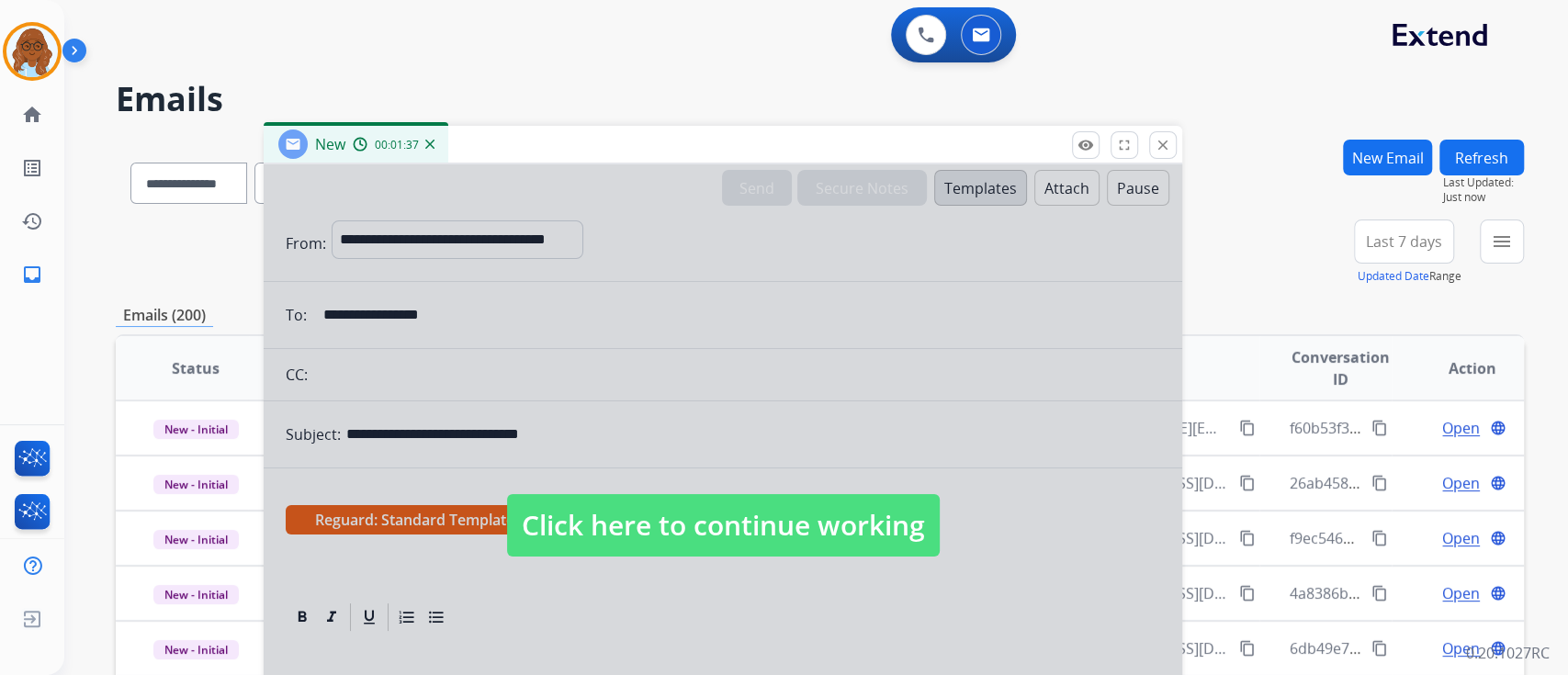
click at [742, 527] on span "Click here to continue working" at bounding box center [723, 526] width 432 height 63
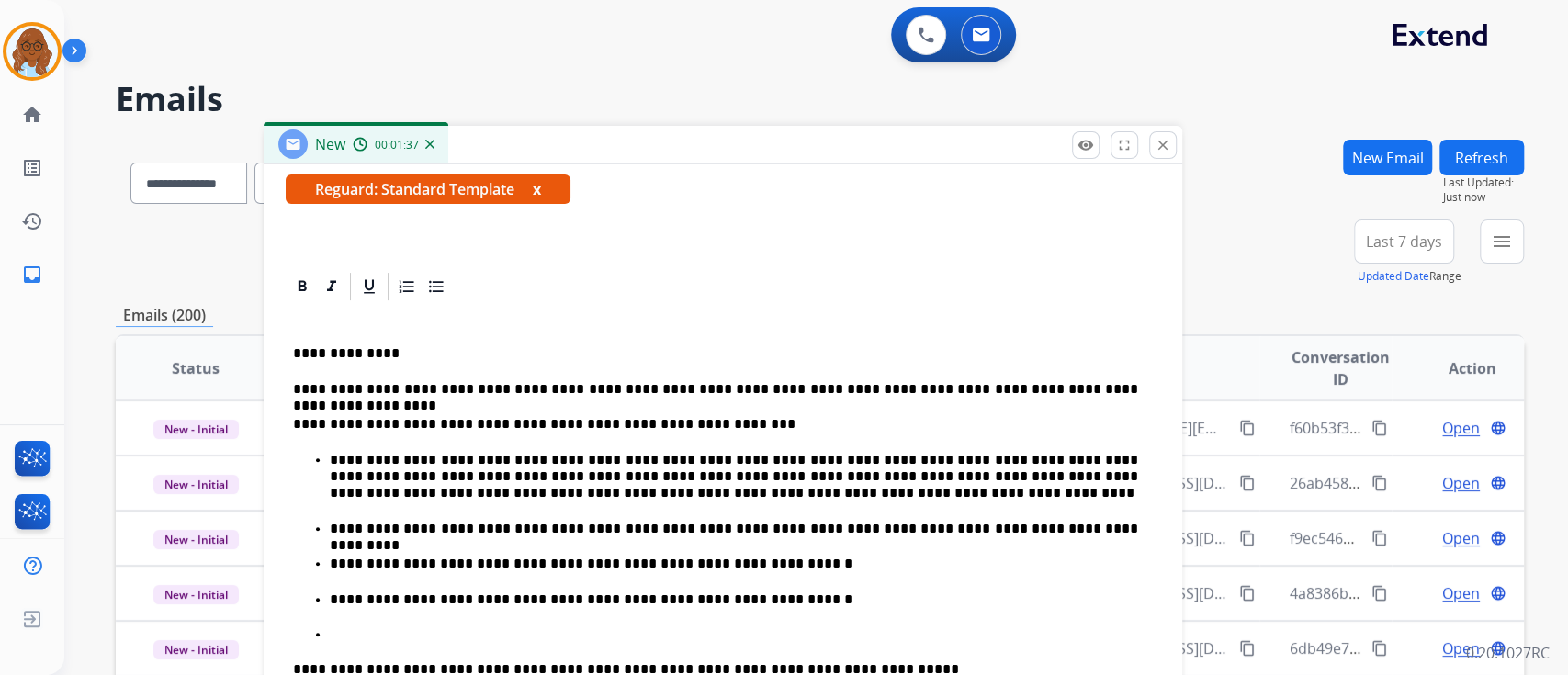
scroll to position [400, 0]
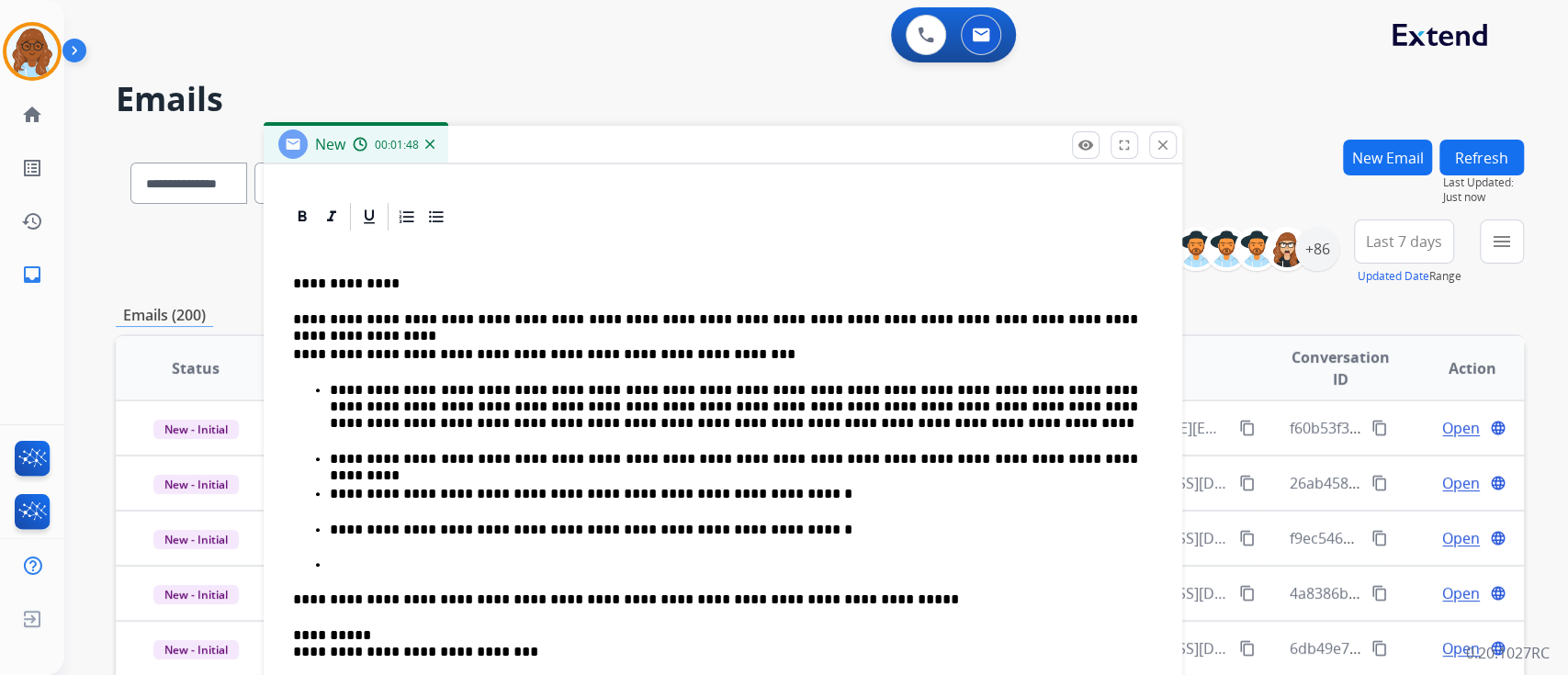
click at [821, 540] on ul "**********" at bounding box center [723, 479] width 860 height 192
click at [826, 524] on p "**********" at bounding box center [734, 530] width 808 height 17
click at [666, 523] on p "**********" at bounding box center [734, 530] width 808 height 17
click at [712, 522] on p "**********" at bounding box center [734, 530] width 808 height 17
click at [845, 526] on p "**********" at bounding box center [734, 530] width 808 height 17
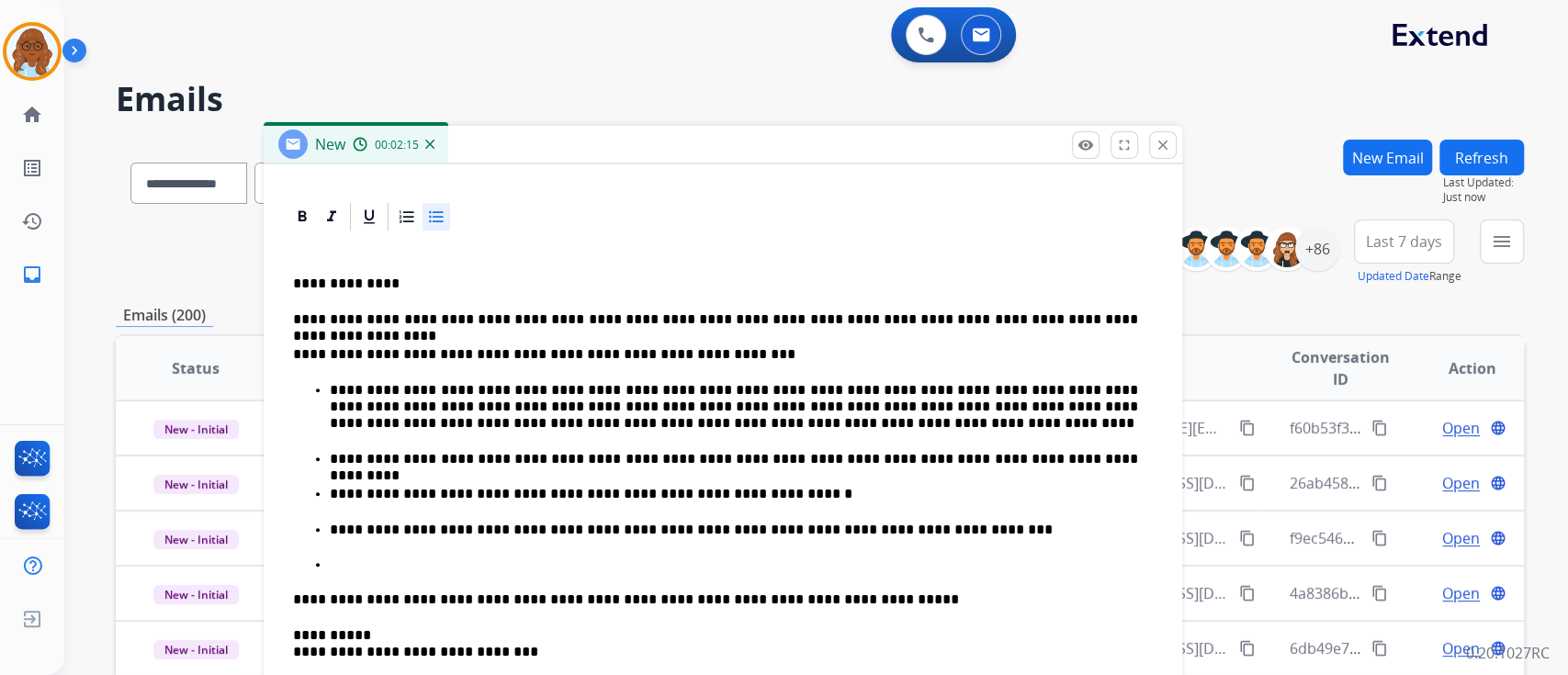
click at [274, 576] on div "**********" at bounding box center [723, 518] width 918 height 637
click at [321, 567] on ul "**********" at bounding box center [723, 479] width 860 height 192
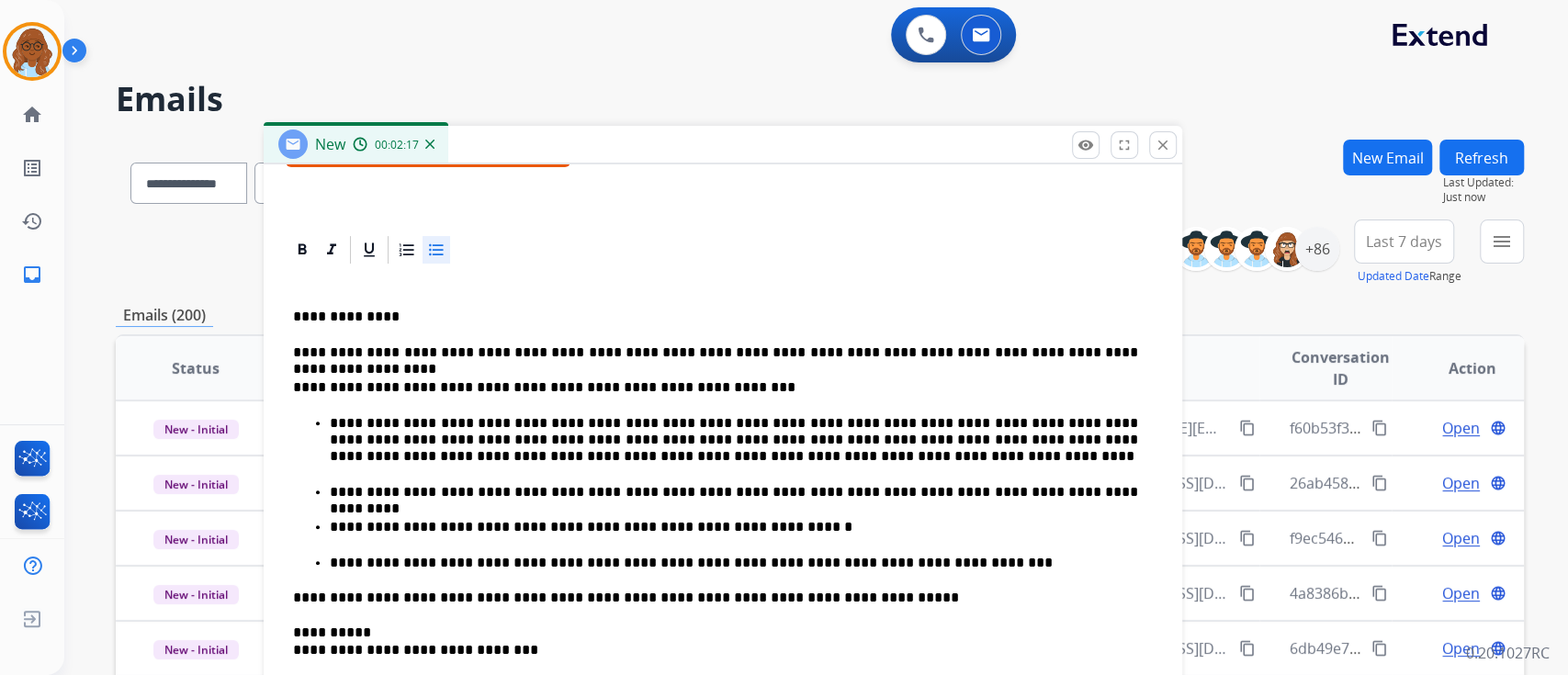
scroll to position [366, 0]
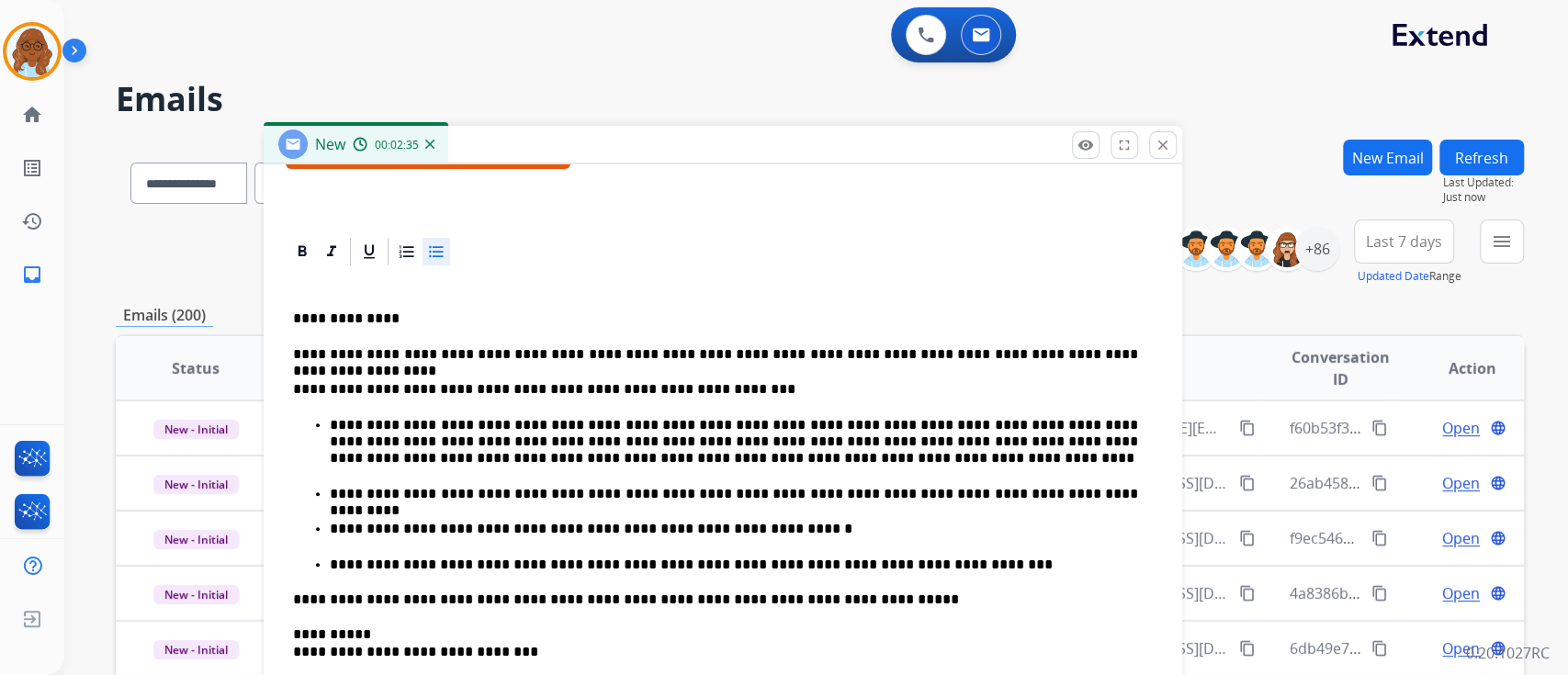
click at [1066, 494] on p "**********" at bounding box center [734, 494] width 808 height 17
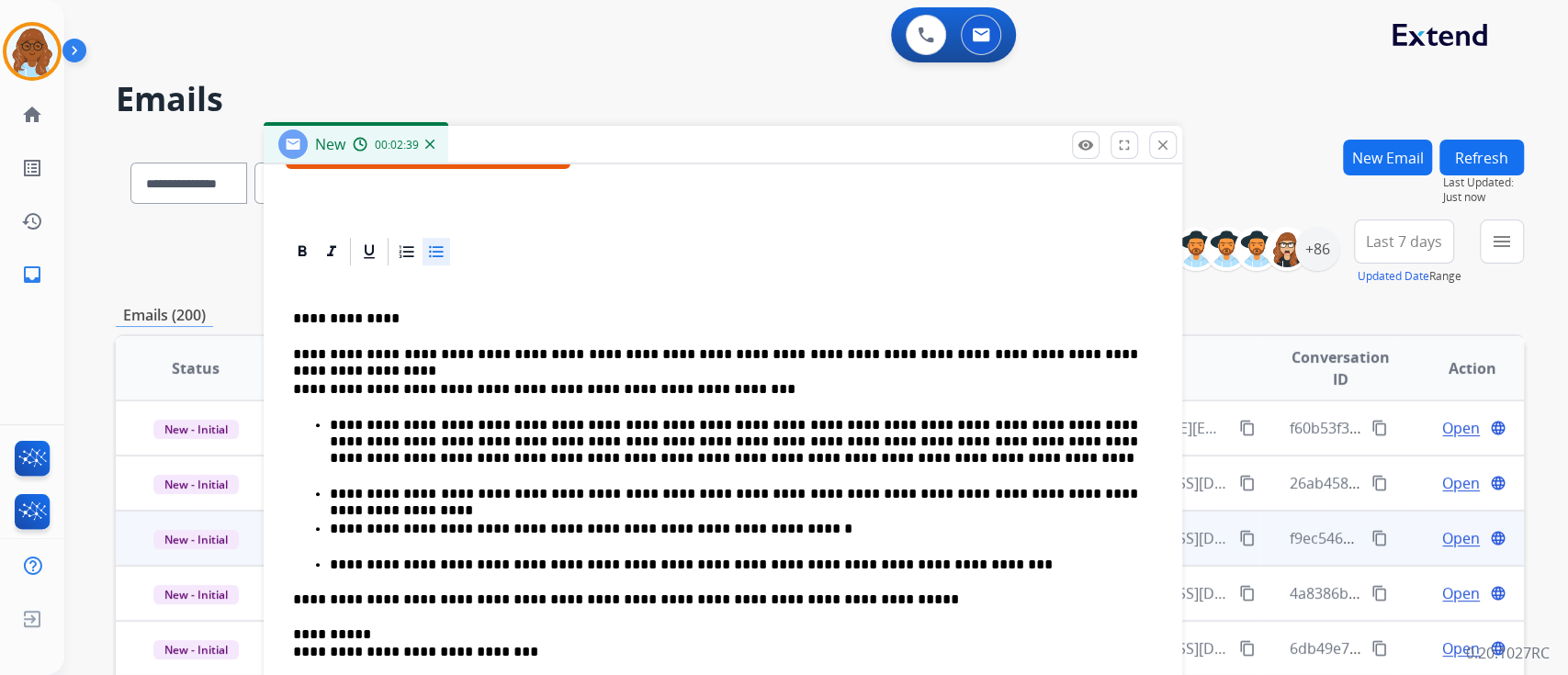
scroll to position [383, 0]
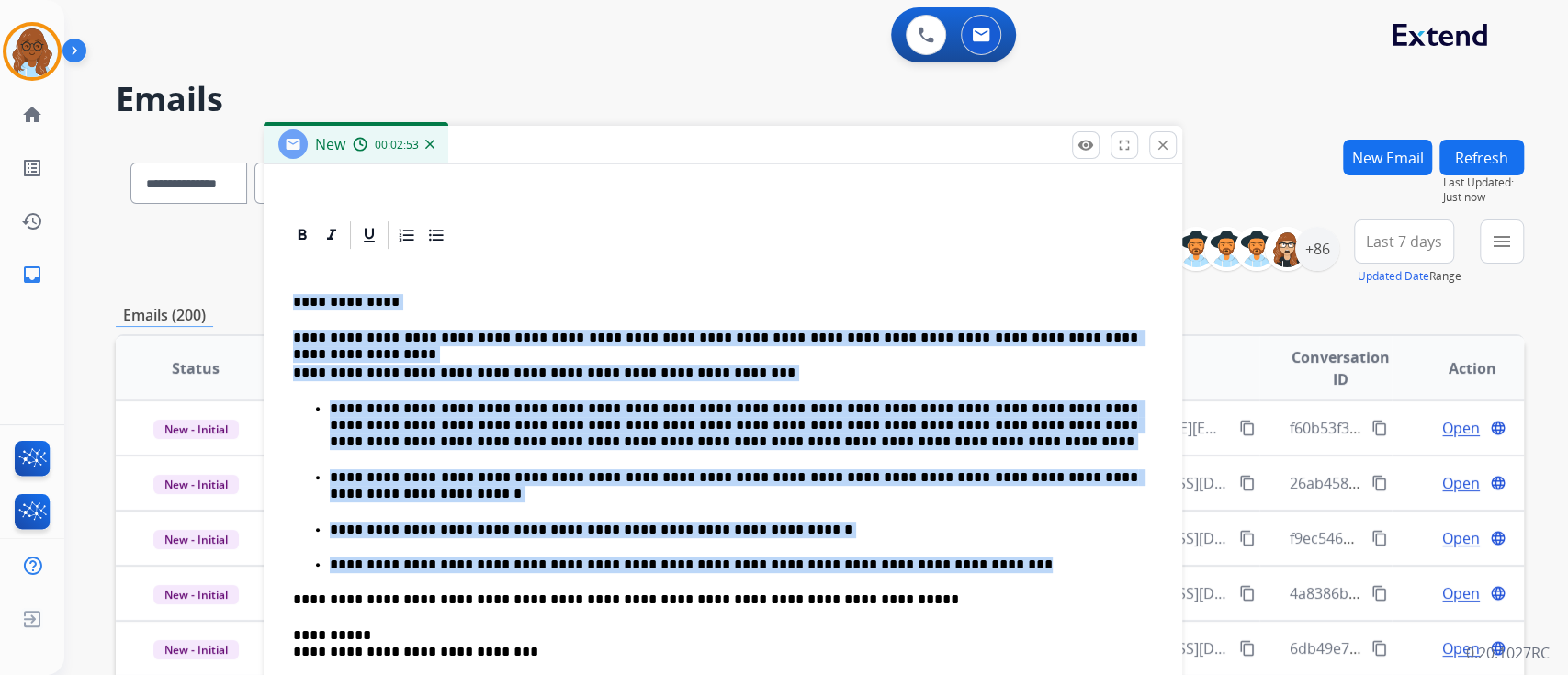
drag, startPoint x: 977, startPoint y: 570, endPoint x: 290, endPoint y: 302, distance: 737.4
click at [290, 302] on div "**********" at bounding box center [723, 547] width 875 height 590
copy div "**********"
click at [857, 501] on p "**********" at bounding box center [734, 486] width 808 height 34
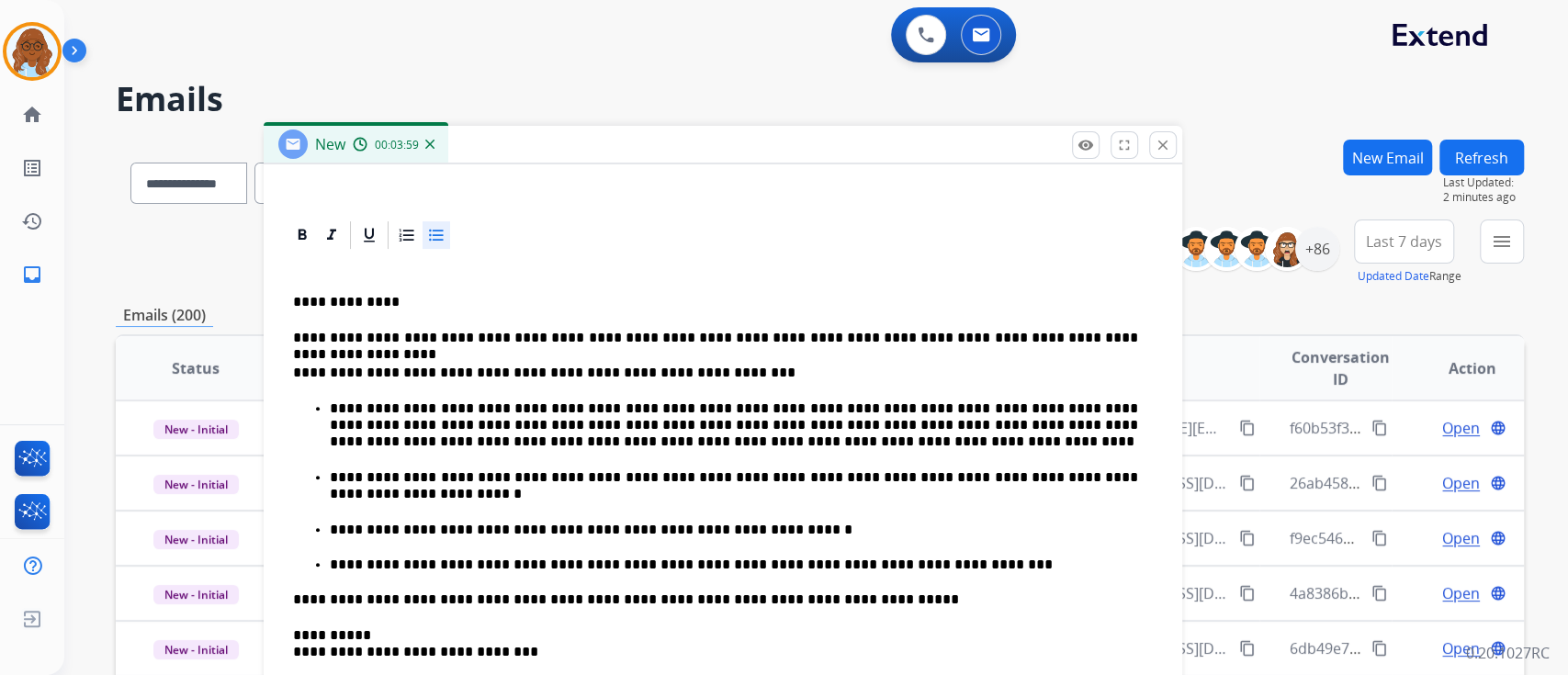
click at [345, 495] on p "**********" at bounding box center [734, 486] width 808 height 34
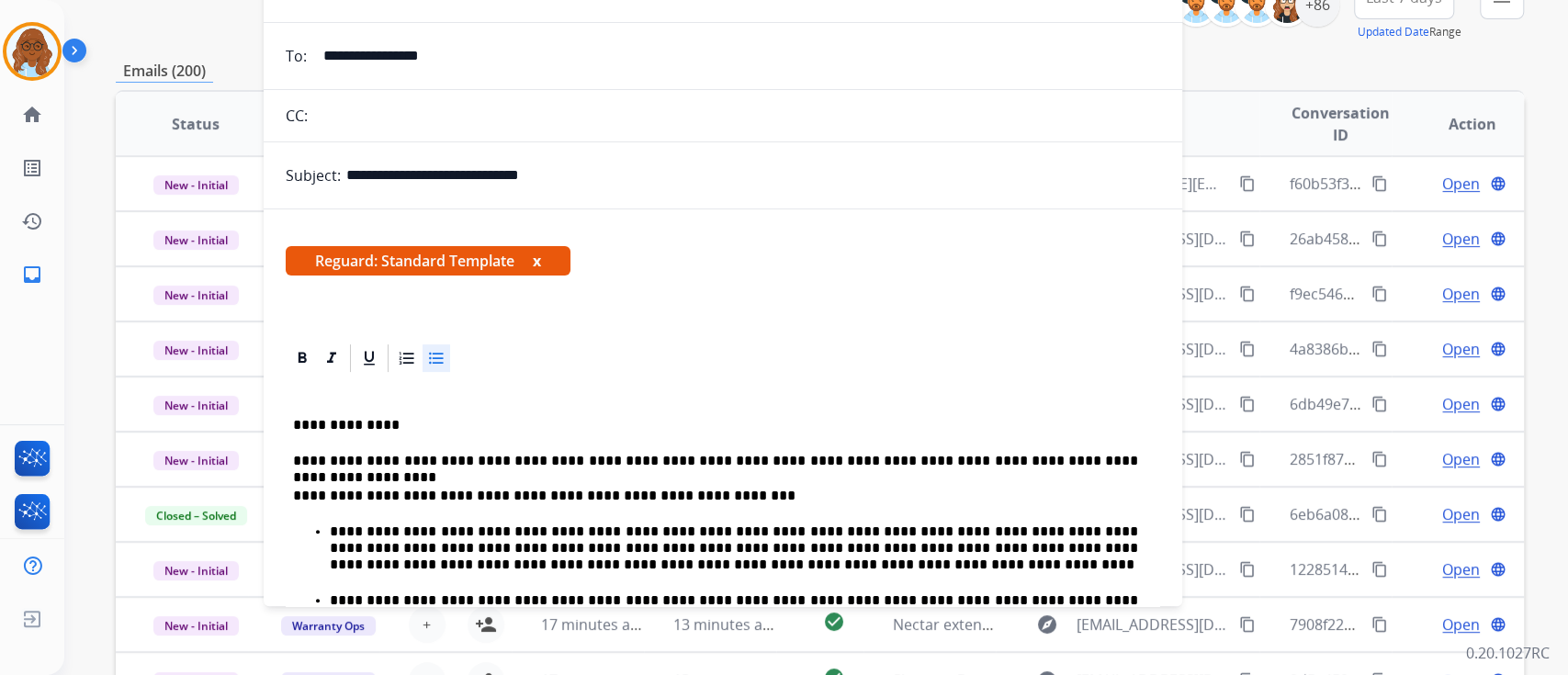
scroll to position [136, 0]
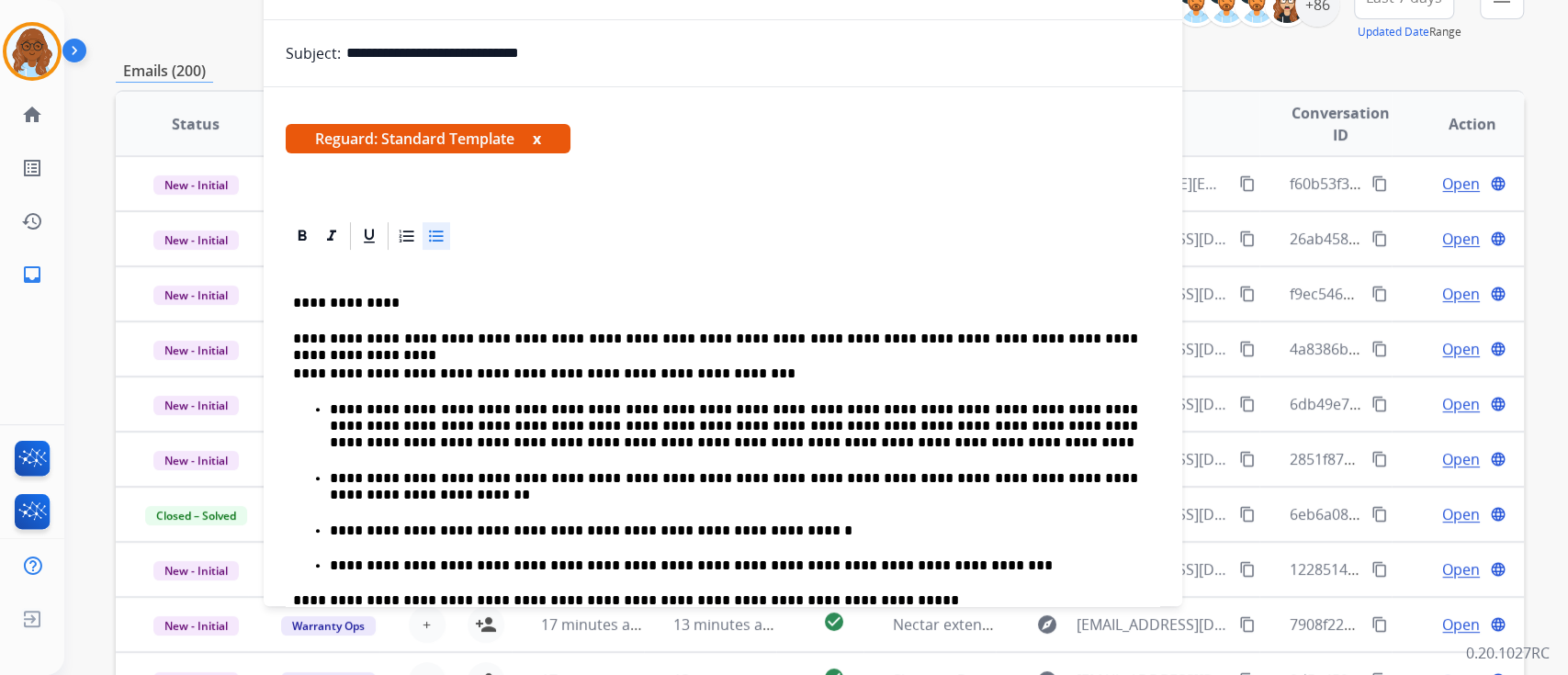
click at [541, 136] on button "x" at bounding box center [536, 138] width 8 height 22
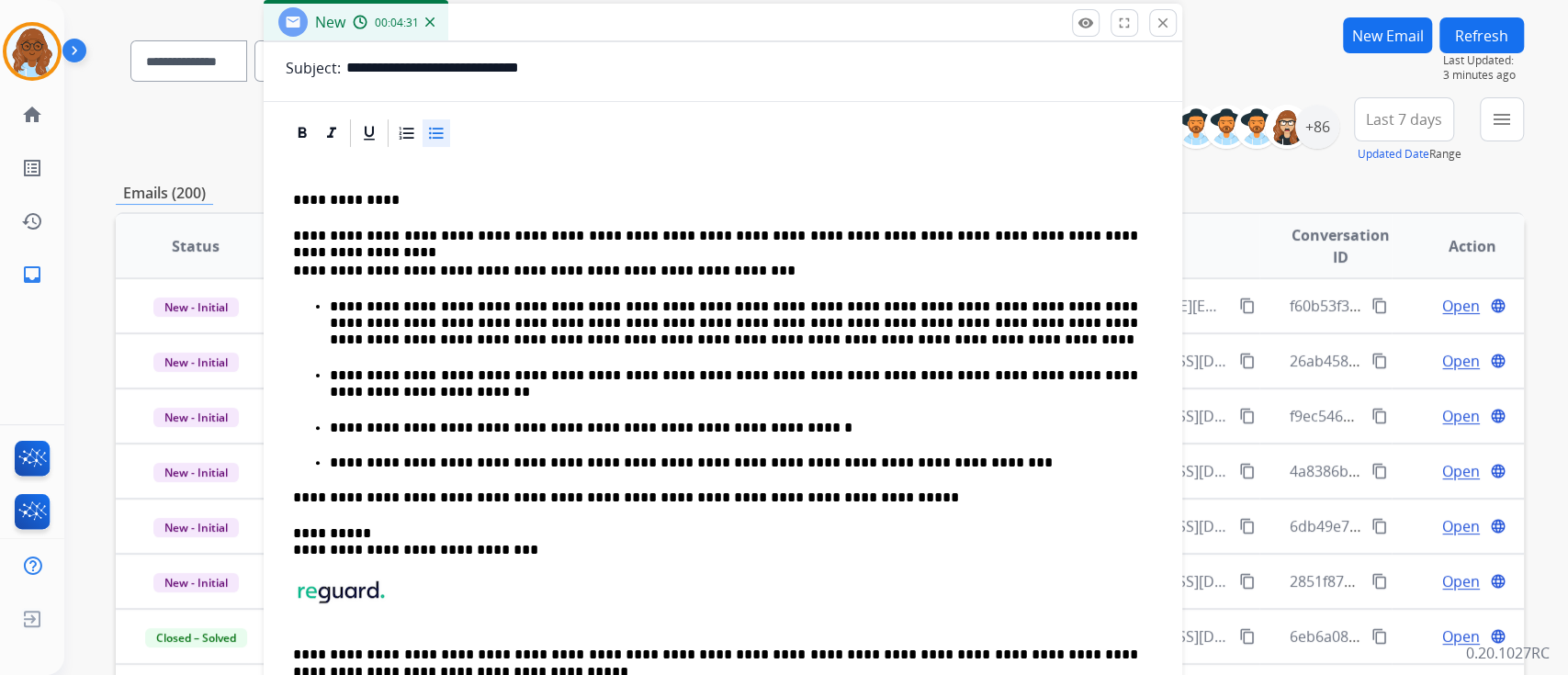
scroll to position [0, 0]
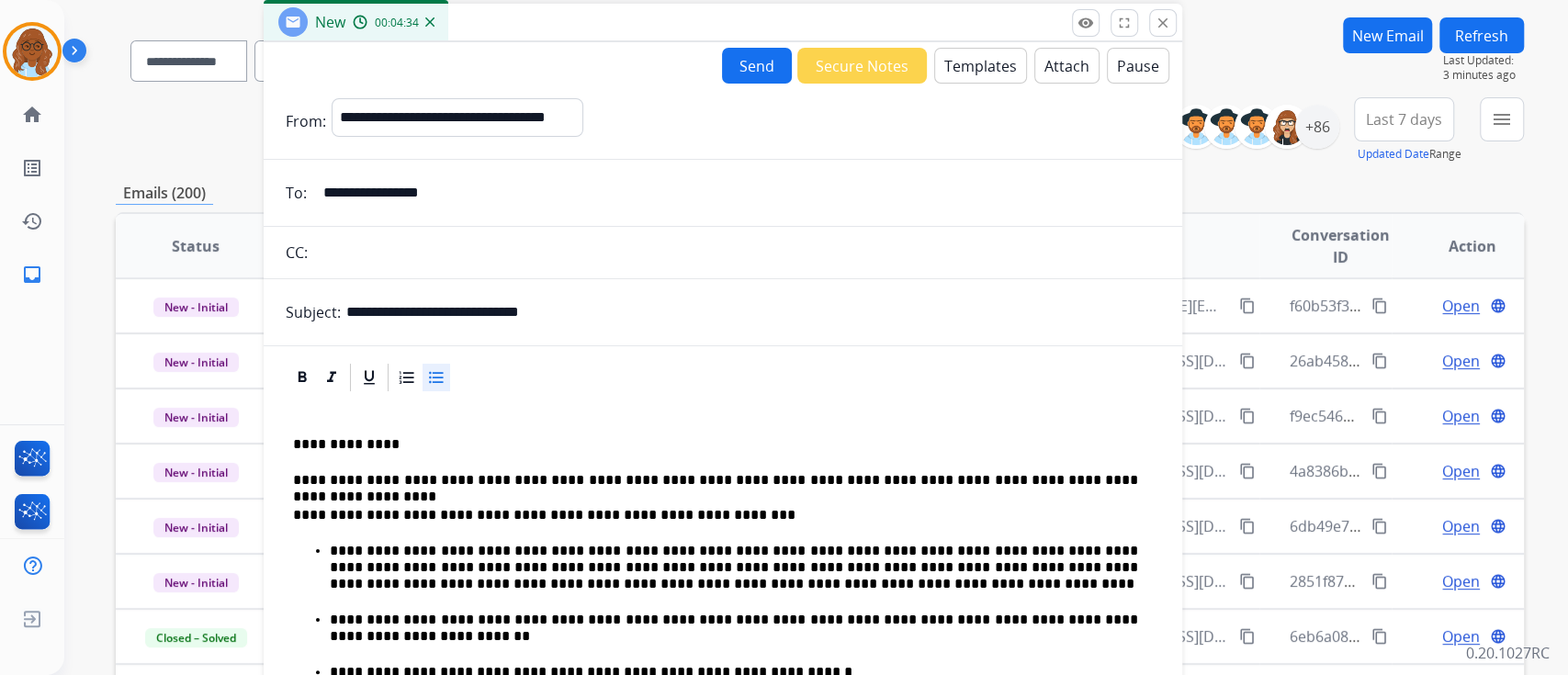
click at [735, 70] on button "Send" at bounding box center [757, 65] width 70 height 36
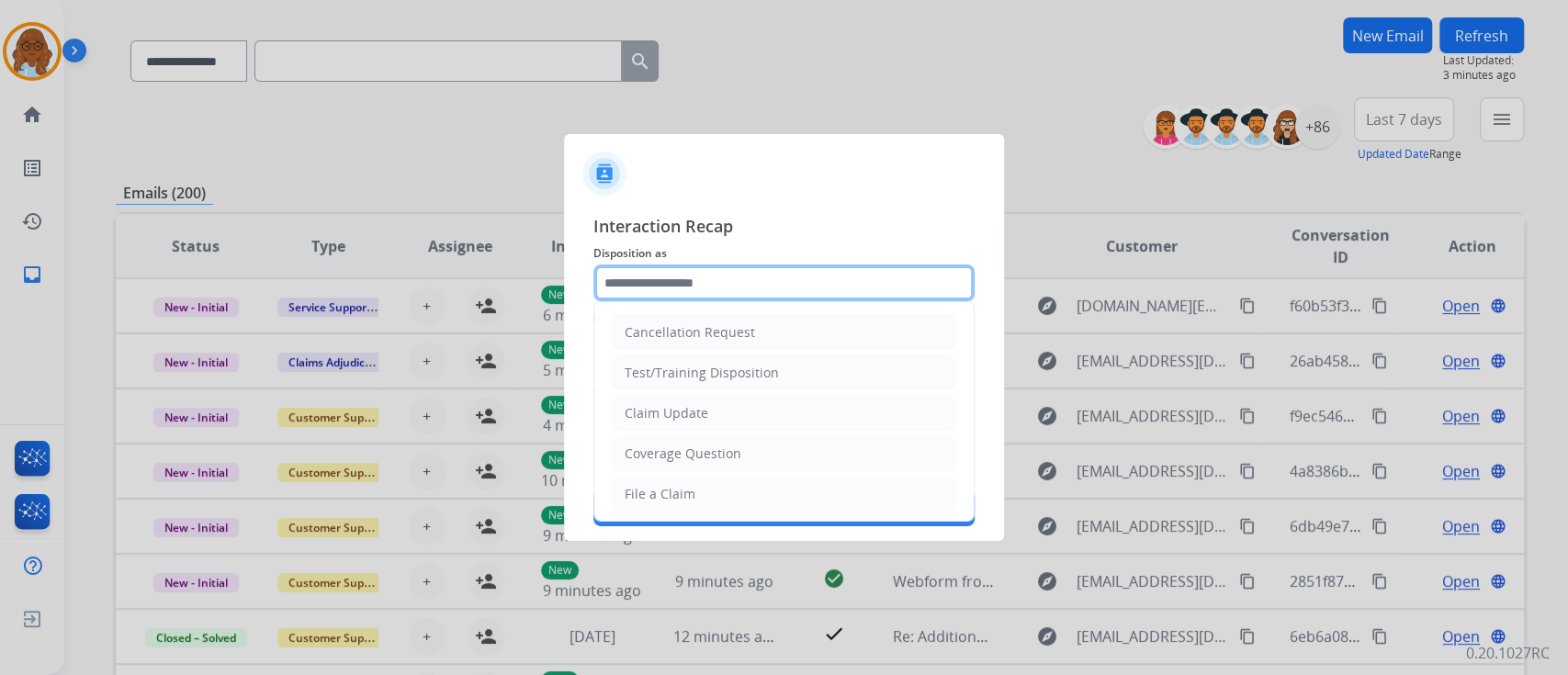
click at [706, 283] on input "text" at bounding box center [784, 283] width 382 height 37
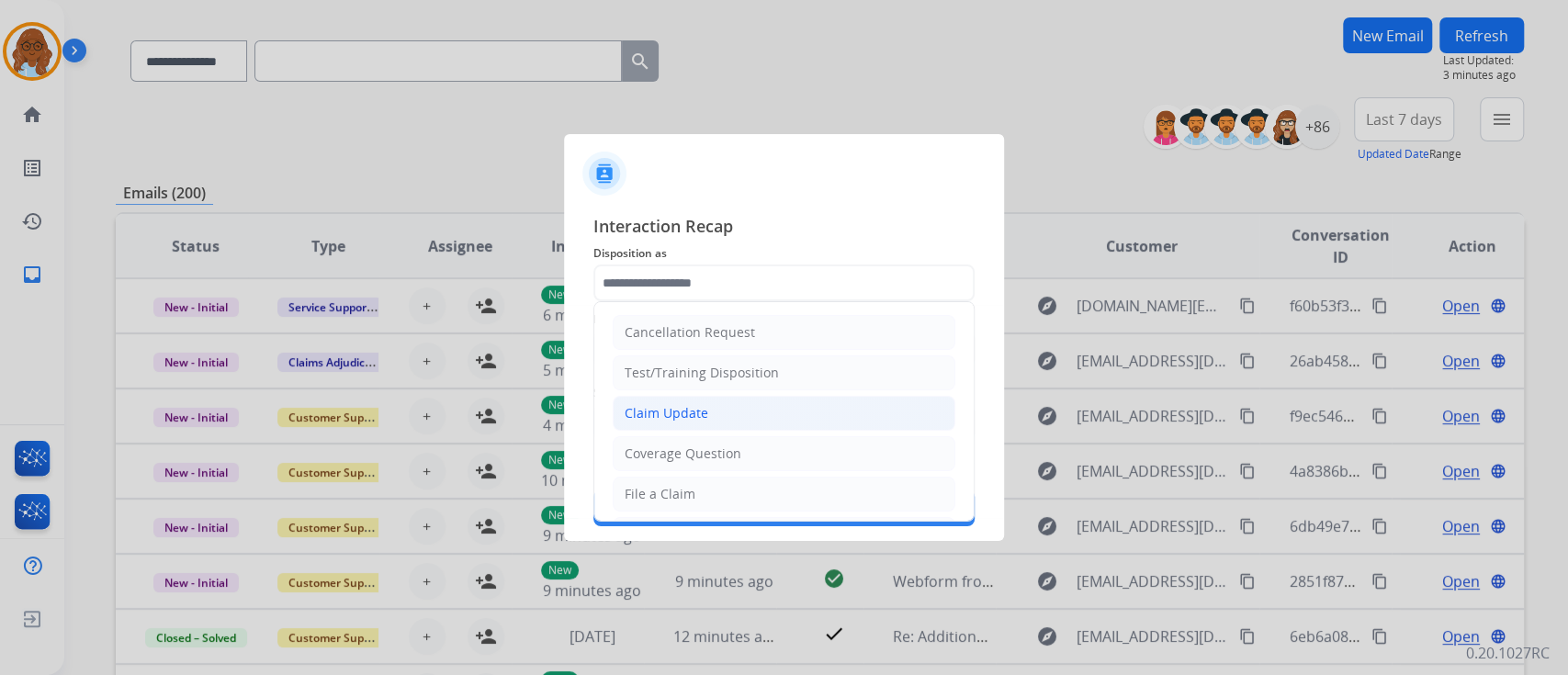
click at [702, 409] on div "Claim Update" at bounding box center [666, 413] width 84 height 18
type input "**********"
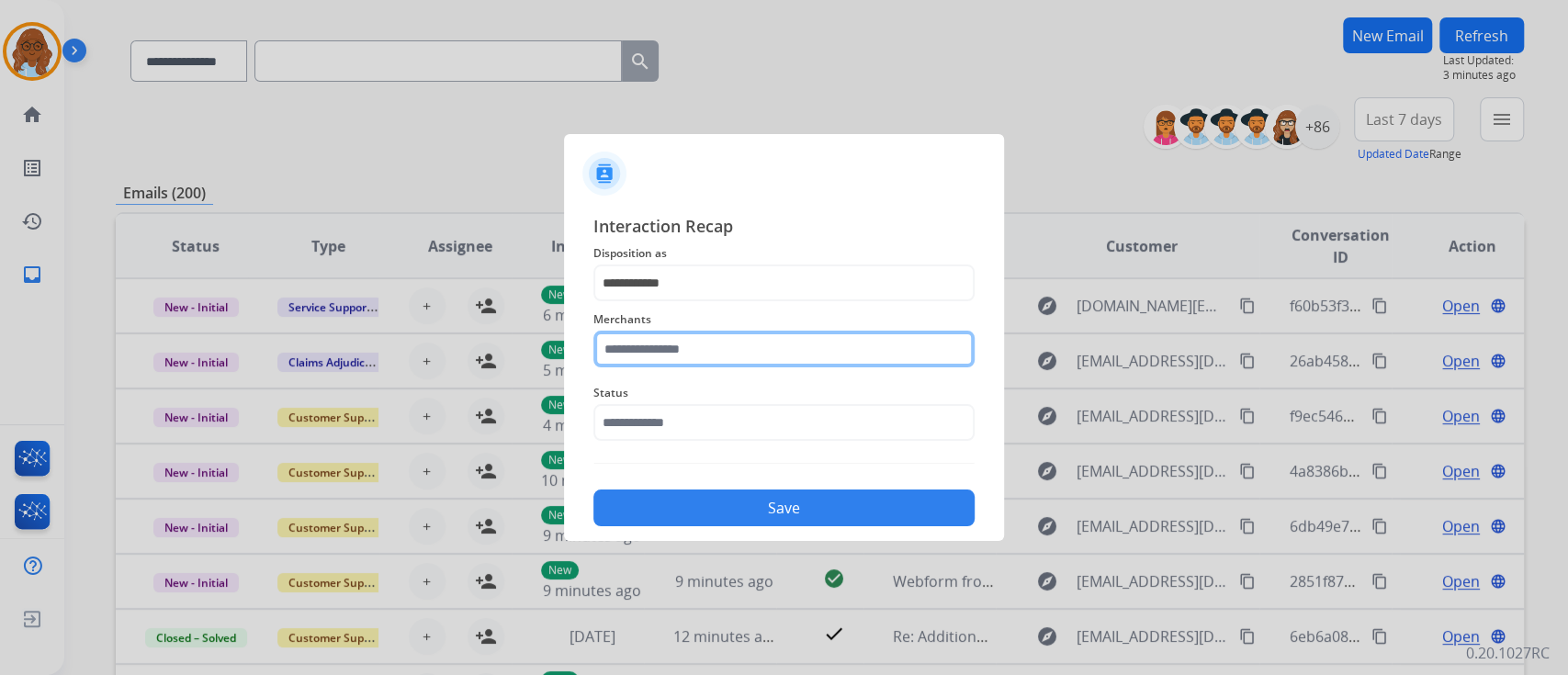
click at [672, 353] on input "text" at bounding box center [784, 349] width 382 height 37
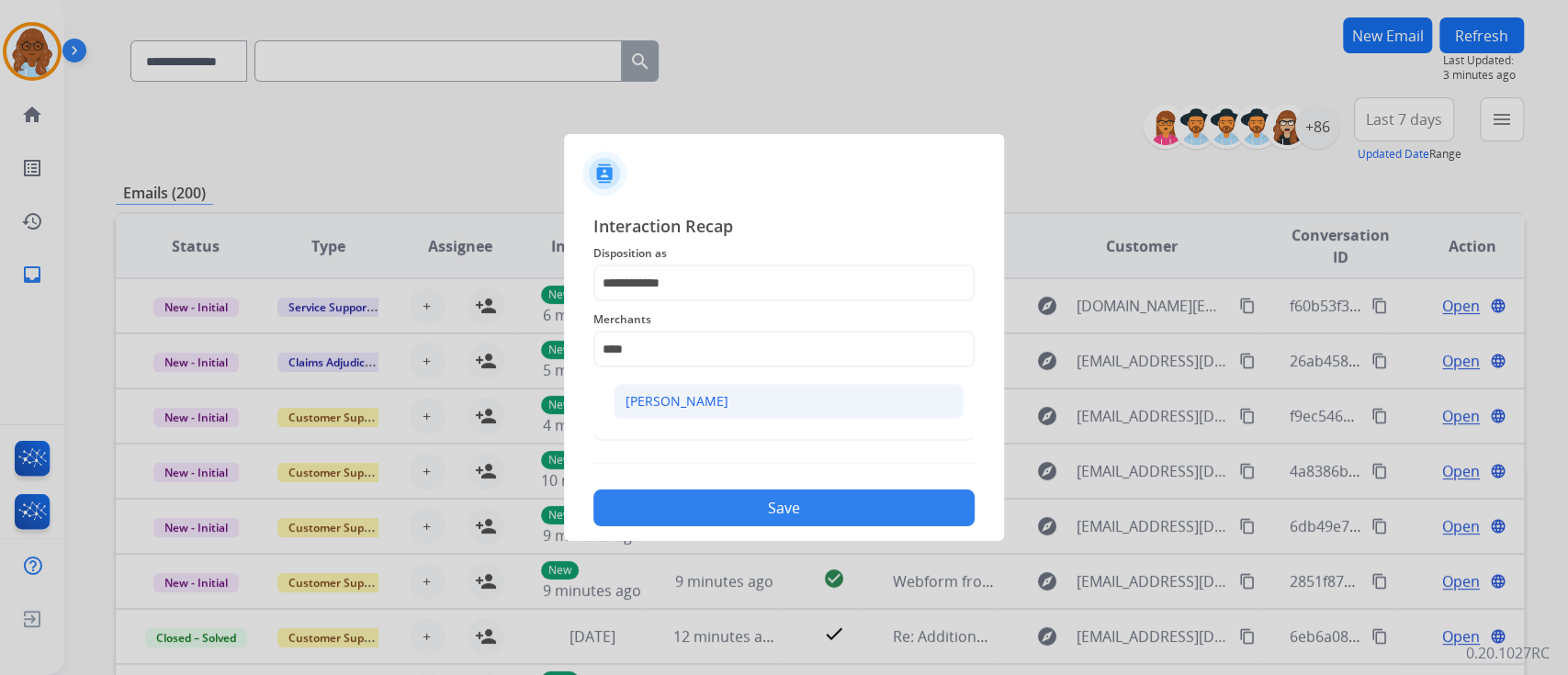
click at [880, 389] on li "[PERSON_NAME]" at bounding box center [789, 401] width 350 height 35
type input "**********"
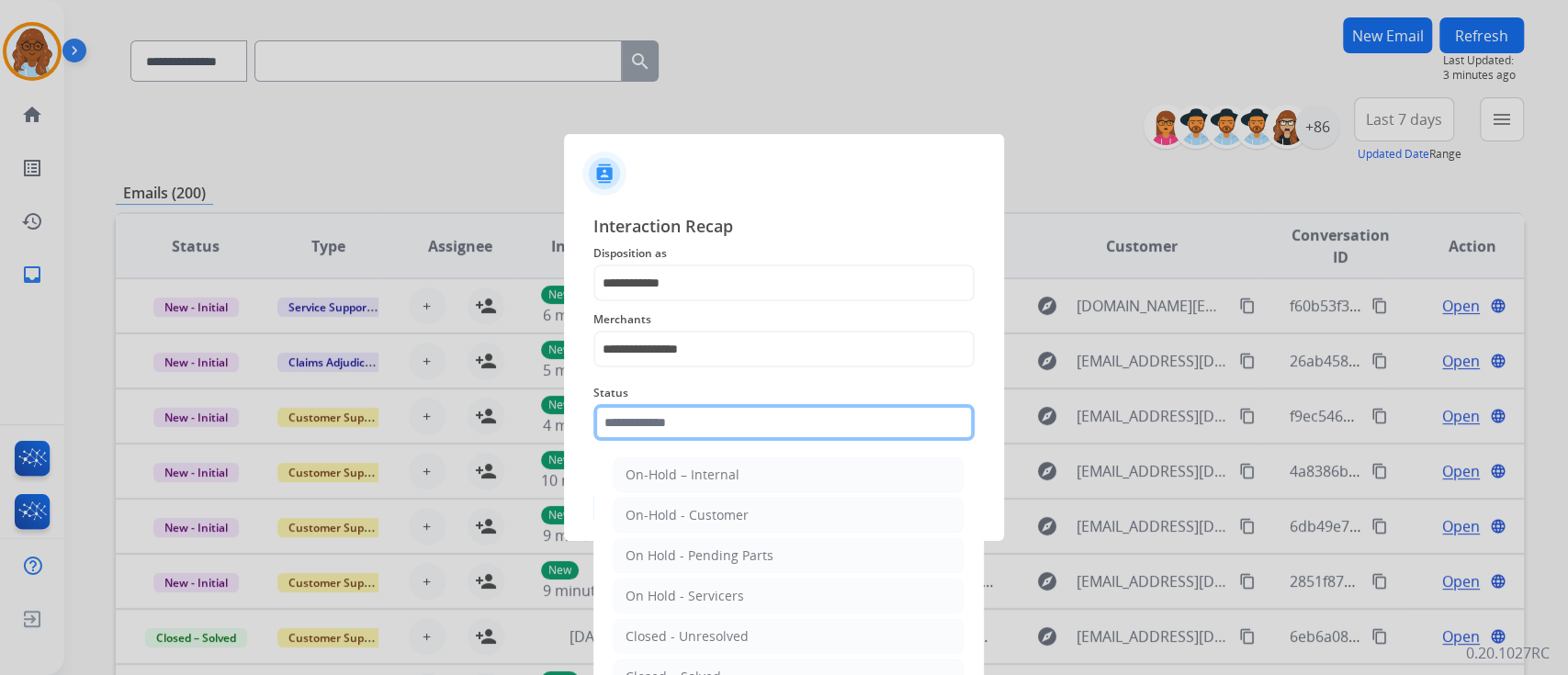
click at [755, 421] on input "text" at bounding box center [784, 422] width 382 height 37
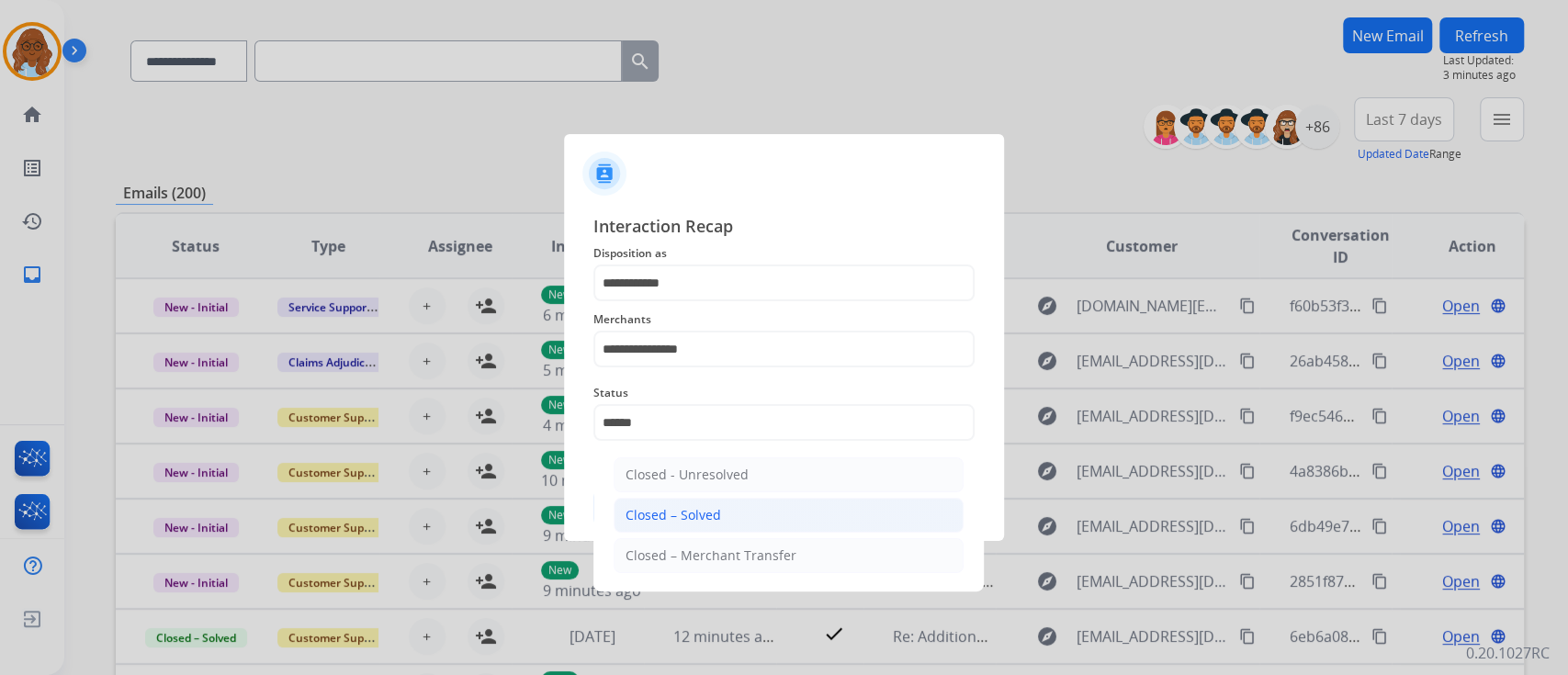
click at [699, 510] on div "Closed – Solved" at bounding box center [674, 515] width 96 height 18
type input "**********"
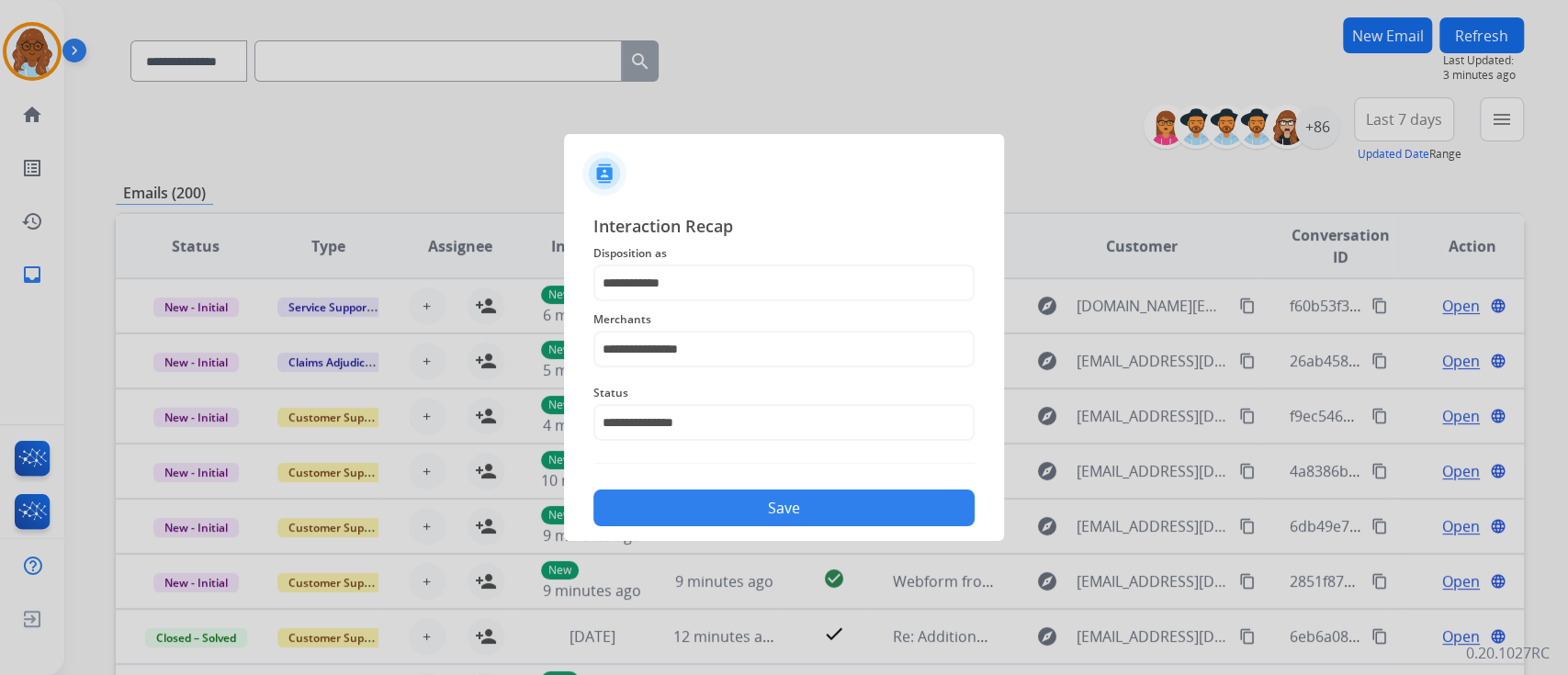
click at [721, 498] on button "Save" at bounding box center [784, 508] width 382 height 37
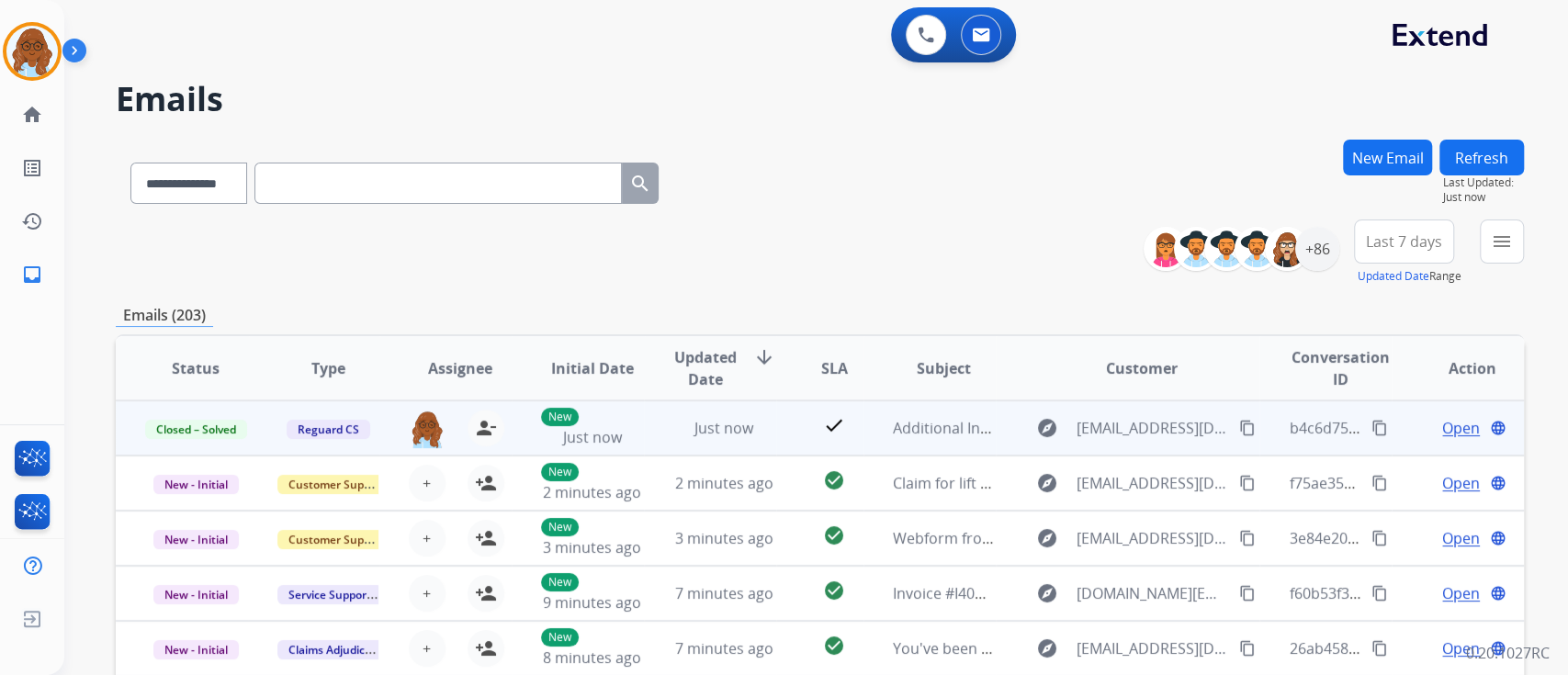
click at [1372, 422] on mat-icon "content_copy" at bounding box center [1380, 428] width 17 height 17
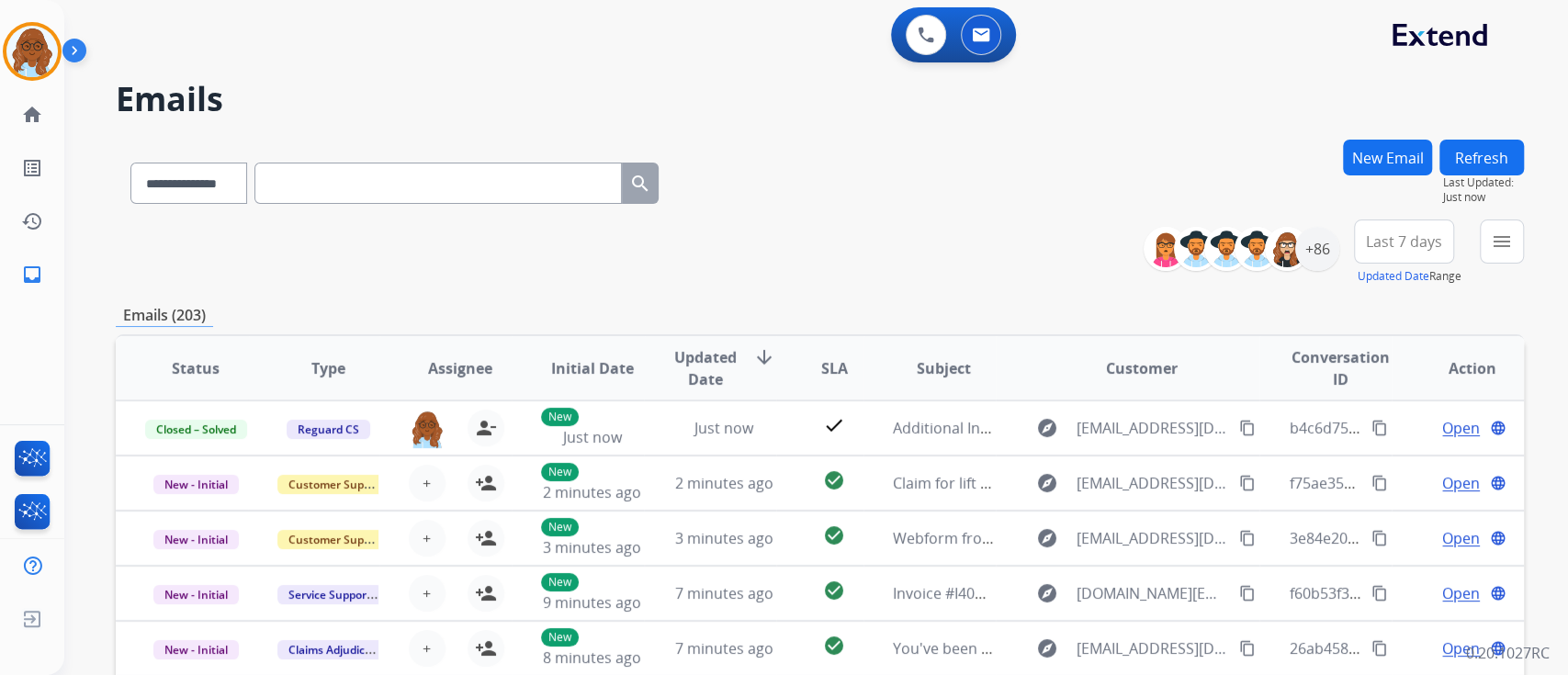
drag, startPoint x: 1473, startPoint y: 244, endPoint x: 1486, endPoint y: 241, distance: 13.3
click at [1473, 244] on div "**********" at bounding box center [1340, 253] width 367 height 66
click at [1487, 241] on button "menu Filters" at bounding box center [1502, 242] width 44 height 44
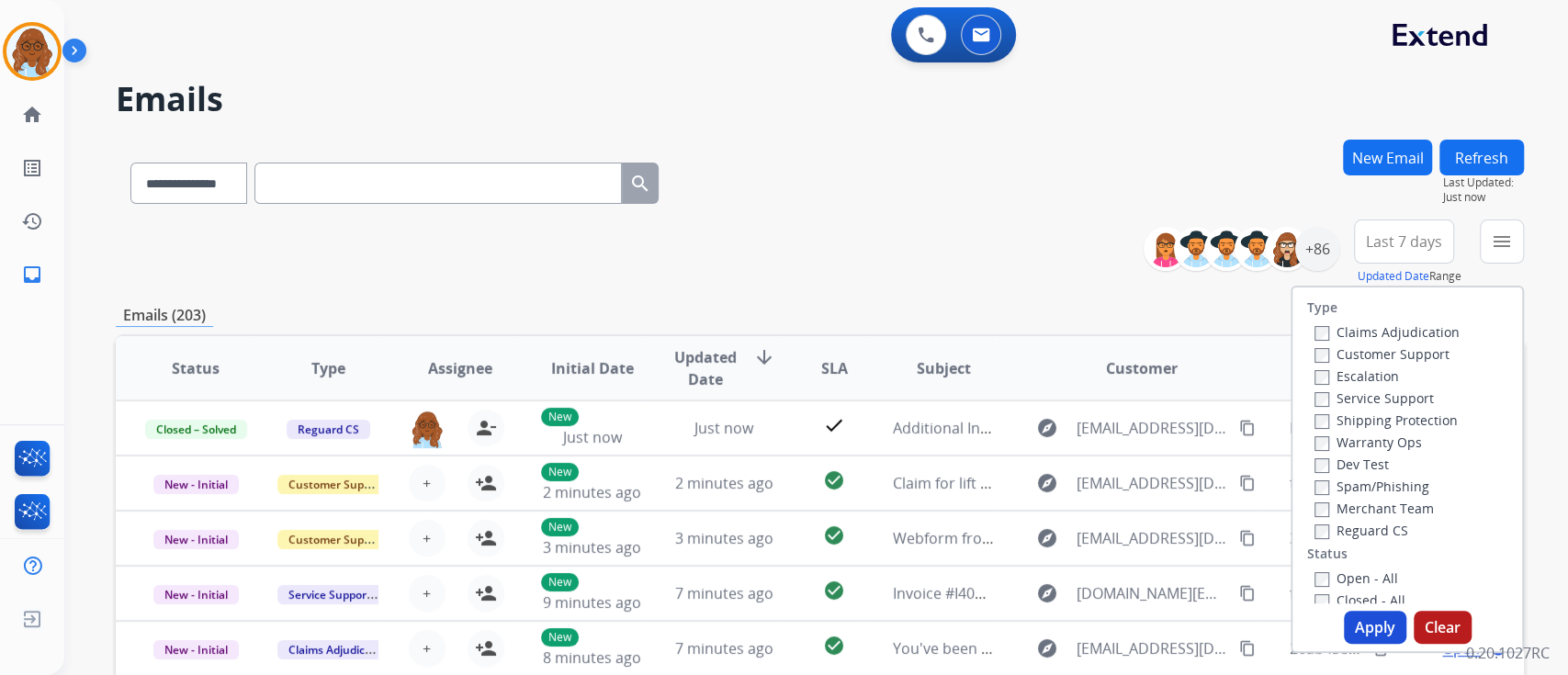
click at [1326, 350] on label "Customer Support" at bounding box center [1382, 354] width 135 height 18
click at [1333, 418] on label "Shipping Protection" at bounding box center [1385, 420] width 143 height 18
click at [1349, 532] on label "Reguard CS" at bounding box center [1362, 530] width 94 height 18
click at [1346, 583] on label "Open - All" at bounding box center [1356, 578] width 84 height 18
click at [1368, 619] on button "Apply" at bounding box center [1375, 628] width 63 height 33
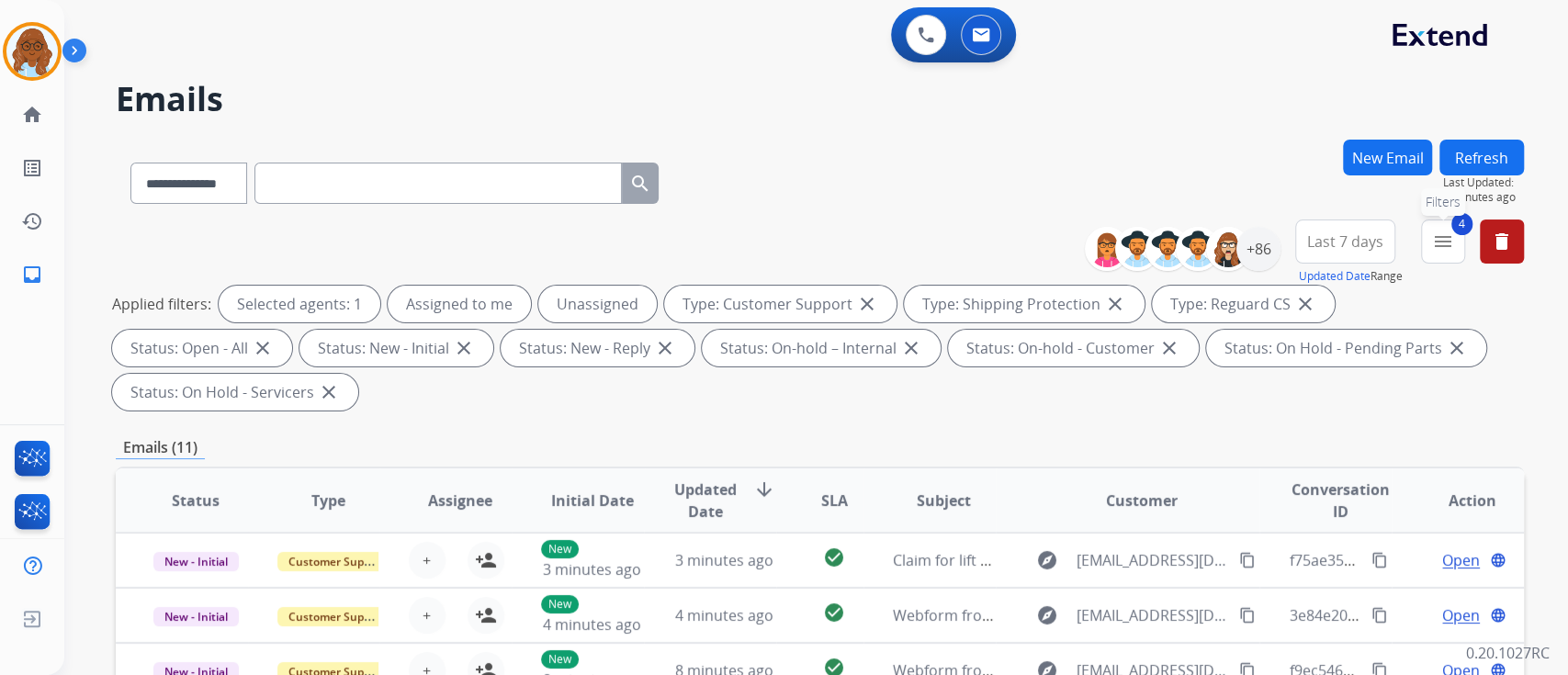
click at [1440, 249] on mat-icon "menu" at bounding box center [1443, 242] width 22 height 22
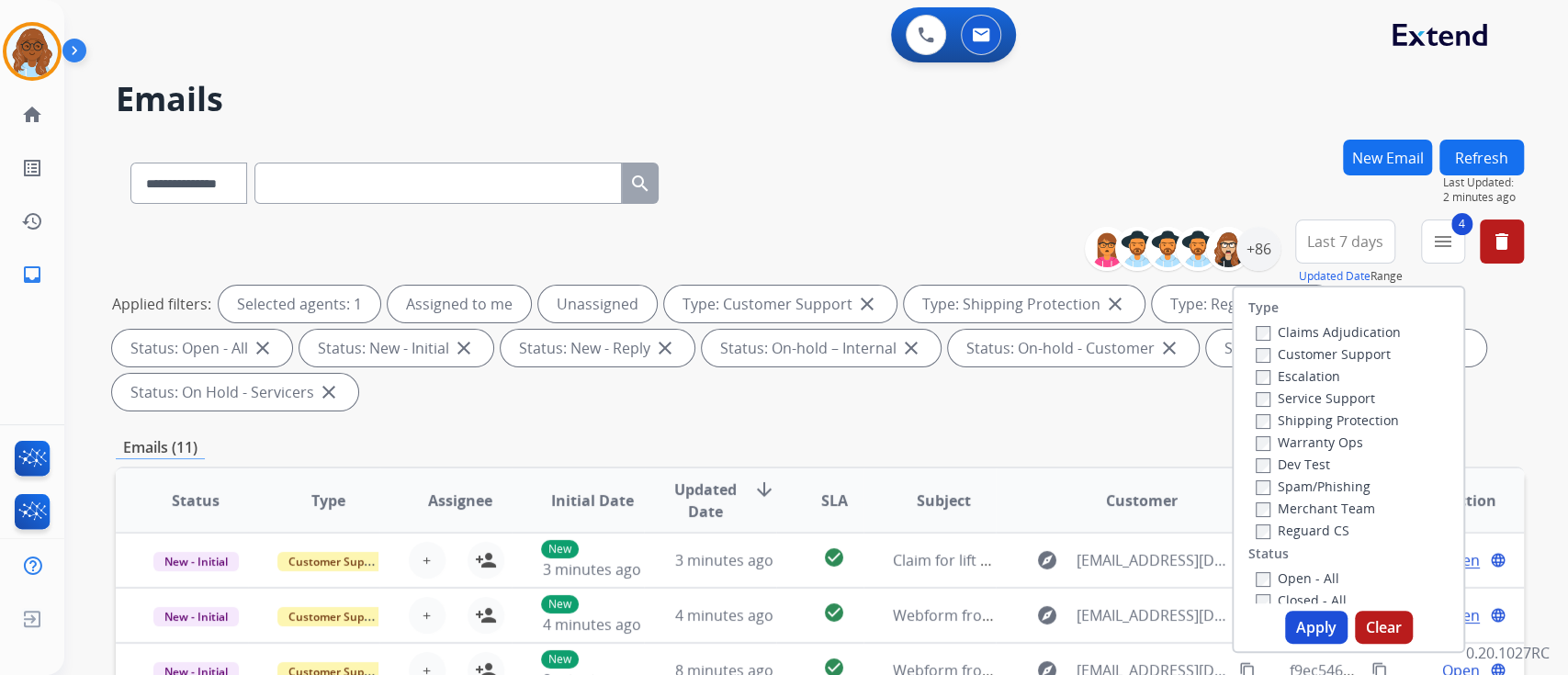
click at [1338, 245] on span "Last 7 days" at bounding box center [1345, 242] width 77 height 7
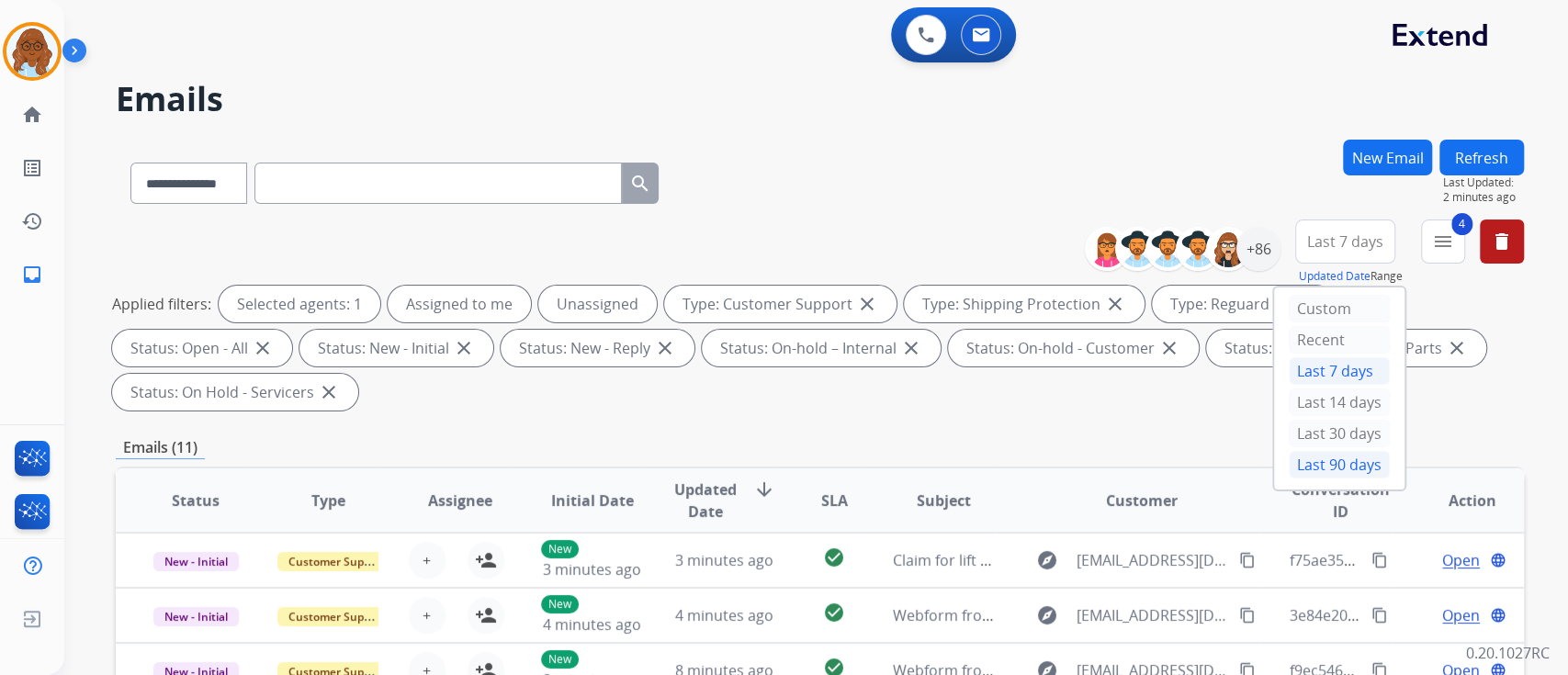
click at [1328, 453] on div "Last 90 days" at bounding box center [1339, 465] width 101 height 28
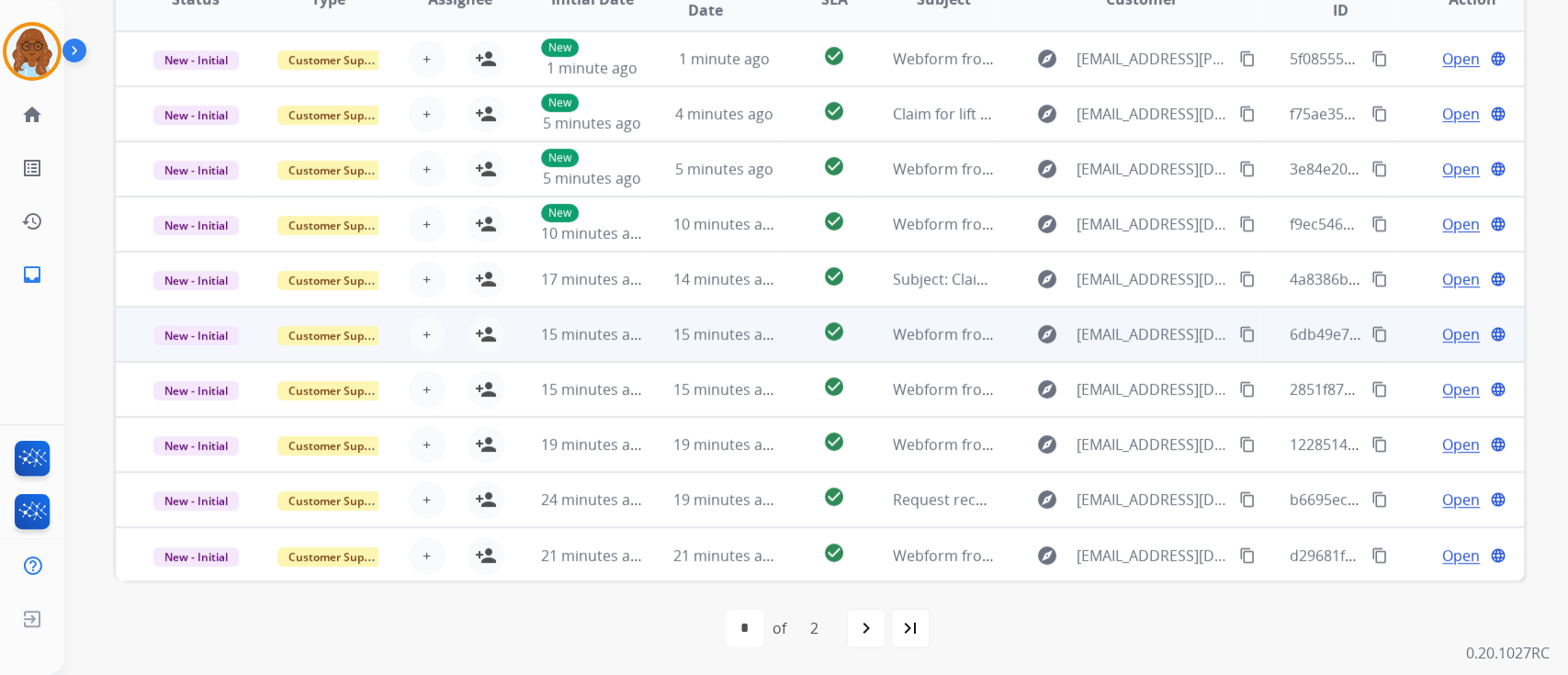
scroll to position [1, 0]
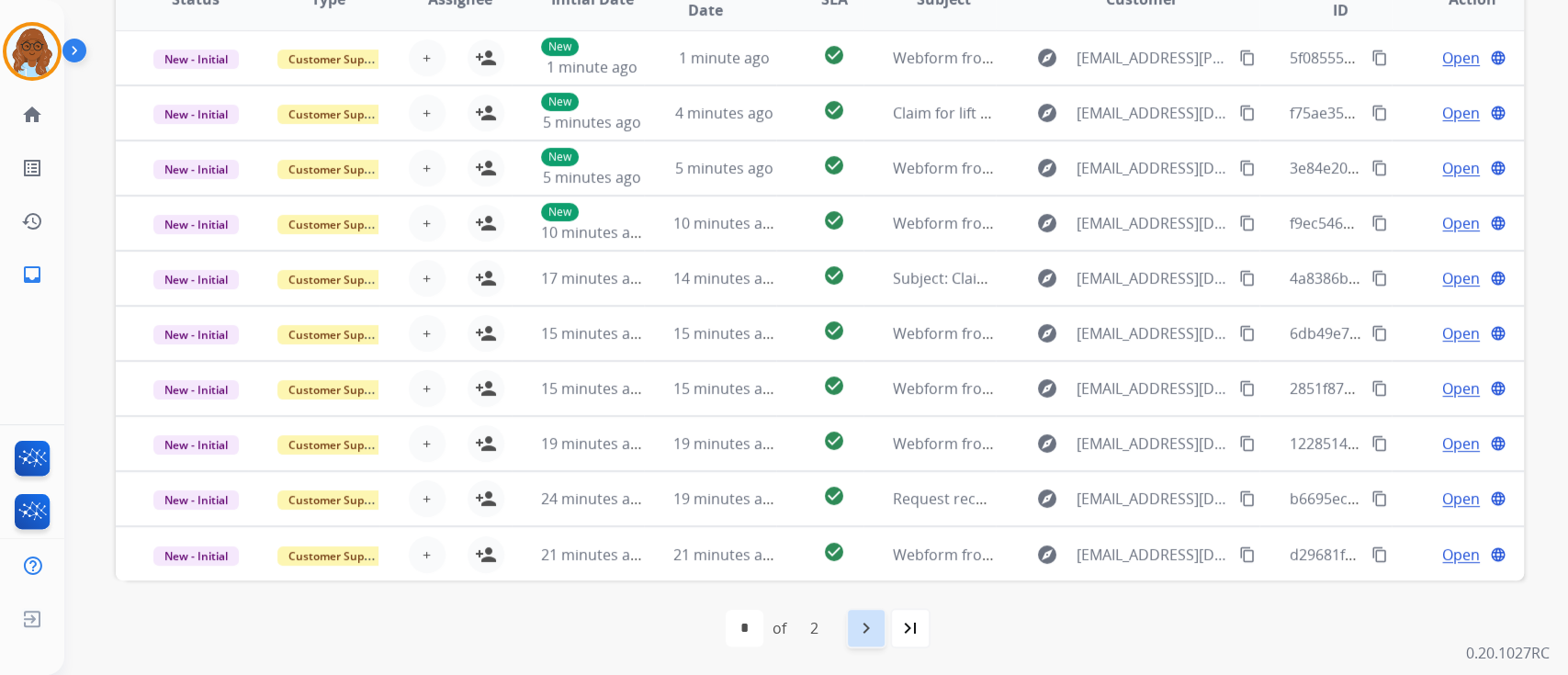
click at [881, 625] on div "navigate_next" at bounding box center [867, 629] width 41 height 41
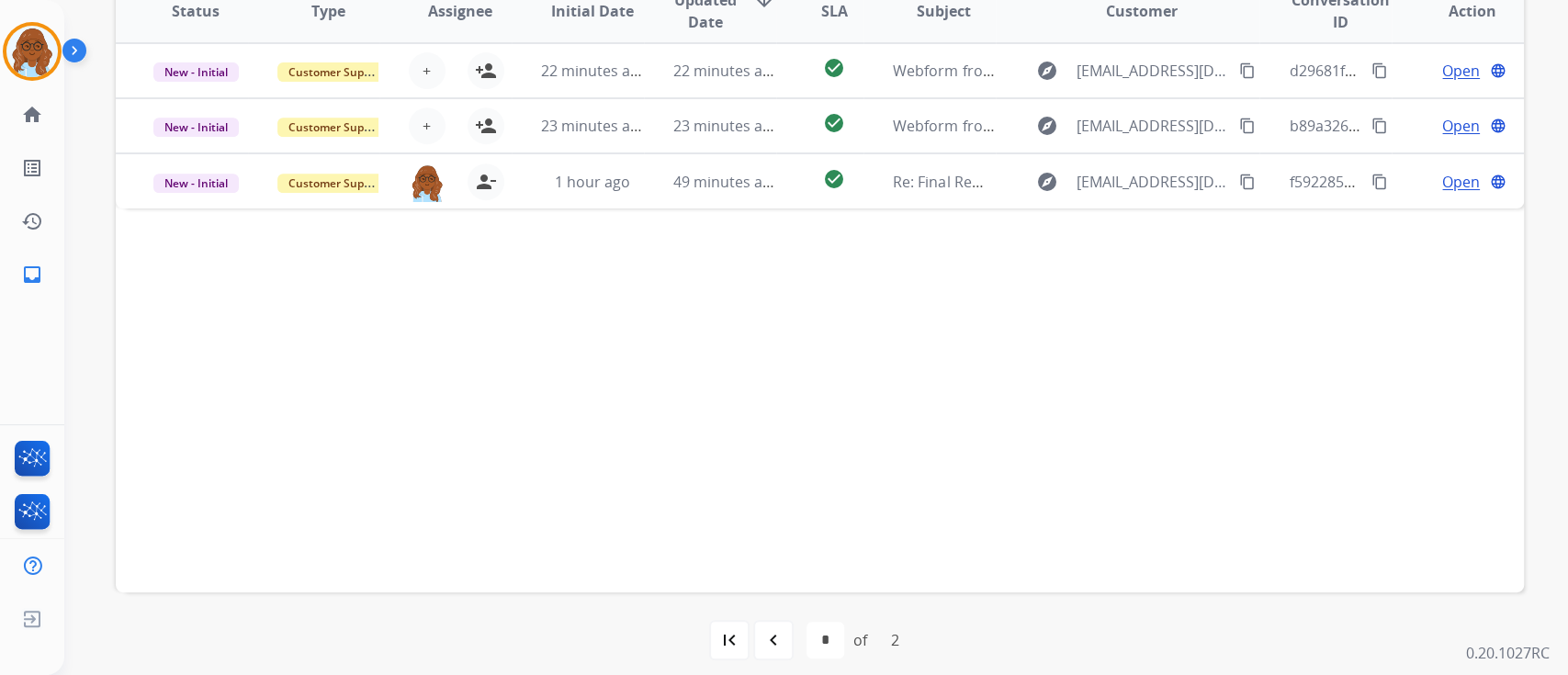
scroll to position [244, 0]
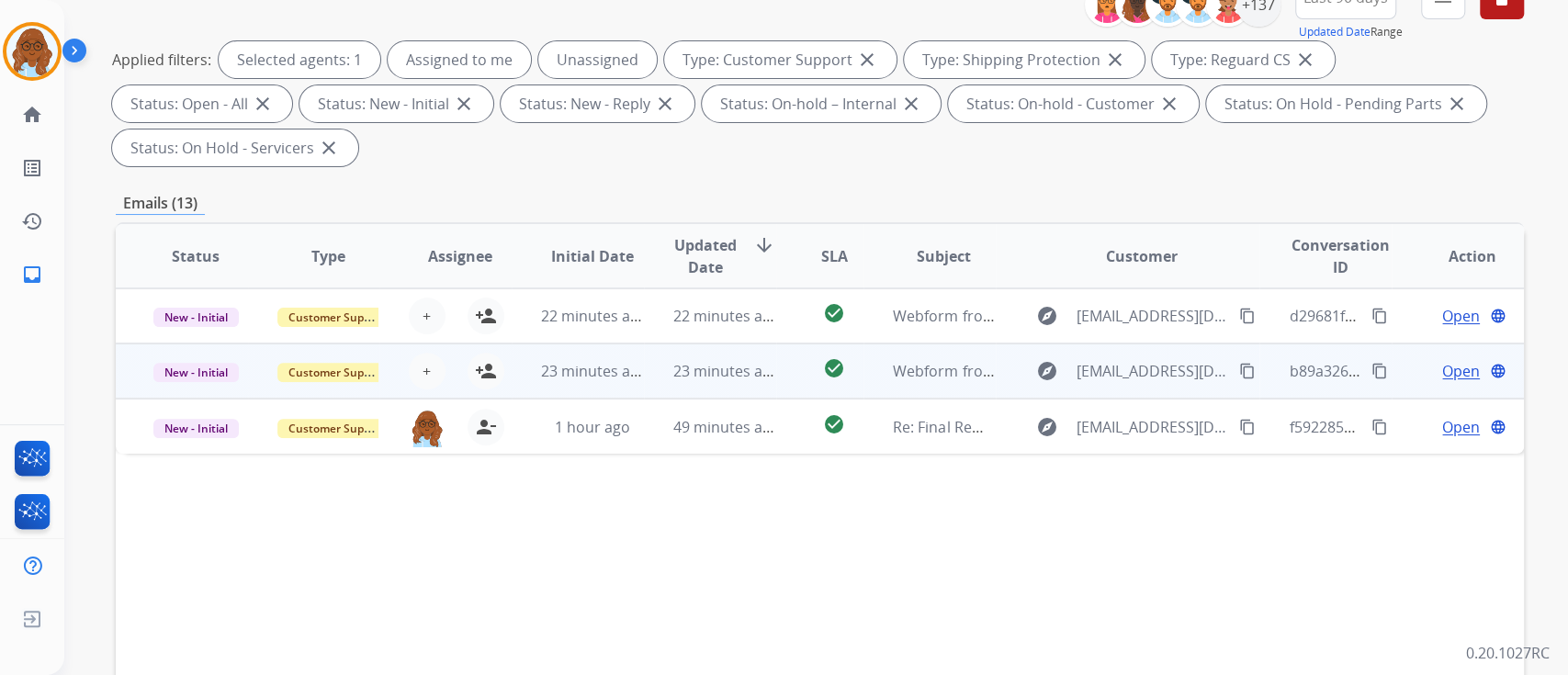
click at [1401, 379] on td "Open language" at bounding box center [1457, 372] width 132 height 55
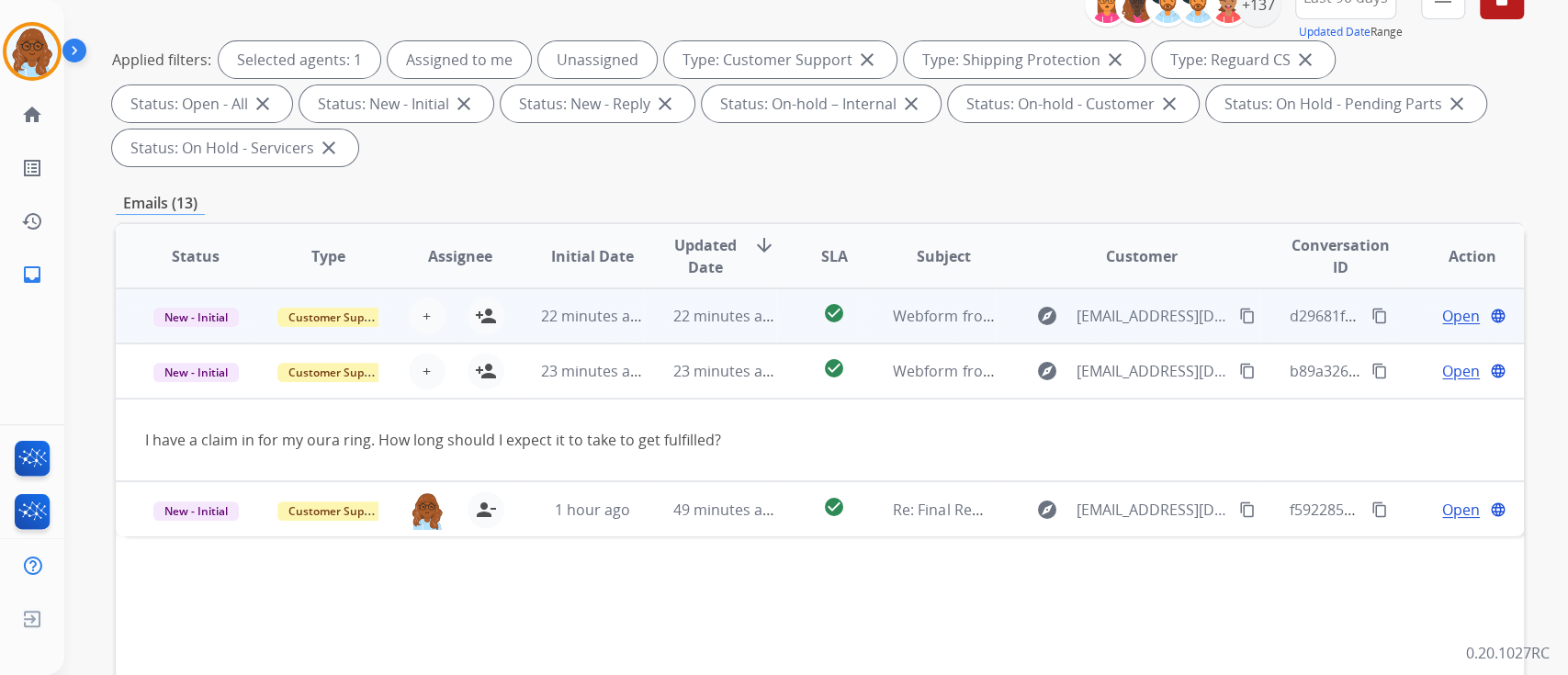
click at [1392, 326] on td "Open language" at bounding box center [1457, 316] width 132 height 55
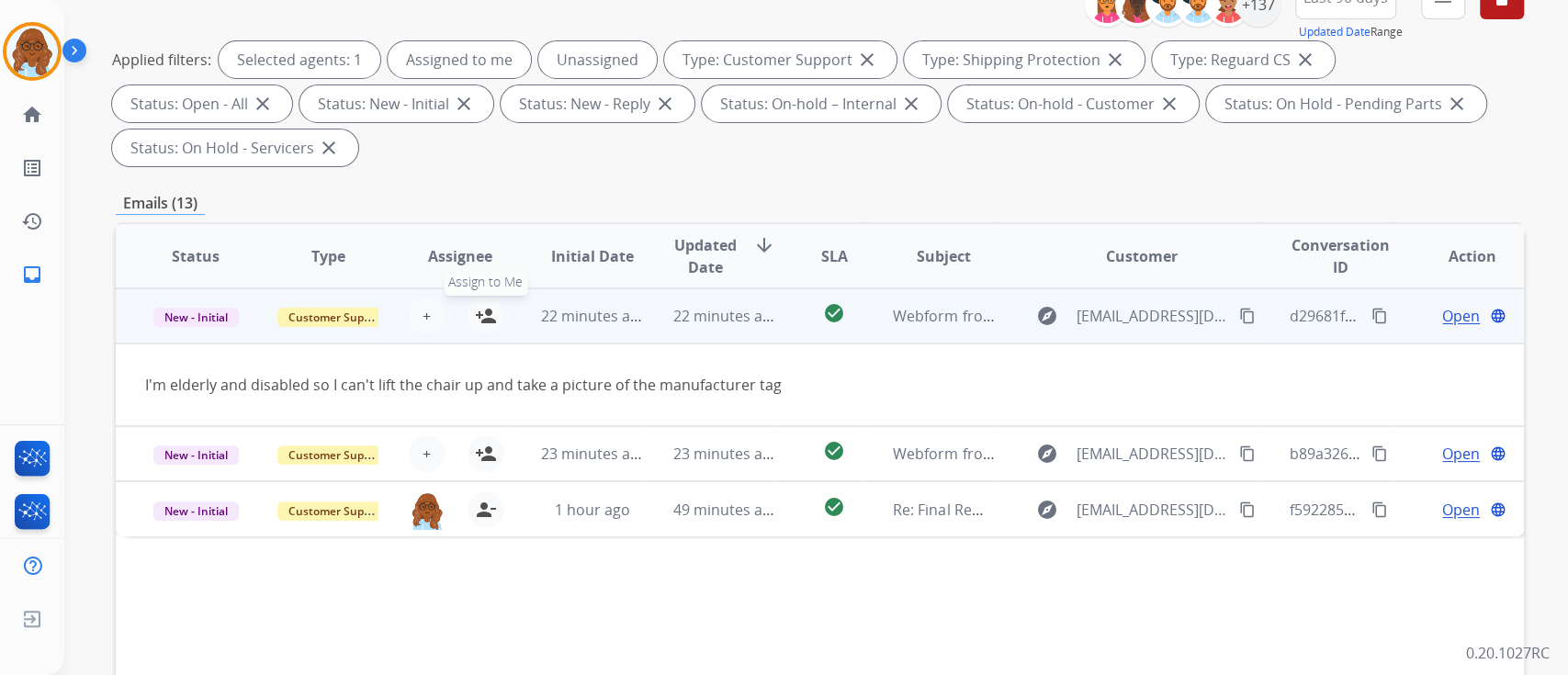
click at [477, 311] on mat-icon "person_add" at bounding box center [486, 316] width 22 height 22
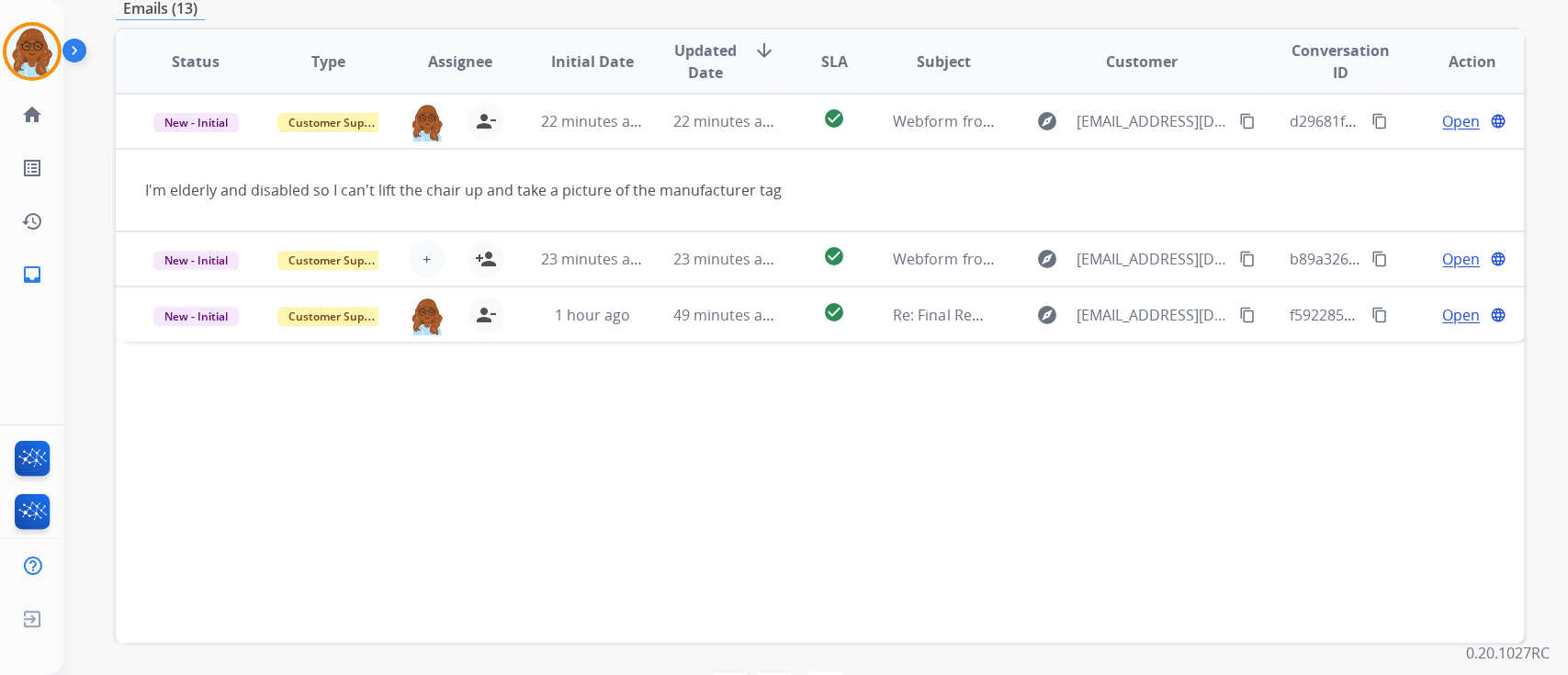
scroll to position [502, 0]
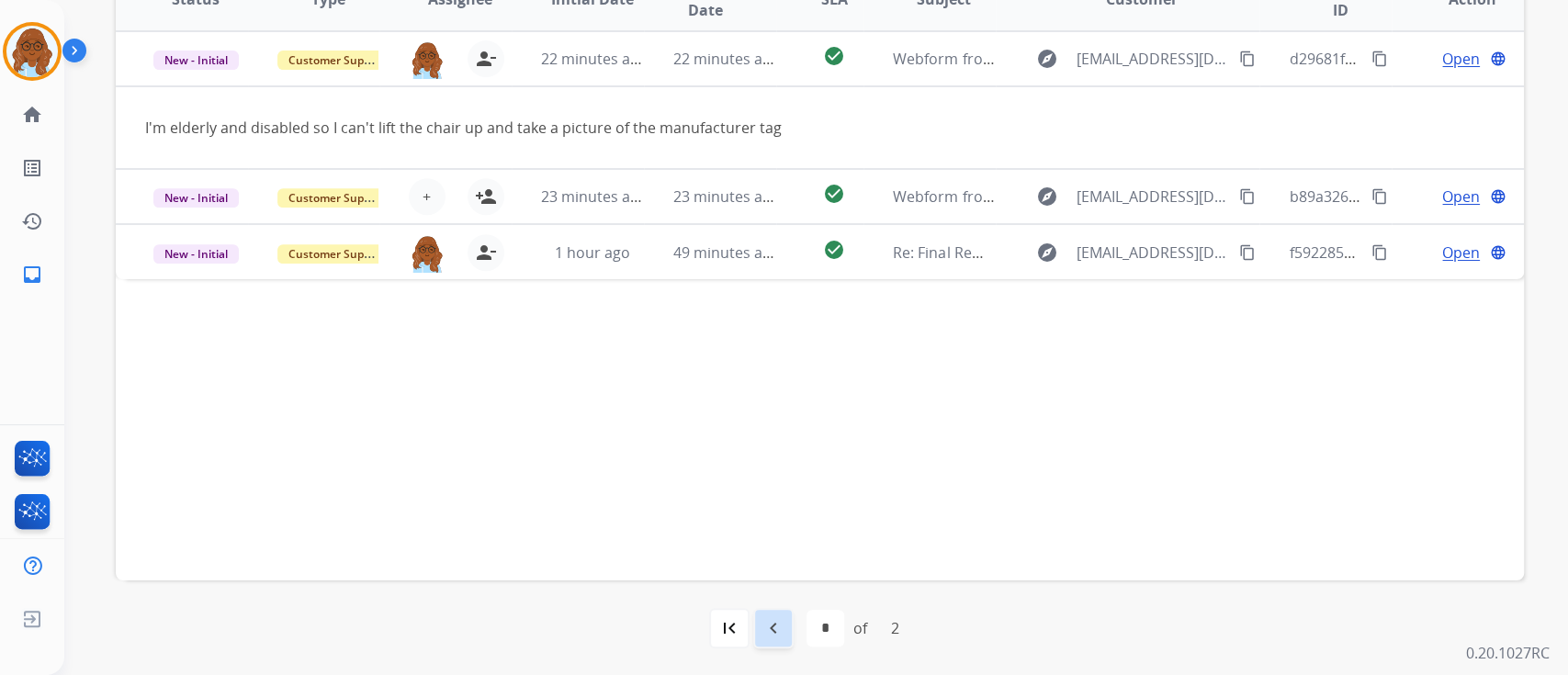
click at [768, 629] on mat-icon "navigate_before" at bounding box center [773, 629] width 22 height 22
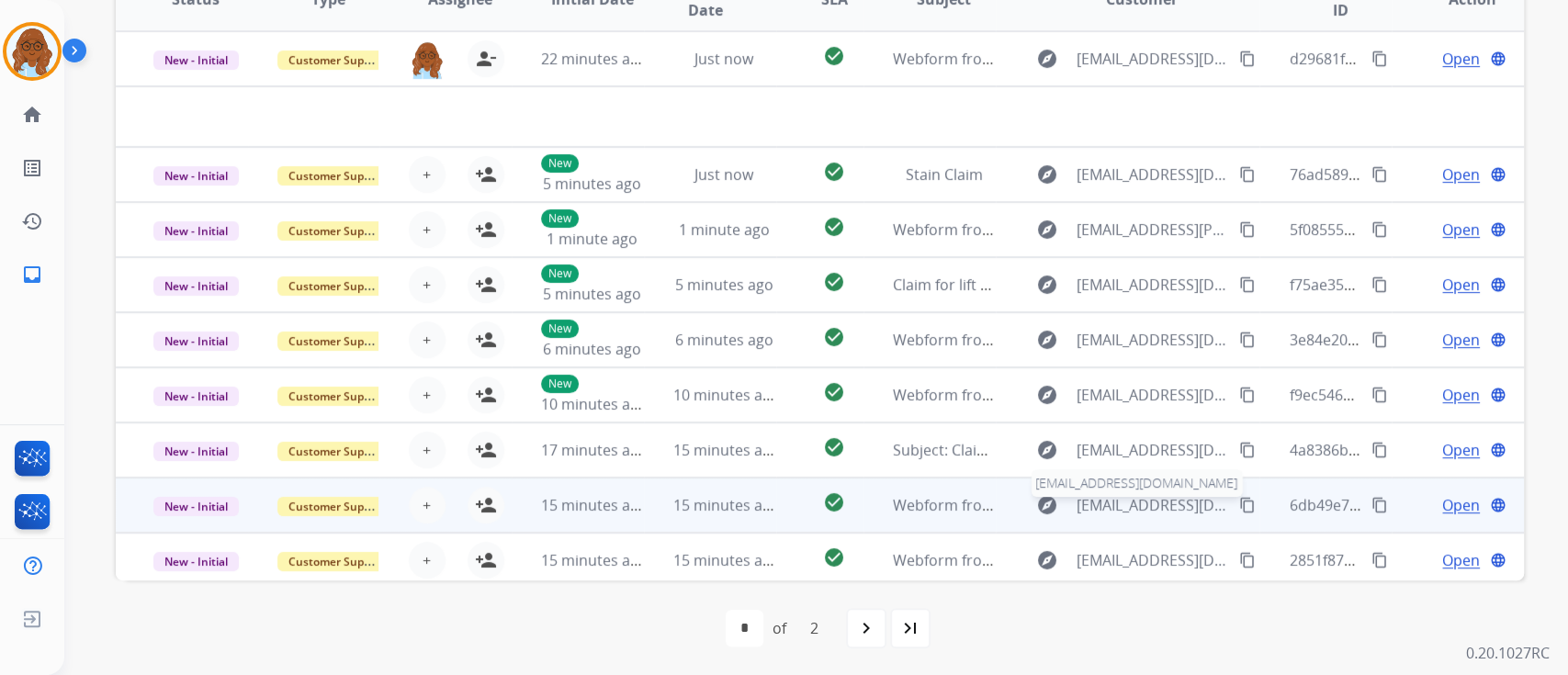
scroll to position [62, 0]
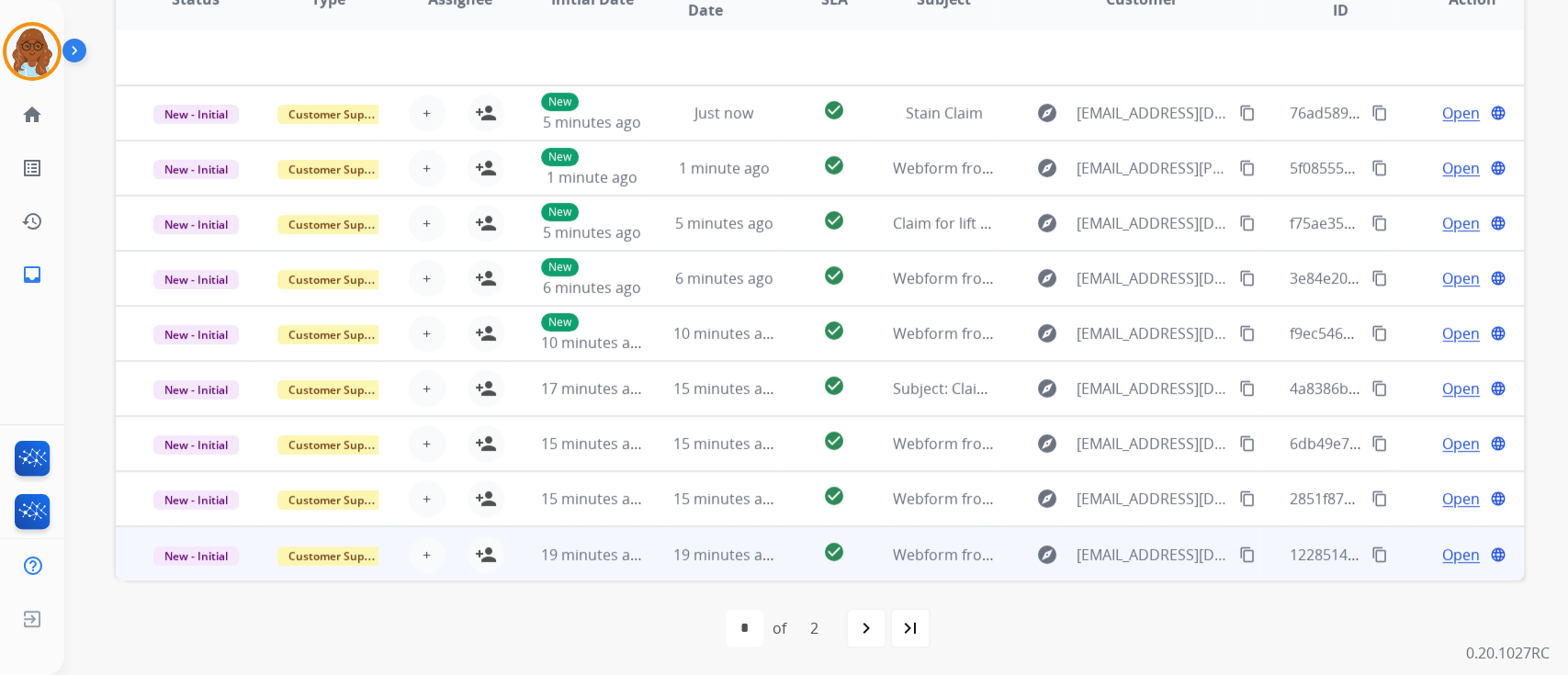
click at [1401, 561] on td "Open language" at bounding box center [1457, 554] width 132 height 55
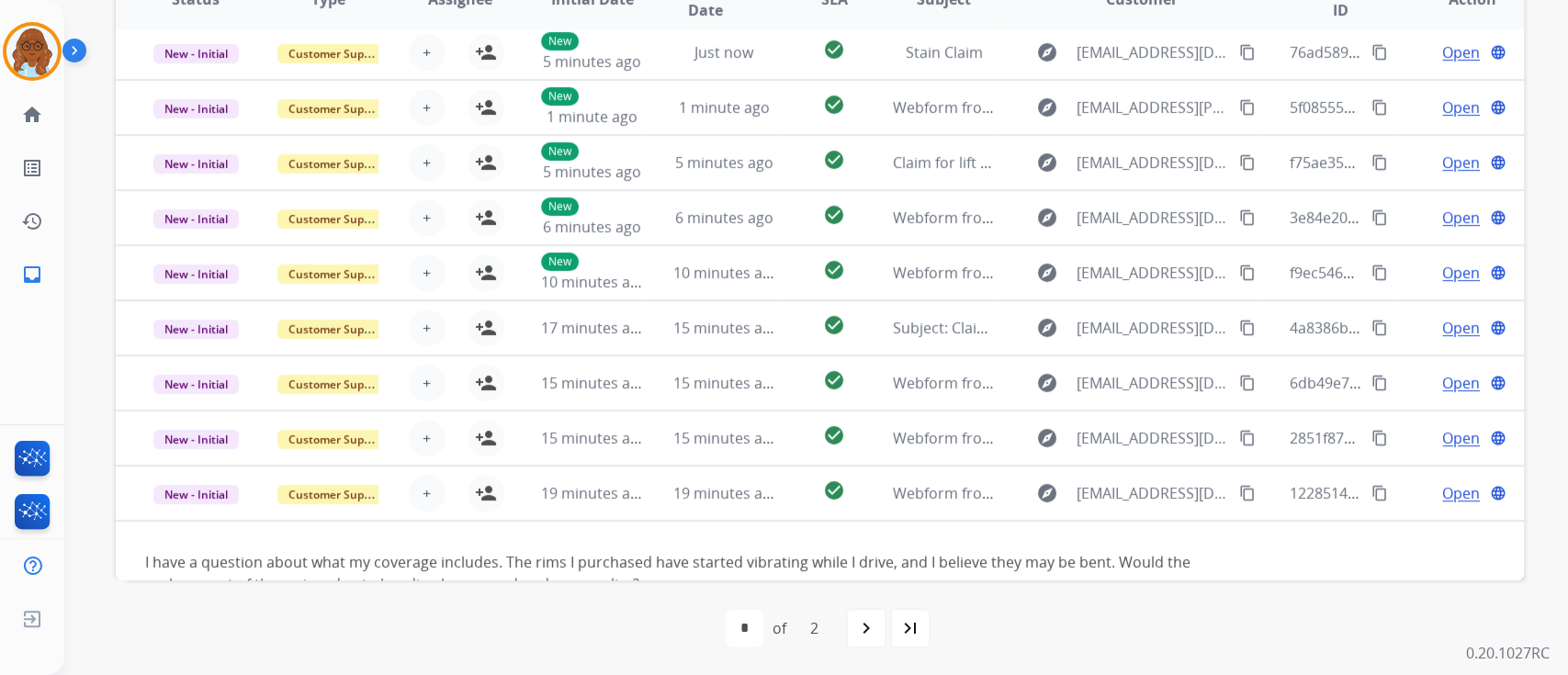
scroll to position [105, 0]
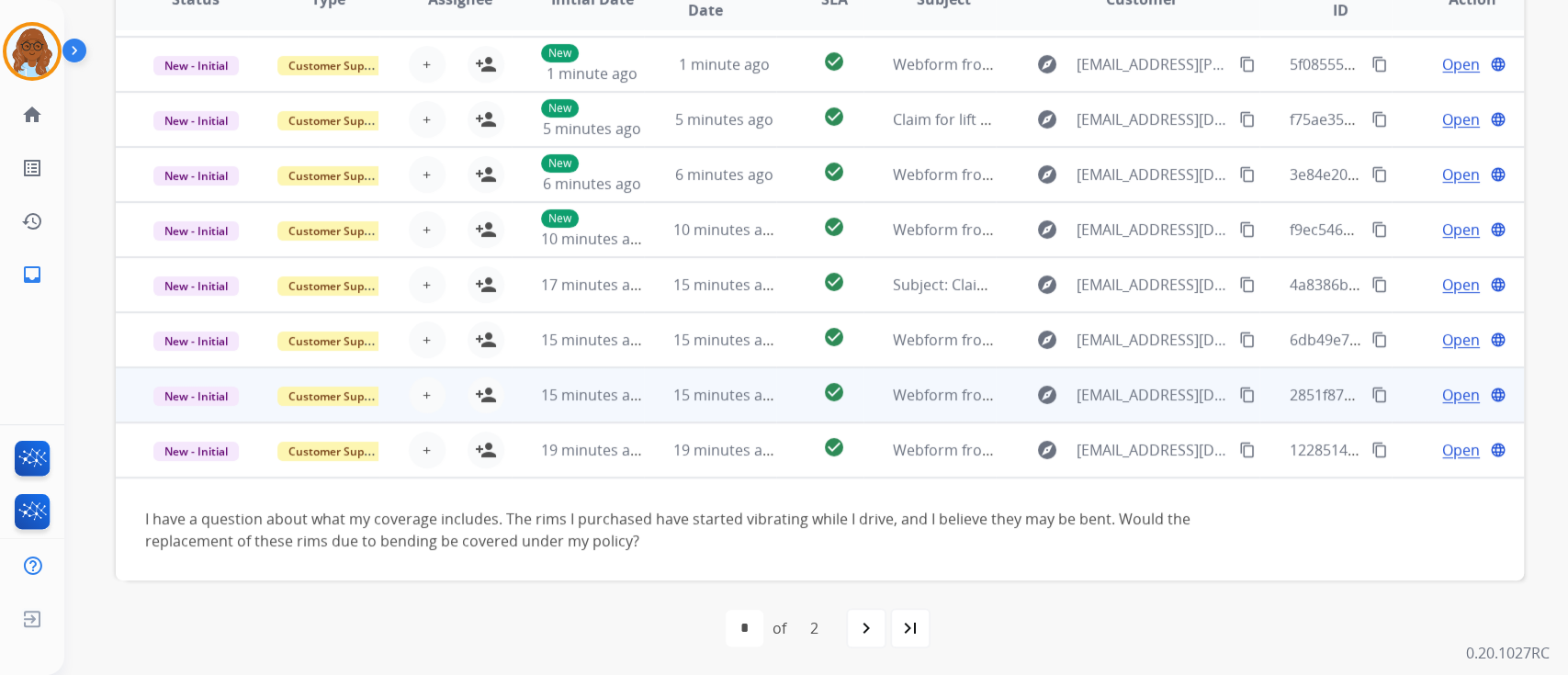
click at [1396, 408] on td "Open language" at bounding box center [1457, 396] width 132 height 55
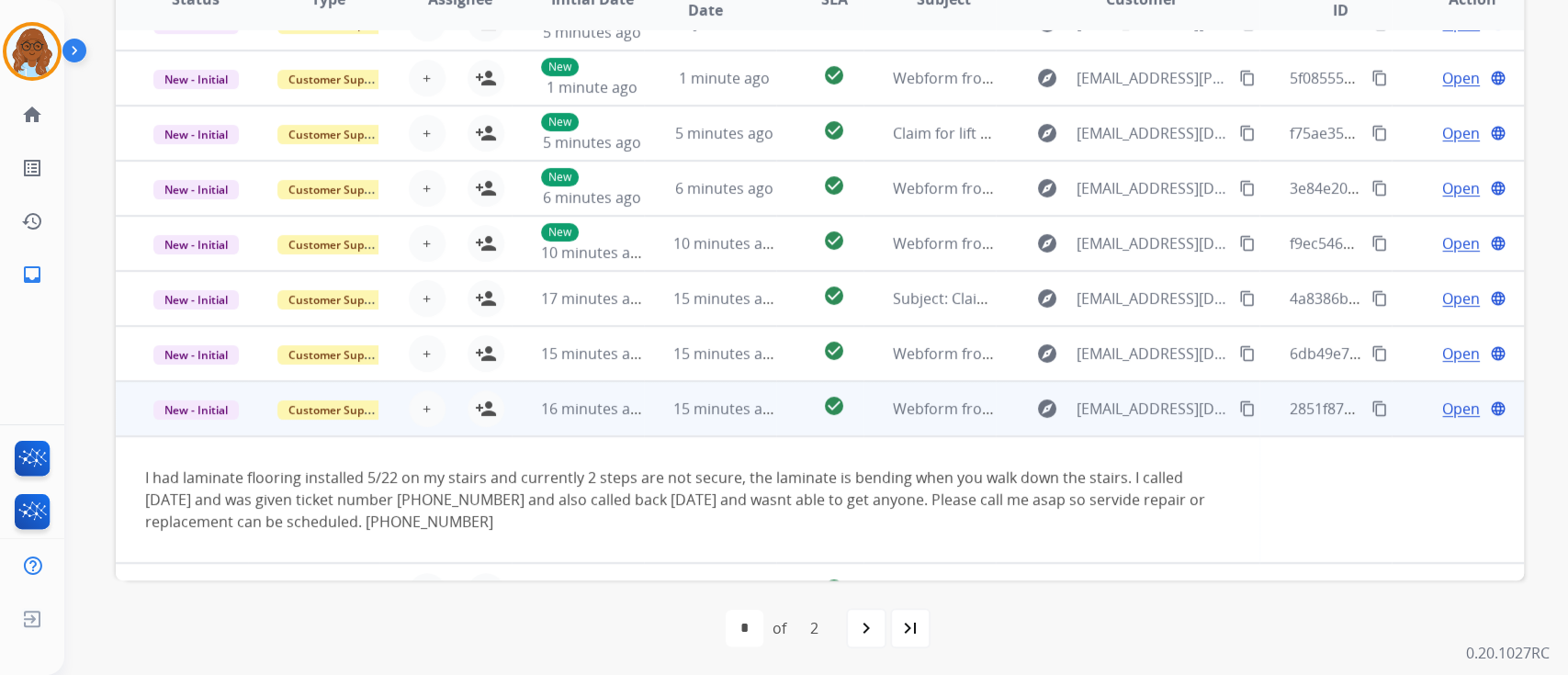
scroll to position [127, 0]
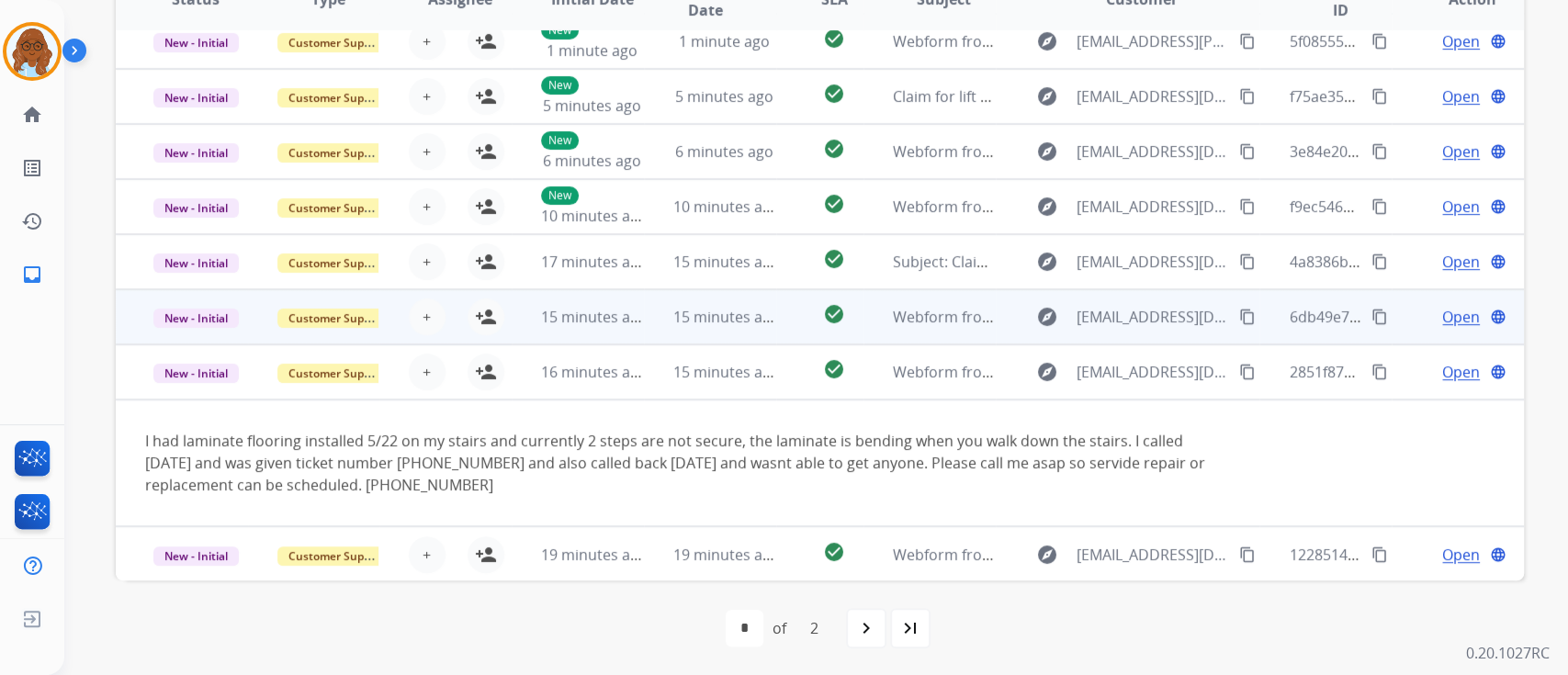
click at [1401, 306] on td "Open language" at bounding box center [1457, 317] width 132 height 55
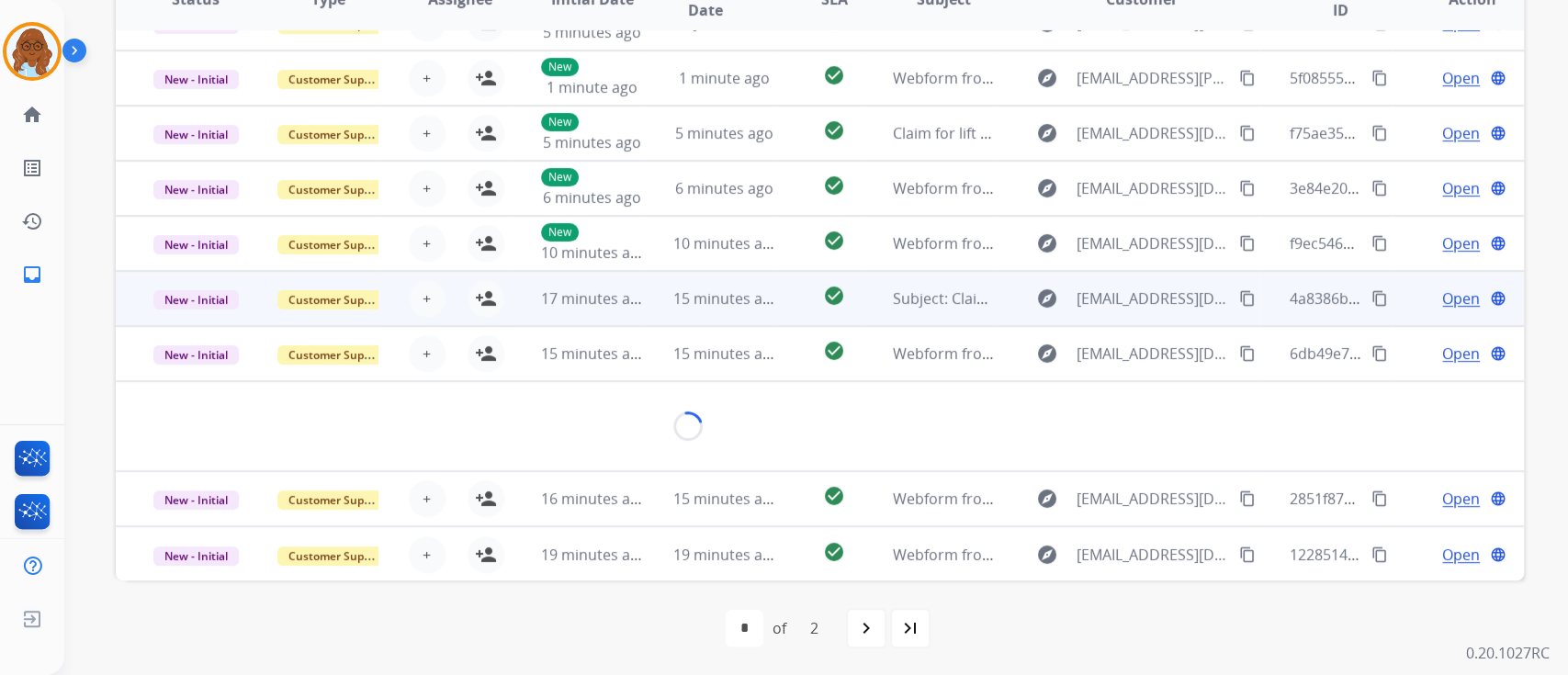
scroll to position [84, 0]
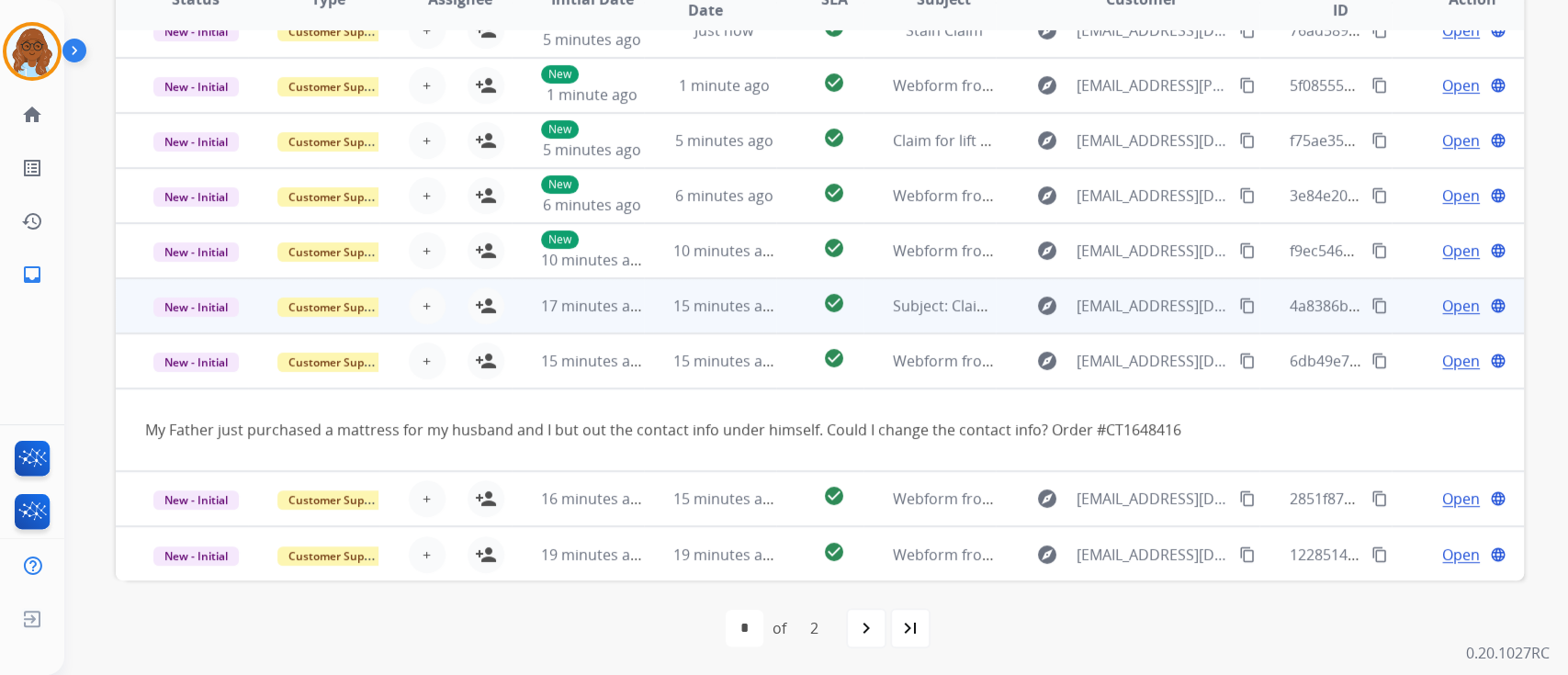
click at [1392, 311] on td "Open language" at bounding box center [1457, 306] width 132 height 55
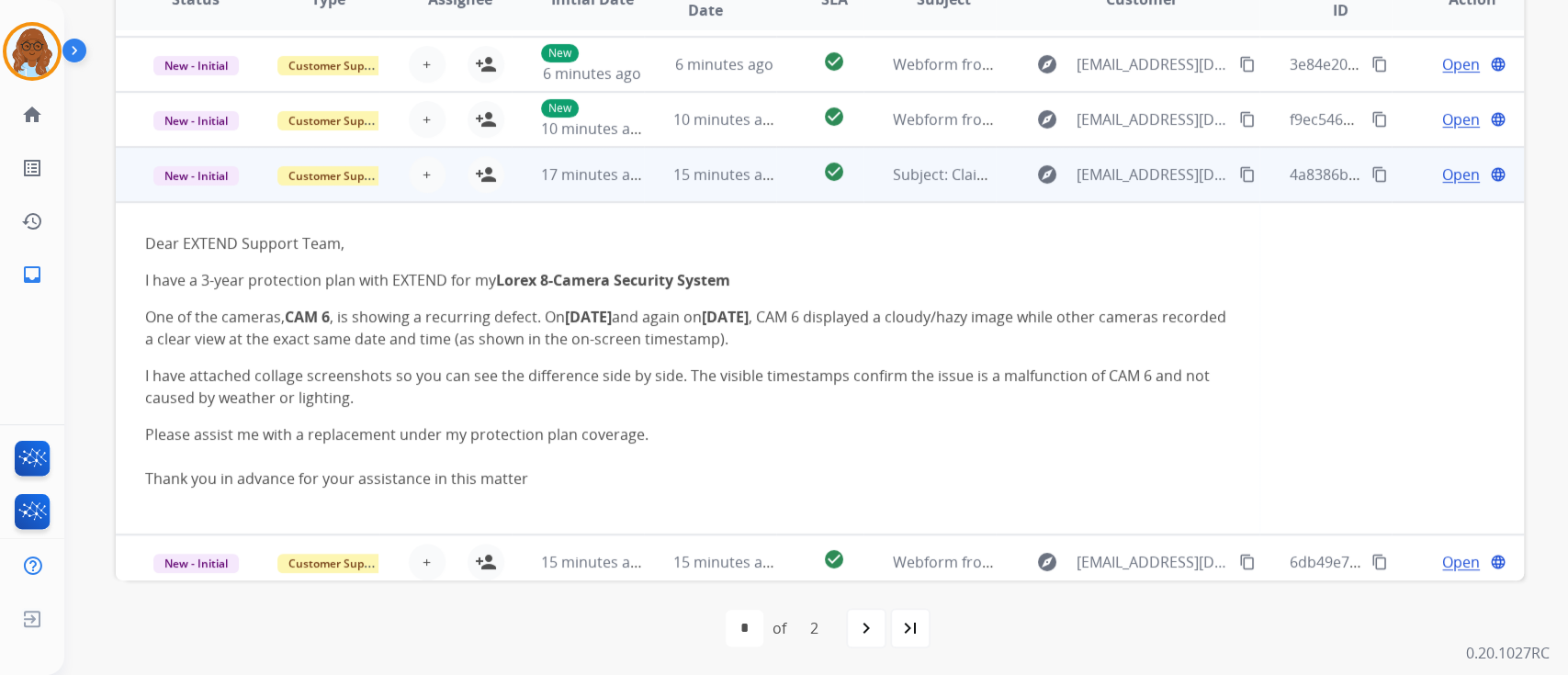
scroll to position [86, 0]
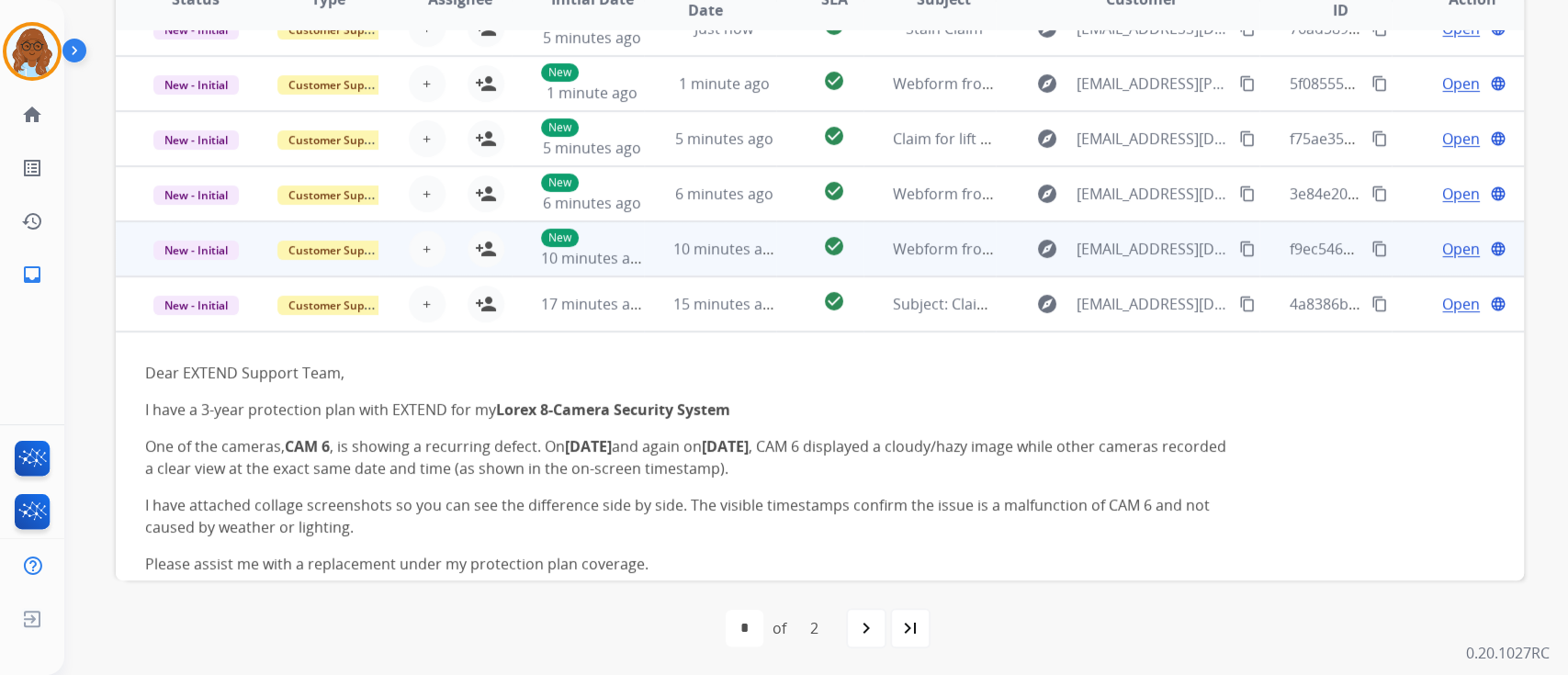
click at [1401, 247] on td "Open language" at bounding box center [1457, 249] width 132 height 55
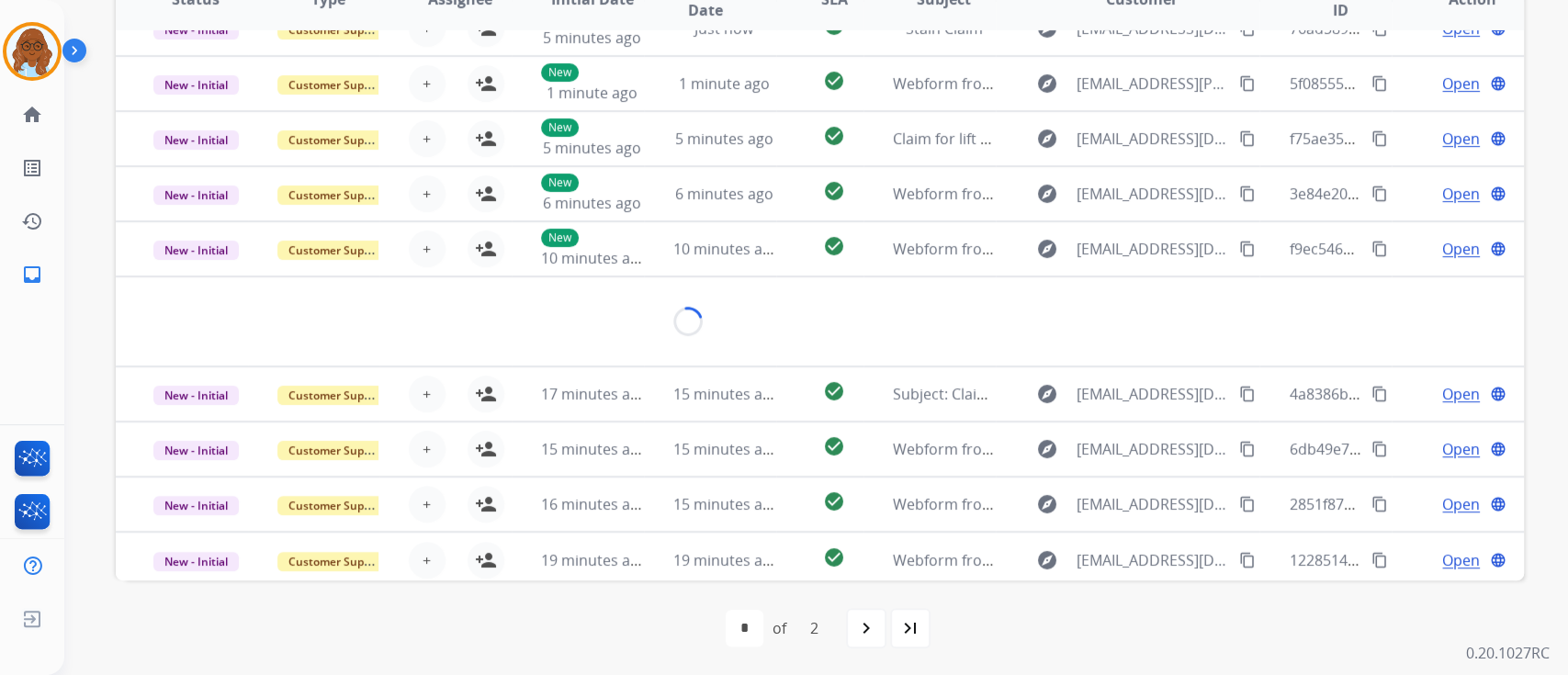
scroll to position [84, 0]
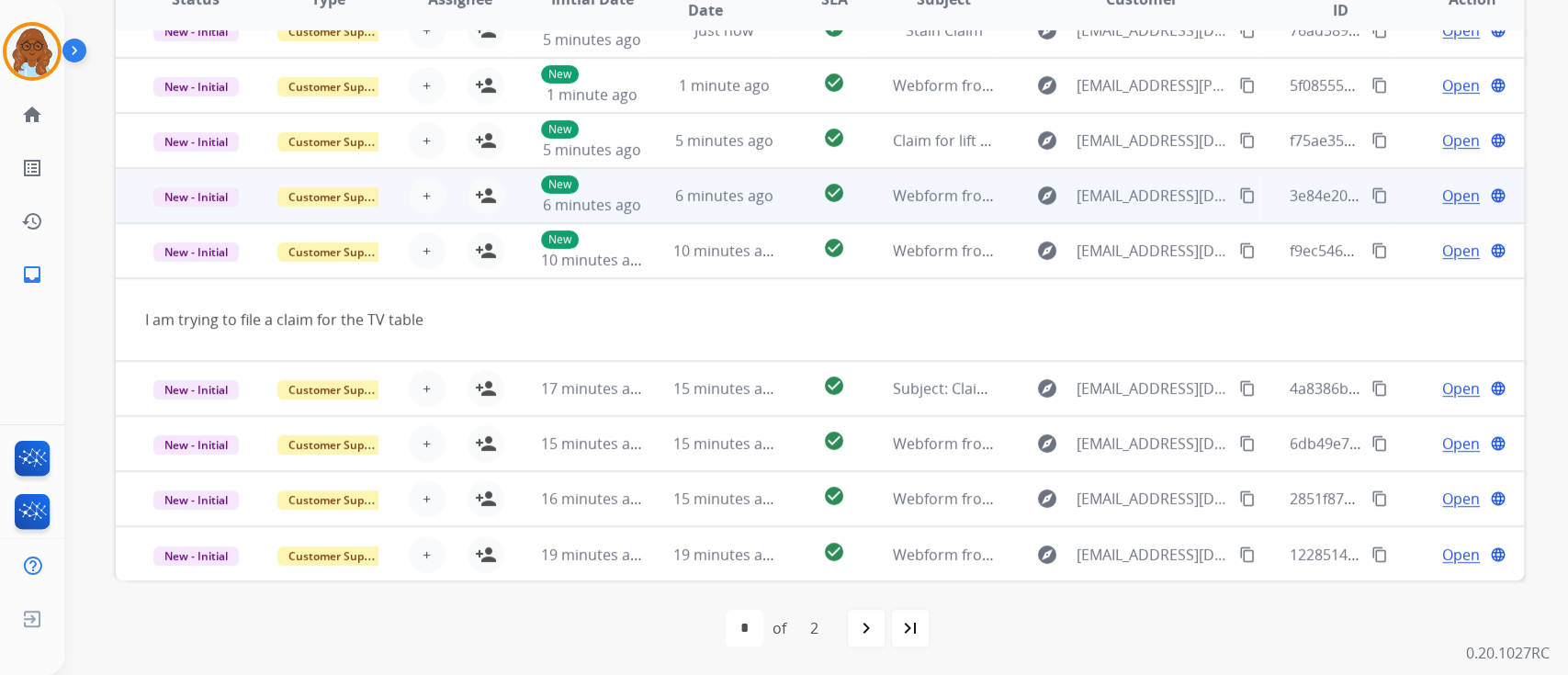
click at [1392, 192] on td "Open language" at bounding box center [1457, 195] width 132 height 55
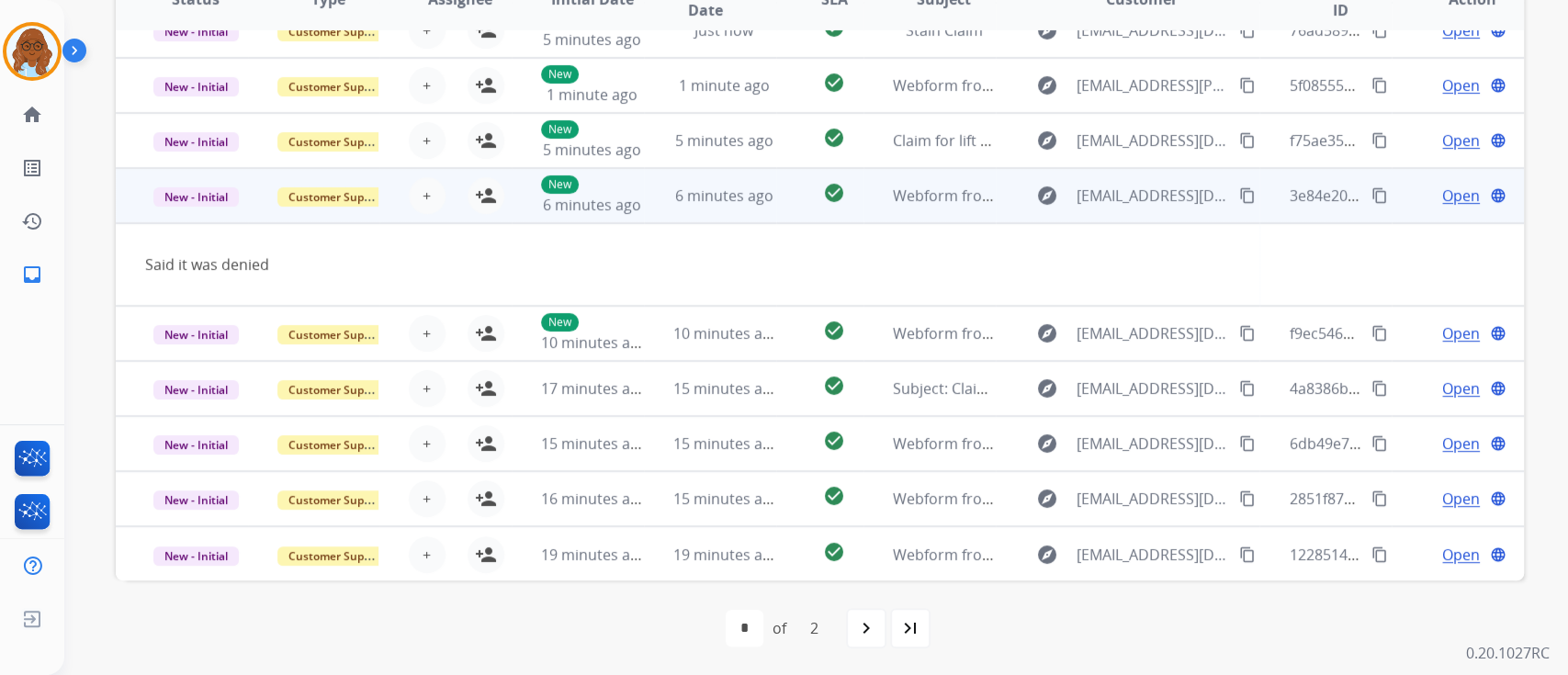
click at [1239, 193] on mat-icon "content_copy" at bounding box center [1247, 195] width 17 height 17
click at [491, 189] on mat-icon "person_add" at bounding box center [486, 195] width 22 height 22
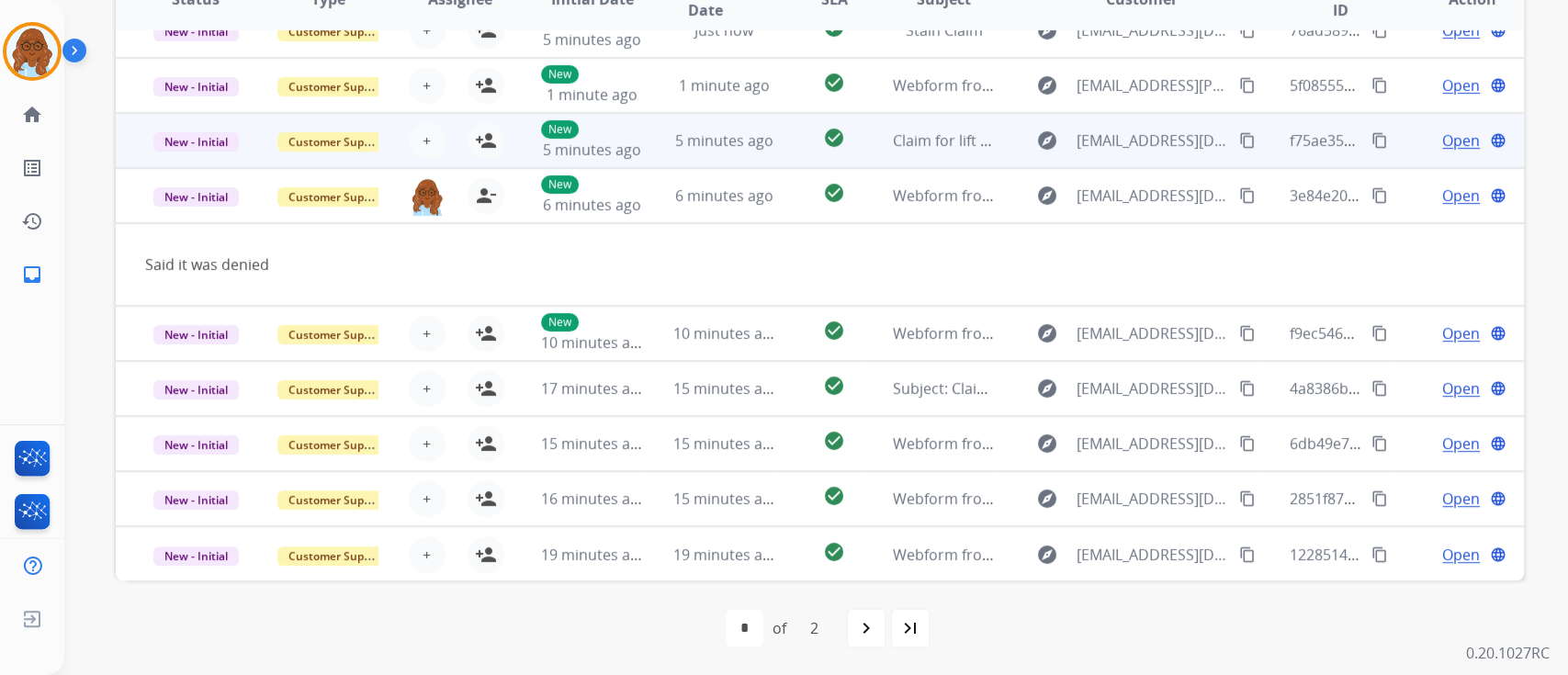
click at [1421, 137] on div "Open language" at bounding box center [1471, 140] width 102 height 22
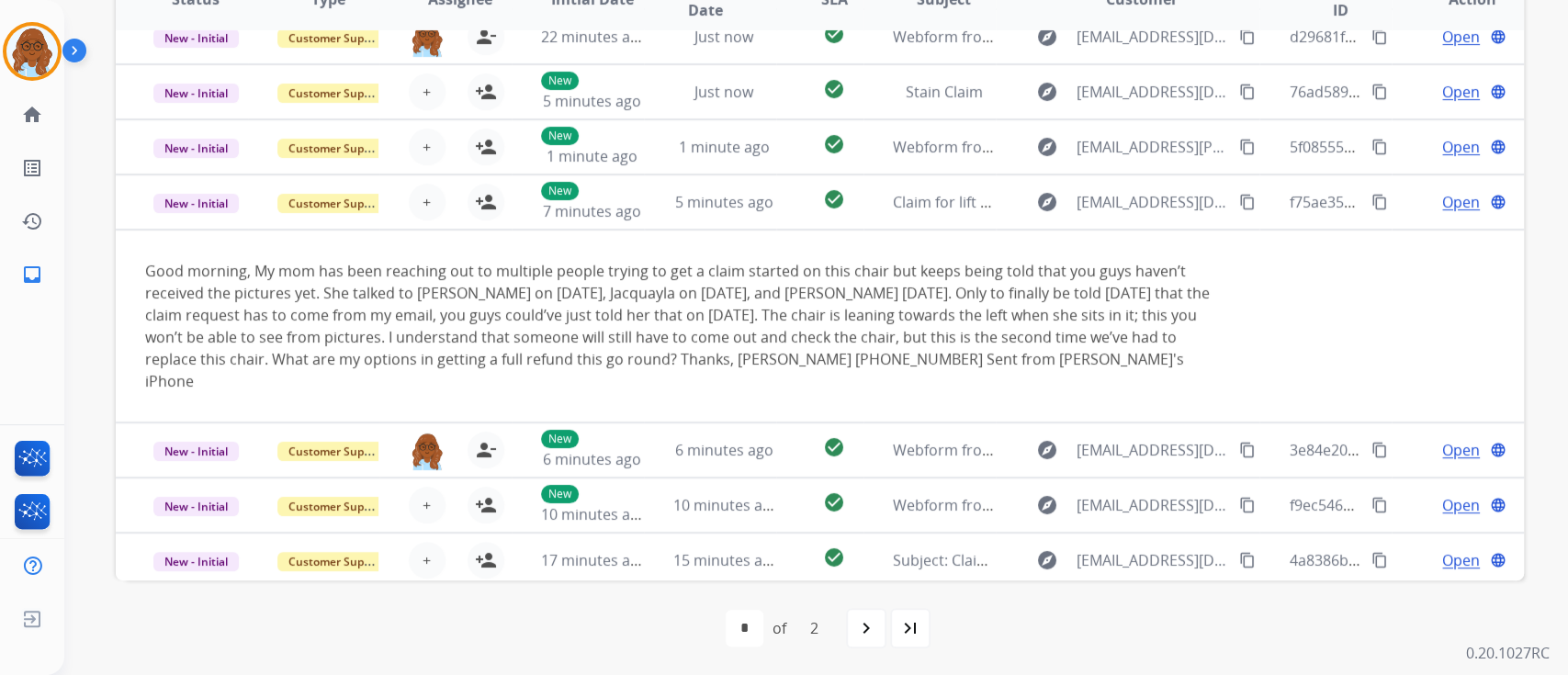
scroll to position [0, 0]
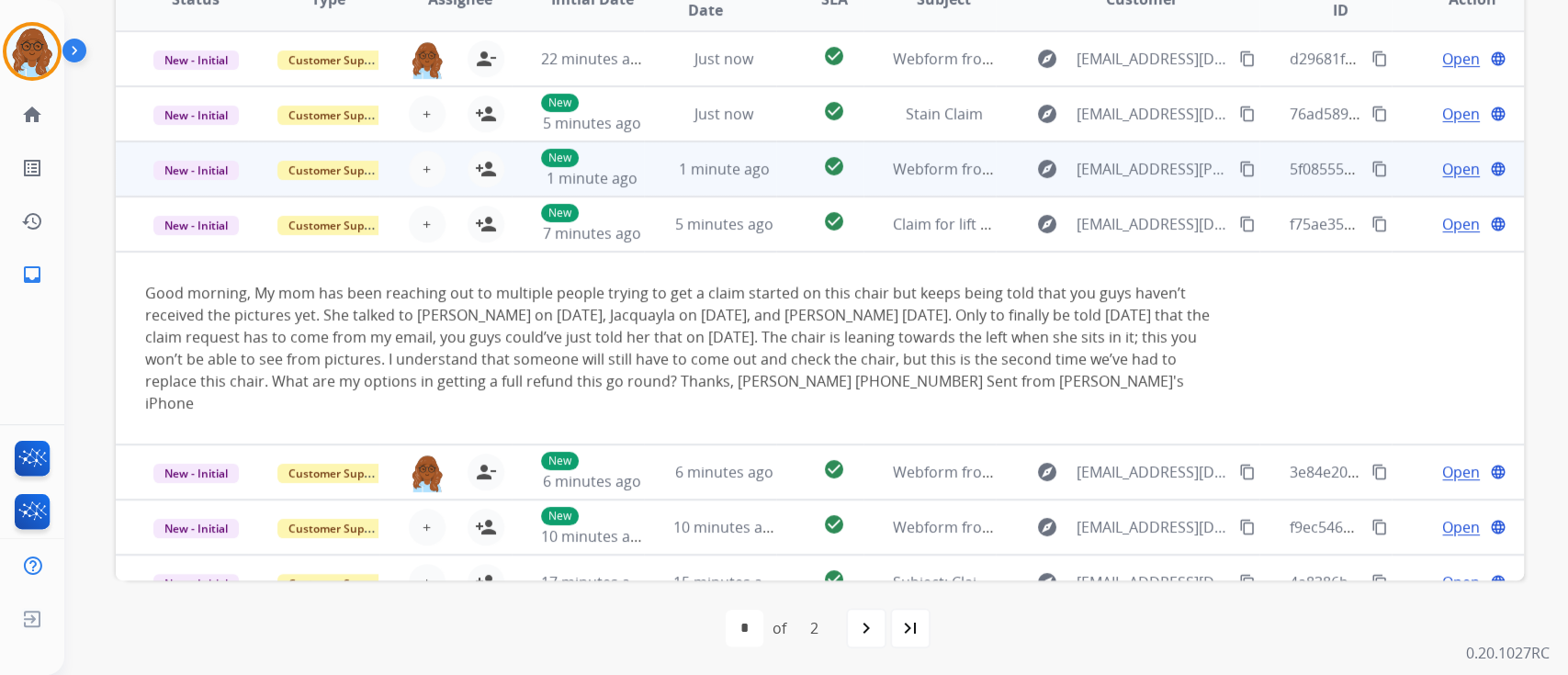
click at [1392, 179] on td "Open language" at bounding box center [1457, 169] width 132 height 55
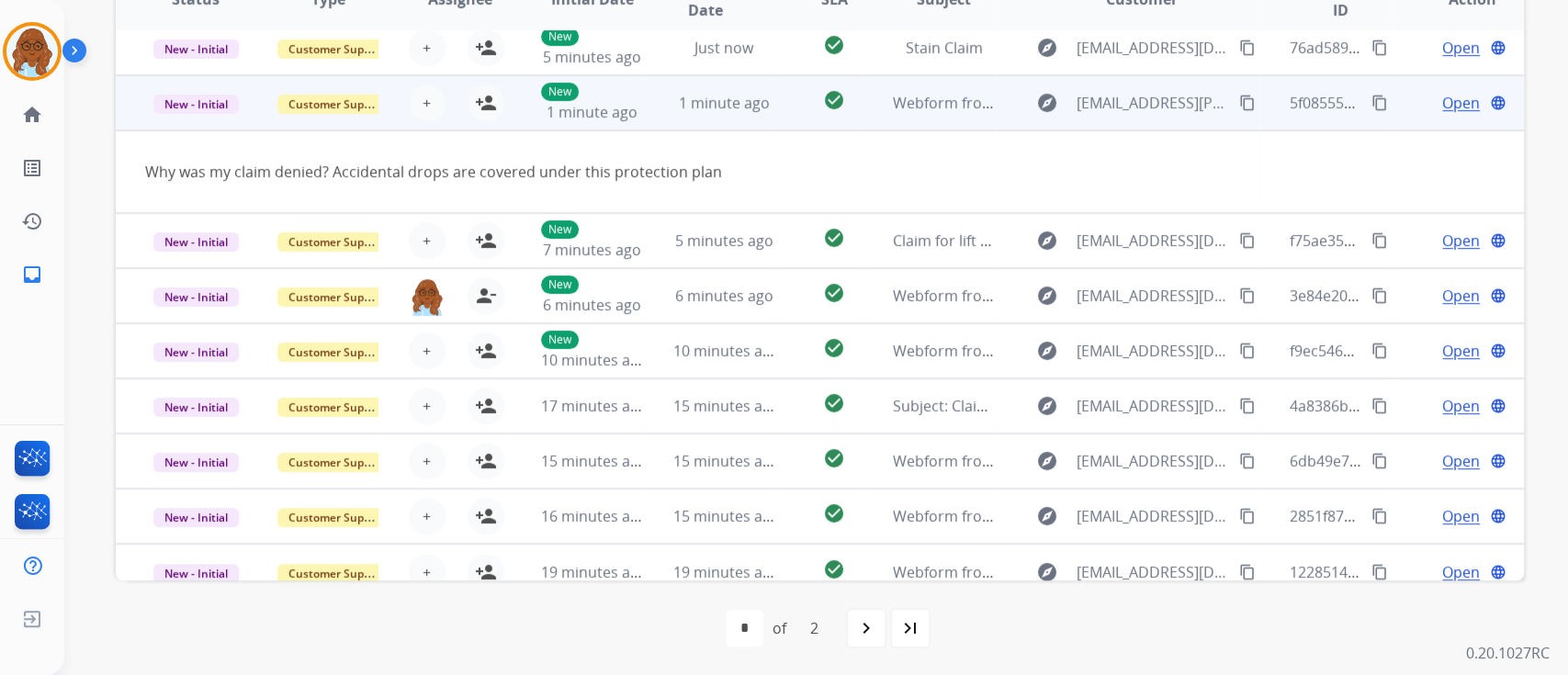
scroll to position [84, 0]
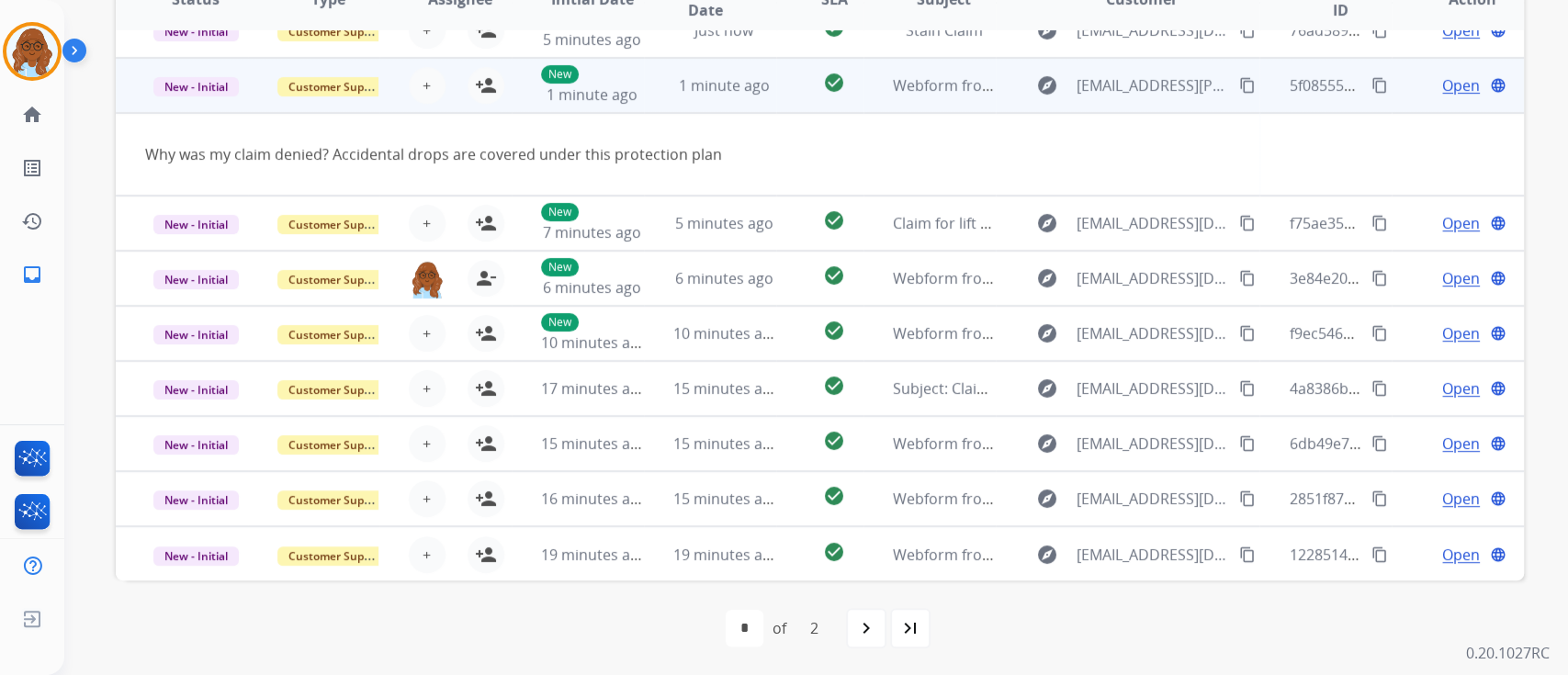
click at [1236, 75] on button "content_copy" at bounding box center [1247, 86] width 22 height 22
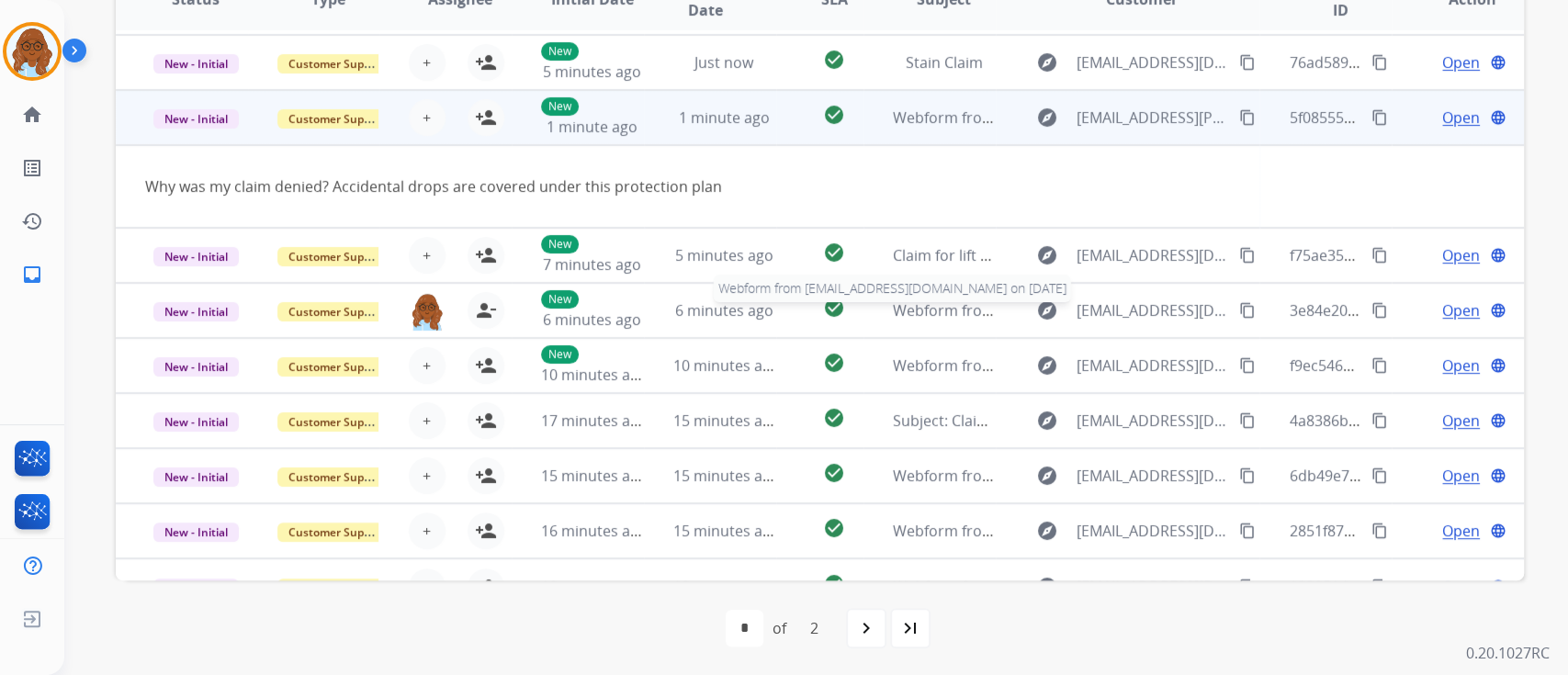
scroll to position [0, 0]
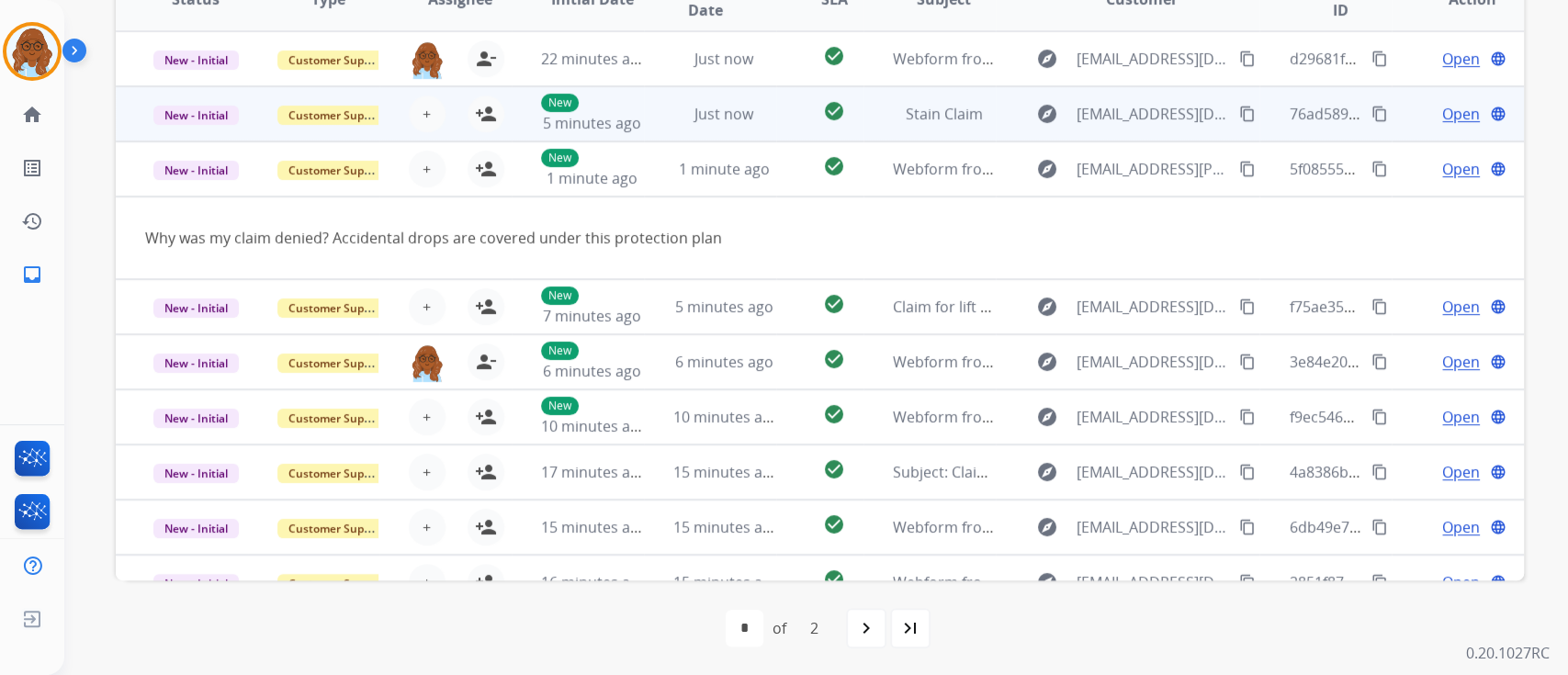
click at [1402, 117] on td "Open language" at bounding box center [1457, 114] width 132 height 55
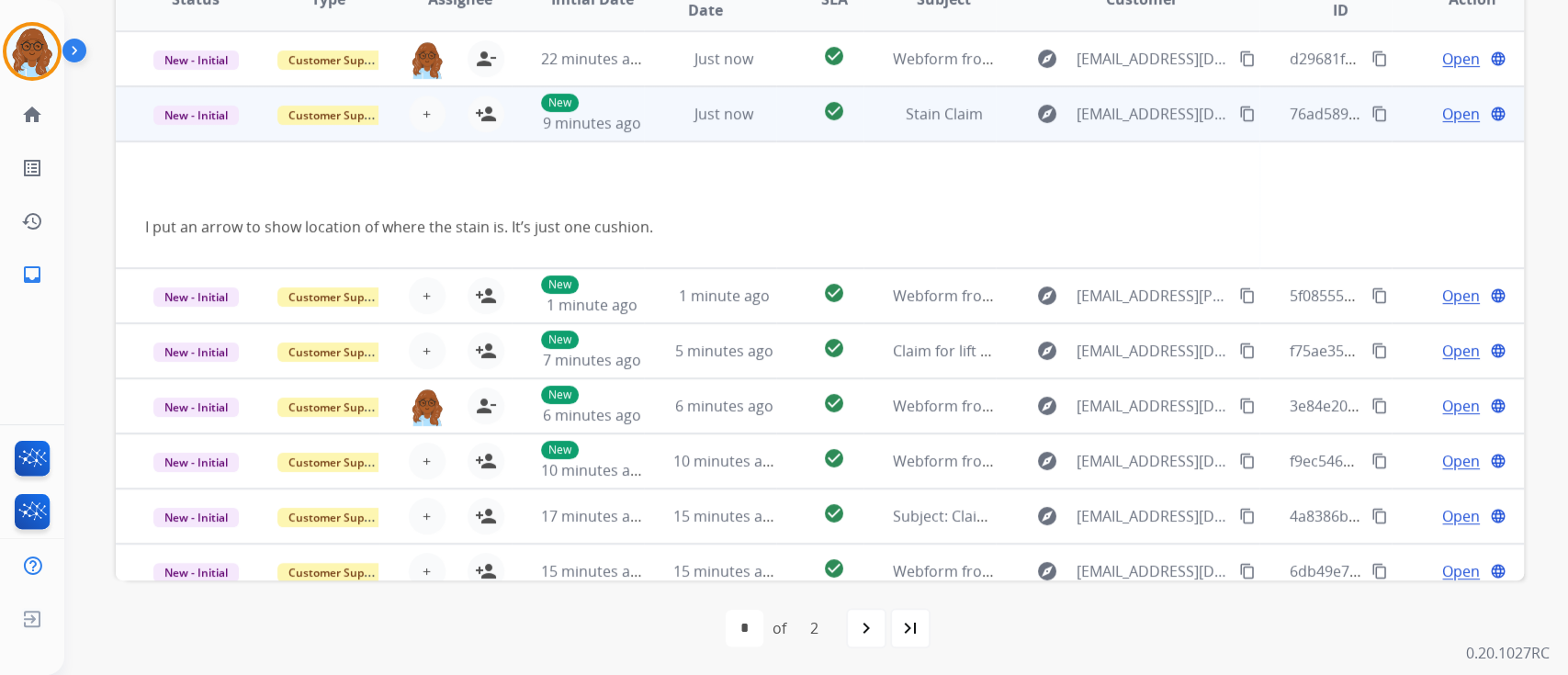
click at [1236, 103] on button "content_copy" at bounding box center [1247, 114] width 22 height 22
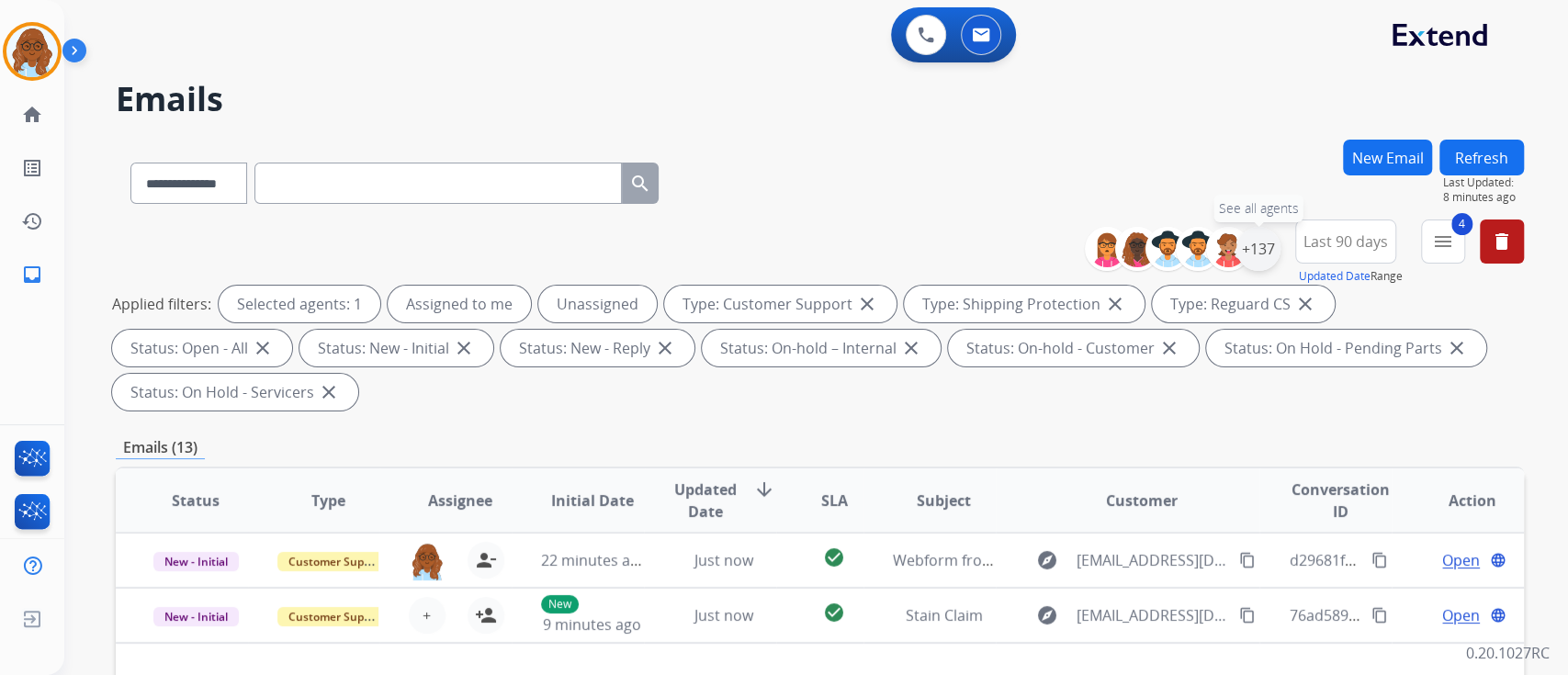
click at [1271, 240] on div "+137" at bounding box center [1258, 249] width 44 height 44
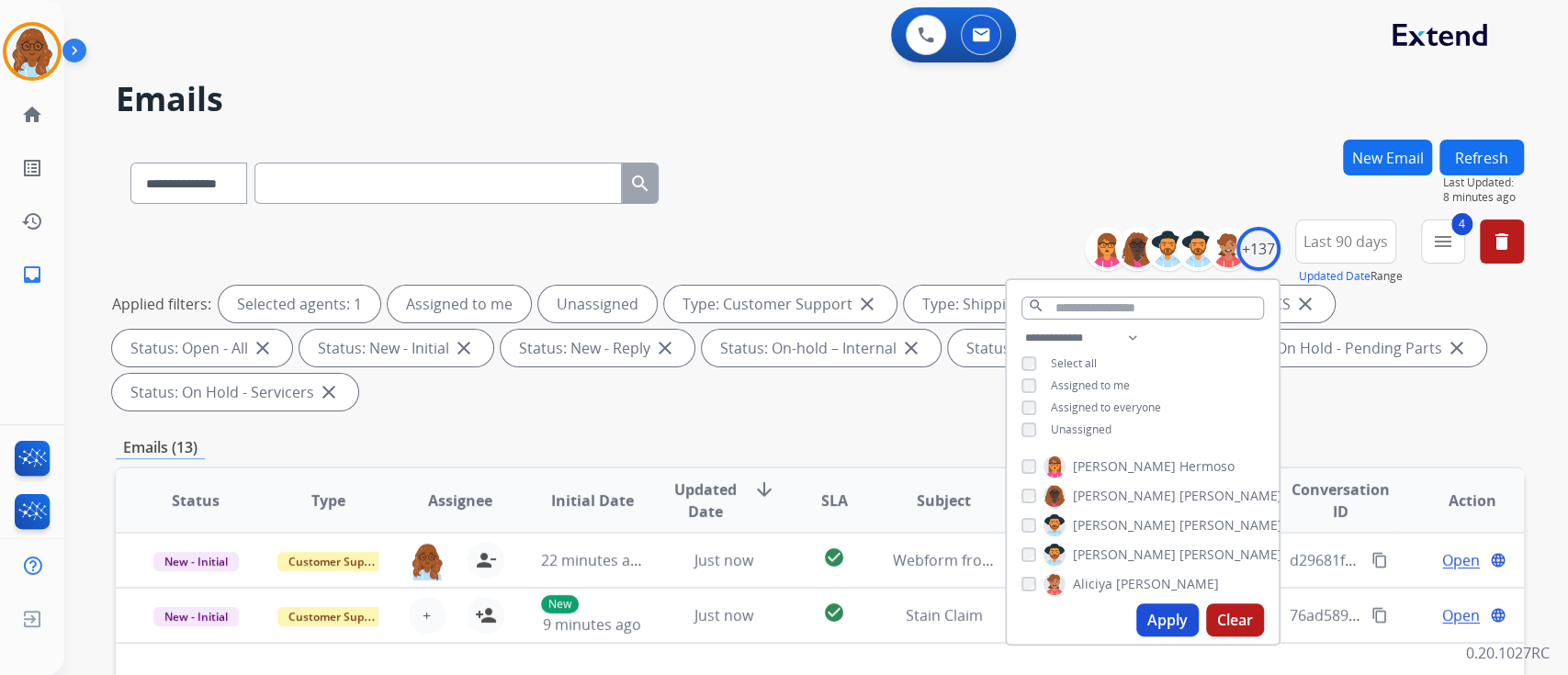
click at [1085, 429] on span "Unassigned" at bounding box center [1081, 429] width 61 height 16
click at [1066, 379] on span "Assigned to me" at bounding box center [1091, 385] width 79 height 16
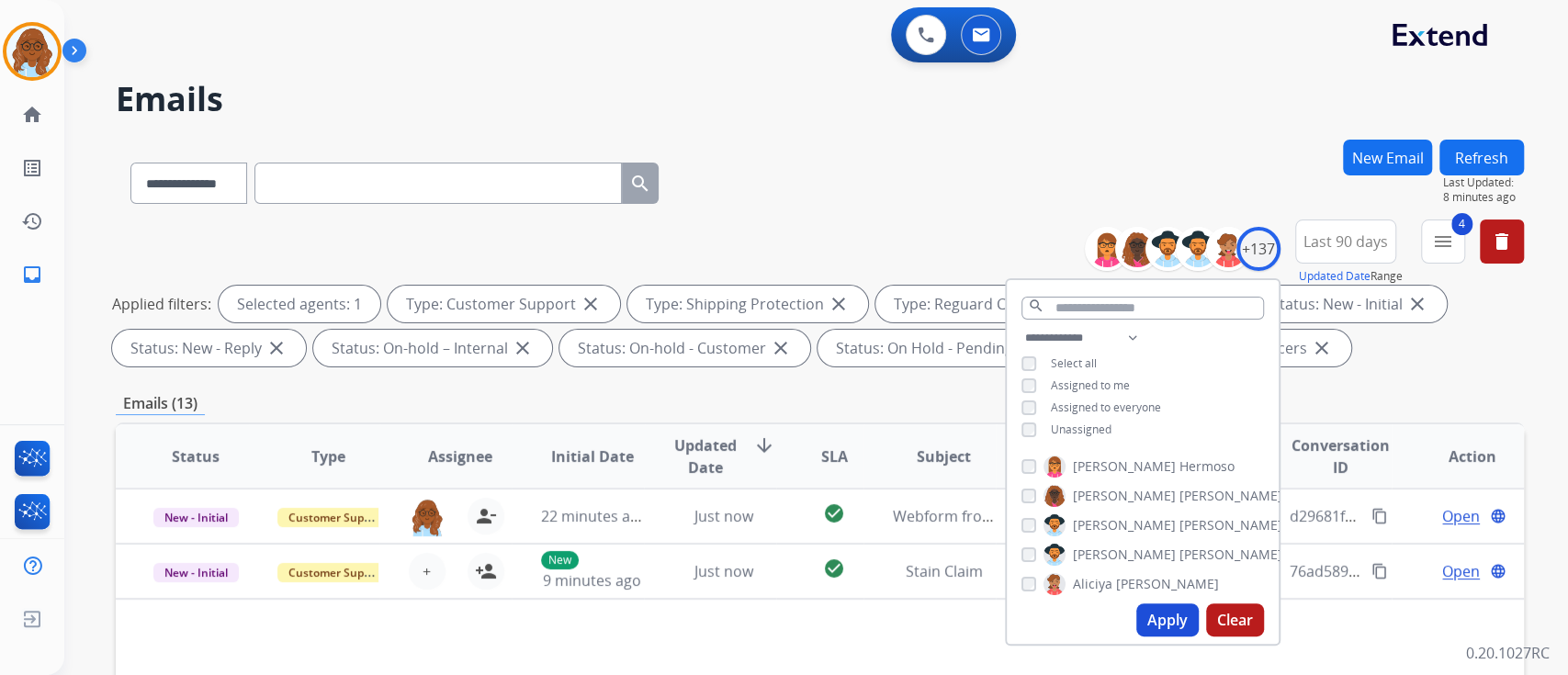
click at [1070, 421] on span "Unassigned" at bounding box center [1081, 429] width 61 height 16
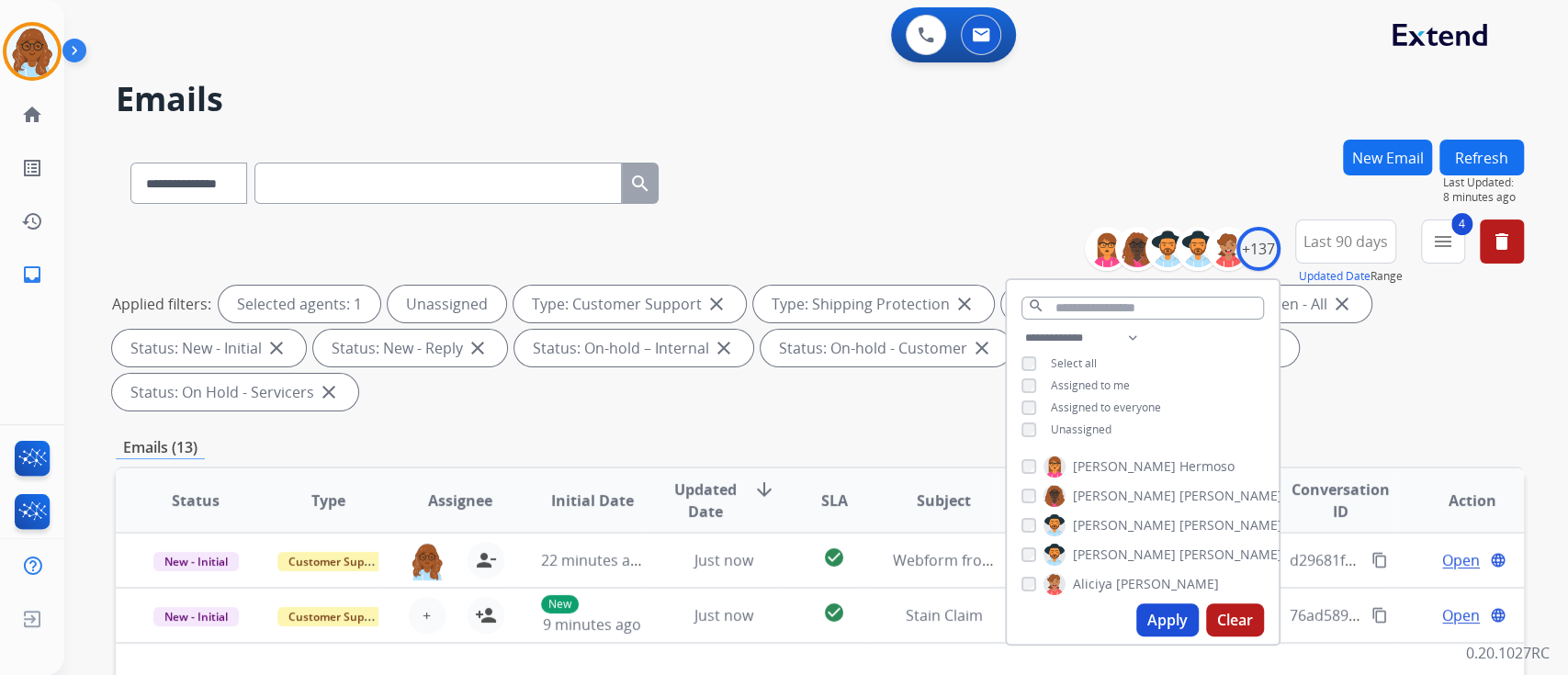
drag, startPoint x: 1175, startPoint y: 620, endPoint x: 1147, endPoint y: 593, distance: 38.9
click at [1175, 618] on button "Apply" at bounding box center [1168, 621] width 63 height 33
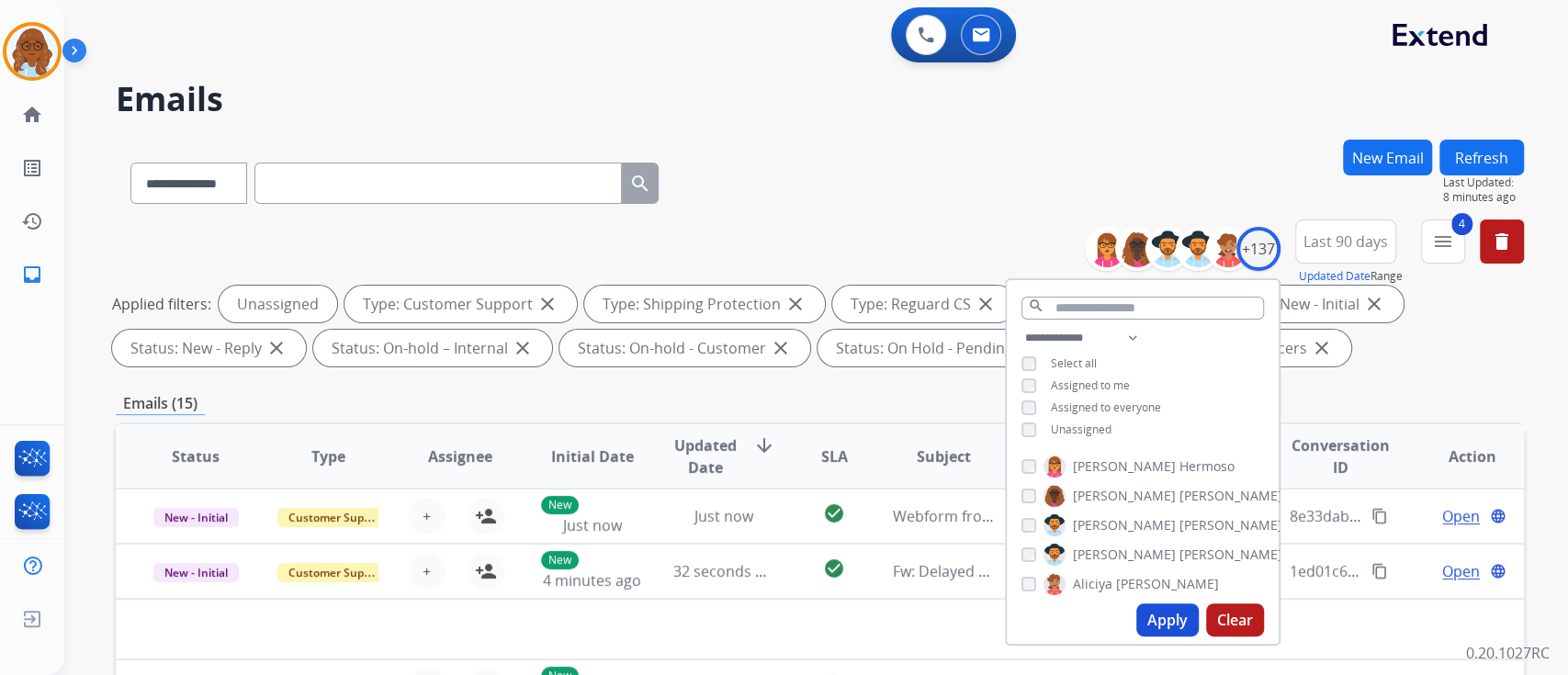
click at [741, 398] on div "Emails (15)" at bounding box center [819, 403] width 1408 height 23
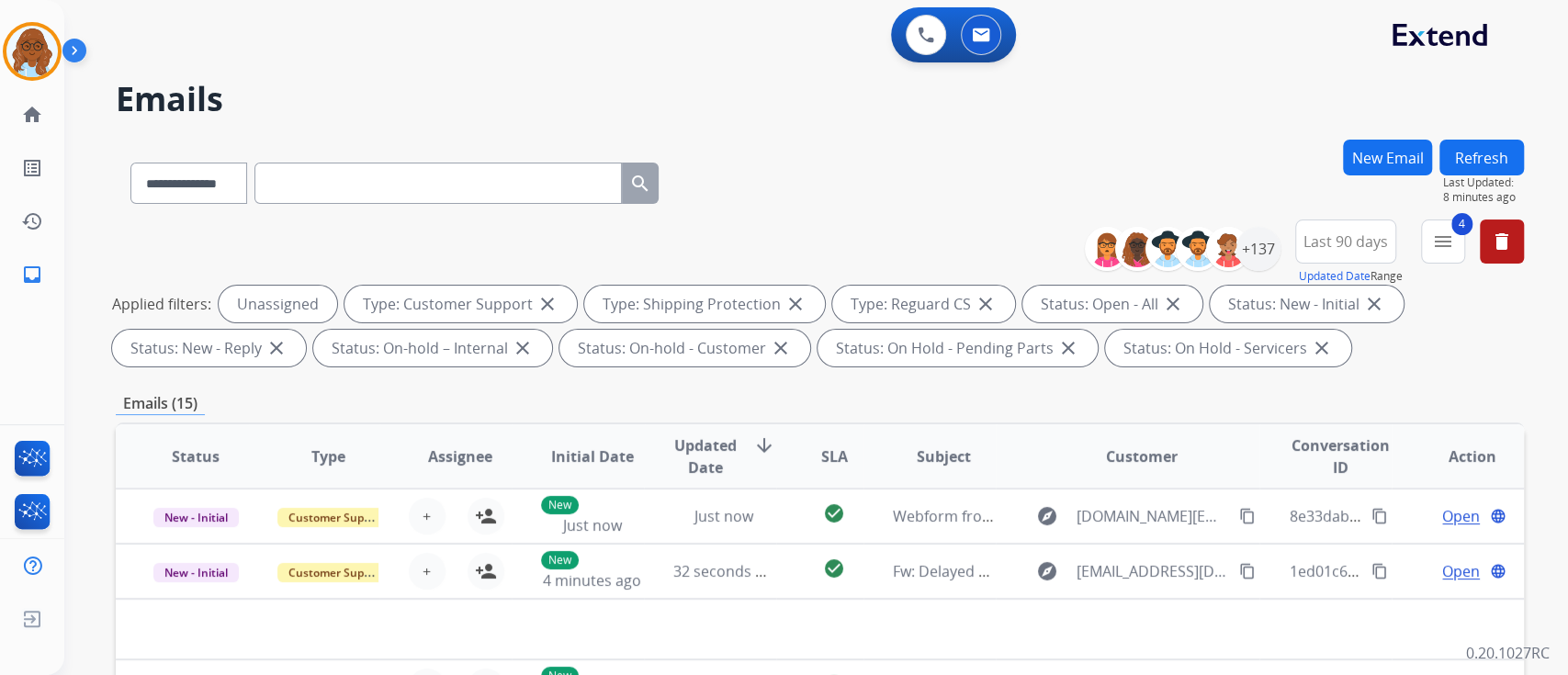
scroll to position [457, 0]
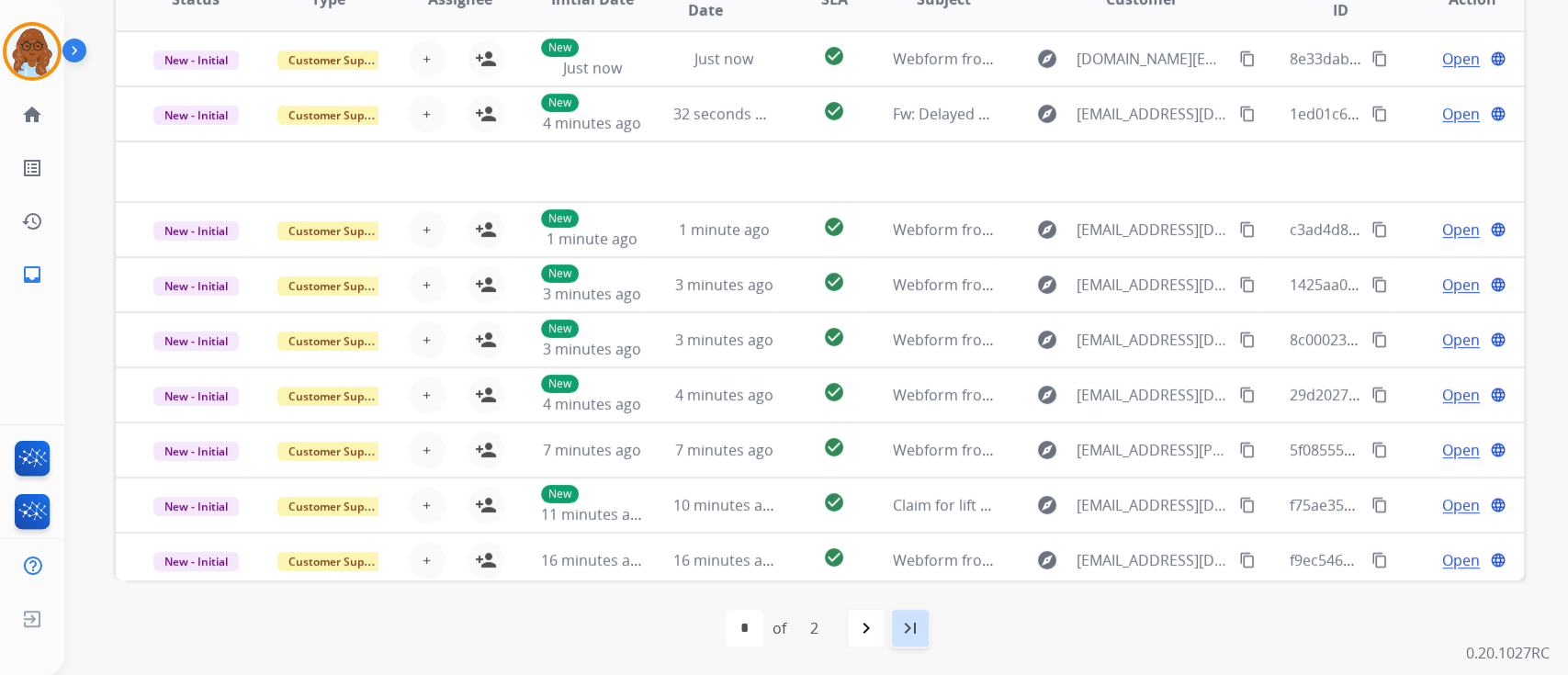
click at [903, 643] on div "last_page" at bounding box center [911, 629] width 41 height 41
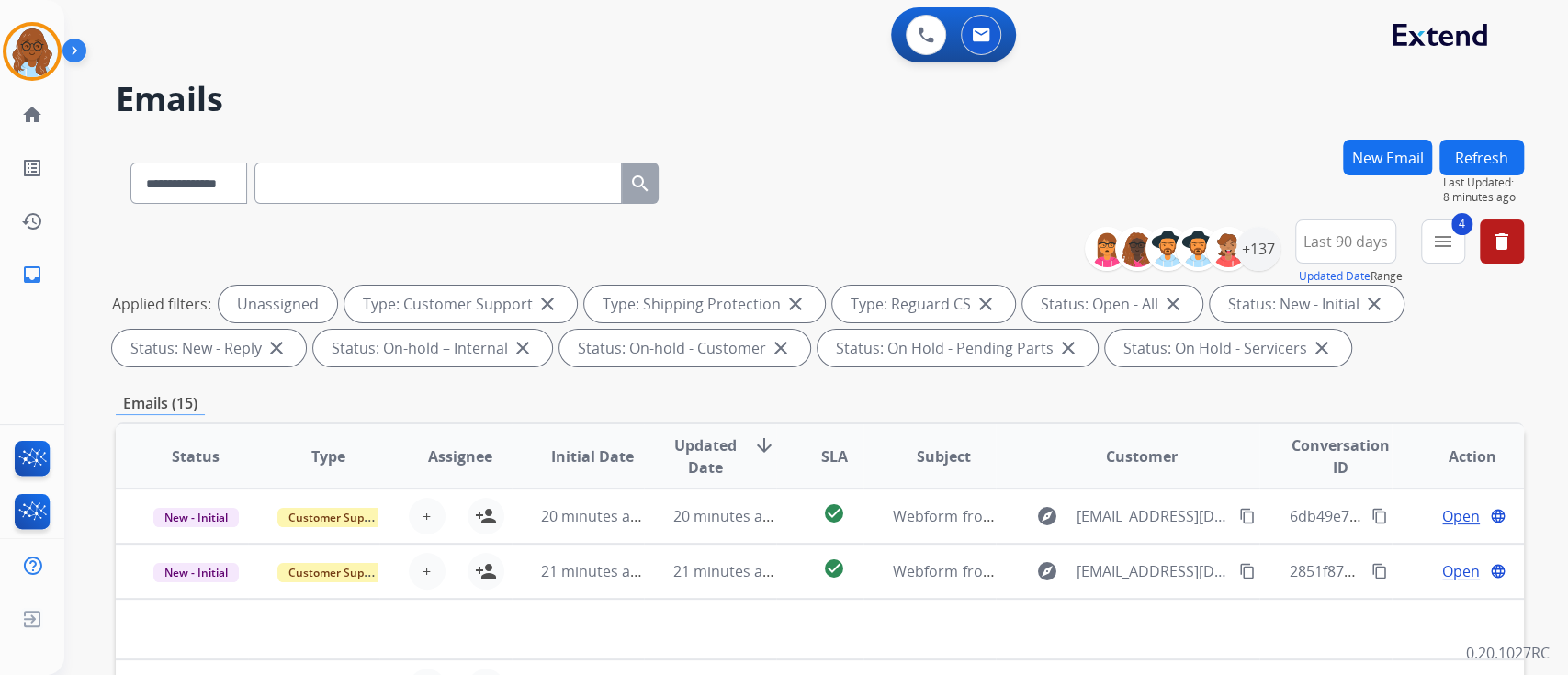
scroll to position [368, 0]
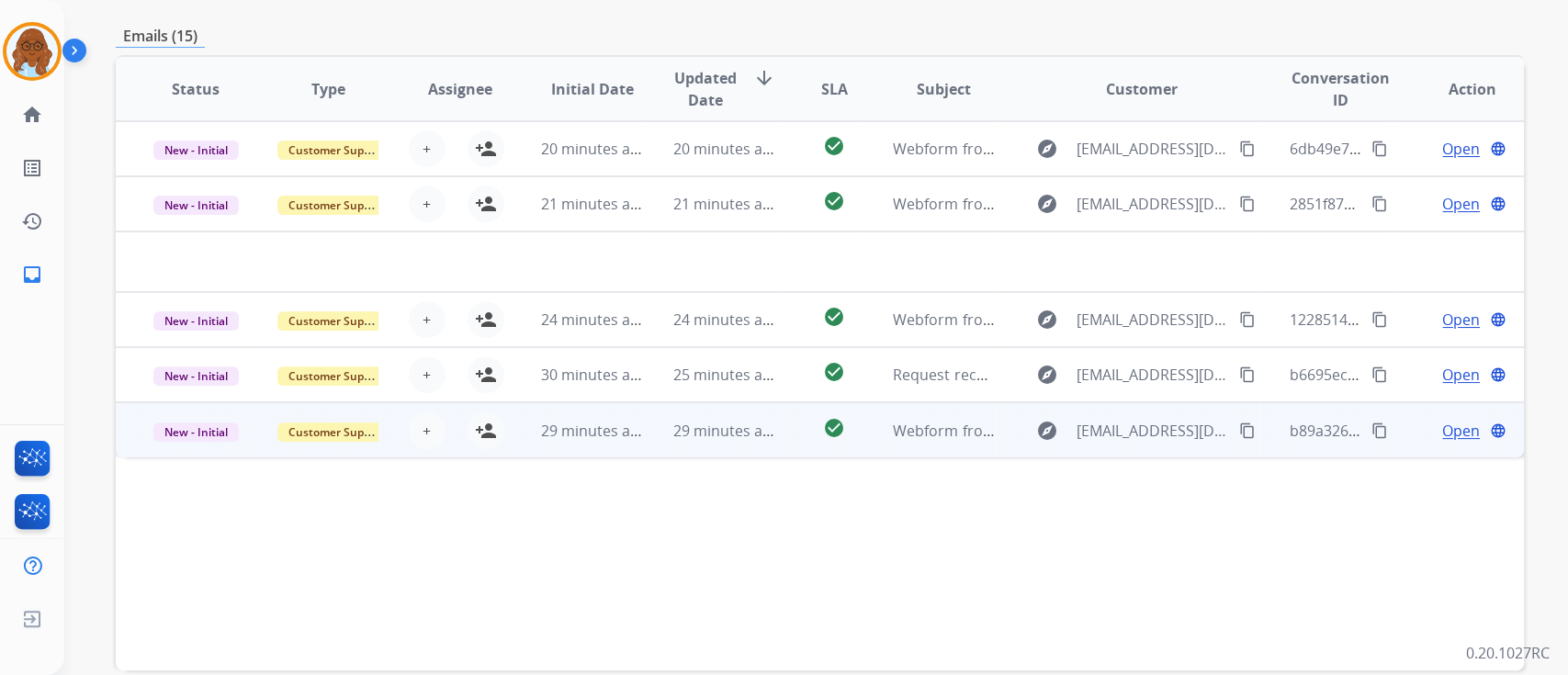
click at [1401, 428] on td "Open language" at bounding box center [1457, 430] width 132 height 55
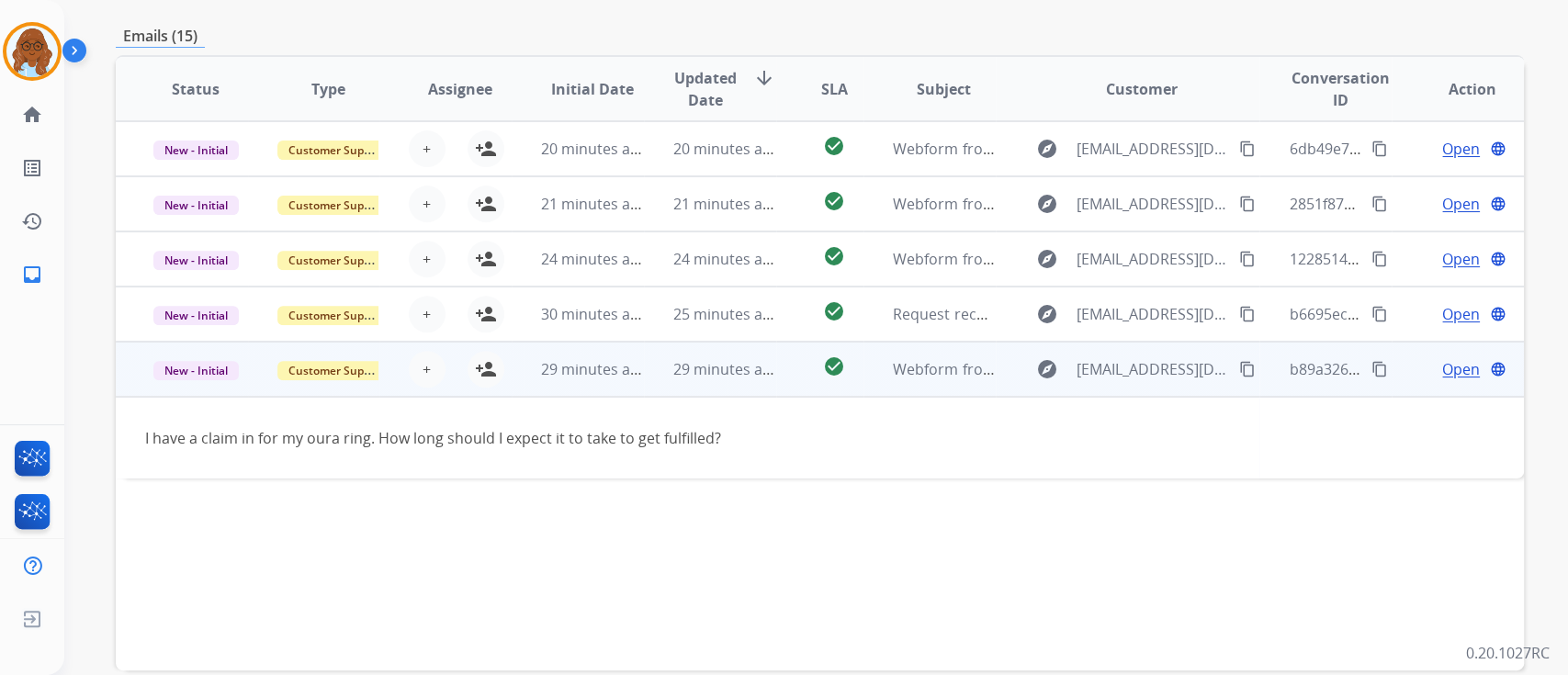
click at [1239, 364] on mat-icon "content_copy" at bounding box center [1247, 370] width 17 height 17
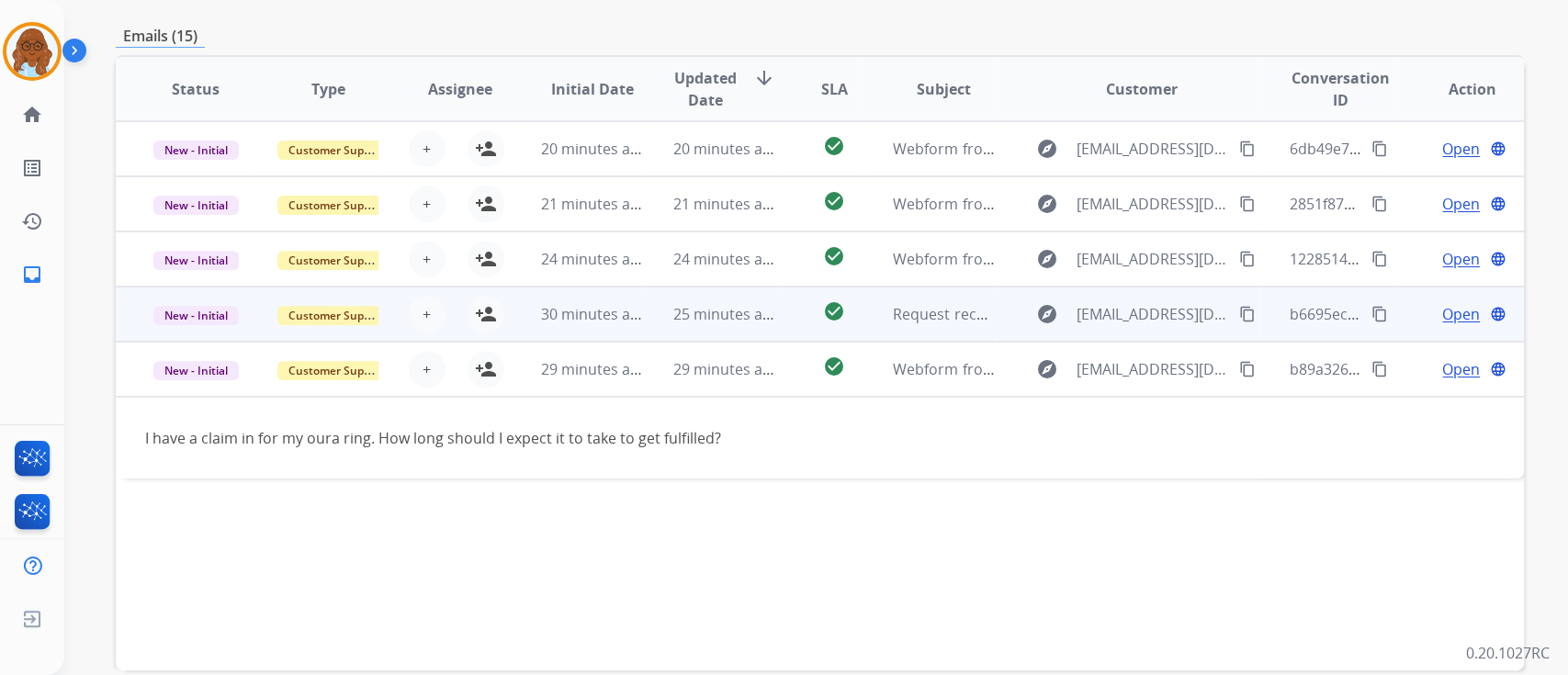
click at [1392, 318] on td "Open language" at bounding box center [1457, 314] width 132 height 55
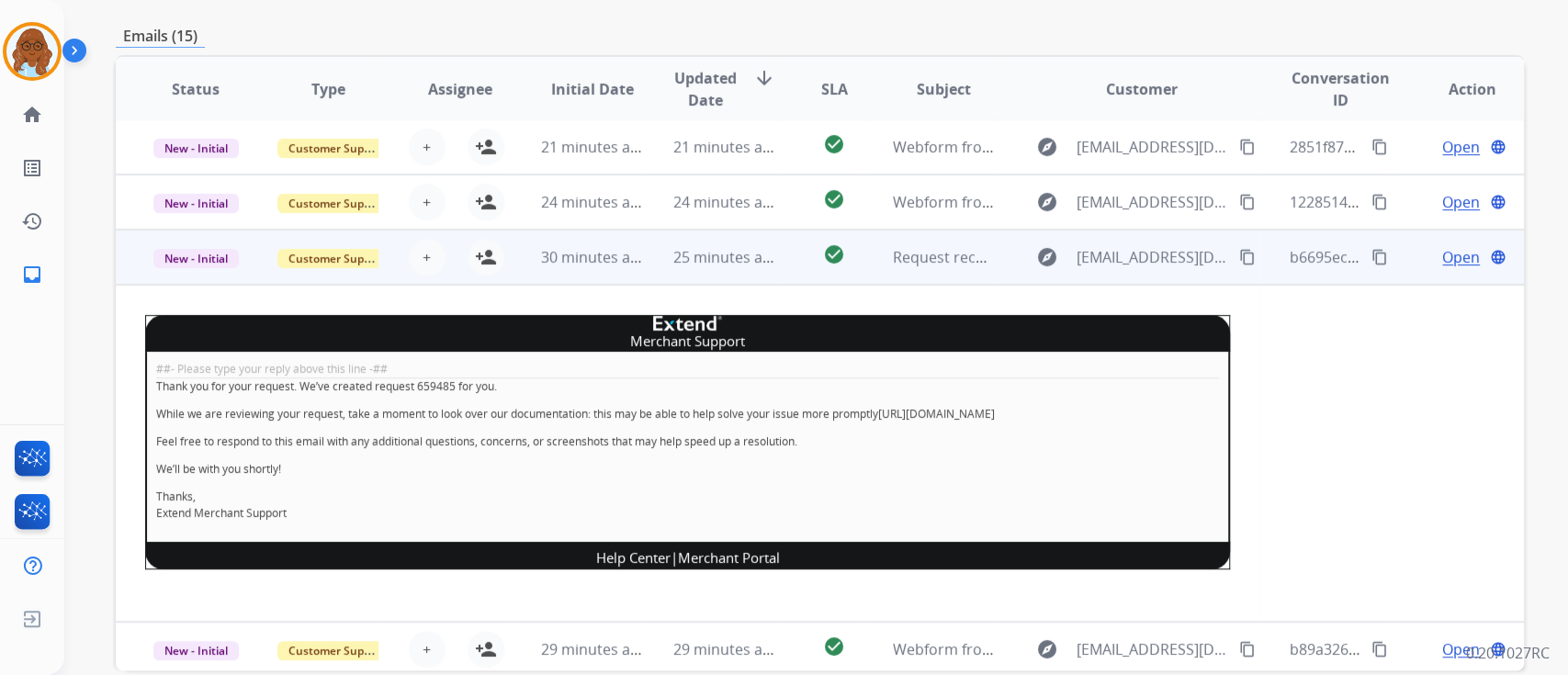
scroll to position [62, 0]
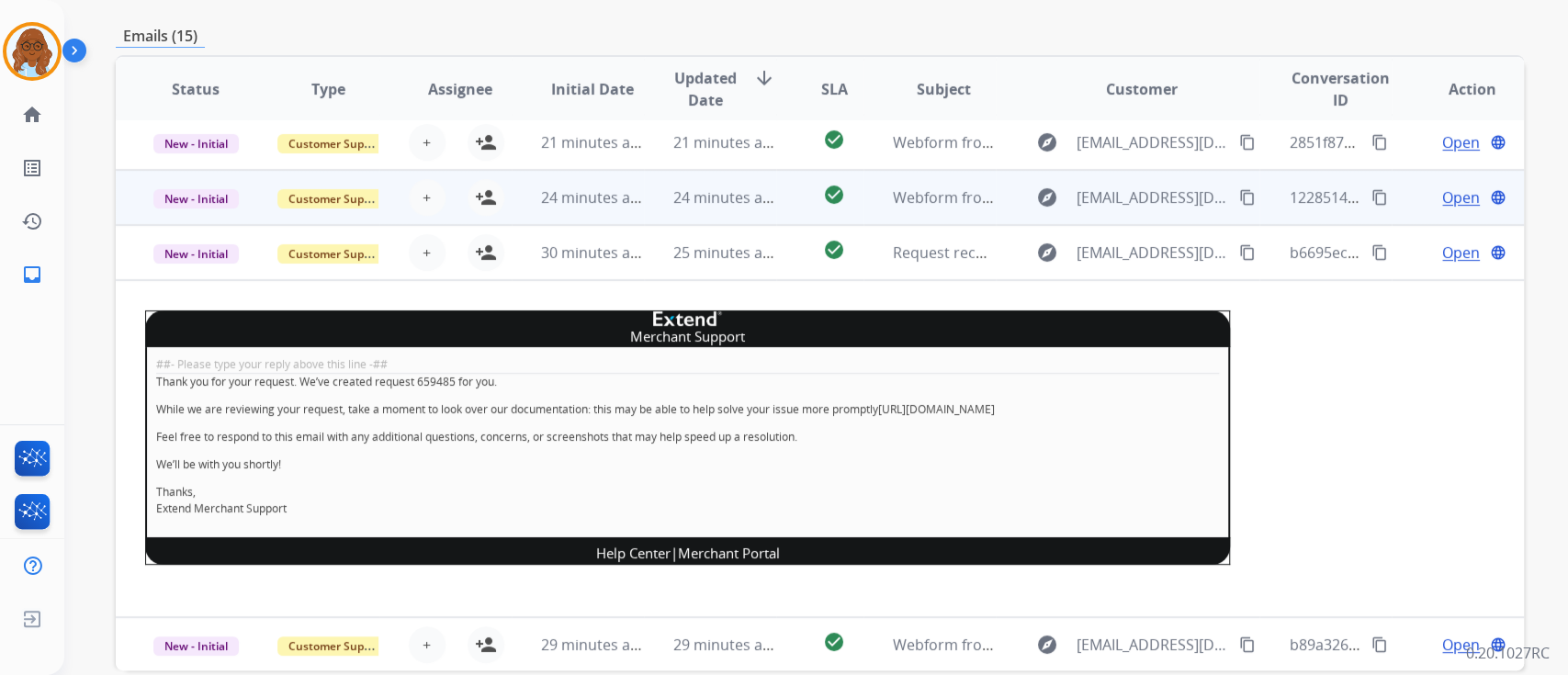
click at [1401, 207] on td "Open language" at bounding box center [1457, 197] width 132 height 55
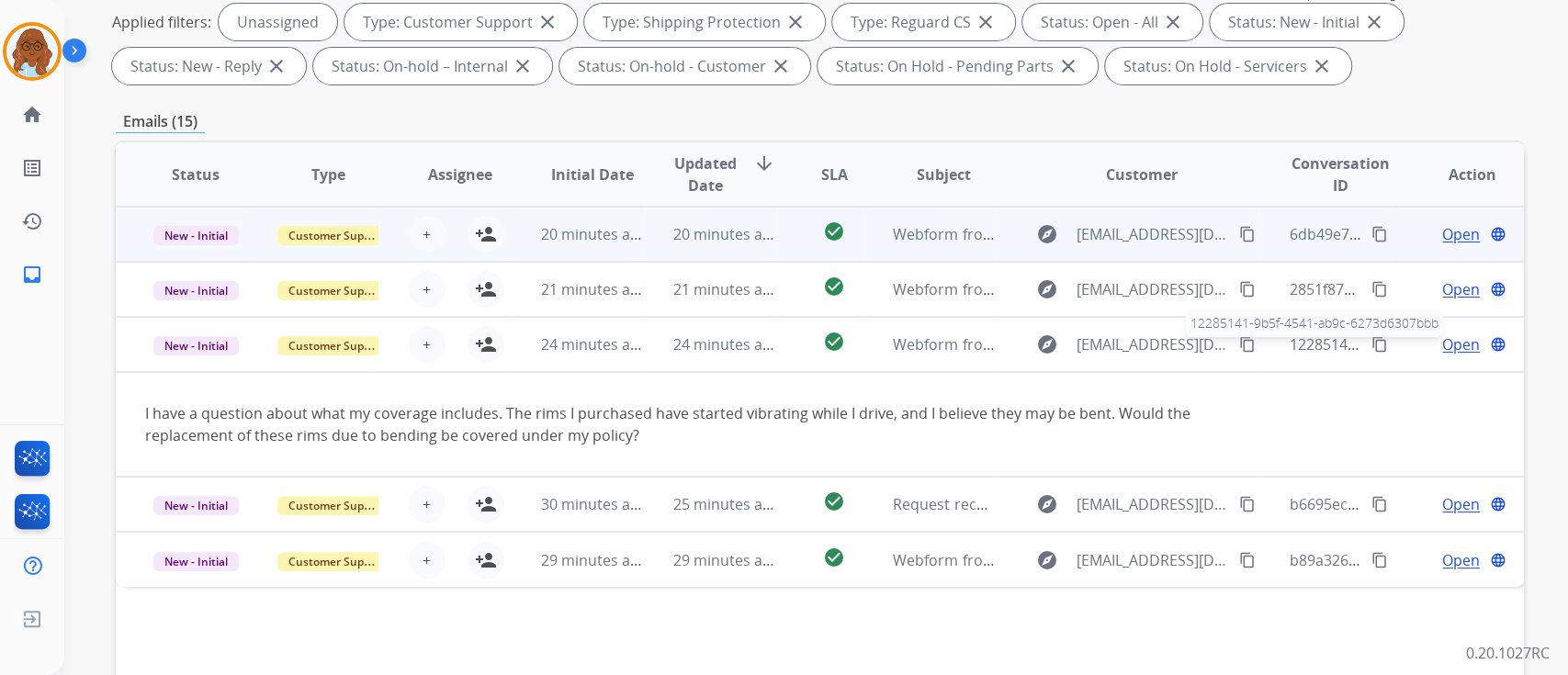
scroll to position [244, 0]
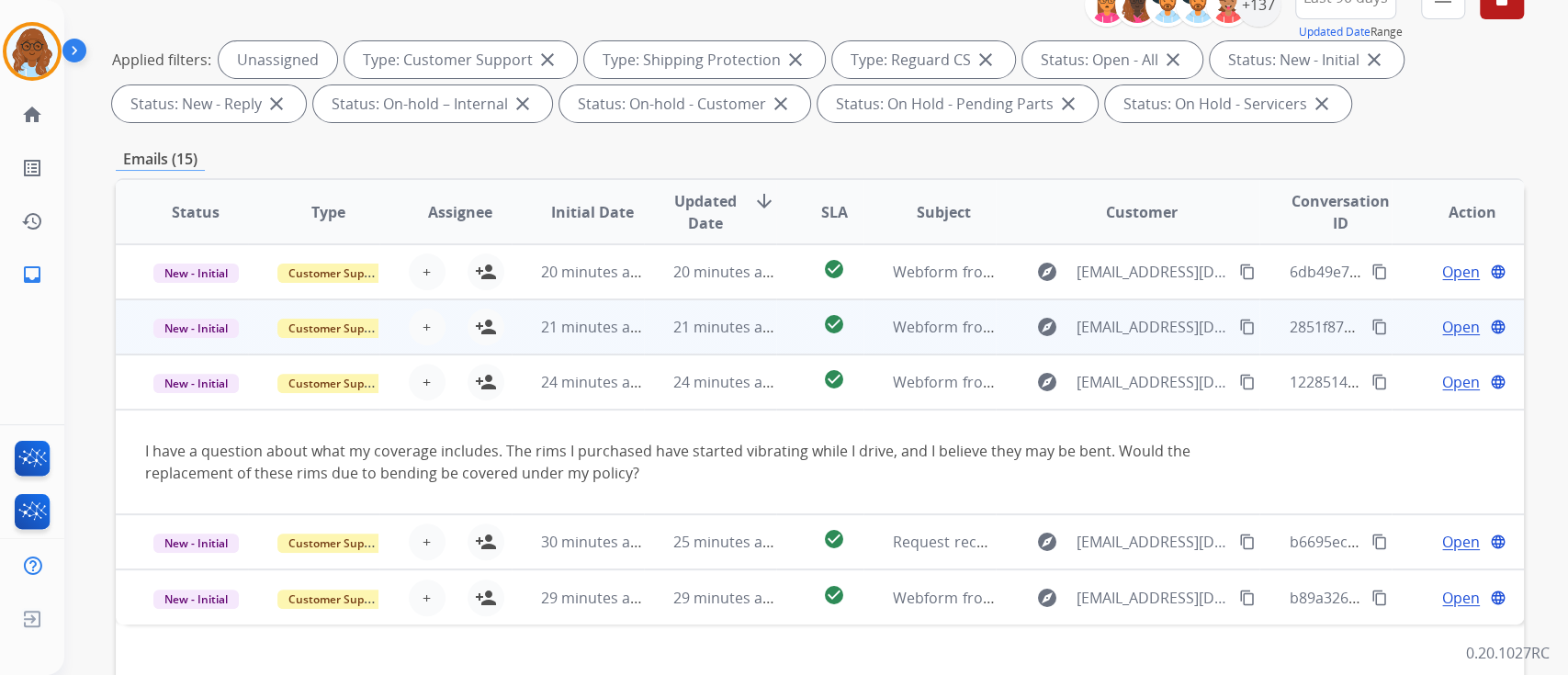
click at [1394, 326] on td "Open language" at bounding box center [1457, 327] width 132 height 55
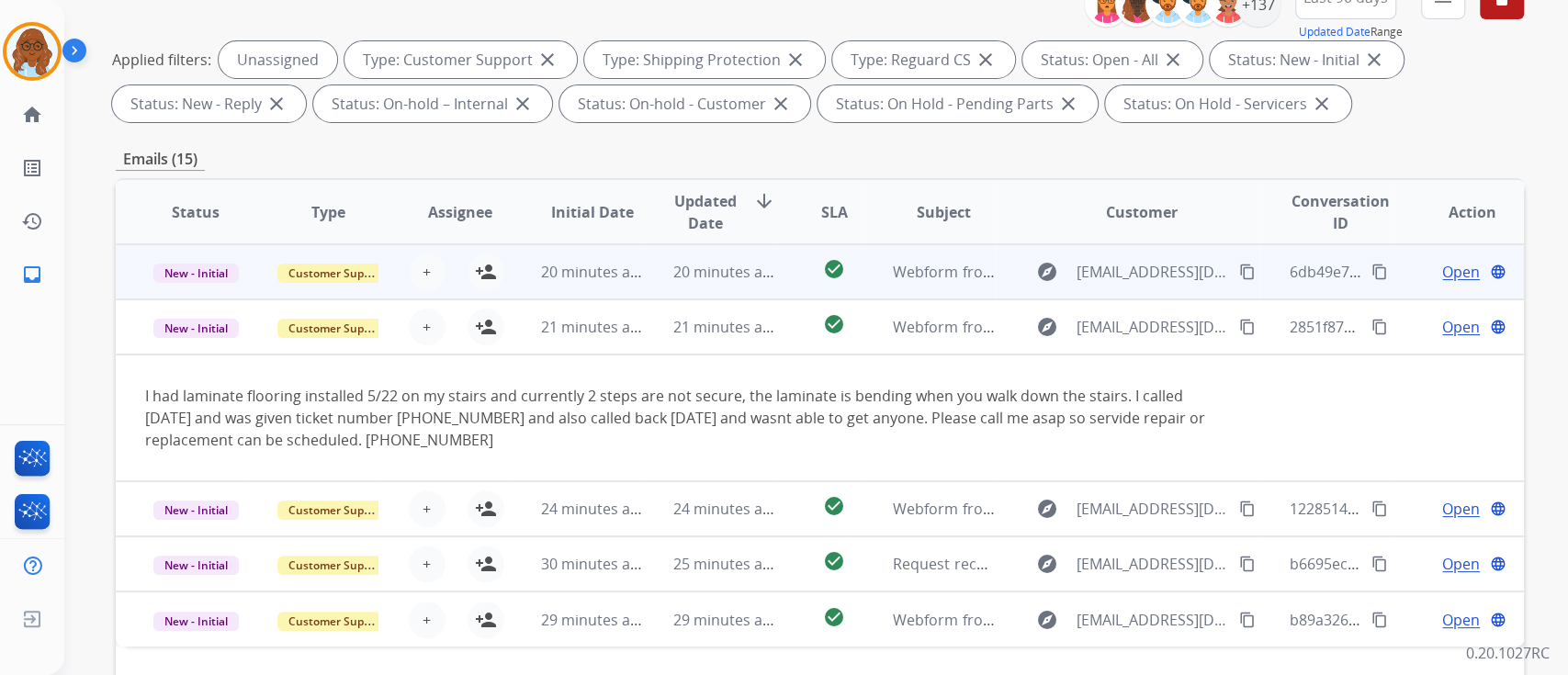
click at [1399, 275] on td "Open language" at bounding box center [1457, 272] width 132 height 55
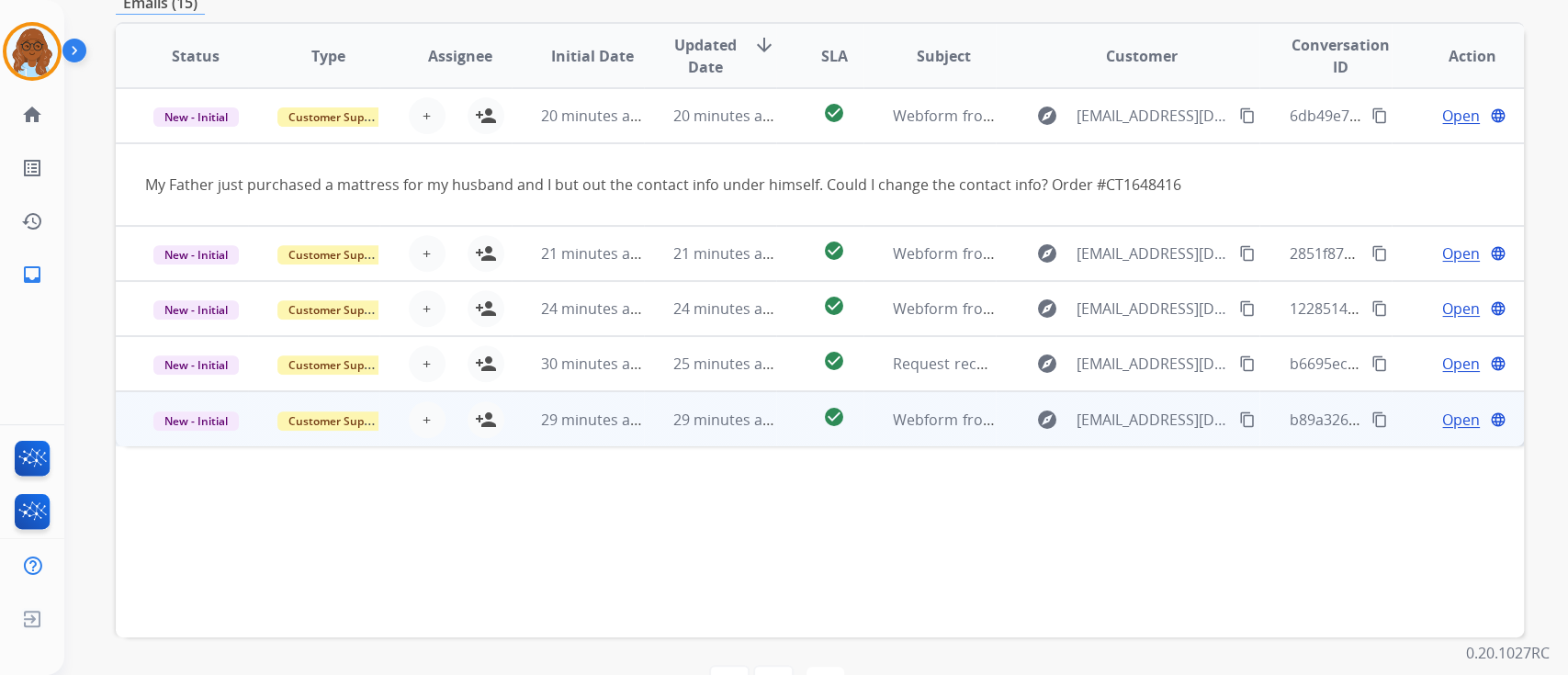
scroll to position [457, 0]
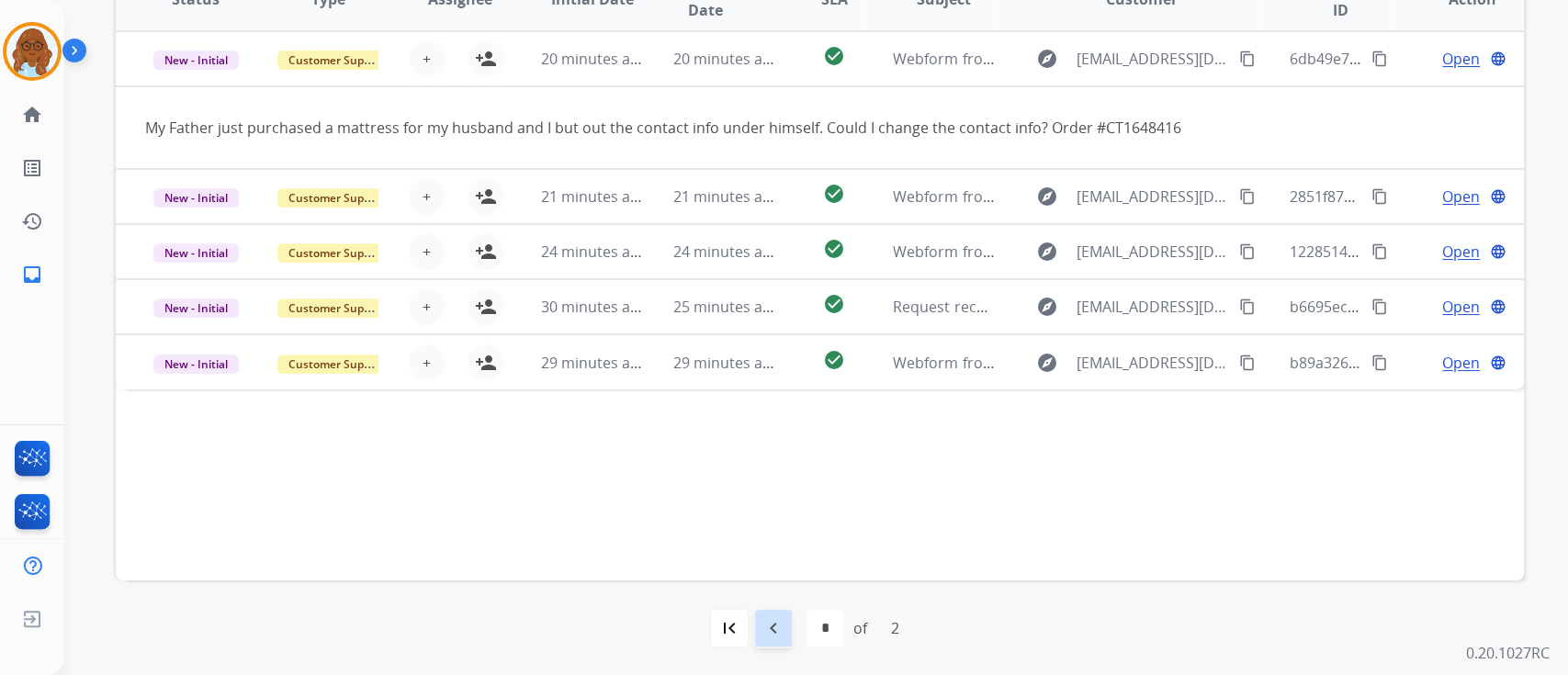
click at [771, 625] on mat-icon "navigate_before" at bounding box center [773, 629] width 22 height 22
select select "*"
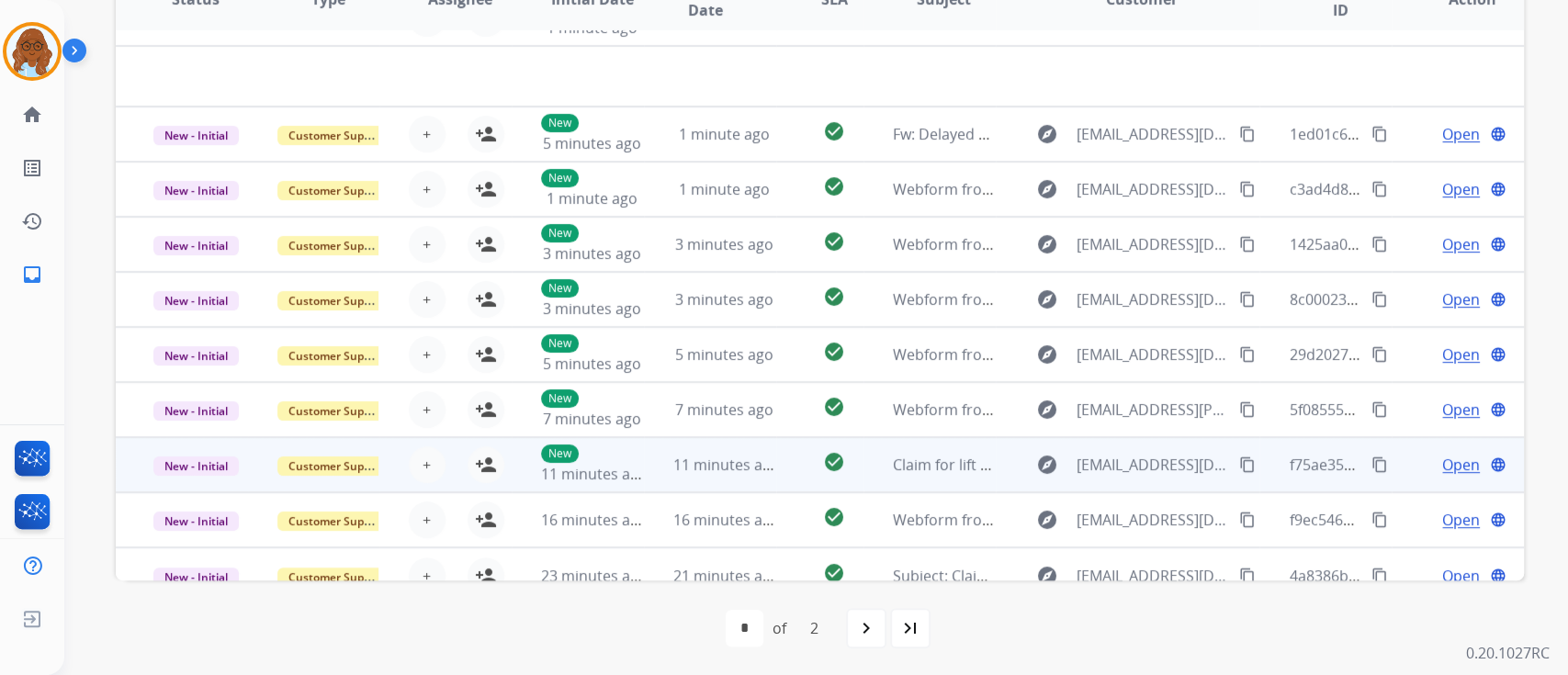
scroll to position [62, 0]
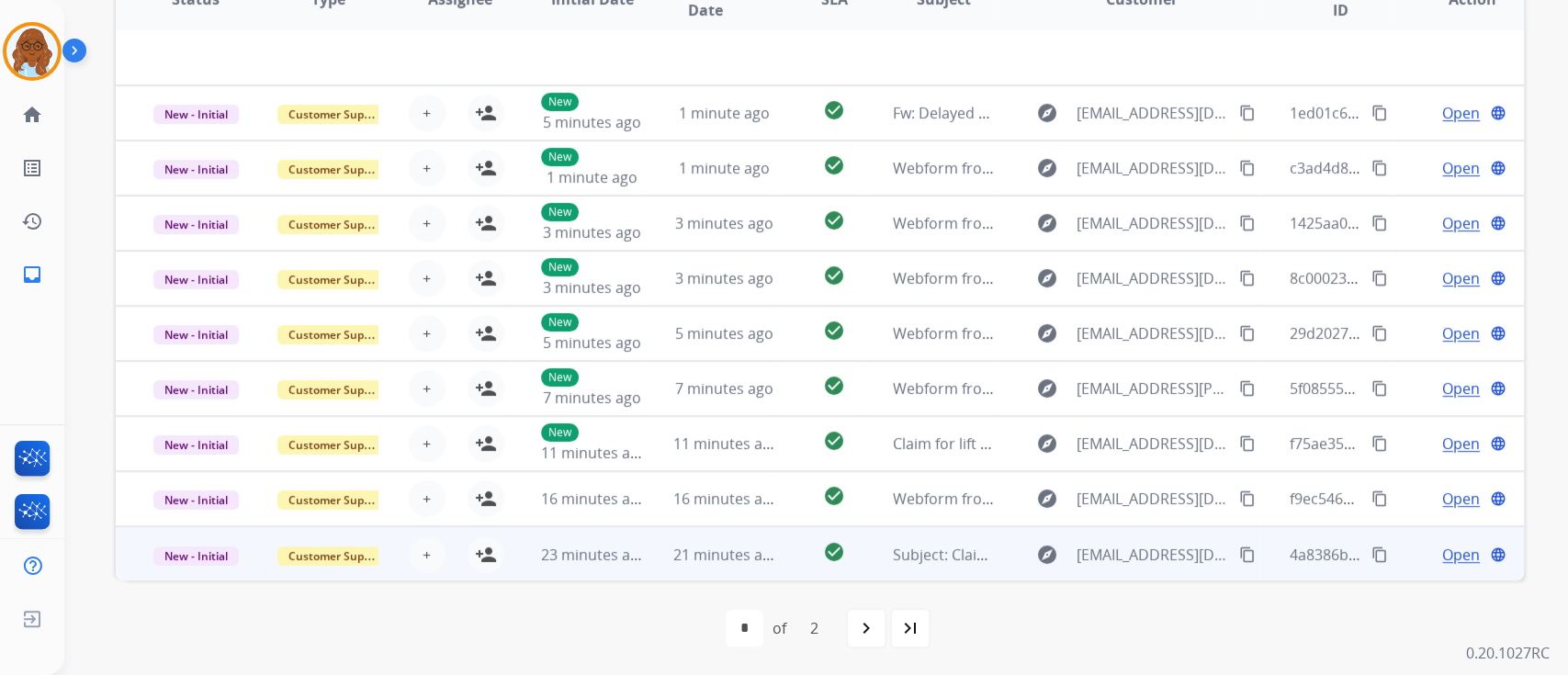
click at [1401, 558] on td "Open language" at bounding box center [1457, 554] width 132 height 55
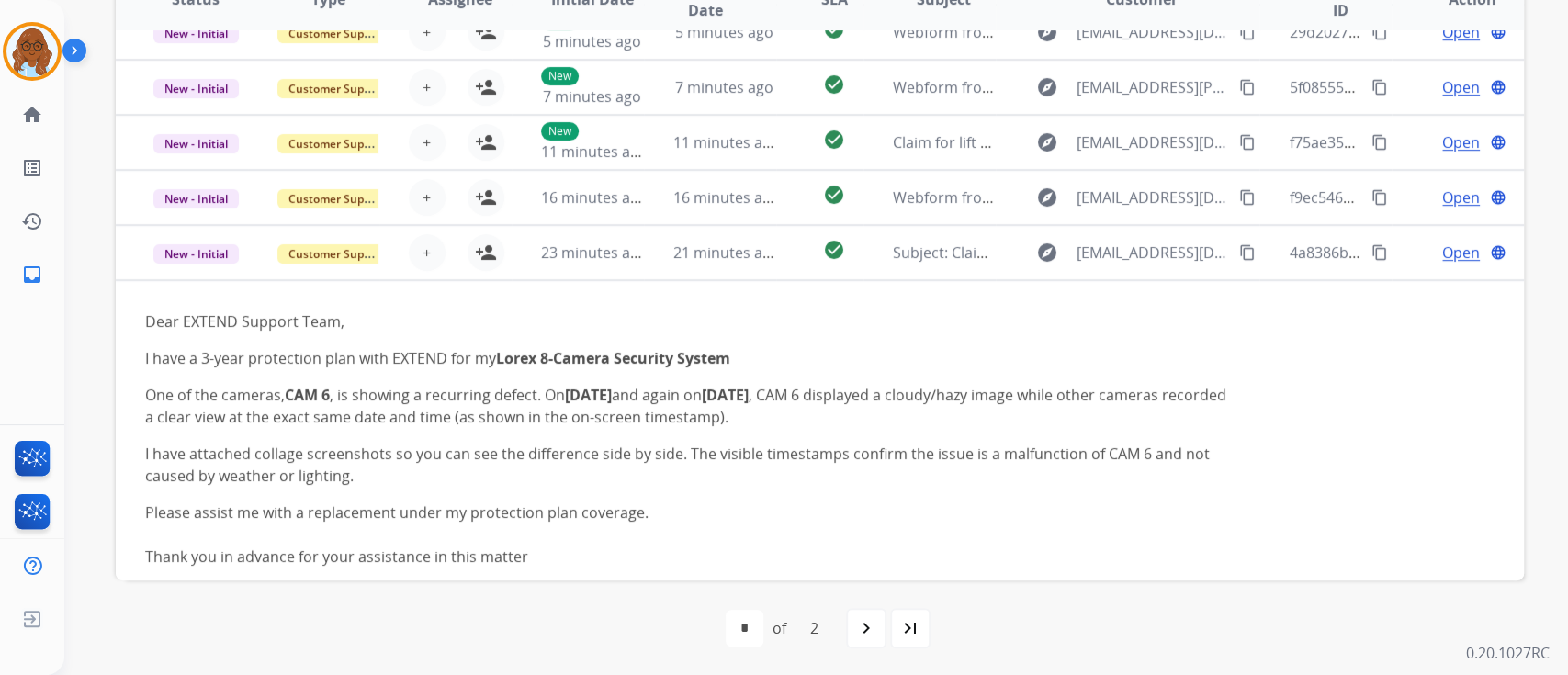
scroll to position [333, 0]
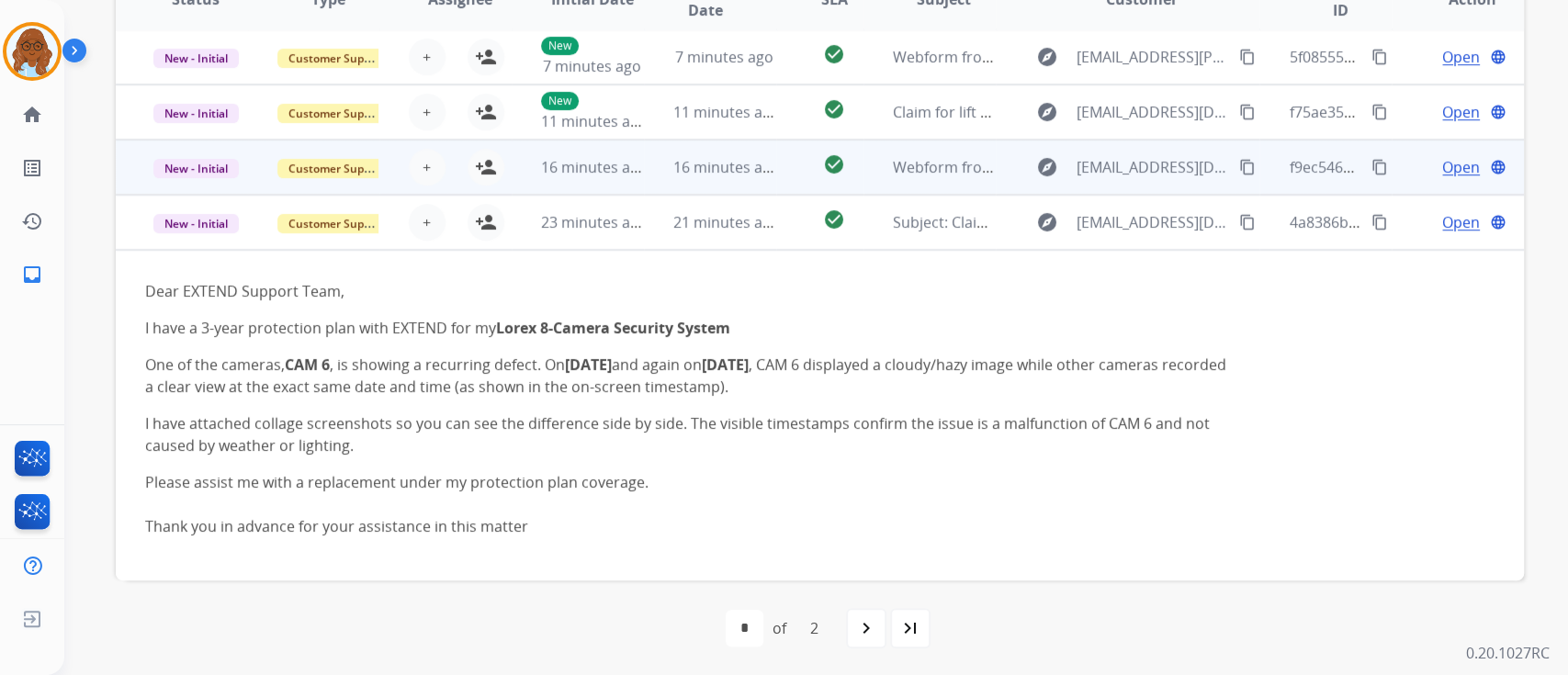
click at [1405, 164] on td "Open language" at bounding box center [1457, 167] width 132 height 55
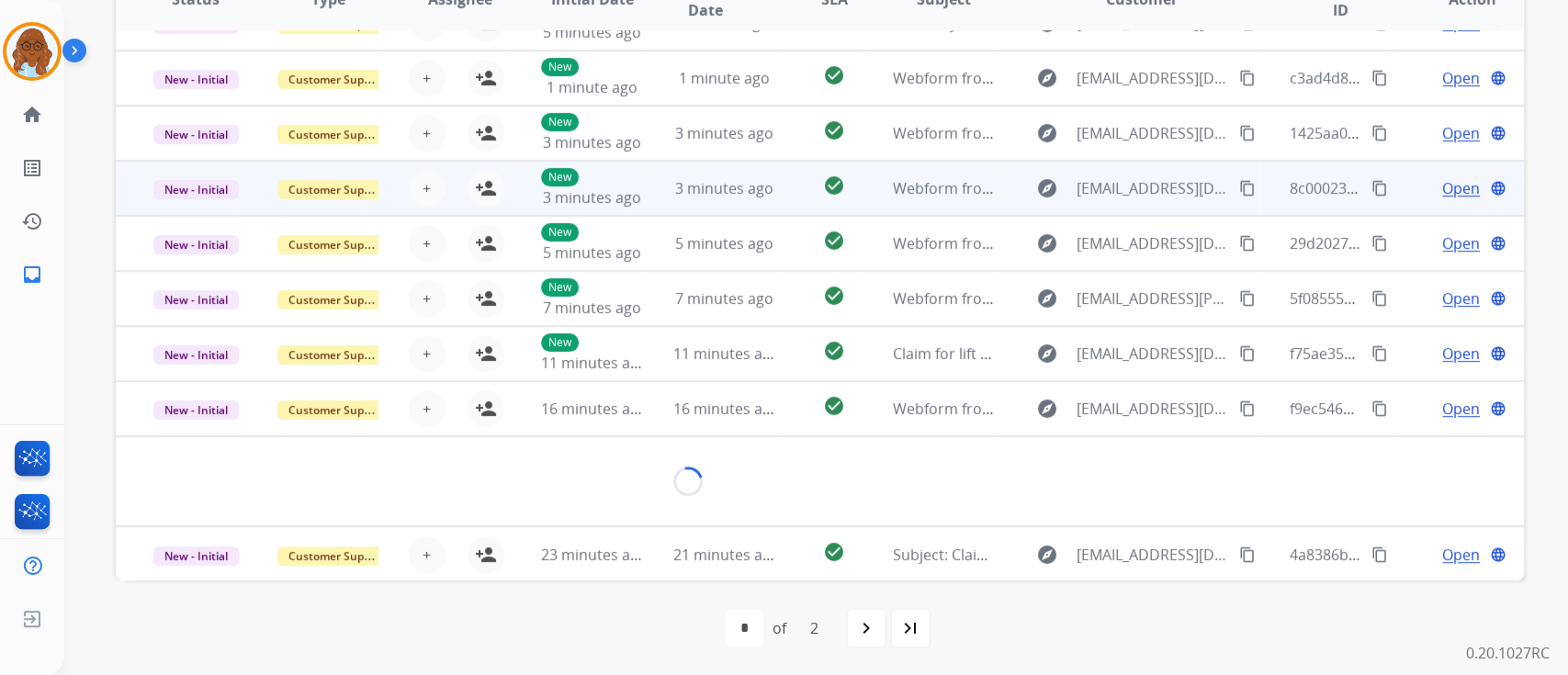
scroll to position [84, 0]
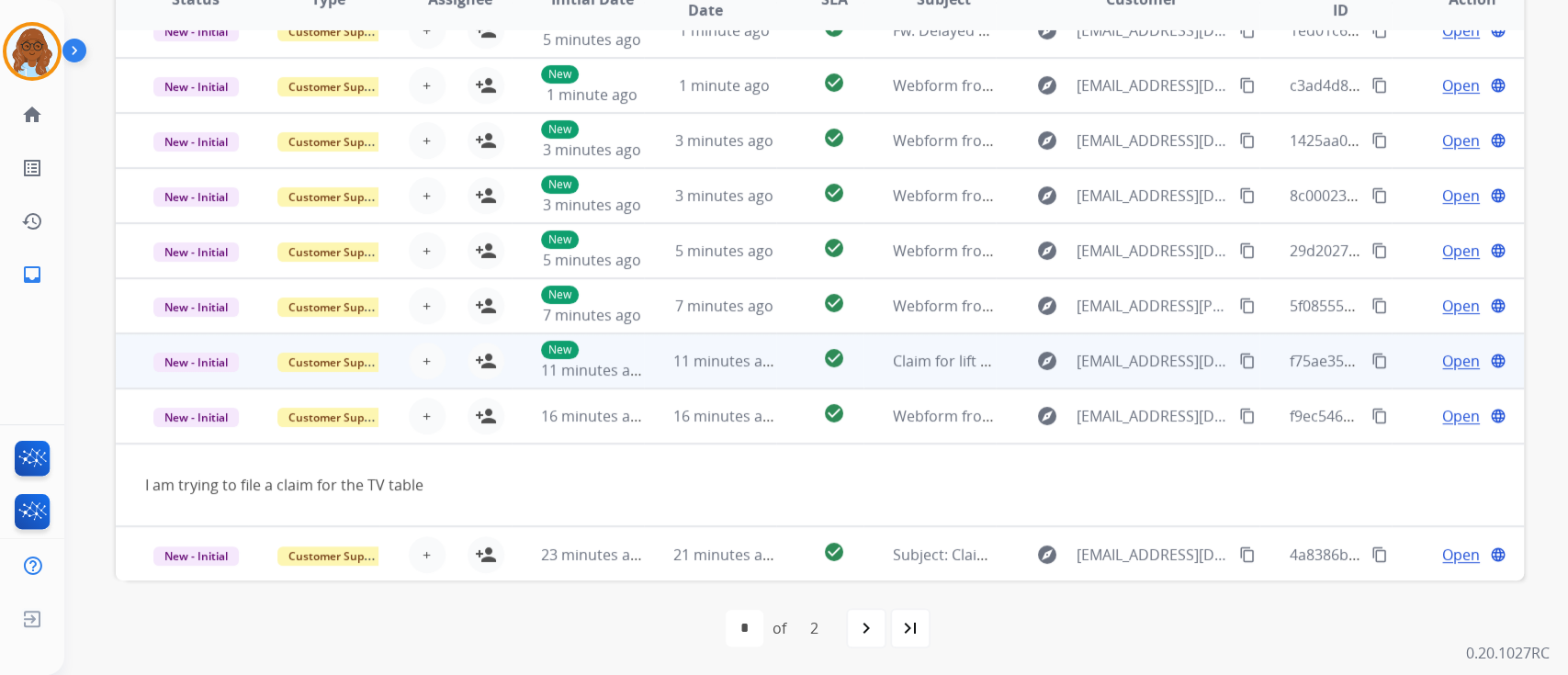
click at [1392, 361] on td "Open language" at bounding box center [1457, 361] width 132 height 55
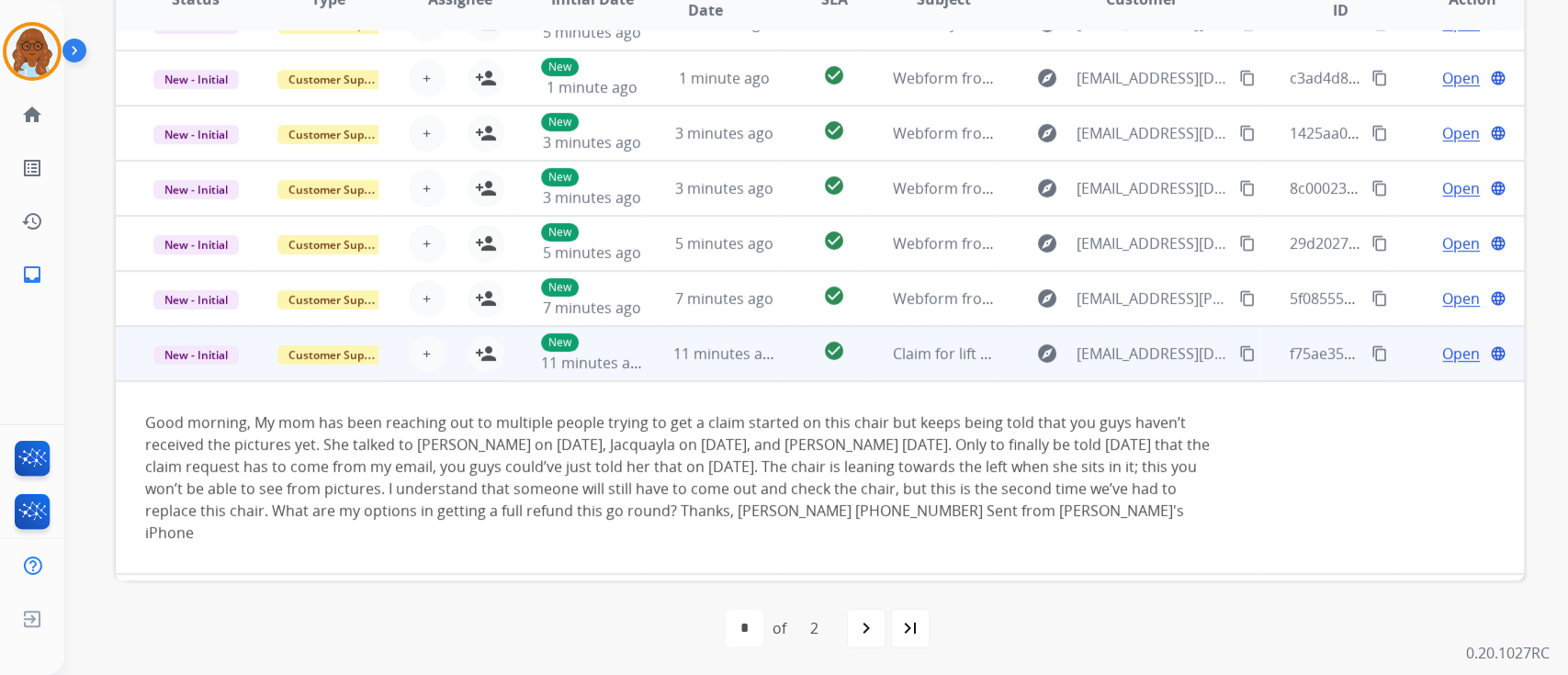
scroll to position [172, 0]
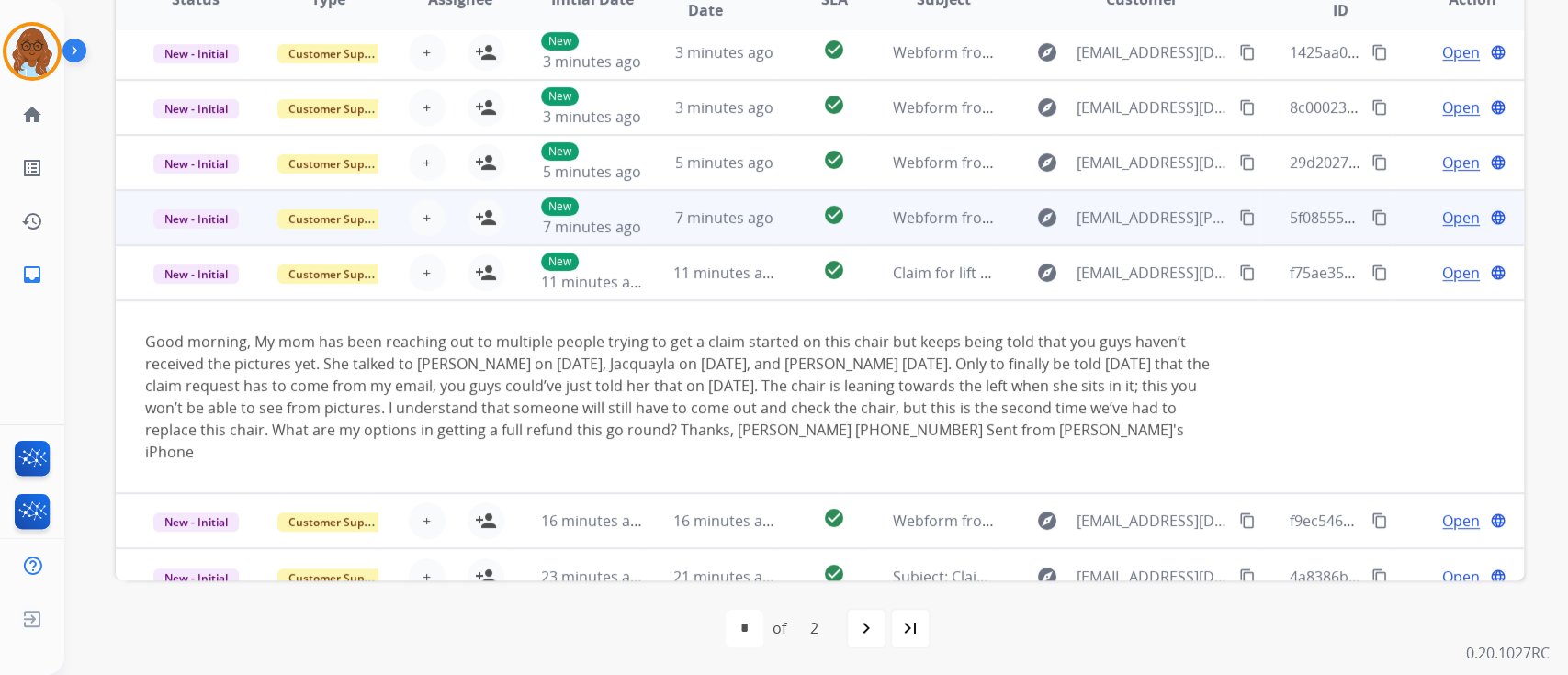
click at [1394, 209] on td "Open language" at bounding box center [1457, 218] width 132 height 55
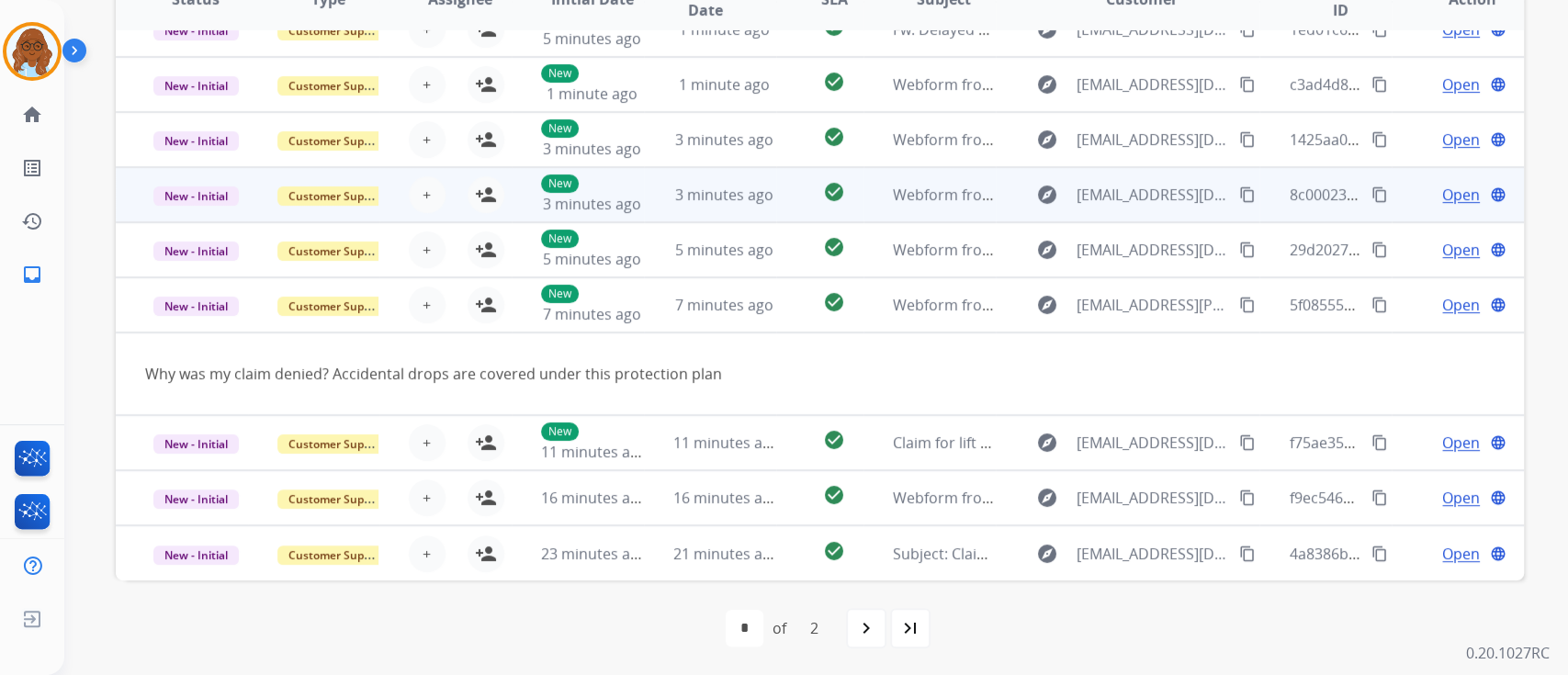
scroll to position [84, 0]
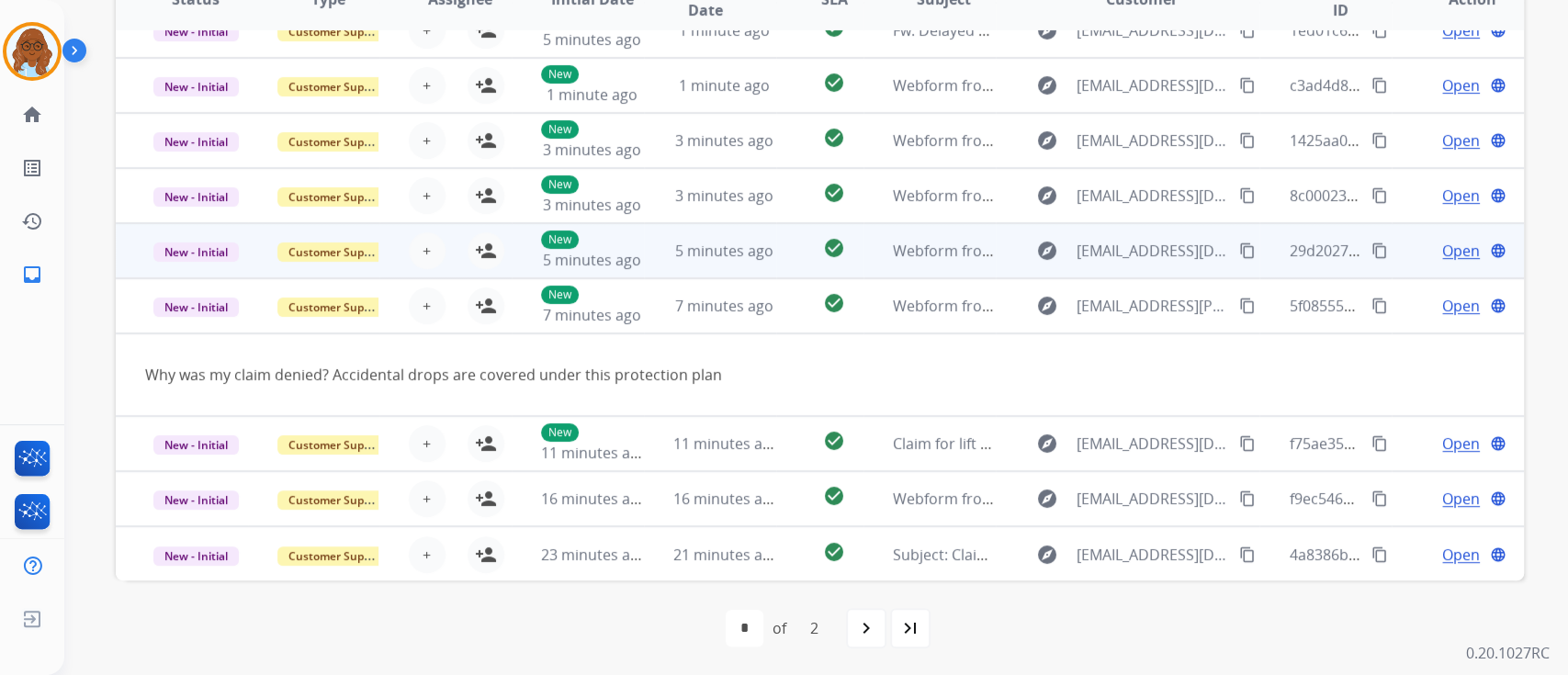
click at [1401, 257] on td "Open language" at bounding box center [1457, 251] width 132 height 55
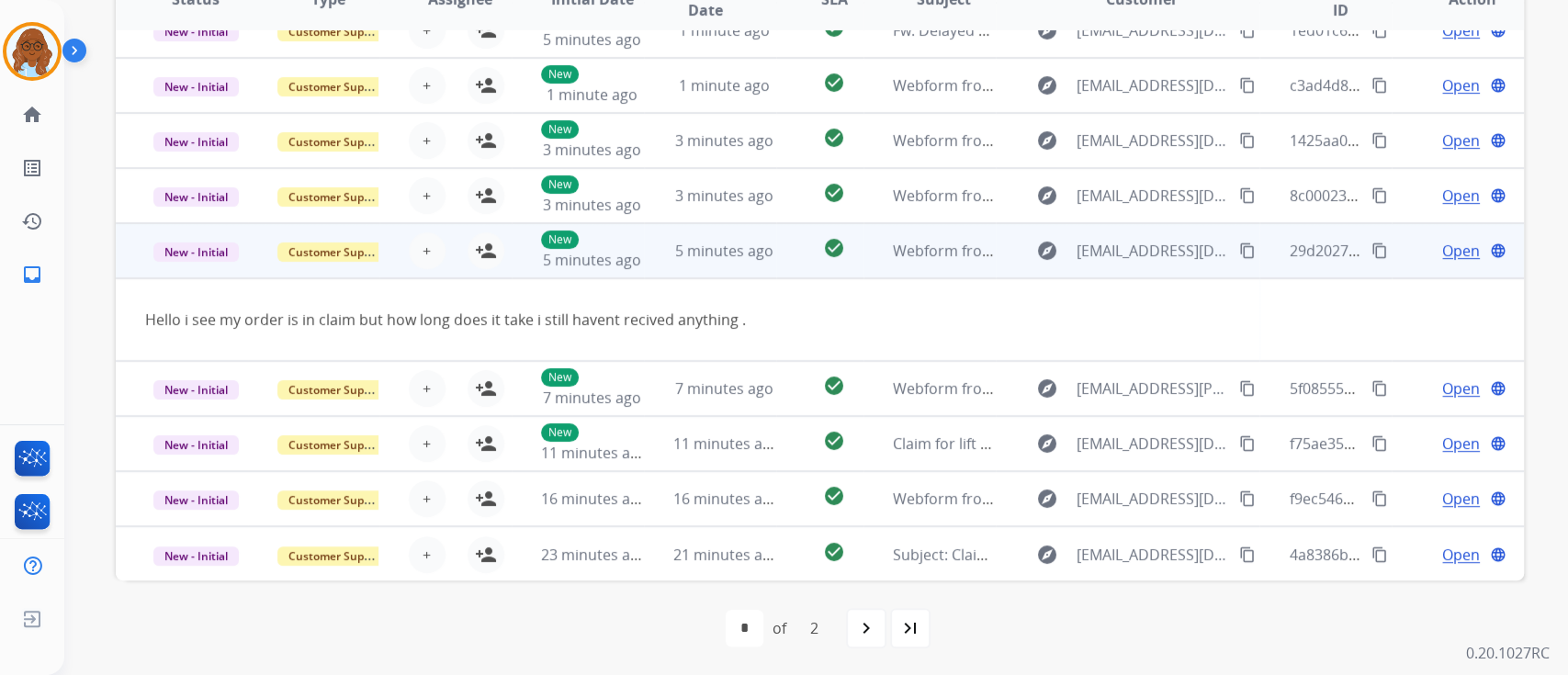
click at [1239, 255] on mat-icon "content_copy" at bounding box center [1247, 251] width 17 height 17
click at [487, 253] on mat-icon "person_add" at bounding box center [486, 251] width 22 height 22
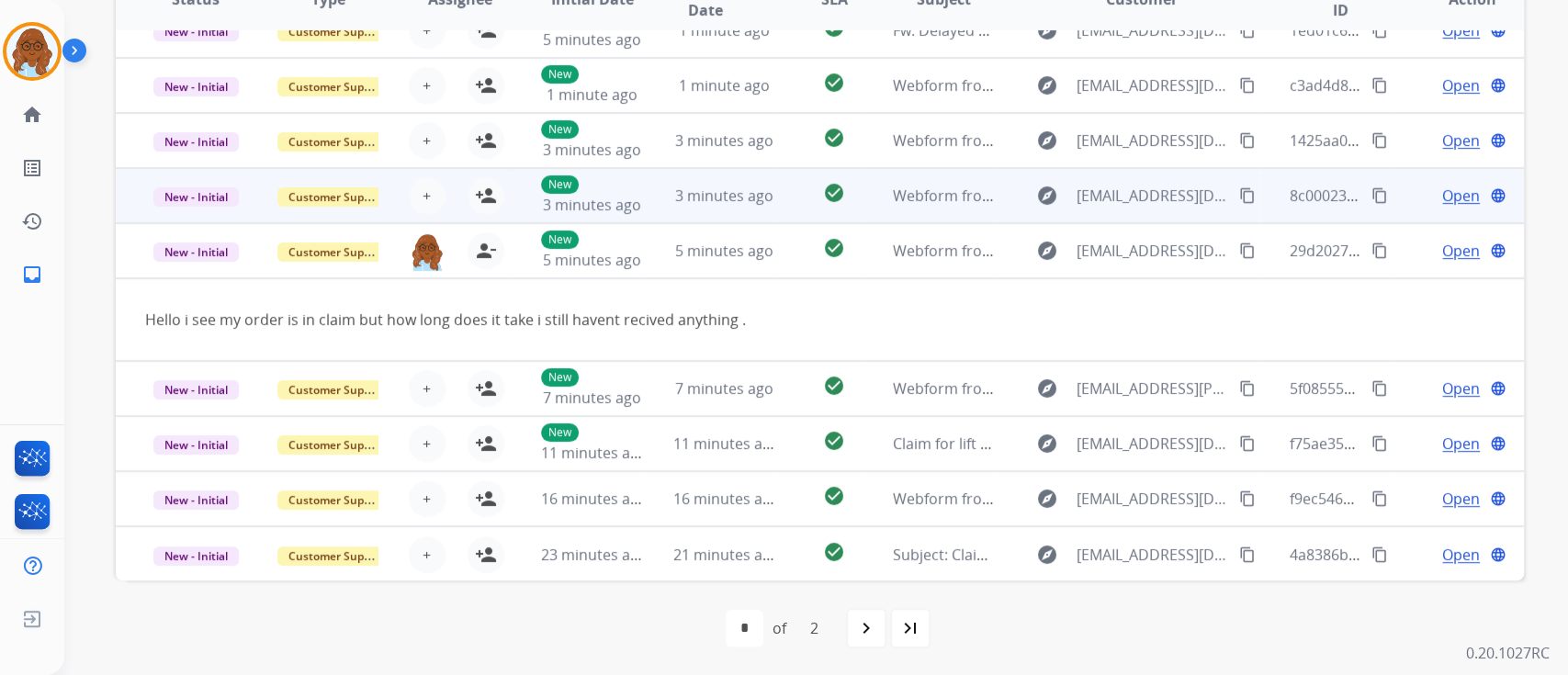
click at [1421, 196] on div "Open language" at bounding box center [1471, 195] width 102 height 22
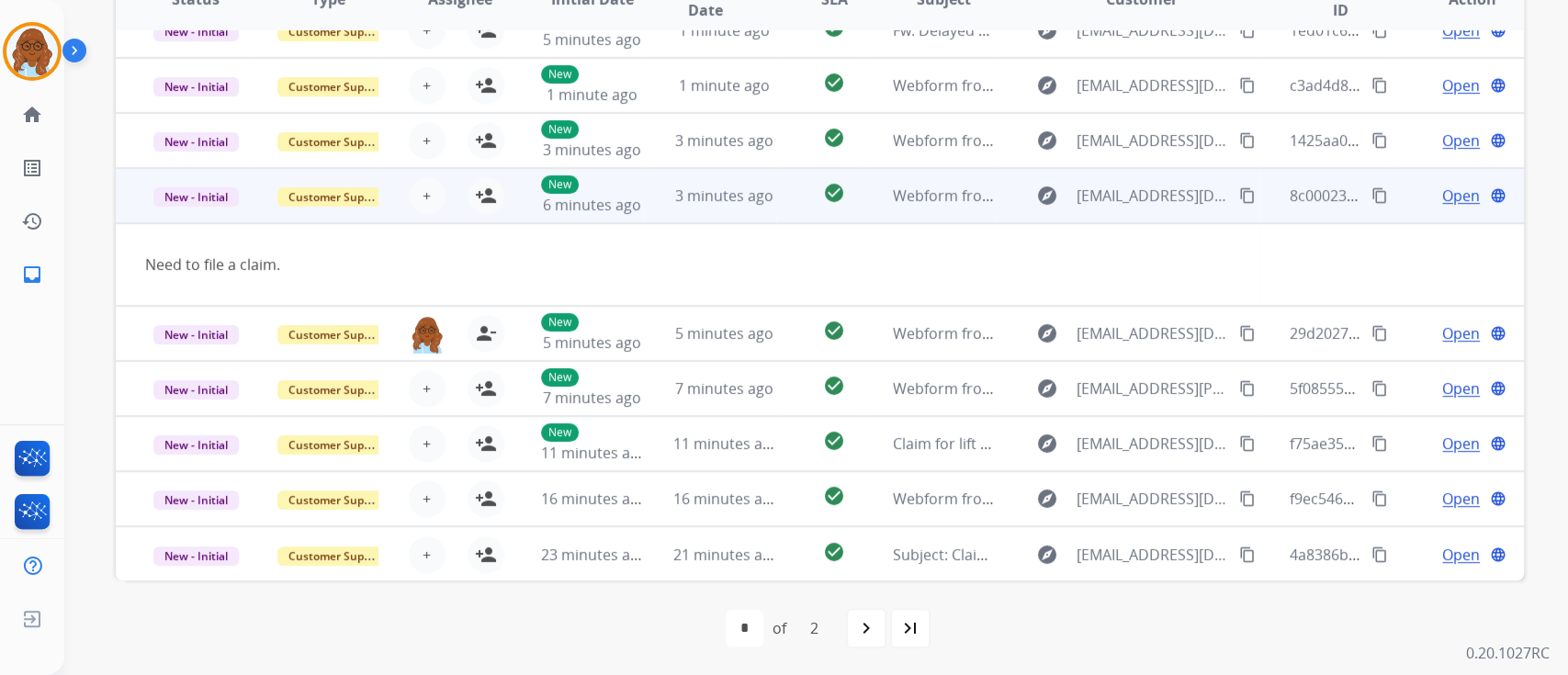
click at [1239, 195] on mat-icon "content_copy" at bounding box center [1247, 195] width 17 height 17
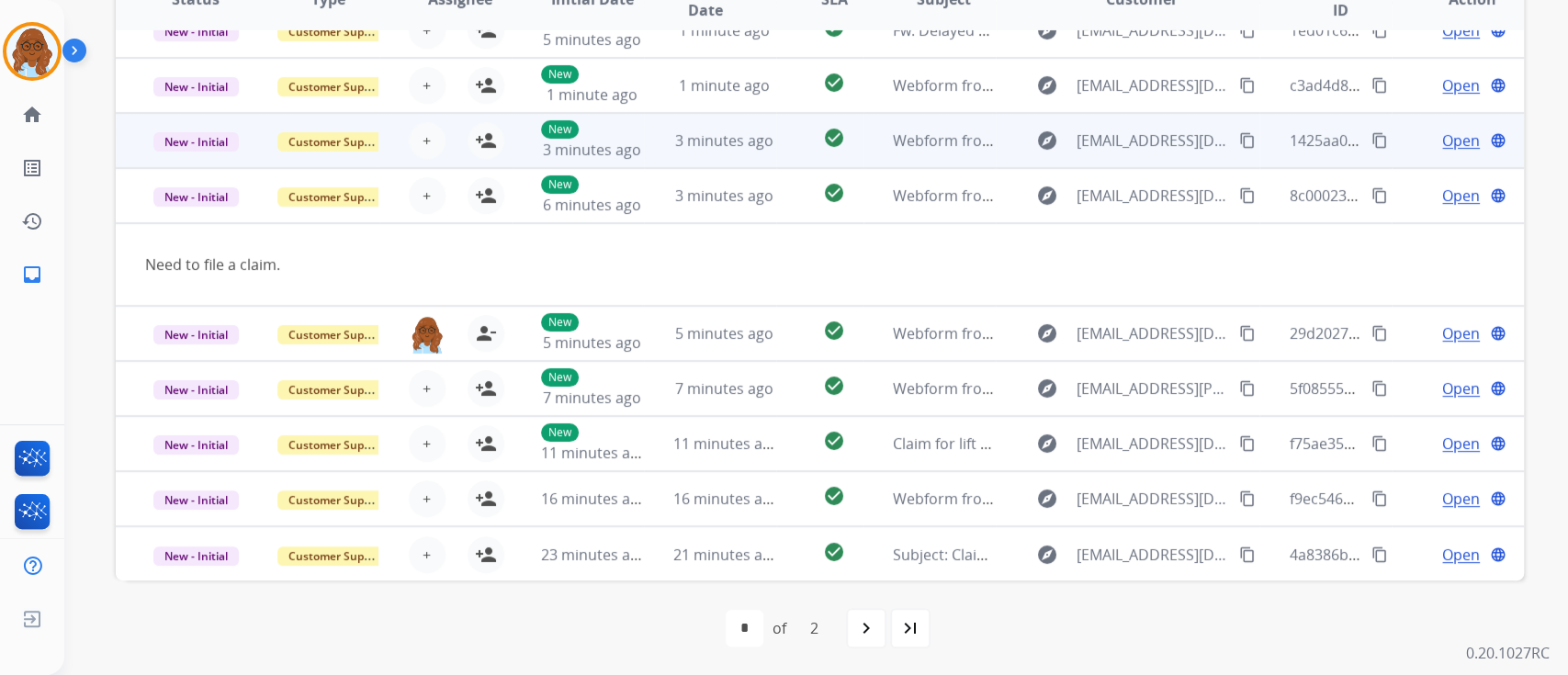
click at [1393, 160] on td "Open language" at bounding box center [1457, 141] width 132 height 55
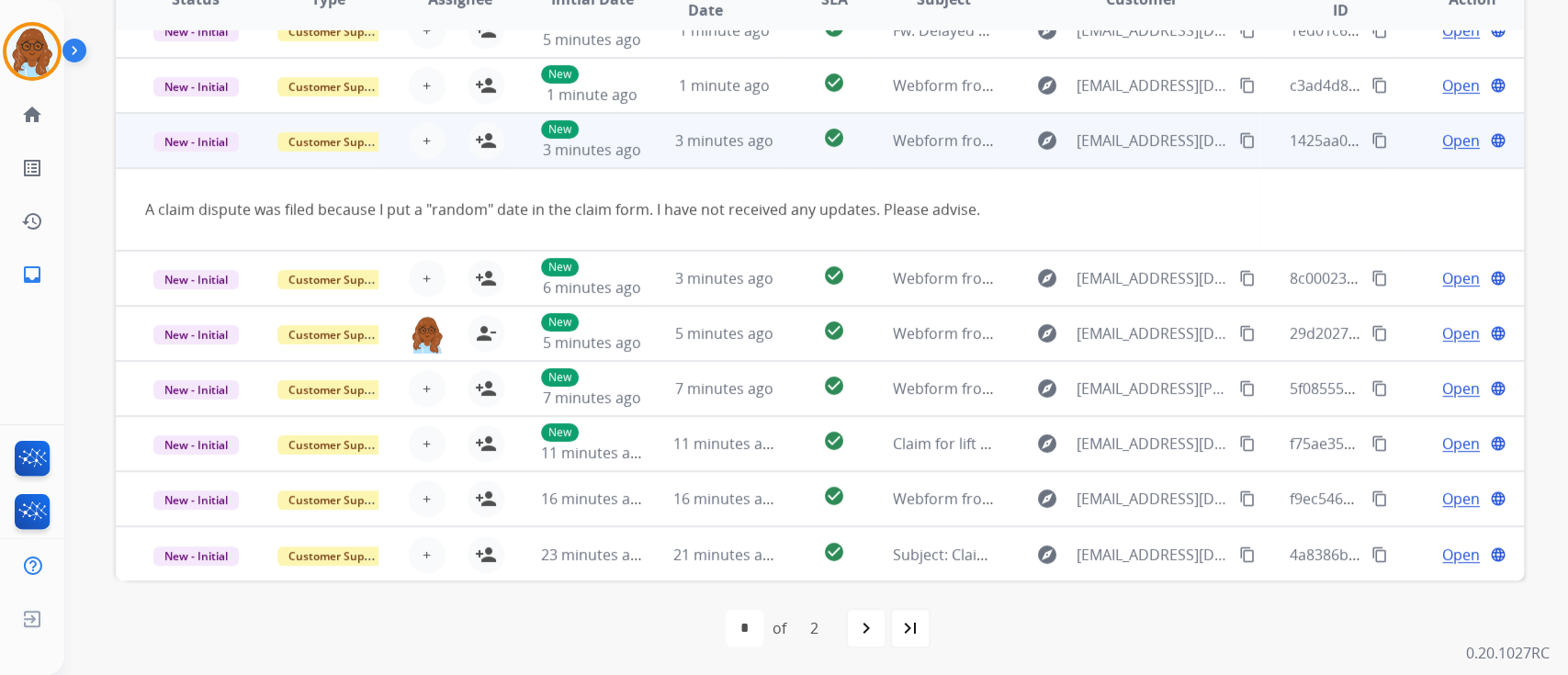
click at [1239, 132] on mat-icon "content_copy" at bounding box center [1247, 140] width 17 height 17
click at [481, 150] on button "person_add Assign to Me" at bounding box center [486, 141] width 37 height 37
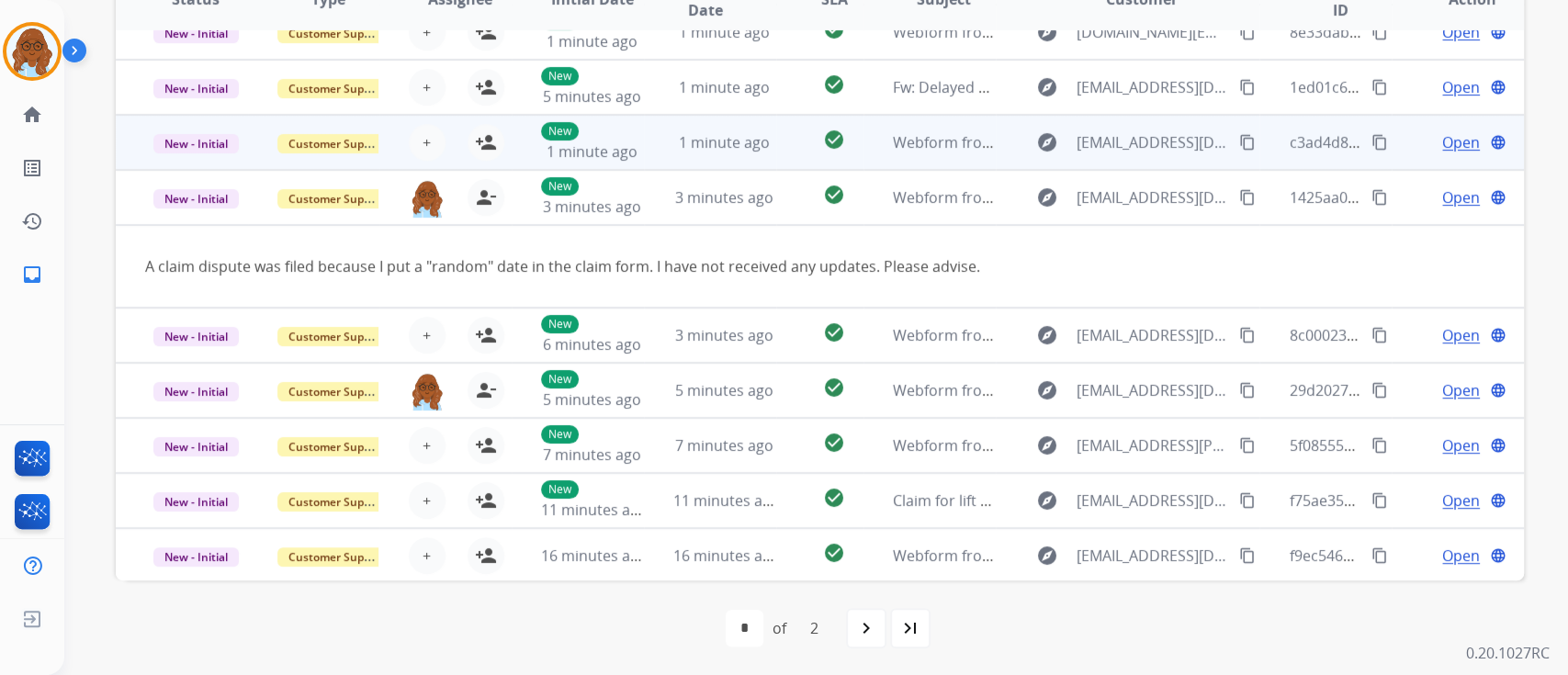
scroll to position [0, 0]
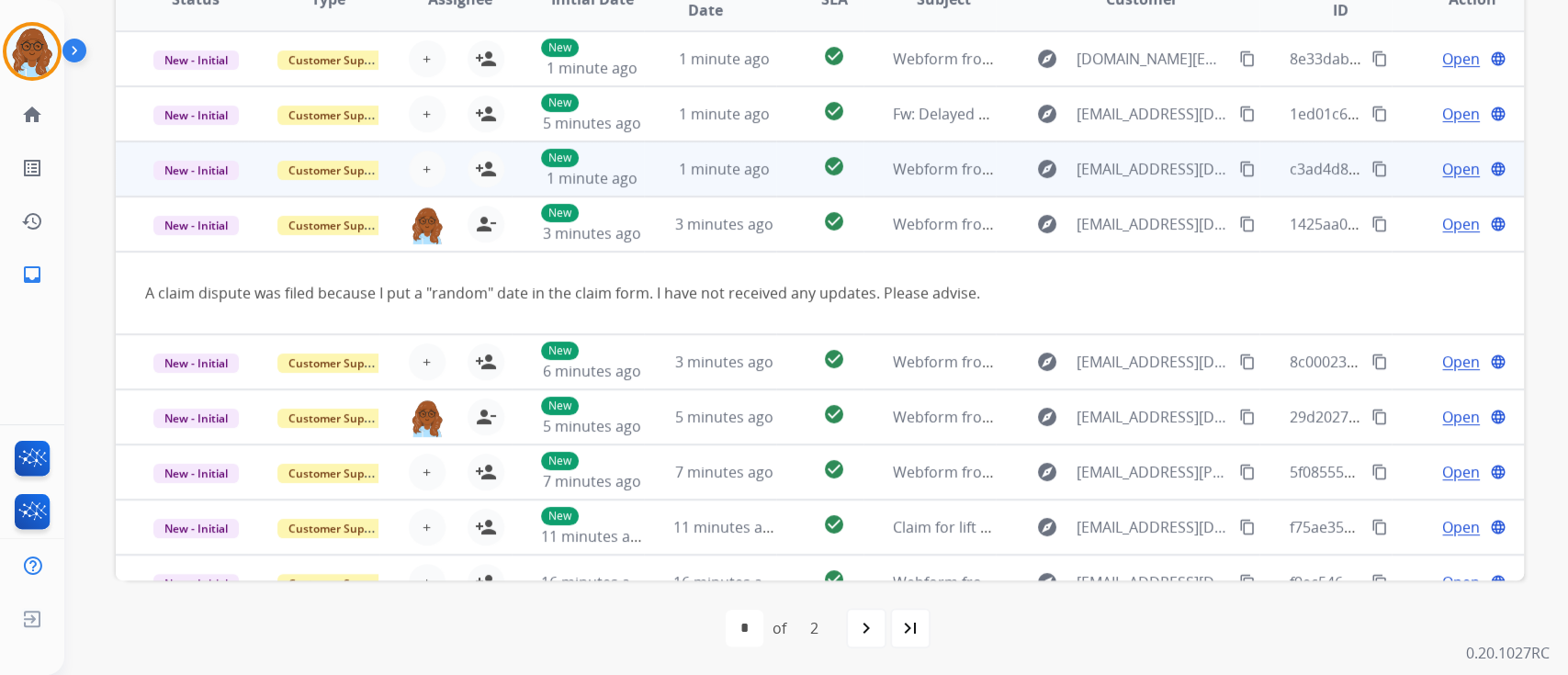
click at [1400, 172] on td "Open language" at bounding box center [1457, 169] width 132 height 55
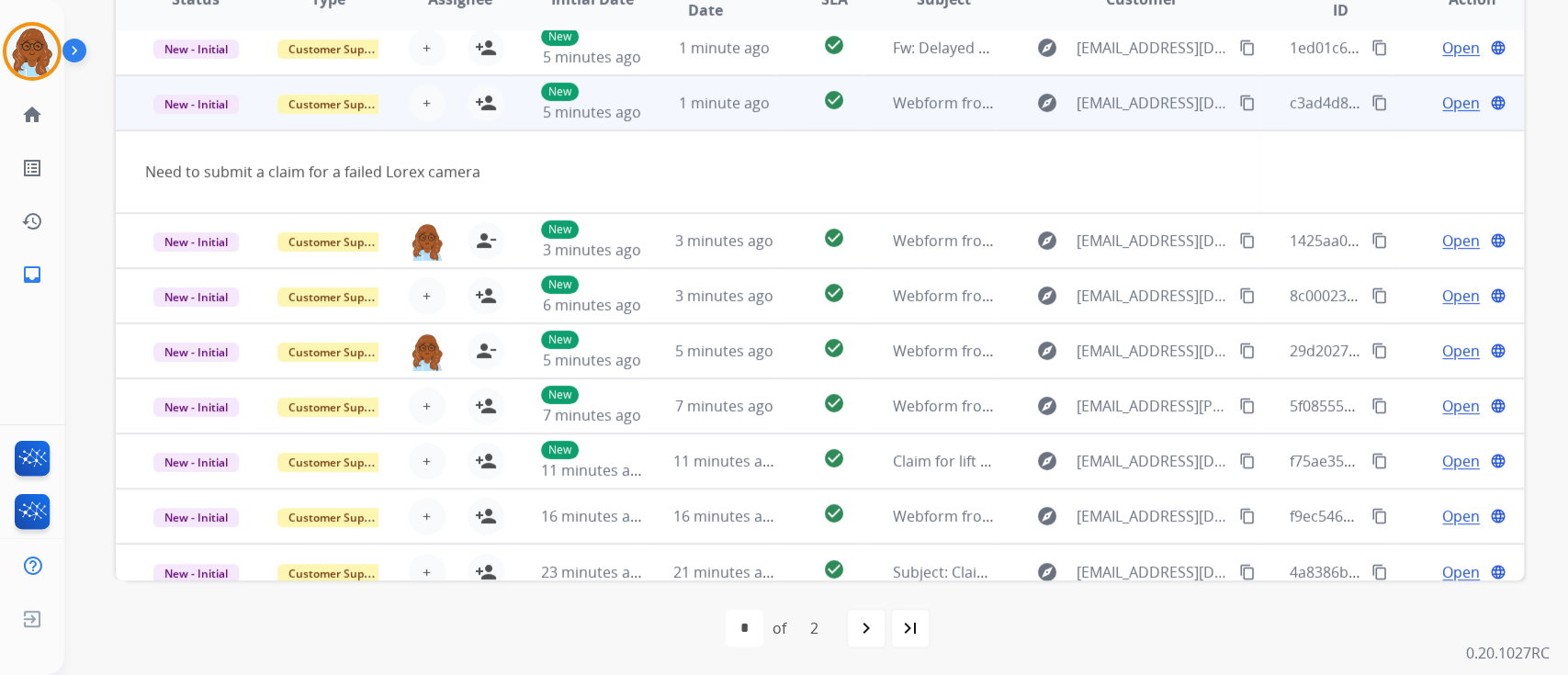
scroll to position [84, 0]
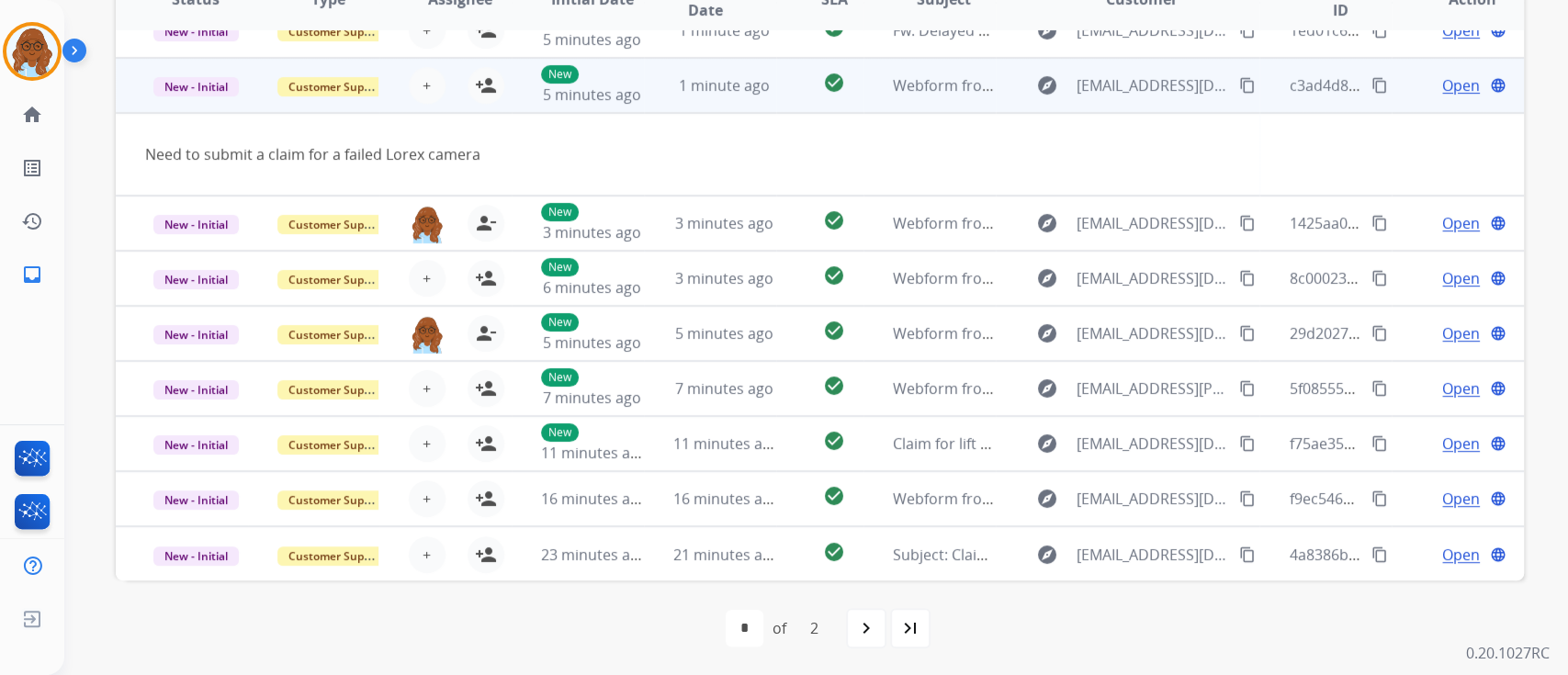
click at [1239, 80] on mat-icon "content_copy" at bounding box center [1247, 86] width 17 height 17
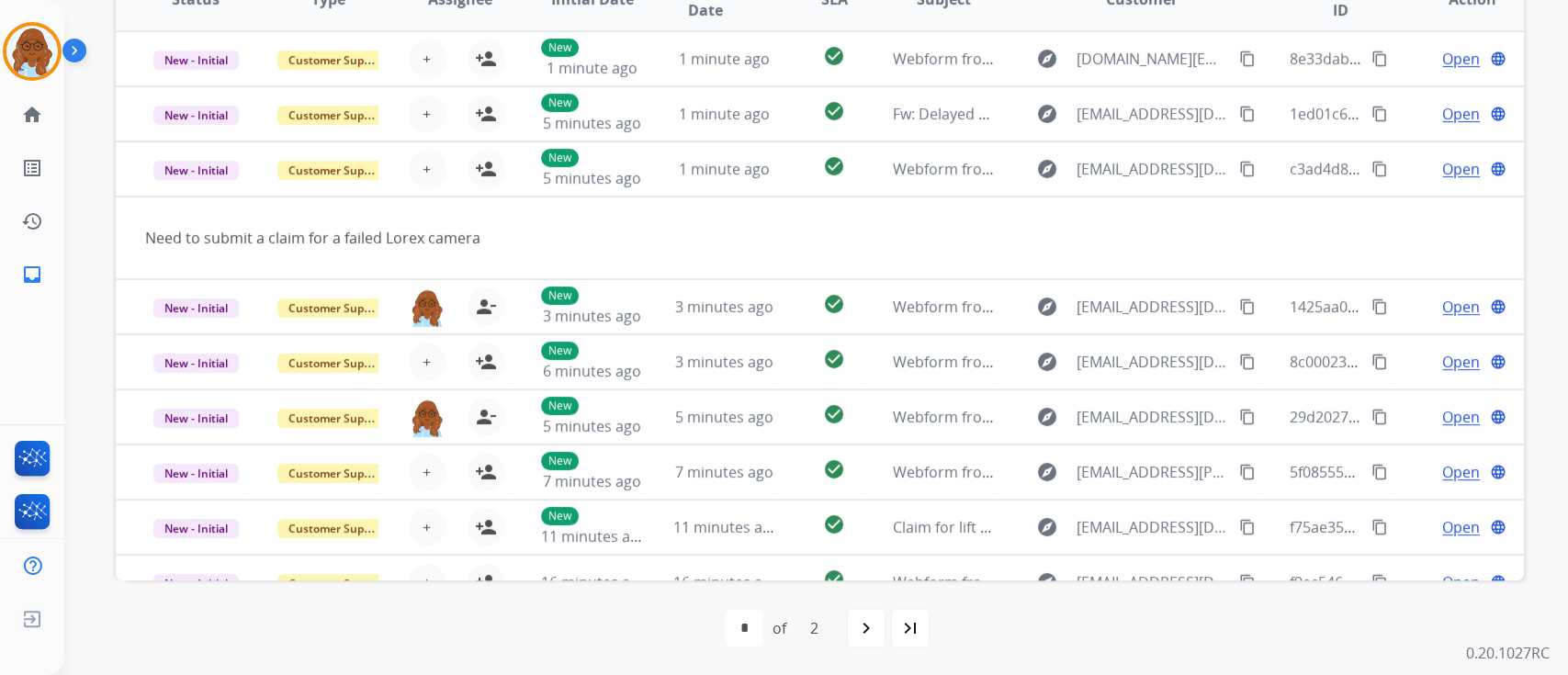
scroll to position [213, 0]
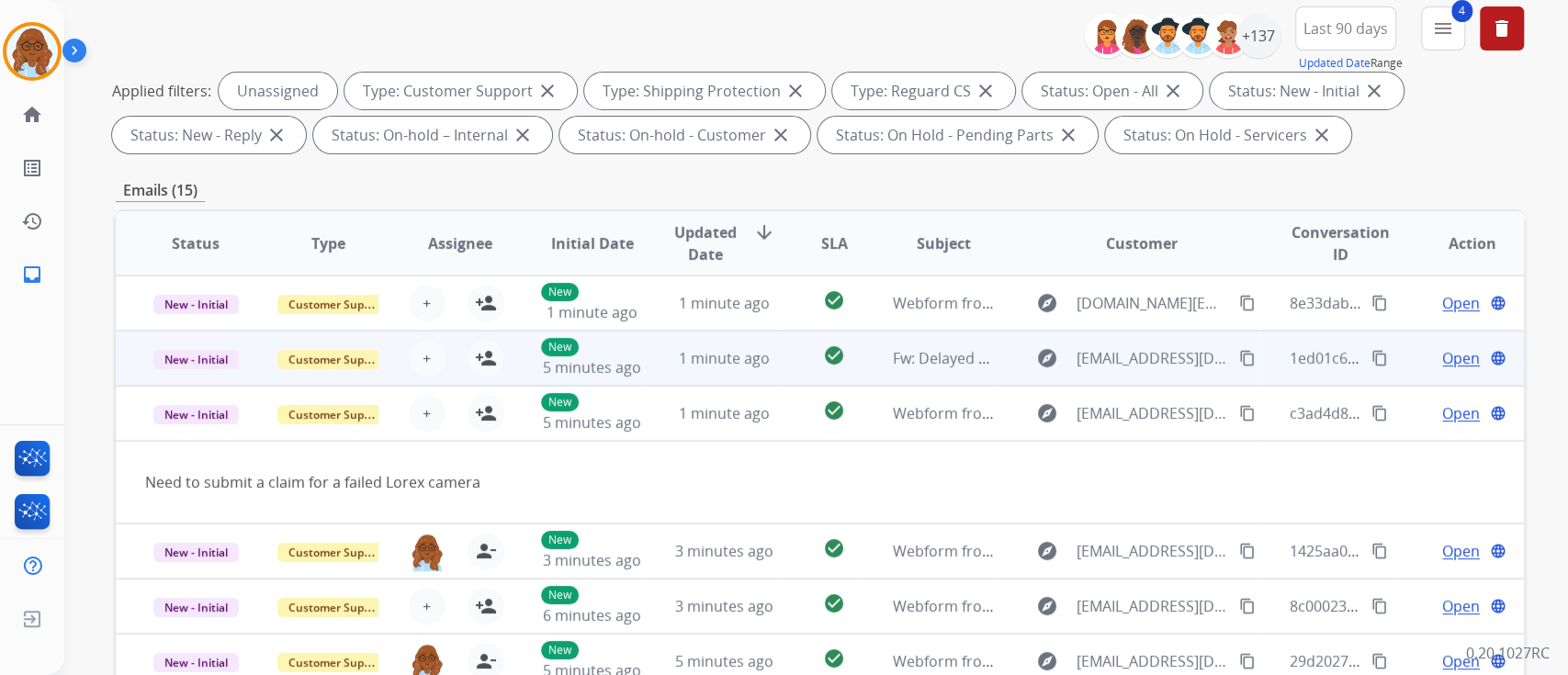
click at [1404, 364] on td "Open language" at bounding box center [1457, 359] width 132 height 55
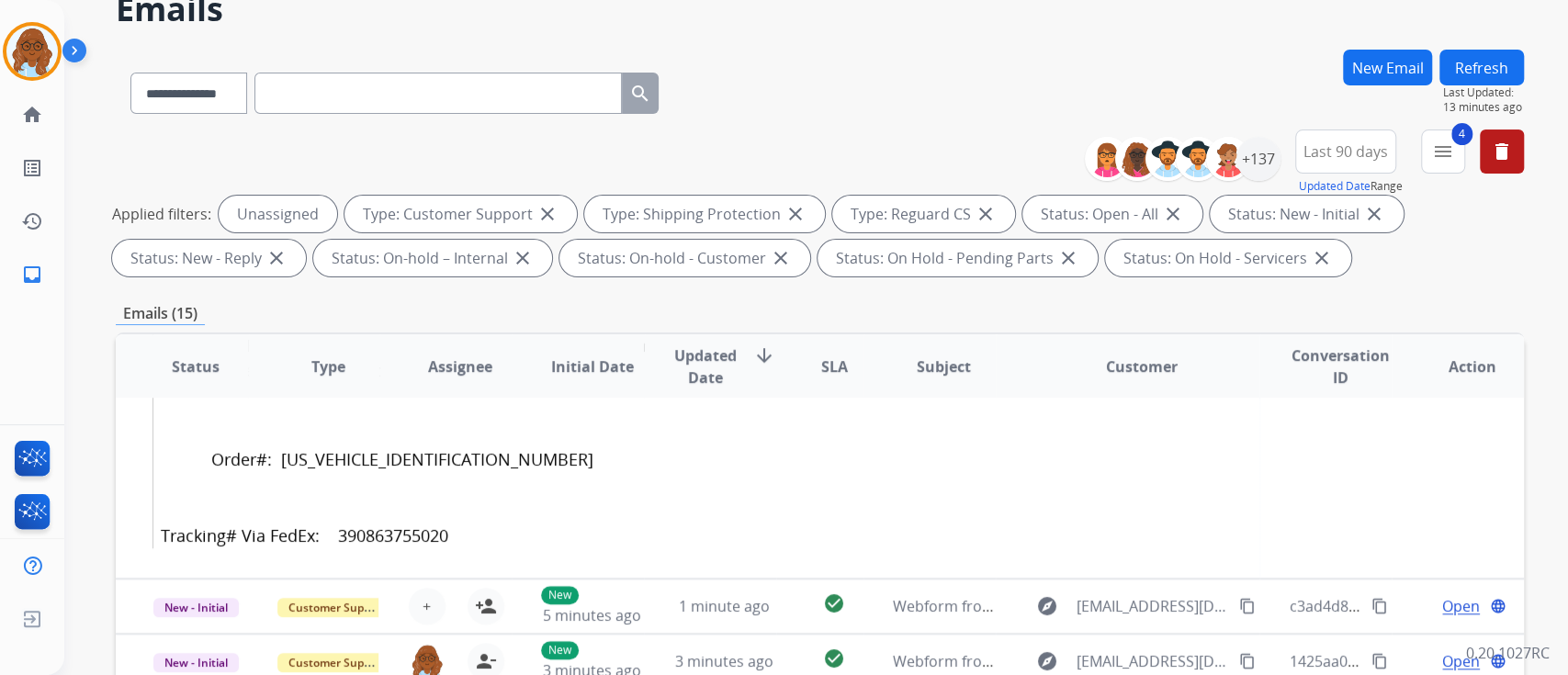
scroll to position [688, 0]
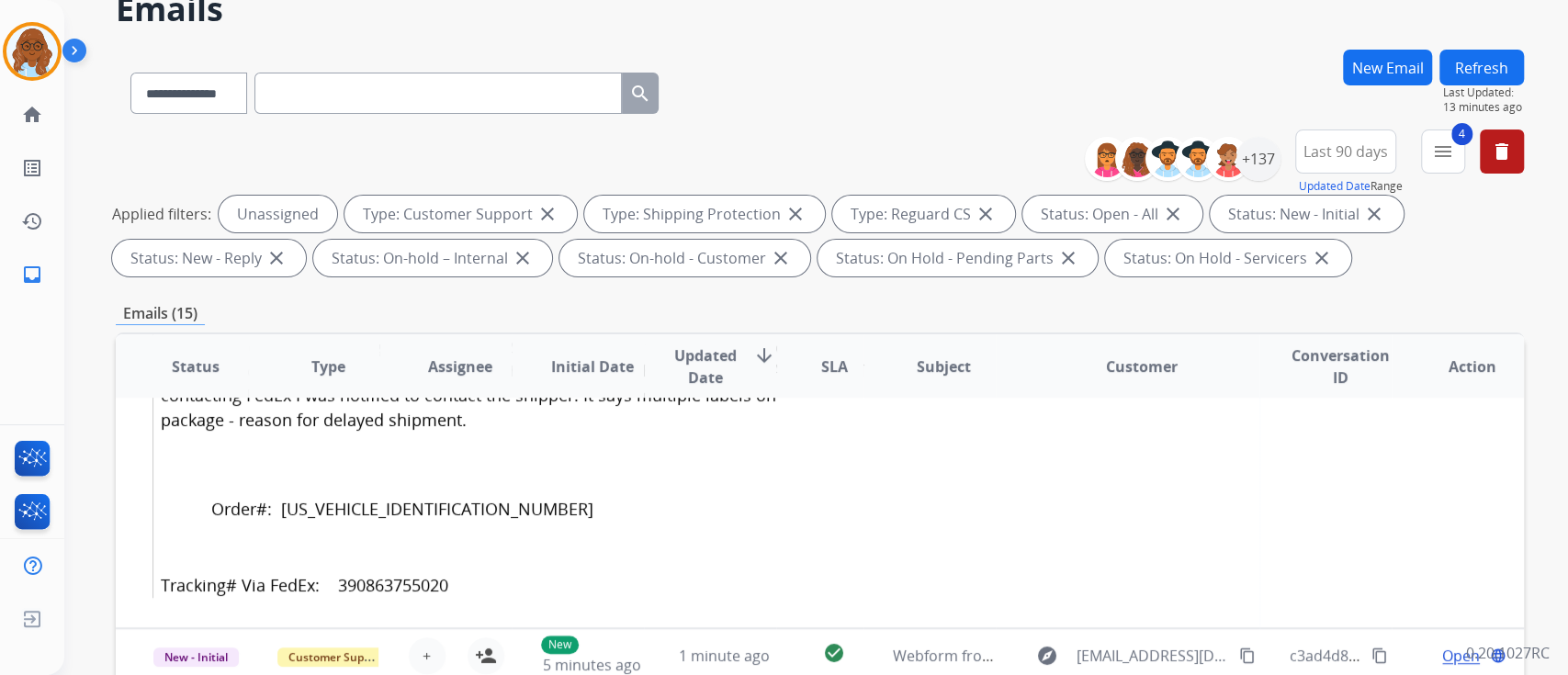
drag, startPoint x: 530, startPoint y: 579, endPoint x: 407, endPoint y: 588, distance: 123.3
click at [407, 588] on div "Tracking# Via FedEx: 390863755020" at bounding box center [695, 586] width 1069 height 25
copy font "390863755020"
click at [46, 73] on img at bounding box center [32, 52] width 52 height 52
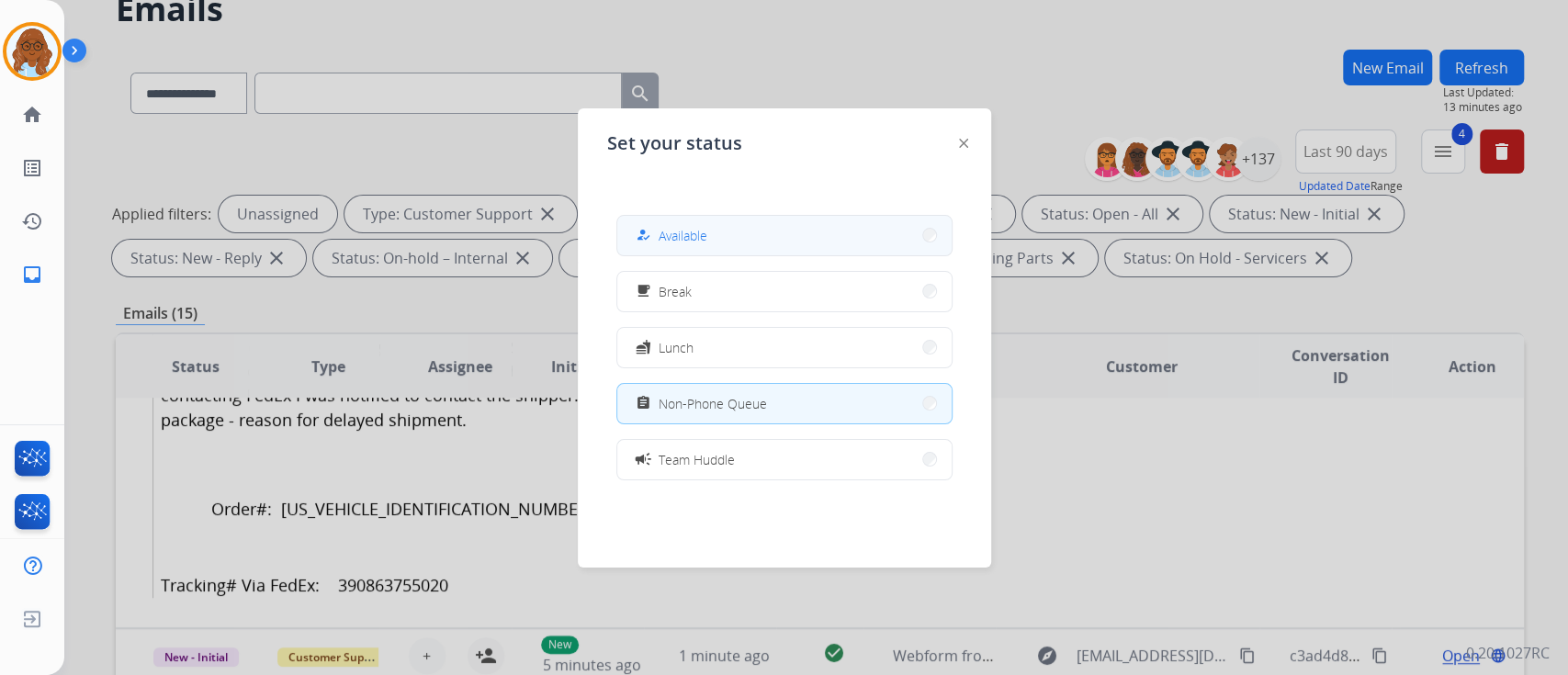
click at [721, 232] on button "how_to_reg Available" at bounding box center [784, 235] width 335 height 40
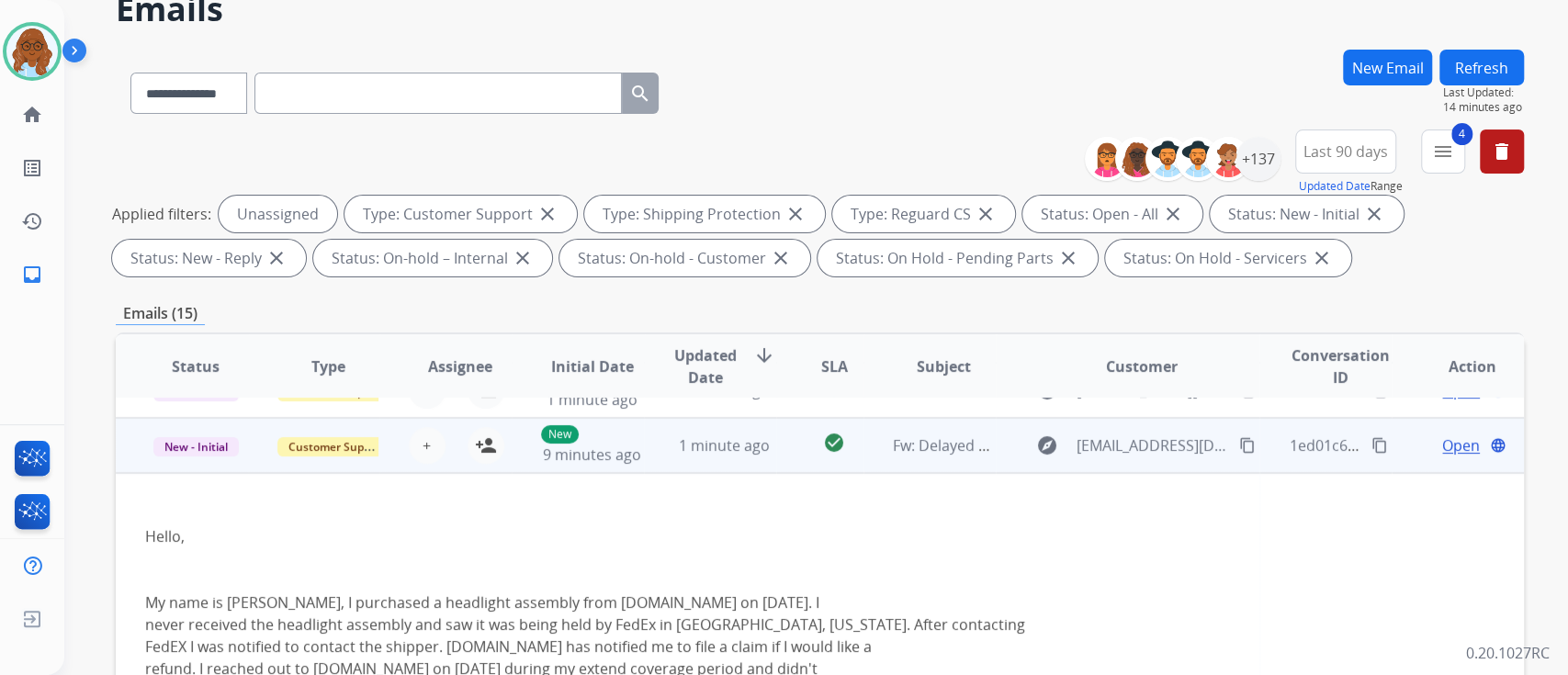
scroll to position [0, 0]
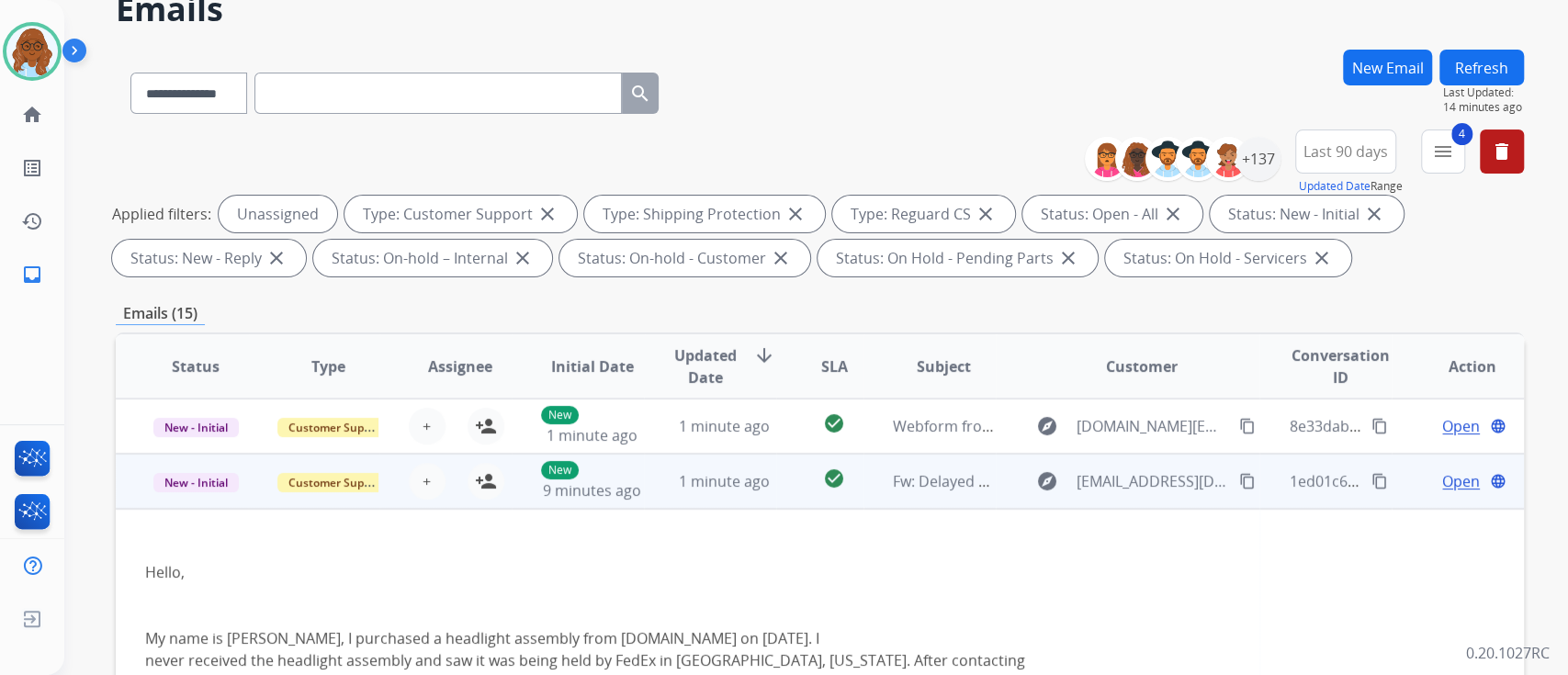
click at [1239, 480] on mat-icon "content_copy" at bounding box center [1247, 481] width 17 height 17
click at [485, 483] on mat-icon "person_add" at bounding box center [486, 481] width 22 height 22
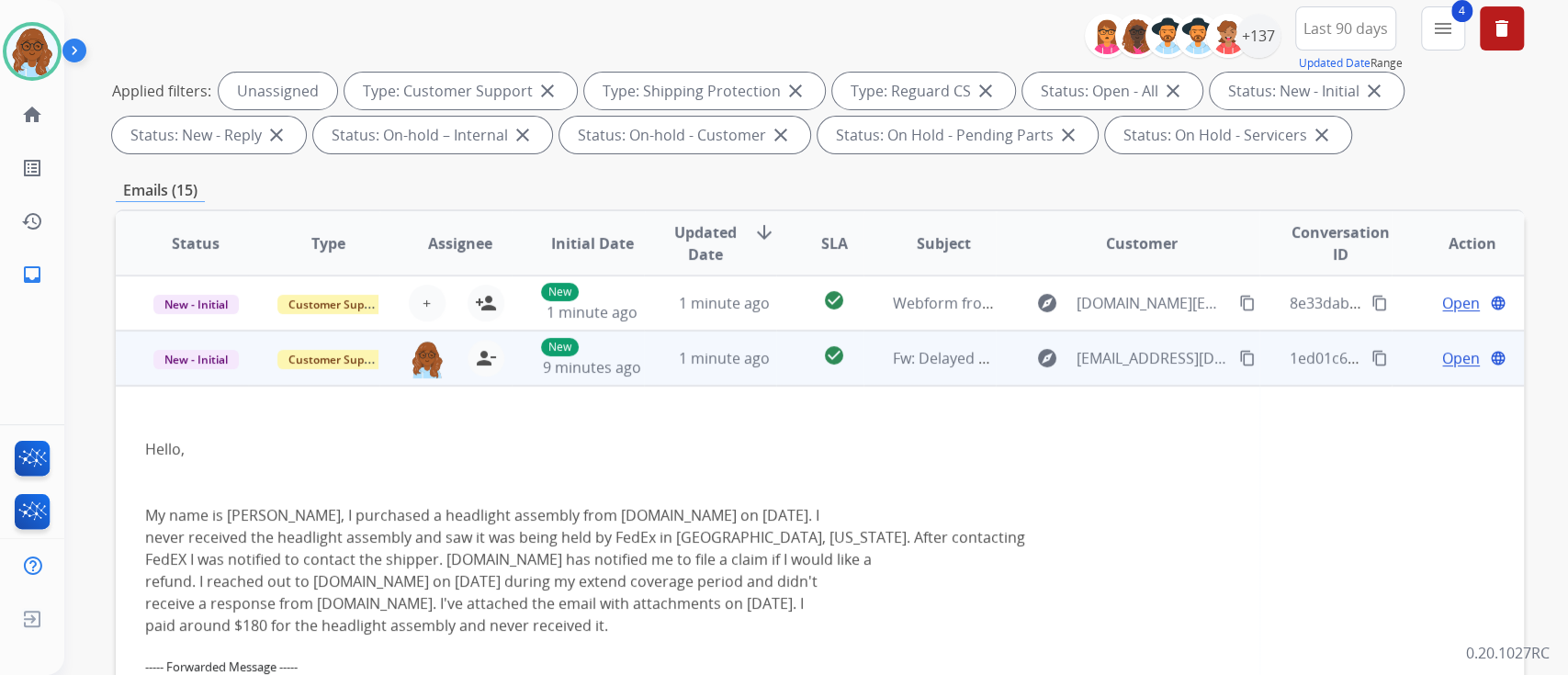
click at [1239, 362] on mat-icon "content_copy" at bounding box center [1247, 359] width 17 height 17
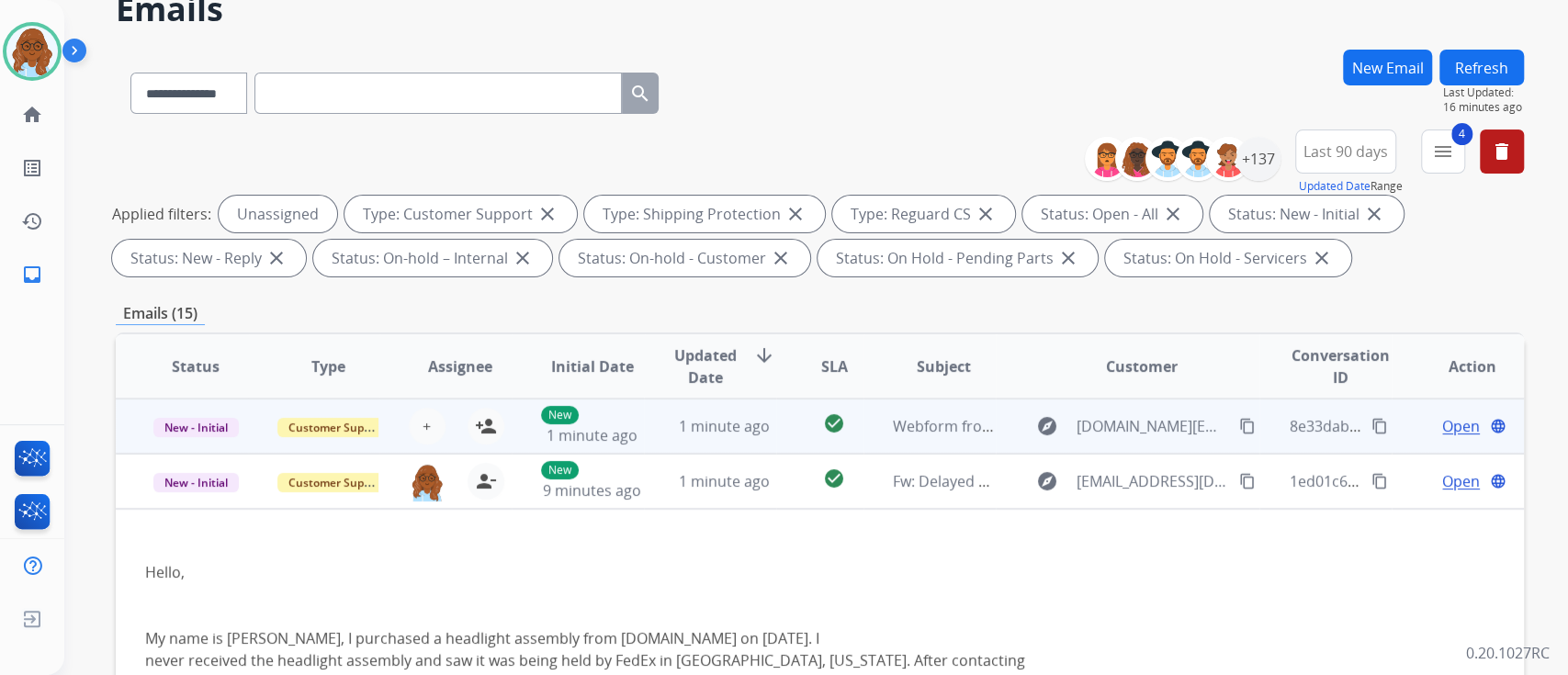
click at [1392, 421] on td "Open language" at bounding box center [1457, 426] width 132 height 55
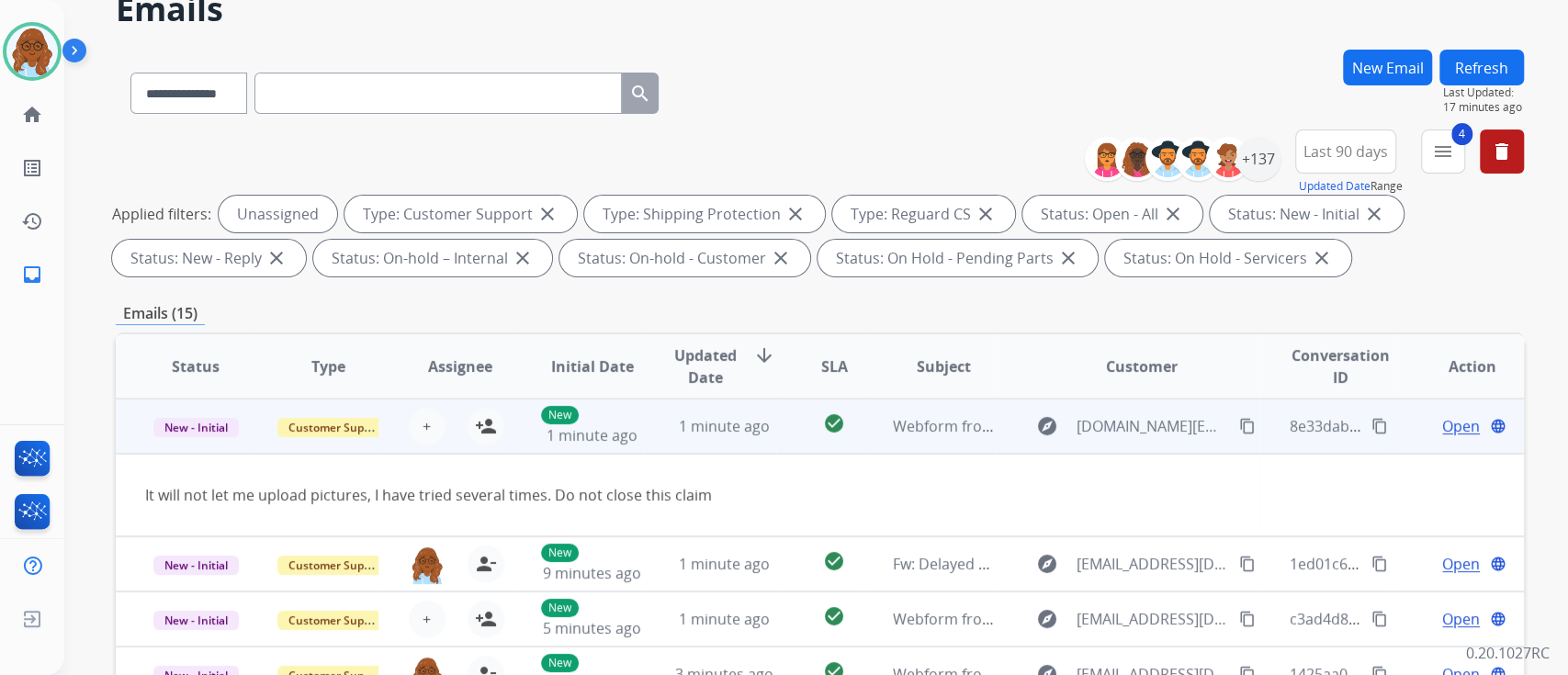
click at [1242, 420] on mat-icon "content_copy" at bounding box center [1247, 426] width 17 height 17
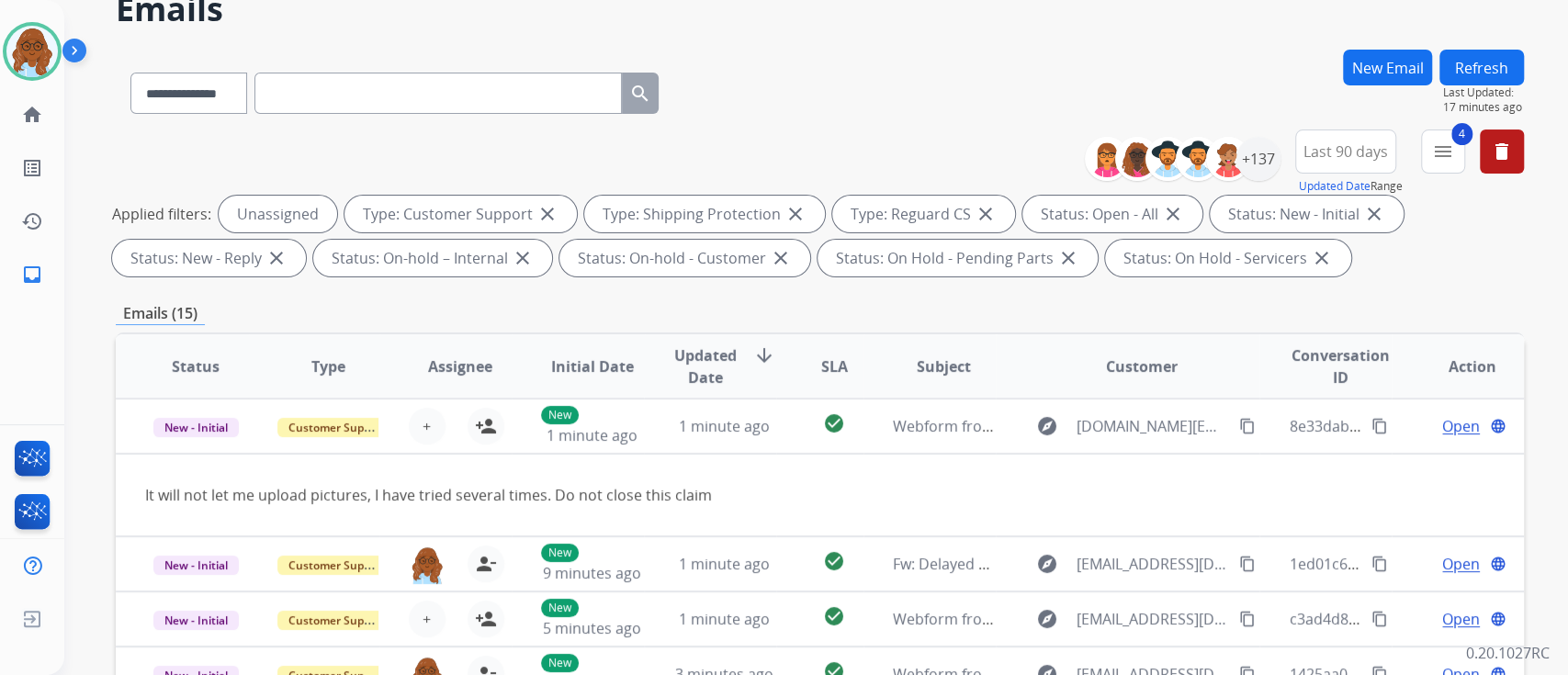
click at [1402, 563] on td "Open language" at bounding box center [1457, 564] width 132 height 55
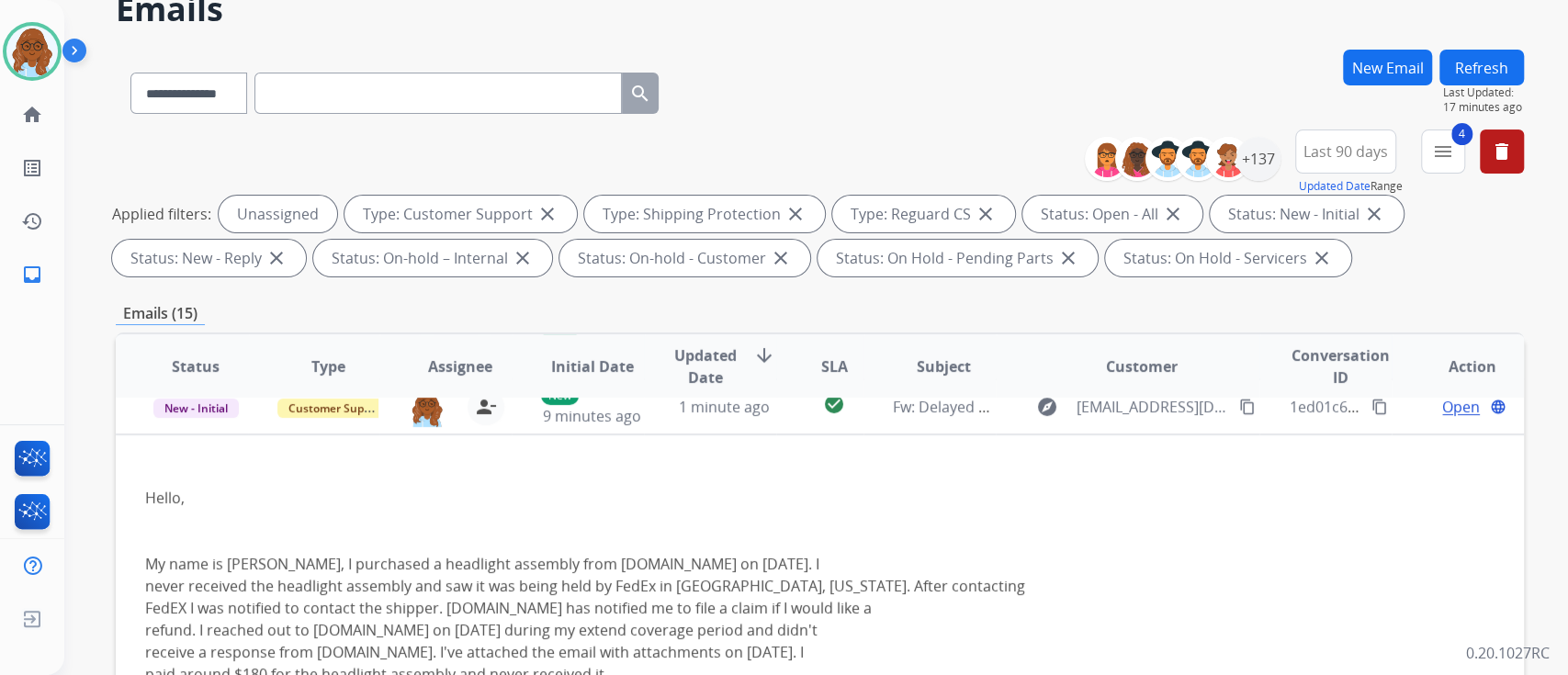
scroll to position [0, 0]
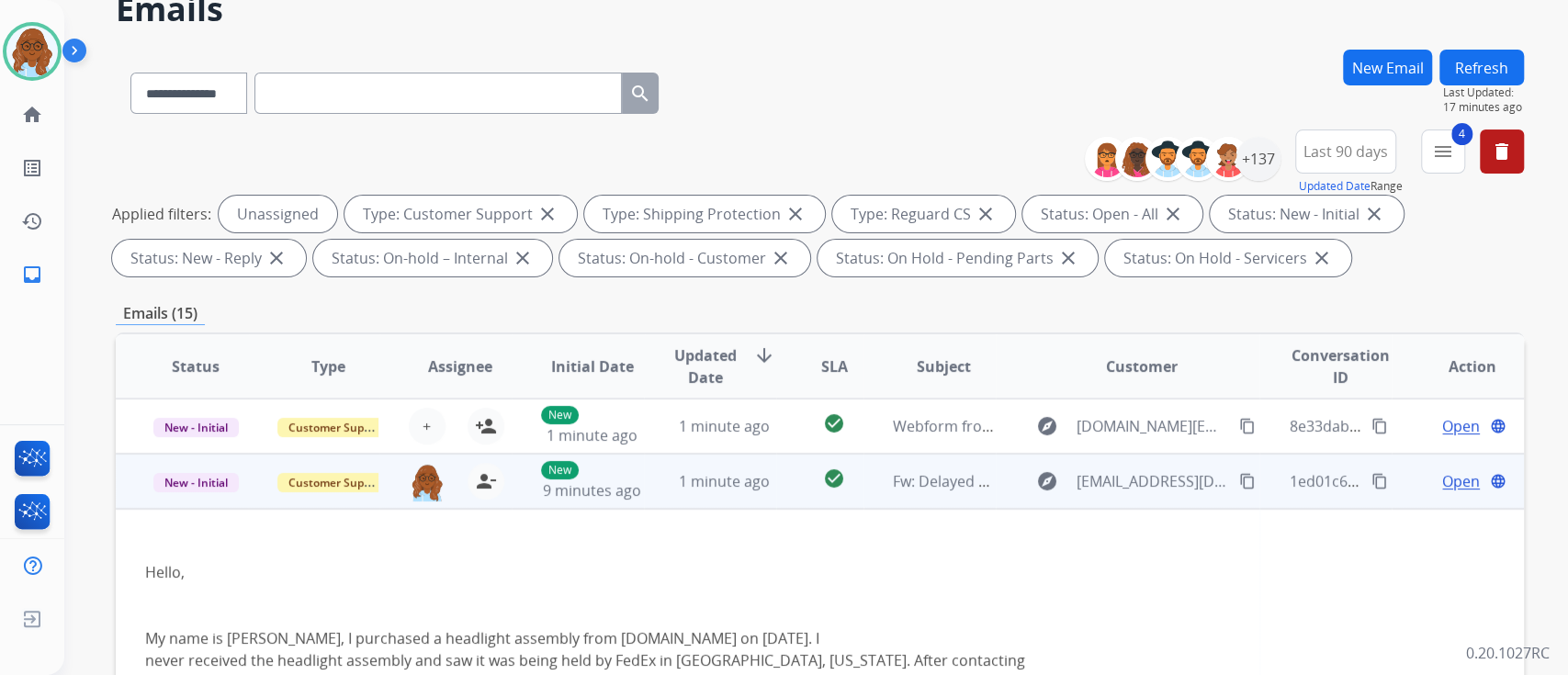
click at [1239, 478] on mat-icon "content_copy" at bounding box center [1247, 481] width 17 height 17
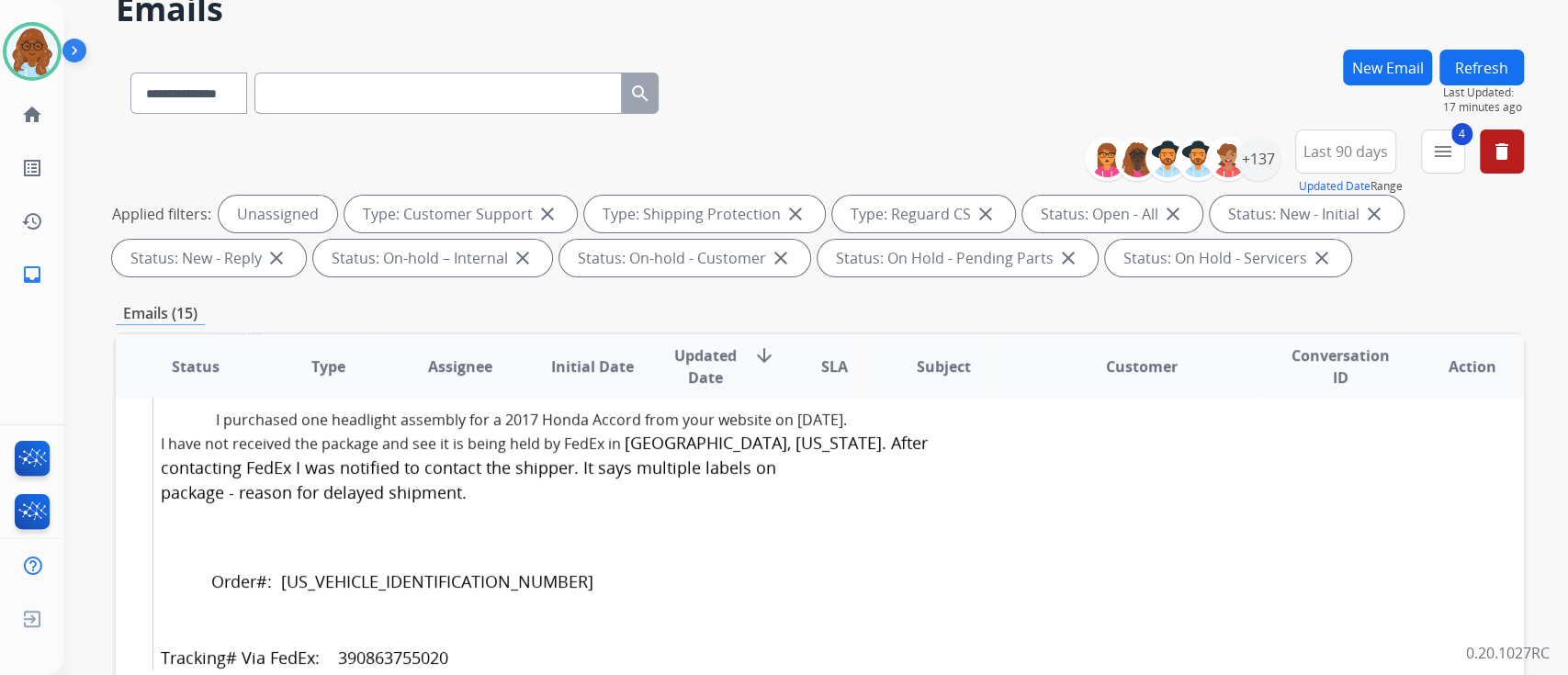
scroll to position [735, 0]
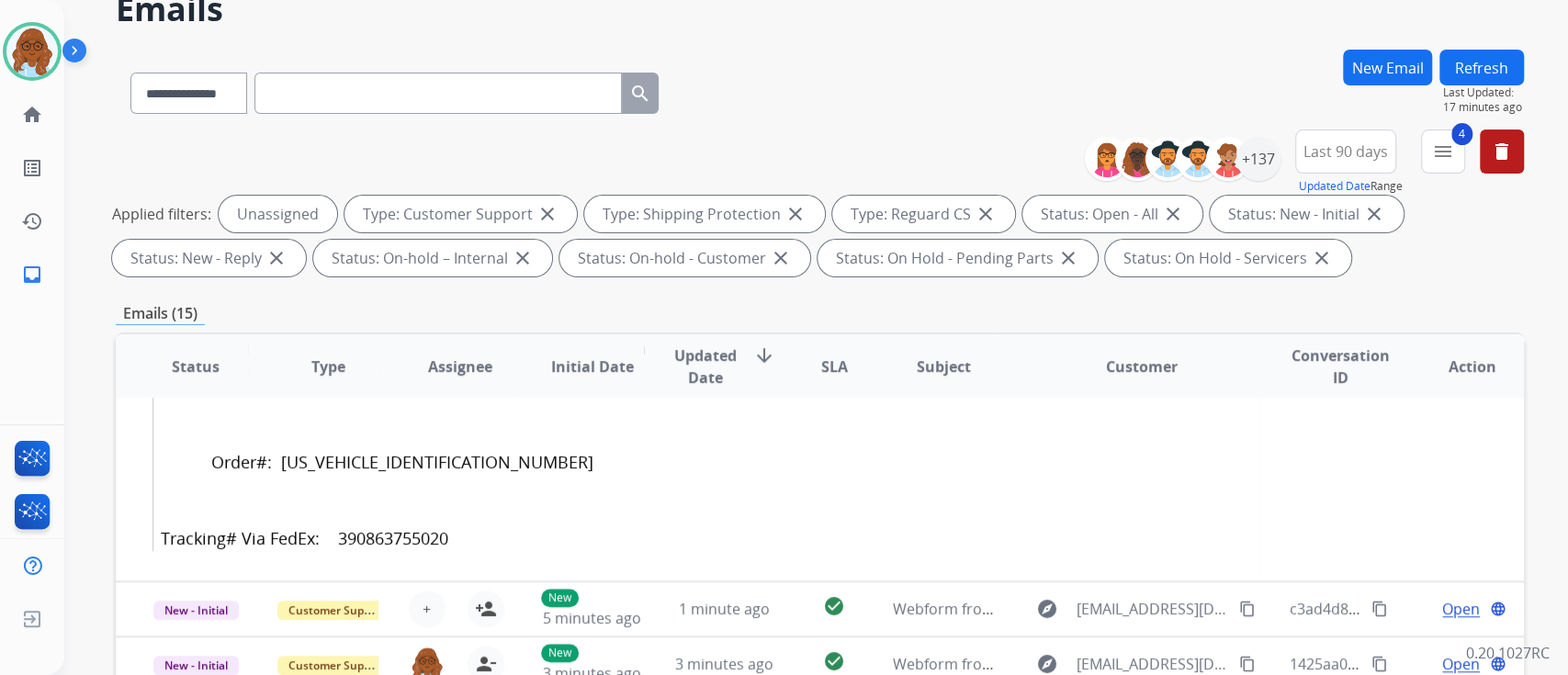
drag, startPoint x: 407, startPoint y: 536, endPoint x: 522, endPoint y: 538, distance: 115.0
click at [522, 538] on div "Tracking# Via FedEx: 390863755020" at bounding box center [695, 539] width 1069 height 25
copy font "390863755020"
click at [1116, 541] on div "Tracking# Via FedEx: 390863755020" at bounding box center [695, 539] width 1069 height 25
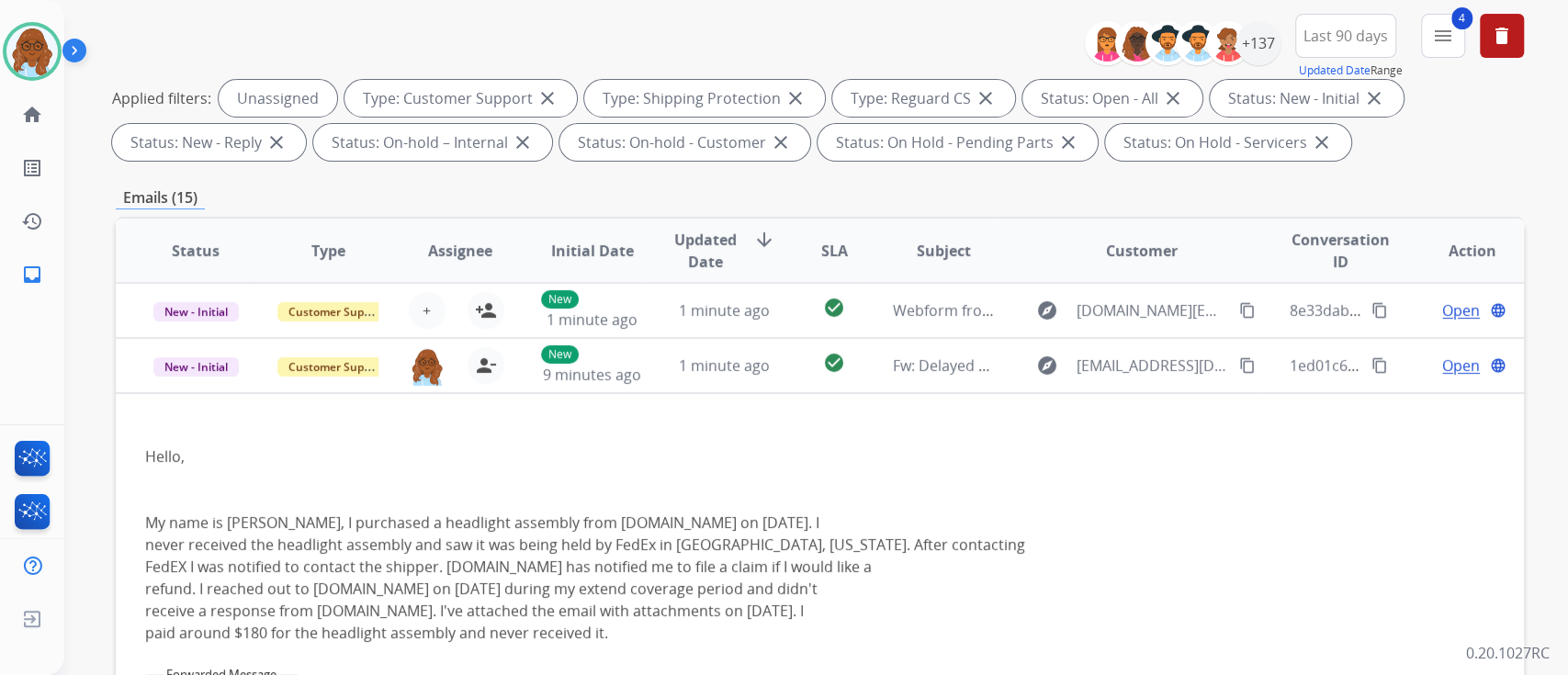
scroll to position [244, 0]
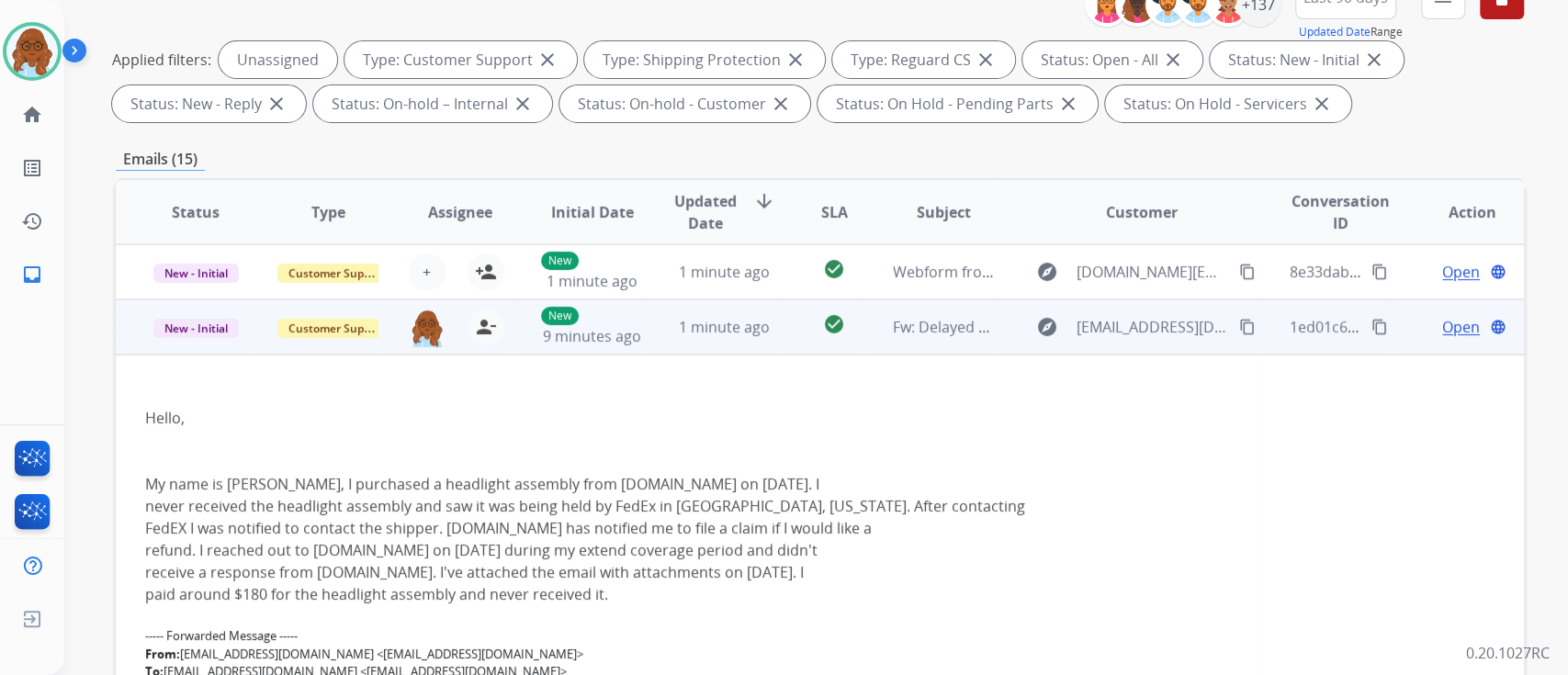
click at [1447, 330] on span "Open" at bounding box center [1460, 327] width 38 height 22
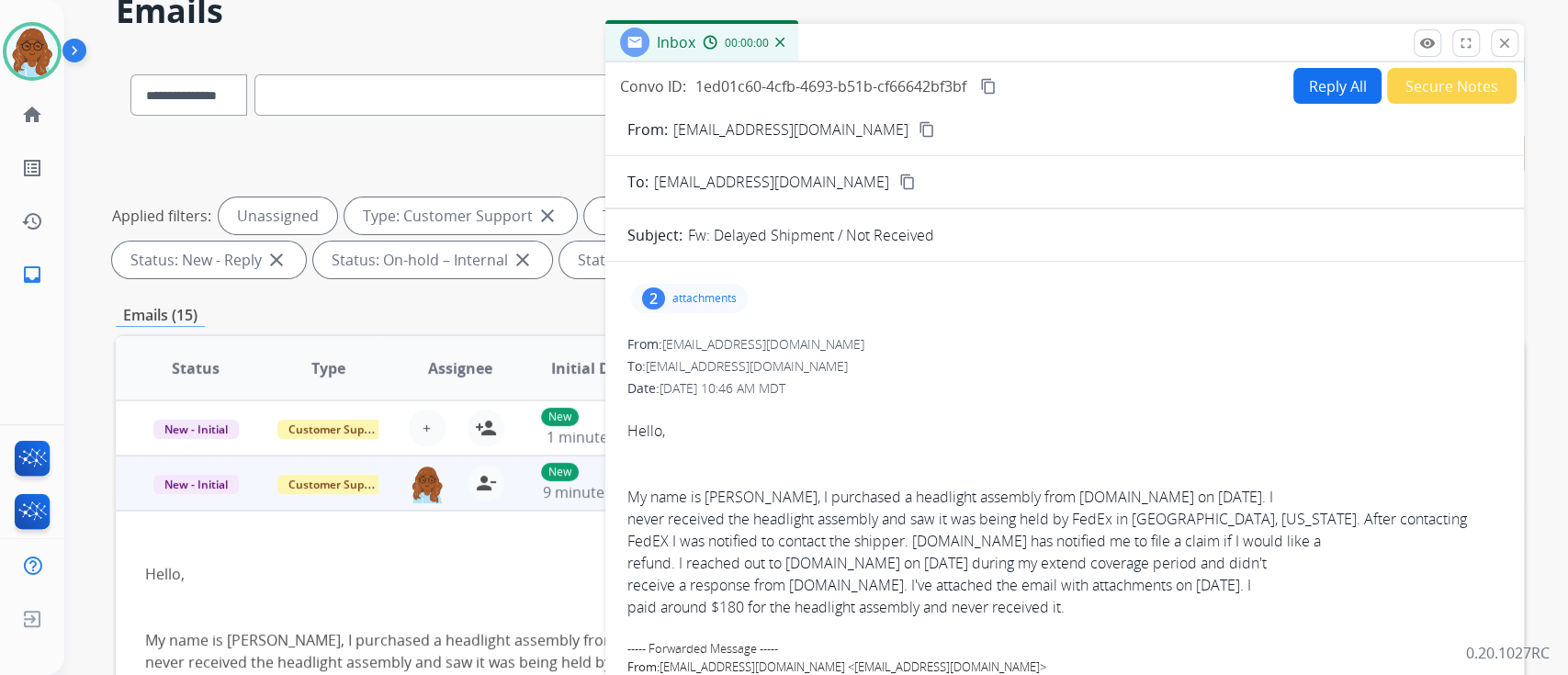
scroll to position [0, 0]
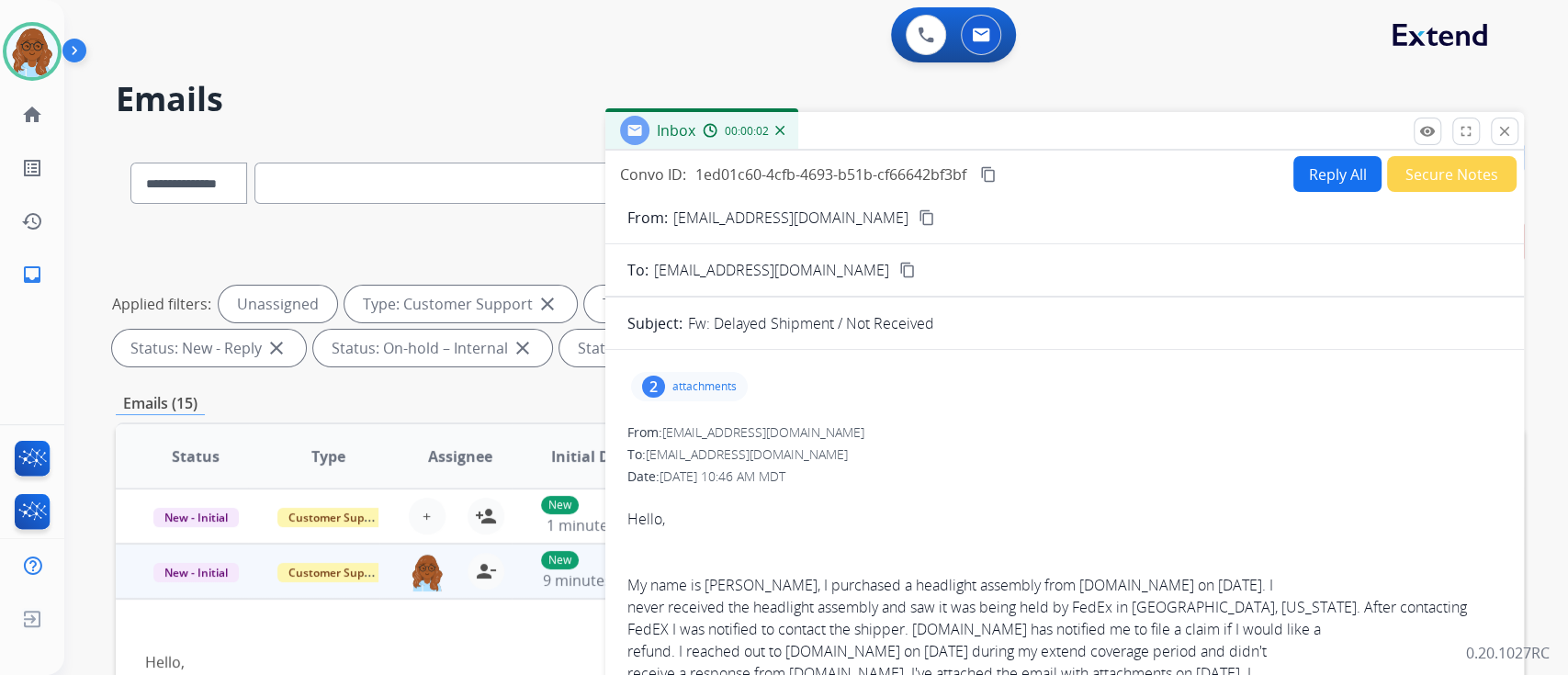
click at [918, 218] on mat-icon "content_copy" at bounding box center [926, 218] width 17 height 17
click at [32, 47] on img at bounding box center [32, 52] width 52 height 52
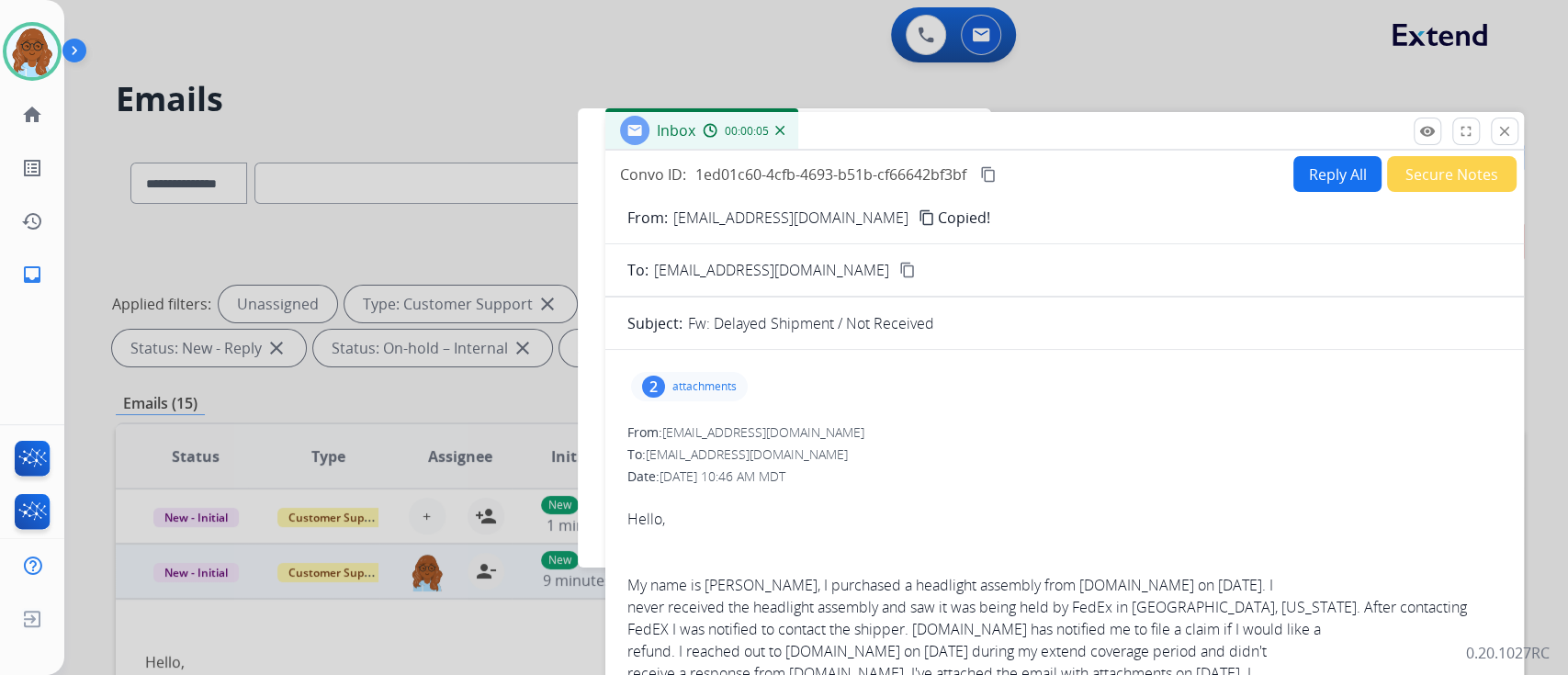
click at [1507, 133] on mat-icon "close" at bounding box center [1504, 132] width 17 height 17
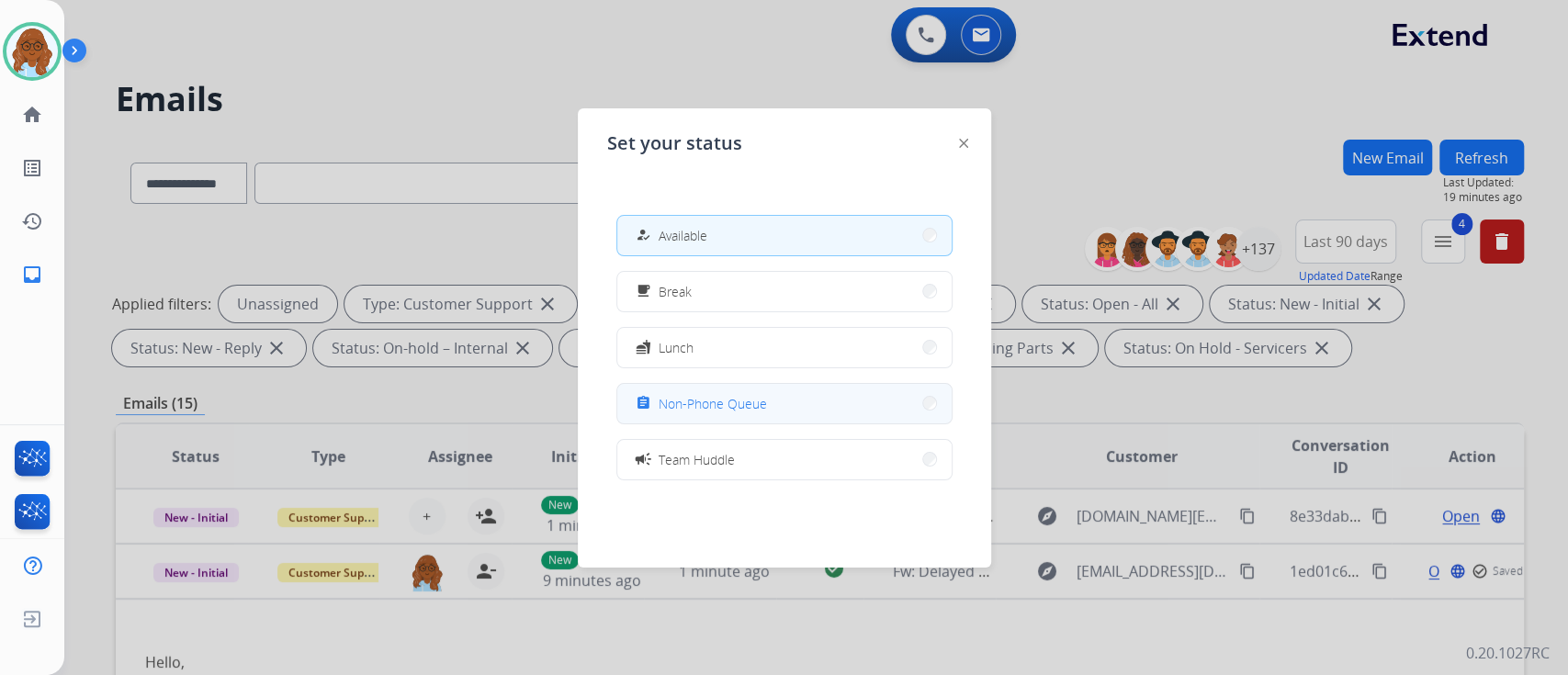
click at [720, 398] on span "Non-Phone Queue" at bounding box center [713, 403] width 109 height 19
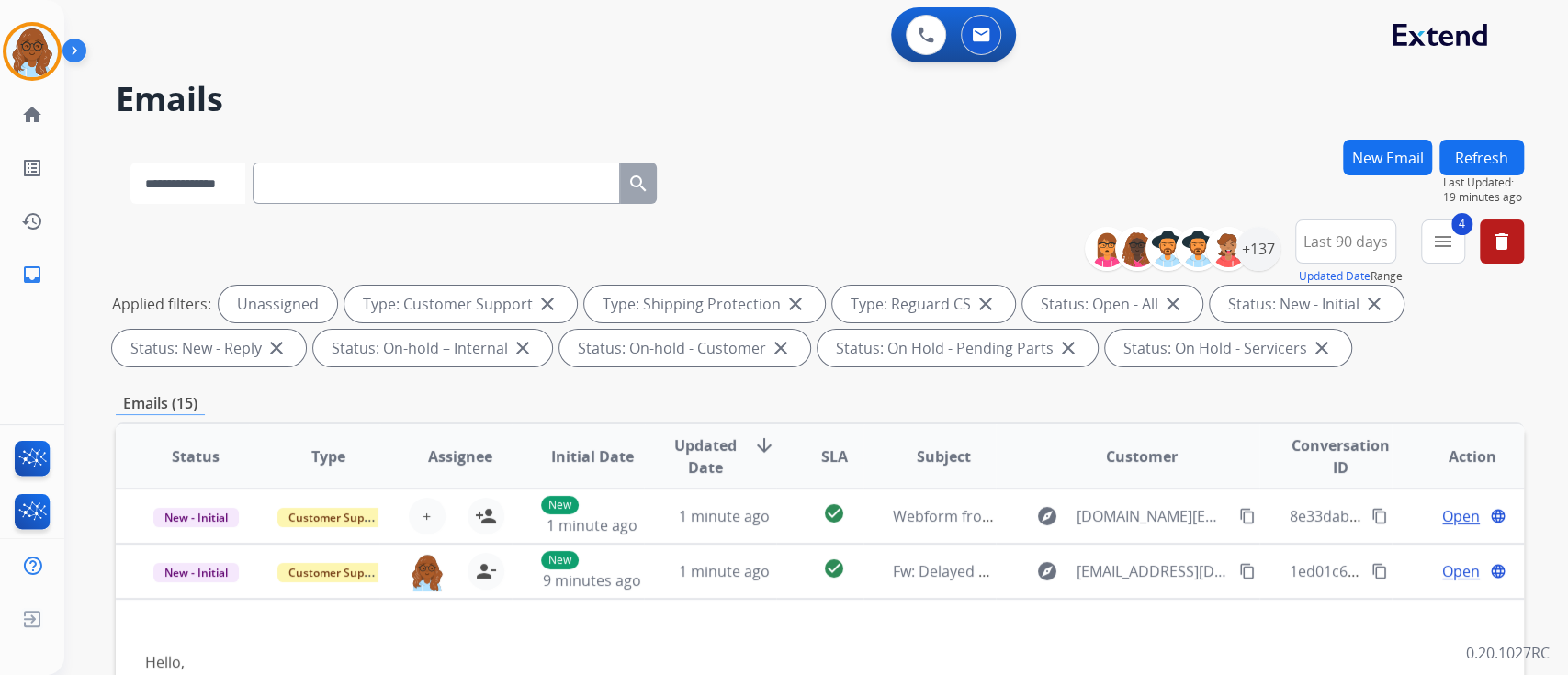
drag, startPoint x: 481, startPoint y: 183, endPoint x: 203, endPoint y: 183, distance: 278.0
click at [201, 184] on select "**********" at bounding box center [187, 183] width 115 height 41
paste input "**********"
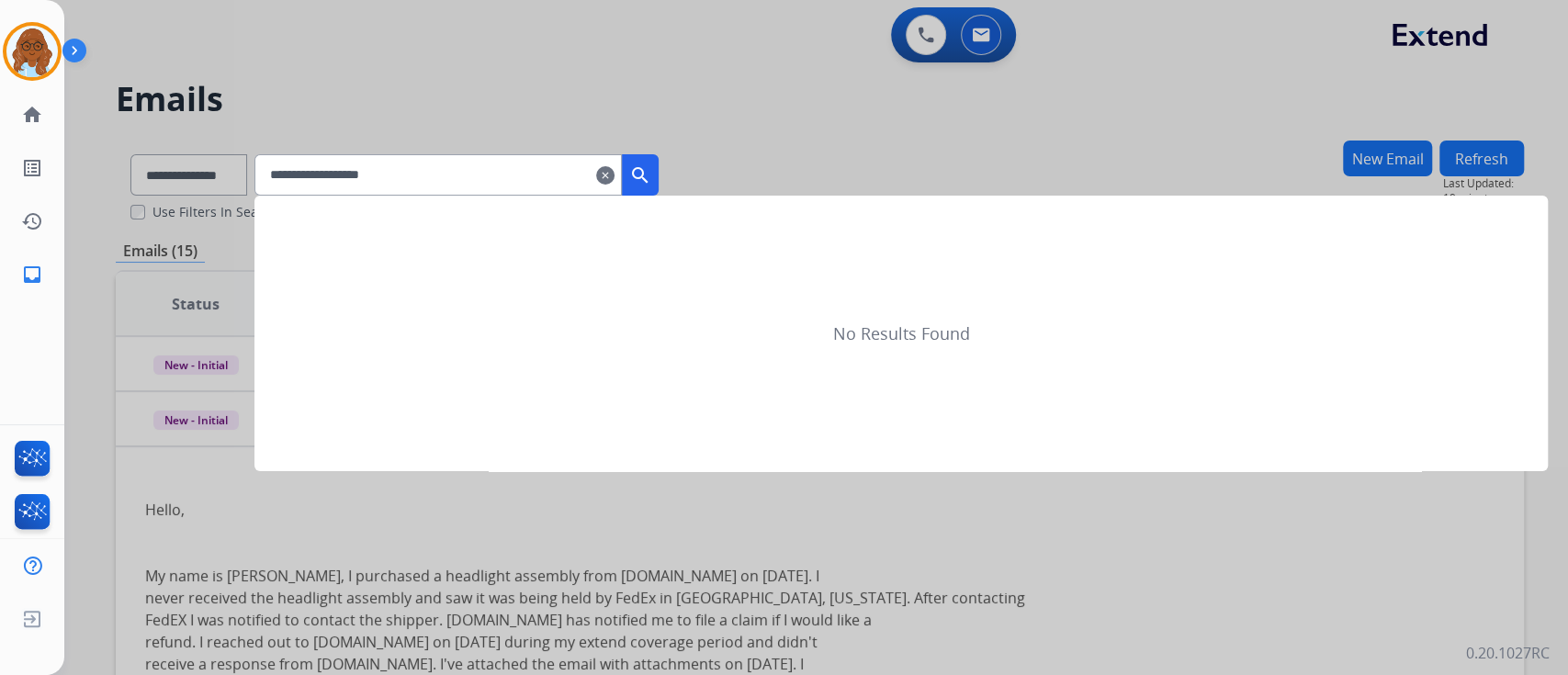
type input "**********"
click at [204, 170] on div at bounding box center [784, 338] width 1568 height 675
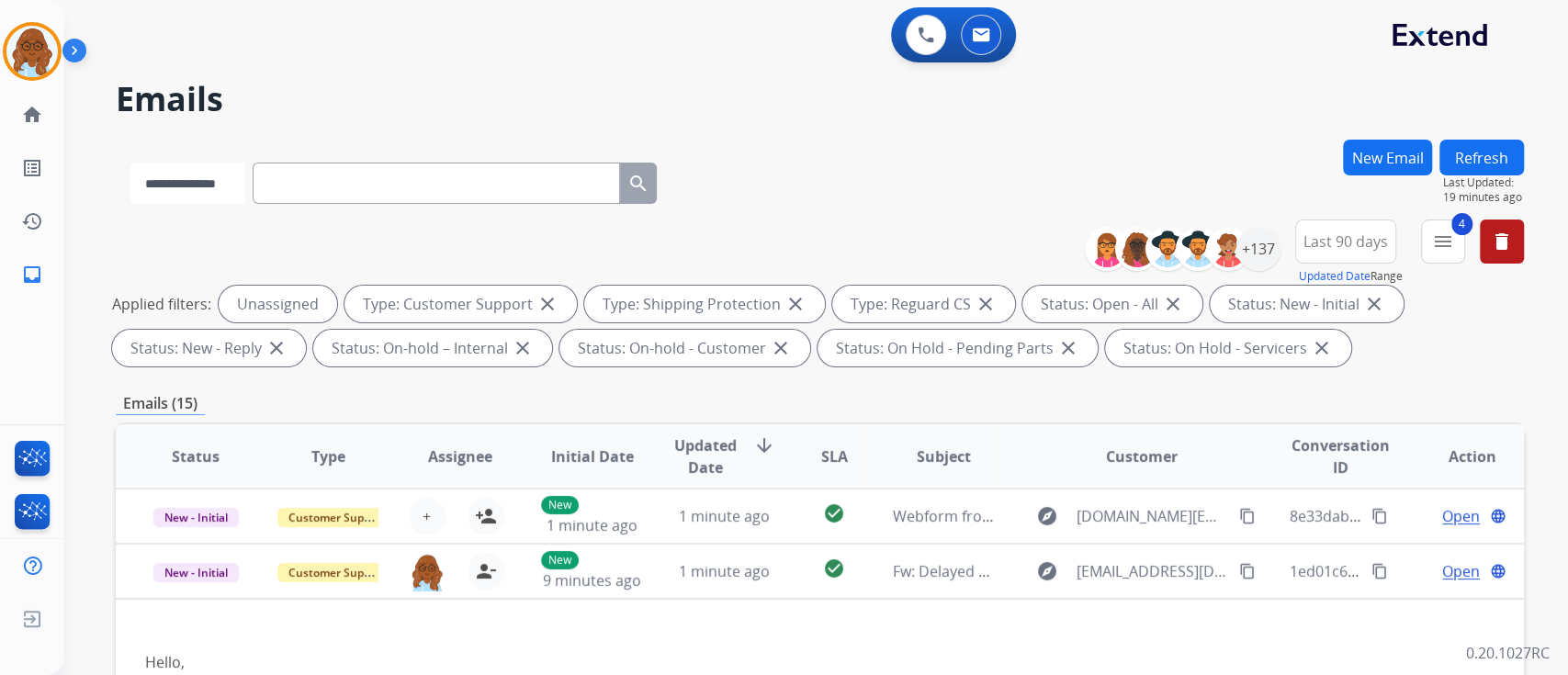
click at [206, 169] on select "**********" at bounding box center [187, 183] width 115 height 41
select select "**********"
click at [130, 162] on select "**********" at bounding box center [187, 183] width 115 height 41
paste input "**********"
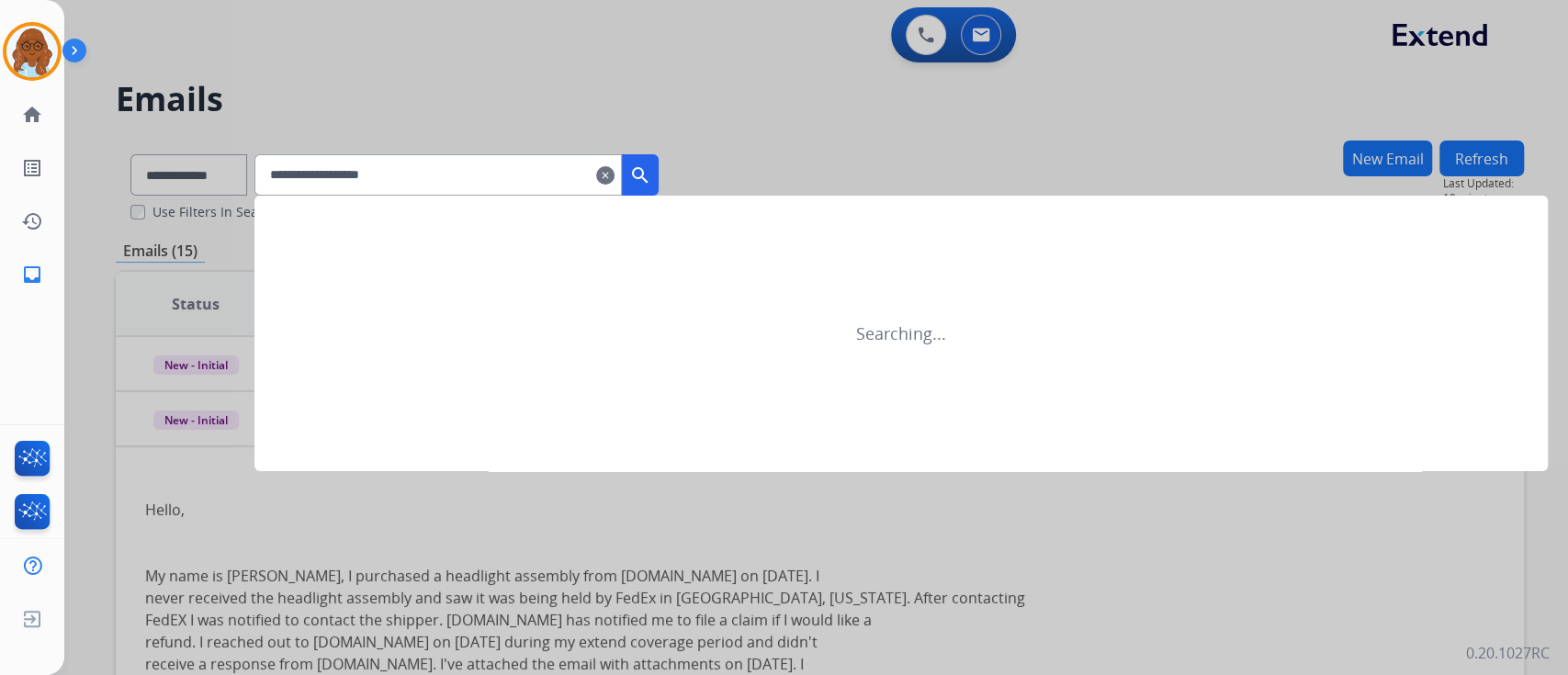
type input "**********"
click at [658, 178] on button "search" at bounding box center [641, 174] width 37 height 41
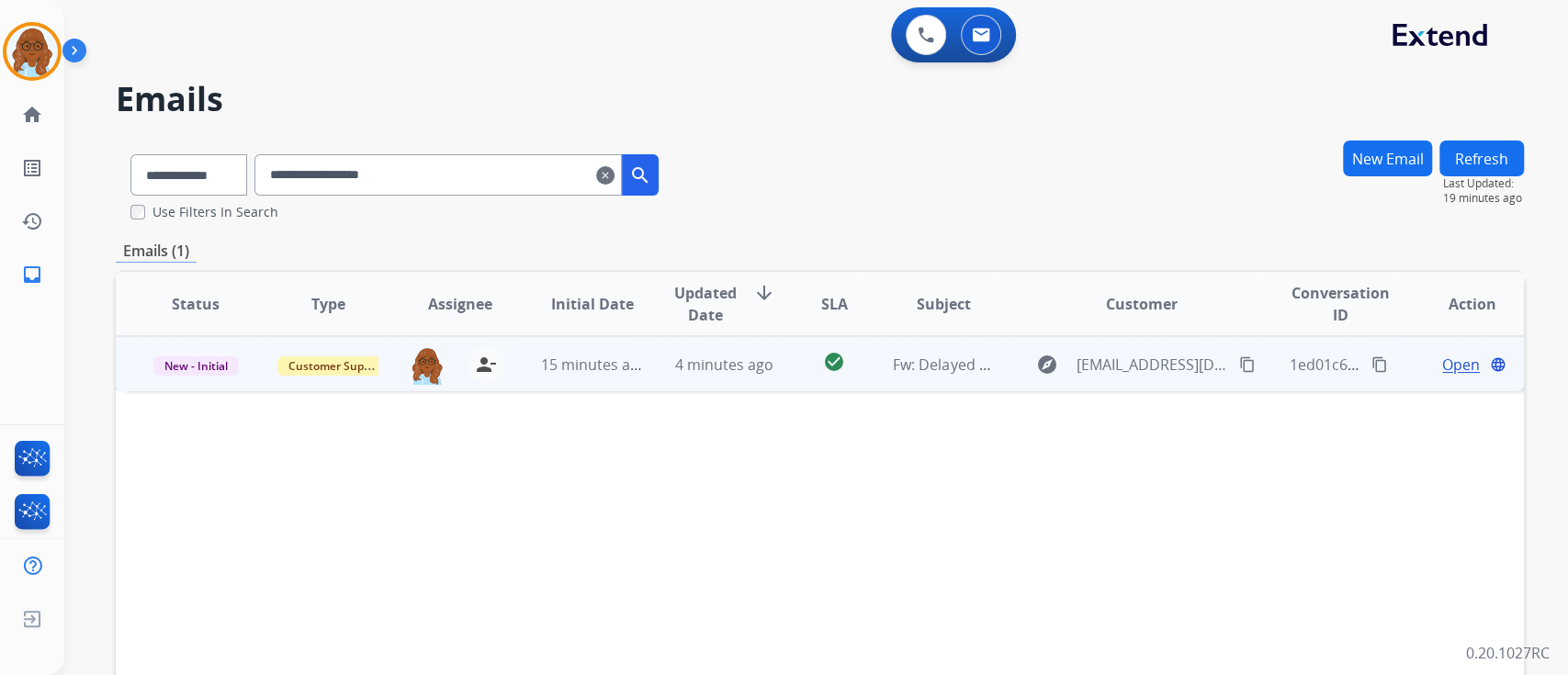
click at [1442, 364] on span "Open" at bounding box center [1460, 365] width 38 height 22
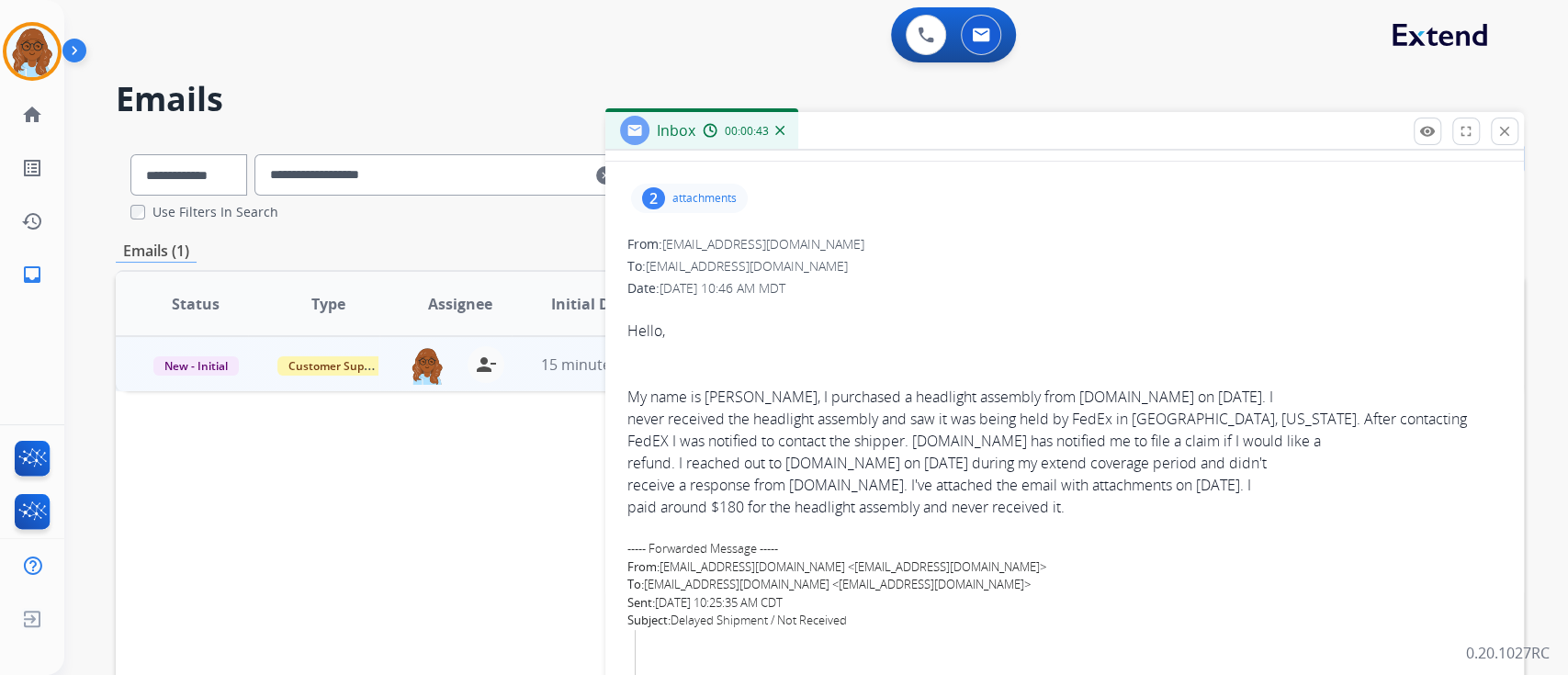
scroll to position [368, 0]
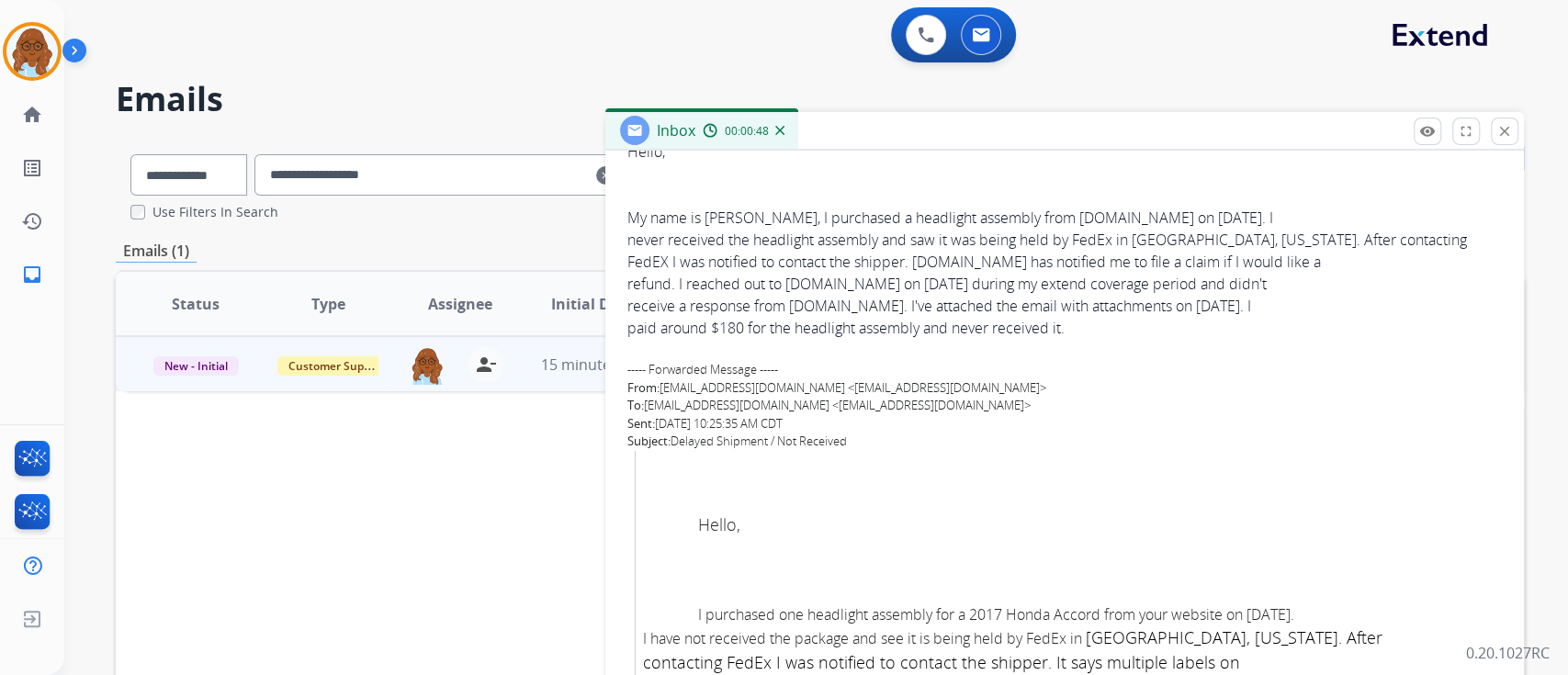
drag, startPoint x: 661, startPoint y: 418, endPoint x: 854, endPoint y: 427, distance: 193.2
click at [854, 427] on div "Sent: [DATE] 10:25:35 AM CDT" at bounding box center [1065, 424] width 875 height 18
click at [1022, 468] on div at bounding box center [1072, 480] width 859 height 22
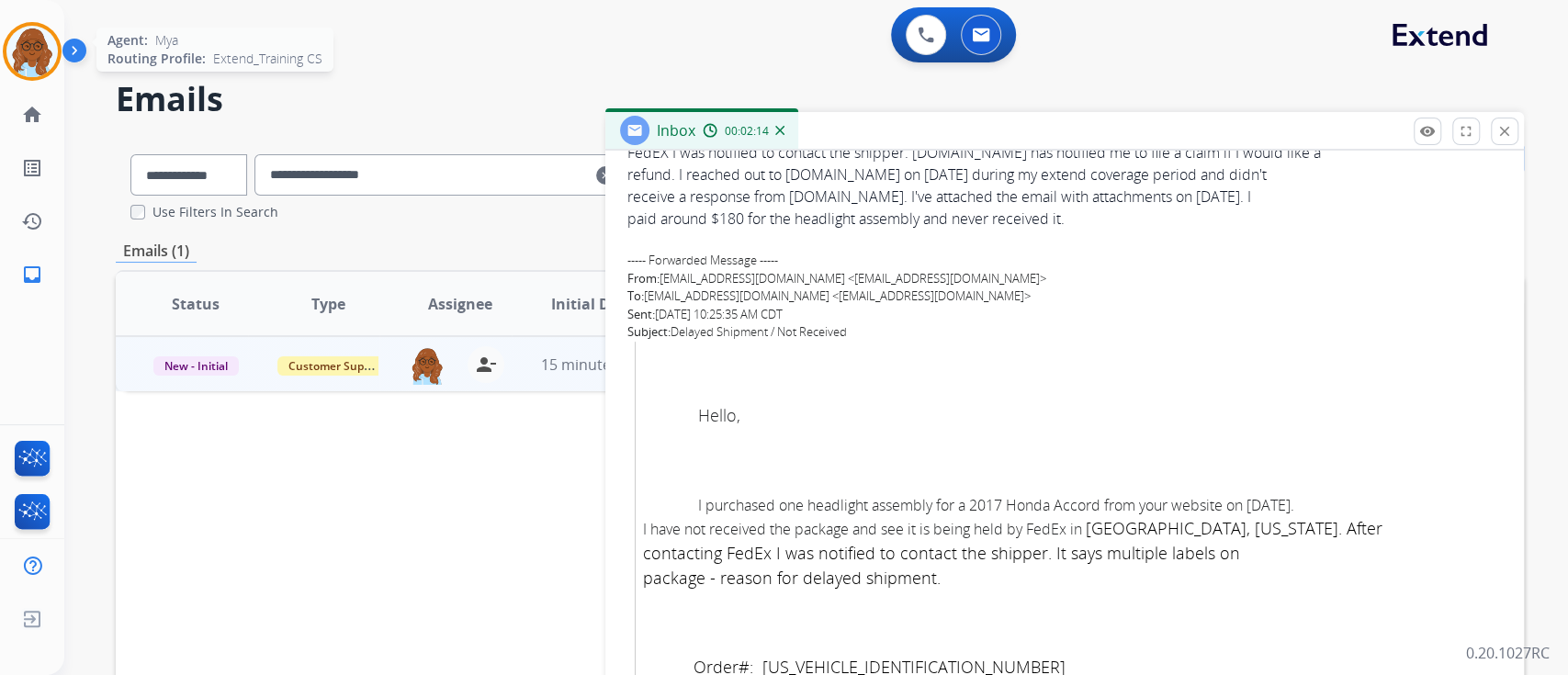
click at [36, 33] on img at bounding box center [32, 52] width 52 height 52
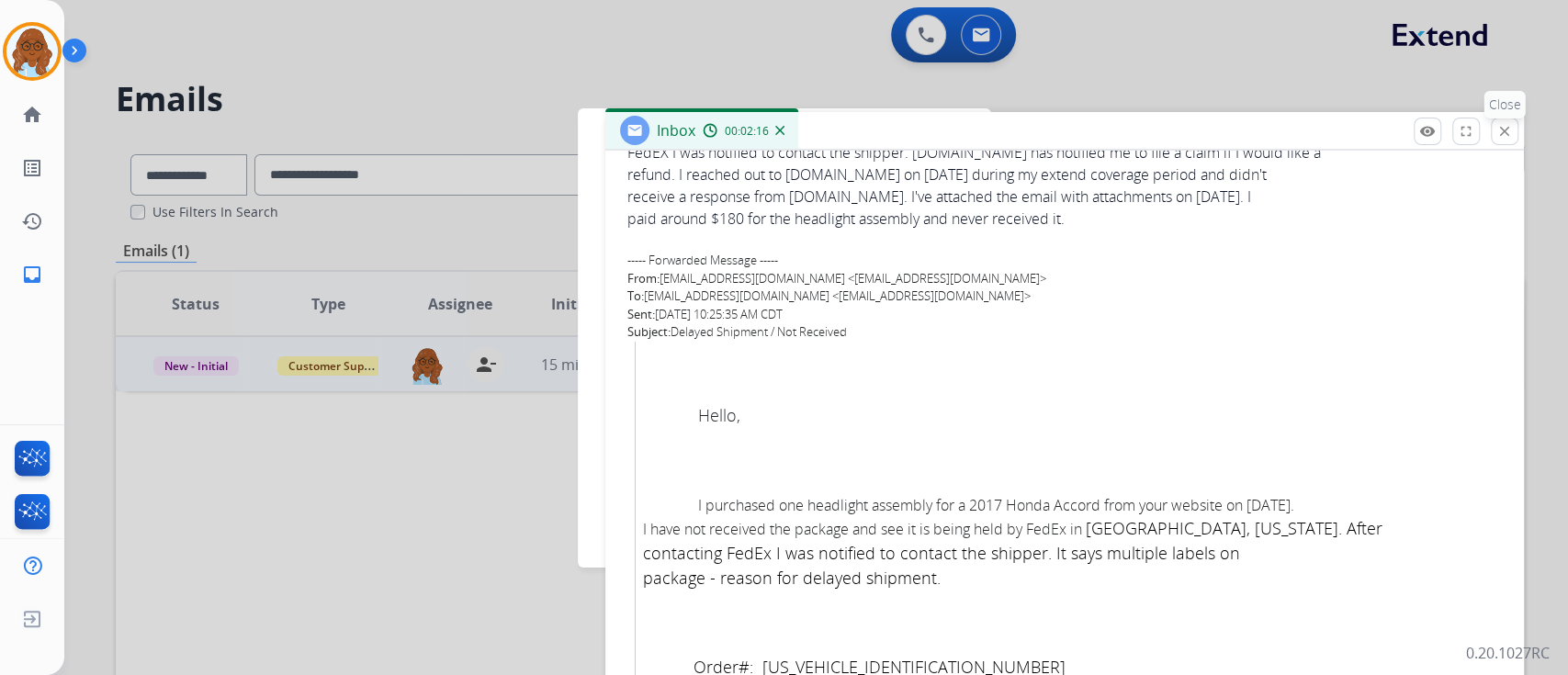
click at [1501, 132] on mat-icon "close" at bounding box center [1504, 132] width 17 height 17
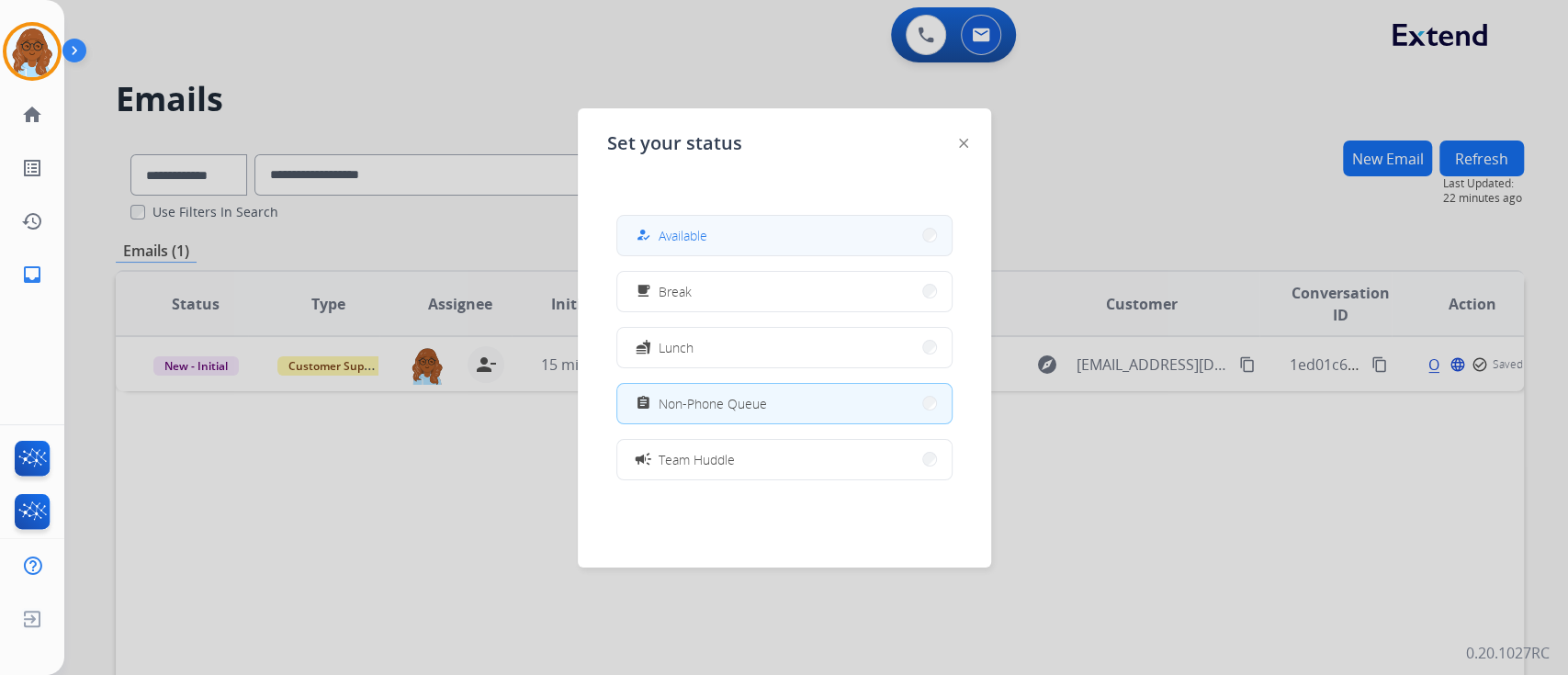
click at [777, 249] on button "how_to_reg Available" at bounding box center [784, 235] width 335 height 40
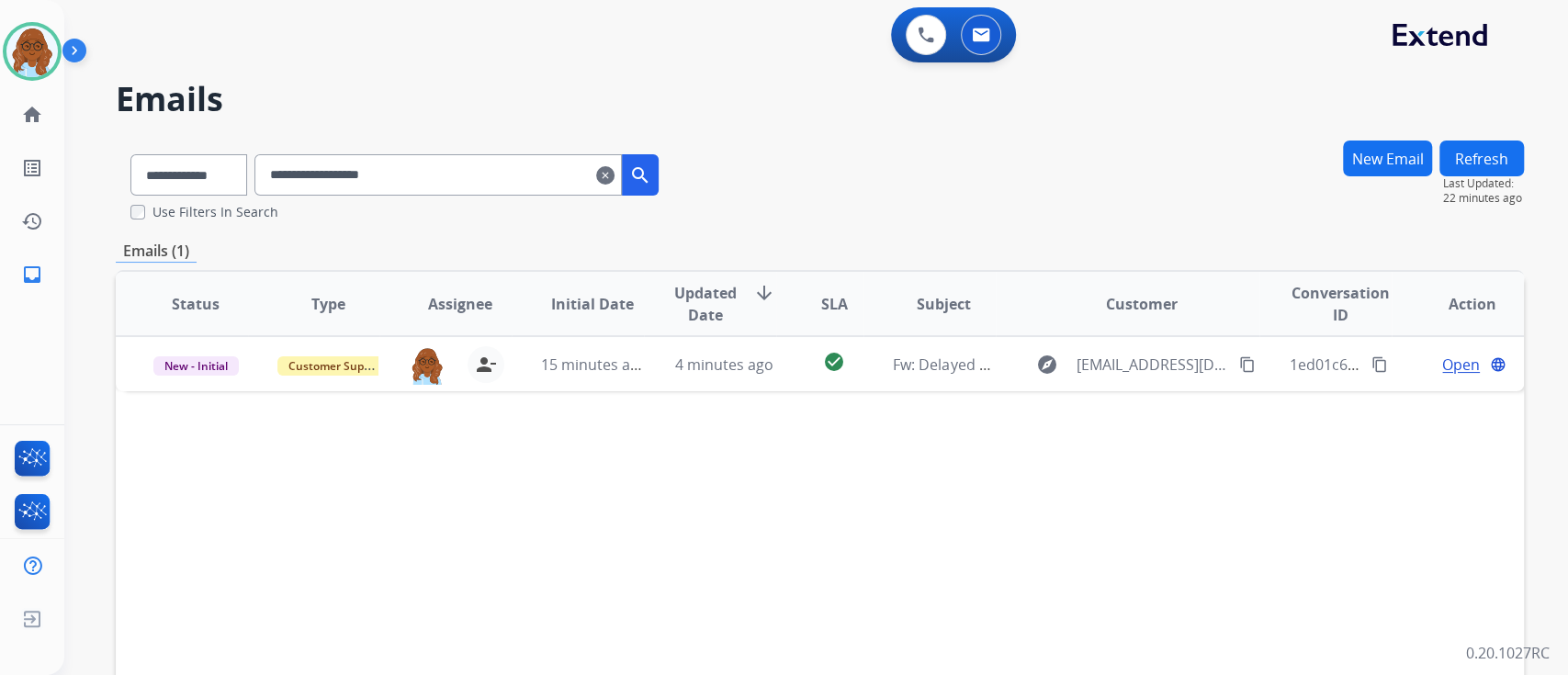
click at [615, 182] on mat-icon "clear" at bounding box center [606, 175] width 18 height 22
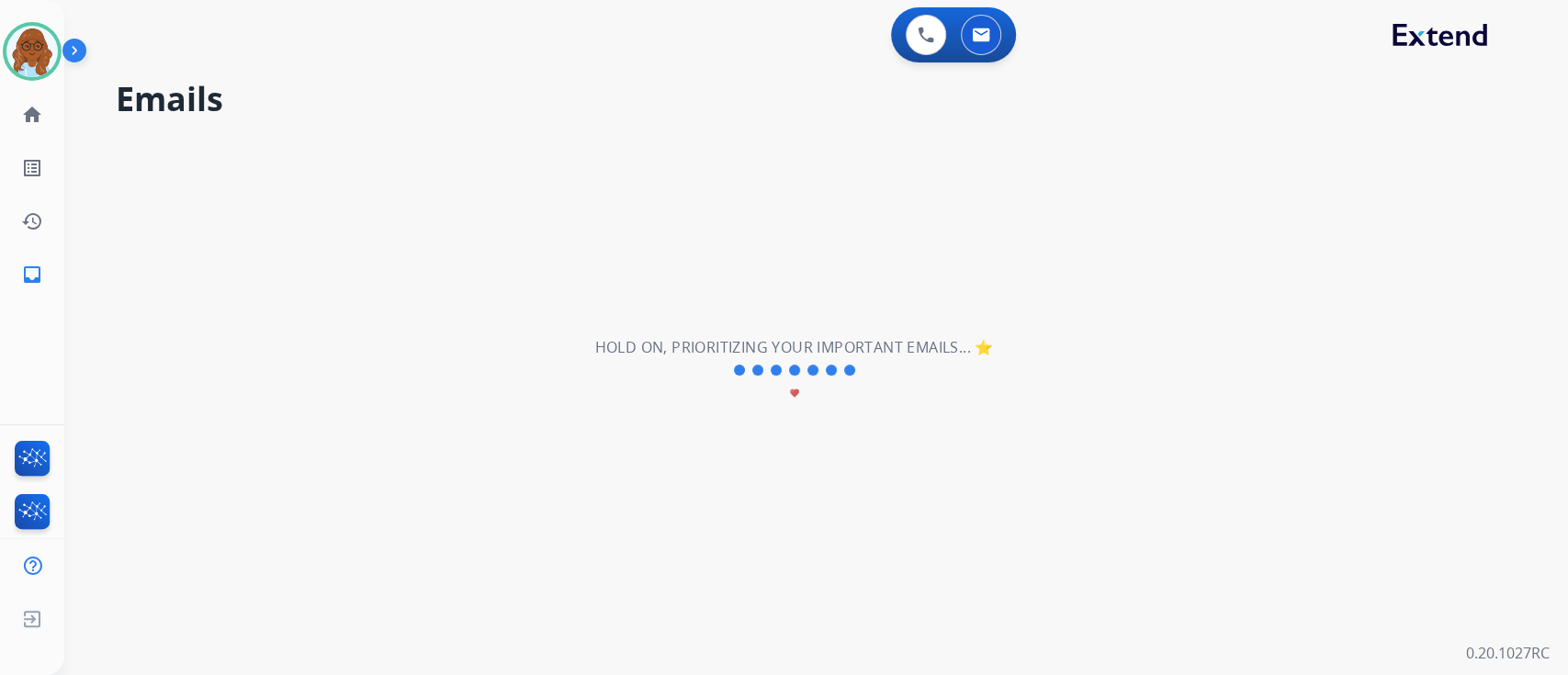
select select "**********"
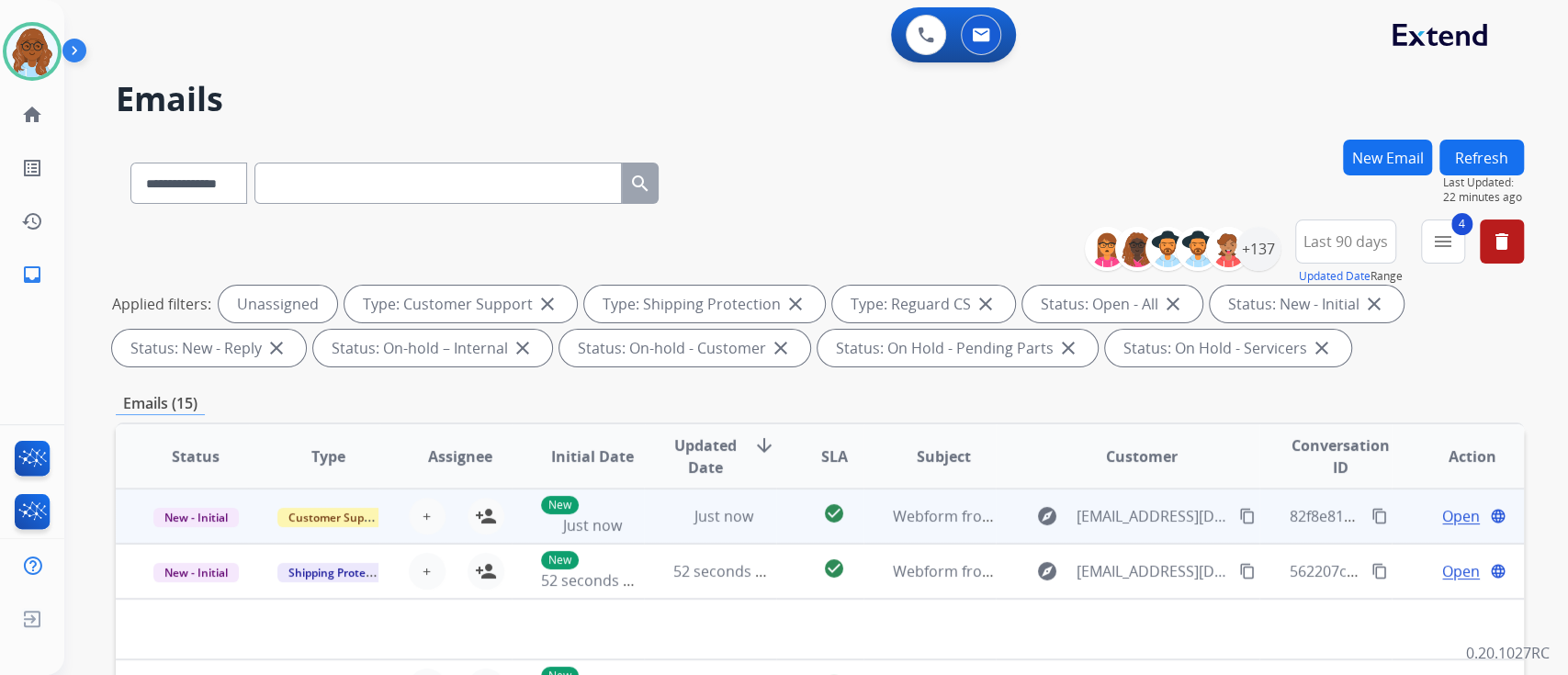
drag, startPoint x: 1397, startPoint y: 523, endPoint x: 1389, endPoint y: 506, distance: 18.8
click at [1397, 525] on td "Open language" at bounding box center [1457, 516] width 132 height 55
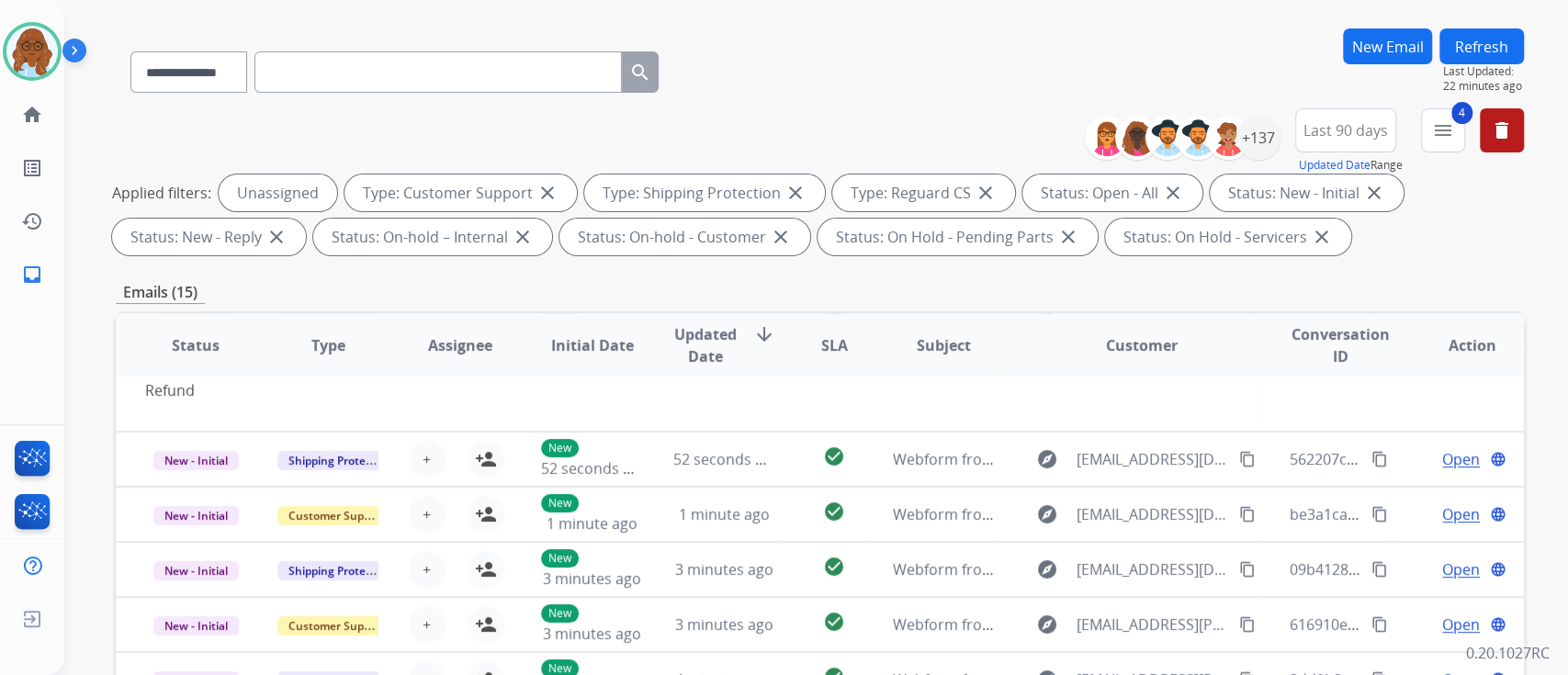
scroll to position [244, 0]
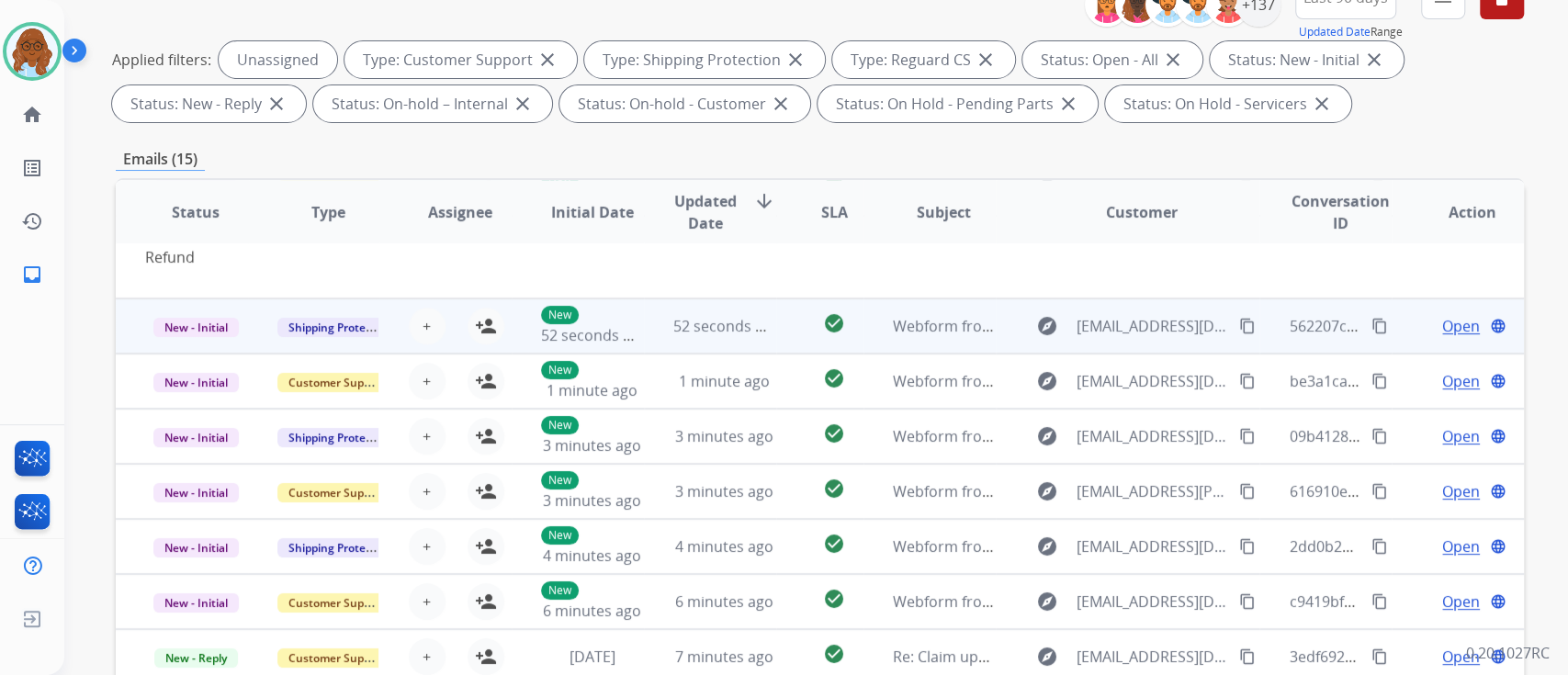
click at [1400, 316] on td "Open language" at bounding box center [1457, 326] width 132 height 55
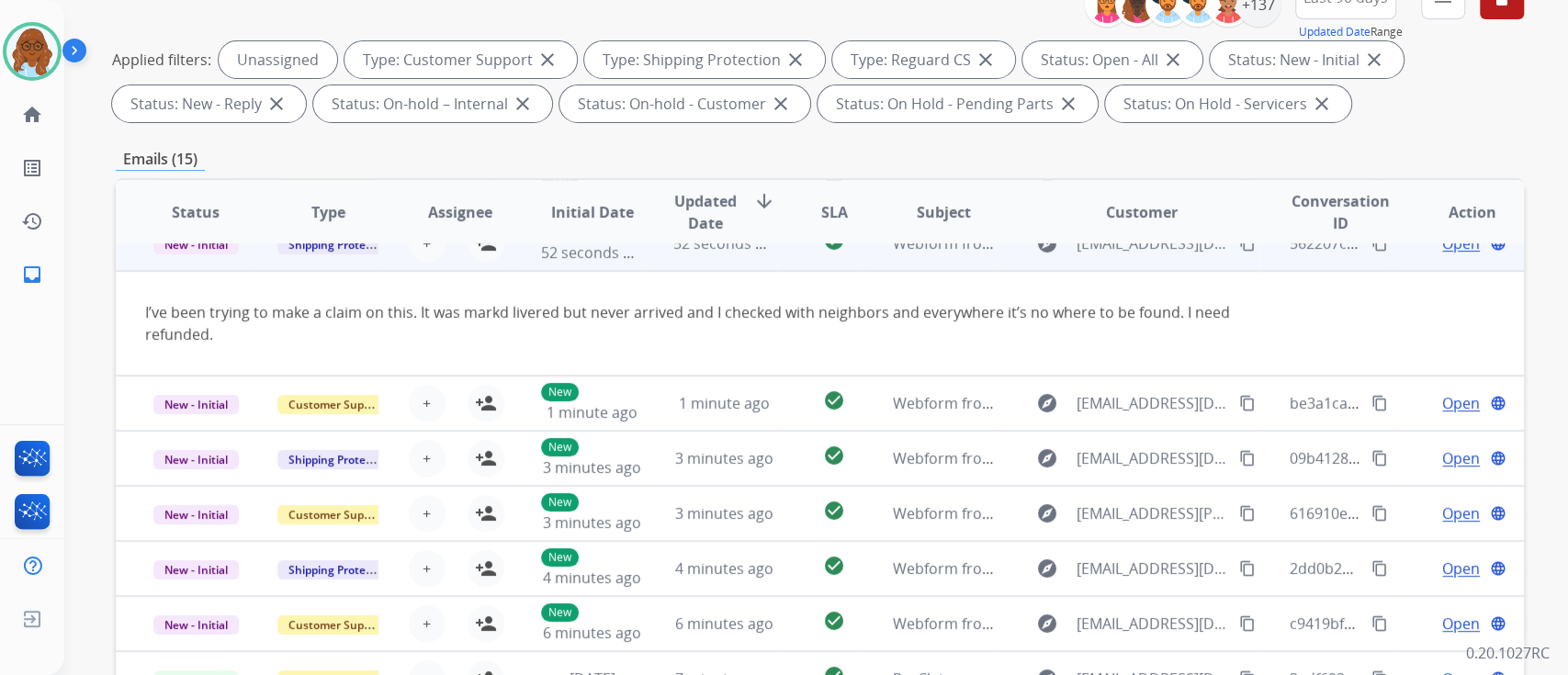
scroll to position [55, 0]
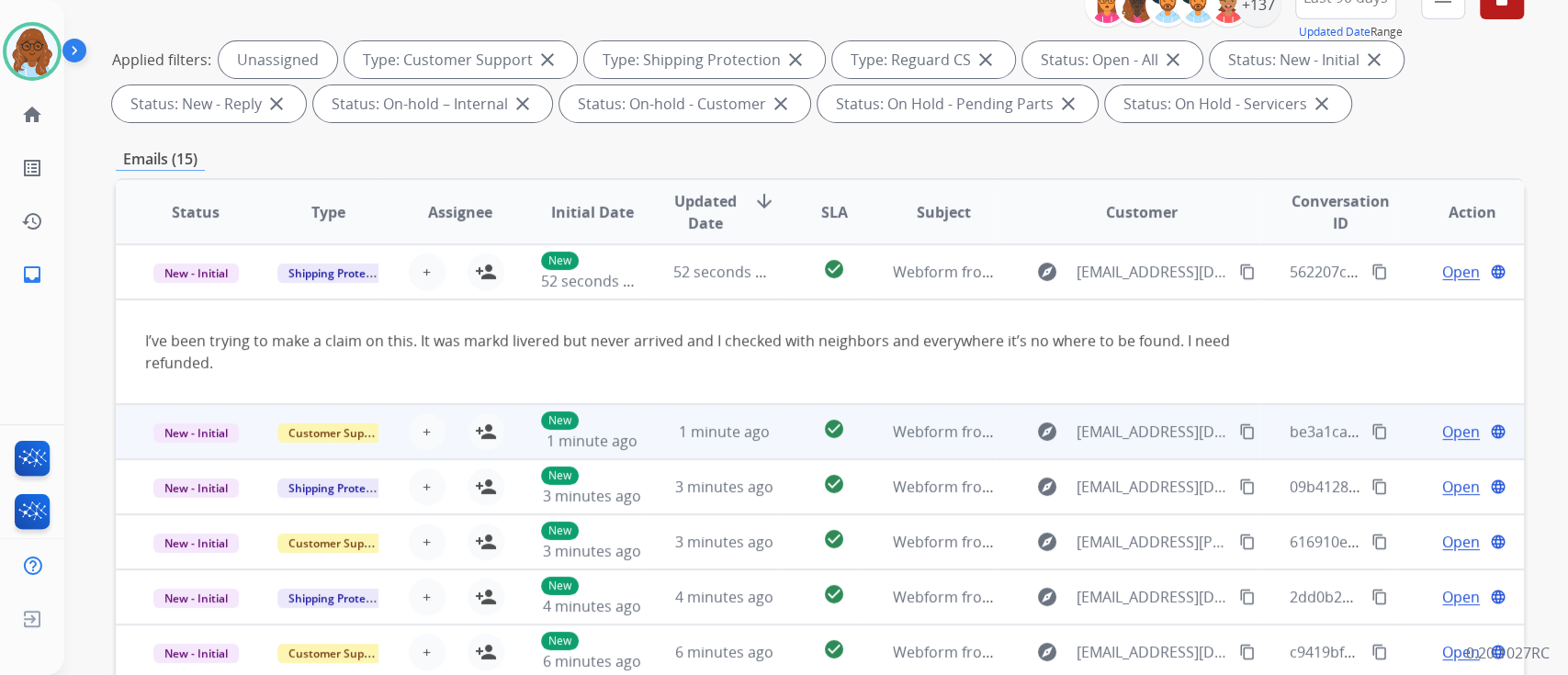
click at [1392, 432] on td "Open language" at bounding box center [1457, 432] width 132 height 55
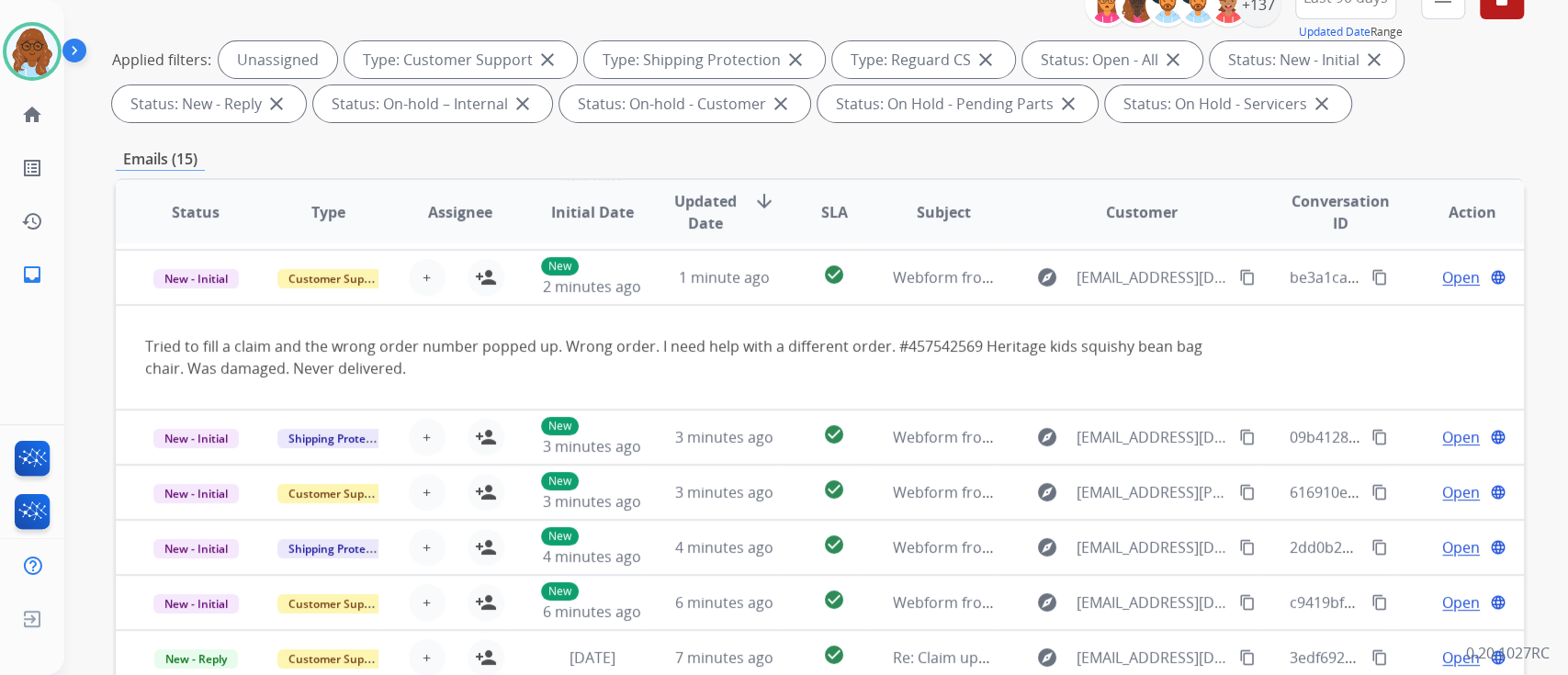
scroll to position [106, 0]
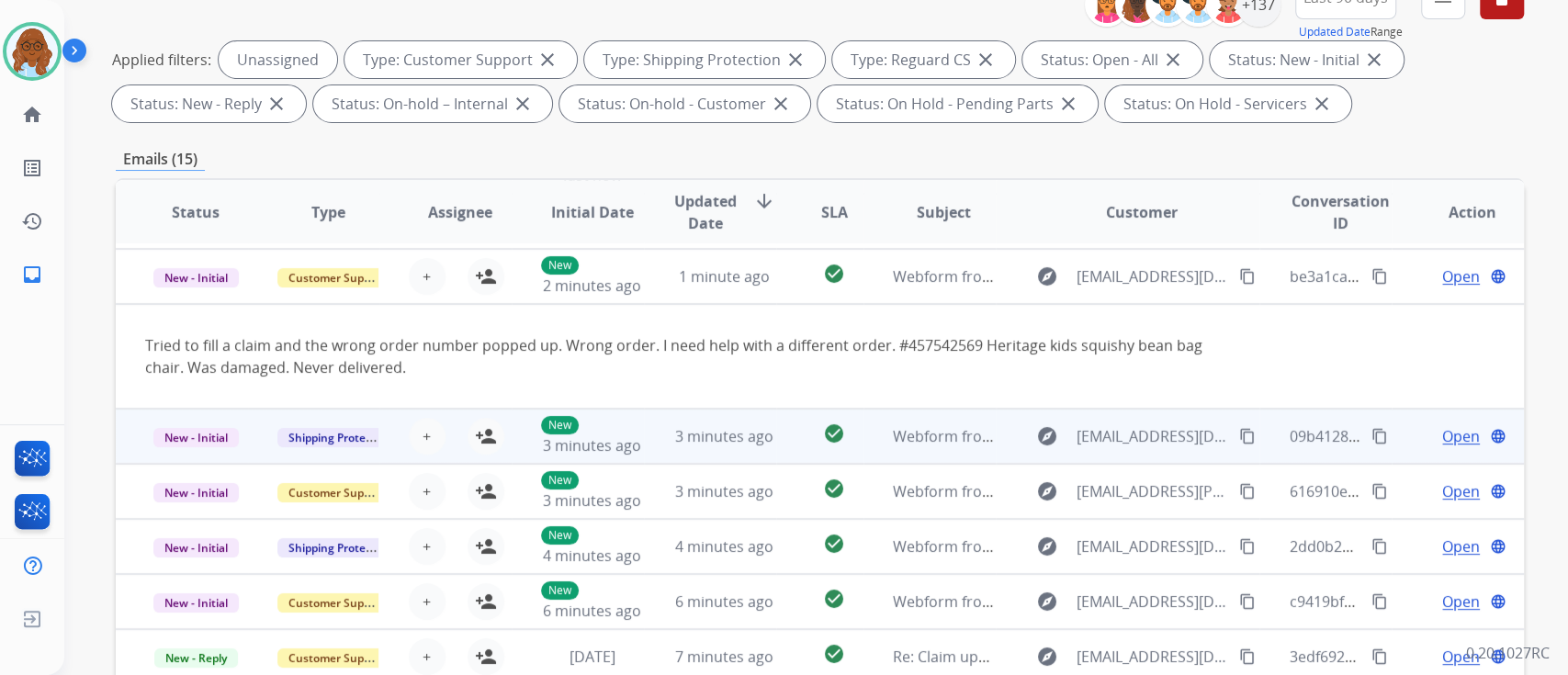
click at [1392, 427] on td "Open language" at bounding box center [1457, 436] width 132 height 55
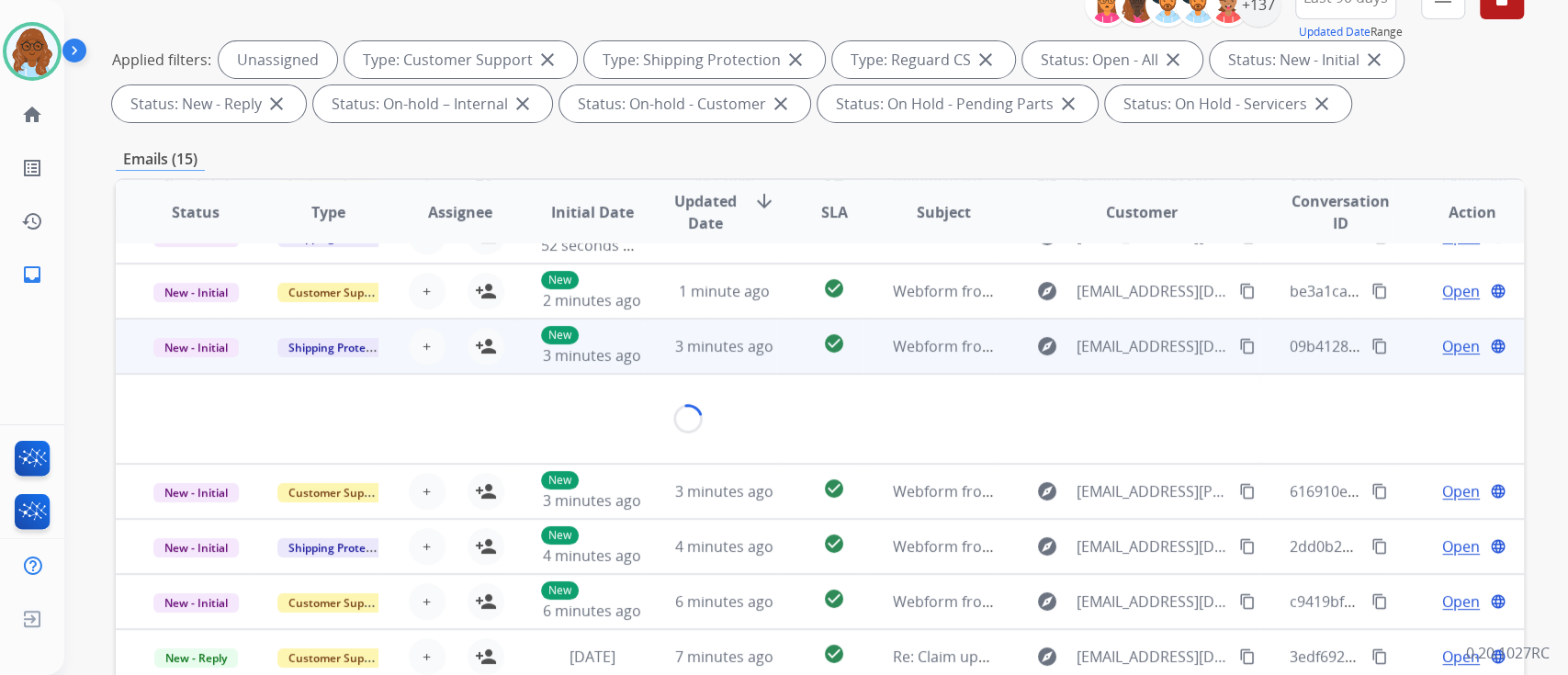
scroll to position [84, 0]
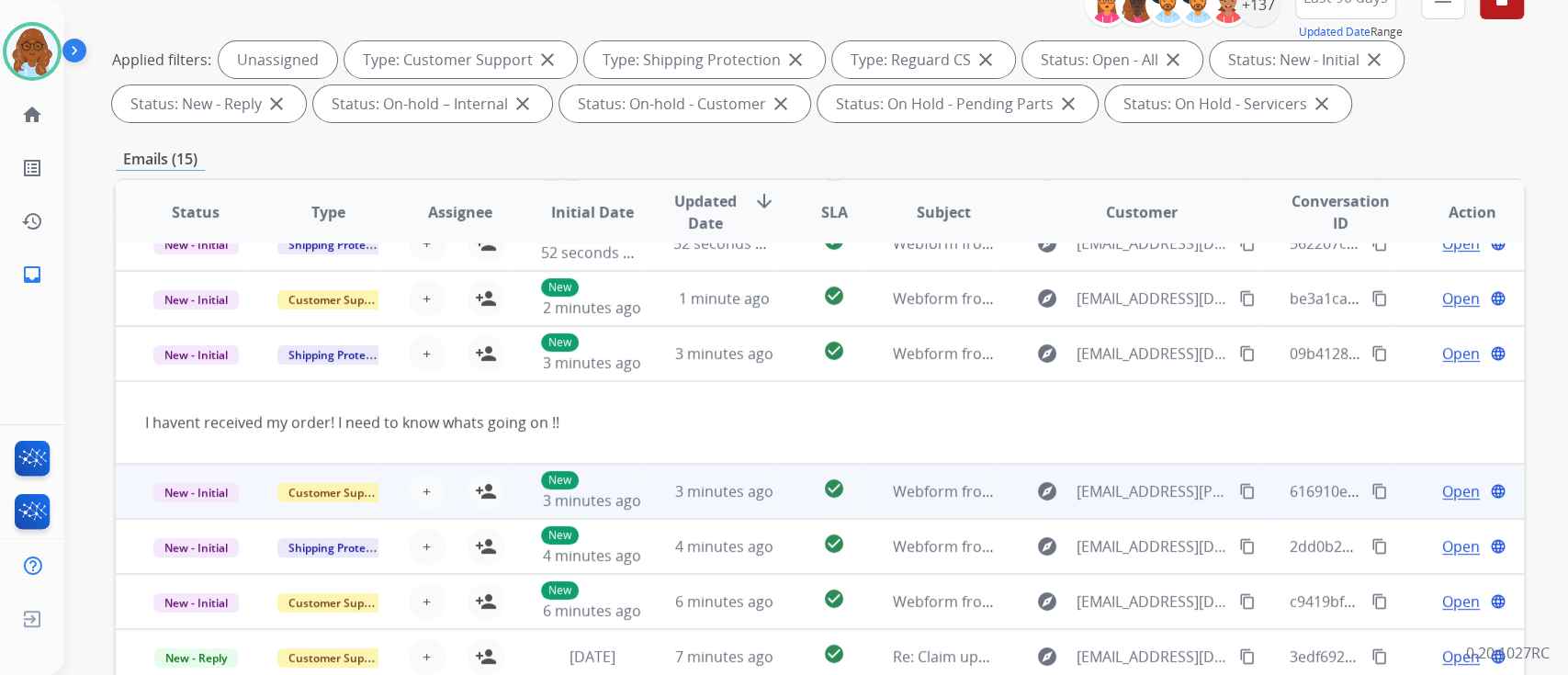
click at [1395, 474] on td "Open language" at bounding box center [1457, 491] width 132 height 55
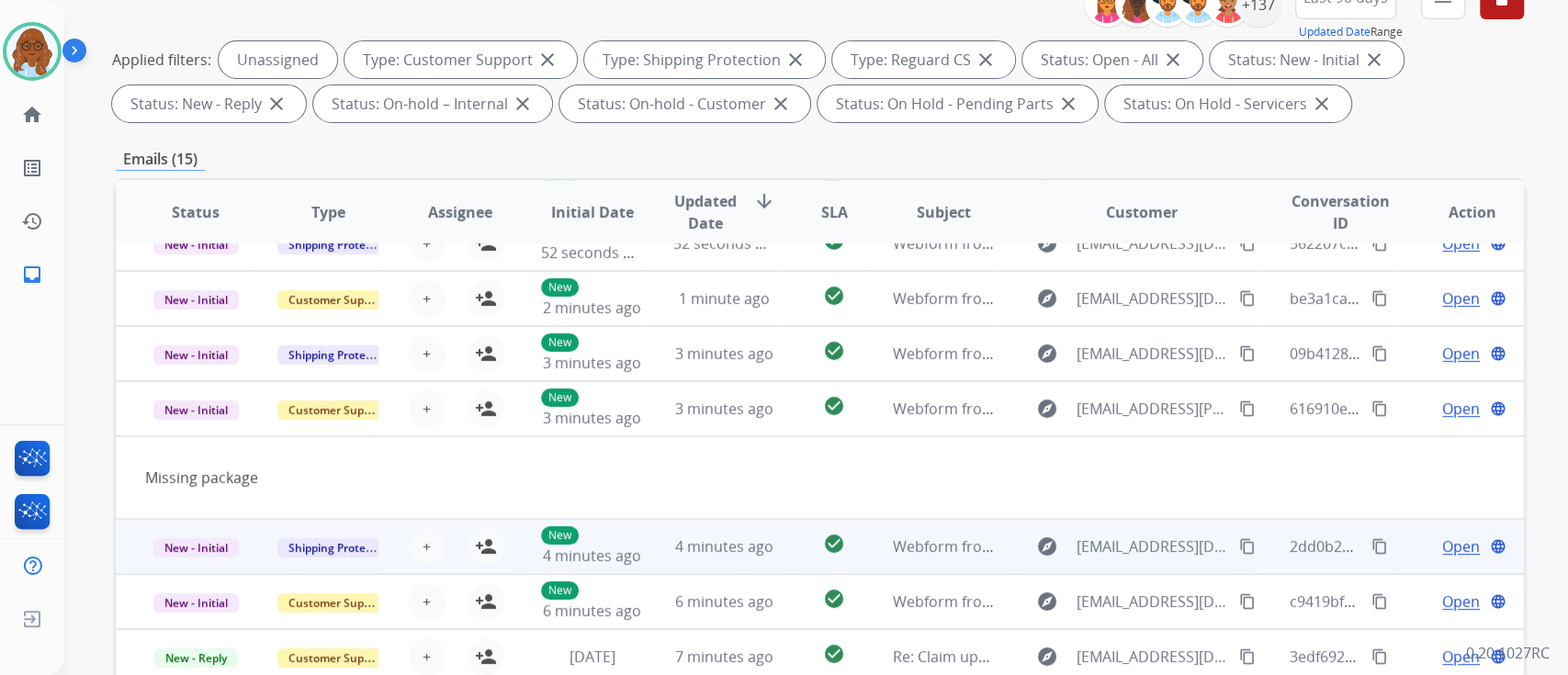
click at [1394, 533] on td "Open language" at bounding box center [1457, 547] width 132 height 55
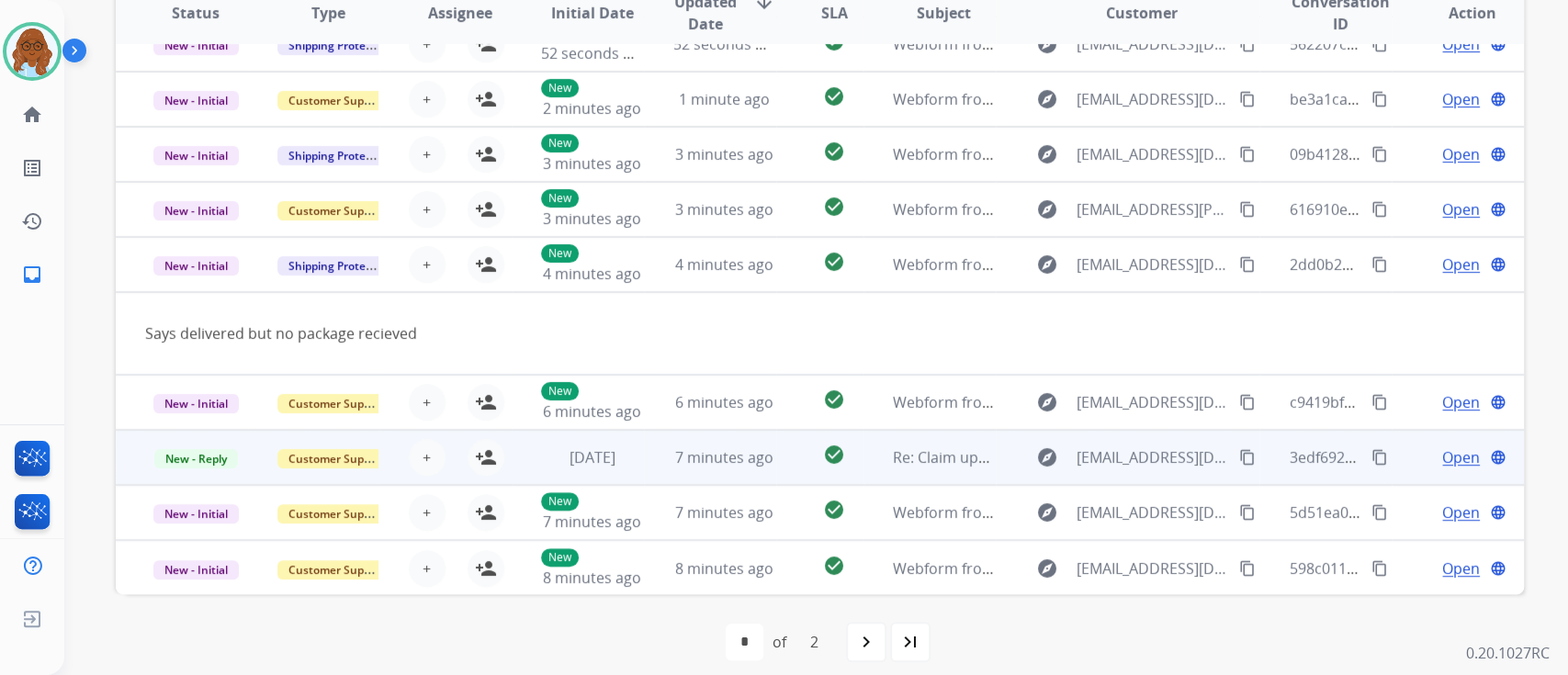
scroll to position [457, 0]
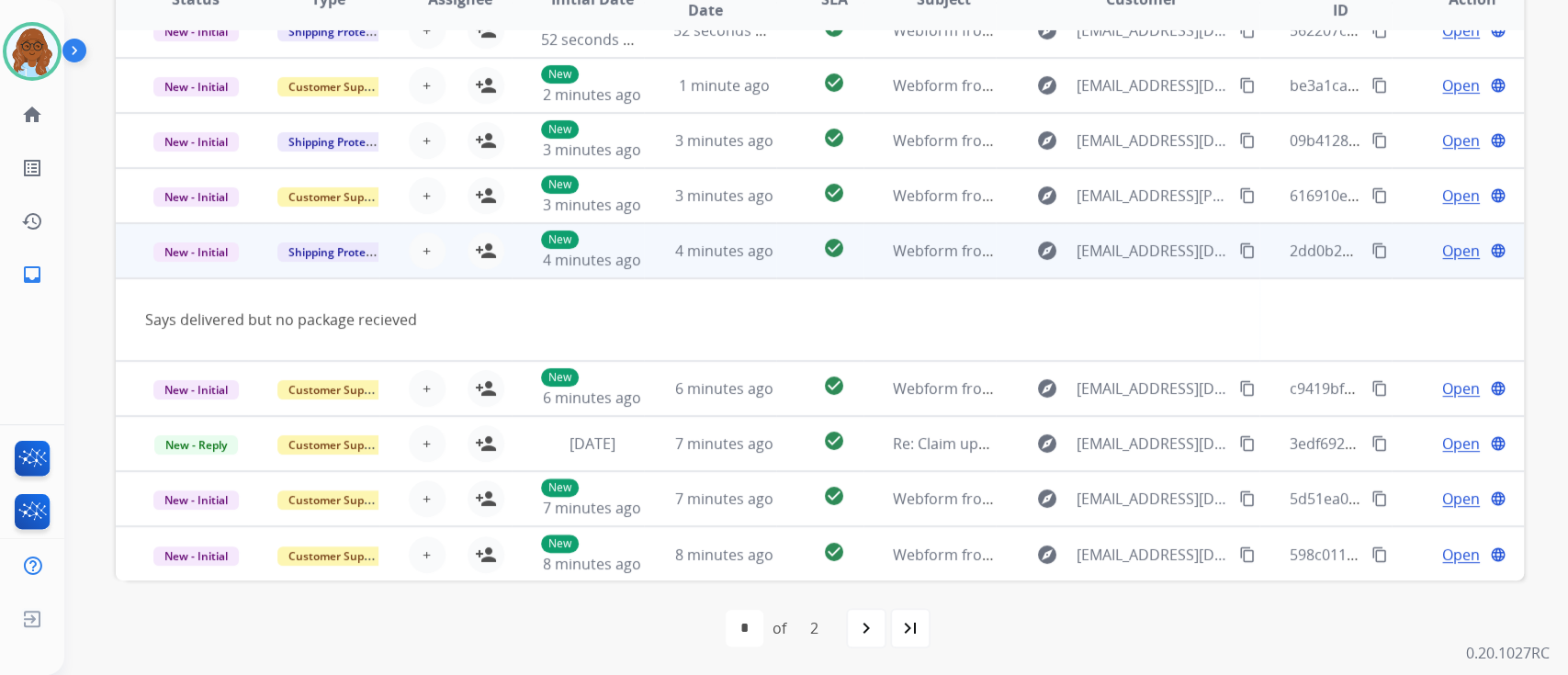
click at [1241, 252] on mat-icon "content_copy" at bounding box center [1247, 251] width 17 height 17
click at [485, 243] on mat-icon "person_add" at bounding box center [486, 251] width 22 height 22
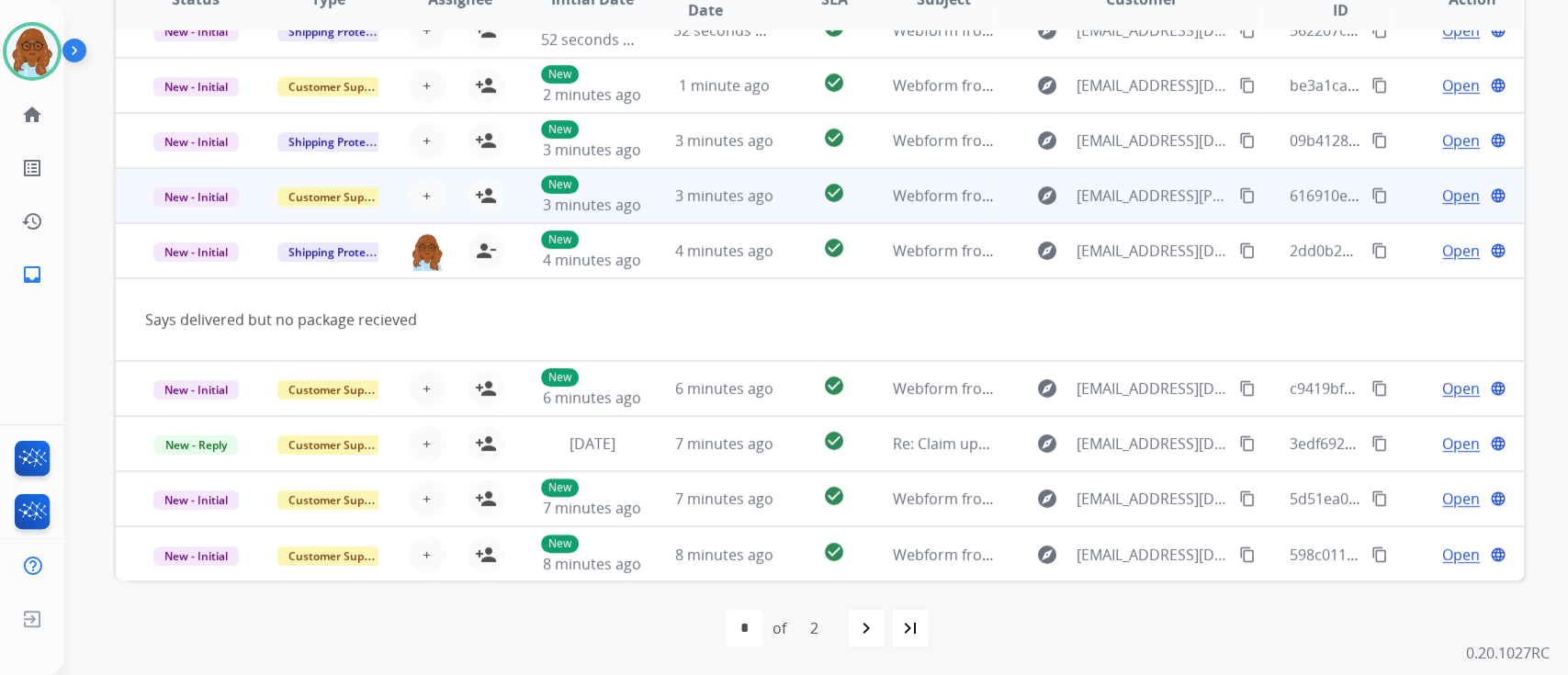
click at [1393, 203] on td "Open language" at bounding box center [1457, 195] width 132 height 55
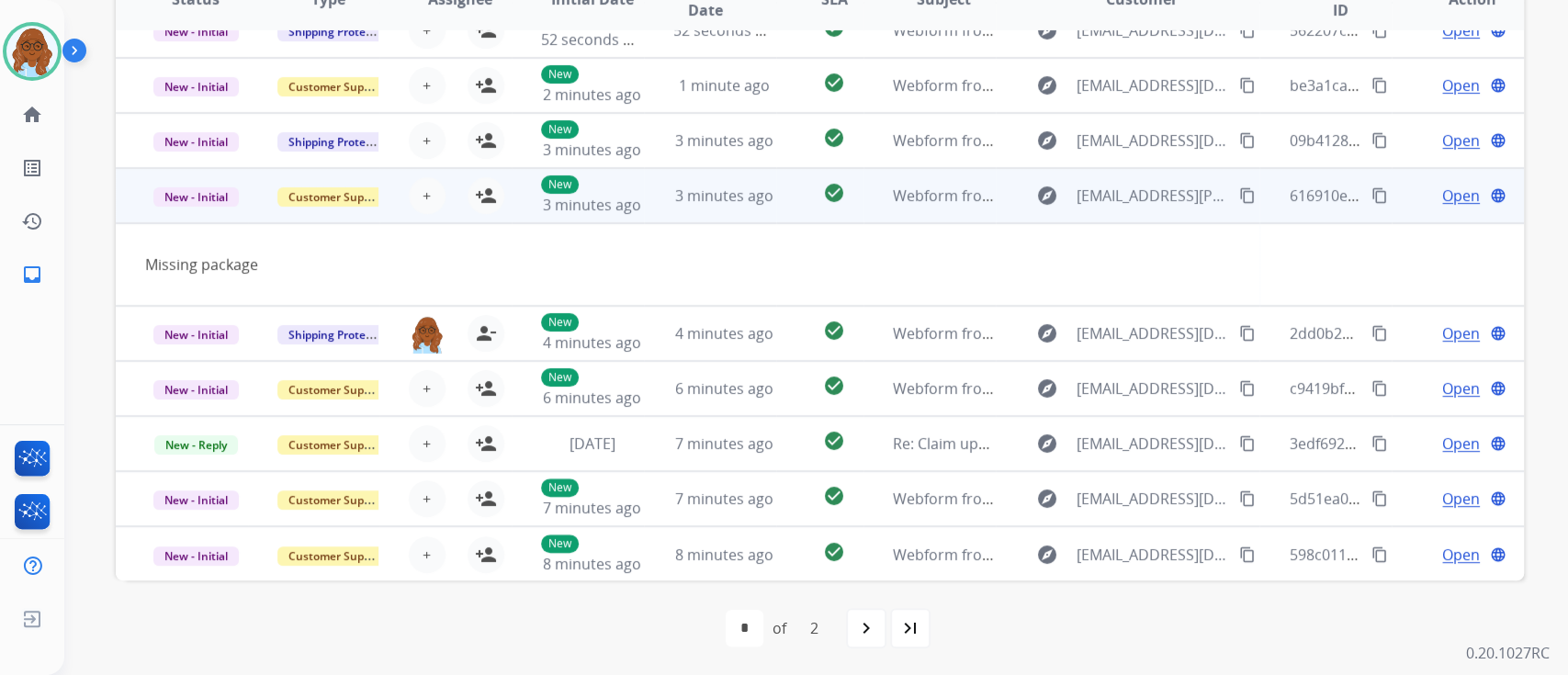
click at [1239, 193] on mat-icon "content_copy" at bounding box center [1247, 195] width 17 height 17
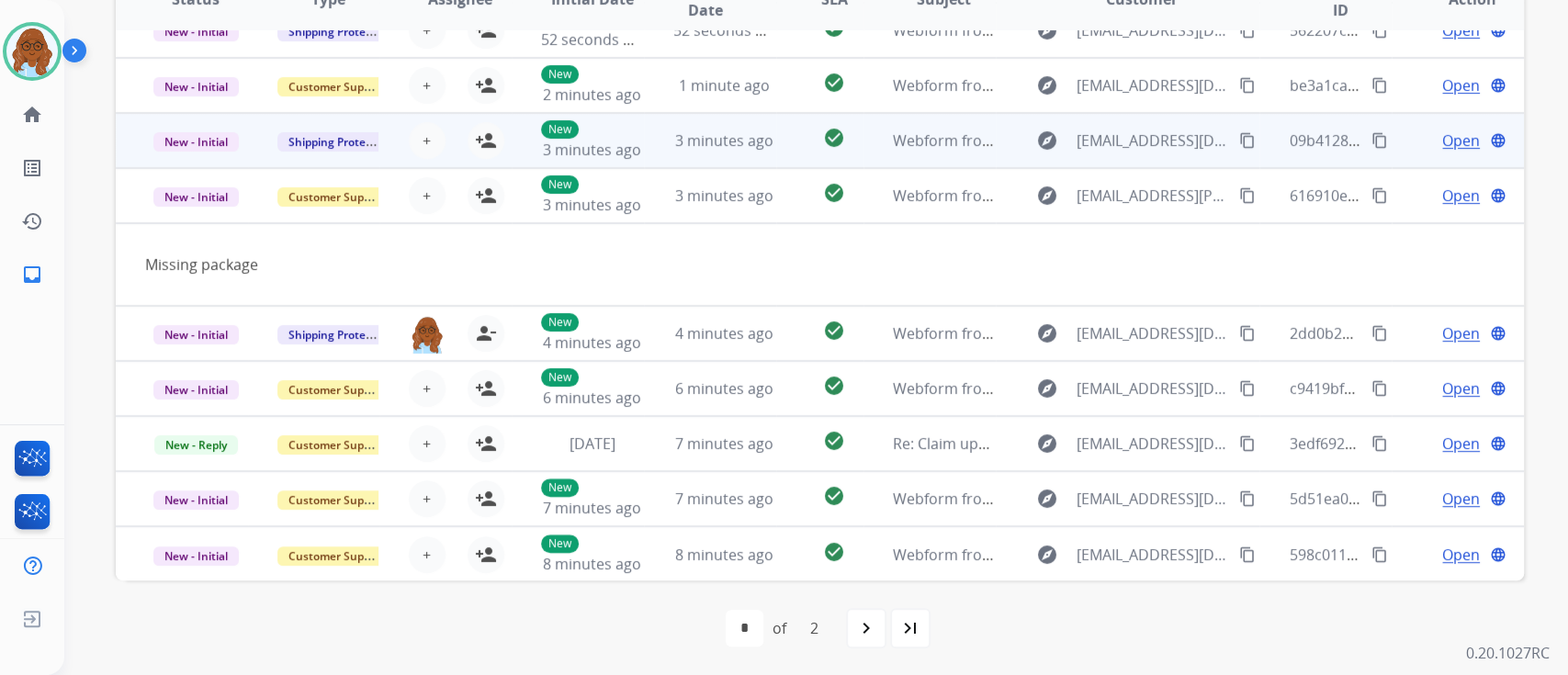
click at [1397, 136] on td "Open language" at bounding box center [1457, 141] width 132 height 55
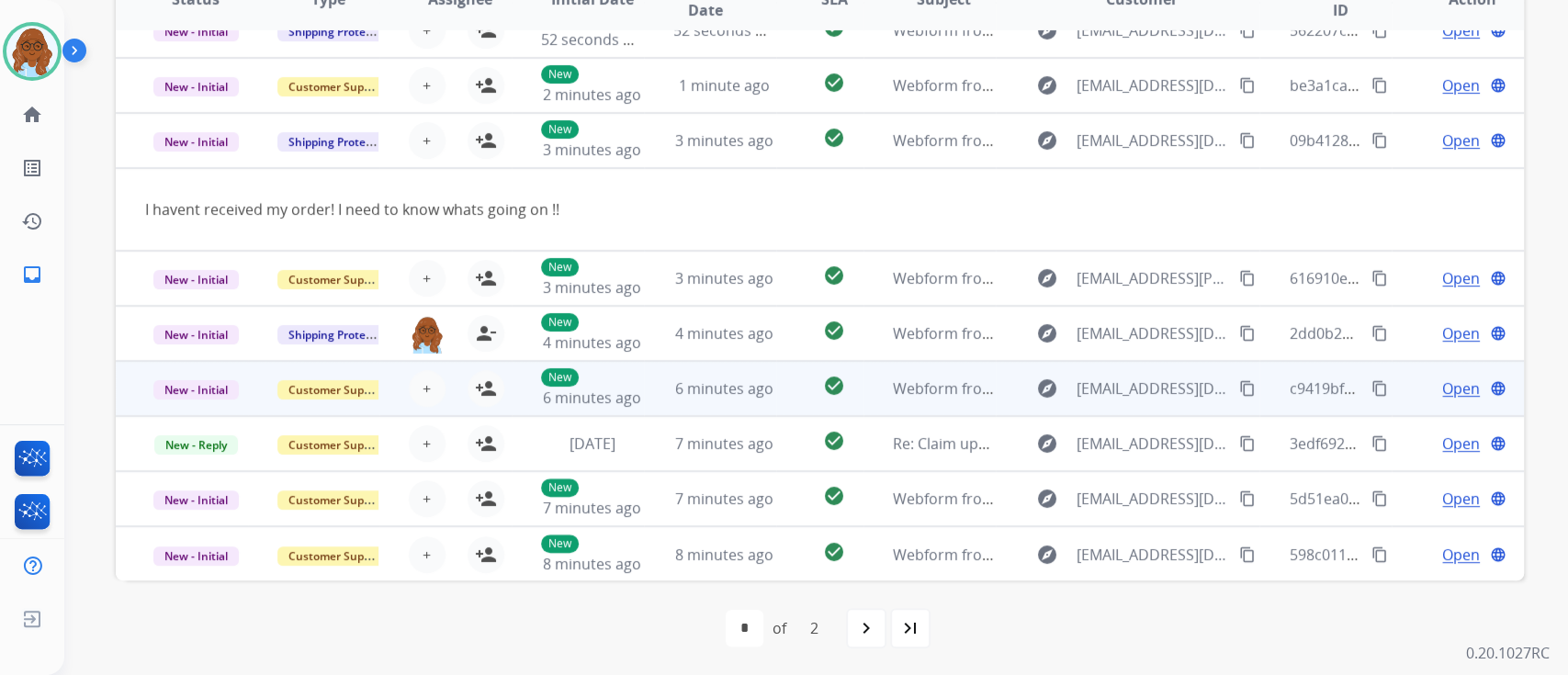
click at [1397, 388] on td "Open language" at bounding box center [1457, 389] width 132 height 55
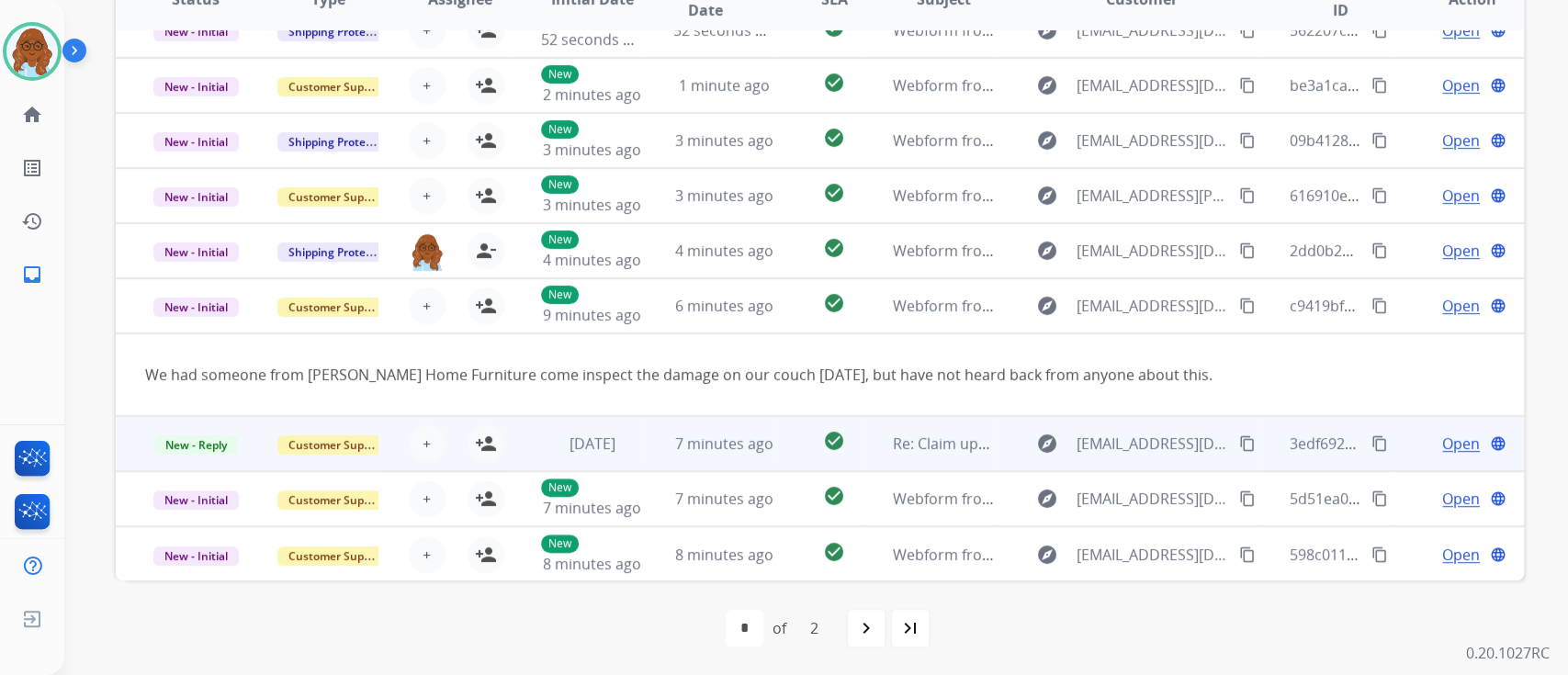
click at [1401, 442] on td "Open language" at bounding box center [1457, 444] width 132 height 55
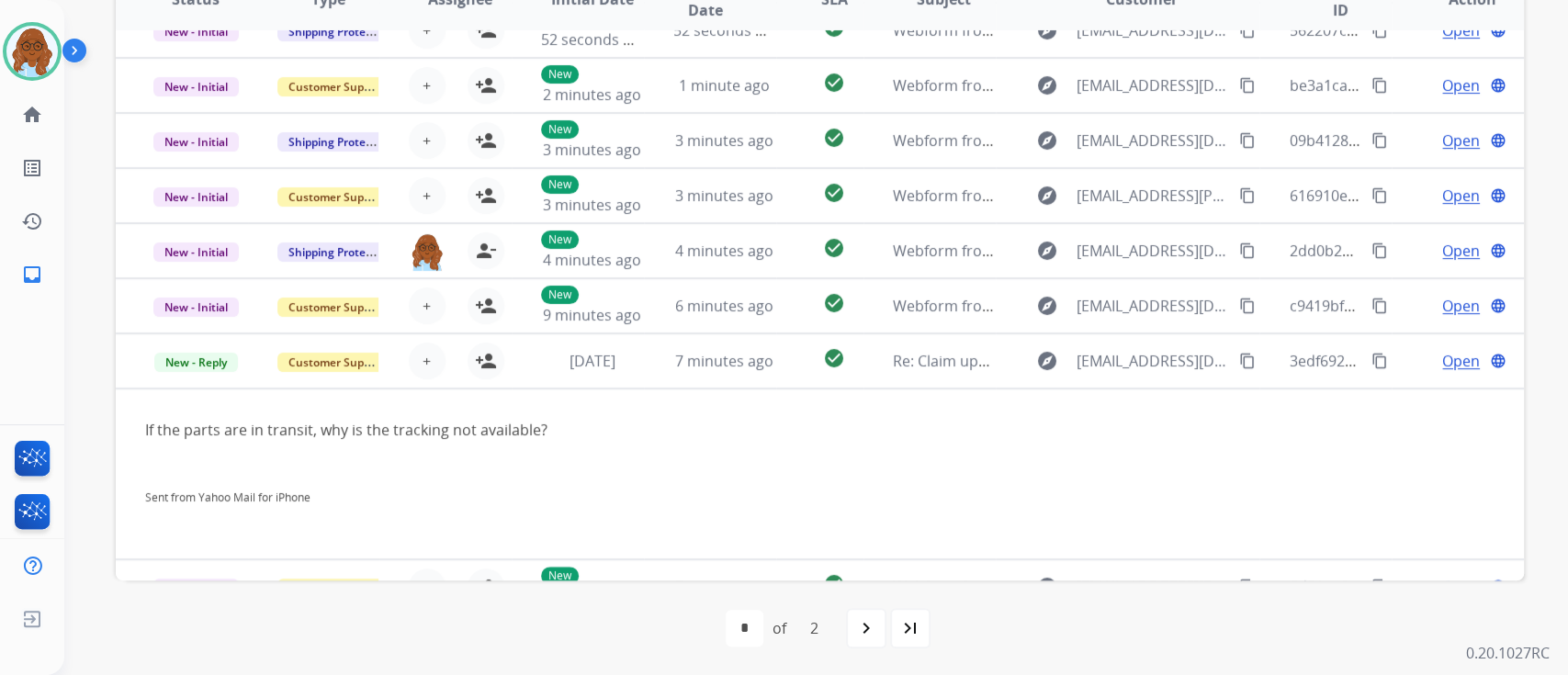
scroll to position [172, 0]
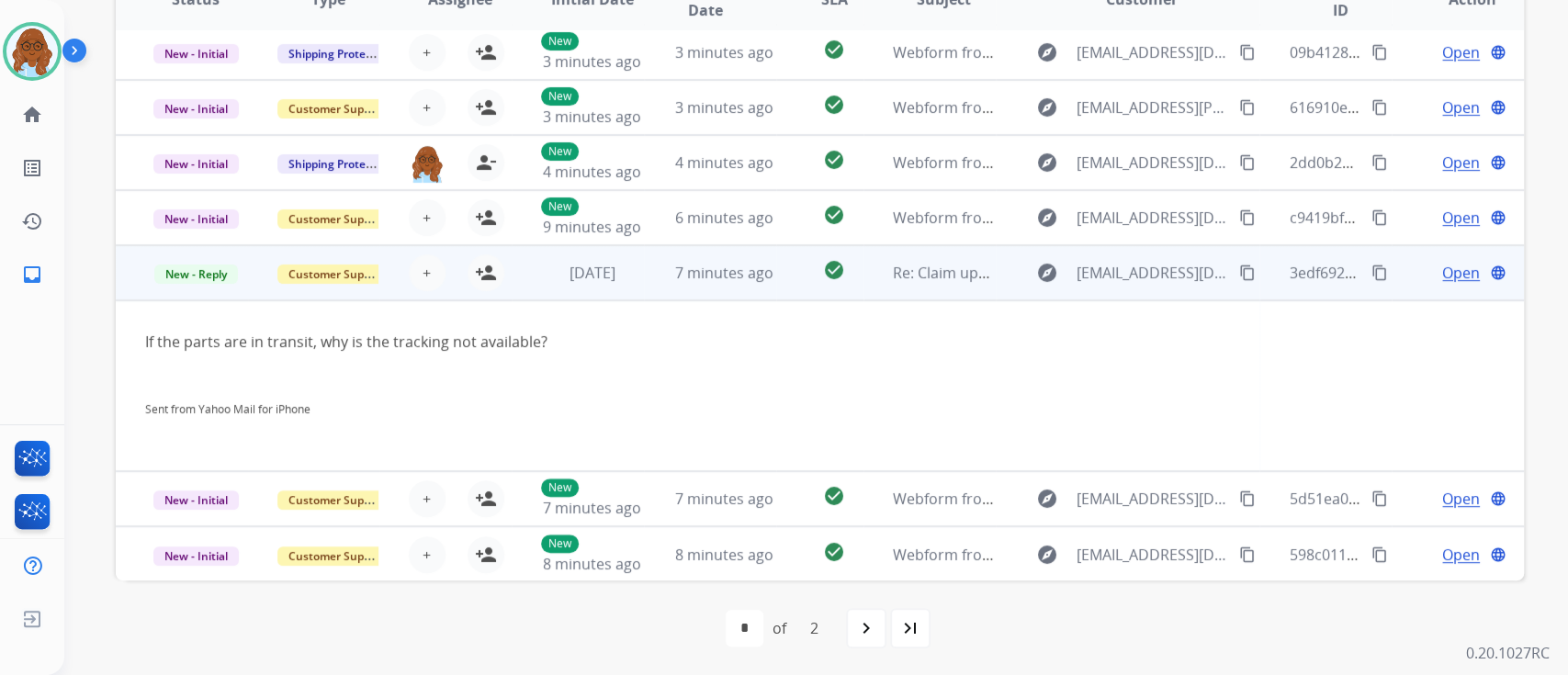
click at [1239, 266] on mat-icon "content_copy" at bounding box center [1247, 273] width 17 height 17
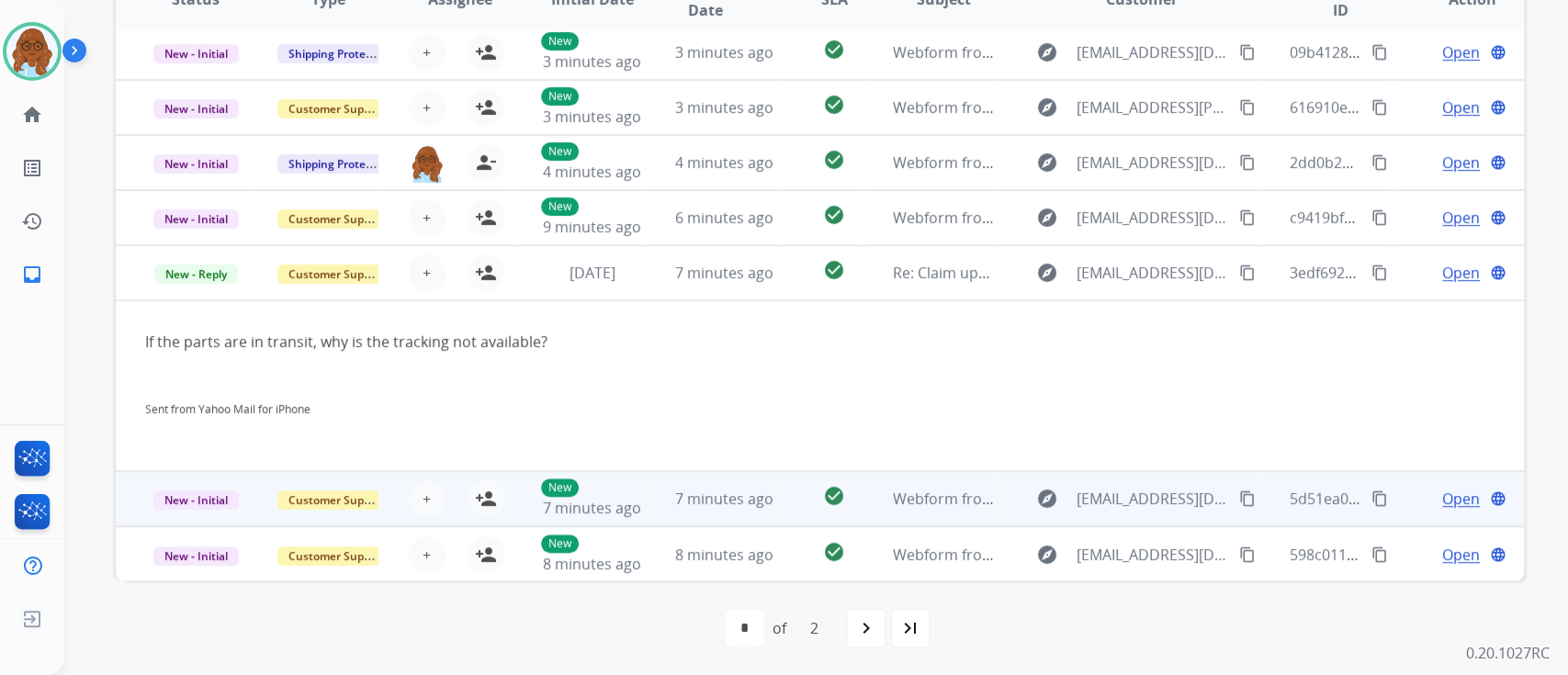
click at [1393, 490] on td "Open language" at bounding box center [1457, 499] width 132 height 55
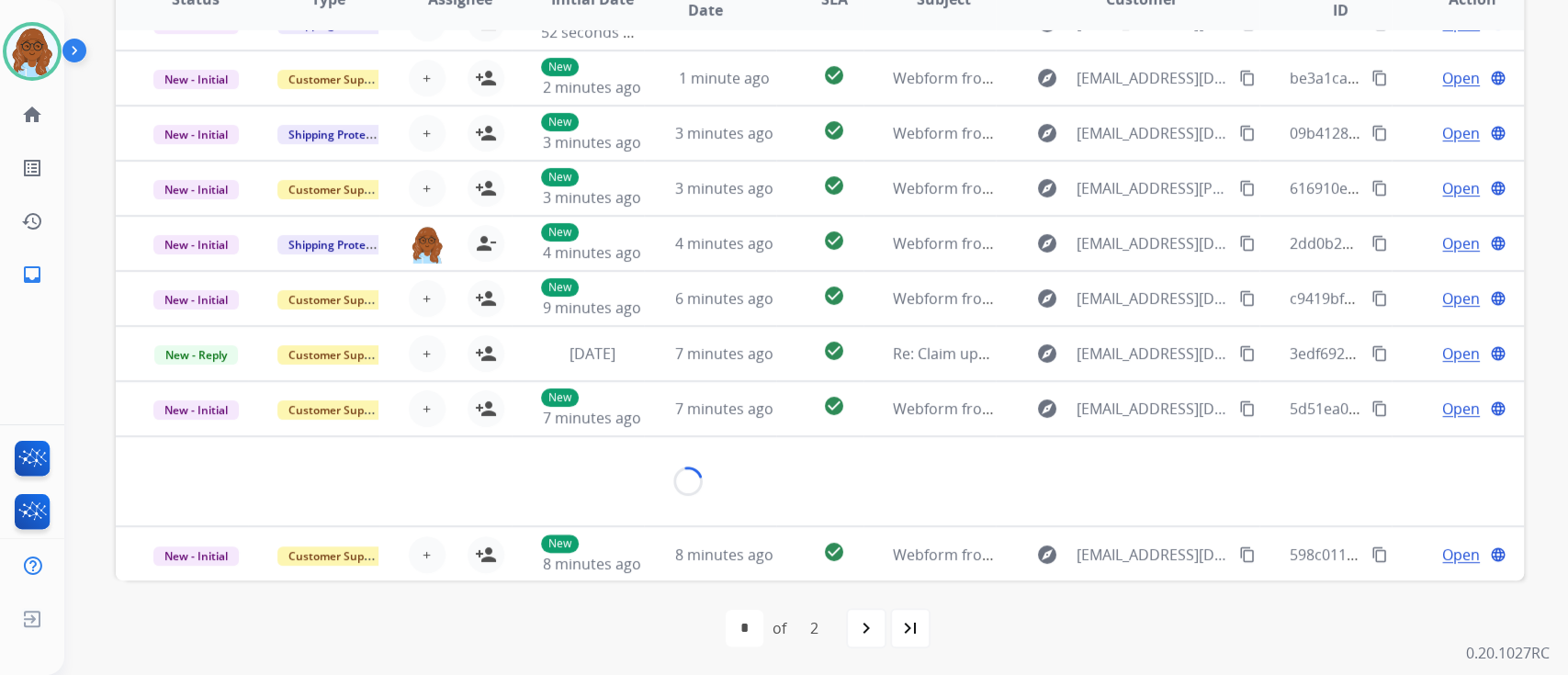
scroll to position [84, 0]
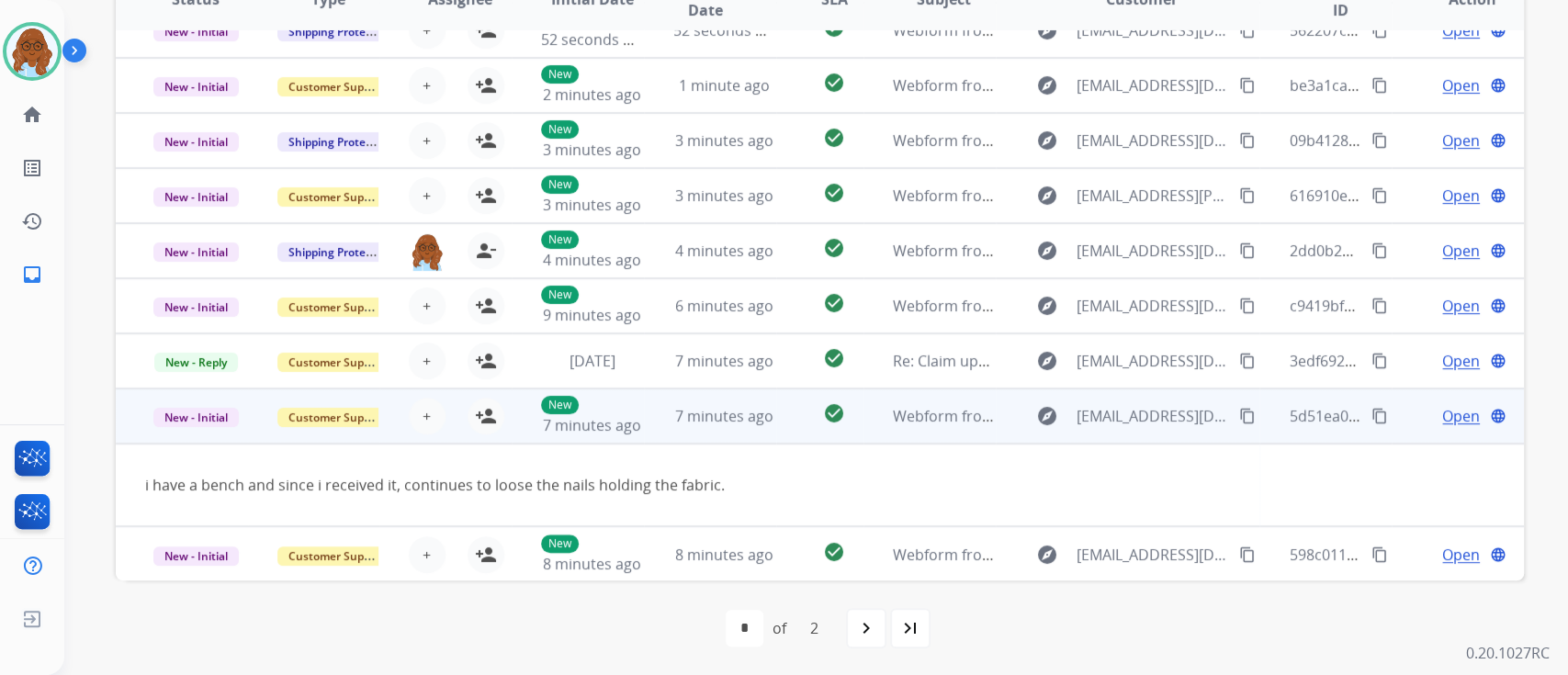
click at [1239, 417] on mat-icon "content_copy" at bounding box center [1247, 416] width 17 height 17
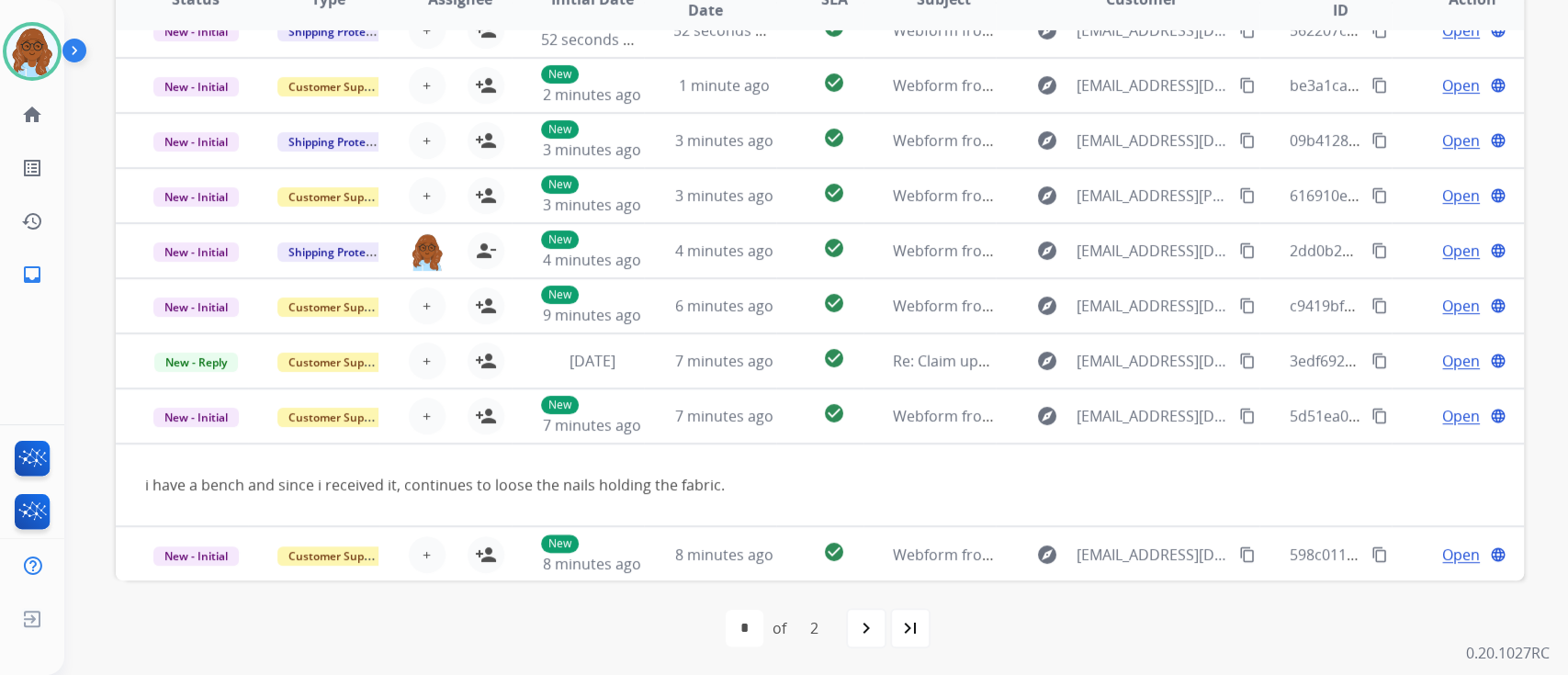
click at [1393, 545] on td "Open language" at bounding box center [1457, 554] width 132 height 55
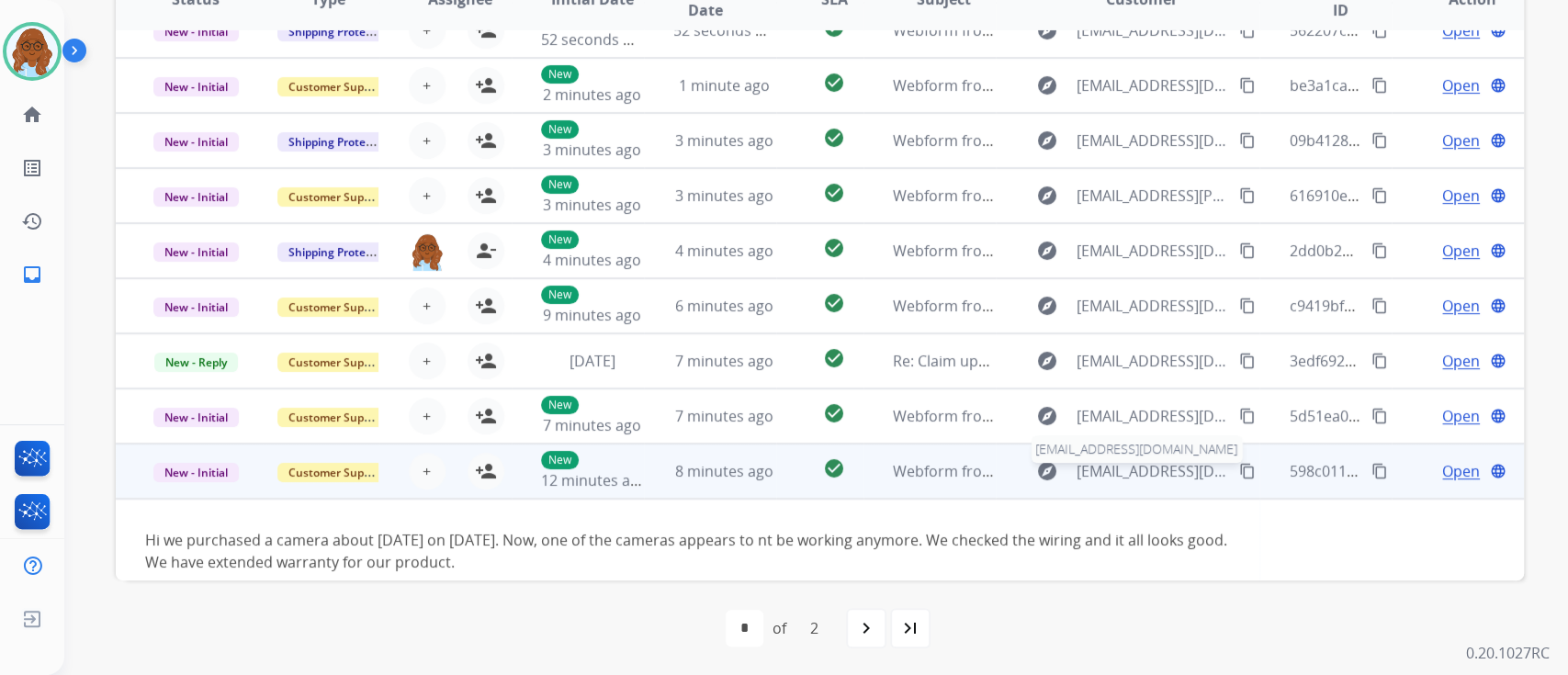
scroll to position [105, 0]
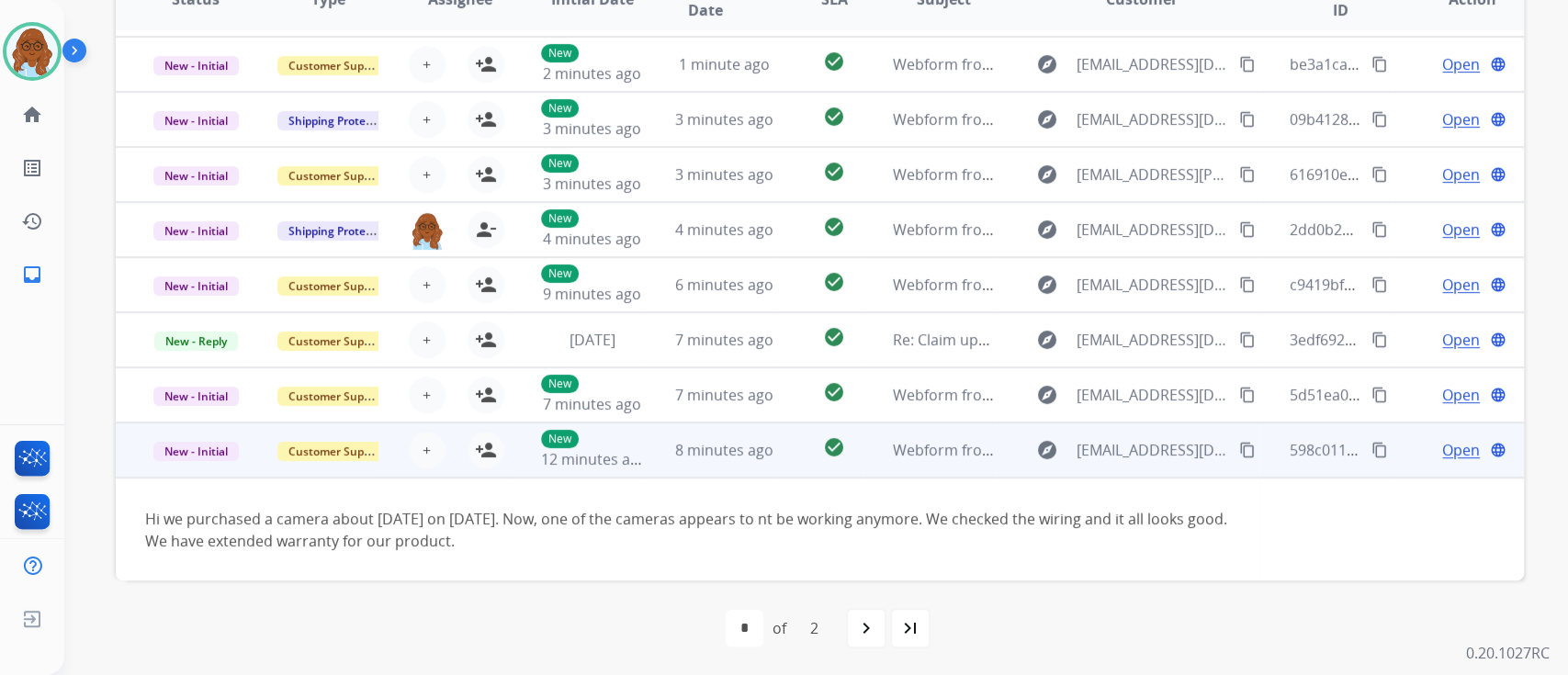
click at [1242, 443] on mat-icon "content_copy" at bounding box center [1247, 450] width 17 height 17
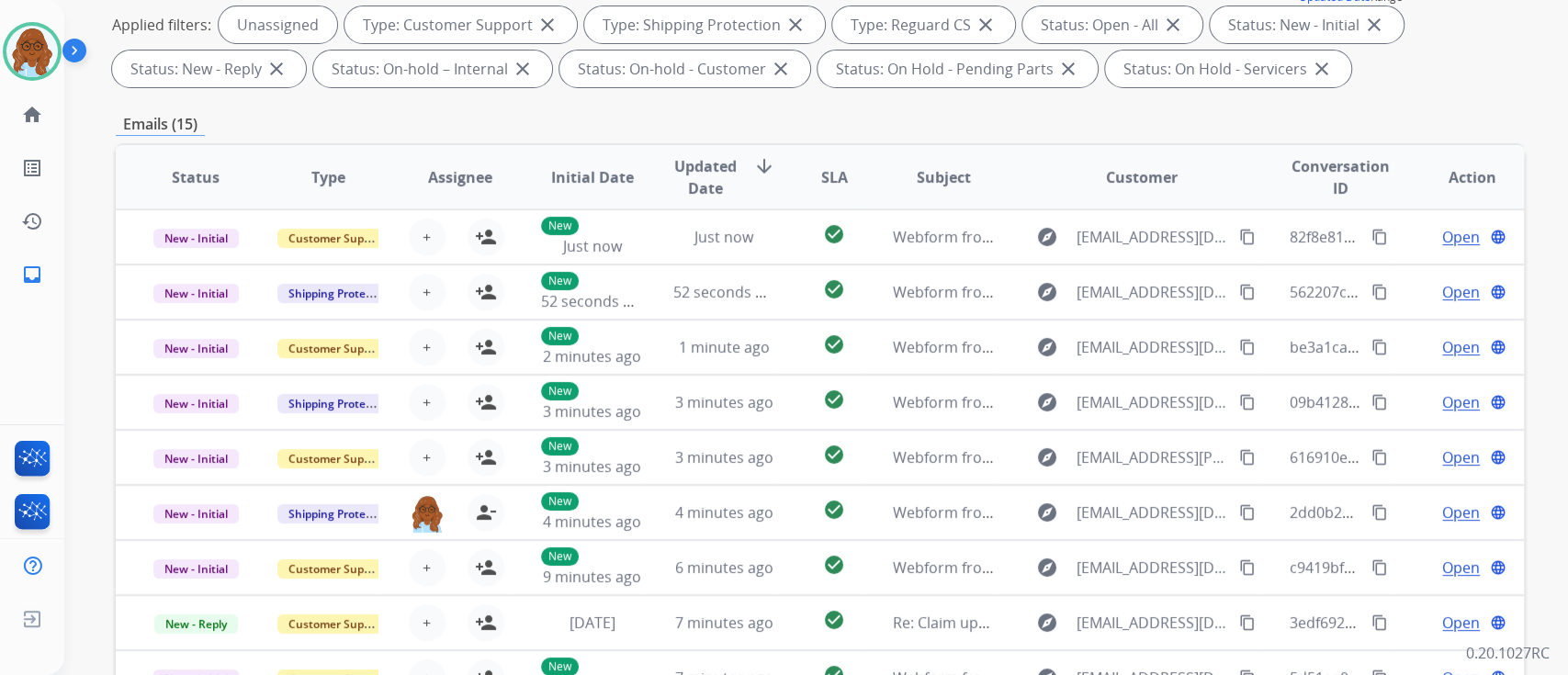
scroll to position [0, 0]
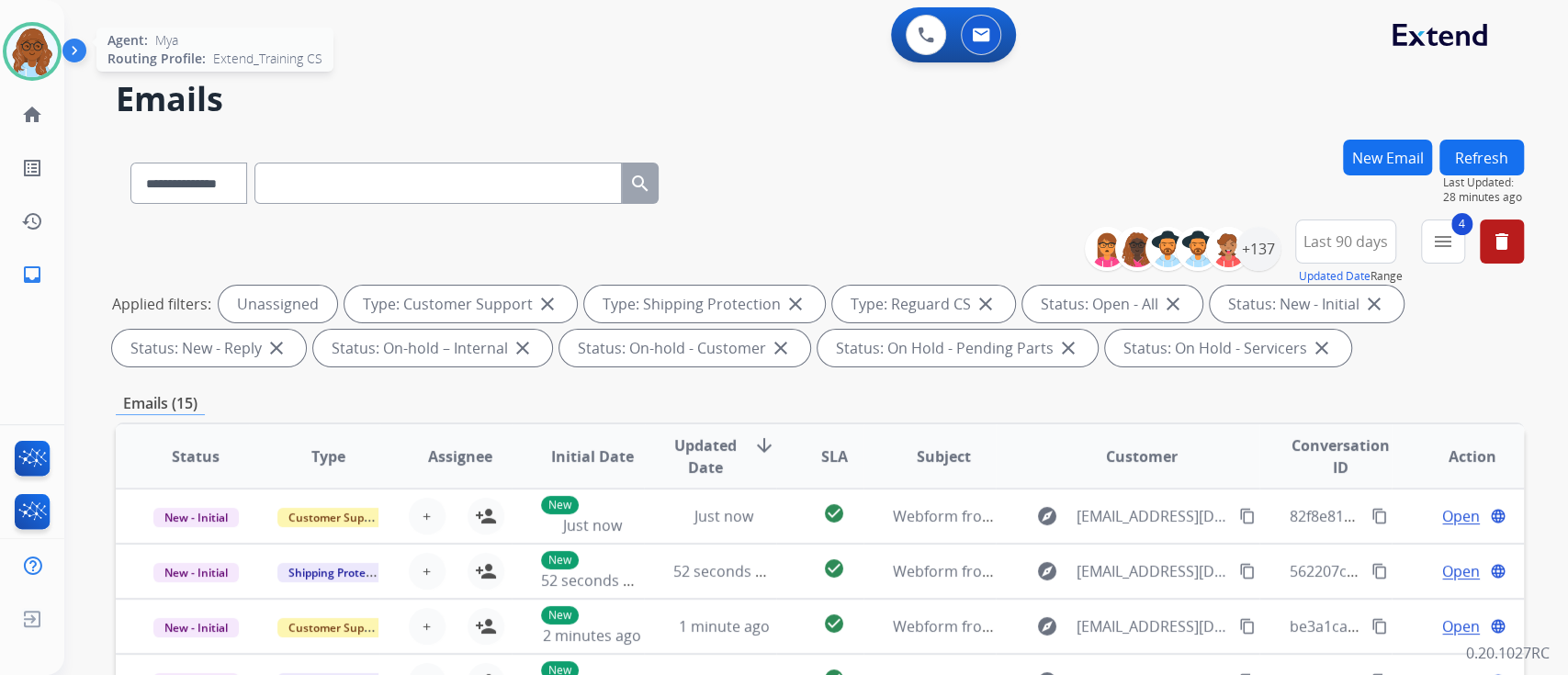
click at [44, 53] on img at bounding box center [32, 52] width 52 height 52
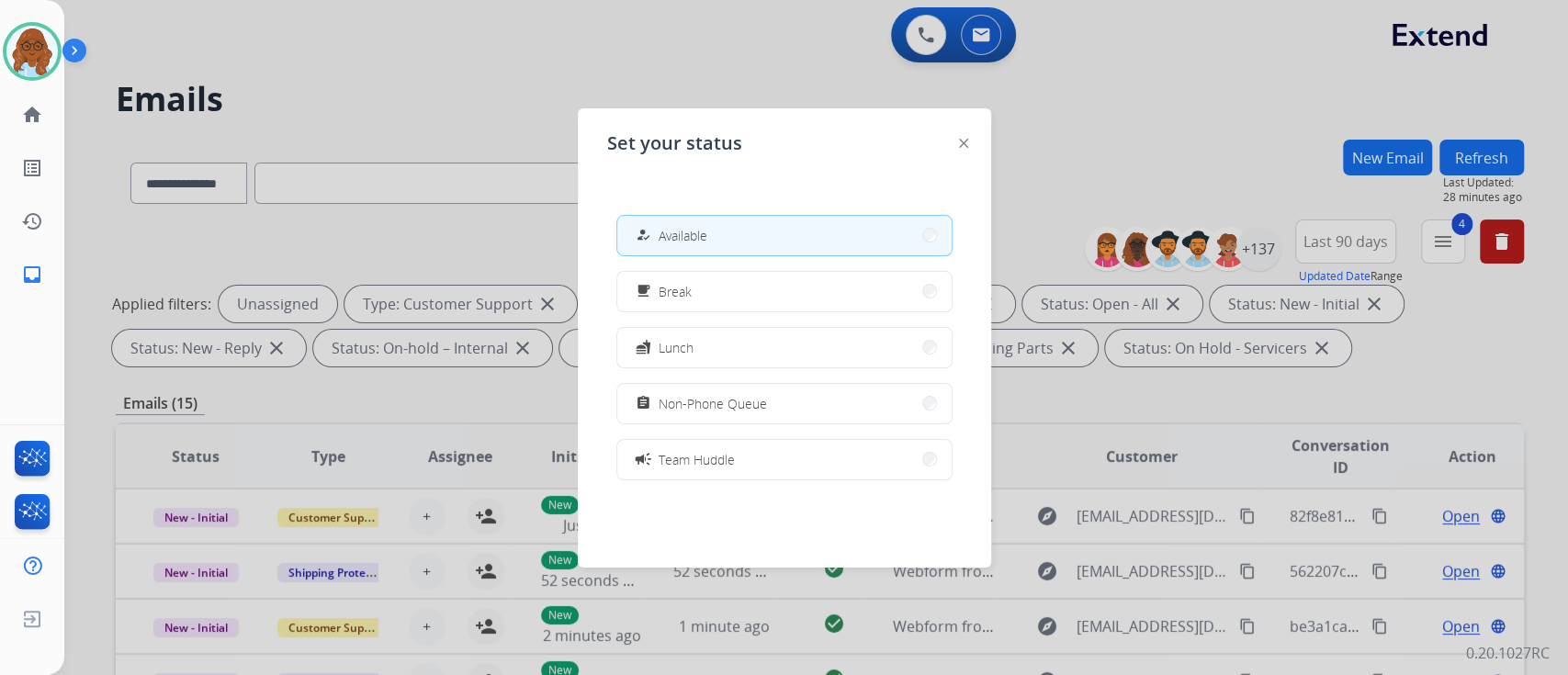
click at [253, 122] on div at bounding box center [784, 338] width 1568 height 675
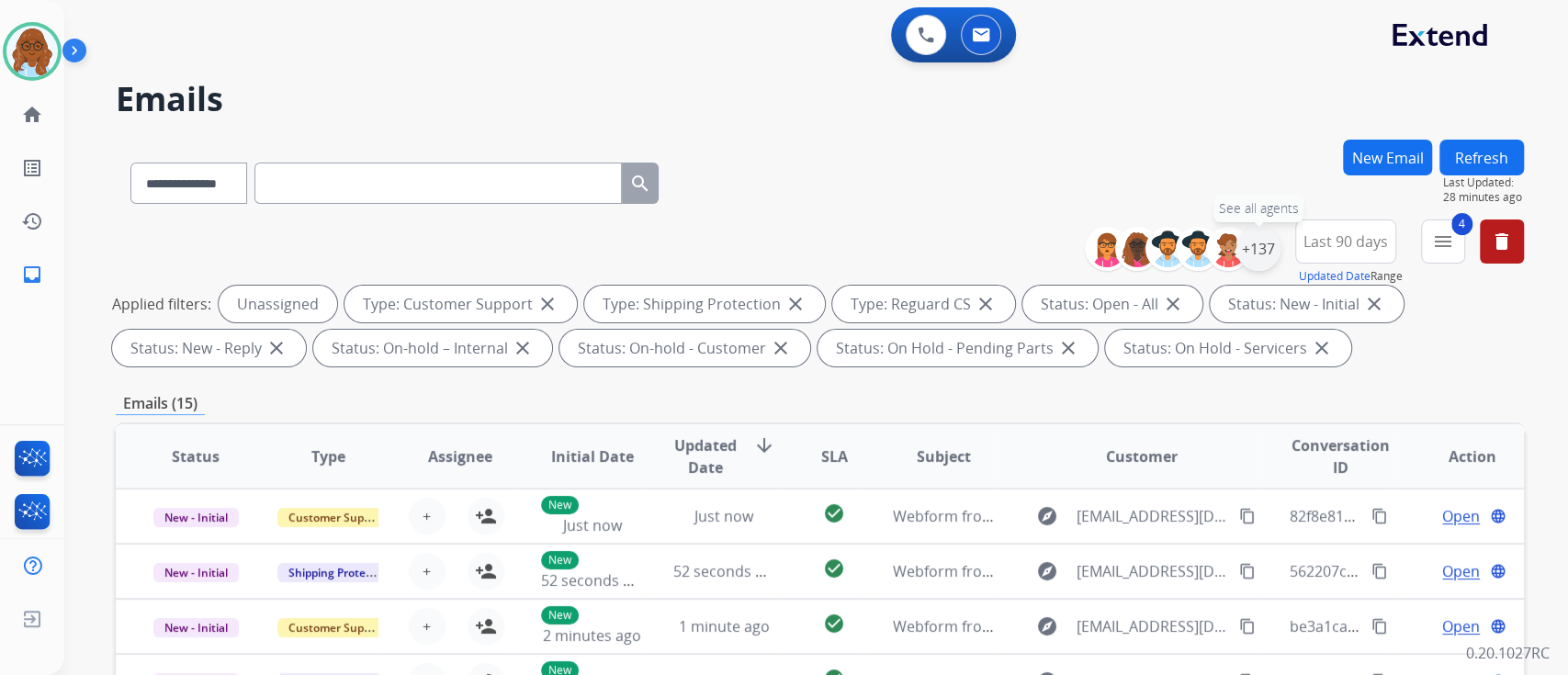
click at [1249, 266] on div "+137" at bounding box center [1258, 249] width 44 height 44
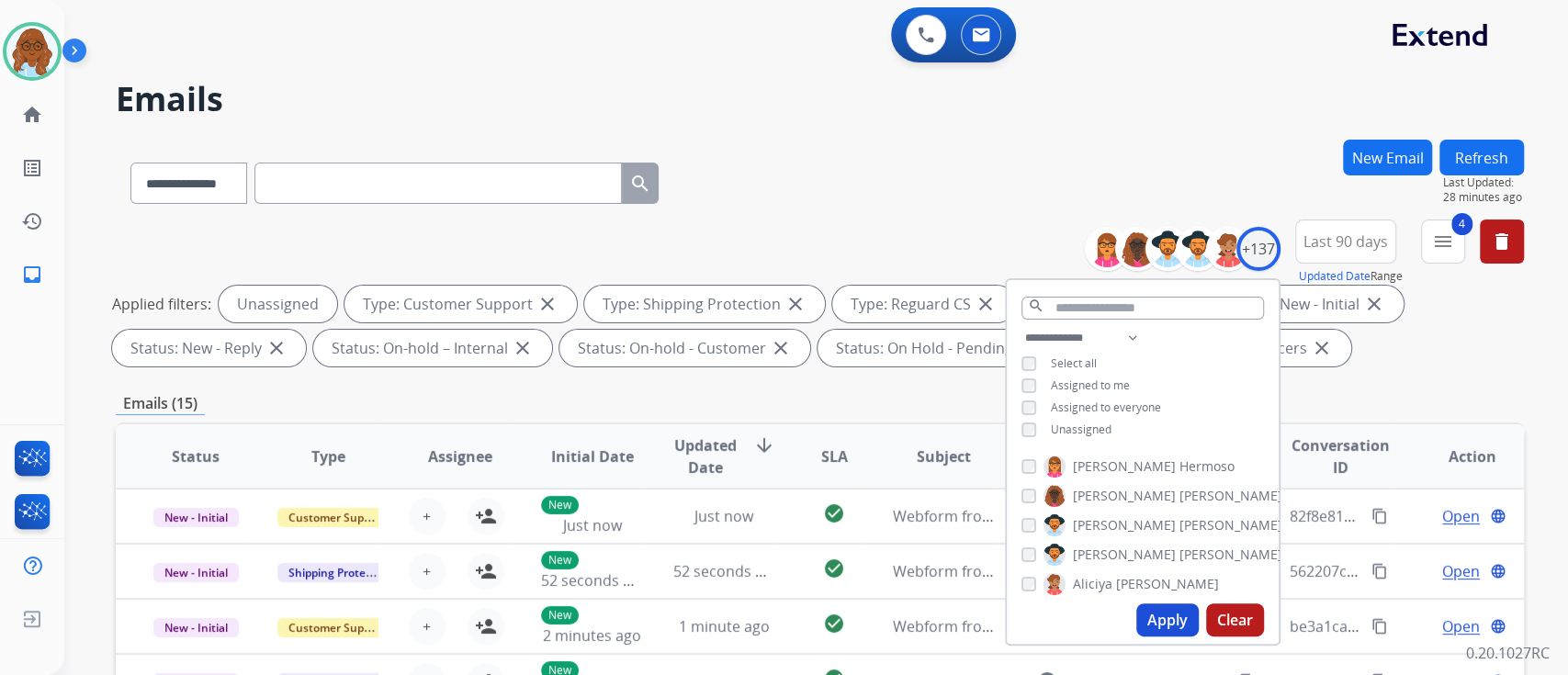
click at [1079, 384] on span "Assigned to me" at bounding box center [1091, 385] width 79 height 16
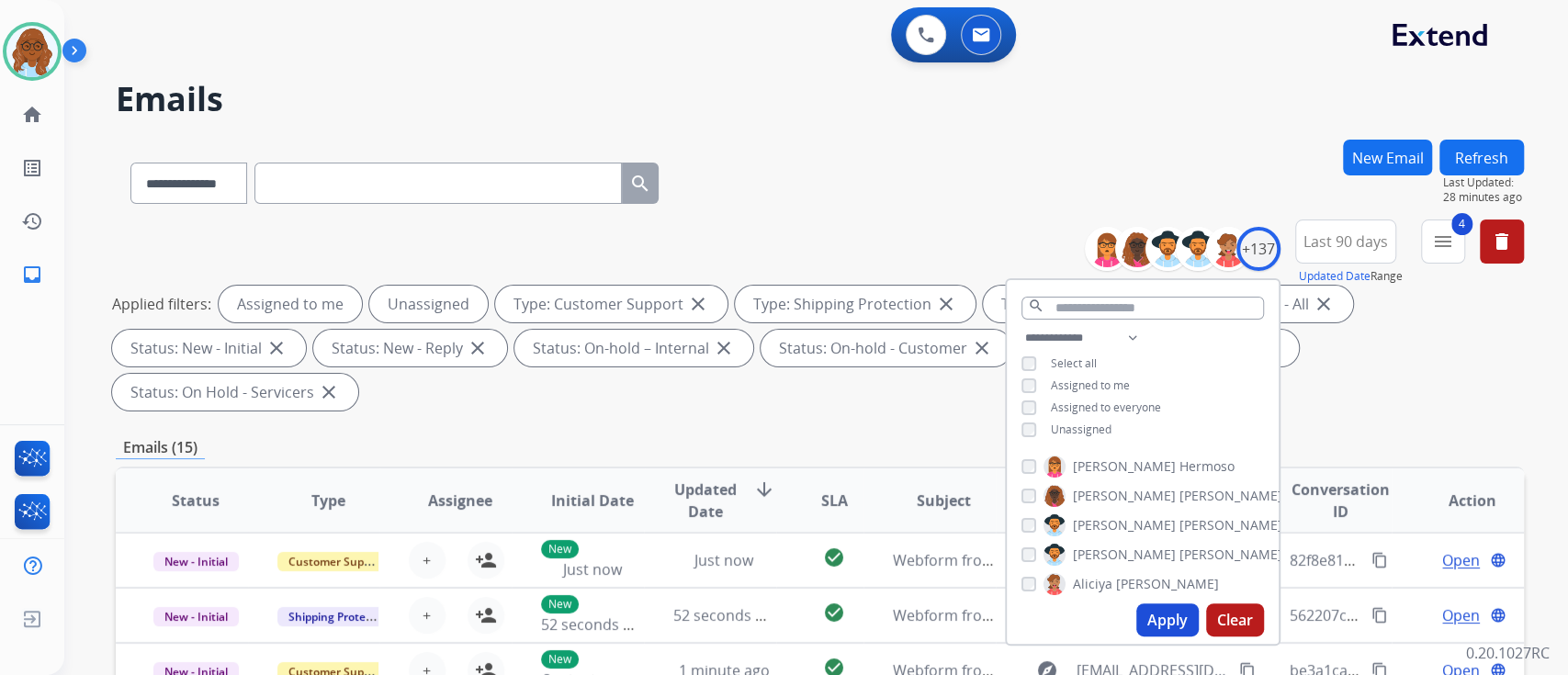
click at [1074, 426] on span "Unassigned" at bounding box center [1081, 429] width 61 height 16
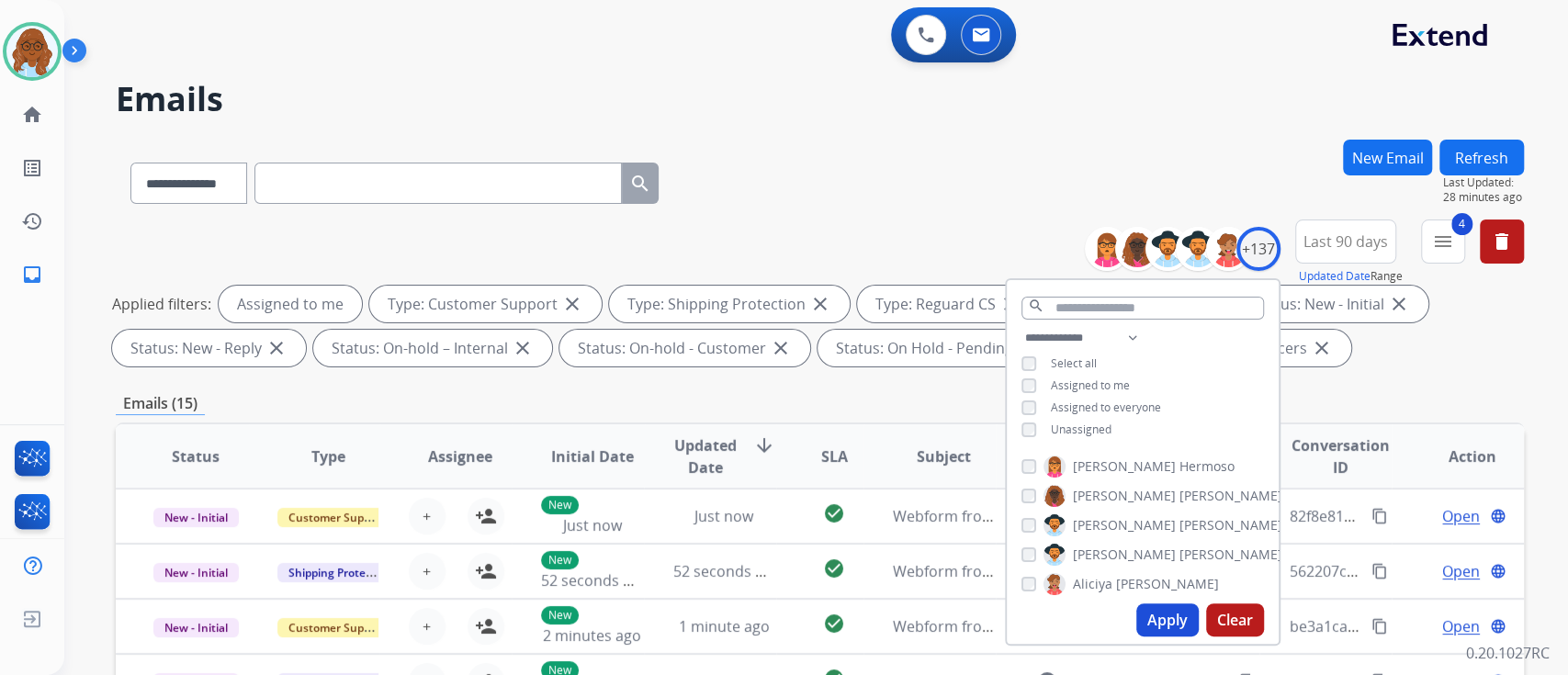
click at [1149, 621] on button "Apply" at bounding box center [1168, 621] width 63 height 33
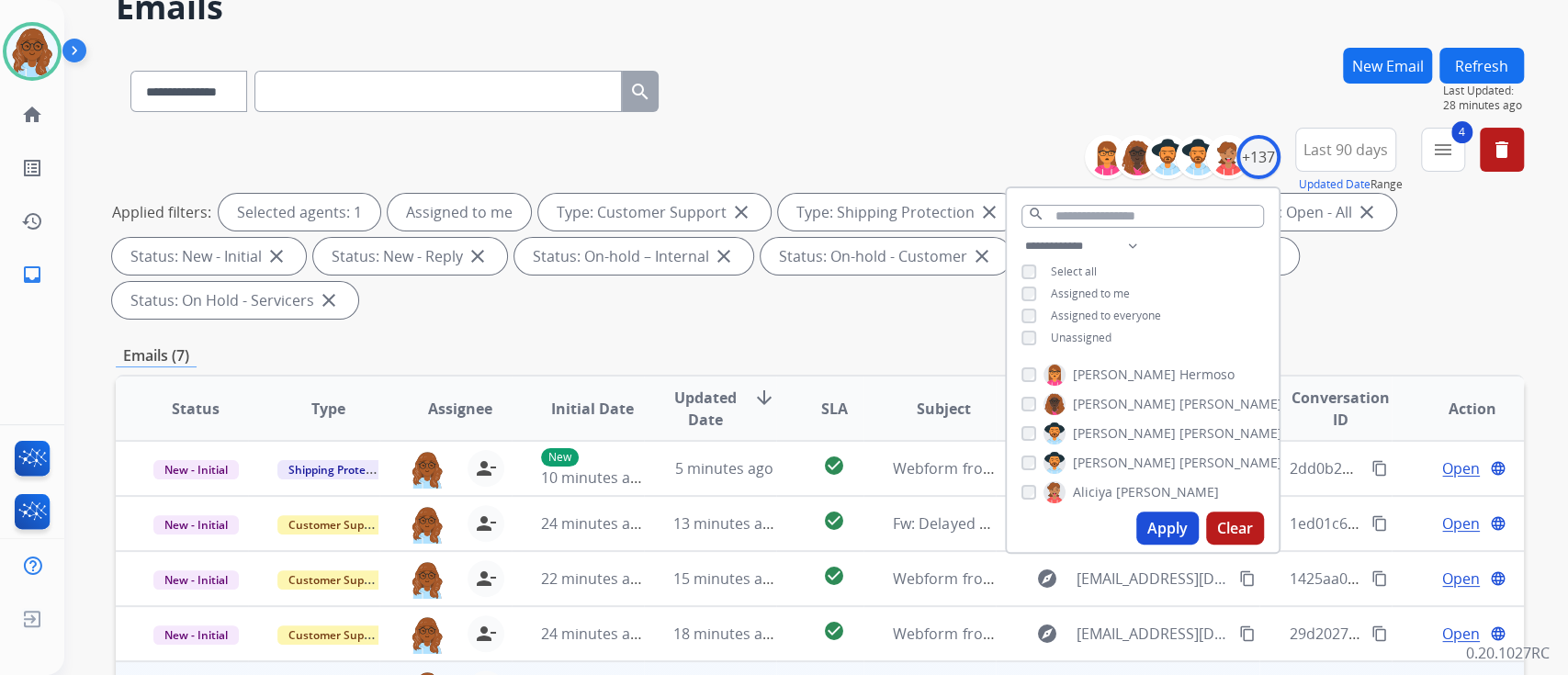
scroll to position [368, 0]
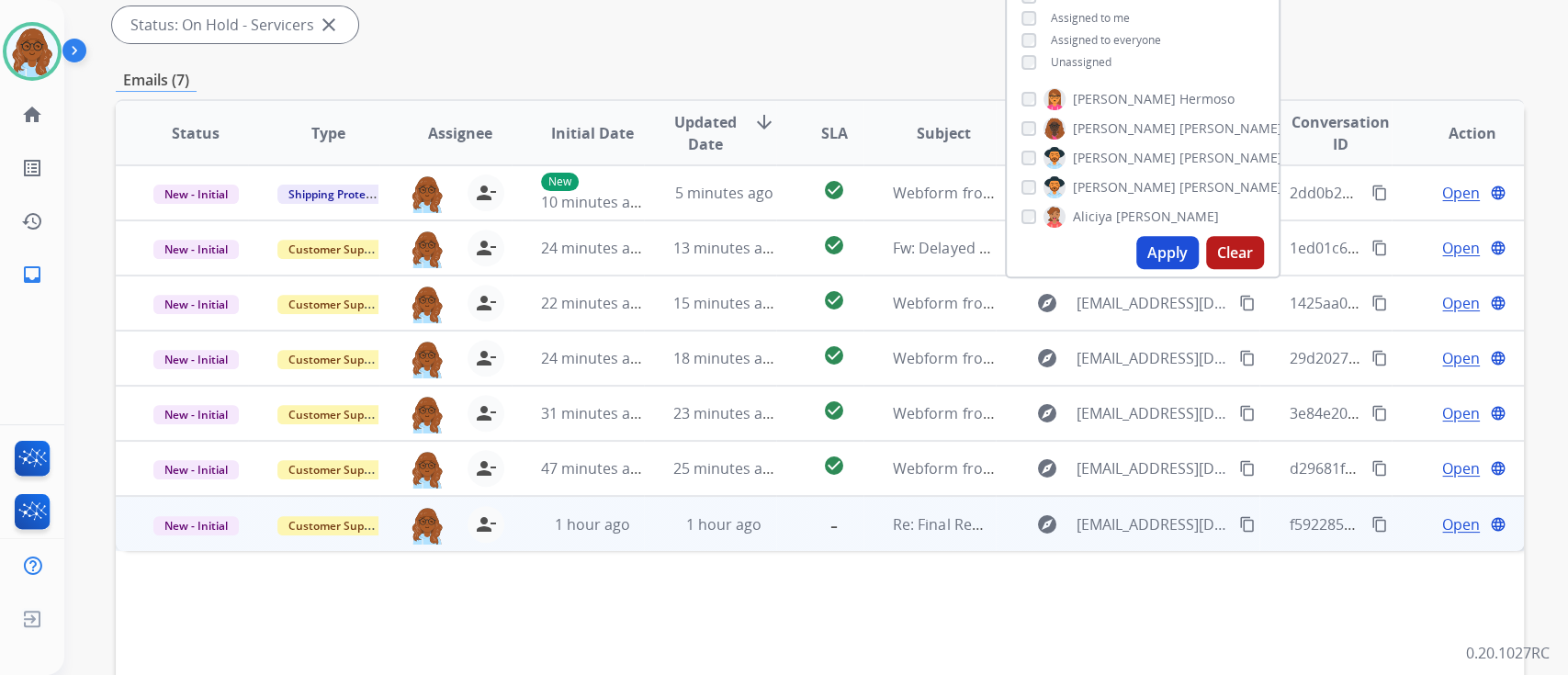
click at [1392, 549] on td "Open language" at bounding box center [1457, 524] width 132 height 55
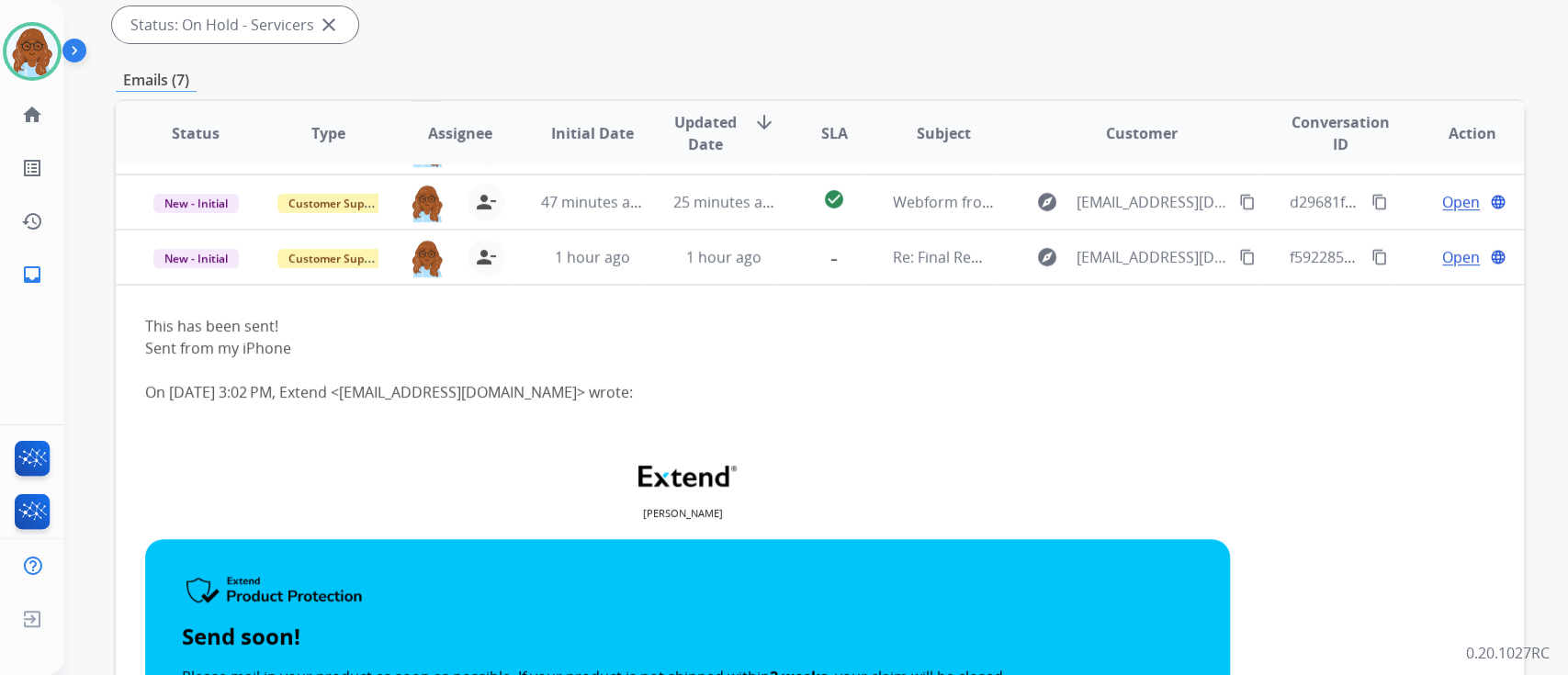
scroll to position [331, 0]
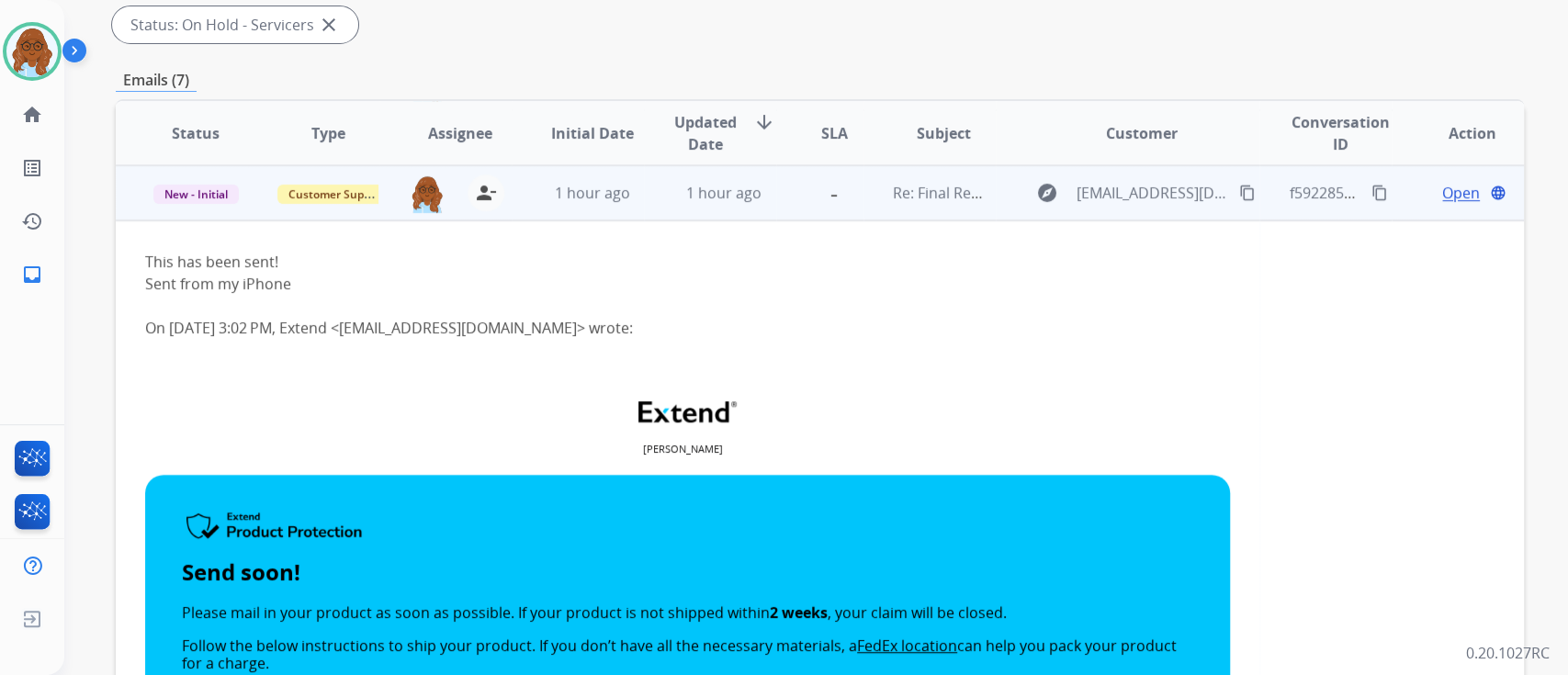
click at [1242, 197] on mat-icon "content_copy" at bounding box center [1247, 193] width 17 height 17
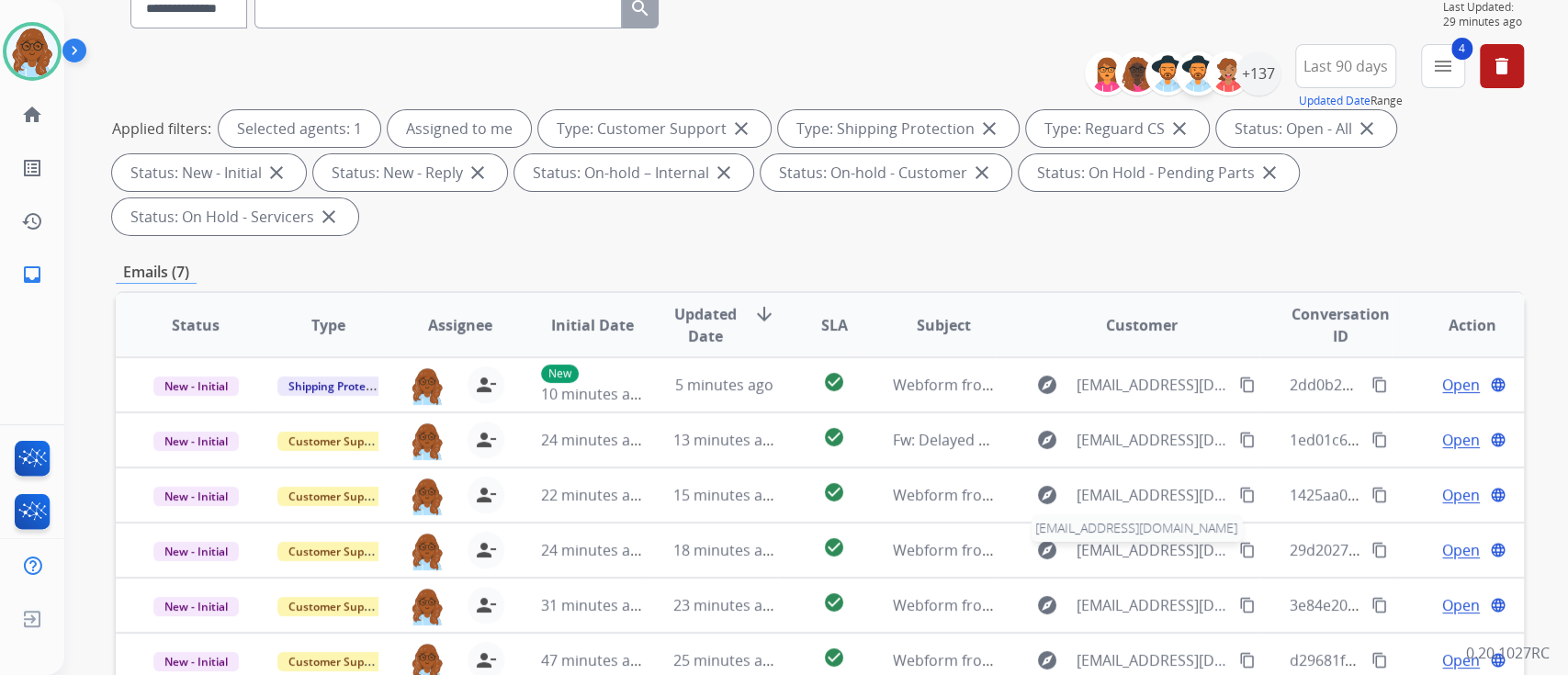
scroll to position [0, 0]
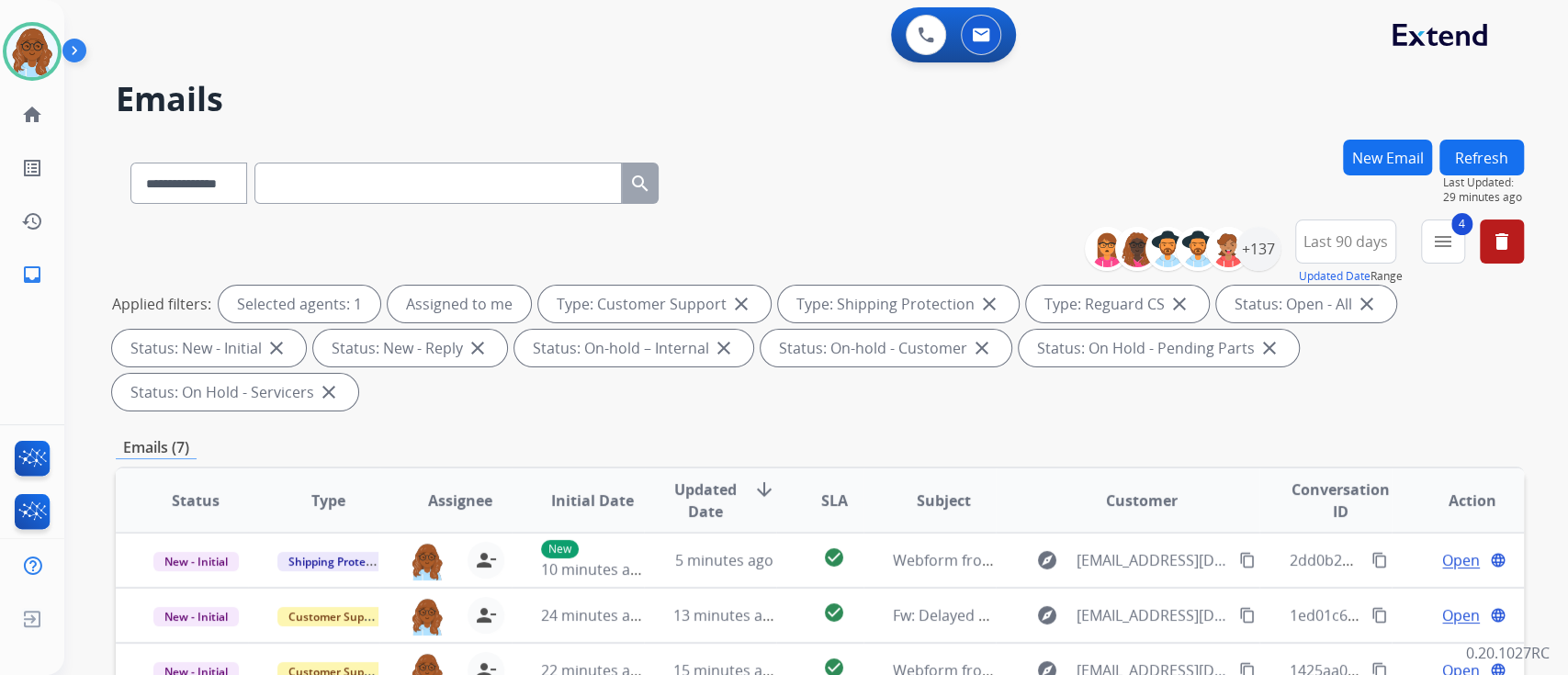
click at [1330, 238] on span "Last 90 days" at bounding box center [1346, 242] width 85 height 7
click at [1325, 298] on div "Custom" at bounding box center [1339, 309] width 101 height 28
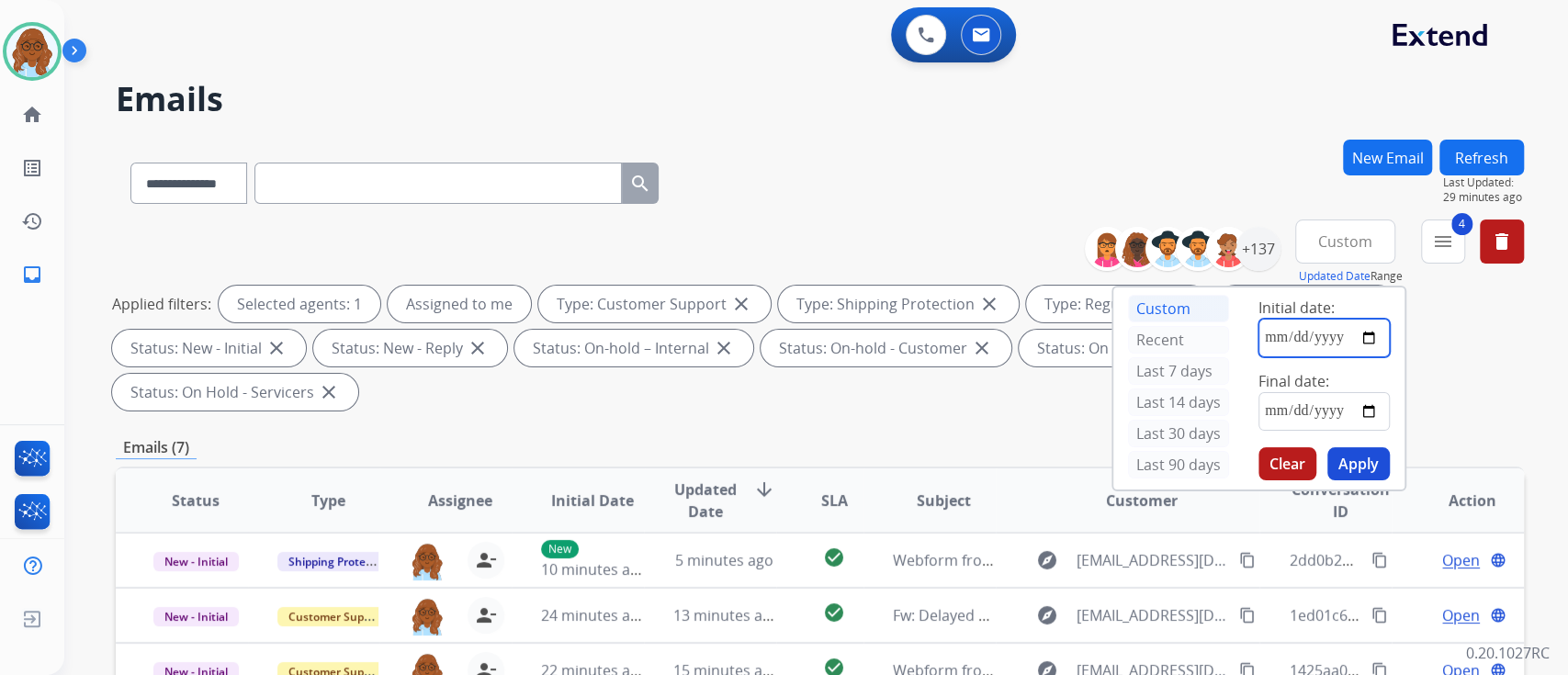
click at [1372, 338] on input "date" at bounding box center [1324, 338] width 131 height 39
type input "**********"
click at [1370, 410] on input "date" at bounding box center [1324, 411] width 131 height 39
type input "**********"
click at [1355, 463] on button "Apply" at bounding box center [1359, 464] width 63 height 33
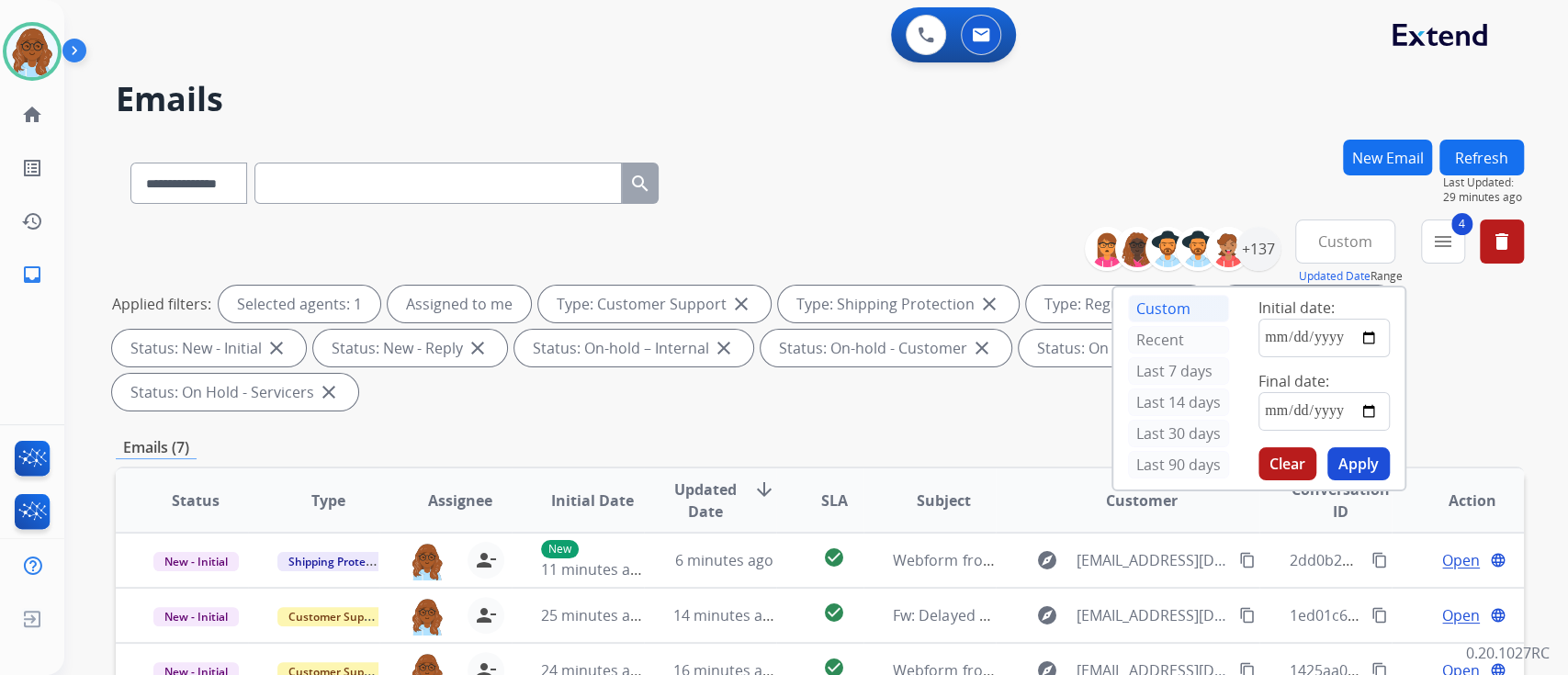
click at [1416, 253] on div "**********" at bounding box center [1311, 253] width 425 height 66
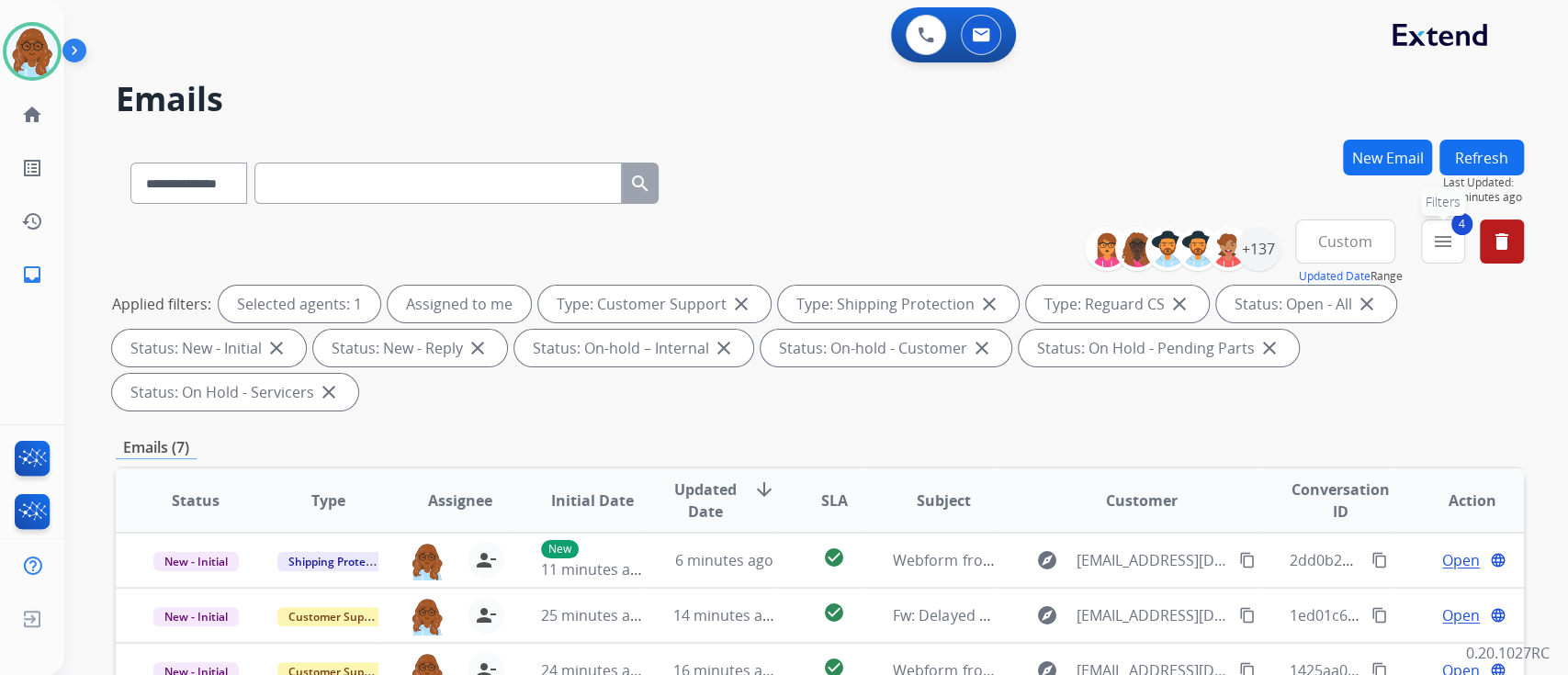
click at [1432, 246] on mat-icon "menu" at bounding box center [1443, 242] width 22 height 22
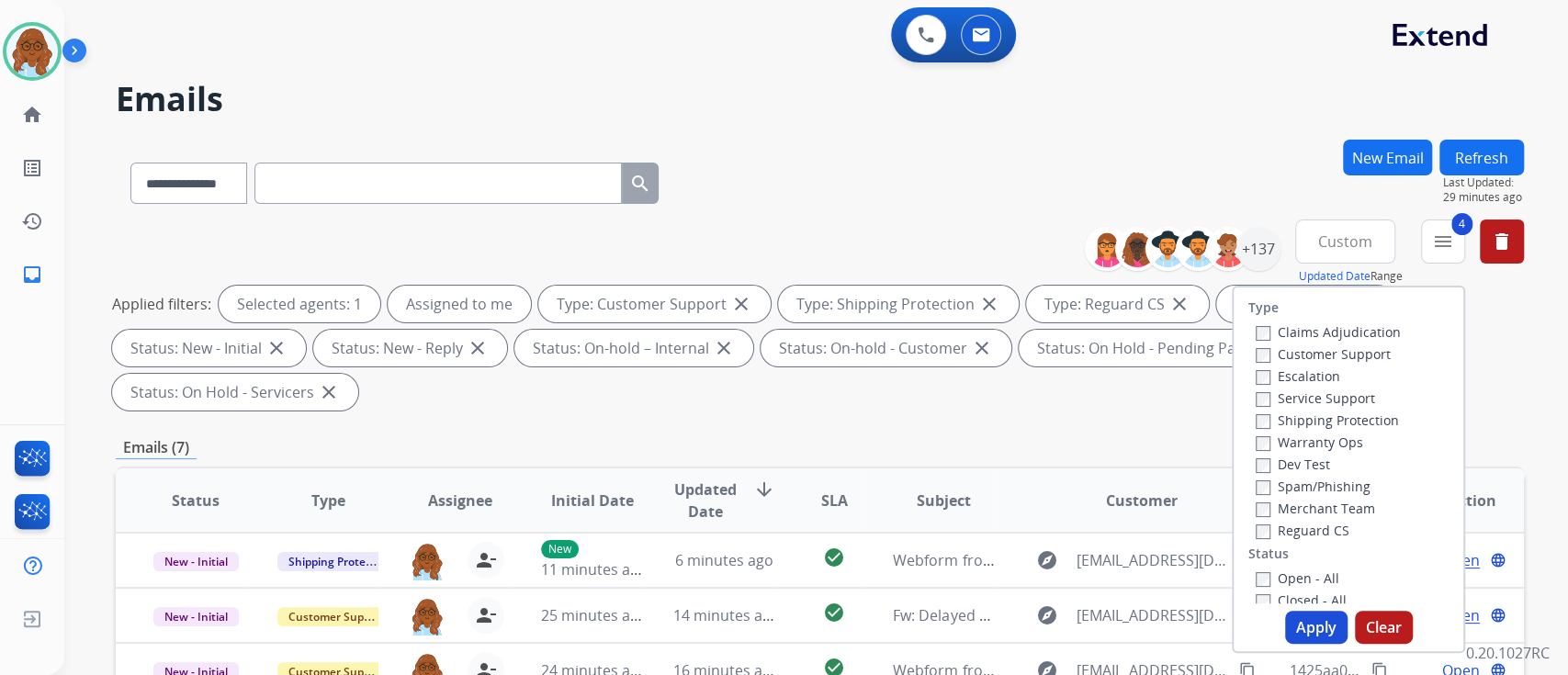
scroll to position [123, 0]
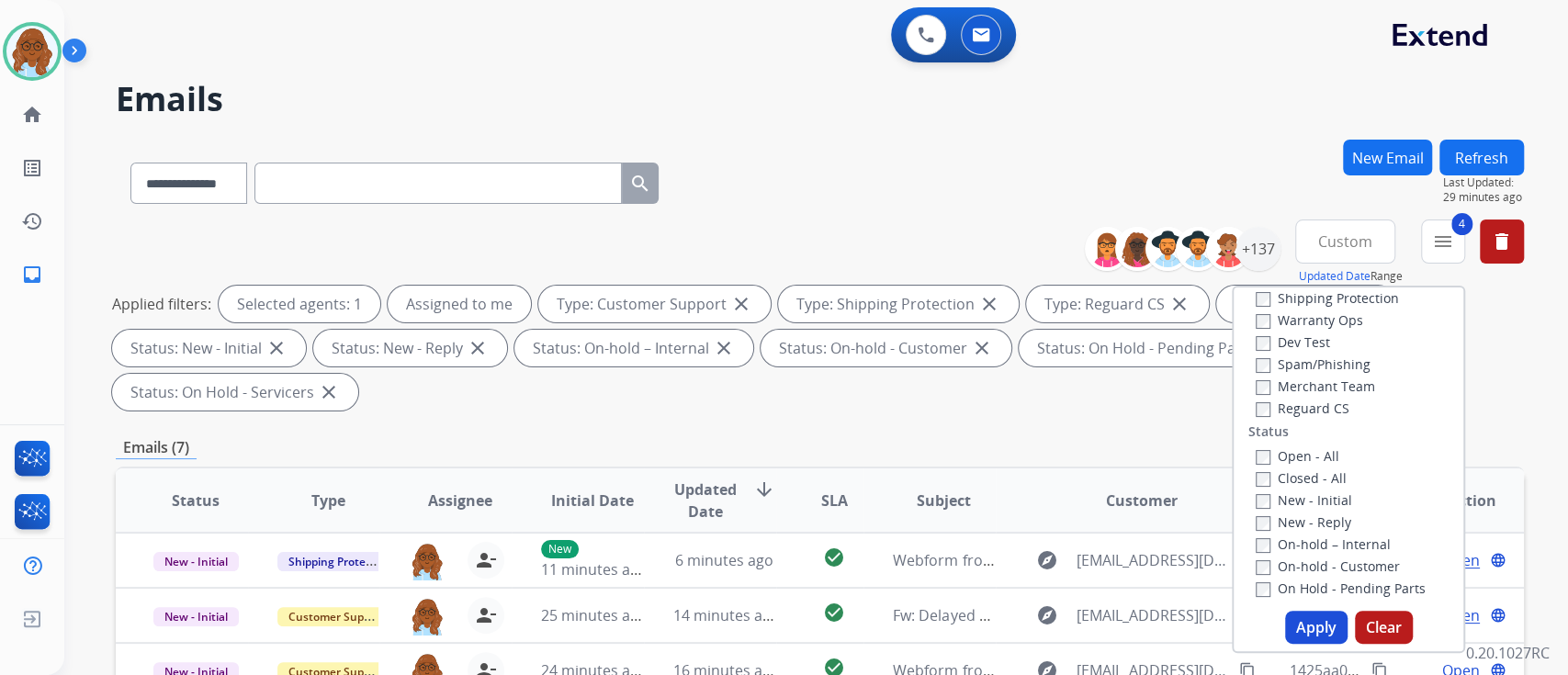
click at [1296, 470] on label "Closed - All" at bounding box center [1301, 478] width 91 height 18
click at [1316, 618] on button "Apply" at bounding box center [1316, 628] width 63 height 33
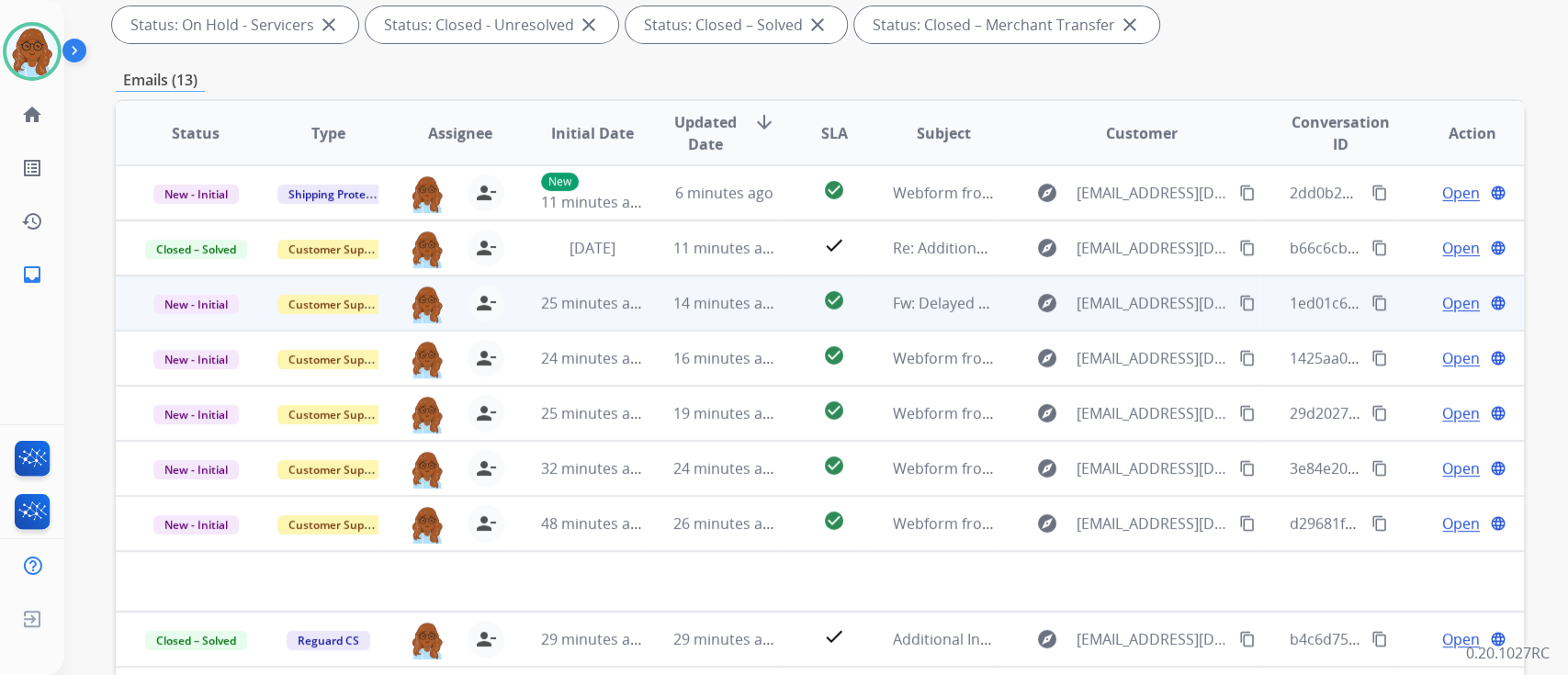
scroll to position [0, 0]
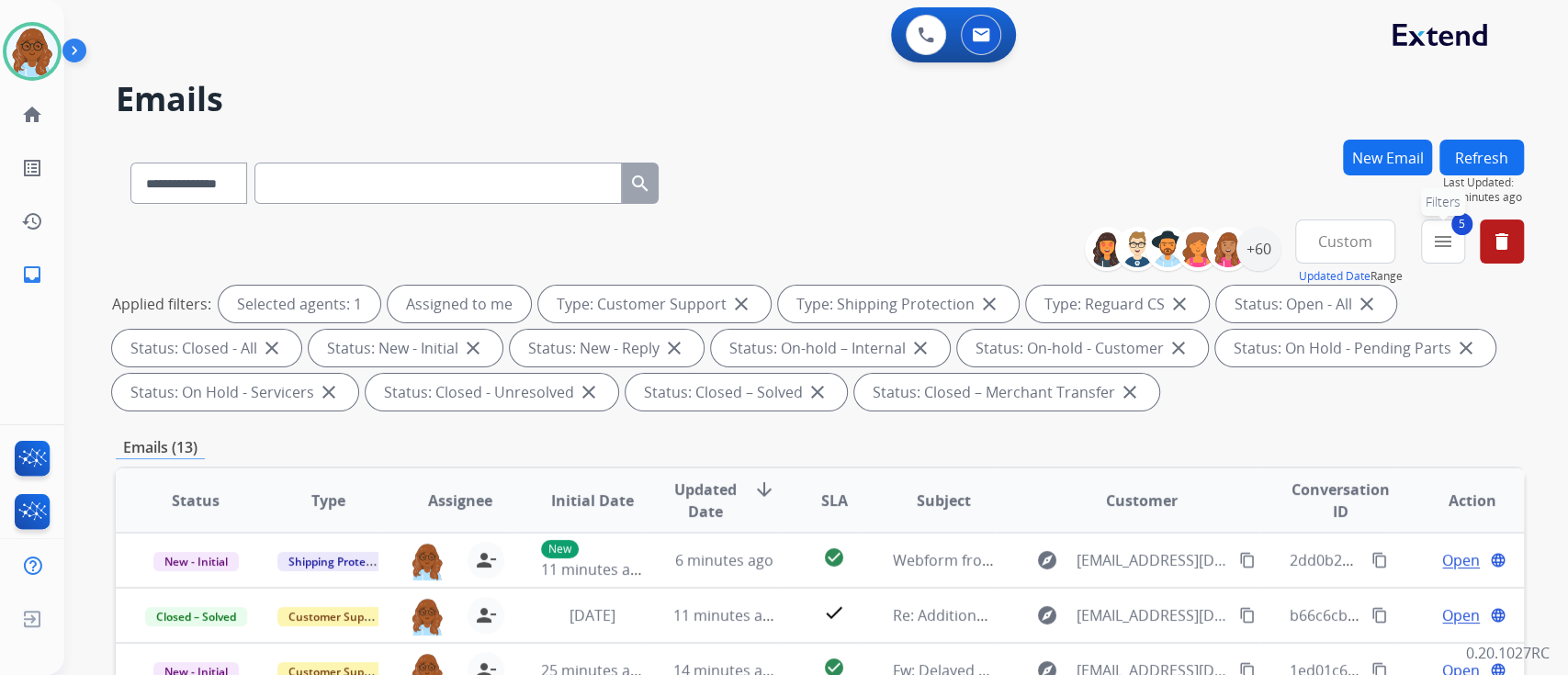
click at [1449, 240] on mat-icon "menu" at bounding box center [1443, 242] width 22 height 22
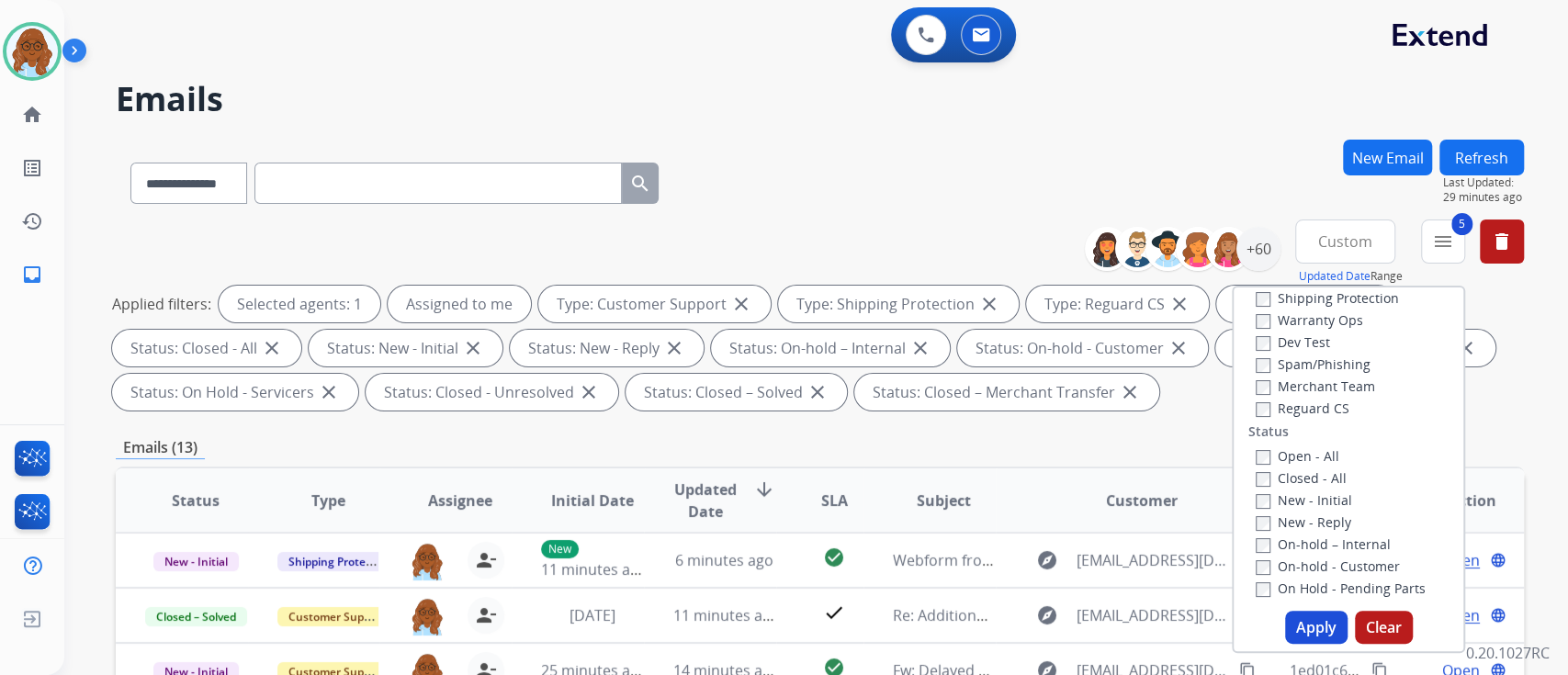
click at [1288, 469] on label "Closed - All" at bounding box center [1301, 478] width 91 height 18
click at [1317, 634] on button "Apply" at bounding box center [1316, 628] width 63 height 33
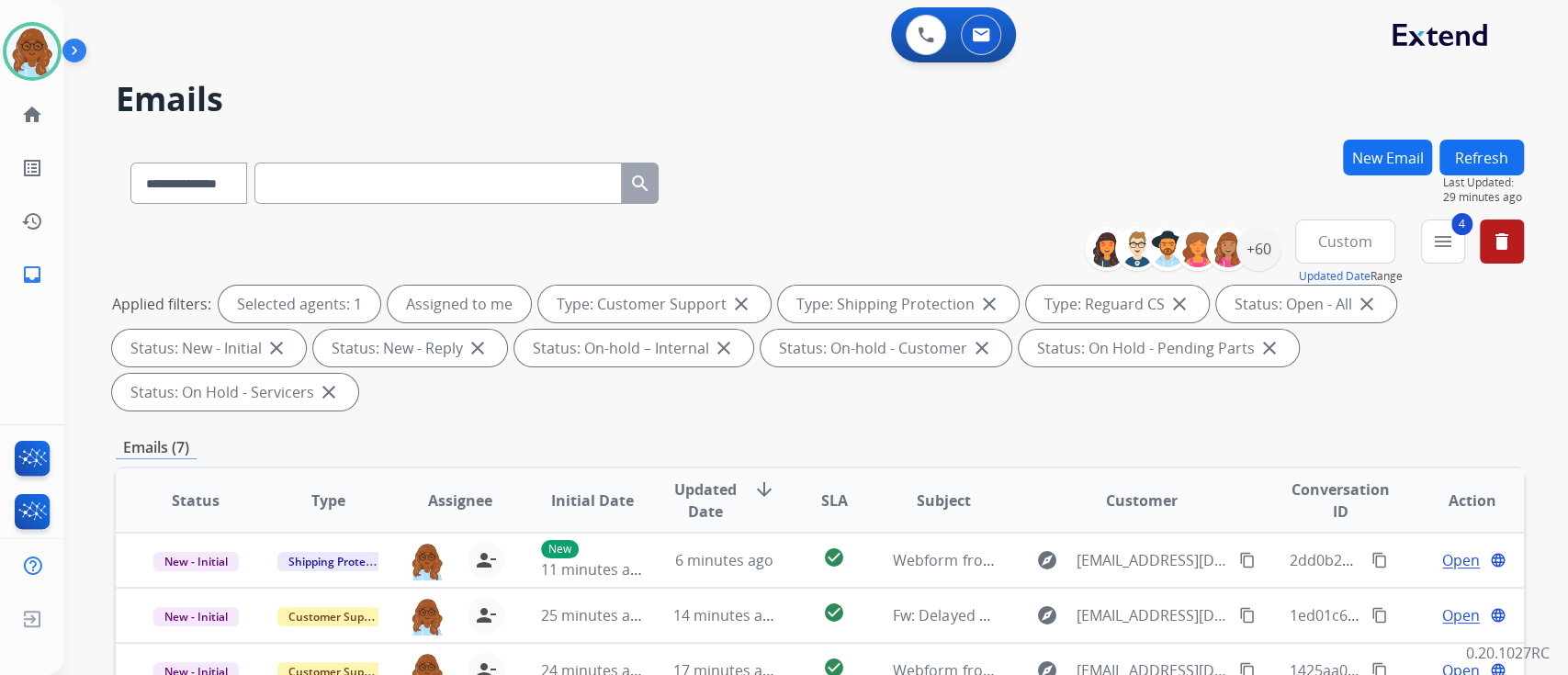
click at [1319, 255] on button "Custom" at bounding box center [1345, 242] width 100 height 44
click at [1320, 463] on div "Last 90 days" at bounding box center [1339, 465] width 101 height 28
click at [1255, 246] on div "+60" at bounding box center [1258, 249] width 44 height 44
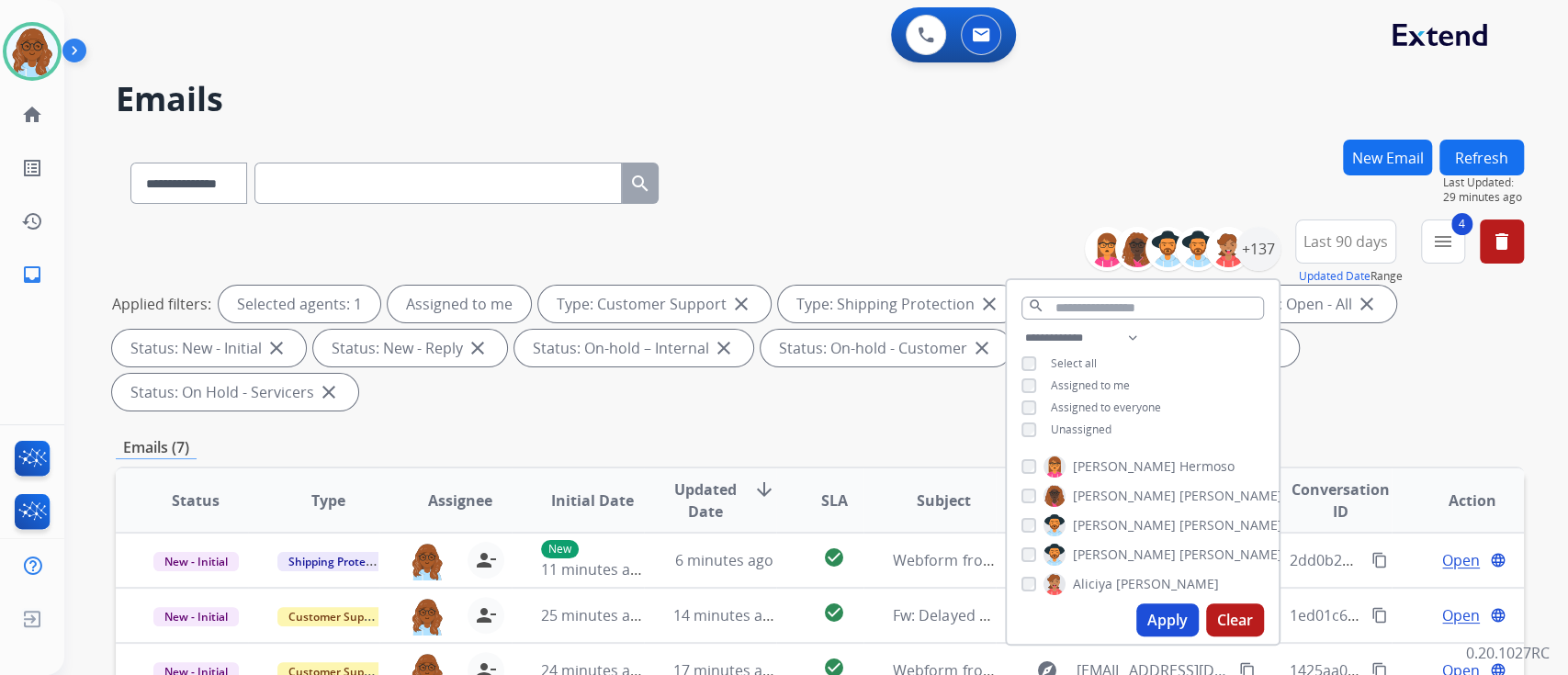
click at [1043, 379] on div "Assigned to me" at bounding box center [1076, 386] width 109 height 15
click at [1043, 382] on div "Assigned to me" at bounding box center [1076, 386] width 109 height 15
click at [1065, 386] on span "Assigned to me" at bounding box center [1091, 385] width 79 height 16
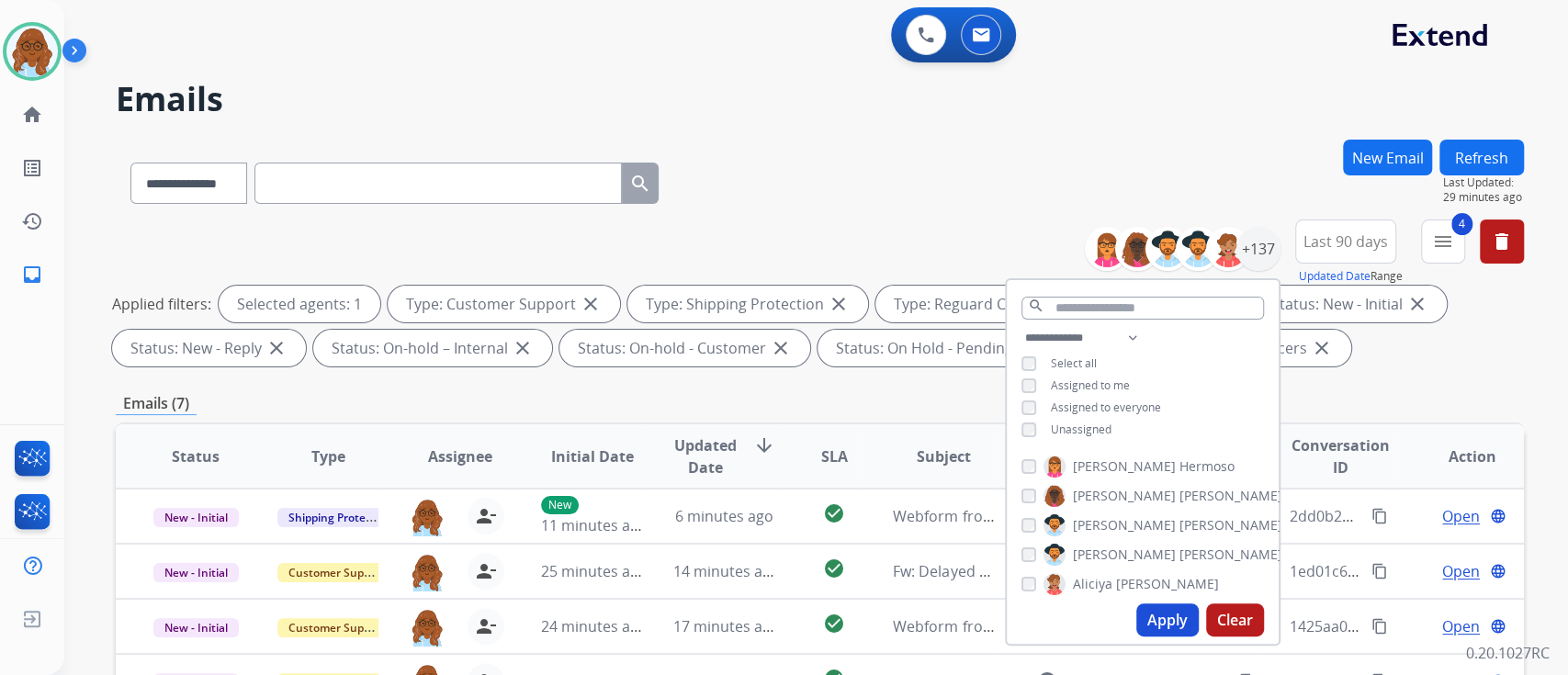
click at [1075, 431] on span "Unassigned" at bounding box center [1081, 429] width 61 height 16
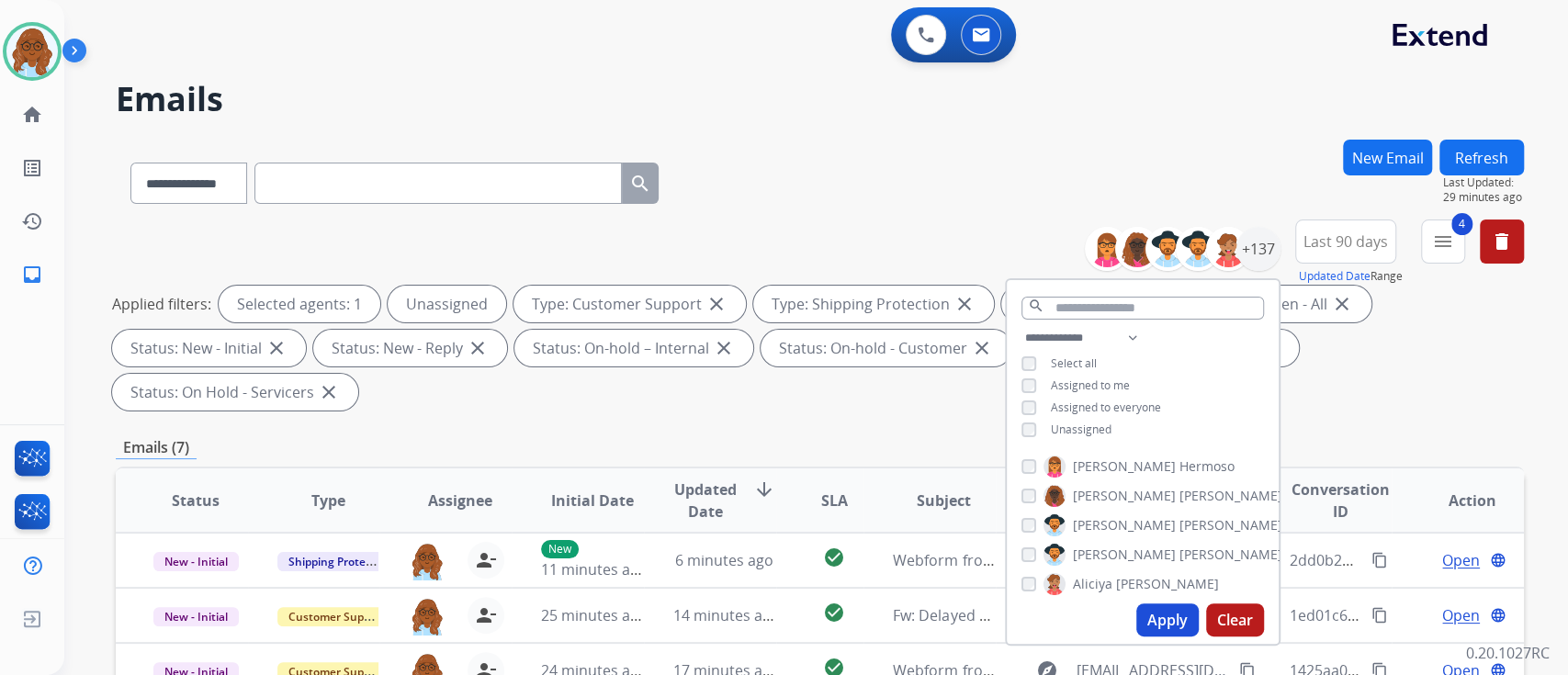
click at [1154, 606] on button "Apply" at bounding box center [1168, 621] width 63 height 33
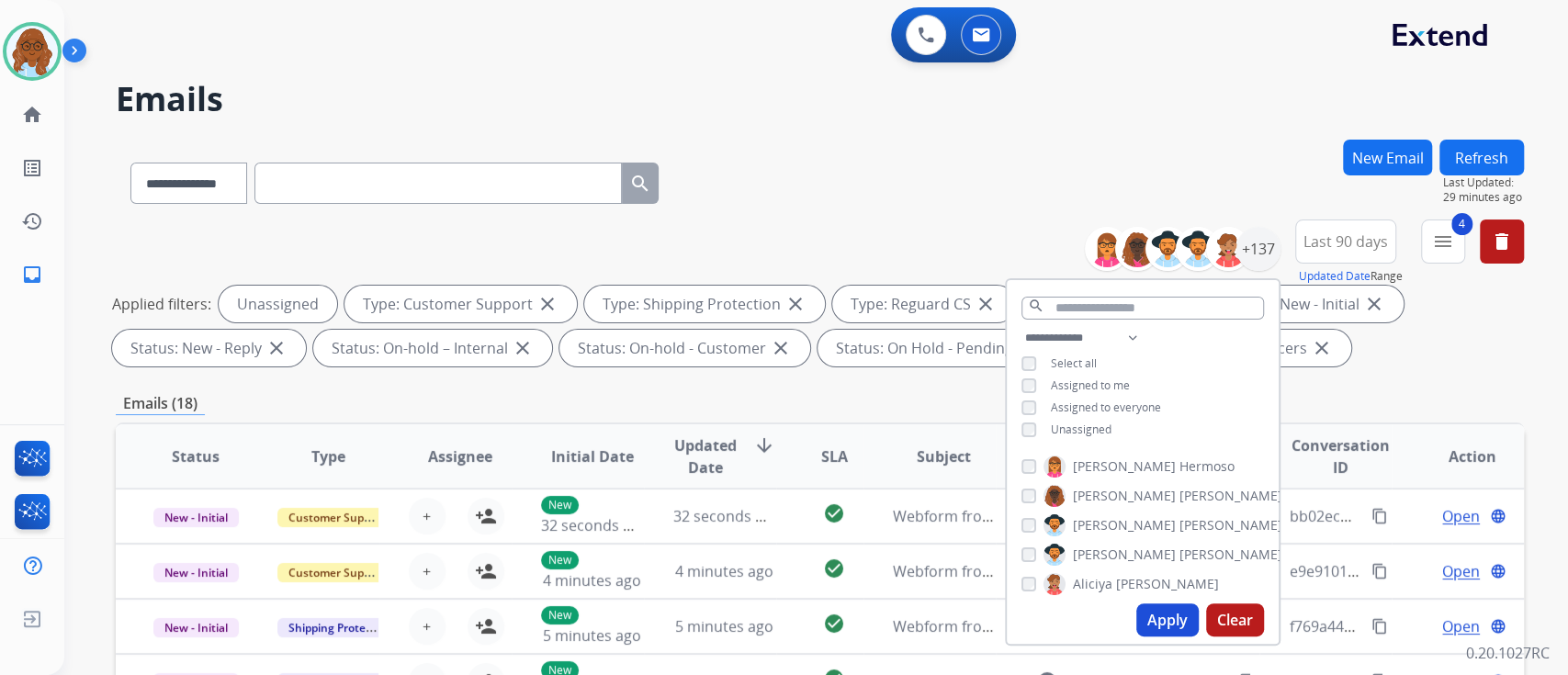
click at [843, 392] on div "Emails (18)" at bounding box center [819, 403] width 1408 height 23
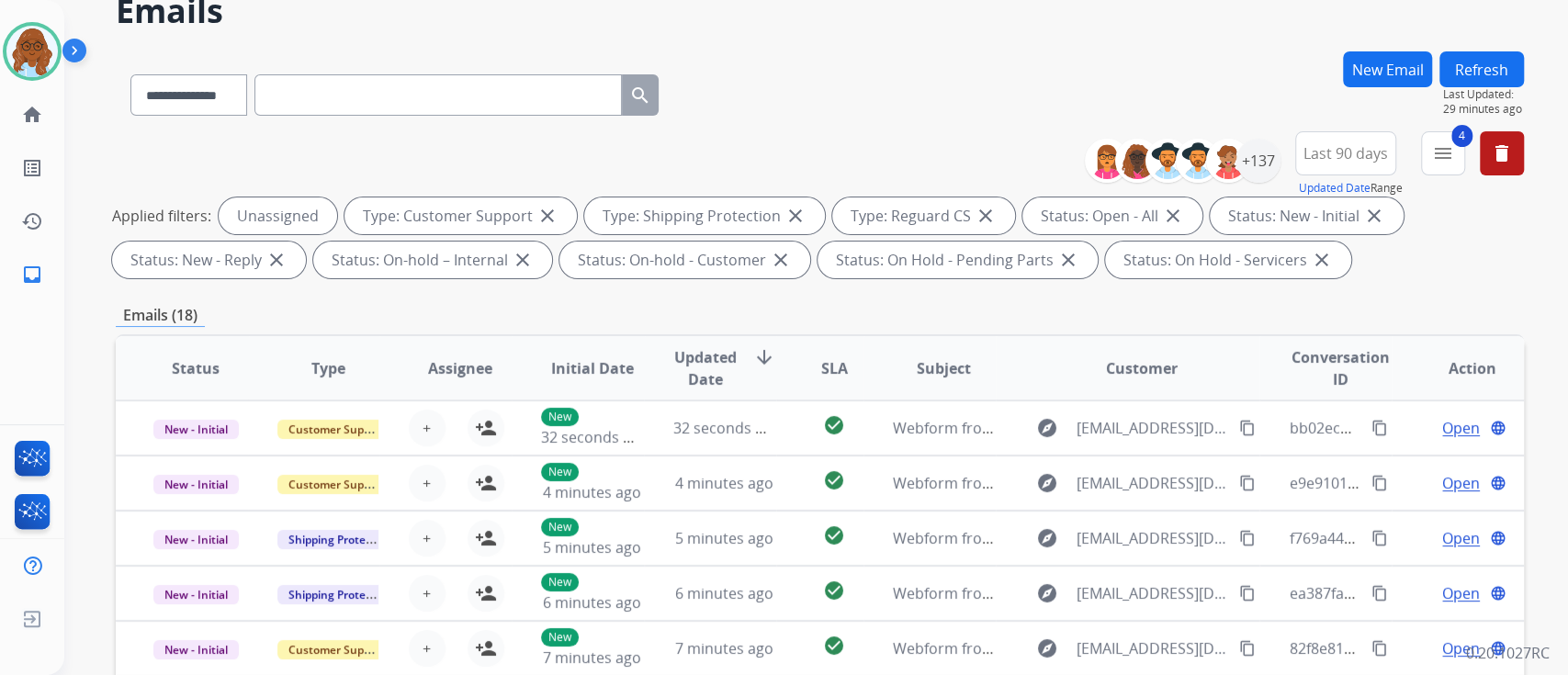
scroll to position [123, 0]
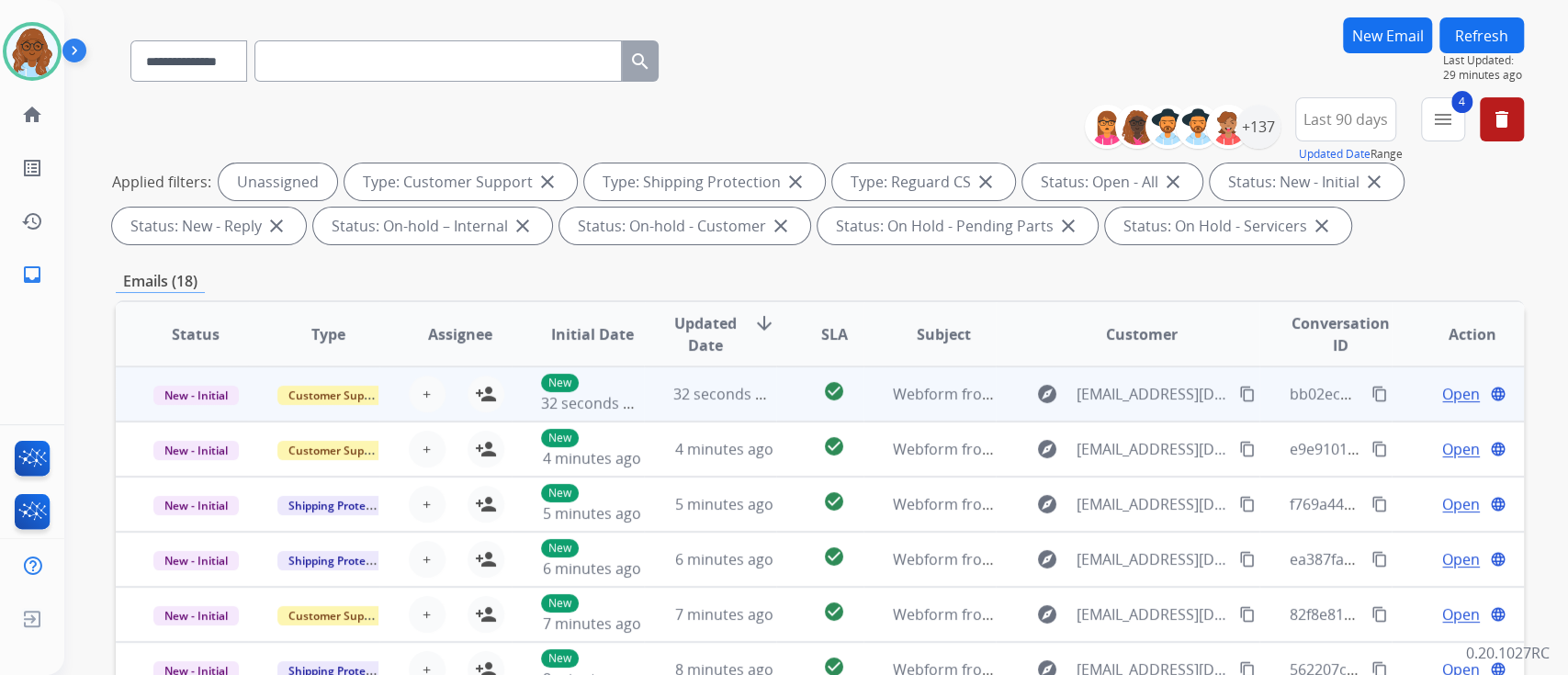
click at [1392, 372] on td "Open language" at bounding box center [1457, 395] width 132 height 55
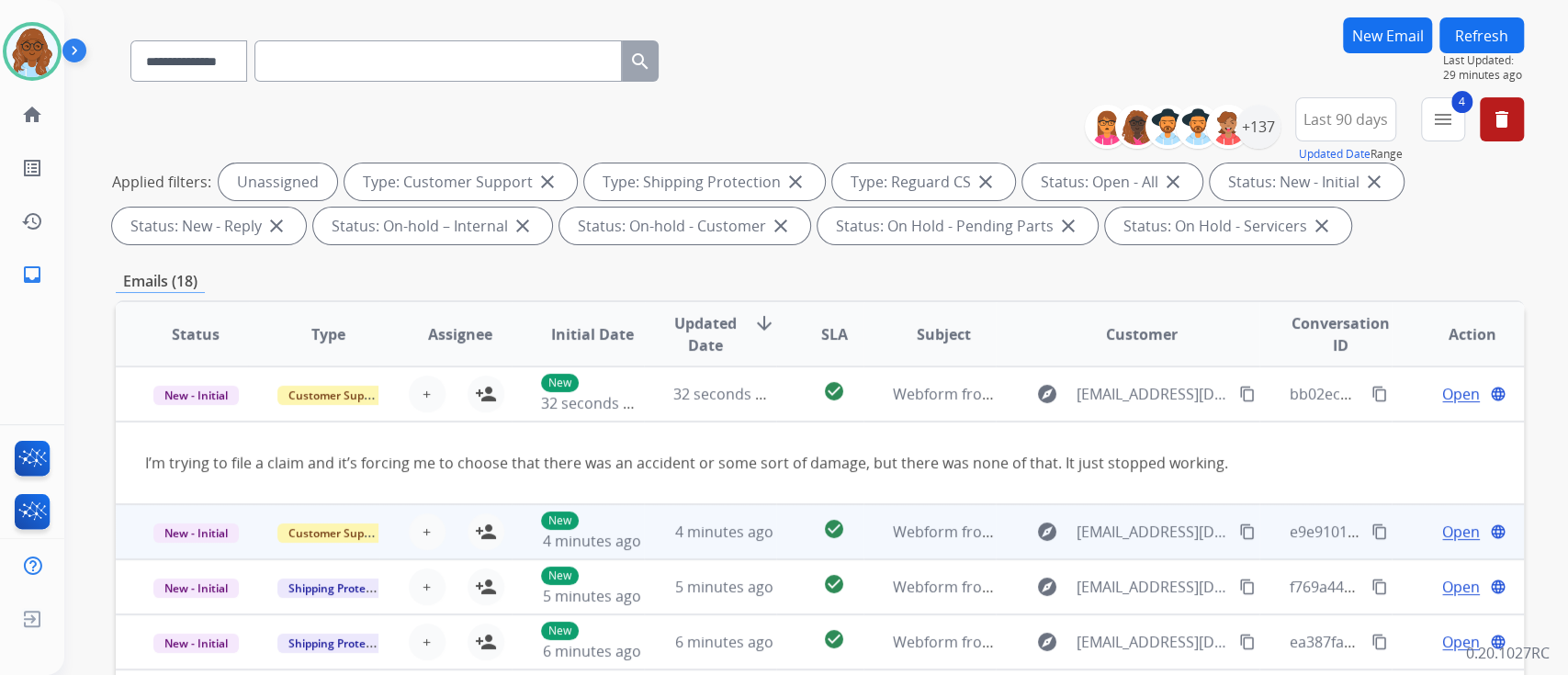
click at [1392, 529] on td "Open language" at bounding box center [1457, 532] width 132 height 55
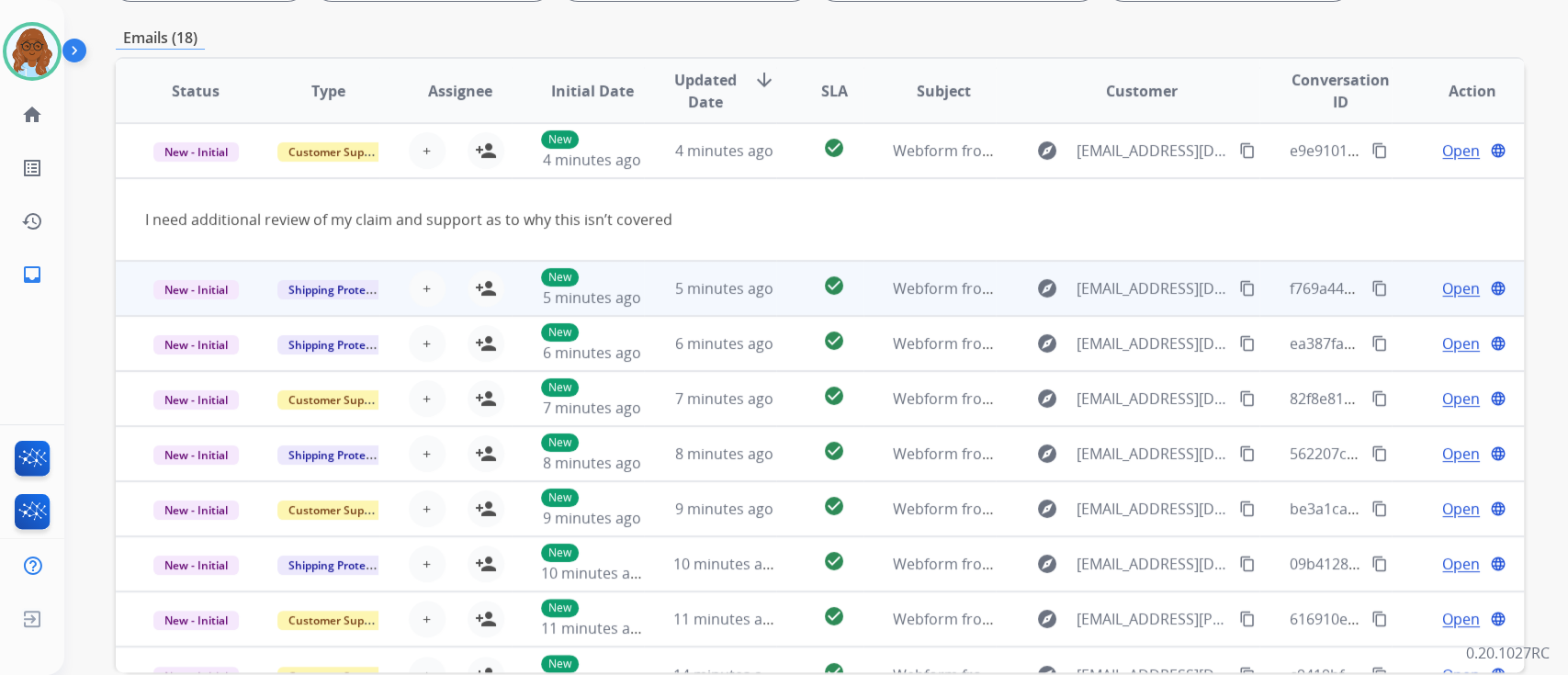
scroll to position [368, 0]
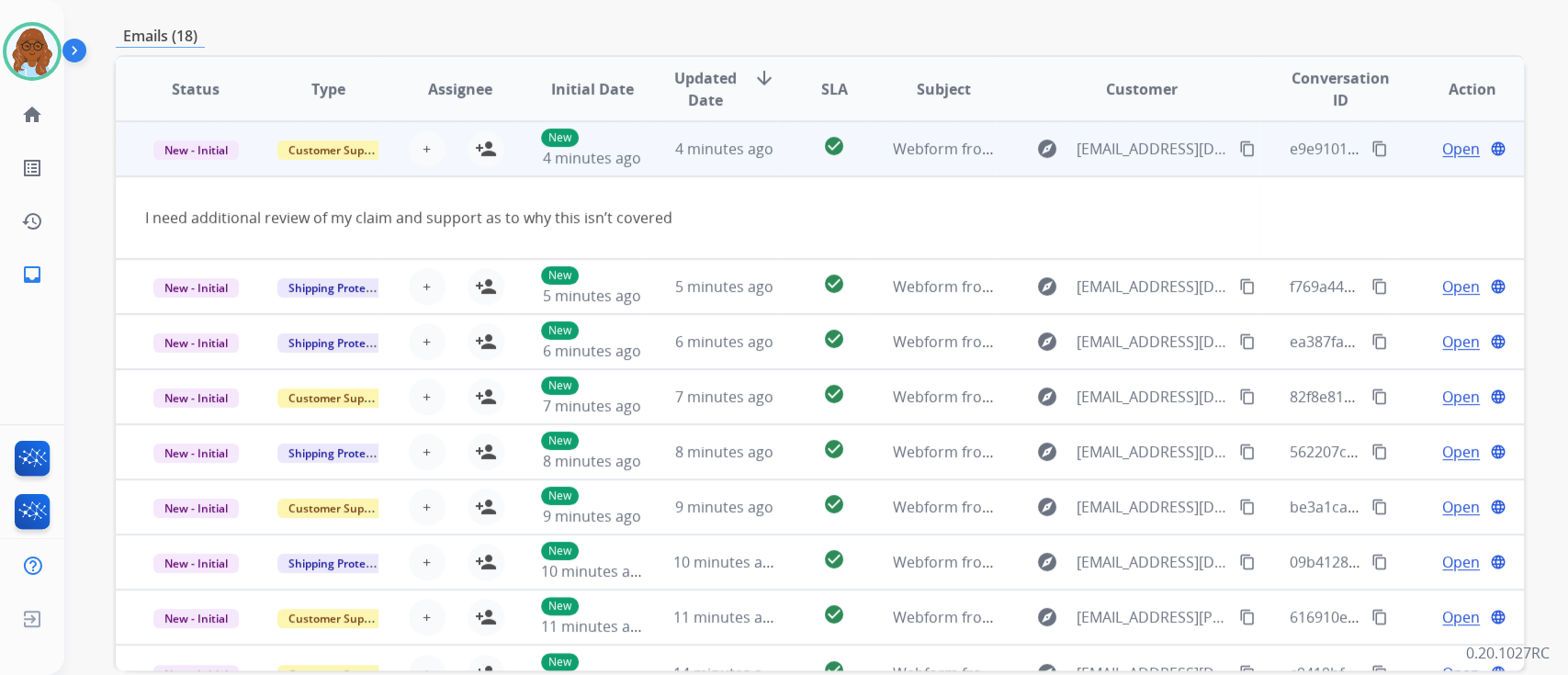
click at [1239, 153] on mat-icon "content_copy" at bounding box center [1247, 148] width 17 height 17
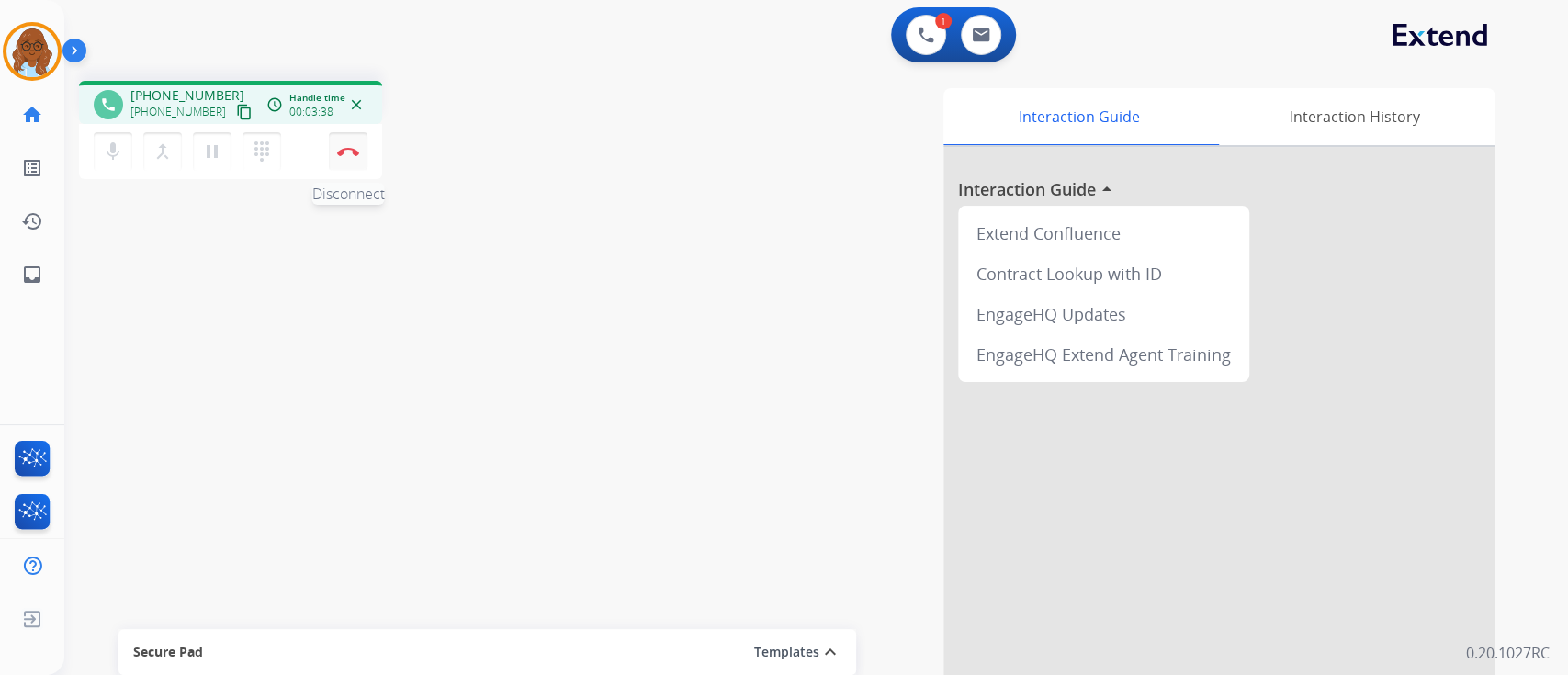
click at [352, 143] on button "Disconnect" at bounding box center [348, 151] width 39 height 39
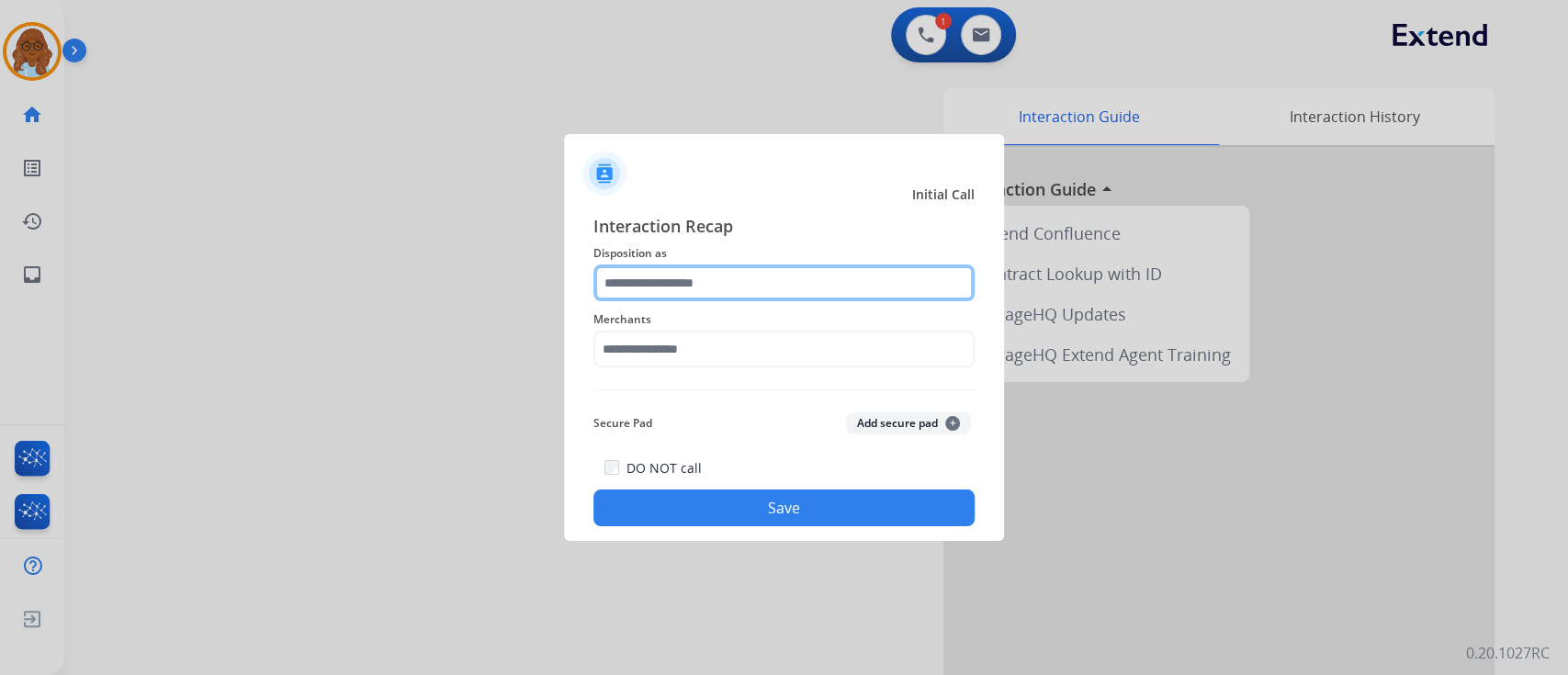
click at [757, 271] on input "text" at bounding box center [784, 283] width 382 height 37
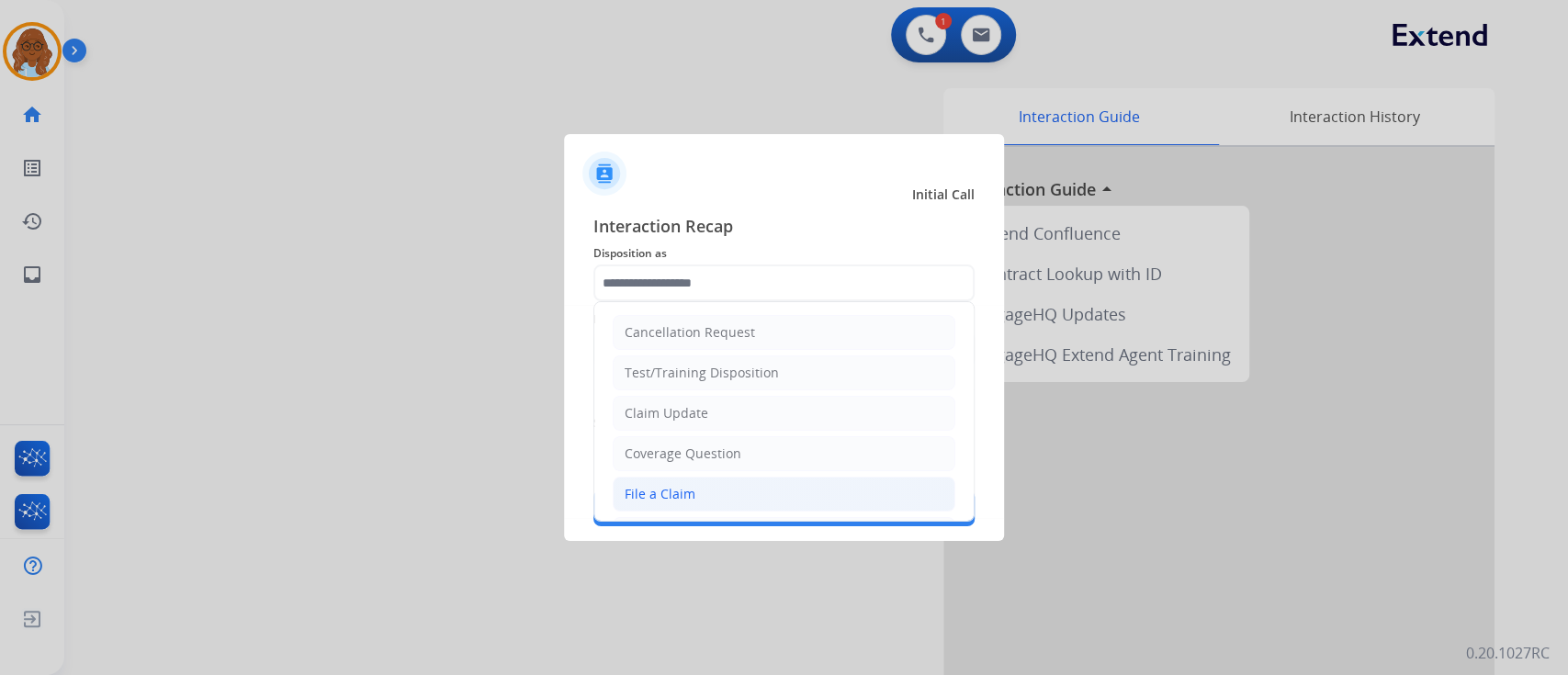
click at [669, 491] on div "File a Claim" at bounding box center [660, 494] width 71 height 18
type input "**********"
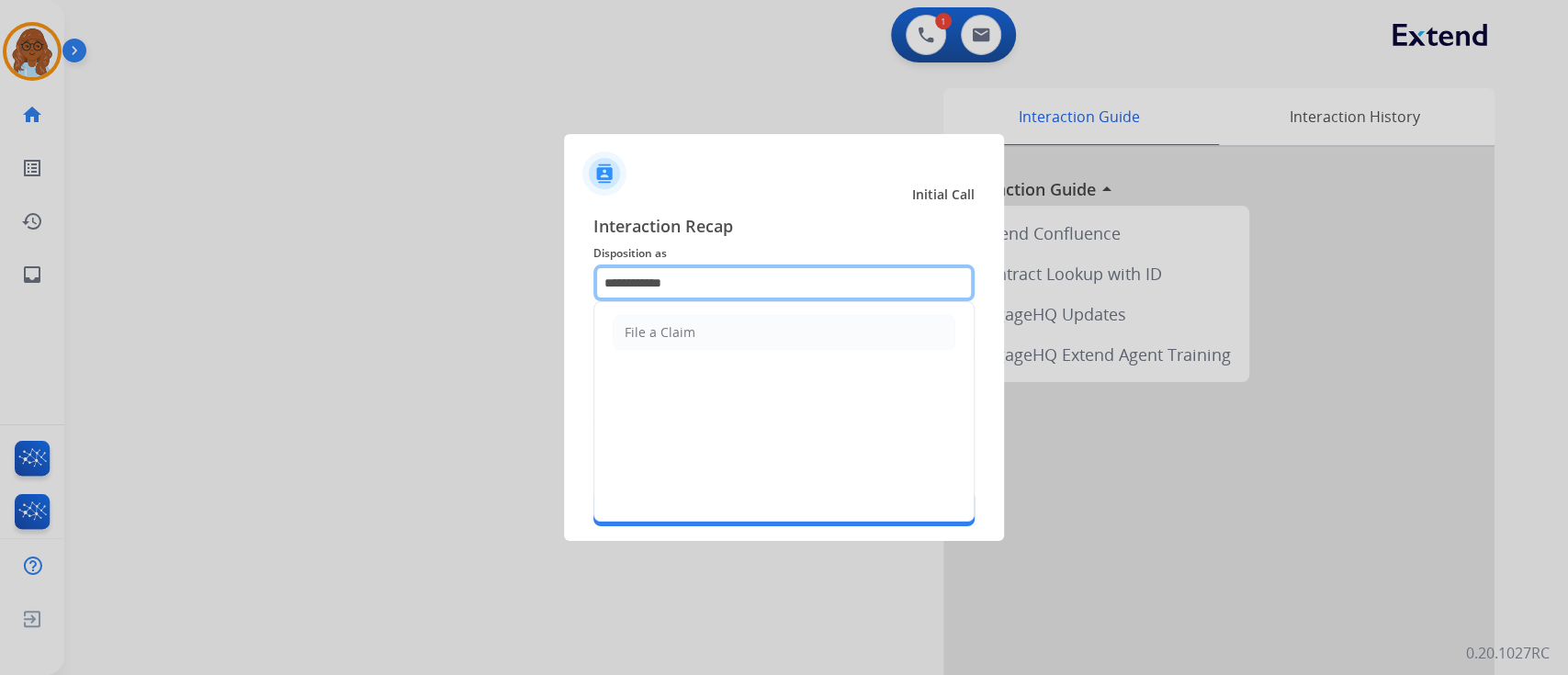
drag, startPoint x: 680, startPoint y: 279, endPoint x: 547, endPoint y: 281, distance: 133.0
click at [0, 281] on app-contact-recap-modal "**********" at bounding box center [0, 338] width 0 height 675
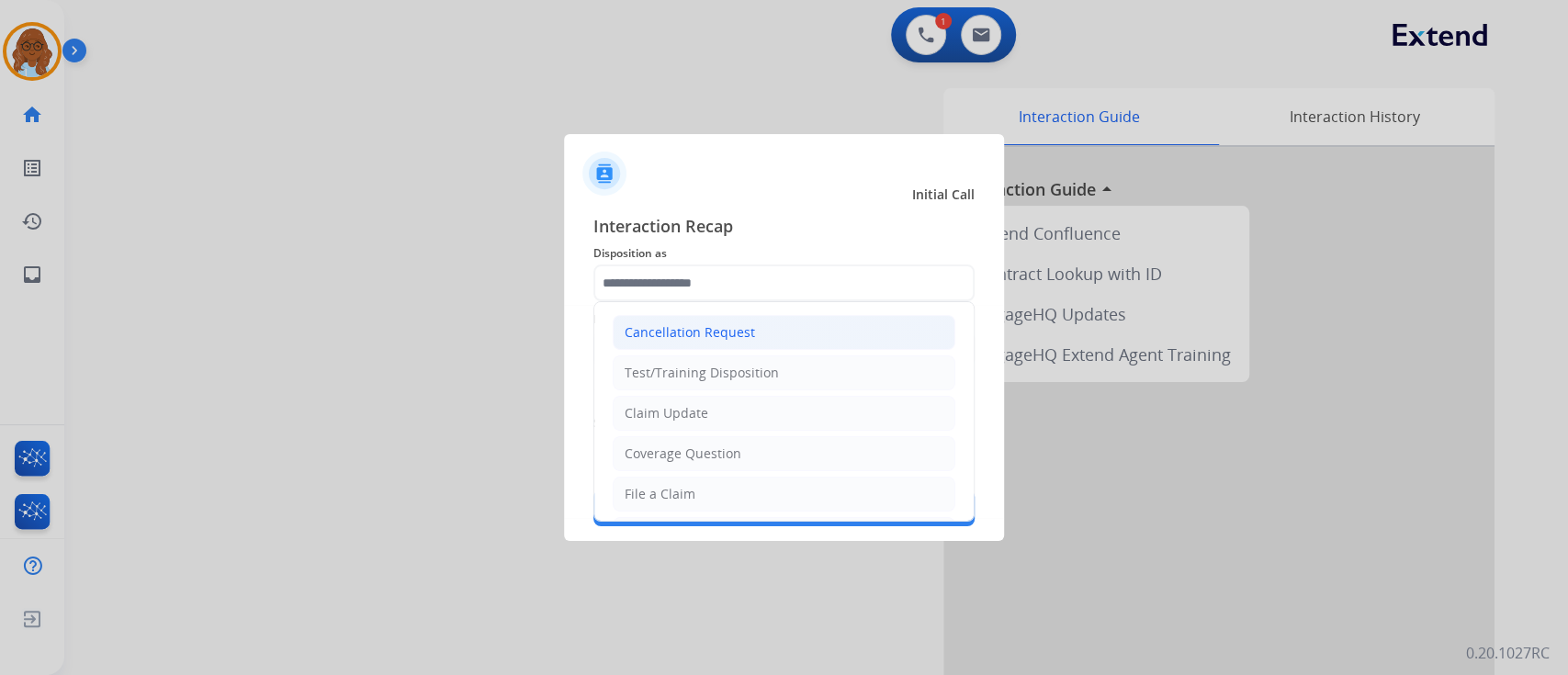
click at [654, 324] on div "Cancellation Request" at bounding box center [690, 333] width 130 height 18
type input "**********"
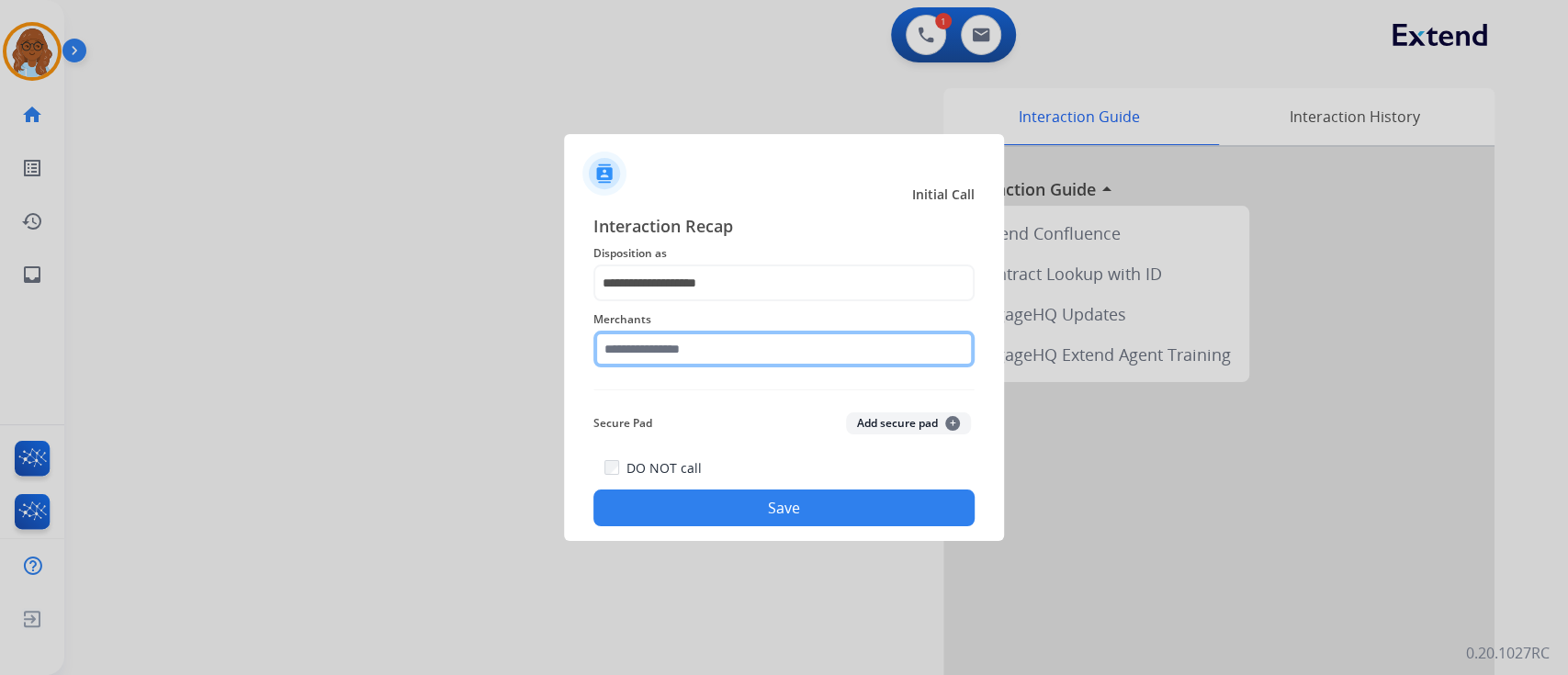
click at [654, 361] on input "text" at bounding box center [784, 349] width 382 height 37
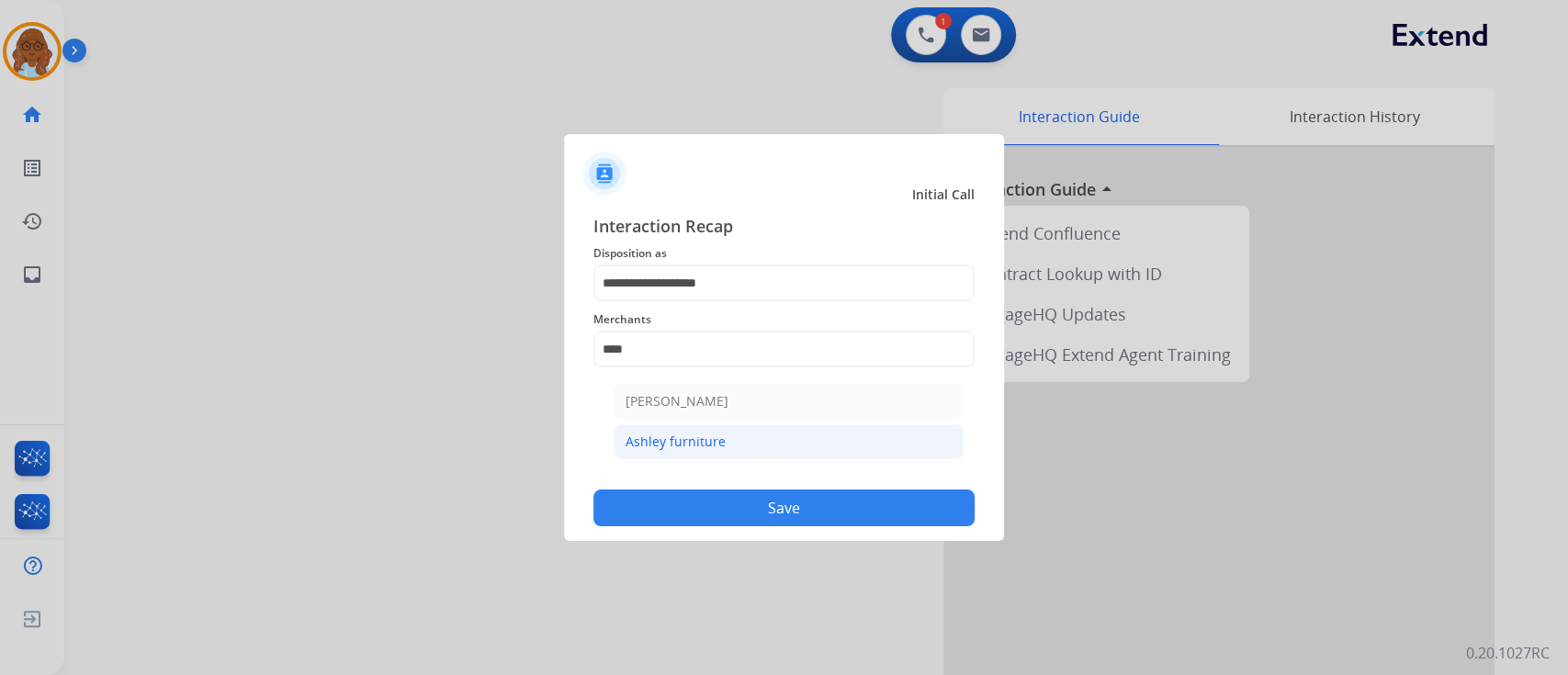
click at [666, 435] on div "Ashley furniture" at bounding box center [676, 442] width 100 height 18
type input "**********"
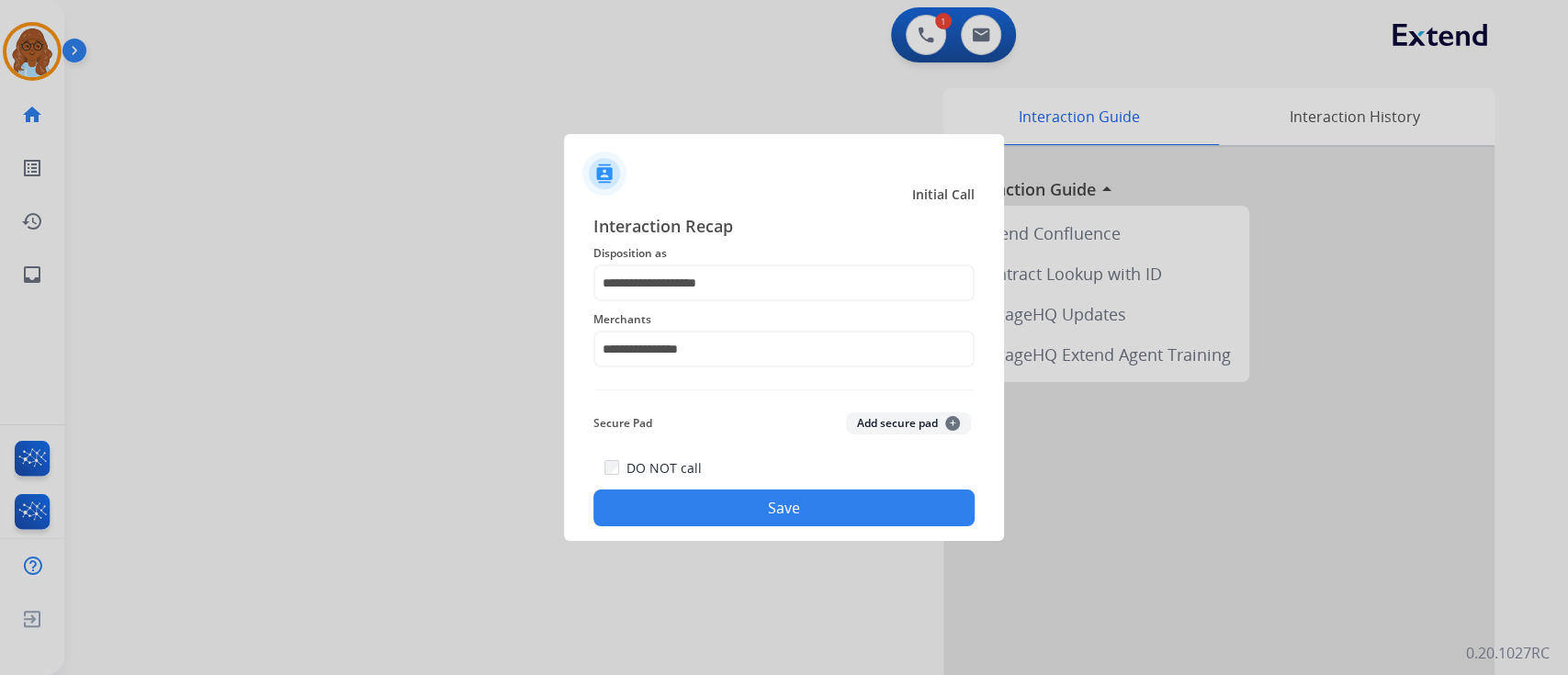
click at [788, 520] on button "Save" at bounding box center [784, 508] width 382 height 37
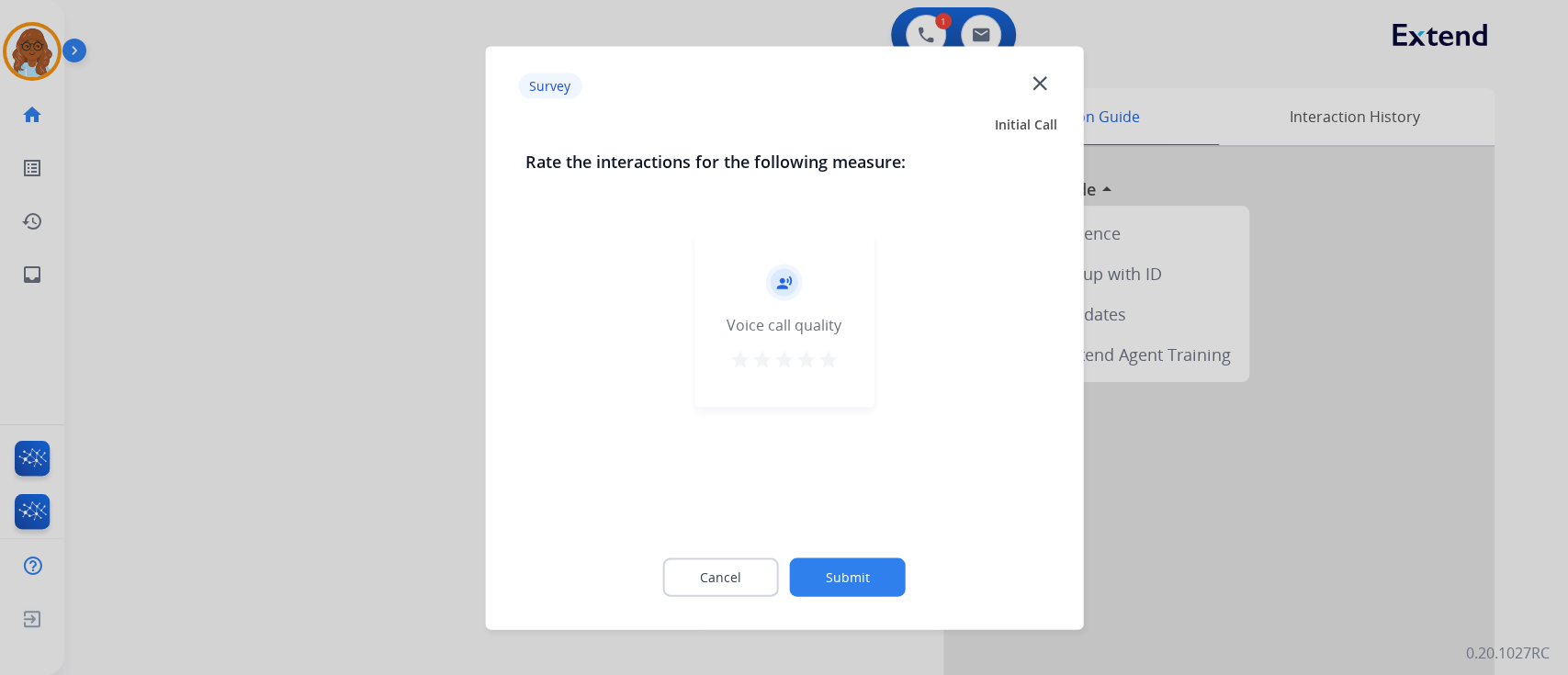
click at [807, 344] on div "record_voice_over Voice call quality star star star star star" at bounding box center [784, 319] width 179 height 174
click at [816, 352] on mat-icon "star" at bounding box center [807, 360] width 22 height 22
click at [847, 576] on button "Submit" at bounding box center [848, 577] width 116 height 39
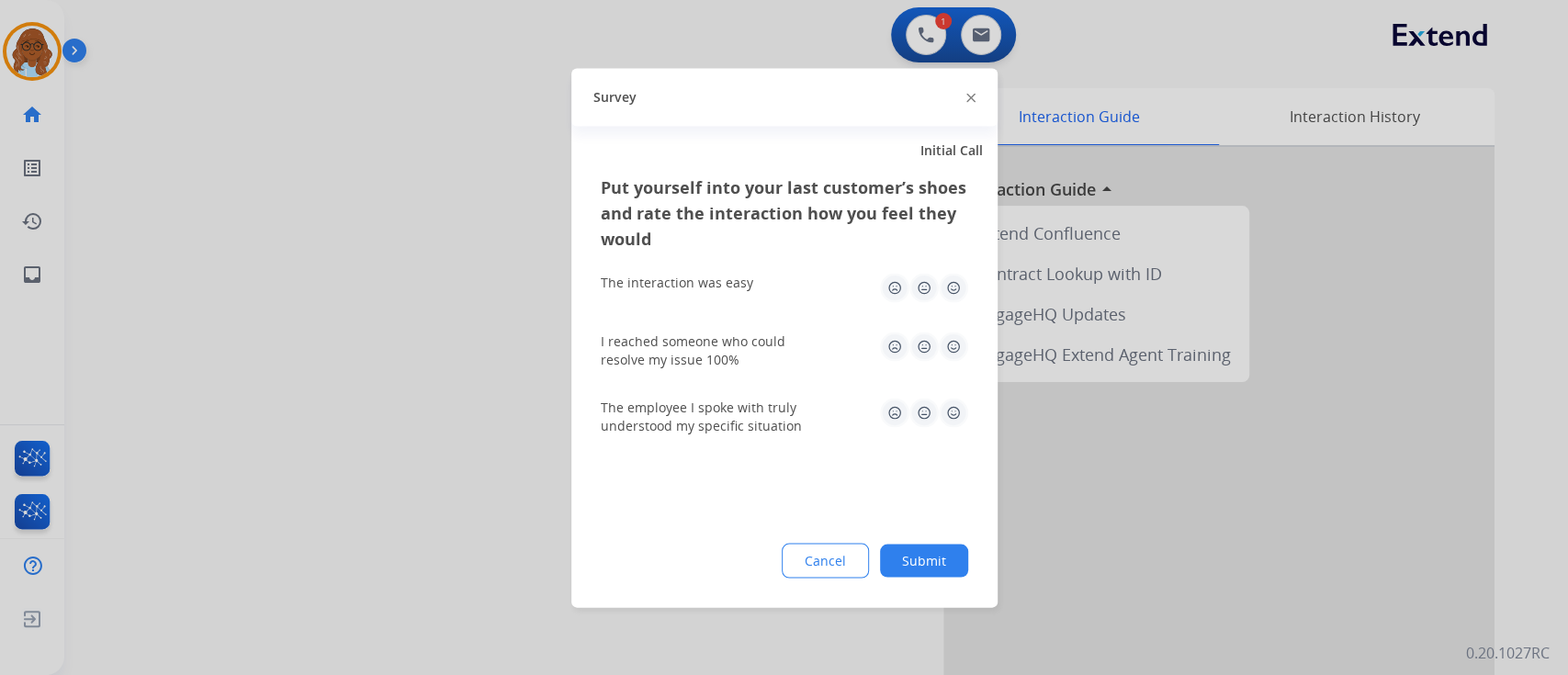
click at [945, 289] on img at bounding box center [953, 288] width 29 height 30
drag, startPoint x: 952, startPoint y: 336, endPoint x: 952, endPoint y: 395, distance: 59.0
click at [952, 338] on img at bounding box center [953, 347] width 29 height 30
click at [952, 420] on img at bounding box center [953, 412] width 29 height 30
drag, startPoint x: 951, startPoint y: 518, endPoint x: 912, endPoint y: 542, distance: 45.8
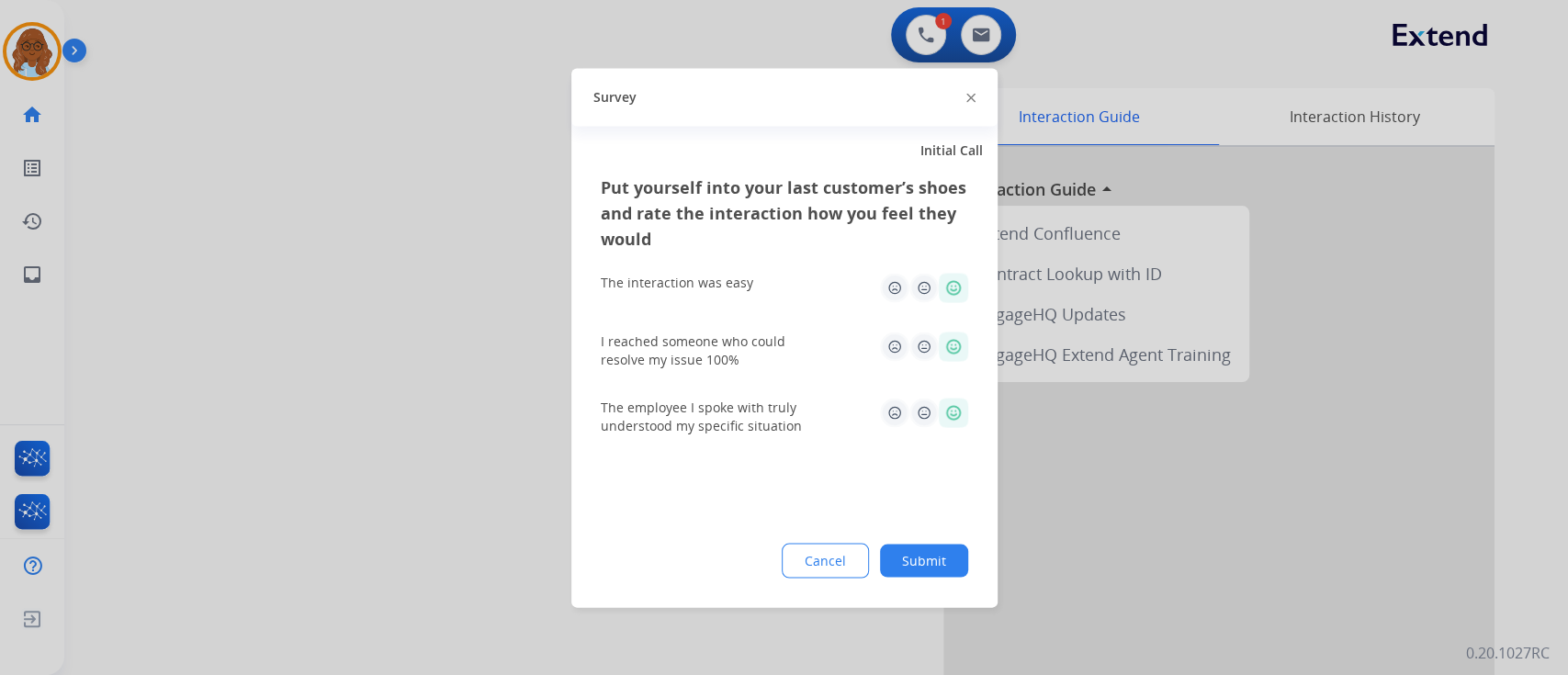
click at [950, 519] on div "Put yourself into your last customer’s shoes and rate the interaction how you f…" at bounding box center [784, 390] width 426 height 433
click at [912, 552] on button "Submit" at bounding box center [925, 561] width 88 height 33
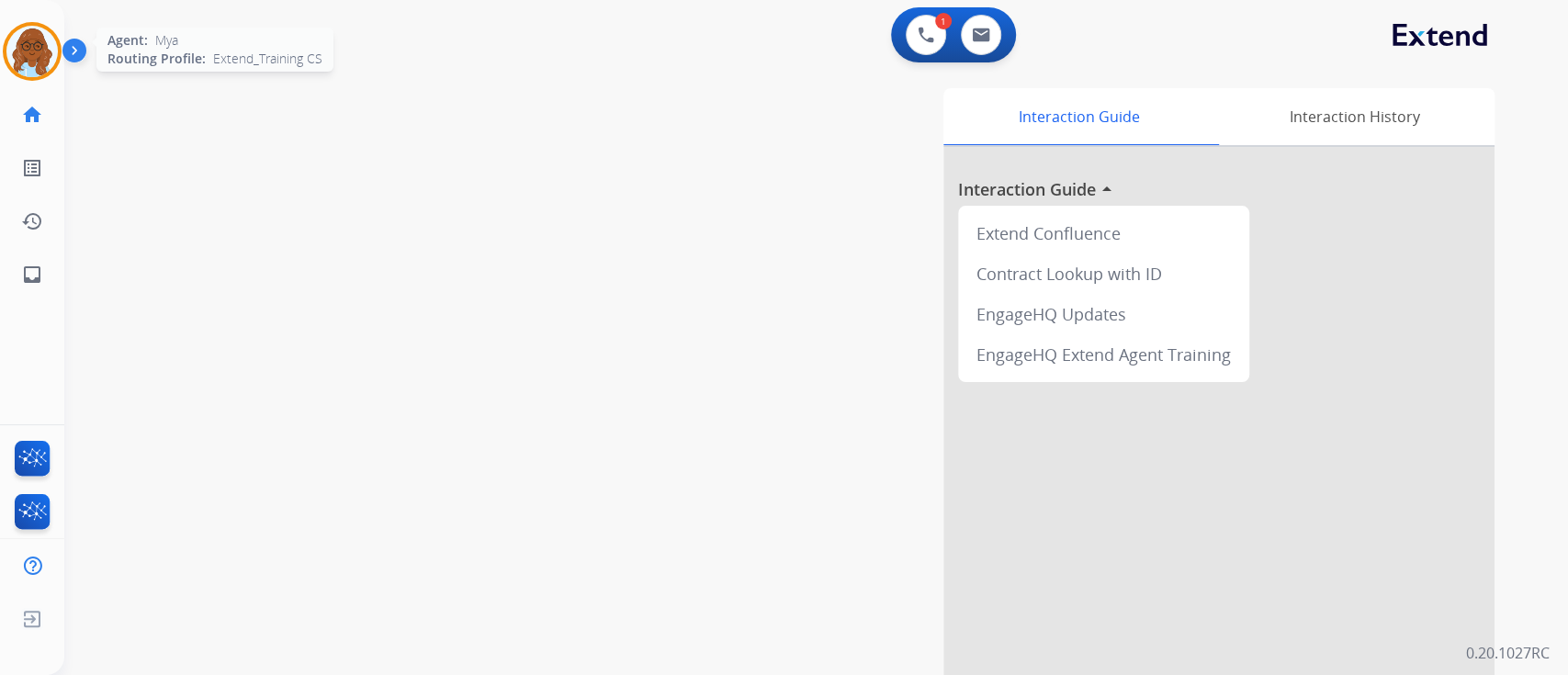
click at [40, 55] on img at bounding box center [32, 52] width 52 height 52
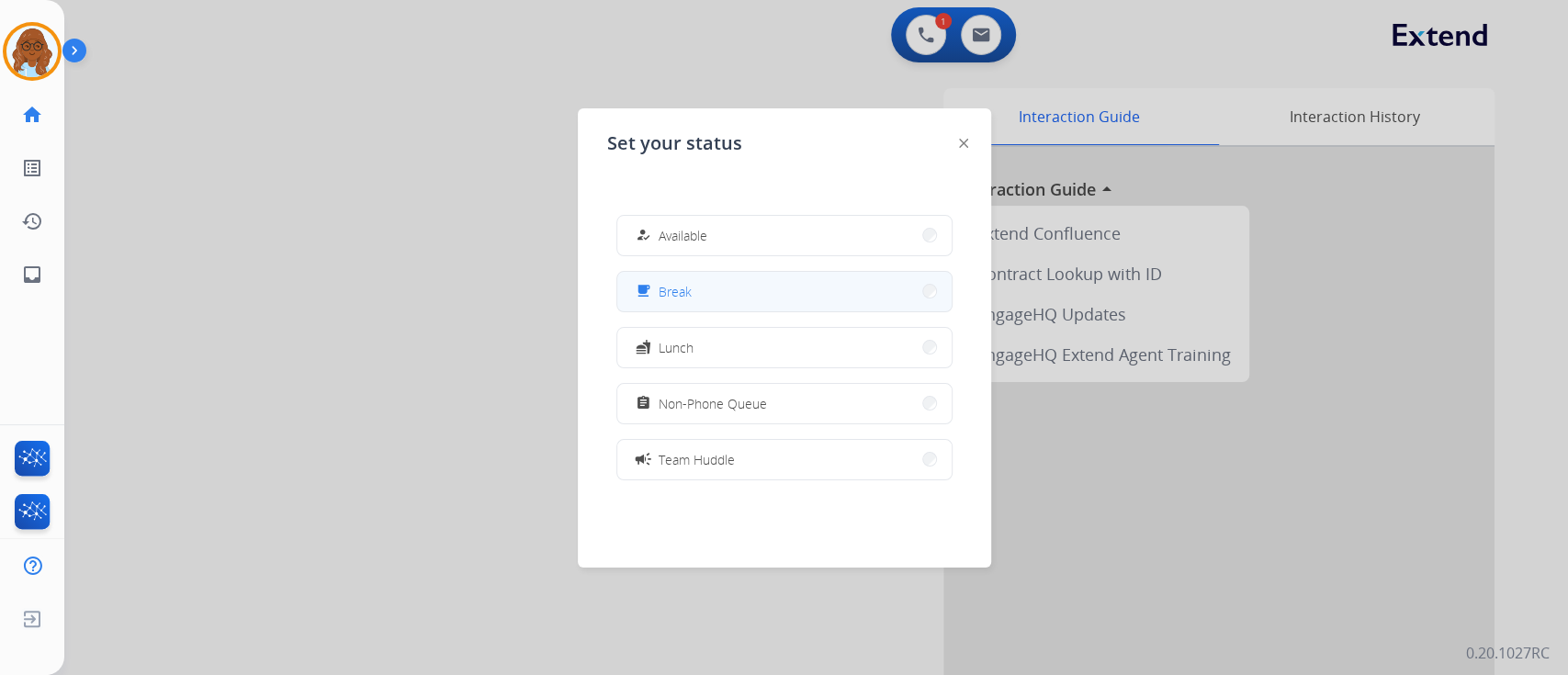
click at [693, 283] on button "free_breakfast Break" at bounding box center [784, 291] width 335 height 40
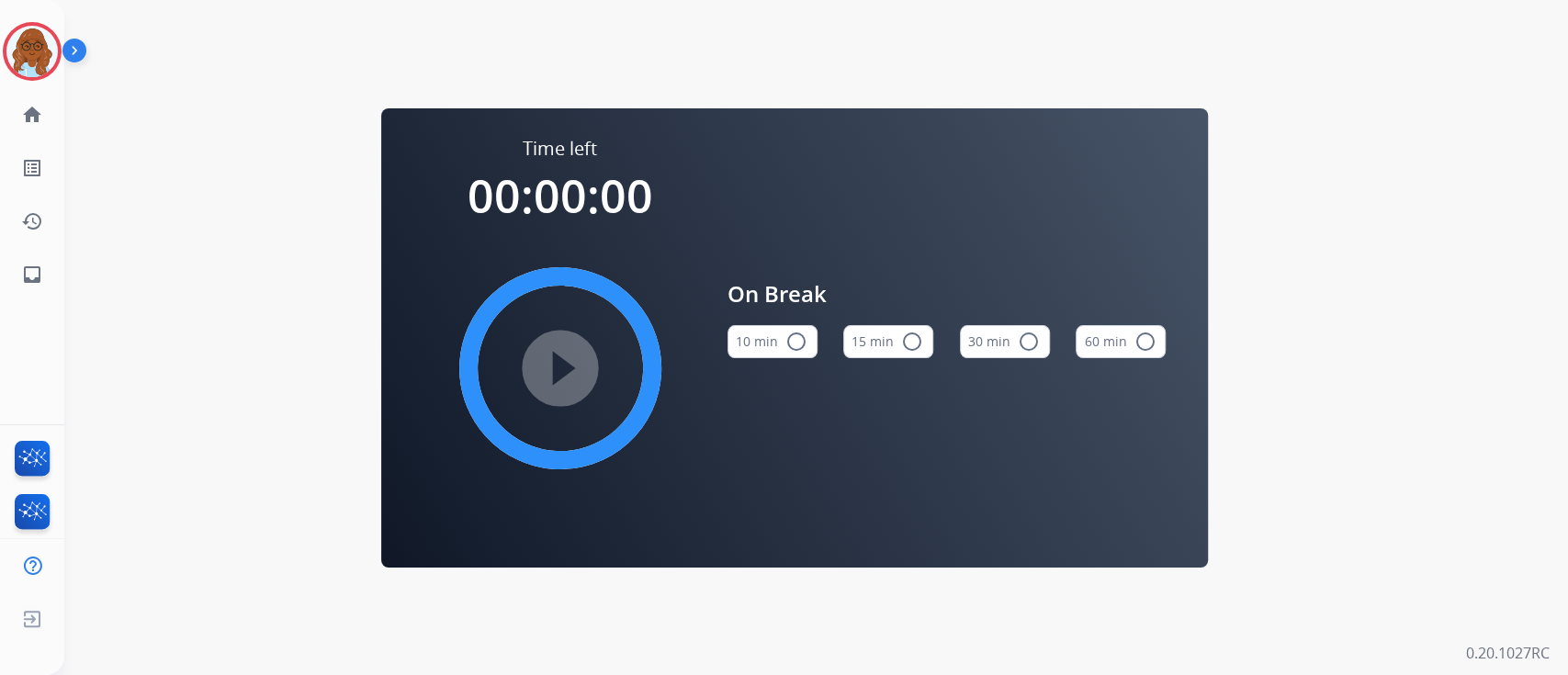
click at [906, 340] on mat-icon "radio_button_unchecked" at bounding box center [912, 342] width 22 height 22
click at [572, 371] on mat-icon "play_circle_filled" at bounding box center [560, 369] width 22 height 22
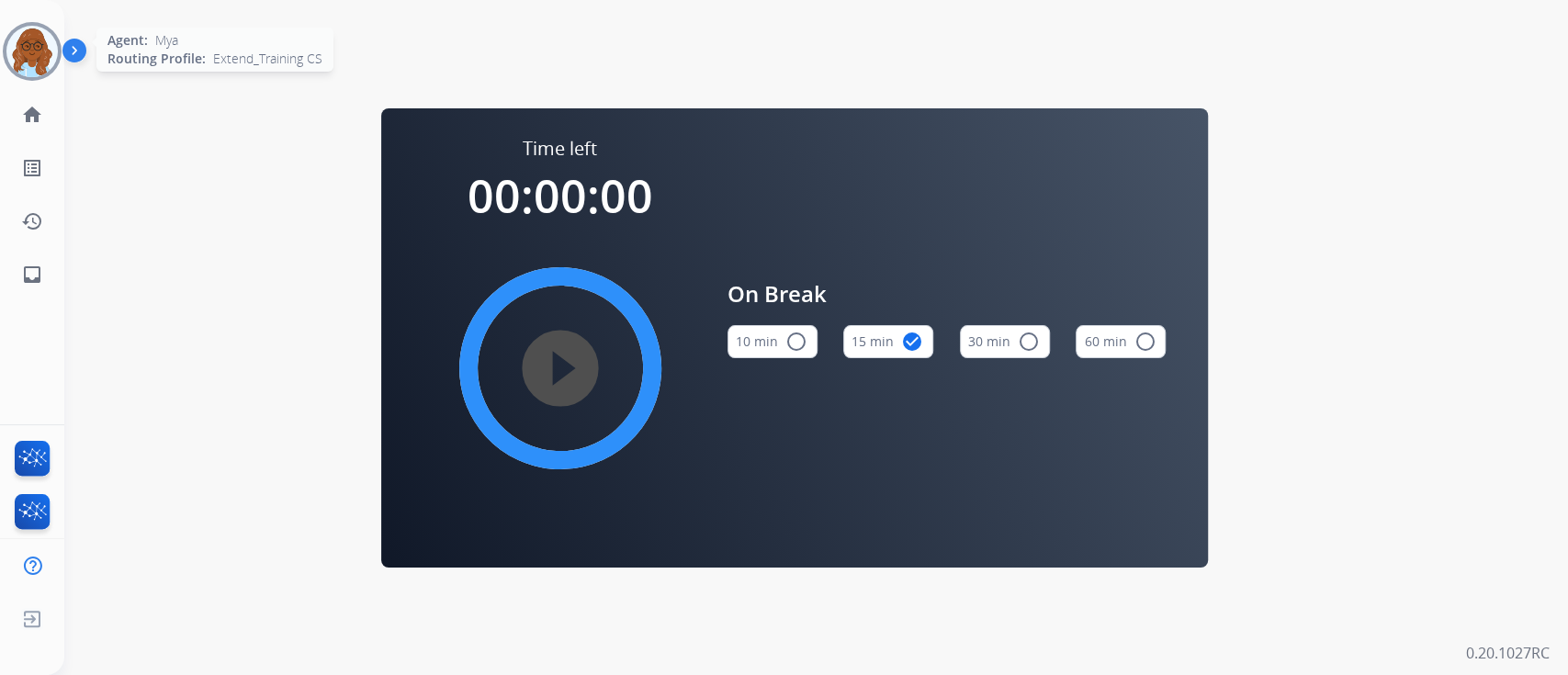
click at [51, 30] on div at bounding box center [32, 52] width 59 height 59
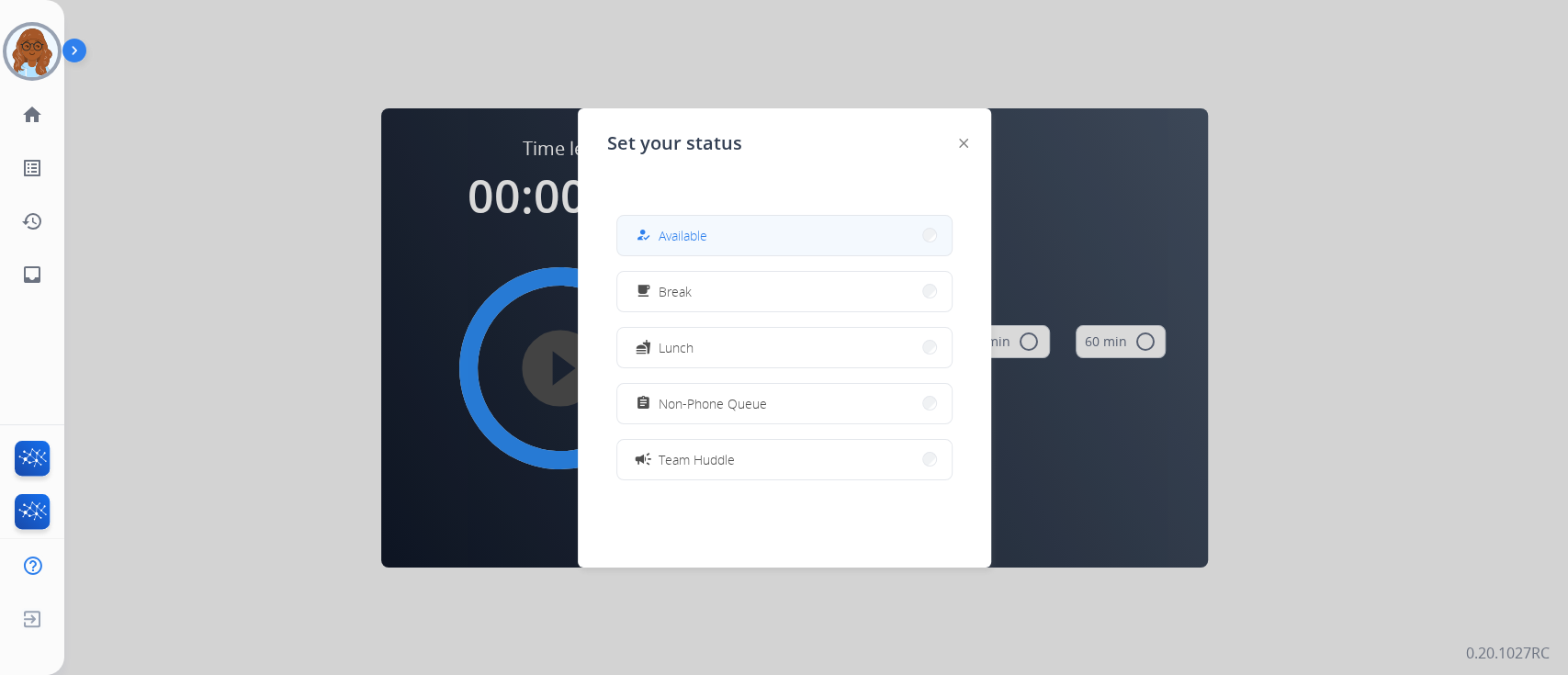
click at [655, 219] on button "how_to_reg Available" at bounding box center [784, 235] width 335 height 40
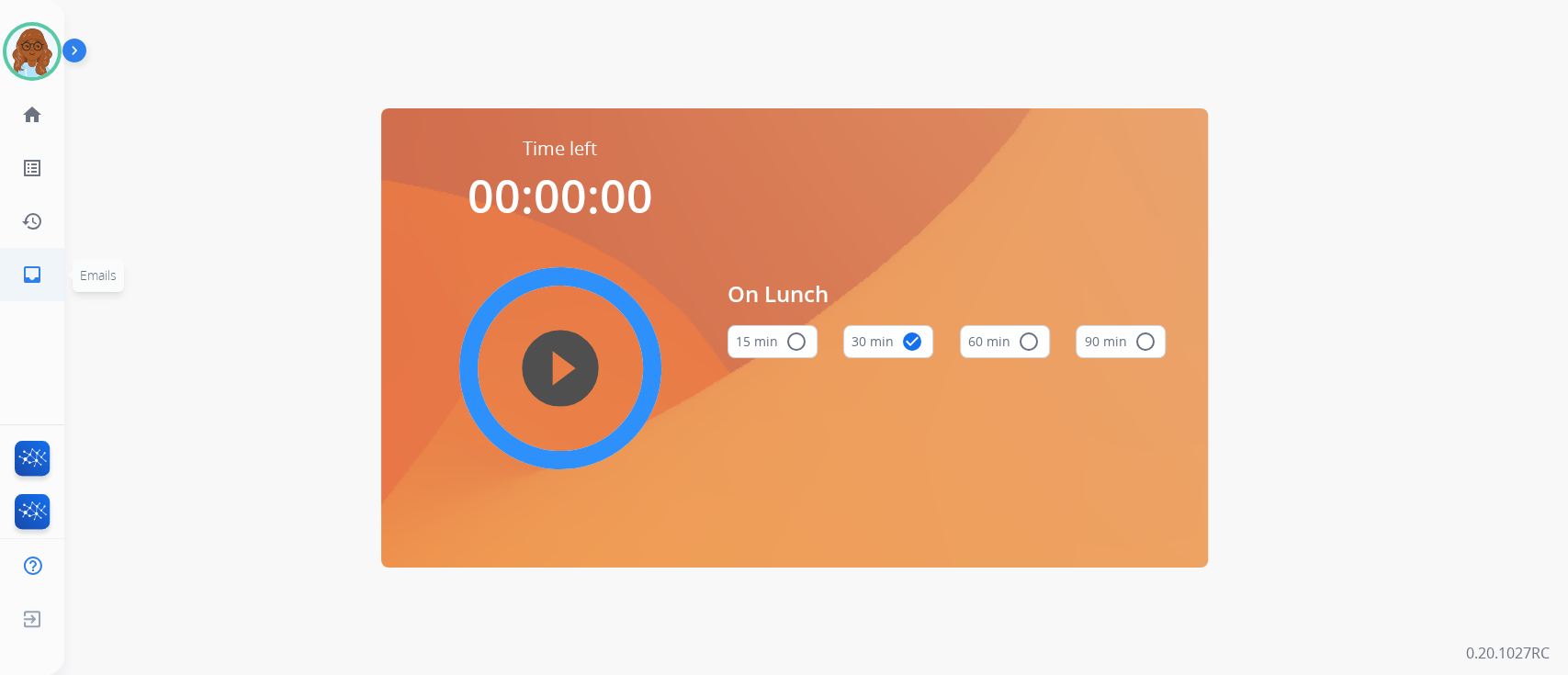
click at [29, 269] on mat-icon "inbox" at bounding box center [32, 275] width 22 height 22
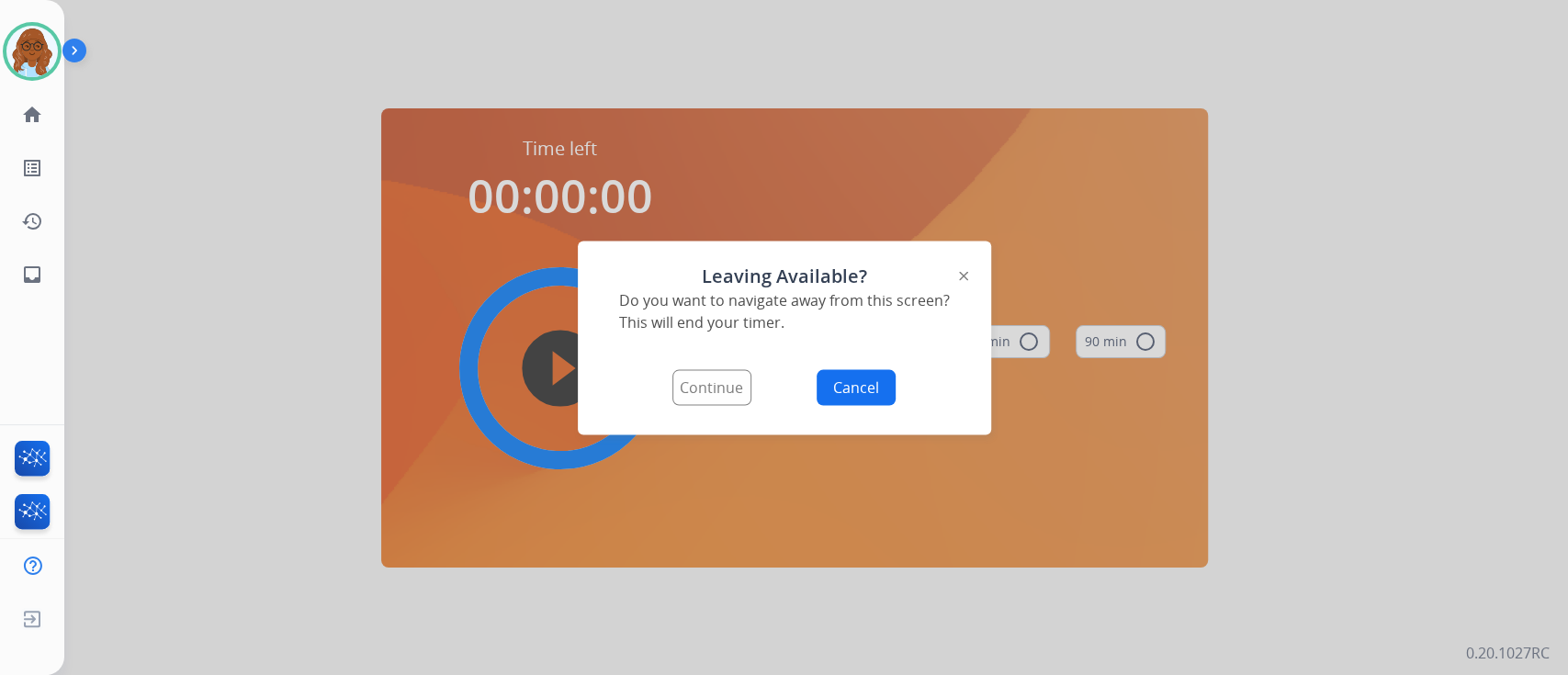
click at [708, 393] on button "Continue" at bounding box center [712, 387] width 79 height 36
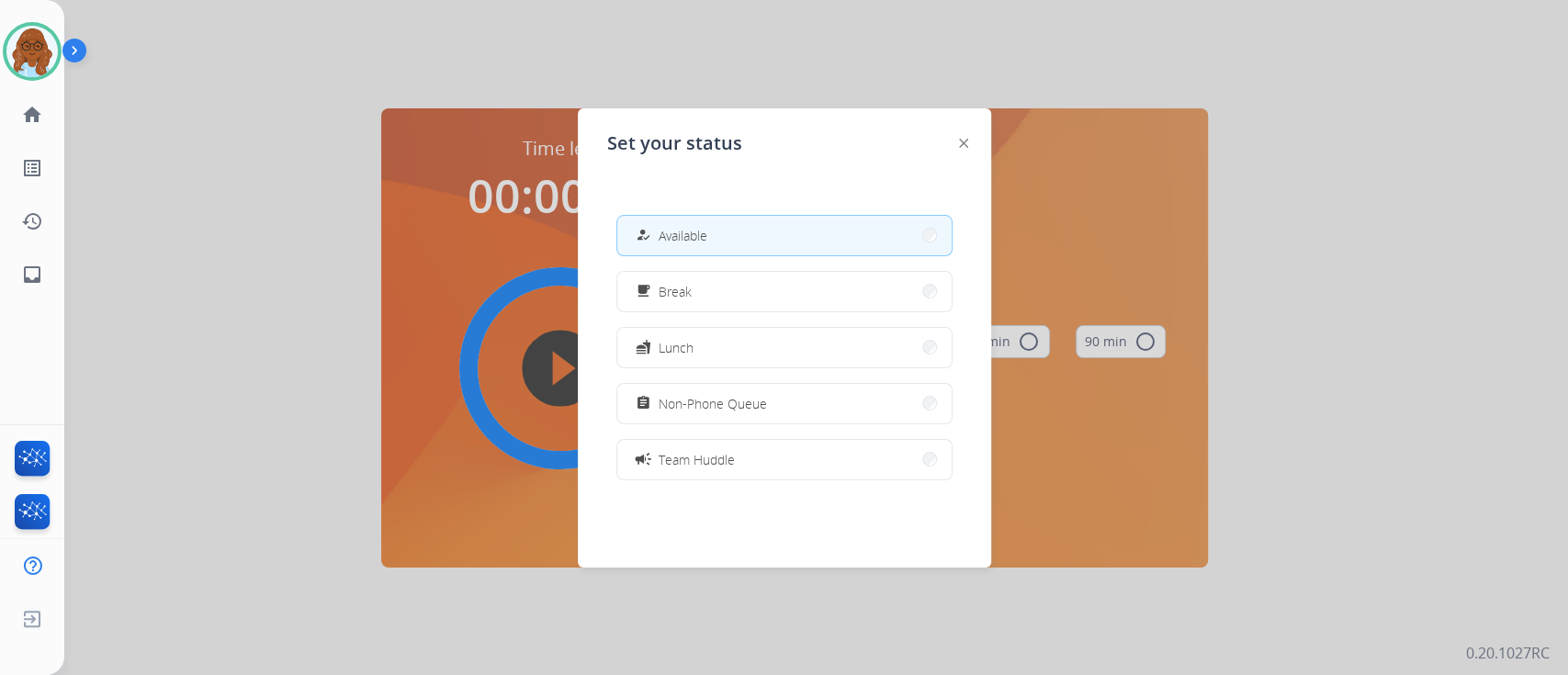
click at [701, 246] on button "how_to_reg Available" at bounding box center [784, 235] width 335 height 40
select select "**********"
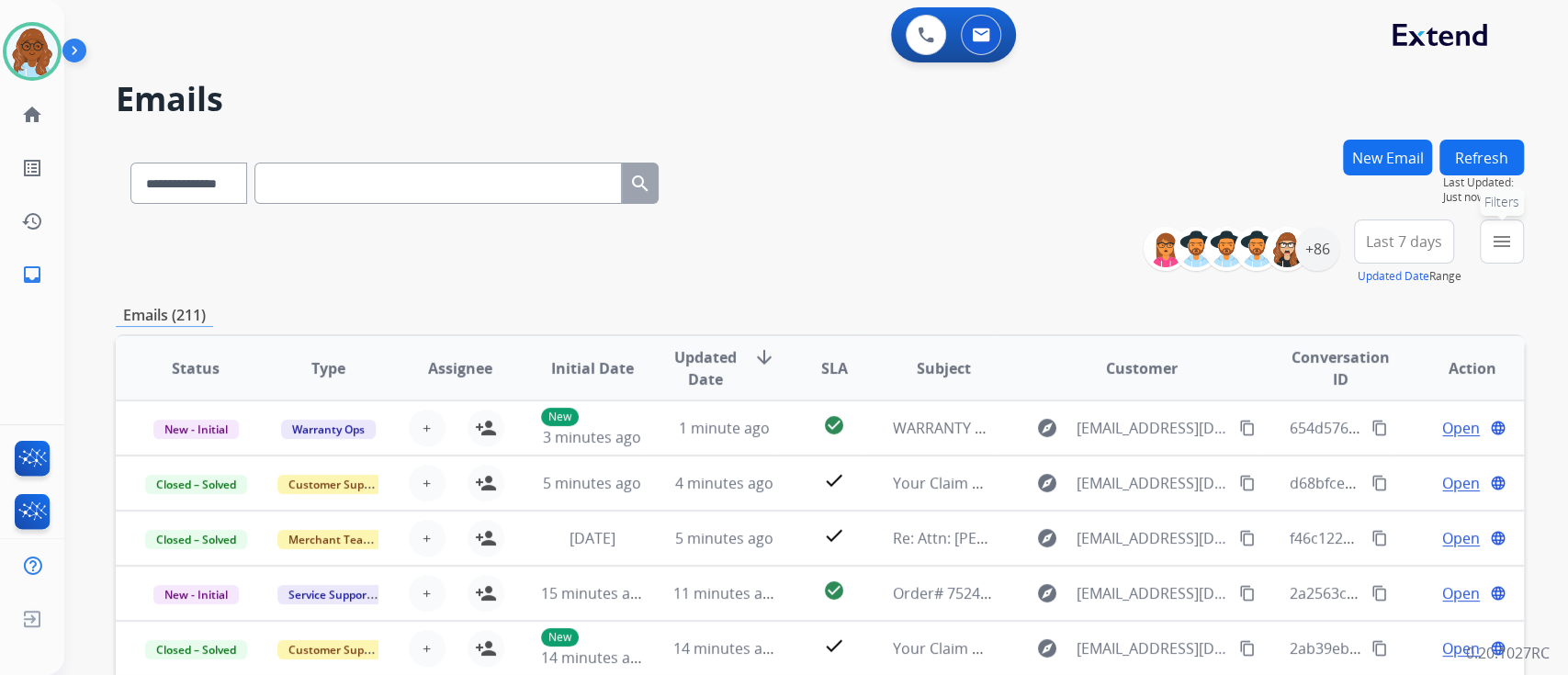
click at [1502, 238] on mat-icon "menu" at bounding box center [1502, 242] width 22 height 22
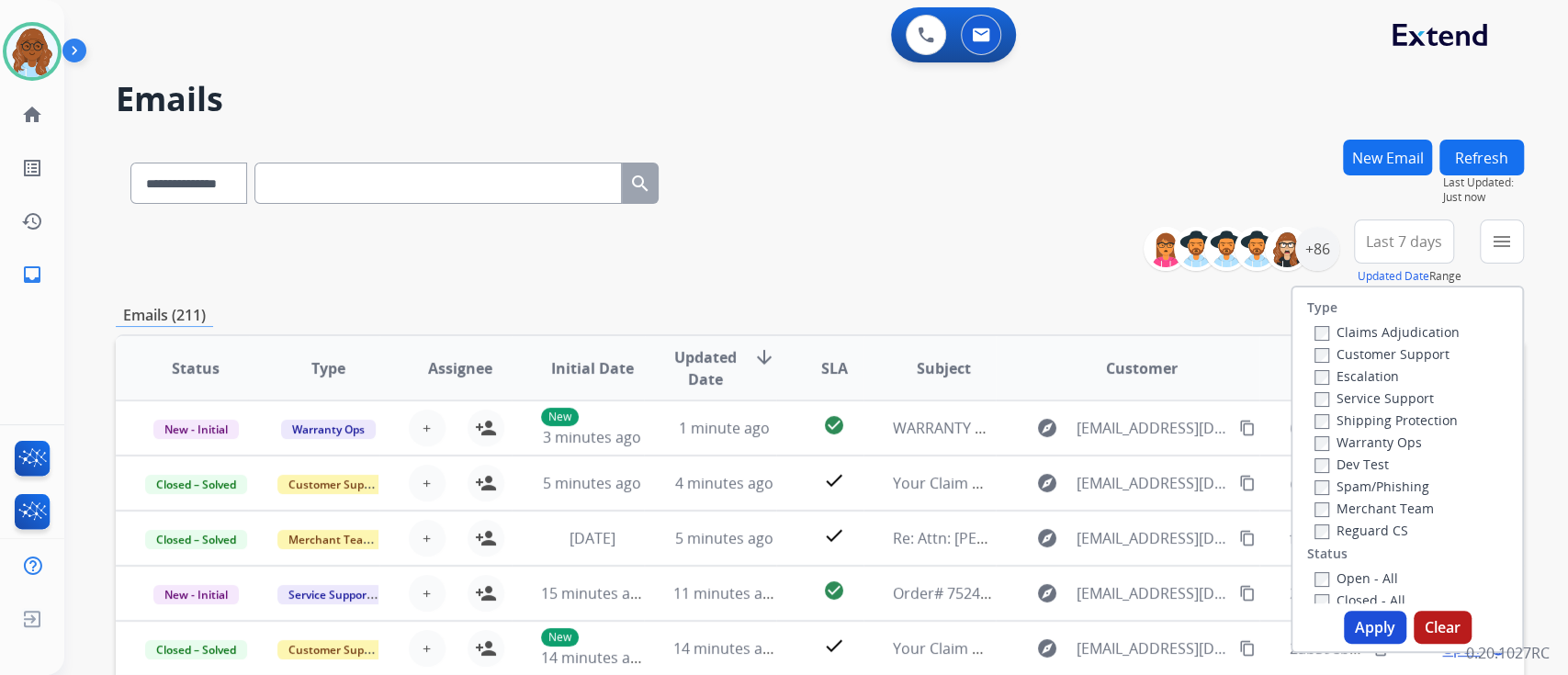
click at [1355, 349] on label "Customer Support" at bounding box center [1382, 354] width 135 height 18
click at [1366, 414] on label "Shipping Protection" at bounding box center [1385, 420] width 143 height 18
click at [1379, 533] on label "Reguard CS" at bounding box center [1362, 530] width 94 height 18
click at [1350, 533] on label "Reguard CS" at bounding box center [1362, 530] width 94 height 18
click at [1343, 585] on label "Open - All" at bounding box center [1356, 578] width 84 height 18
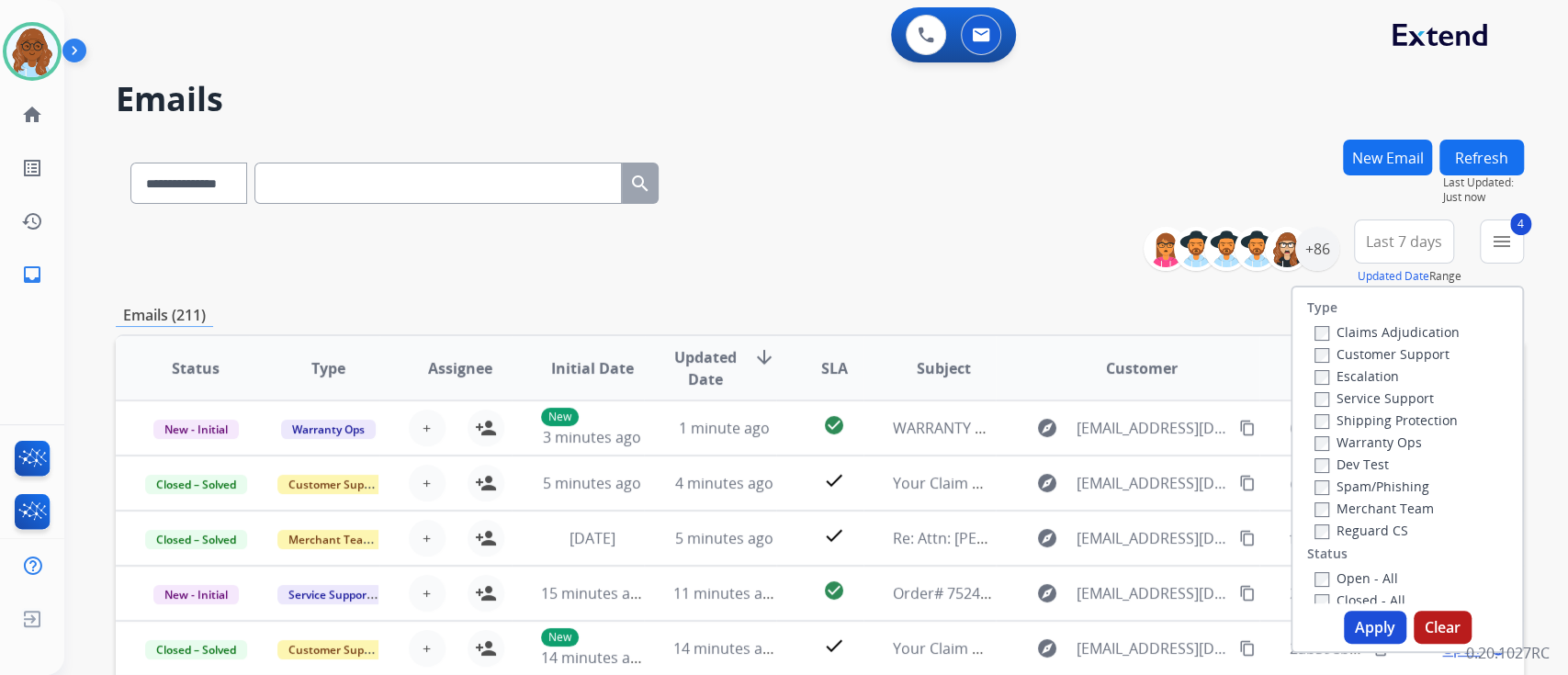
click at [1362, 638] on button "Apply" at bounding box center [1375, 628] width 63 height 33
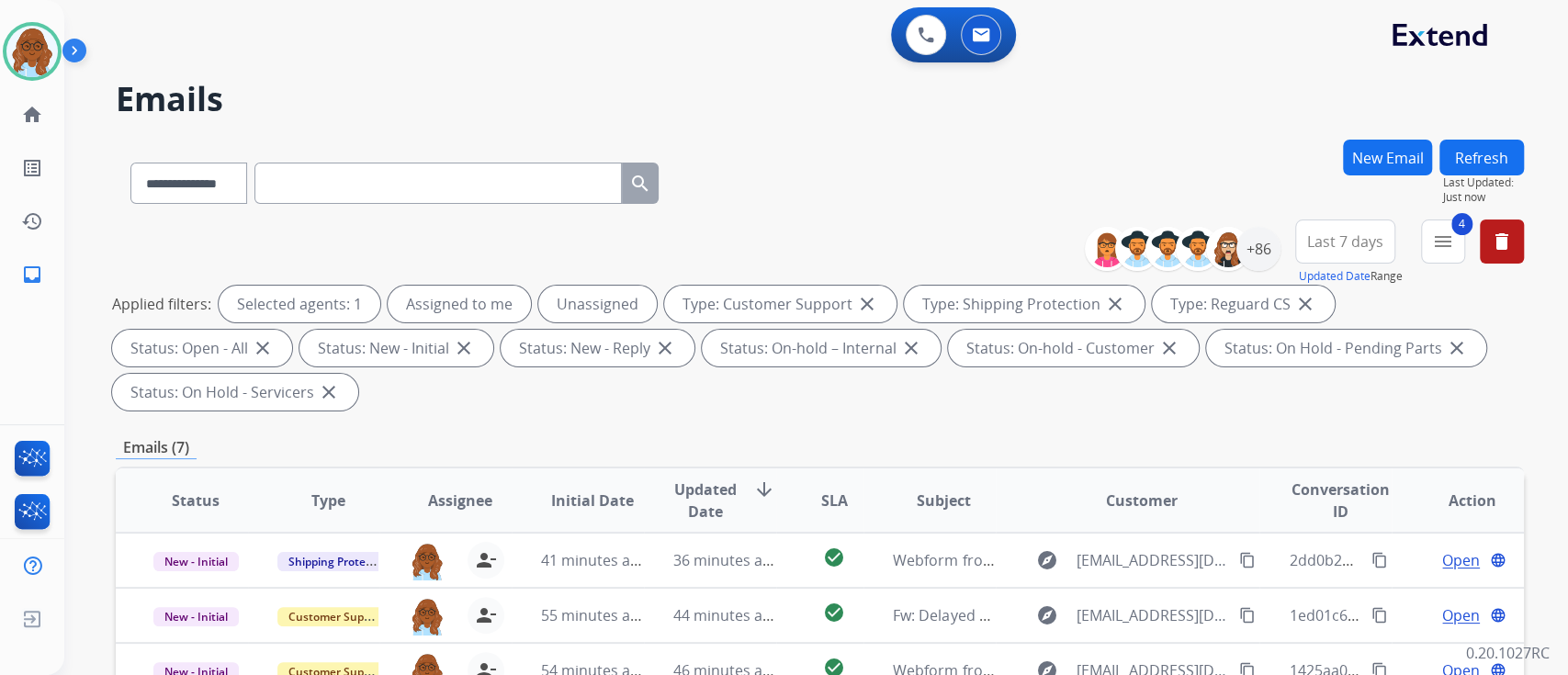
click at [1335, 238] on span "Last 7 days" at bounding box center [1345, 242] width 77 height 7
click at [1315, 460] on div "Last 90 days" at bounding box center [1339, 465] width 101 height 28
drag, startPoint x: 1256, startPoint y: 231, endPoint x: 1254, endPoint y: 243, distance: 12.2
click at [1256, 232] on div "+137" at bounding box center [1258, 249] width 44 height 44
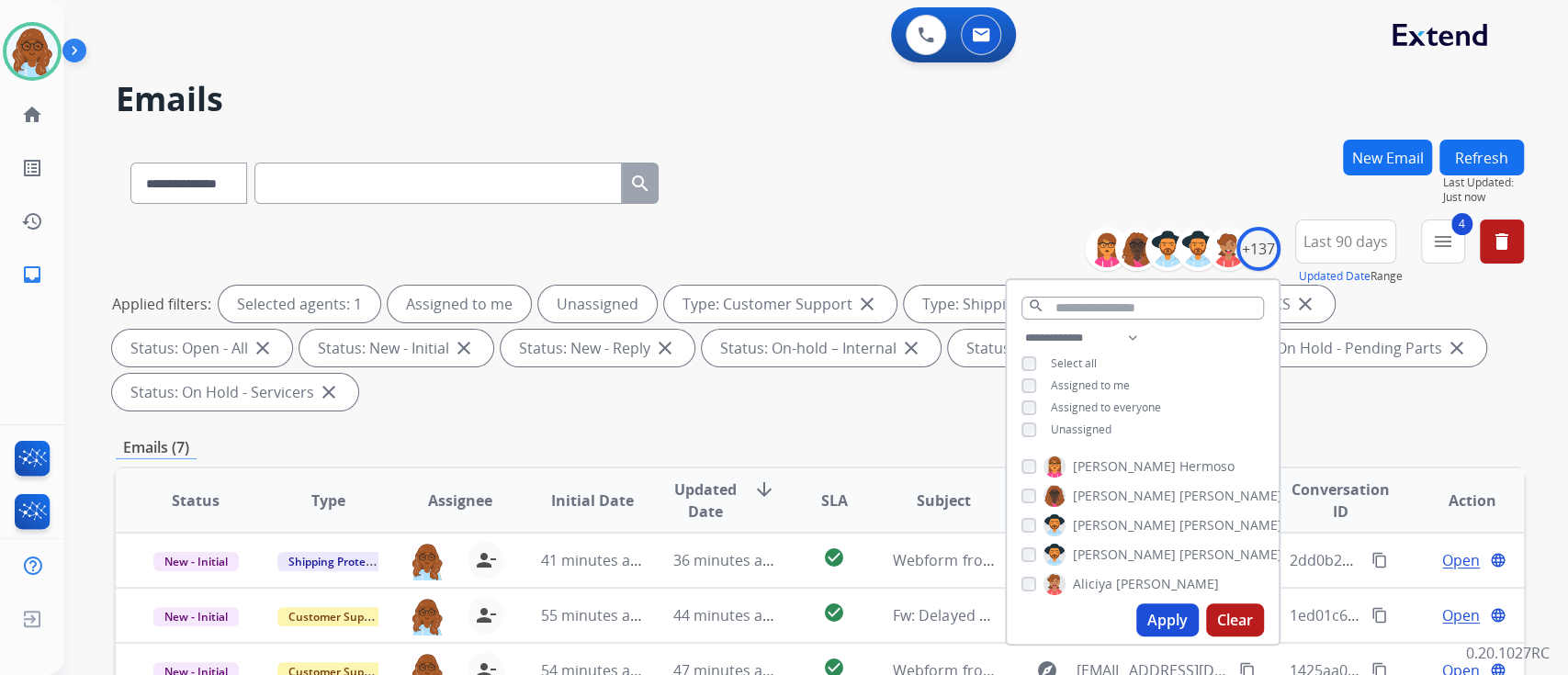
click at [1069, 383] on span "Assigned to me" at bounding box center [1091, 385] width 79 height 16
click at [1146, 607] on button "Apply" at bounding box center [1168, 621] width 63 height 33
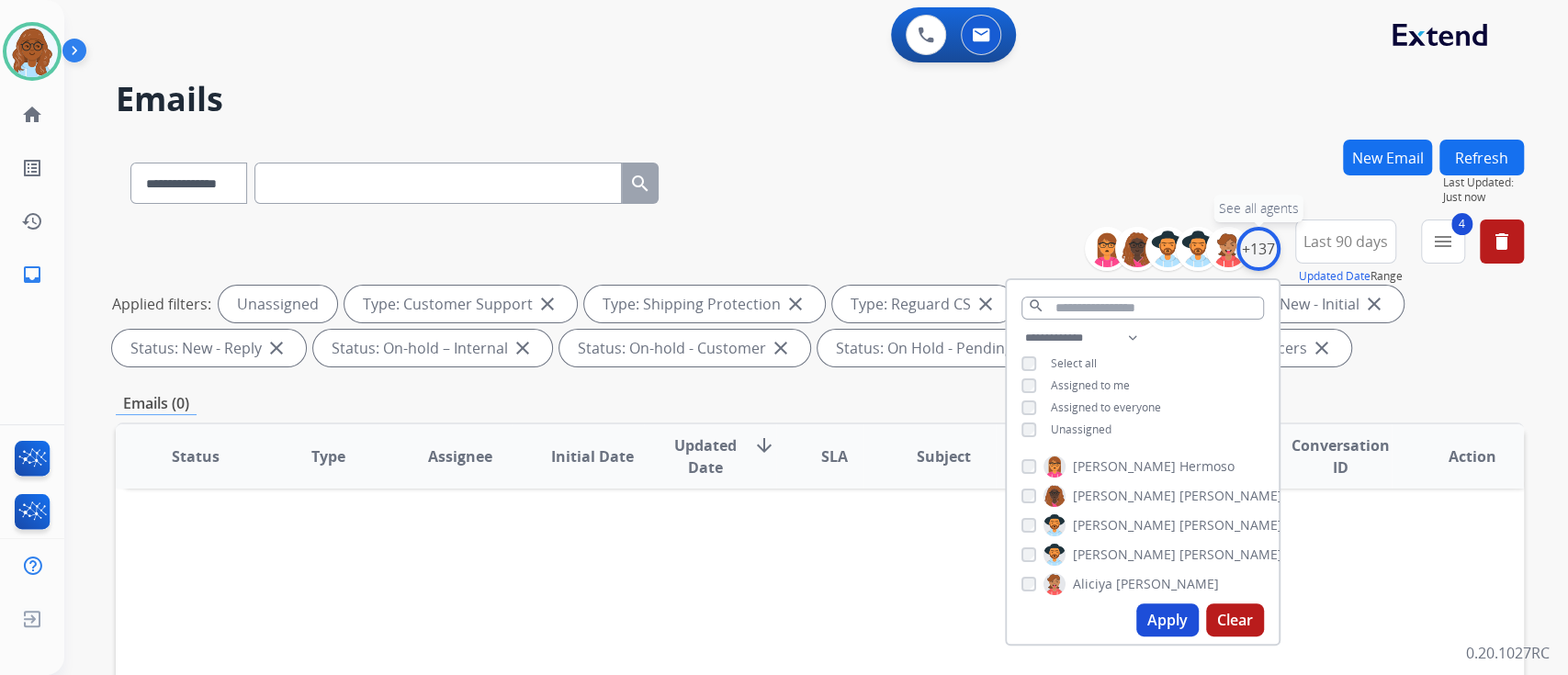
click at [1252, 261] on div "+137" at bounding box center [1258, 249] width 44 height 44
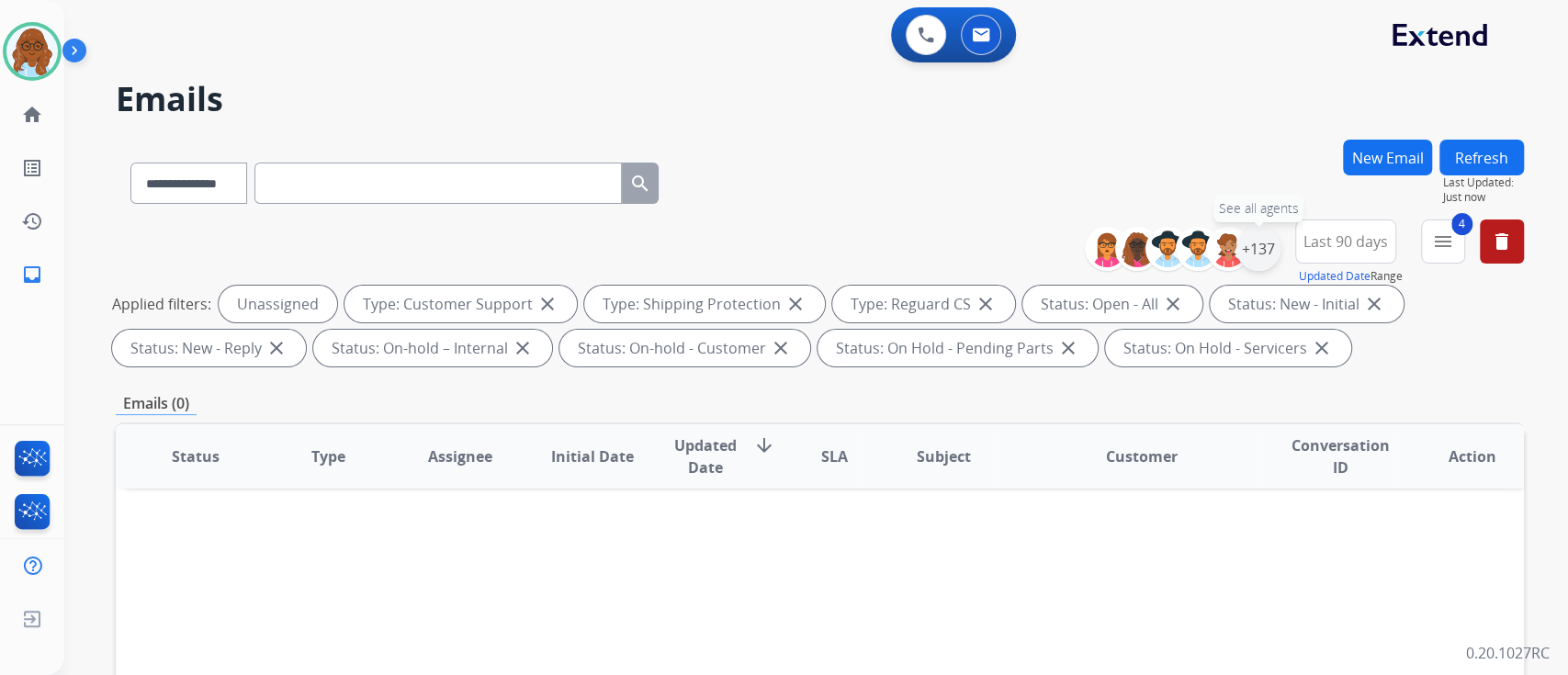
click at [1256, 247] on div "+137" at bounding box center [1258, 249] width 44 height 44
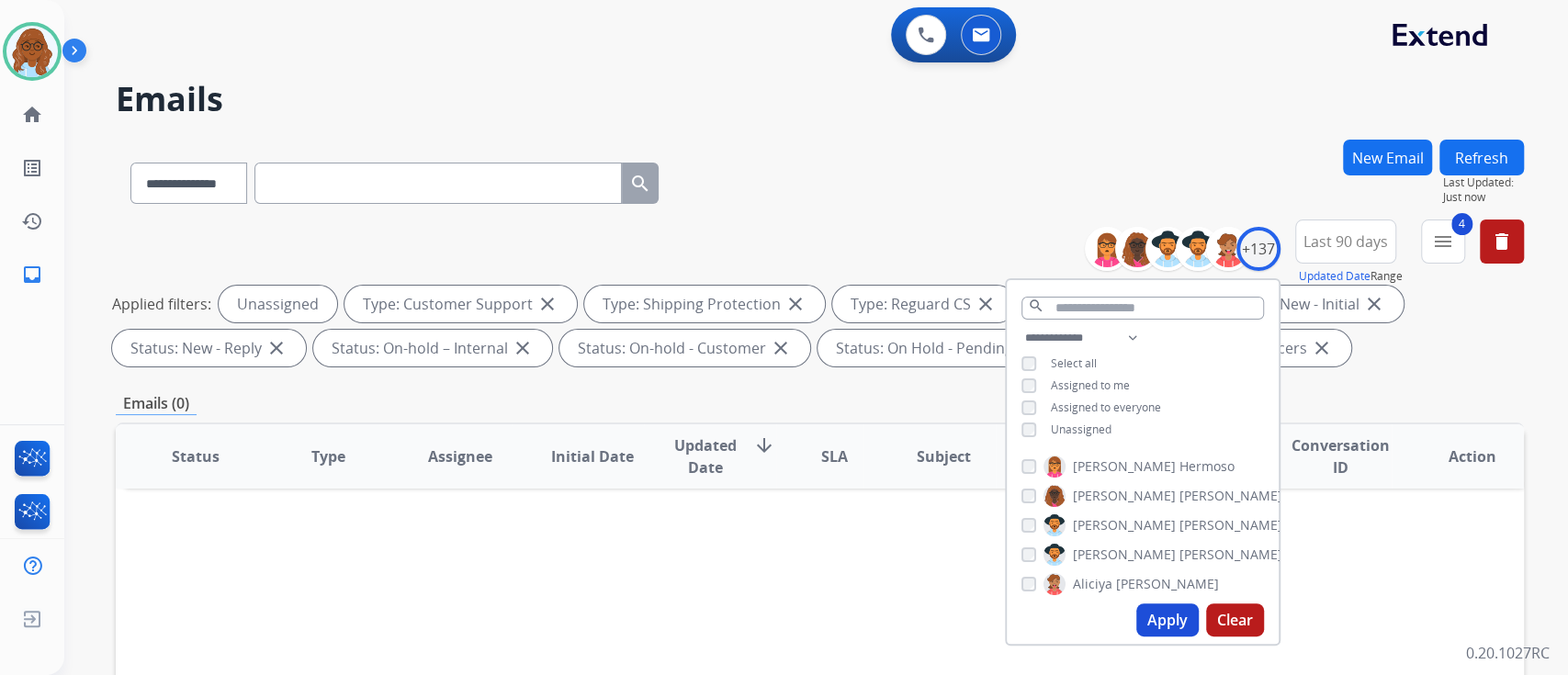
click at [1070, 433] on span "Unassigned" at bounding box center [1081, 429] width 61 height 16
click at [1091, 372] on div "**********" at bounding box center [1142, 386] width 272 height 118
click at [1091, 383] on span "Assigned to me" at bounding box center [1091, 385] width 79 height 16
click at [1140, 624] on button "Apply" at bounding box center [1168, 621] width 63 height 33
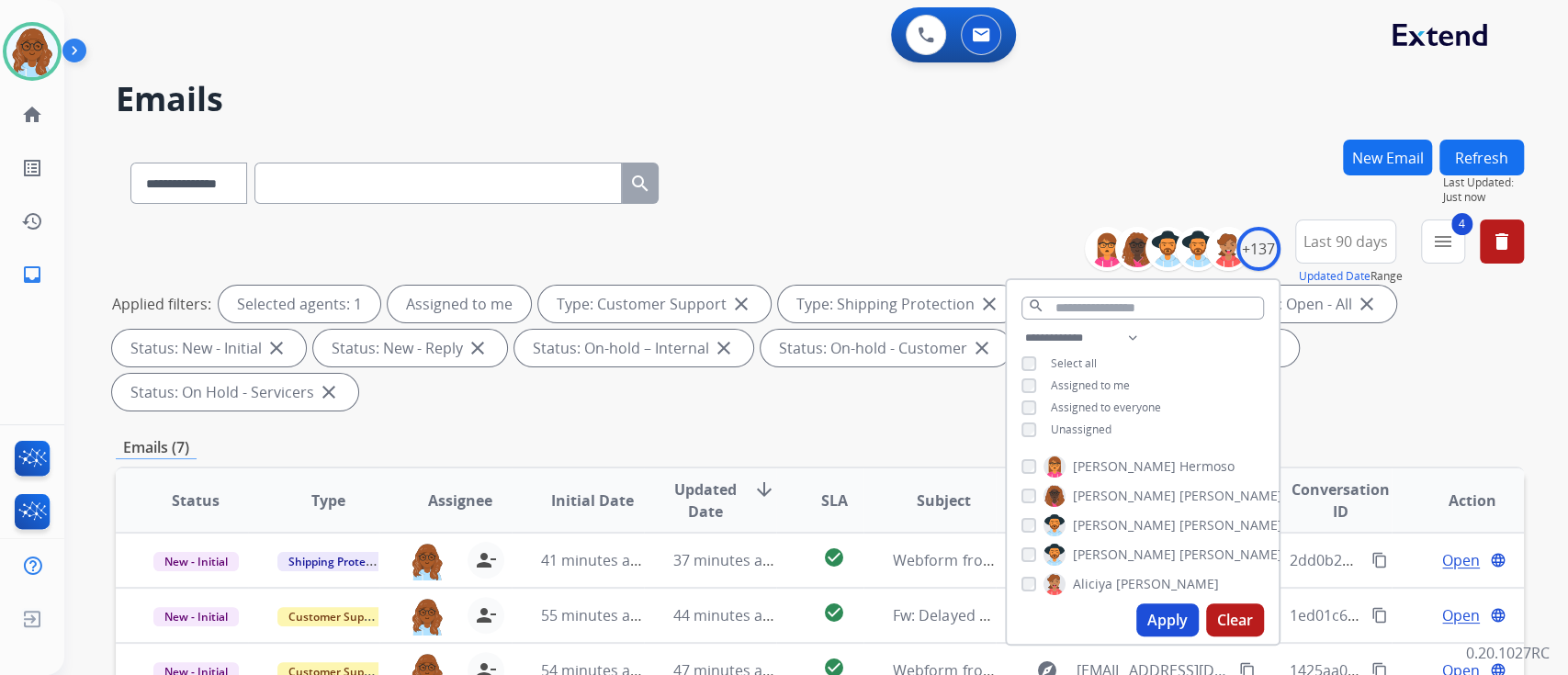
click at [983, 411] on div "**********" at bounding box center [819, 318] width 1408 height 198
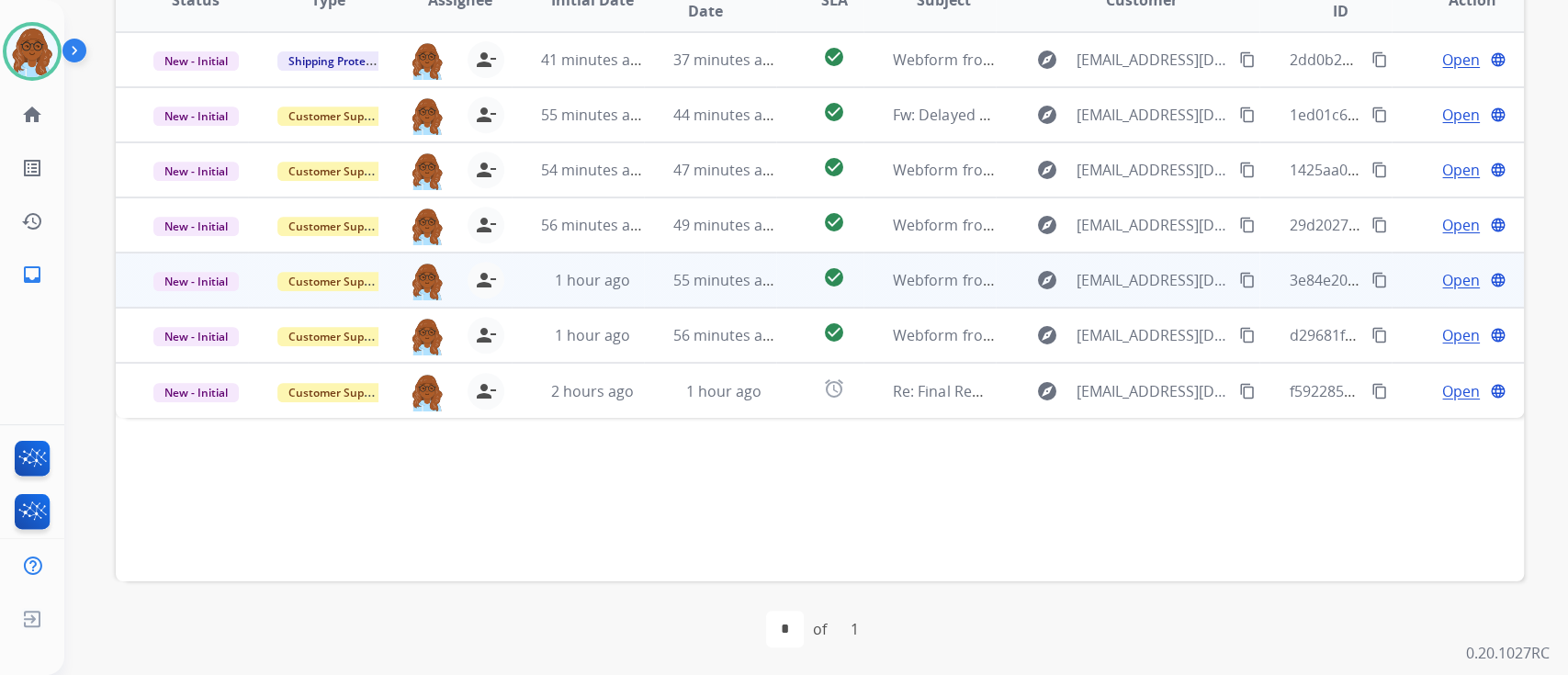
scroll to position [502, 0]
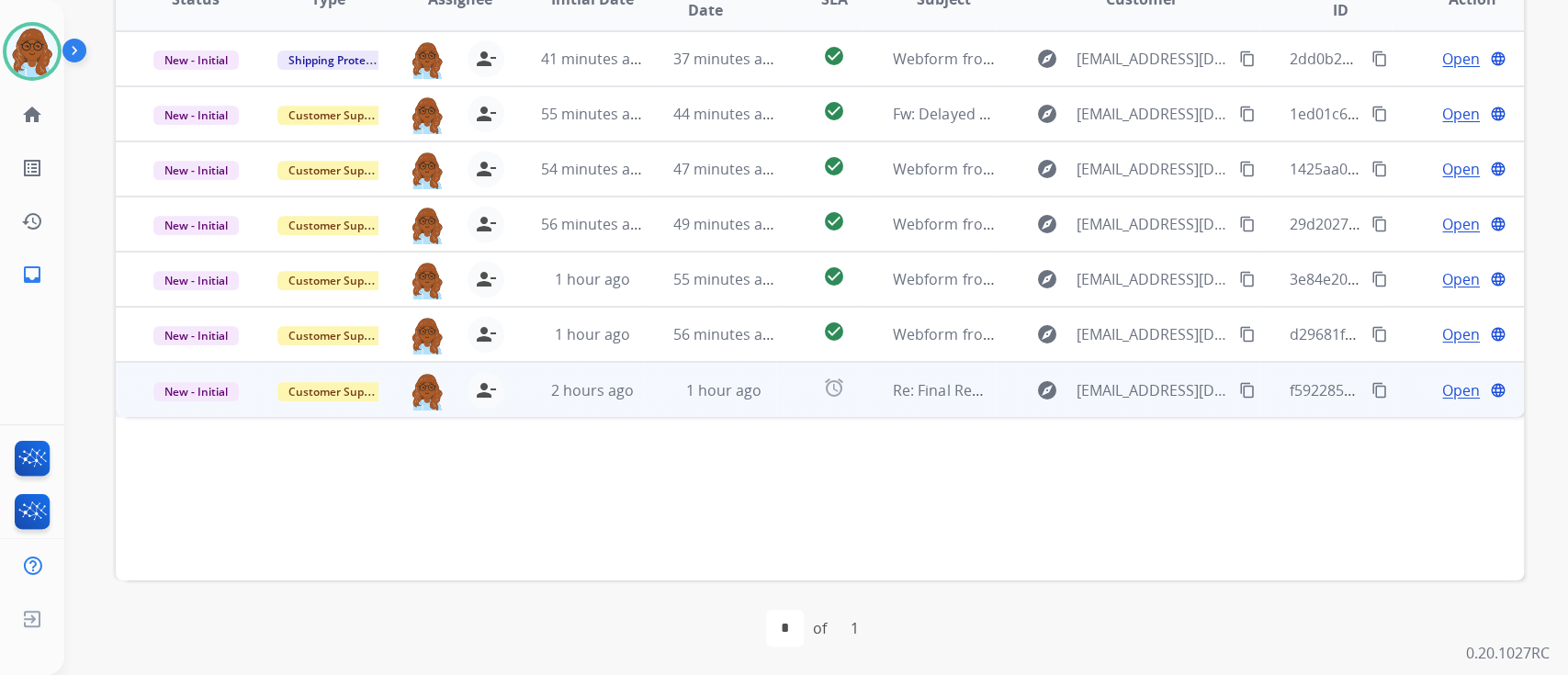
click at [1447, 393] on span "Open" at bounding box center [1460, 391] width 38 height 22
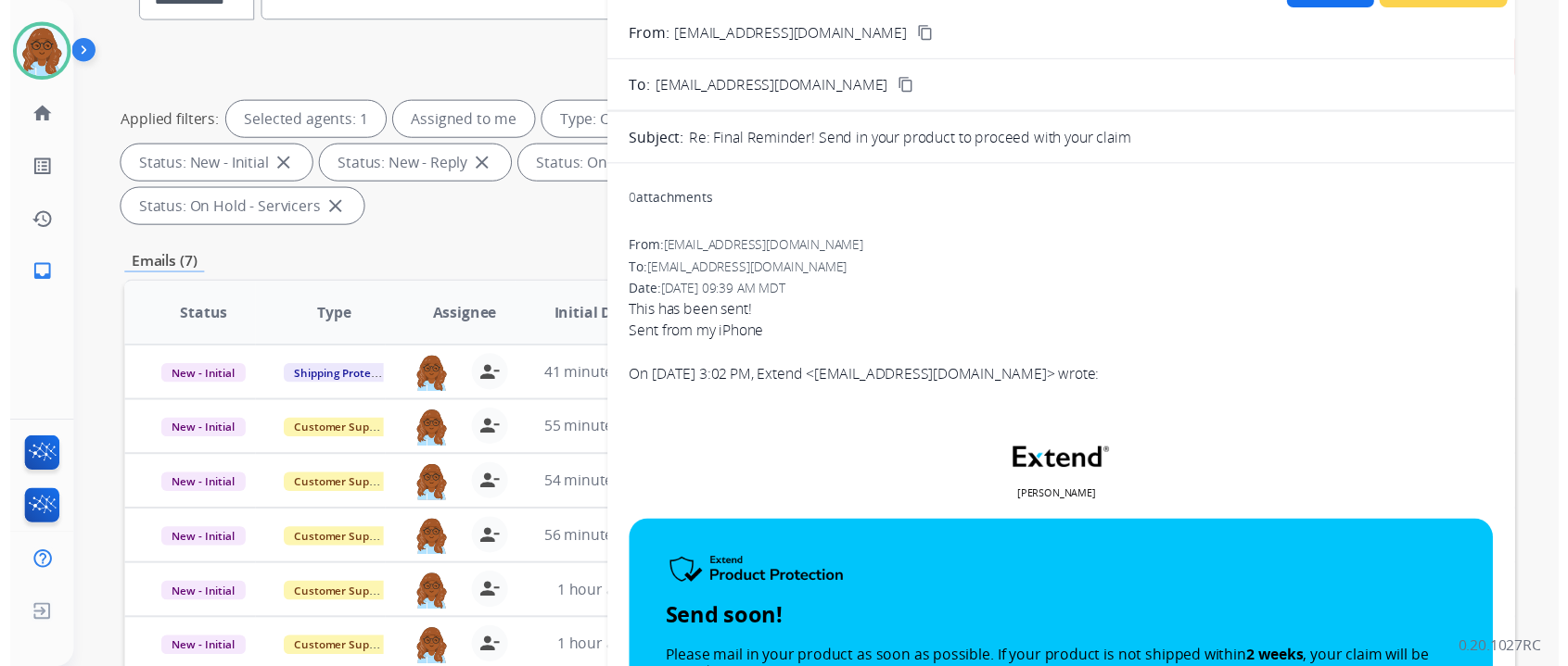
scroll to position [12, 0]
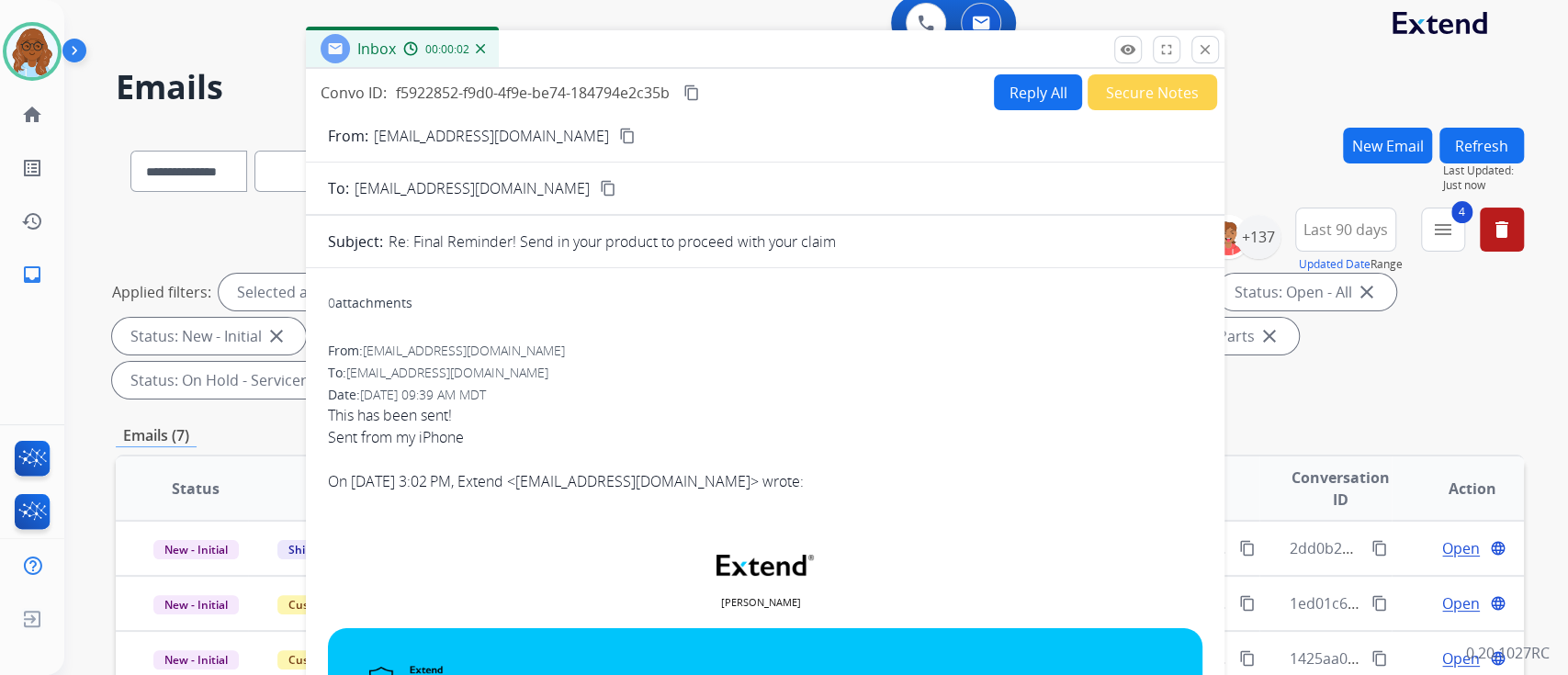
drag, startPoint x: 1014, startPoint y: 122, endPoint x: 686, endPoint y: 45, distance: 336.9
click at [686, 45] on div "Inbox 00:00:02" at bounding box center [765, 50] width 918 height 39
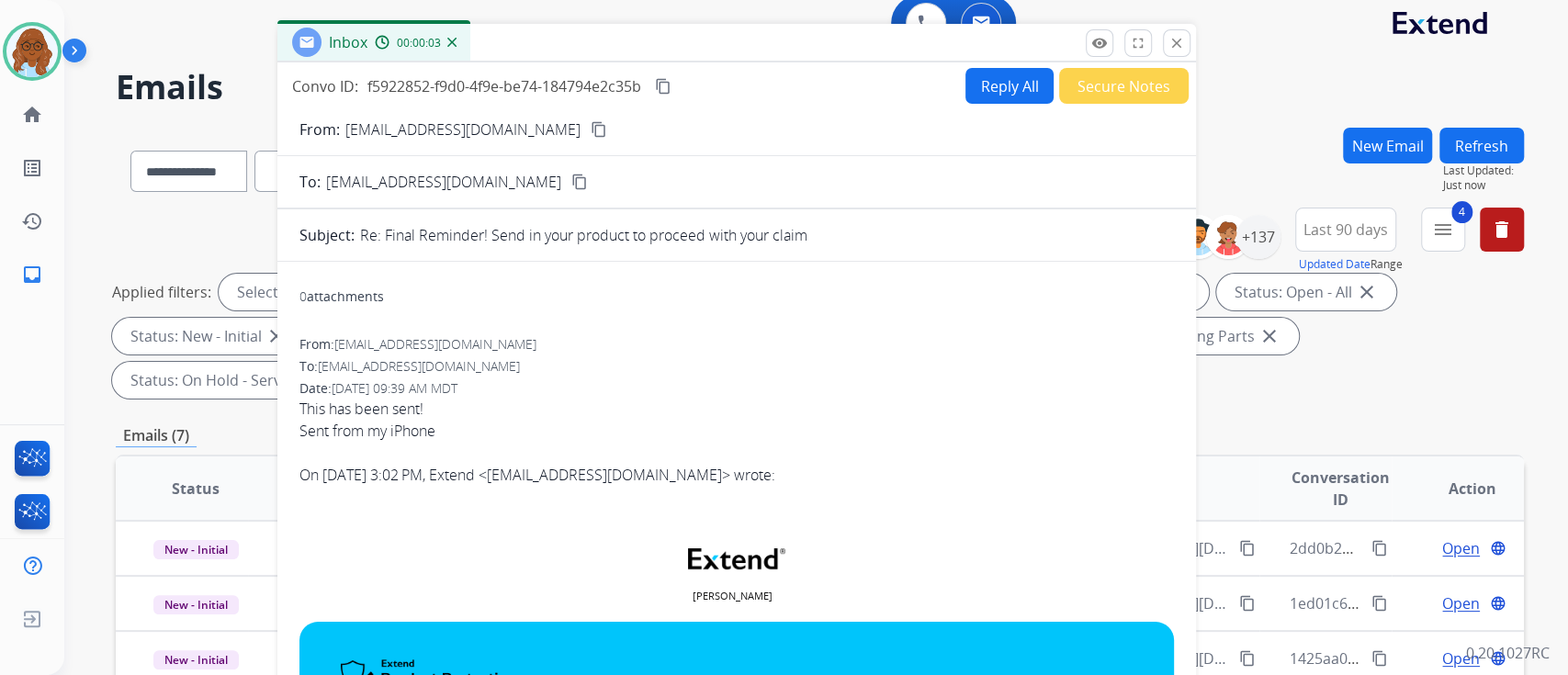
click at [591, 127] on mat-icon "content_copy" at bounding box center [599, 130] width 17 height 17
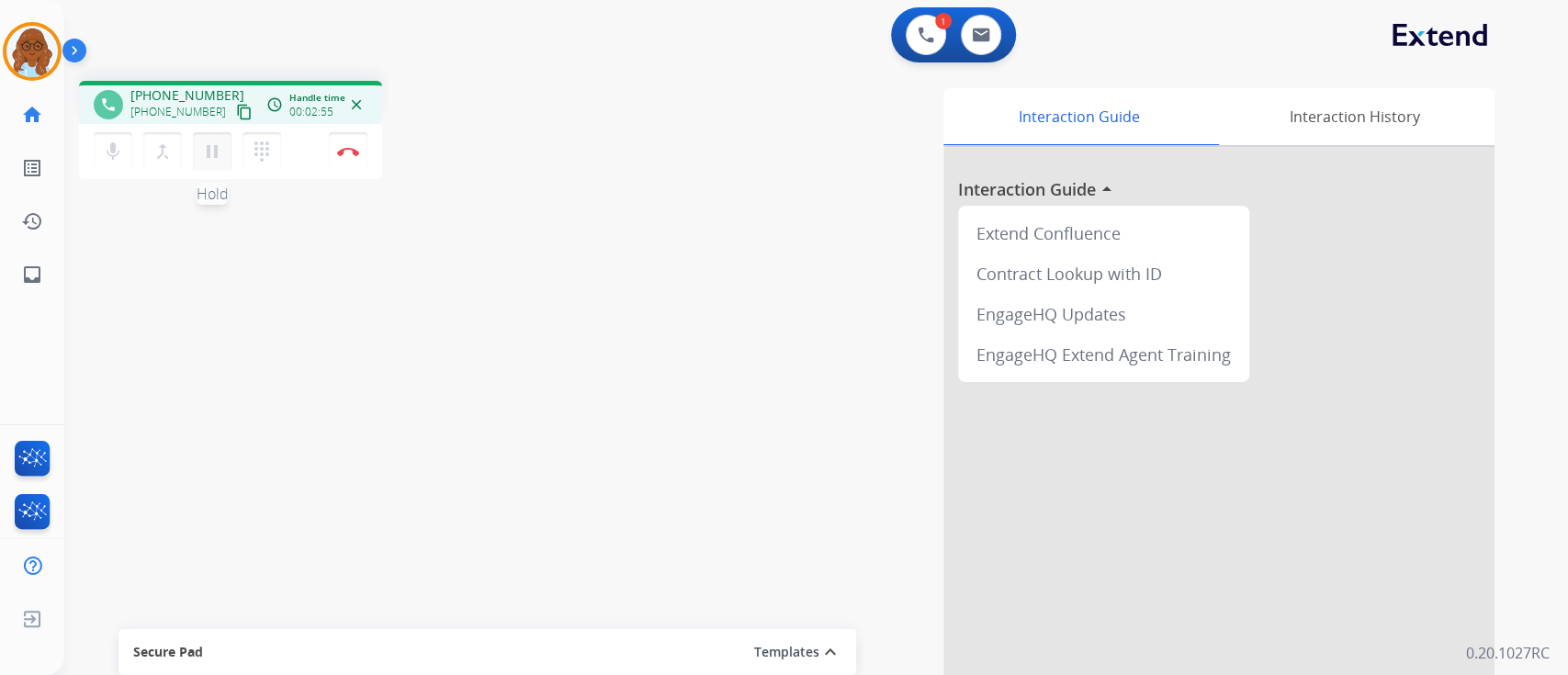
click at [217, 155] on mat-icon "pause" at bounding box center [212, 151] width 22 height 22
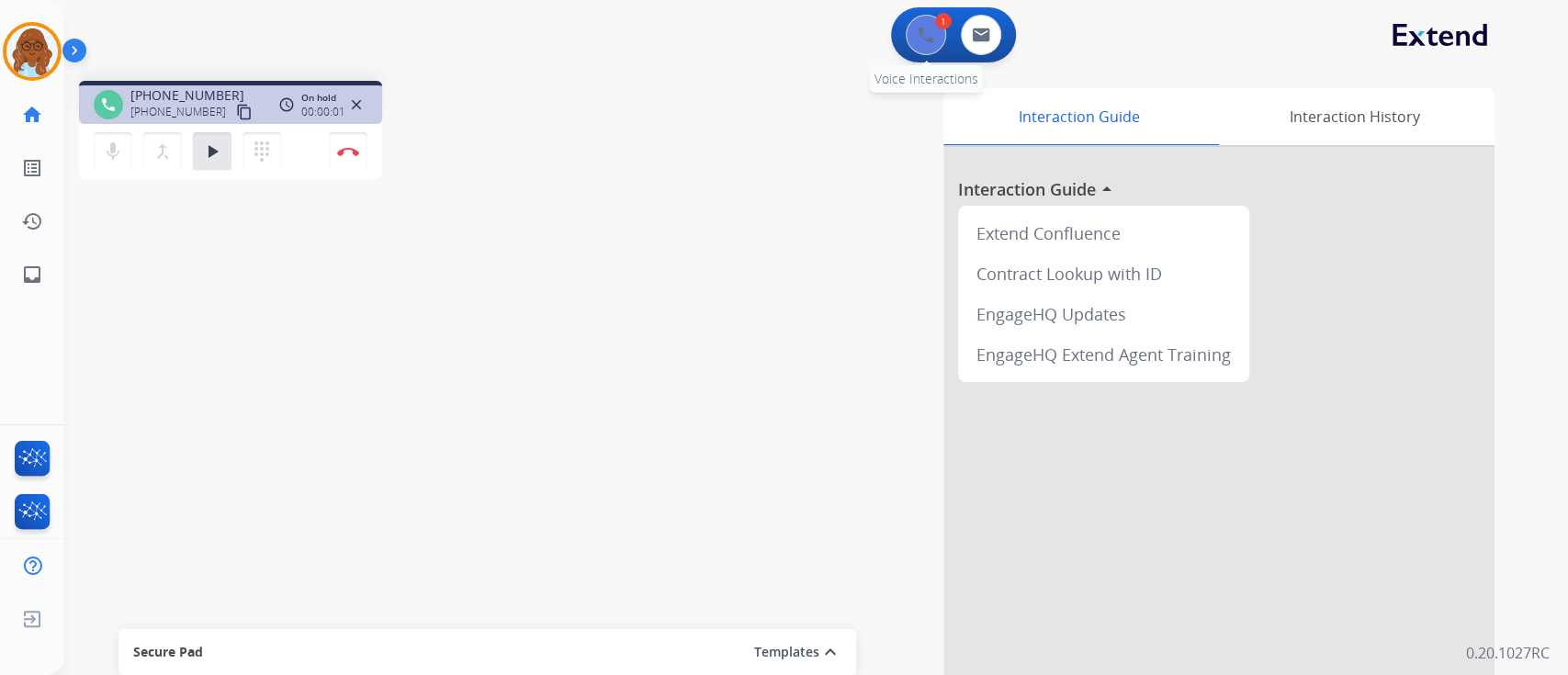
click at [919, 38] on img at bounding box center [925, 35] width 17 height 17
click at [917, 30] on img at bounding box center [925, 35] width 17 height 17
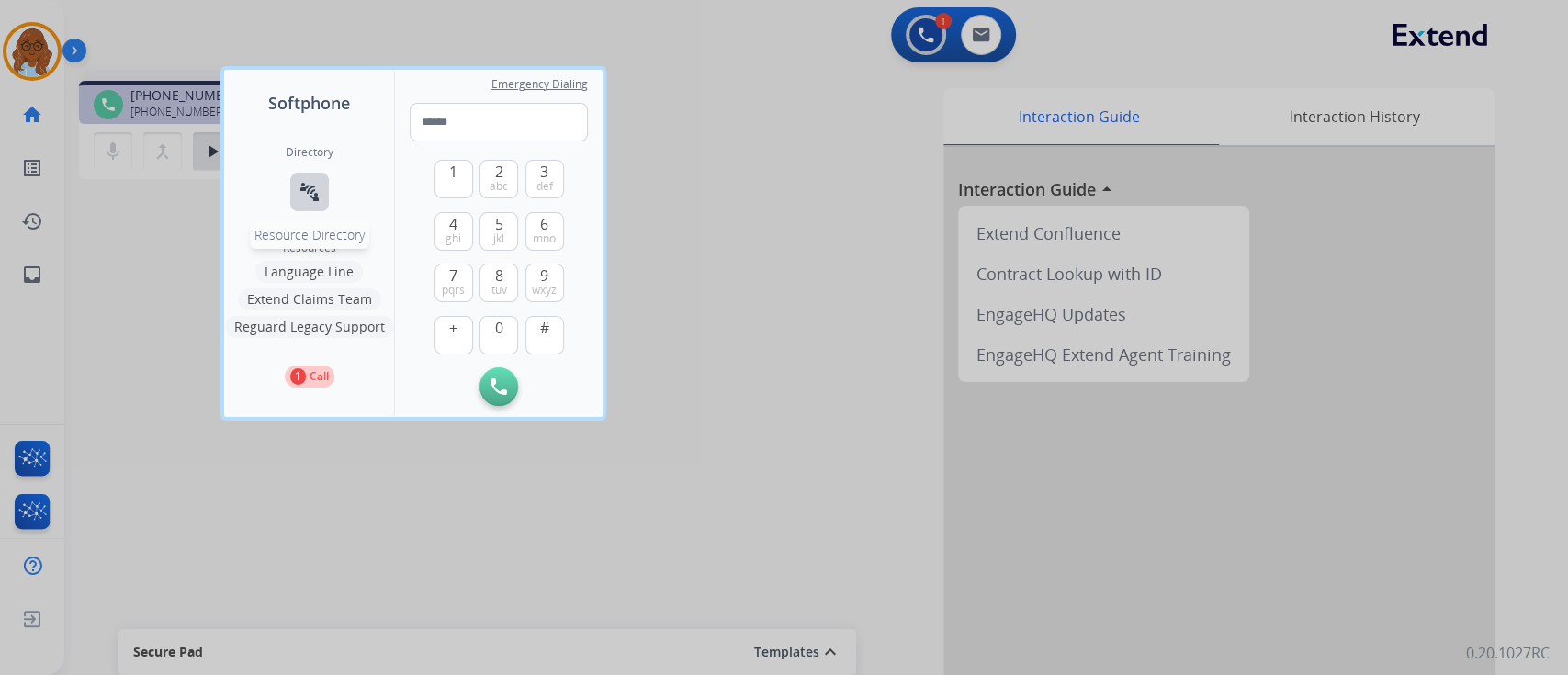
click at [321, 193] on button "connect_without_contact Resource Directory" at bounding box center [310, 192] width 39 height 39
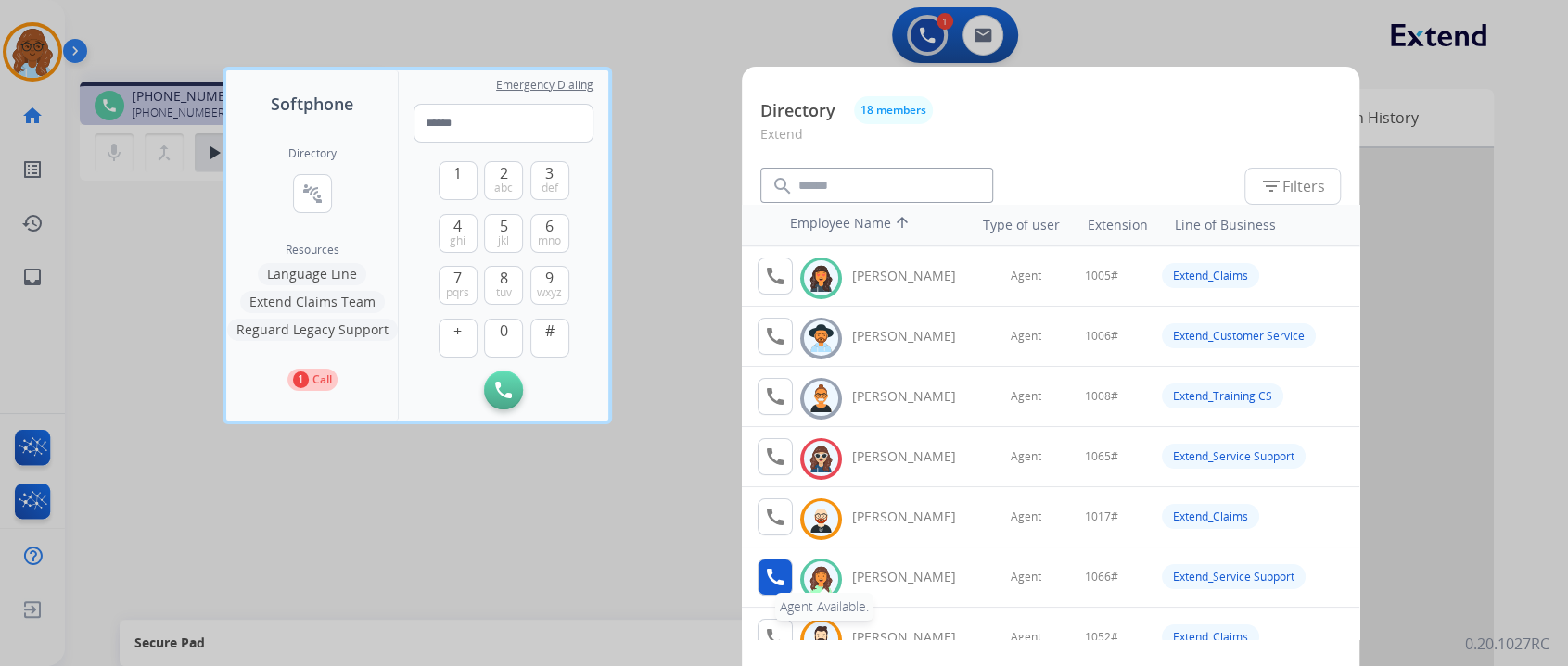
click at [779, 582] on mat-icon "call" at bounding box center [775, 578] width 22 height 22
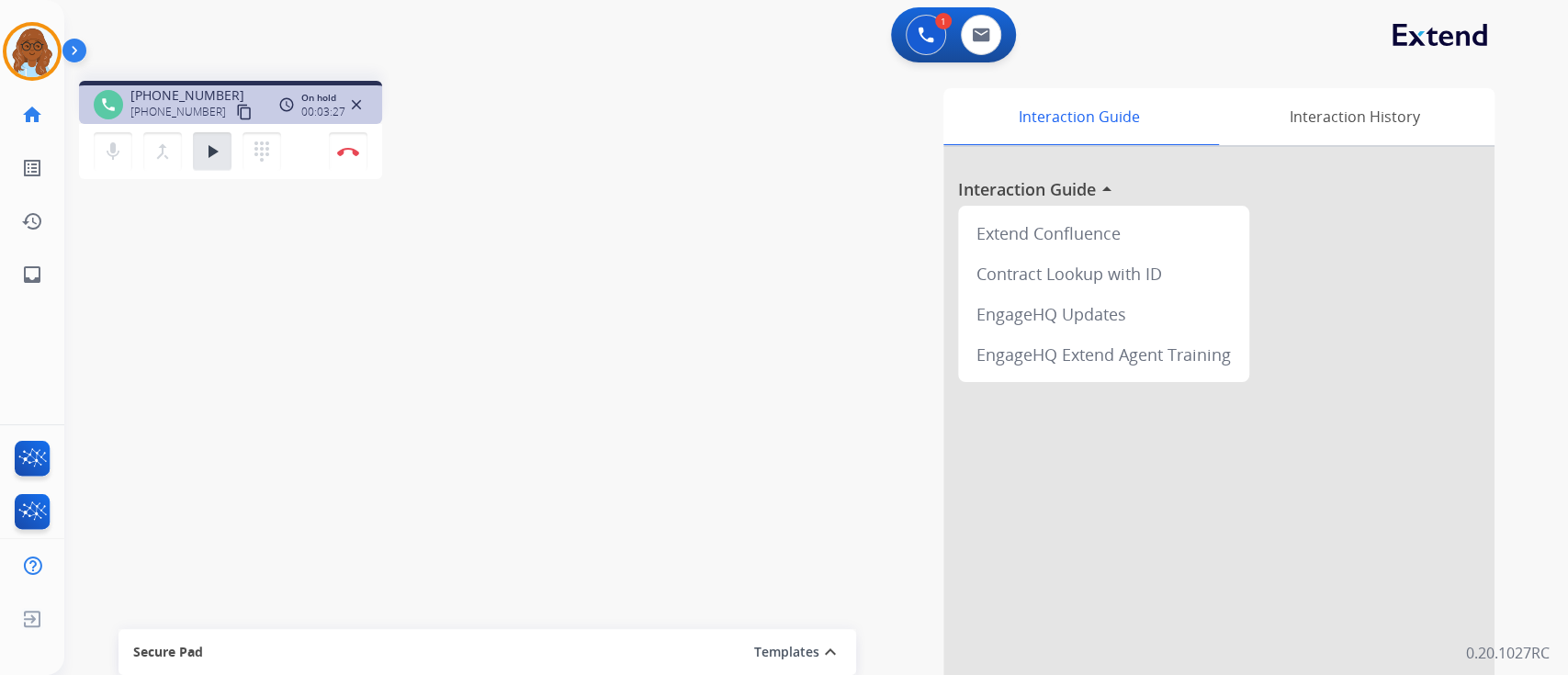
drag, startPoint x: 214, startPoint y: 156, endPoint x: 362, endPoint y: 184, distance: 150.6
click at [214, 156] on mat-icon "play_arrow" at bounding box center [212, 151] width 22 height 22
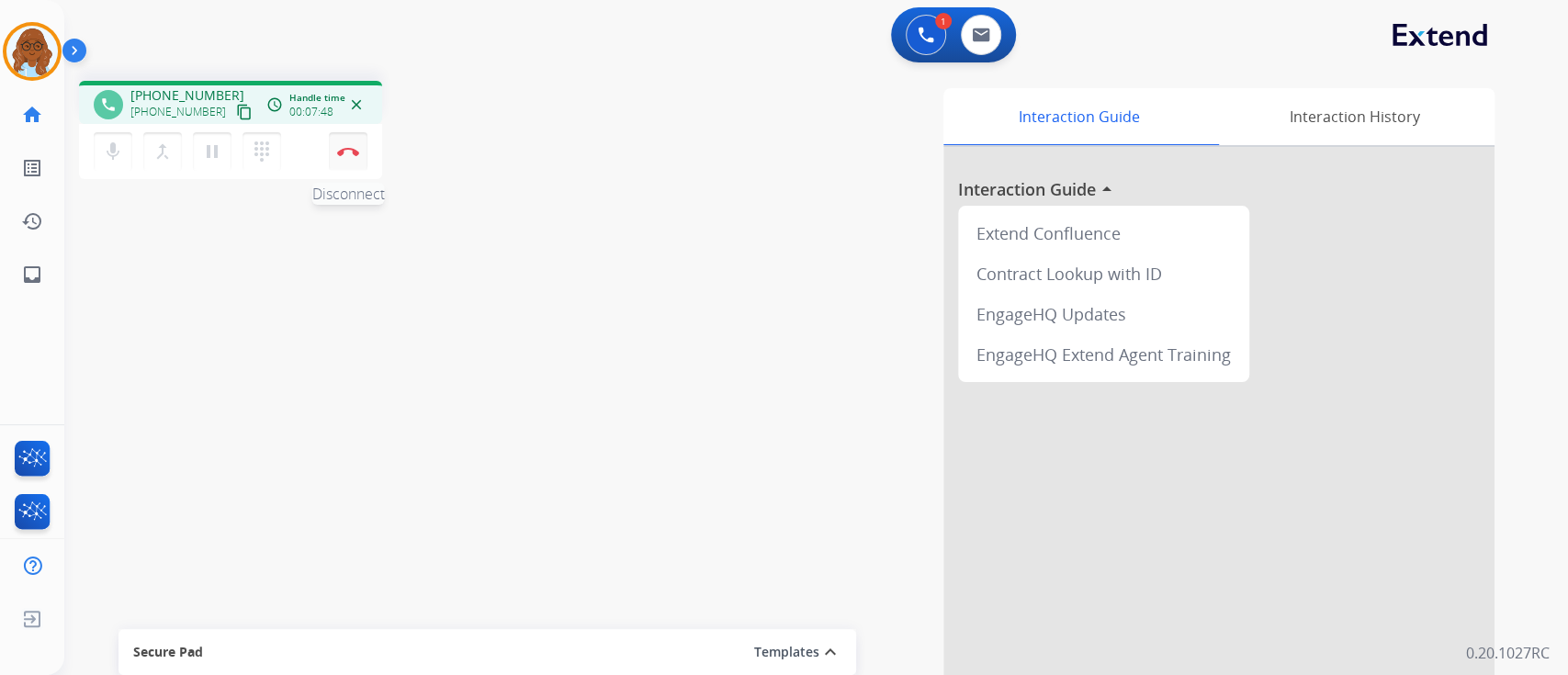
click at [353, 147] on img at bounding box center [348, 151] width 22 height 9
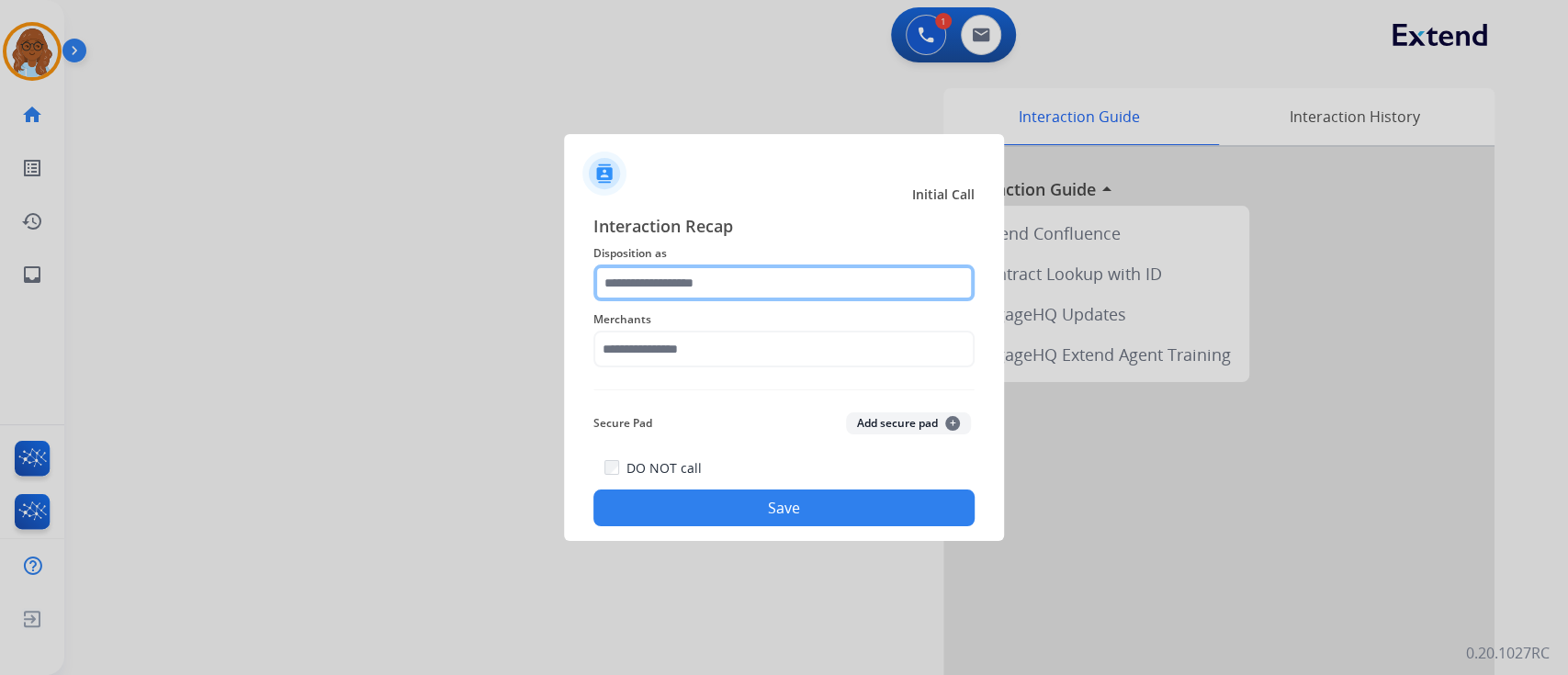
drag, startPoint x: 648, startPoint y: 284, endPoint x: 677, endPoint y: 283, distance: 29.0
click at [653, 283] on input "text" at bounding box center [784, 283] width 382 height 37
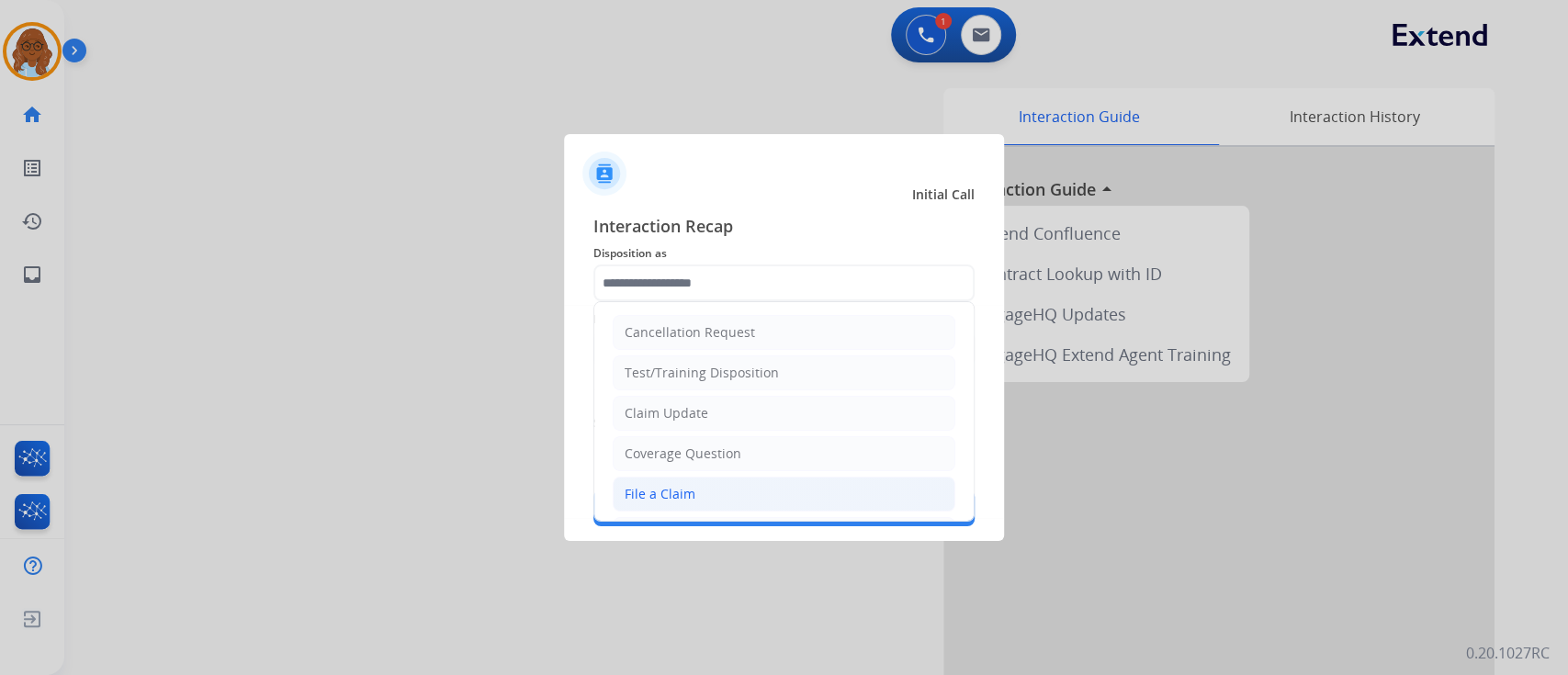
click at [682, 481] on li "File a Claim" at bounding box center [784, 494] width 343 height 35
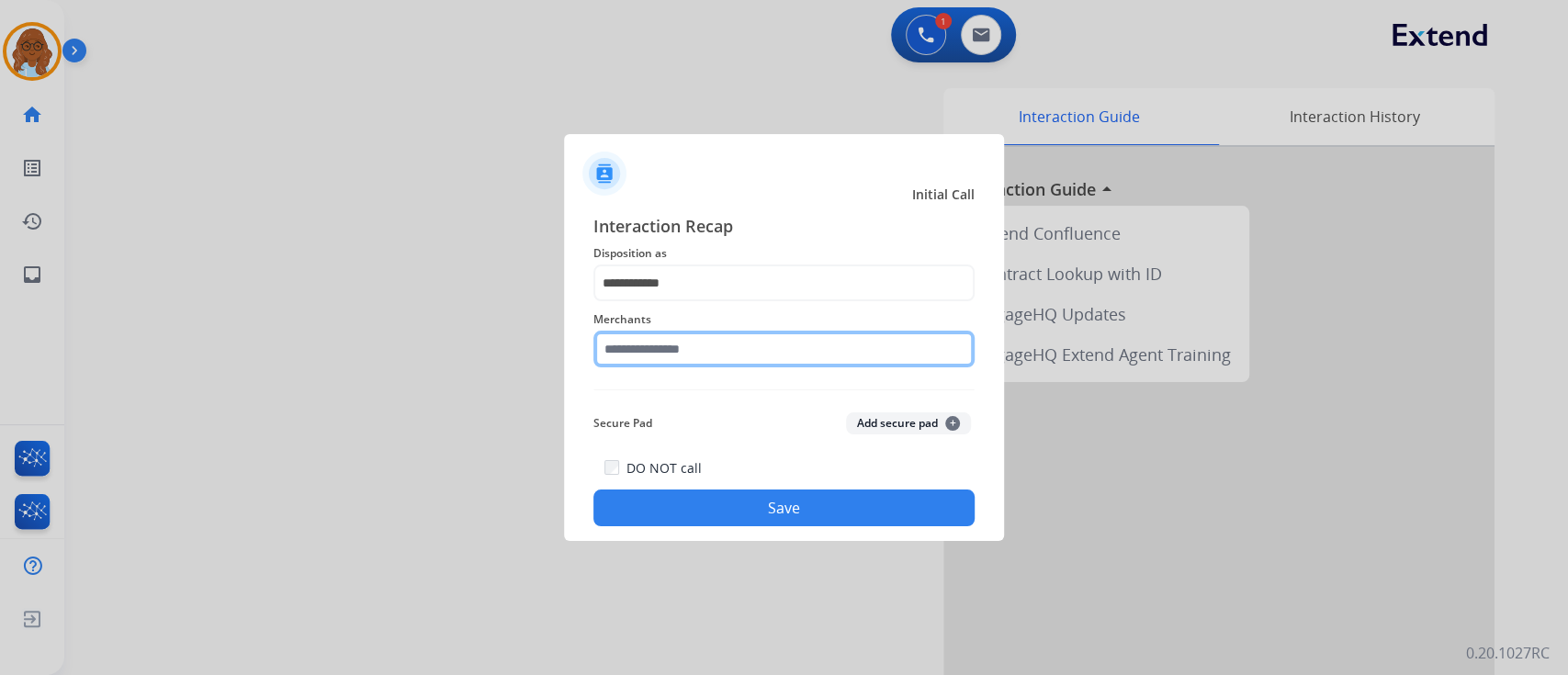
click at [669, 361] on input "text" at bounding box center [784, 349] width 382 height 37
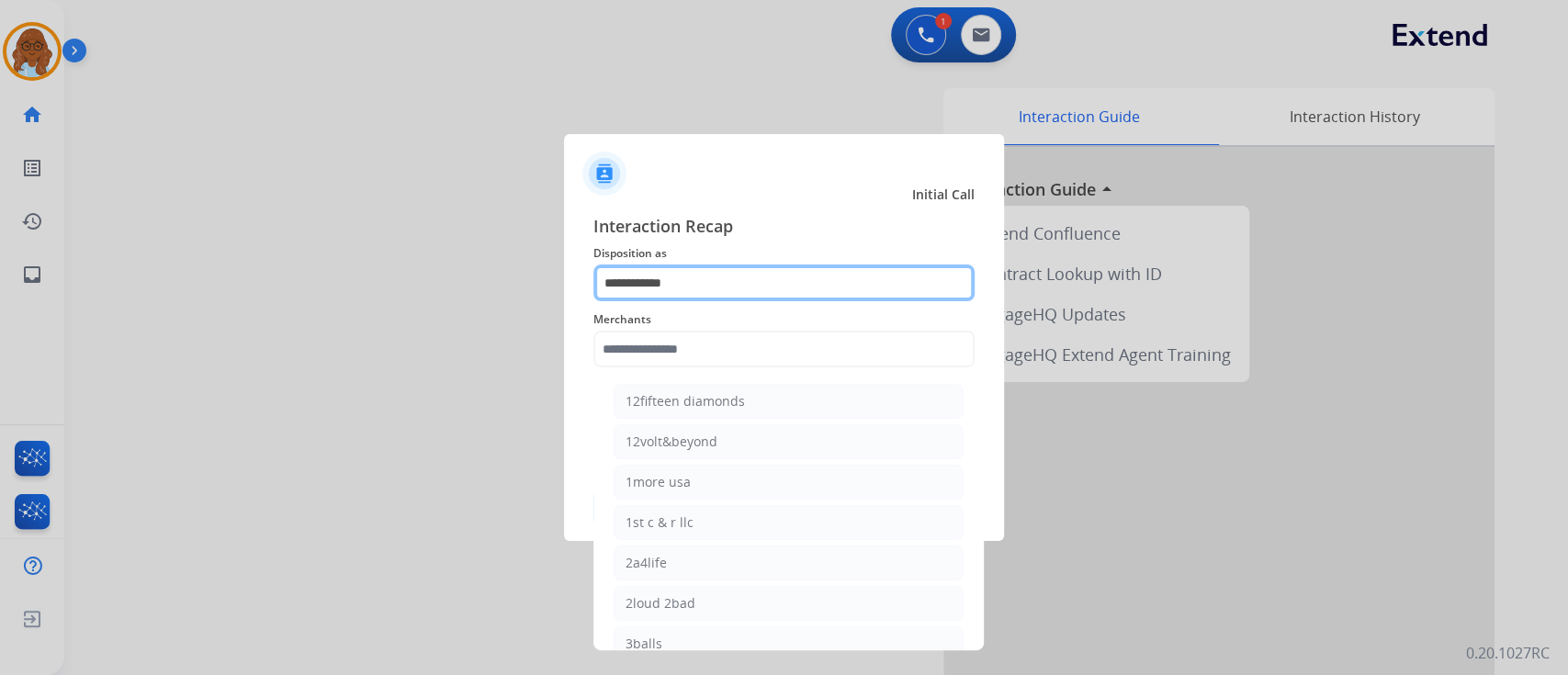
click at [680, 266] on input "**********" at bounding box center [784, 283] width 382 height 37
click at [681, 270] on input "**********" at bounding box center [784, 283] width 382 height 37
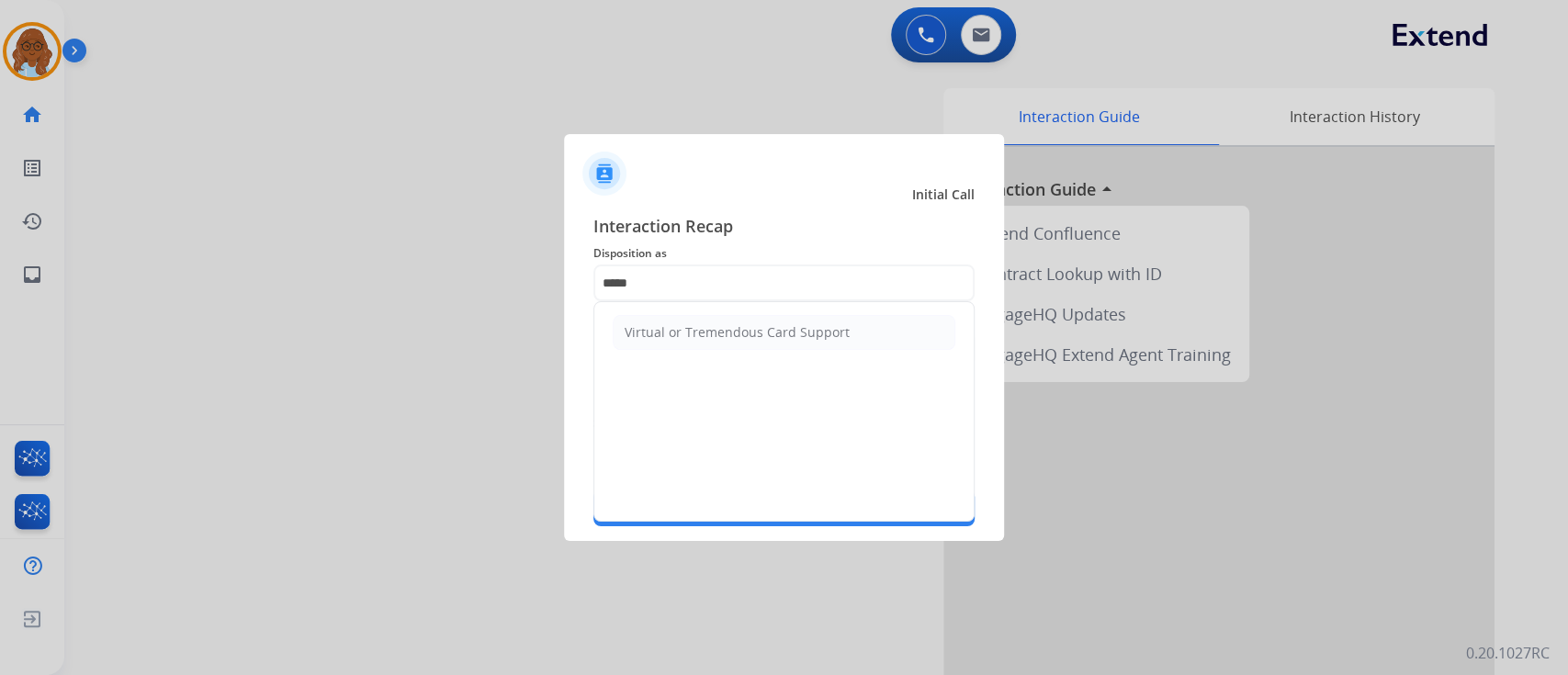
click at [711, 304] on ul "Virtual or Tremendous Card Support" at bounding box center [784, 333] width 380 height 61
click at [676, 335] on div "Virtual or Tremendous Card Support" at bounding box center [737, 333] width 225 height 18
type input "**********"
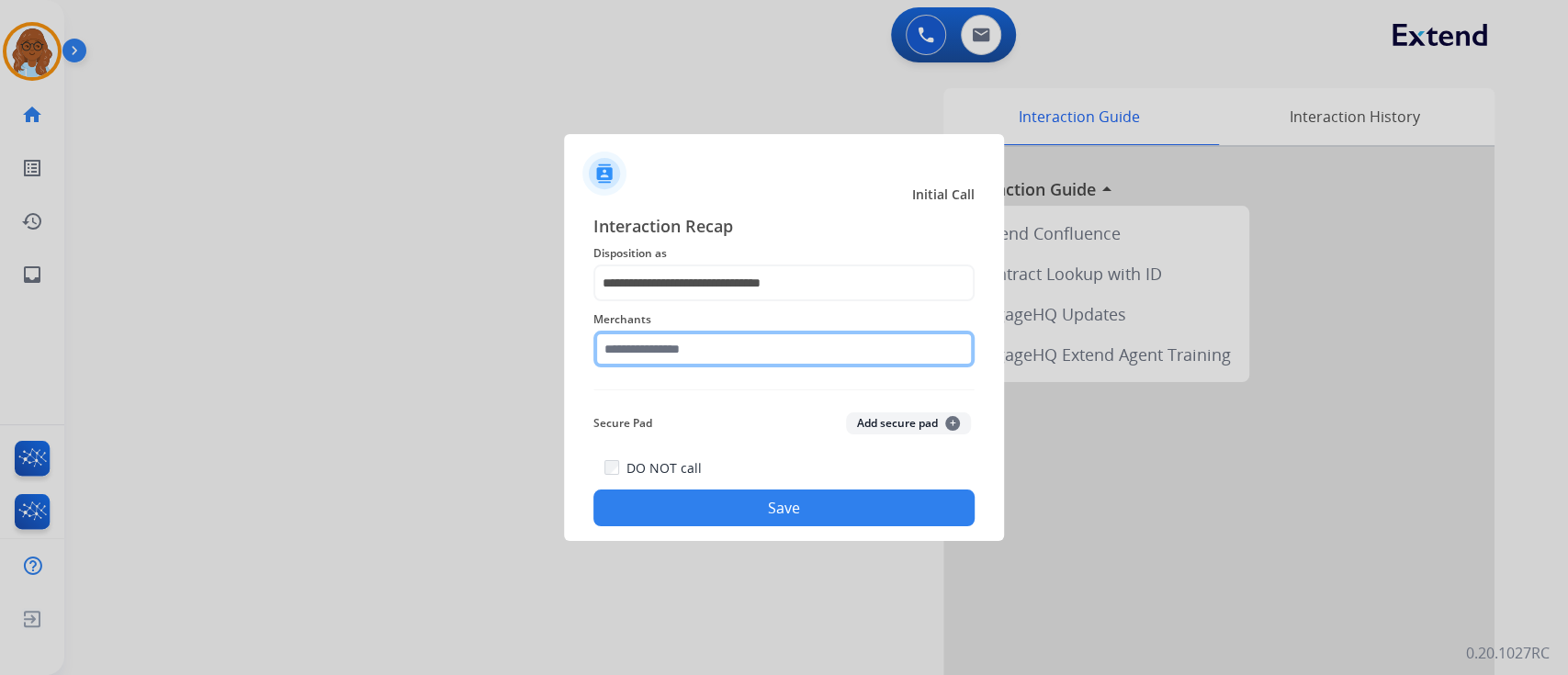
click at [655, 361] on input "text" at bounding box center [784, 349] width 382 height 37
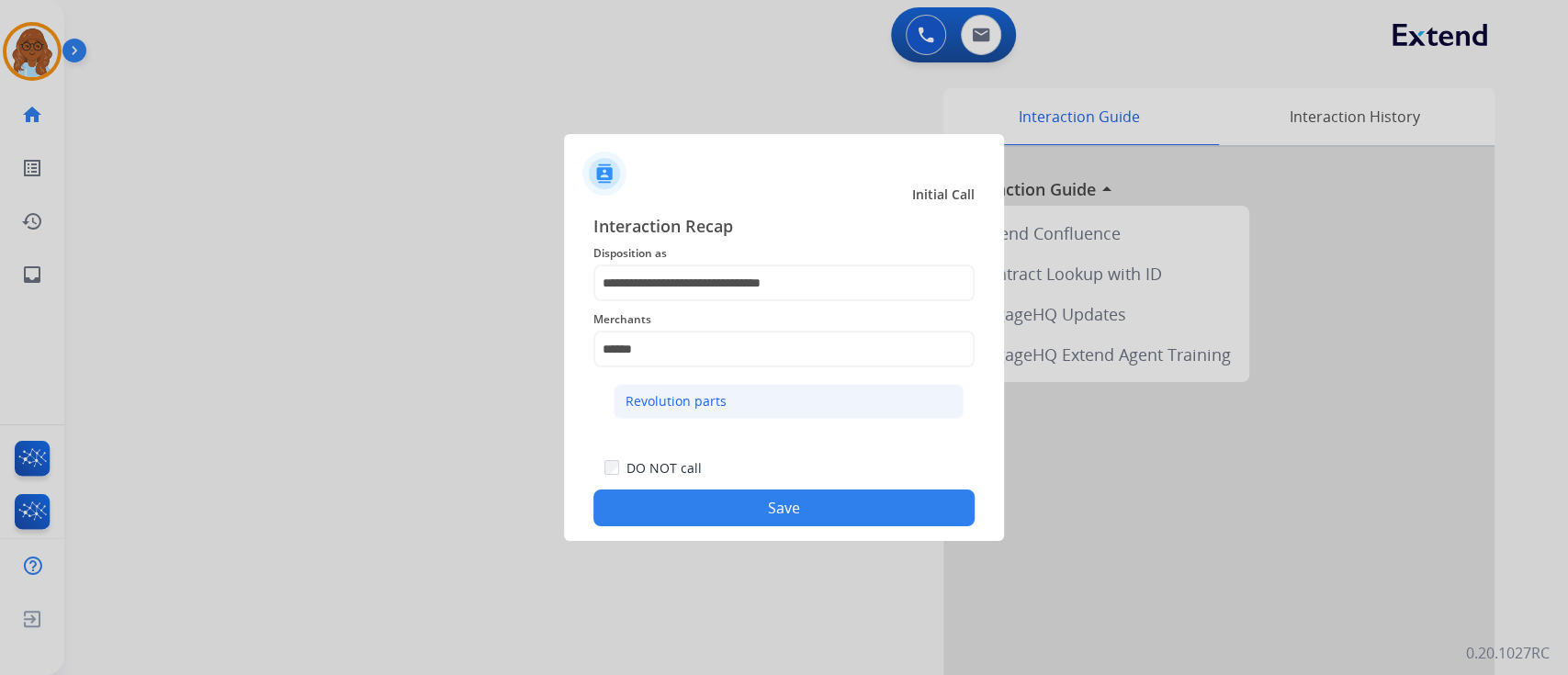
click at [666, 389] on li "Revolution parts" at bounding box center [789, 401] width 350 height 35
type input "**********"
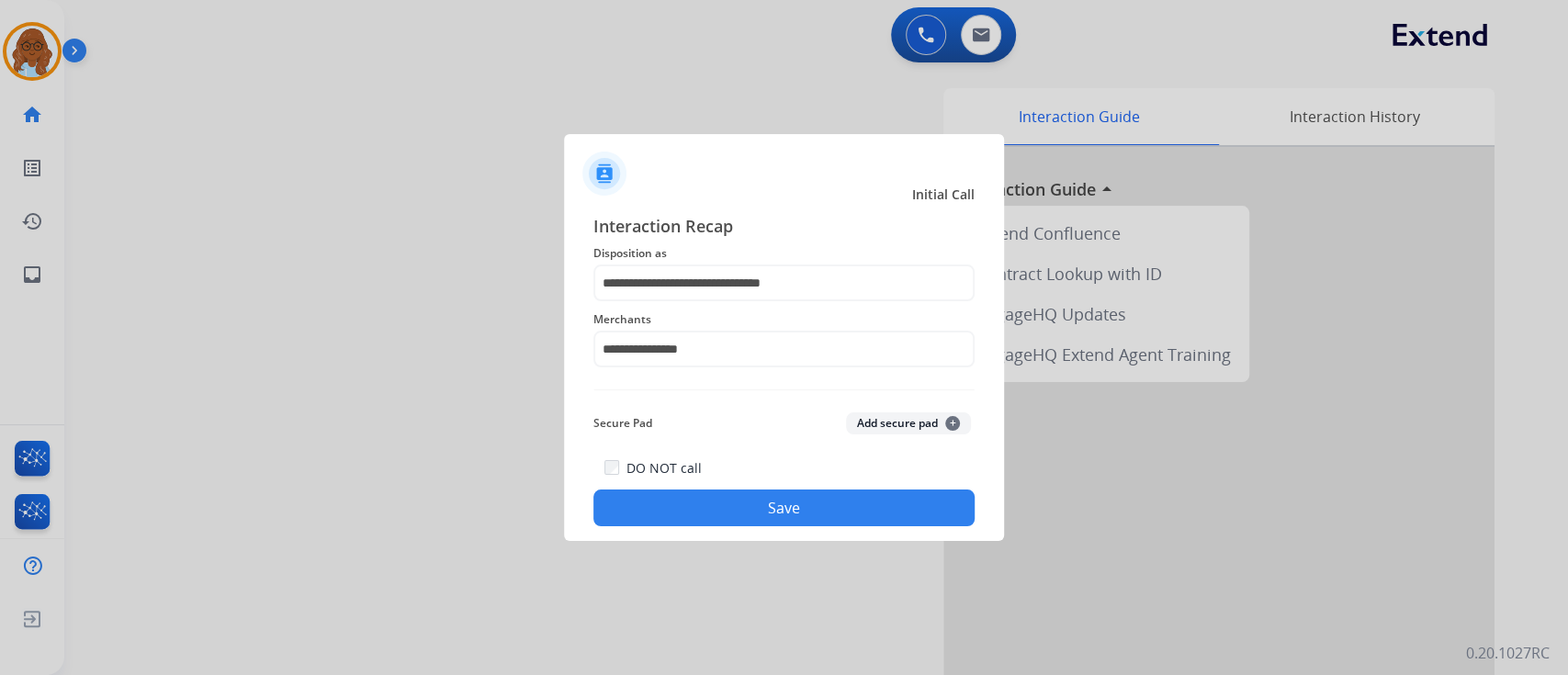
click at [796, 489] on div "DO NOT call Save" at bounding box center [784, 491] width 382 height 70
click at [802, 496] on button "Save" at bounding box center [784, 508] width 382 height 37
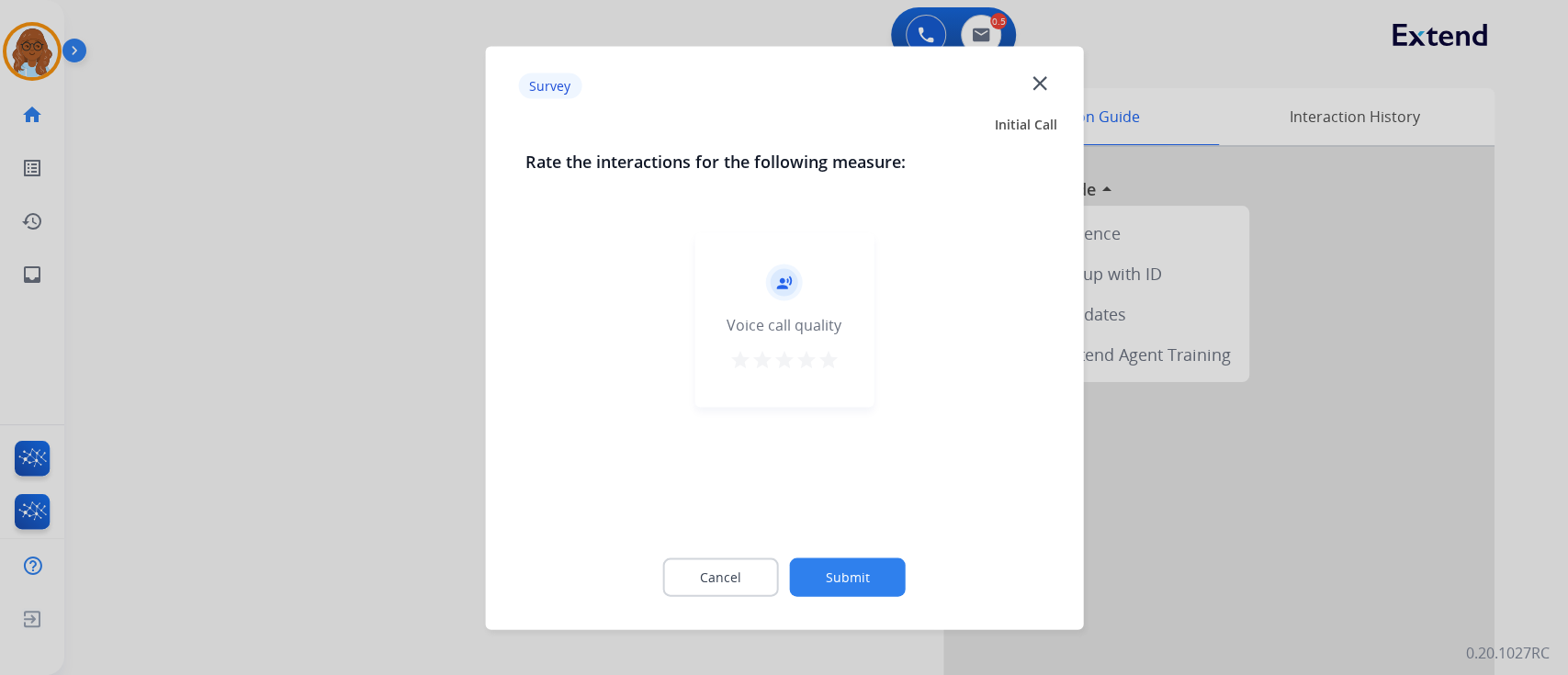
click at [824, 365] on mat-icon "star" at bounding box center [829, 360] width 22 height 22
drag, startPoint x: 880, startPoint y: 528, endPoint x: 880, endPoint y: 587, distance: 59.0
click at [881, 533] on div "record_voice_over Voice call quality star star star star star" at bounding box center [784, 376] width 517 height 318
click at [880, 587] on button "Submit" at bounding box center [848, 577] width 116 height 39
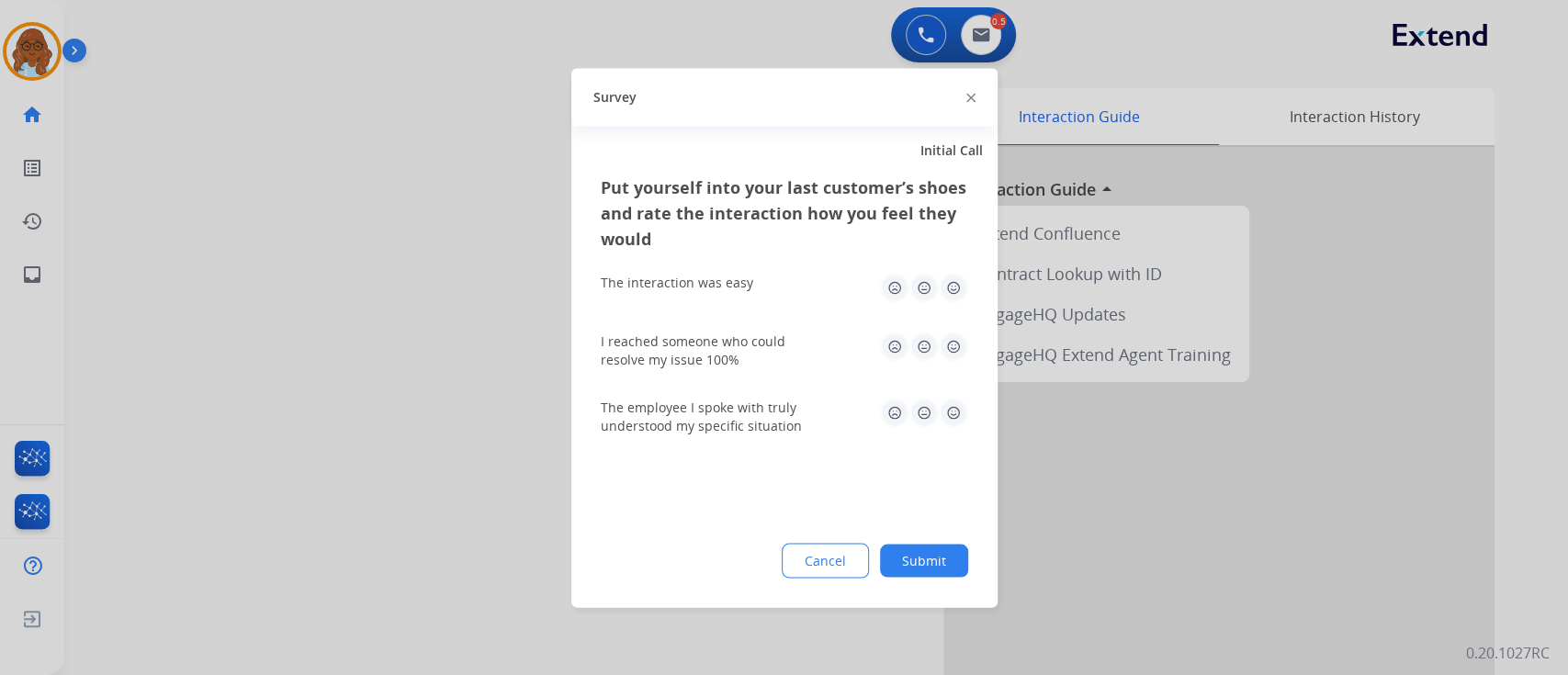
click at [955, 287] on img at bounding box center [953, 288] width 29 height 30
drag, startPoint x: 955, startPoint y: 341, endPoint x: 960, endPoint y: 393, distance: 52.2
click at [954, 343] on img at bounding box center [953, 347] width 29 height 30
drag, startPoint x: 960, startPoint y: 393, endPoint x: 955, endPoint y: 438, distance: 45.3
click at [960, 394] on div "The employee I spoke with truly understood my specific situation" at bounding box center [784, 416] width 368 height 66
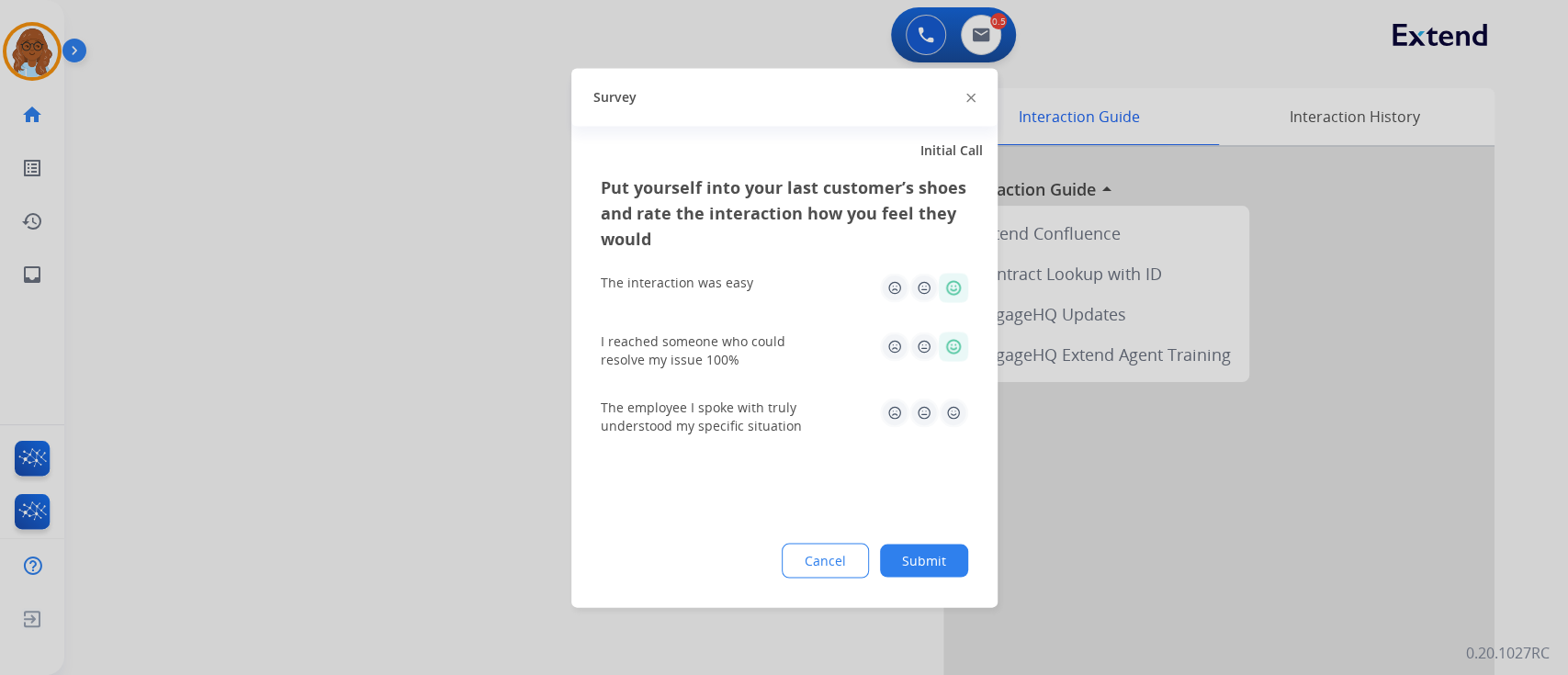
click at [949, 413] on img at bounding box center [953, 412] width 29 height 30
click at [951, 561] on button "Submit" at bounding box center [925, 561] width 88 height 33
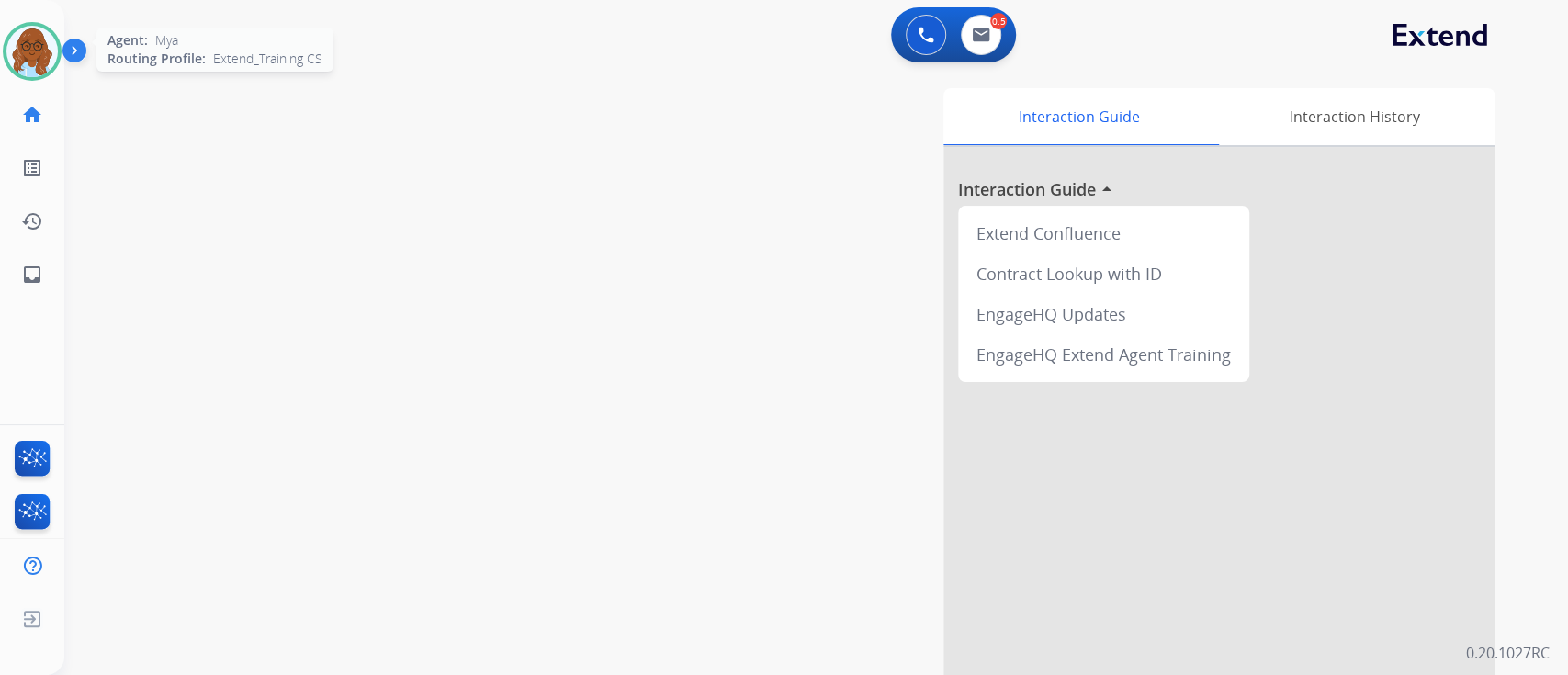
click at [63, 48] on div at bounding box center [81, 55] width 37 height 37
drag, startPoint x: 47, startPoint y: 63, endPoint x: 65, endPoint y: 71, distance: 19.7
click at [46, 62] on img at bounding box center [32, 52] width 52 height 52
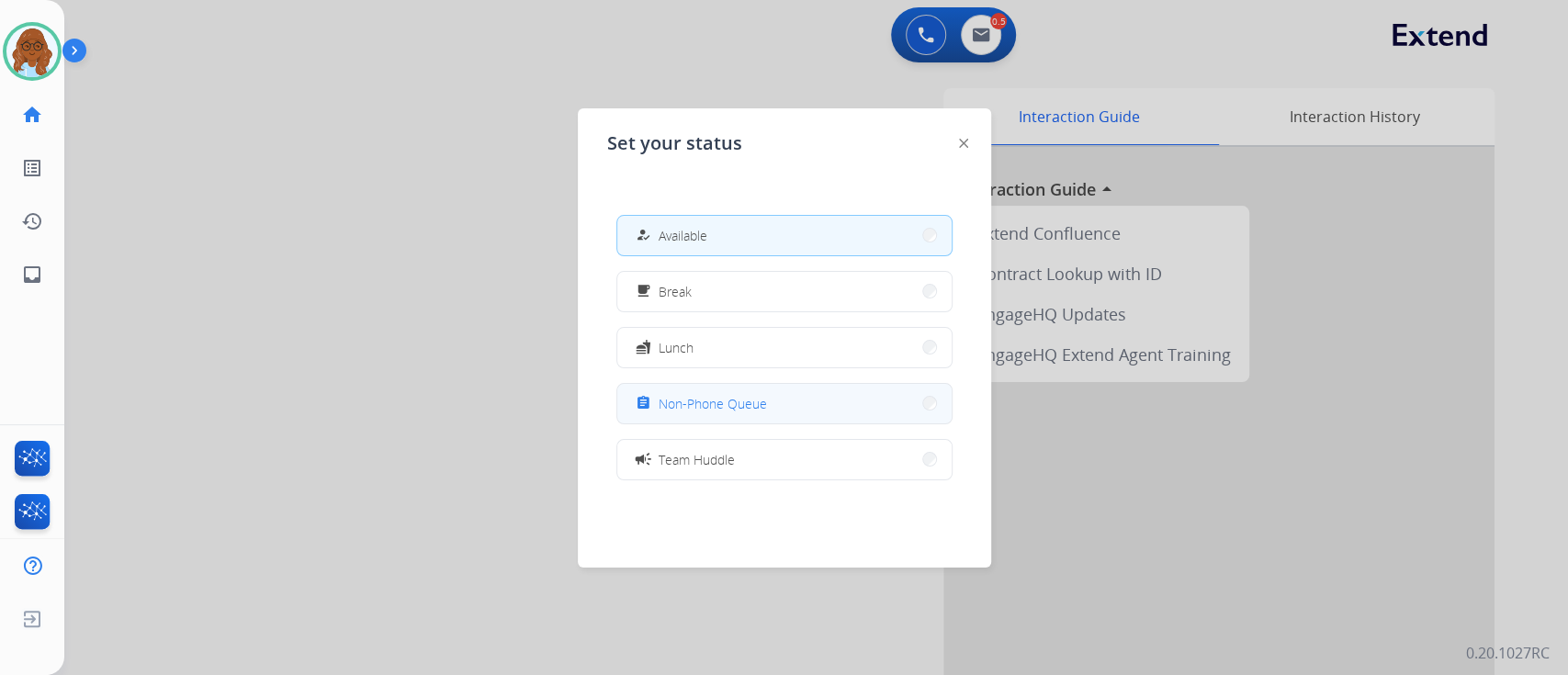
click at [724, 408] on span "Non-Phone Queue" at bounding box center [713, 403] width 109 height 19
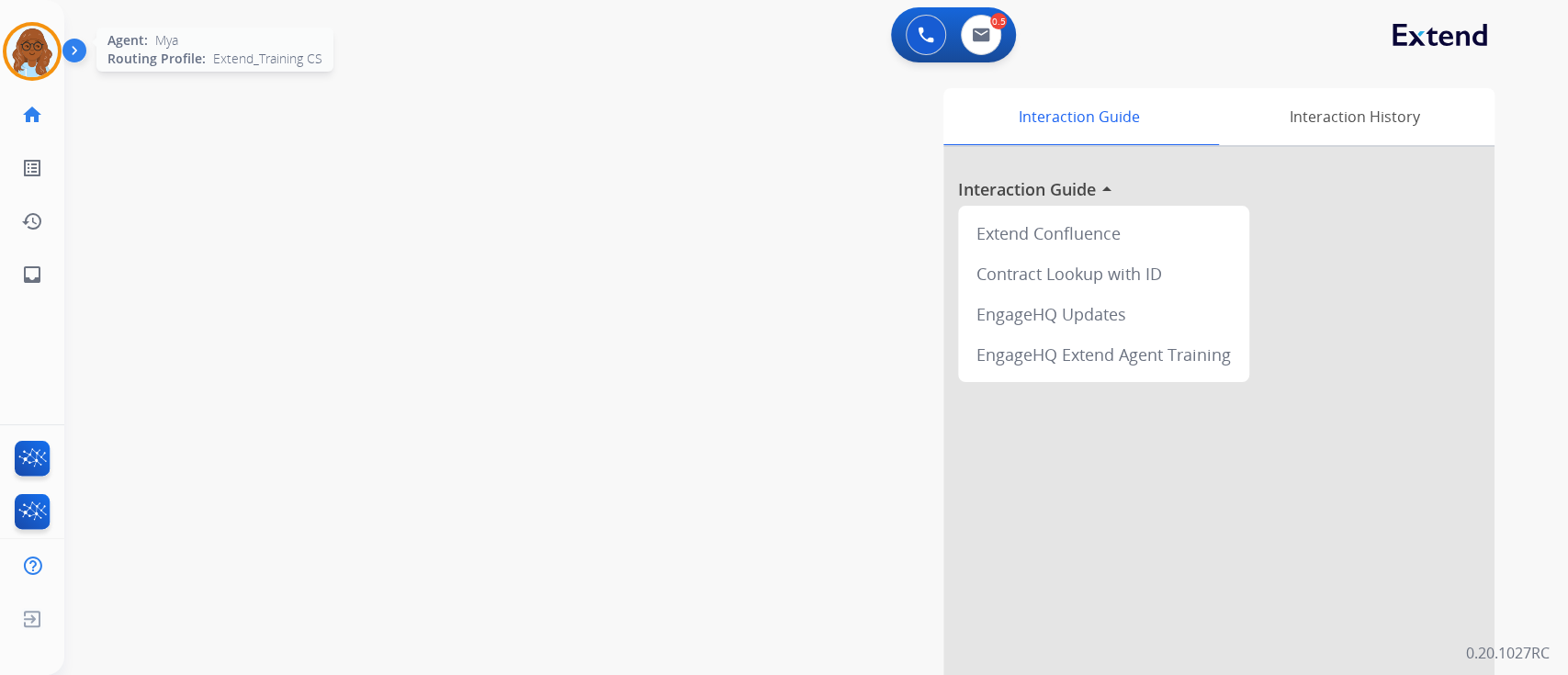
click at [59, 41] on div at bounding box center [32, 52] width 59 height 59
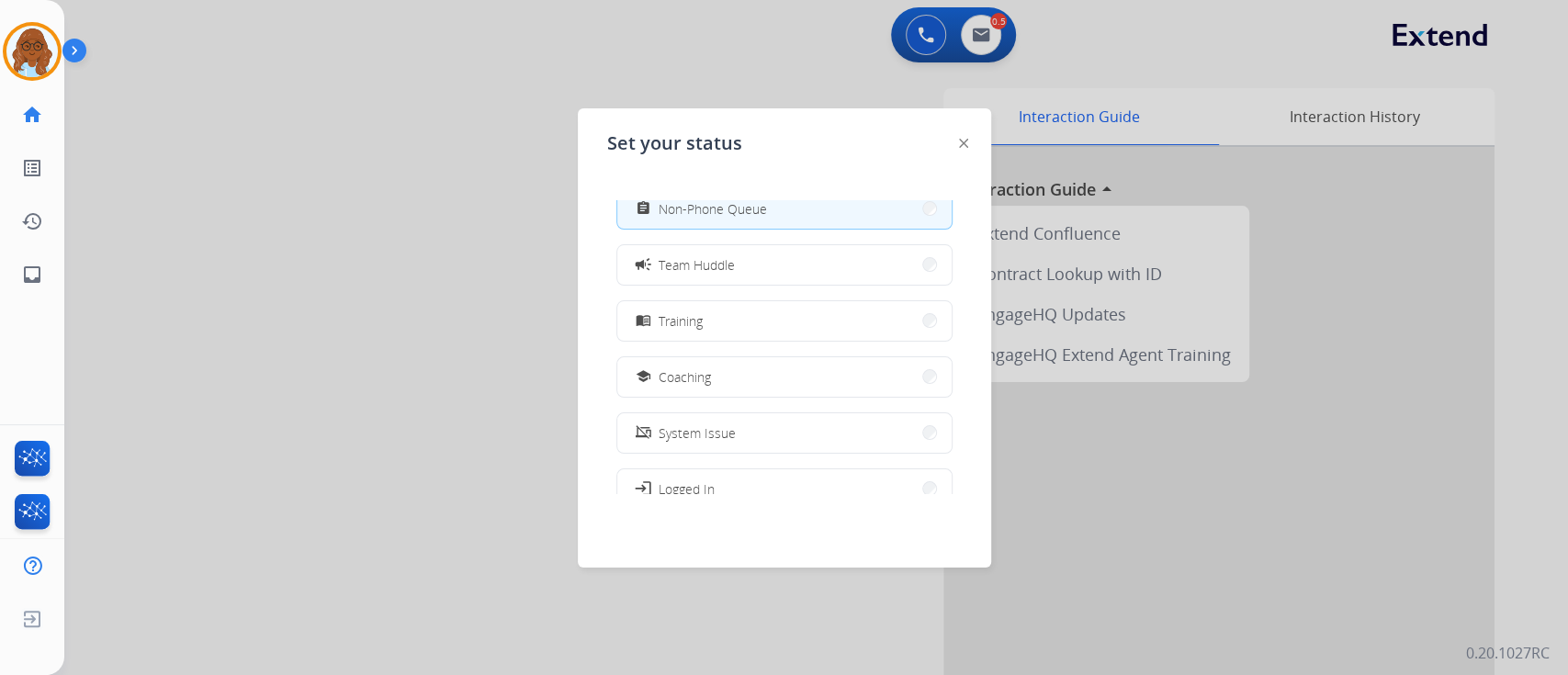
scroll to position [290, 0]
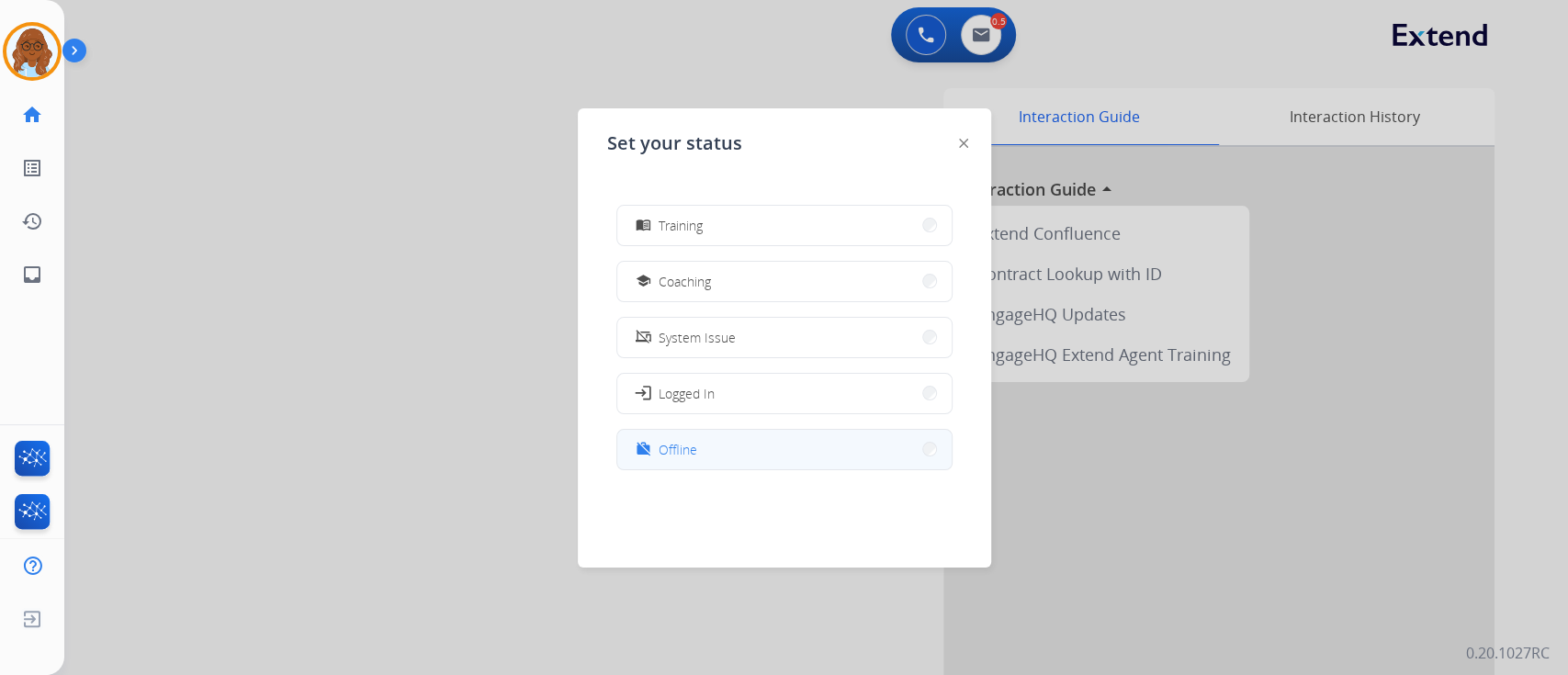
click at [701, 449] on button "work_off Offline" at bounding box center [784, 449] width 335 height 40
